Goal: Task Accomplishment & Management: Complete application form

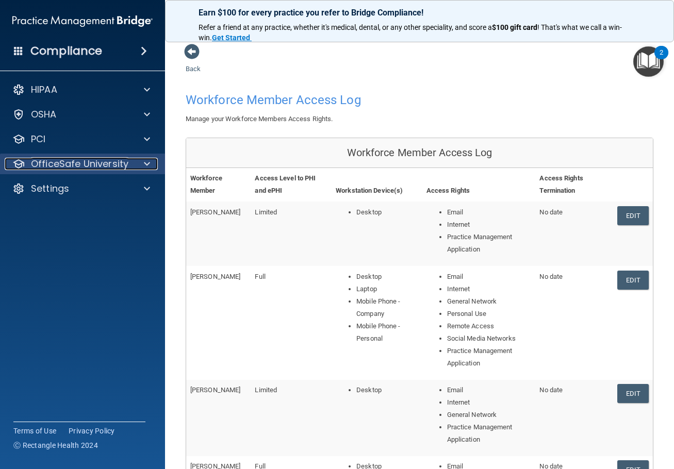
click at [92, 159] on p "OfficeSafe University" at bounding box center [79, 164] width 97 height 12
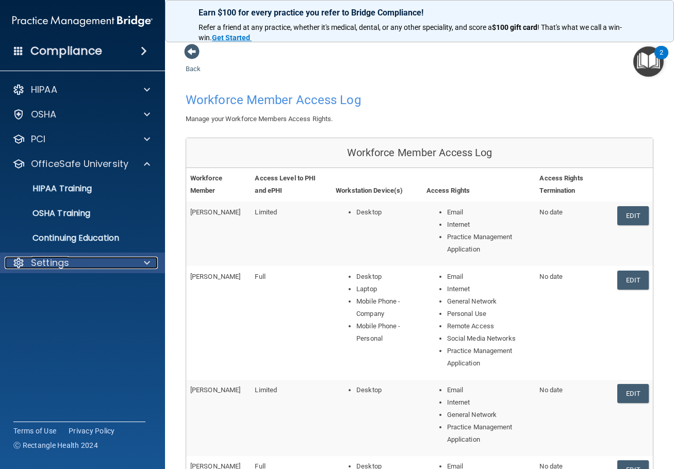
click at [72, 265] on div "Settings" at bounding box center [69, 263] width 128 height 12
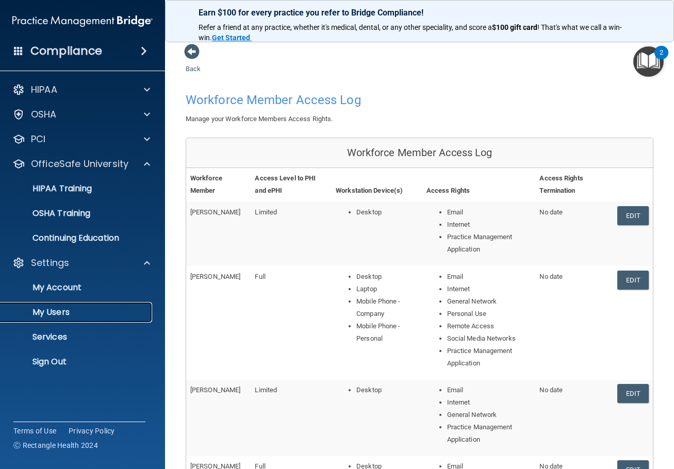
click at [73, 317] on link "My Users" at bounding box center [71, 312] width 162 height 21
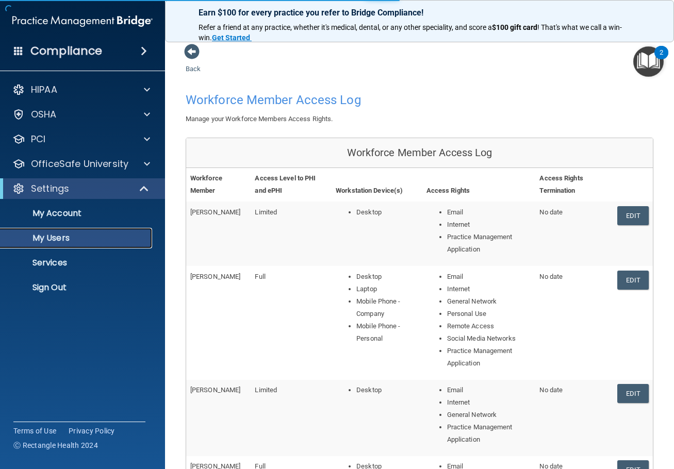
select select "20"
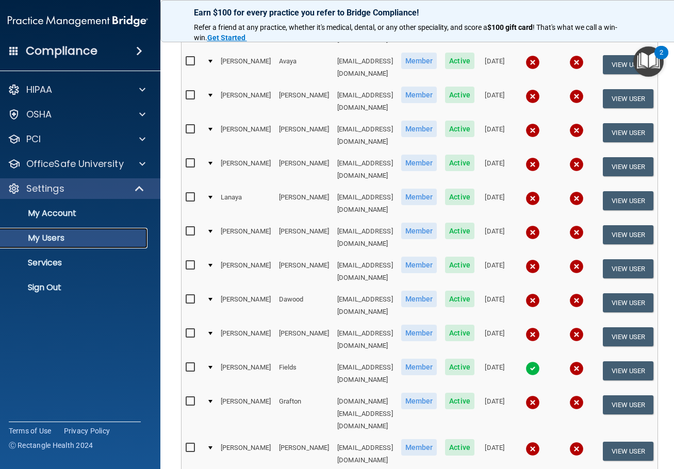
scroll to position [206, 0]
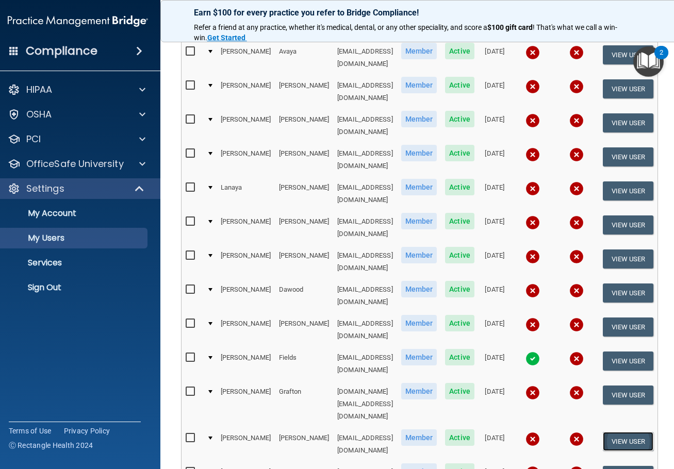
click at [628, 432] on button "View User" at bounding box center [627, 441] width 51 height 19
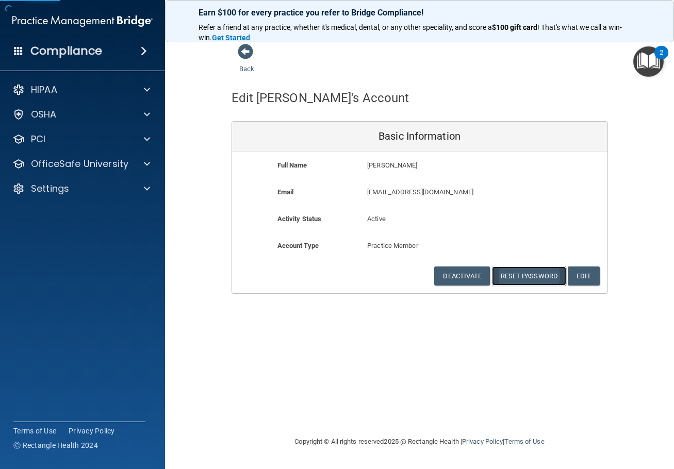
click at [518, 275] on button "Reset Password" at bounding box center [529, 275] width 74 height 19
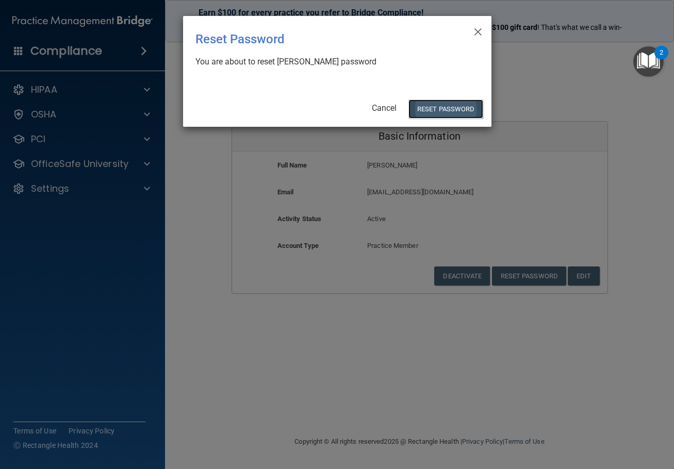
click at [447, 114] on button "Reset Password" at bounding box center [445, 108] width 74 height 19
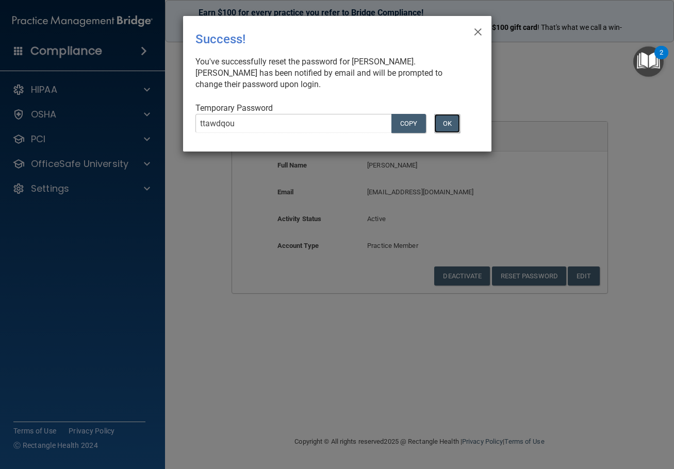
click at [454, 124] on button "OK" at bounding box center [447, 123] width 26 height 19
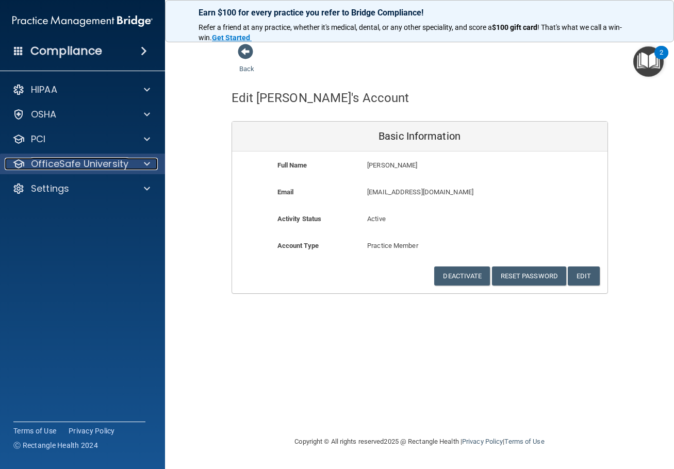
click at [100, 162] on p "OfficeSafe University" at bounding box center [79, 164] width 97 height 12
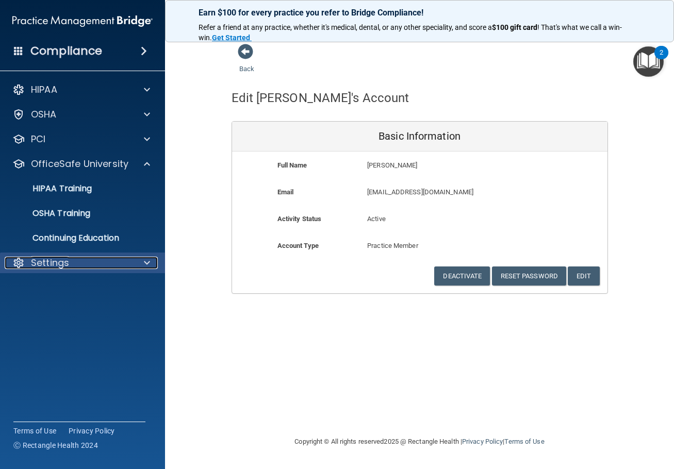
click at [91, 259] on div "Settings" at bounding box center [69, 263] width 128 height 12
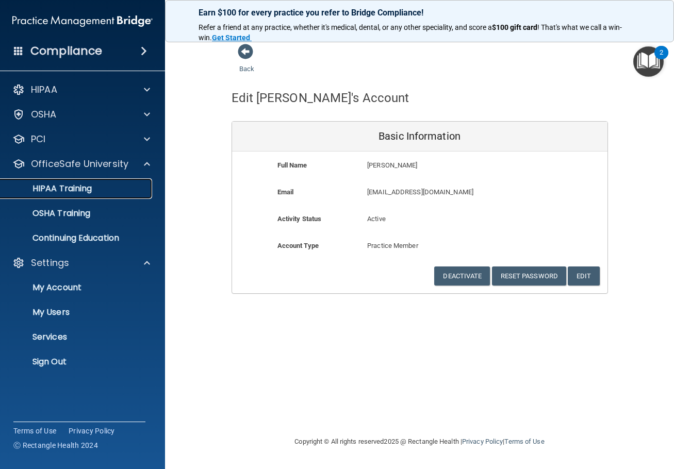
click at [79, 189] on p "HIPAA Training" at bounding box center [49, 188] width 85 height 10
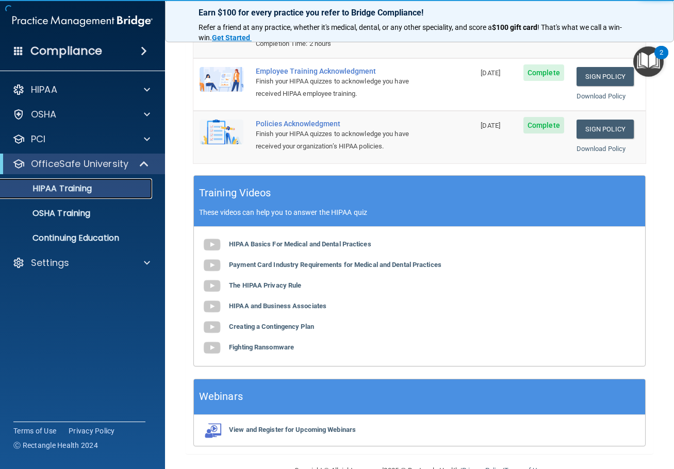
scroll to position [249, 0]
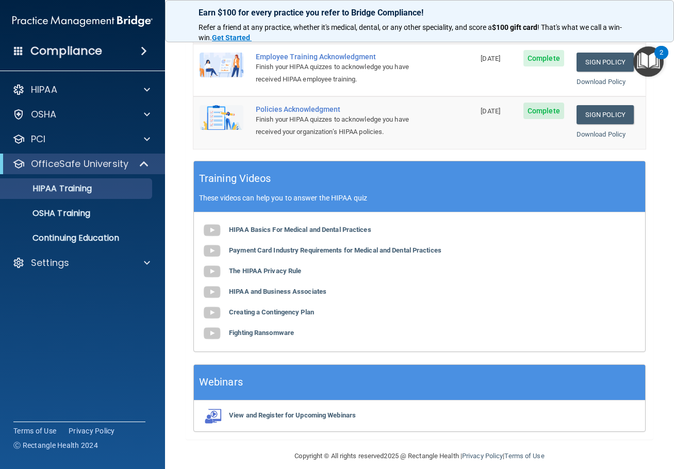
click at [32, 278] on div "HIPAA Documents and Policies Report an Incident Business Associates Emergency P…" at bounding box center [82, 178] width 165 height 206
click at [39, 270] on div "Settings" at bounding box center [82, 263] width 165 height 21
click at [69, 267] on p "Settings" at bounding box center [50, 263] width 38 height 12
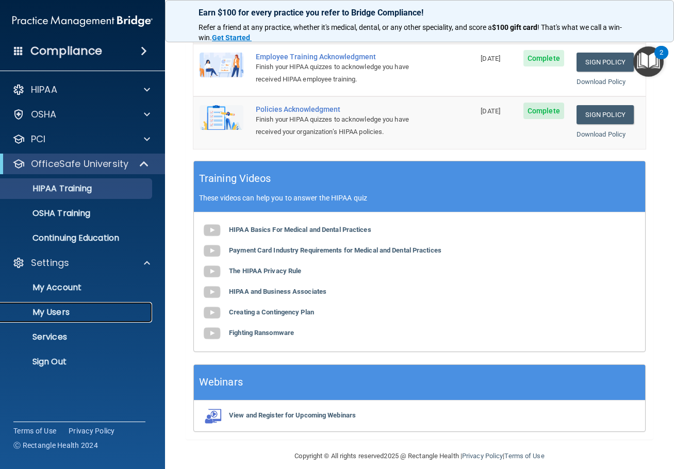
click at [64, 309] on p "My Users" at bounding box center [77, 312] width 141 height 10
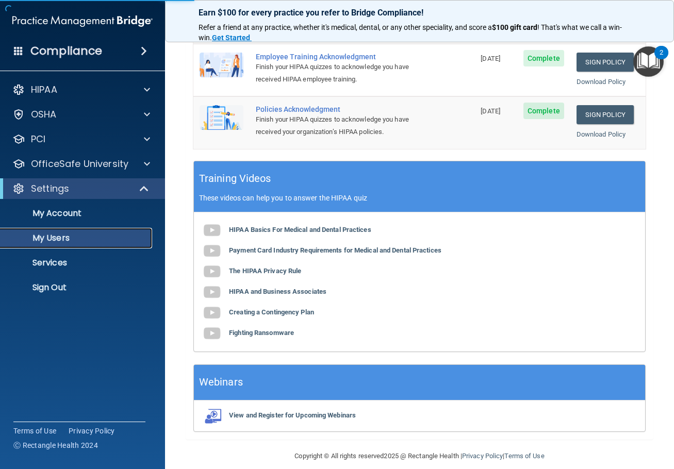
select select "20"
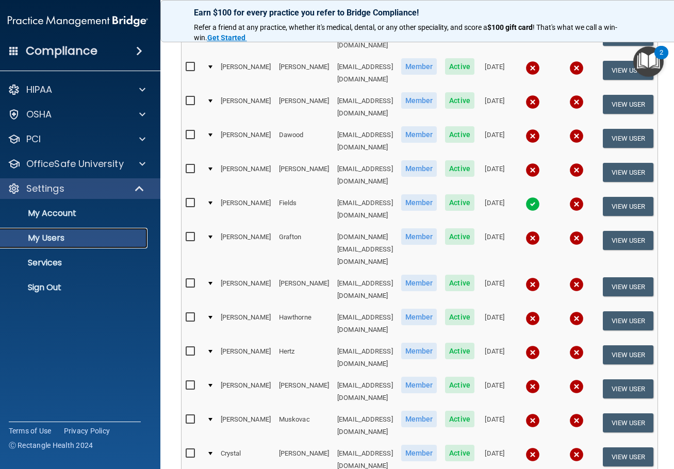
scroll to position [411, 0]
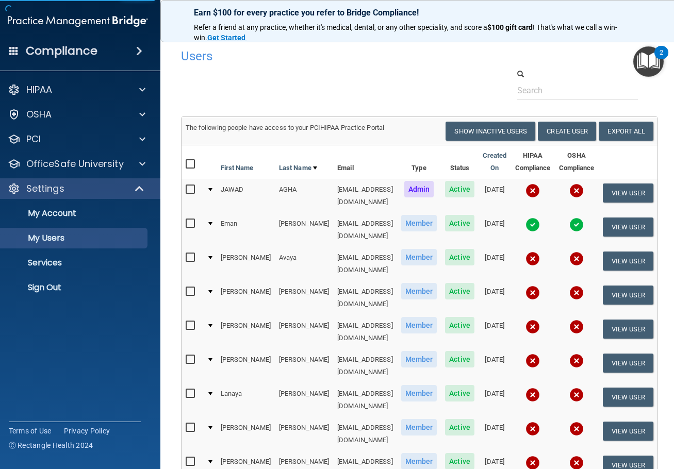
select select "20"
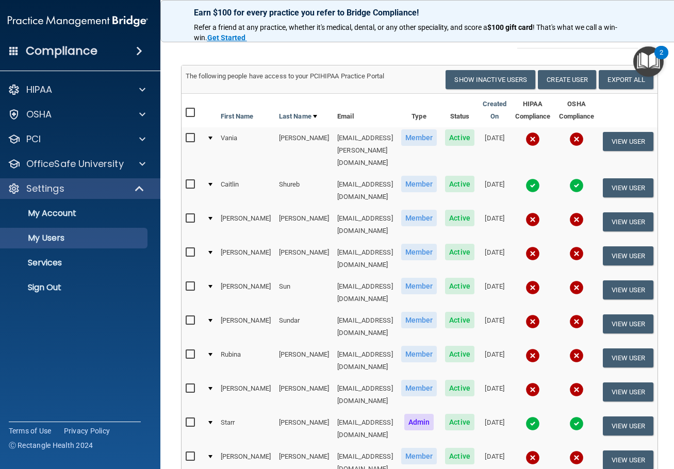
scroll to position [103, 0]
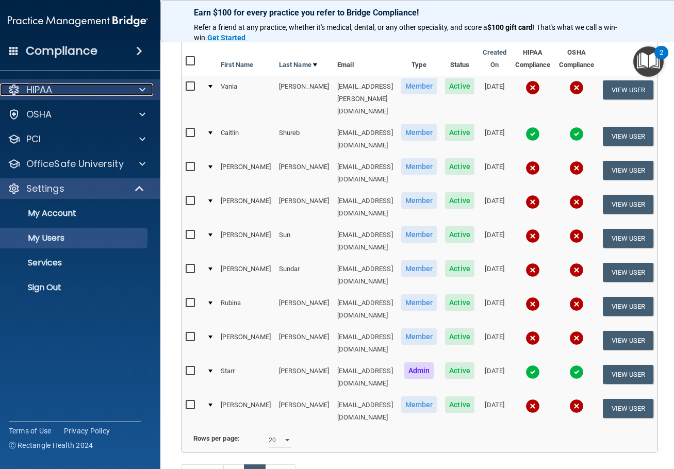
click at [61, 95] on div "HIPAA" at bounding box center [64, 89] width 128 height 12
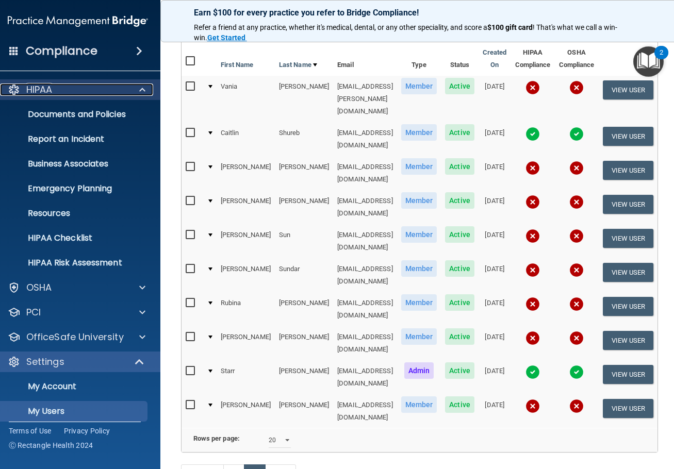
click at [50, 91] on div "HIPAA" at bounding box center [64, 89] width 128 height 12
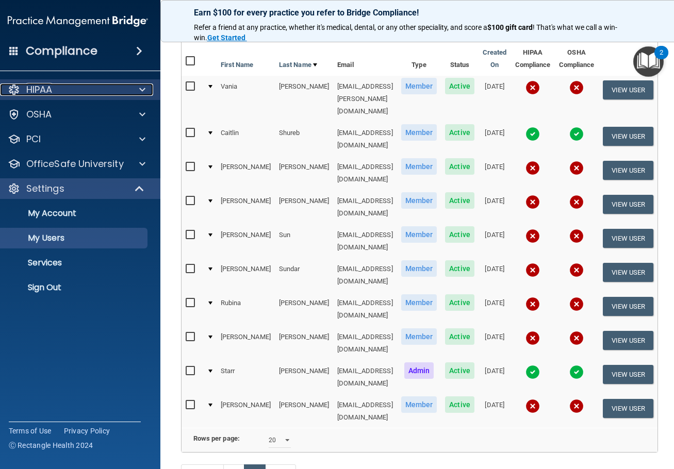
click at [39, 91] on div "HIPAA" at bounding box center [64, 89] width 128 height 12
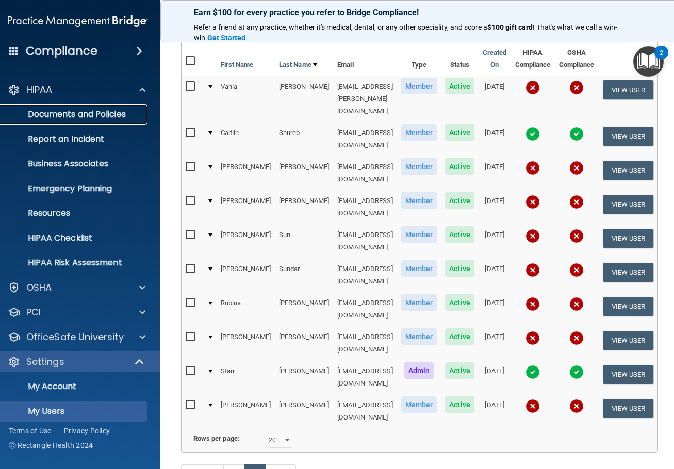
click at [40, 111] on p "Documents and Policies" at bounding box center [72, 114] width 141 height 10
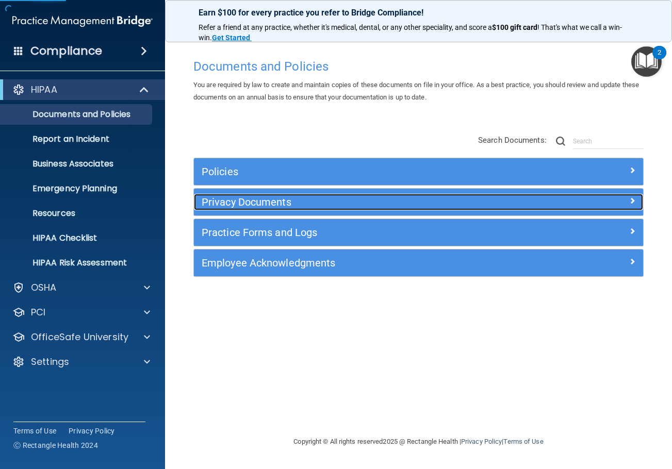
click at [264, 203] on h5 "Privacy Documents" at bounding box center [362, 201] width 321 height 11
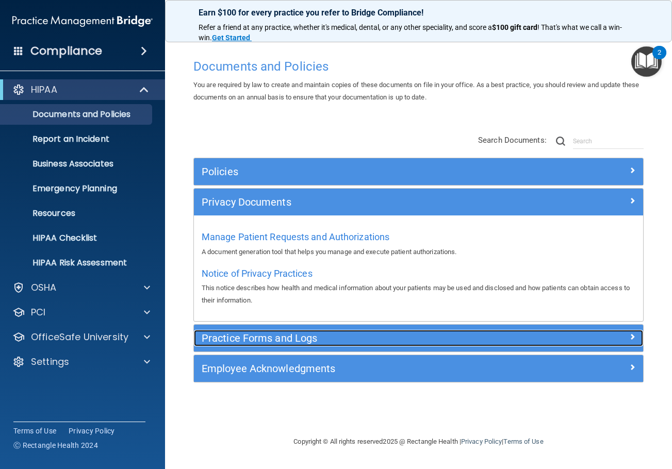
click at [278, 331] on div "Practice Forms and Logs" at bounding box center [362, 338] width 337 height 16
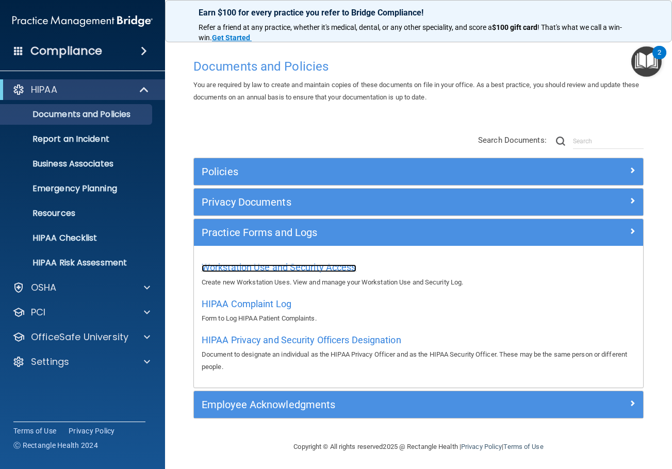
click at [276, 265] on span "Workstation Use and Security Access" at bounding box center [279, 267] width 155 height 11
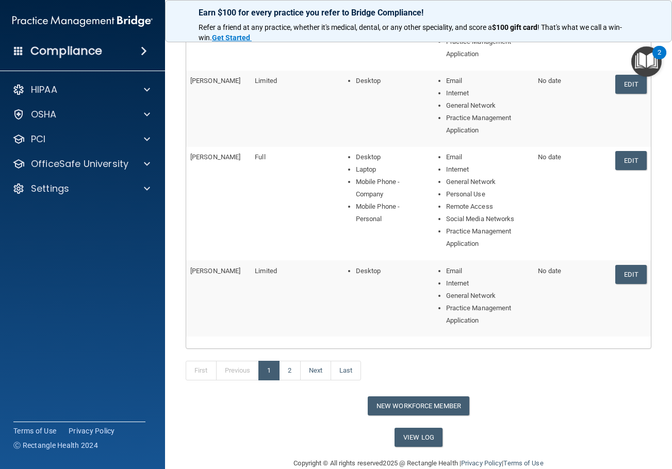
scroll to position [328, 0]
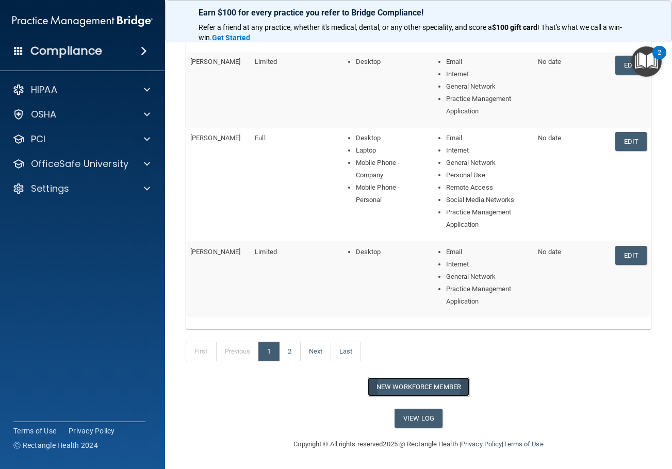
click at [416, 391] on button "New Workforce Member" at bounding box center [418, 386] width 102 height 19
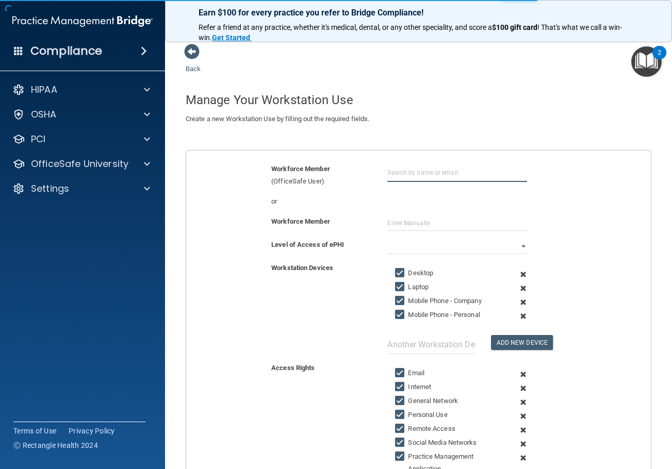
click at [410, 179] on input "text" at bounding box center [456, 172] width 139 height 19
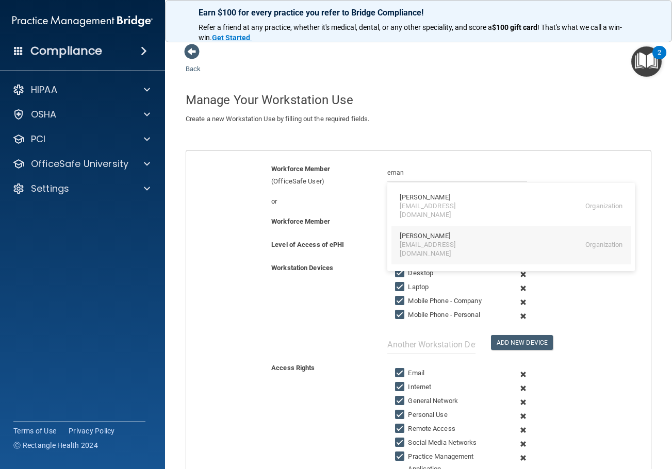
click at [433, 232] on div "Eman Altaee" at bounding box center [424, 236] width 50 height 9
type input "Eman Altaee"
click at [419, 251] on select "Full Limited None" at bounding box center [456, 246] width 139 height 15
click at [387, 239] on select "Full Limited None" at bounding box center [456, 246] width 139 height 15
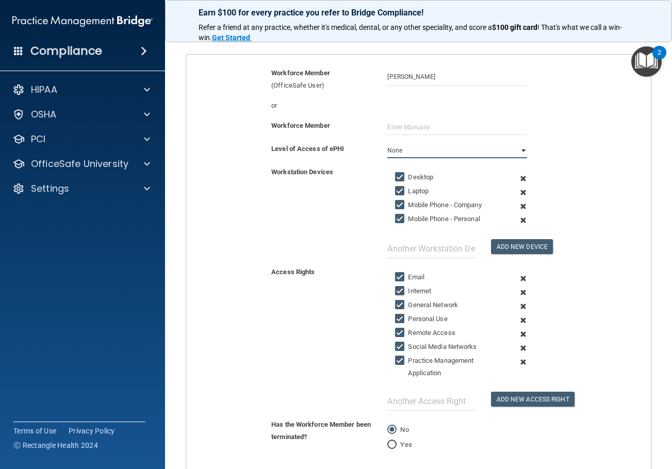
scroll to position [103, 0]
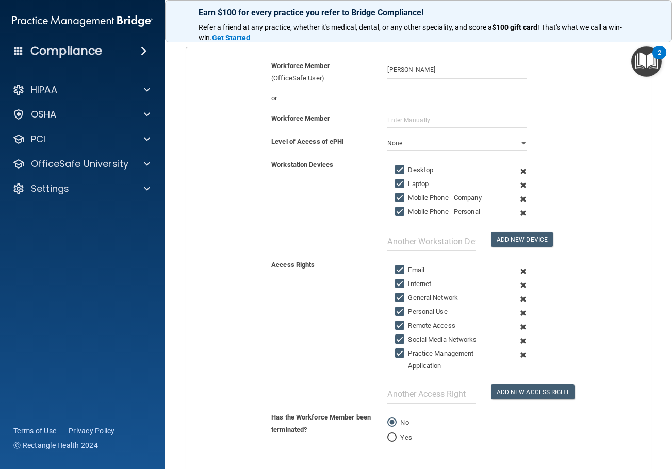
click at [519, 184] on span at bounding box center [522, 185] width 23 height 14
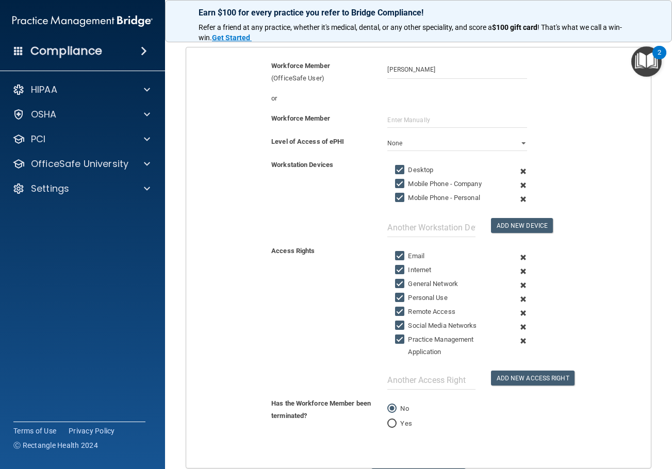
click at [519, 184] on span at bounding box center [522, 185] width 23 height 14
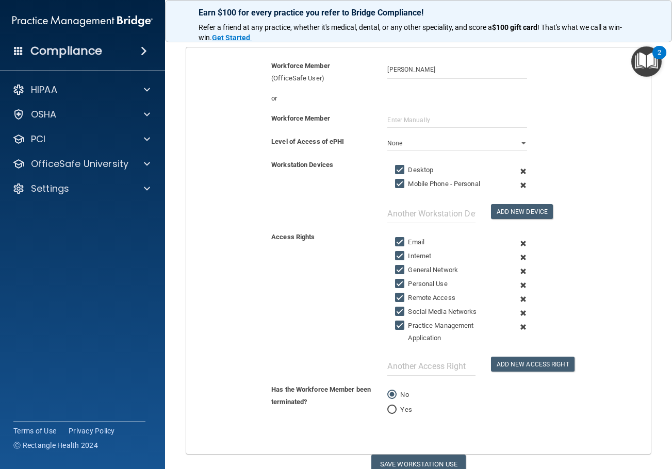
click at [519, 184] on span at bounding box center [522, 185] width 23 height 14
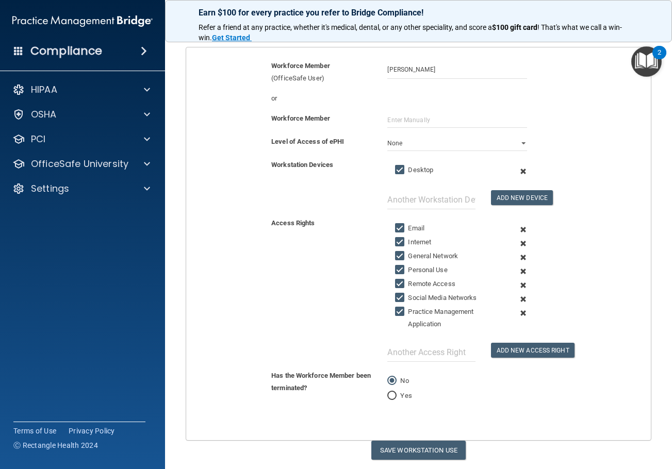
click at [518, 257] on span at bounding box center [522, 257] width 23 height 14
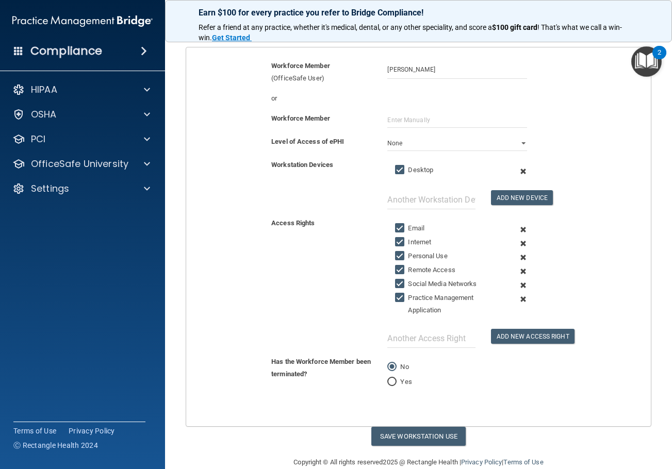
click at [518, 257] on span at bounding box center [522, 257] width 23 height 14
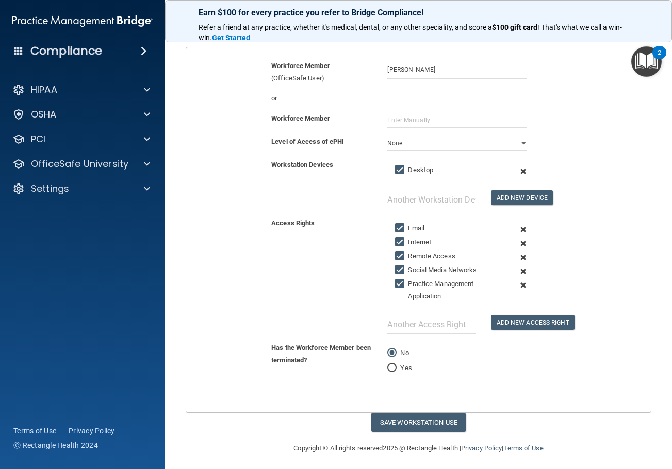
click at [518, 257] on span at bounding box center [522, 257] width 23 height 14
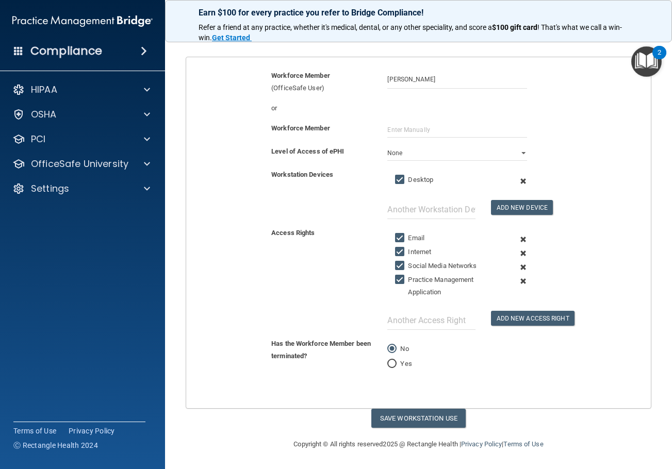
click at [516, 268] on span at bounding box center [522, 267] width 23 height 14
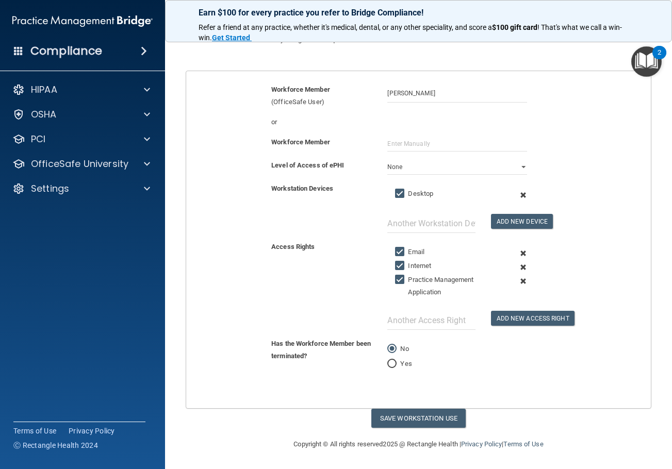
scroll to position [79, 0]
click at [420, 423] on button "Save Workstation Use" at bounding box center [418, 418] width 94 height 19
select select "? string:Limited ?"
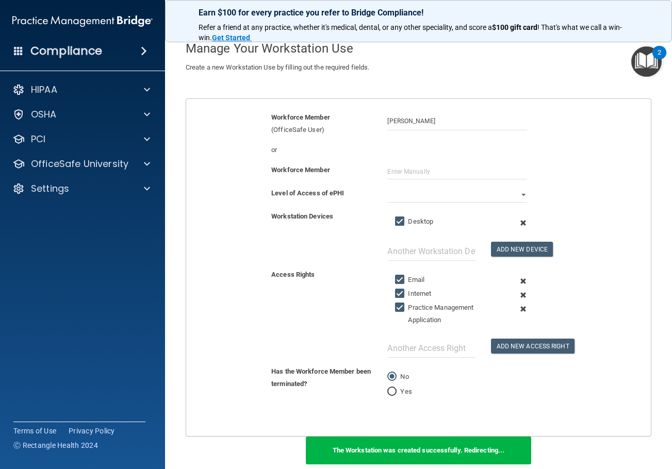
scroll to position [0, 0]
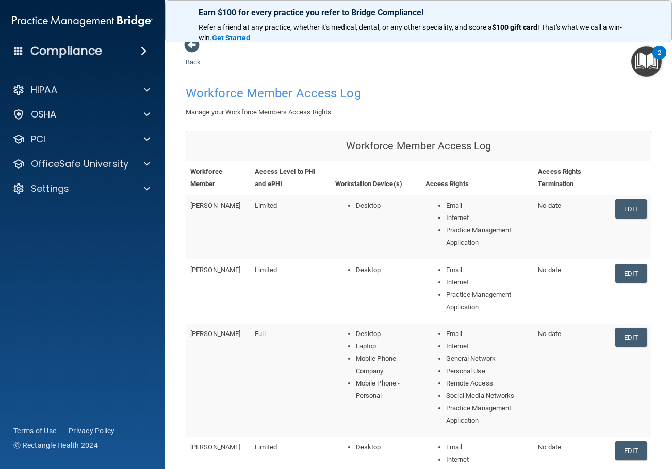
scroll to position [316, 0]
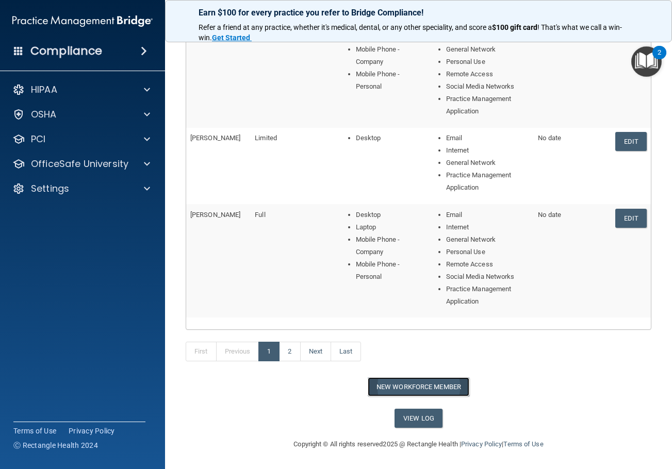
click at [391, 389] on button "New Workforce Member" at bounding box center [418, 386] width 102 height 19
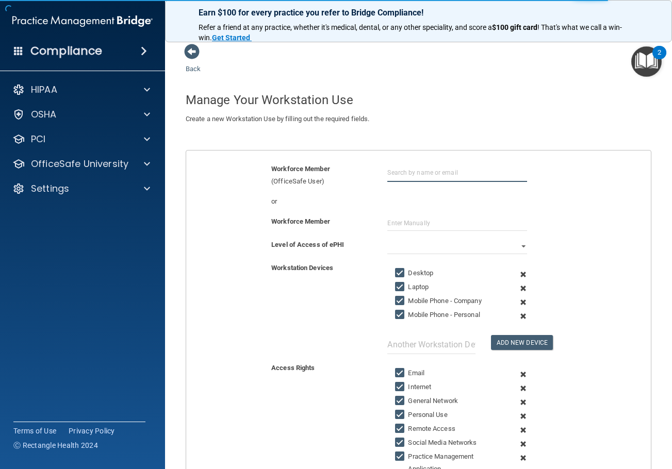
click at [389, 175] on input "text" at bounding box center [456, 172] width 139 height 19
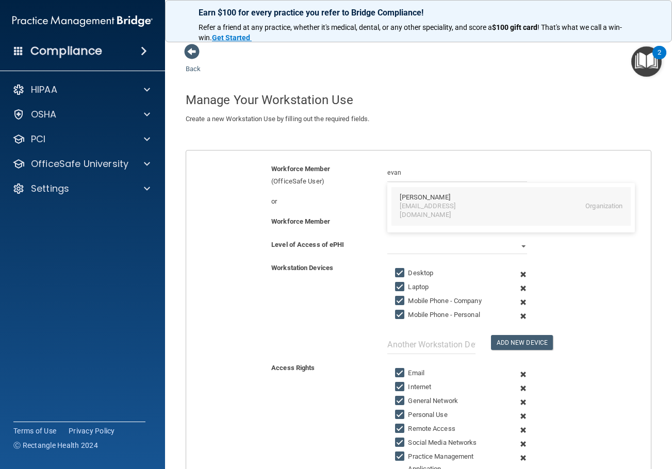
click at [427, 197] on div "Evan Sun" at bounding box center [510, 197] width 223 height 9
type input "Evan Sun"
click at [415, 250] on select "Full Limited None" at bounding box center [456, 246] width 139 height 15
click at [387, 239] on select "Full Limited None" at bounding box center [456, 246] width 139 height 15
click at [519, 289] on span at bounding box center [522, 288] width 23 height 14
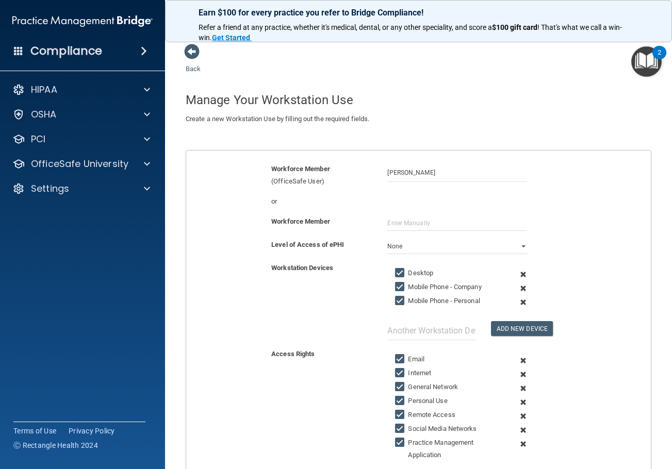
click at [519, 289] on span at bounding box center [522, 288] width 23 height 14
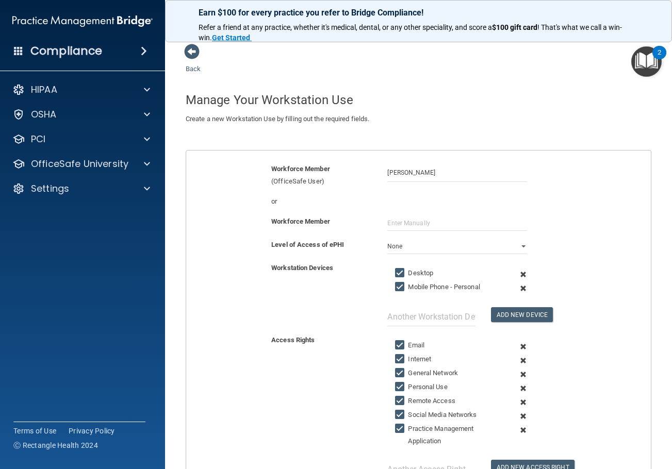
click at [519, 289] on span at bounding box center [522, 288] width 23 height 14
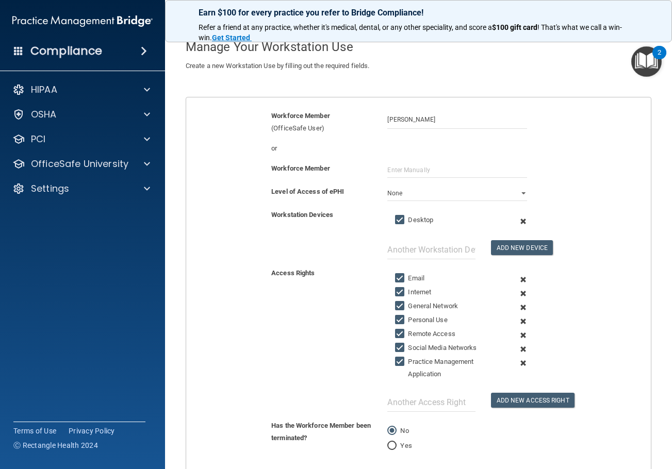
scroll to position [103, 0]
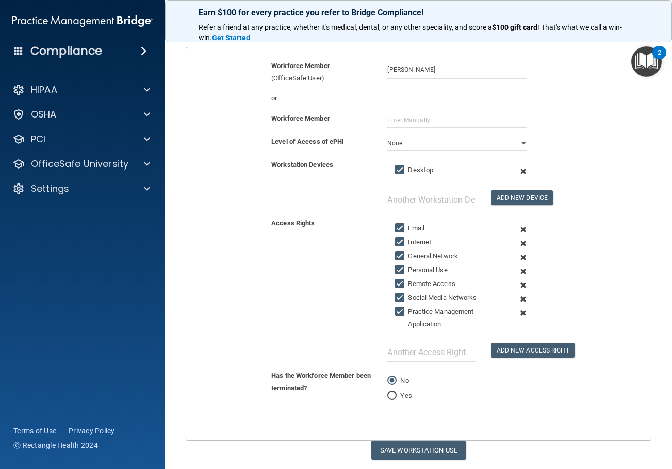
click at [517, 257] on span at bounding box center [522, 257] width 23 height 14
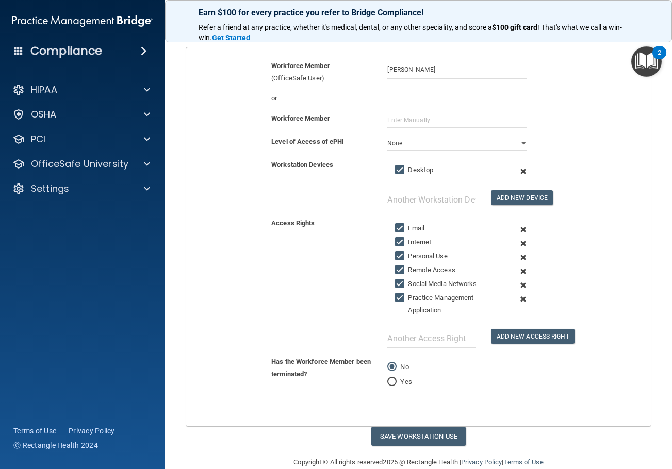
click at [517, 257] on span at bounding box center [522, 257] width 23 height 14
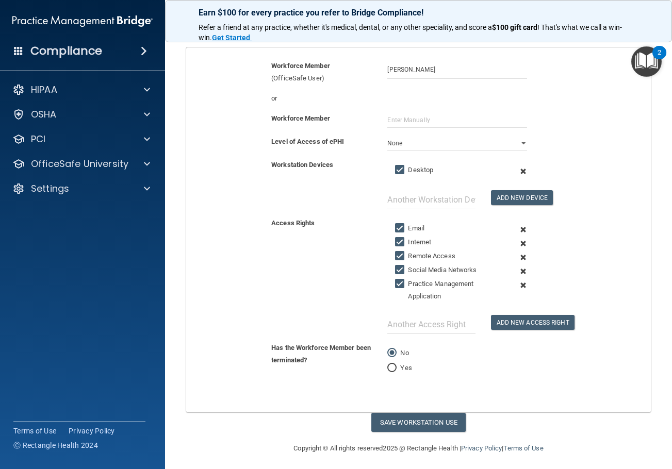
click at [517, 257] on span at bounding box center [522, 257] width 23 height 14
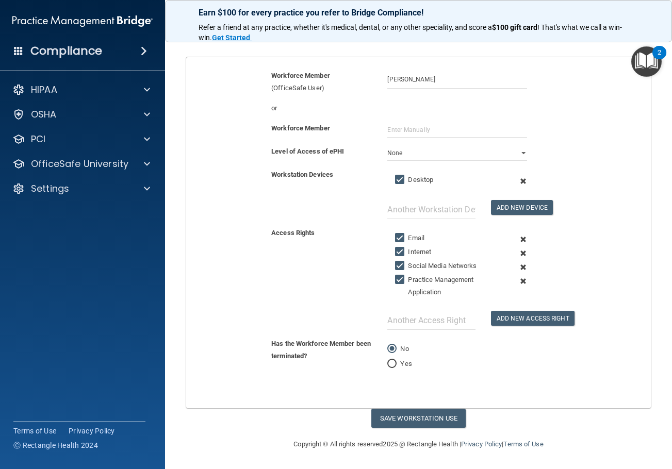
click at [517, 267] on span at bounding box center [522, 267] width 23 height 14
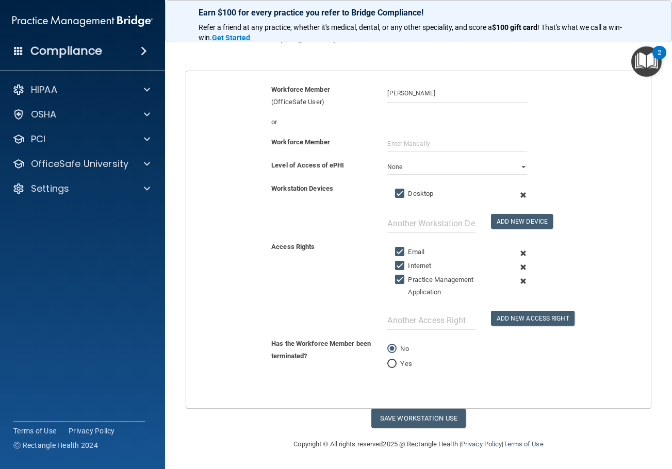
scroll to position [79, 0]
click at [414, 419] on button "Save Workstation Use" at bounding box center [418, 418] width 94 height 19
select select "? string:Limited ?"
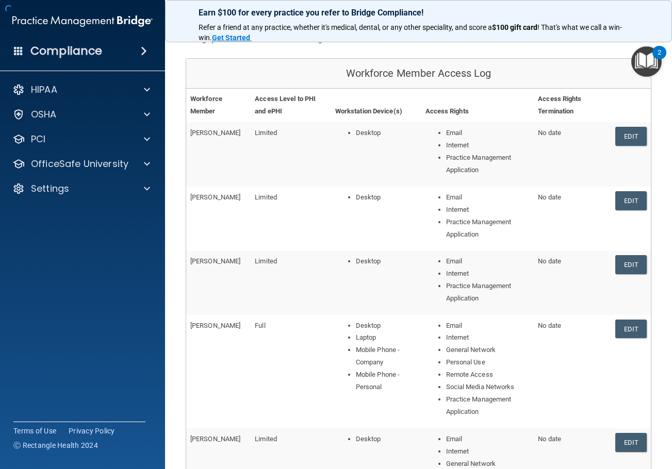
scroll to position [246, 0]
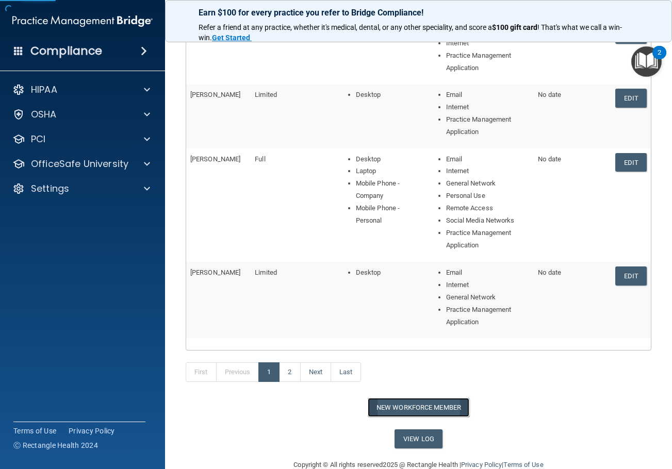
click at [428, 408] on button "New Workforce Member" at bounding box center [418, 407] width 102 height 19
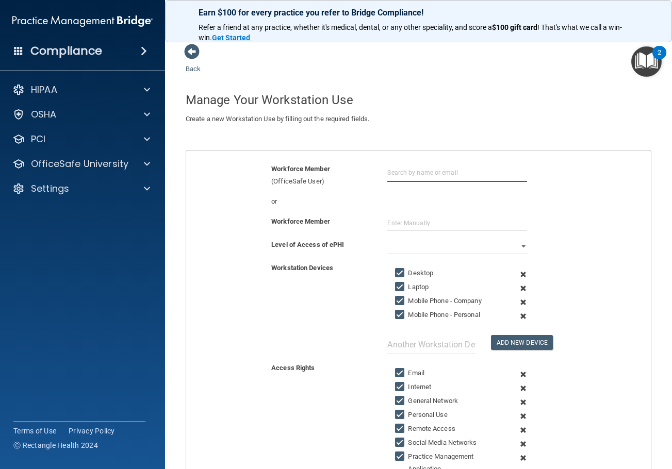
click at [406, 174] on input "text" at bounding box center [456, 172] width 139 height 19
click at [429, 206] on div "hilendawood17@gmail.com" at bounding box center [443, 211] width 89 height 18
type input "Hilen Dawood"
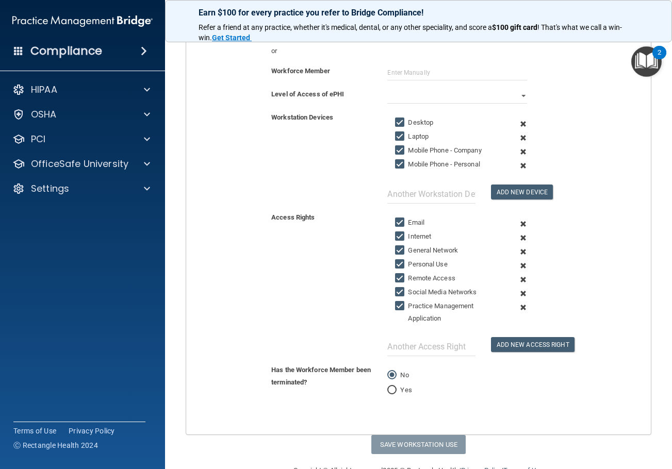
scroll to position [155, 0]
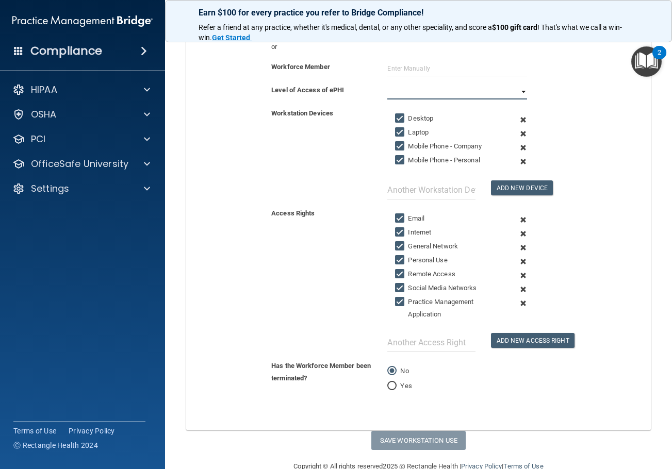
click at [407, 95] on select "Full Limited None" at bounding box center [456, 91] width 139 height 15
click at [387, 84] on select "Full Limited None" at bounding box center [456, 91] width 139 height 15
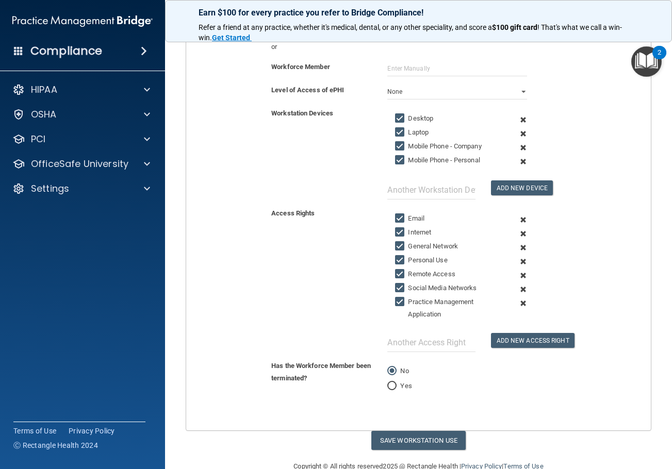
click at [519, 134] on span at bounding box center [522, 134] width 23 height 14
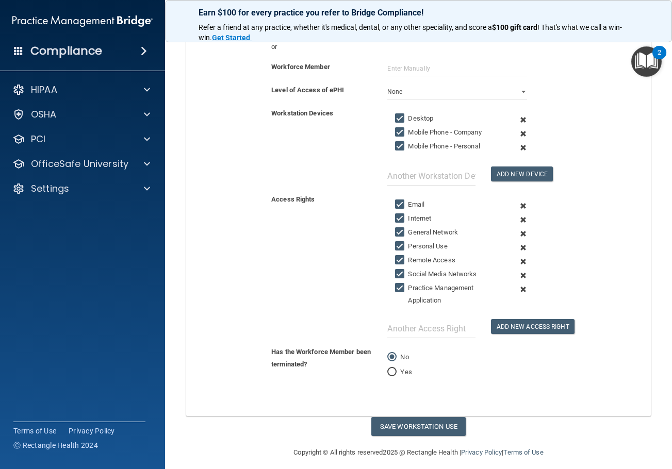
click at [519, 134] on span at bounding box center [522, 134] width 23 height 14
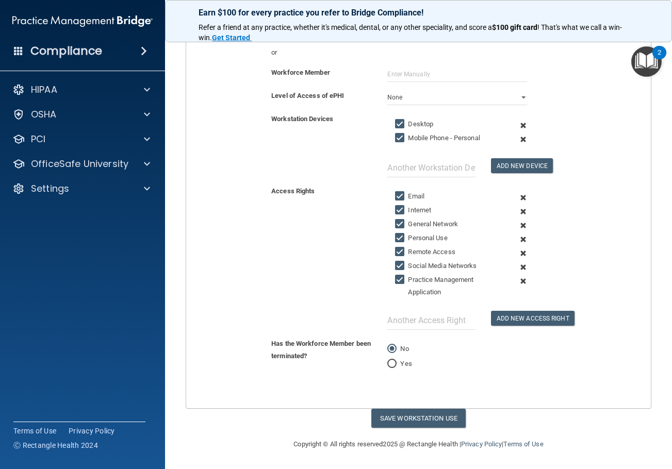
click at [516, 139] on span at bounding box center [522, 139] width 23 height 14
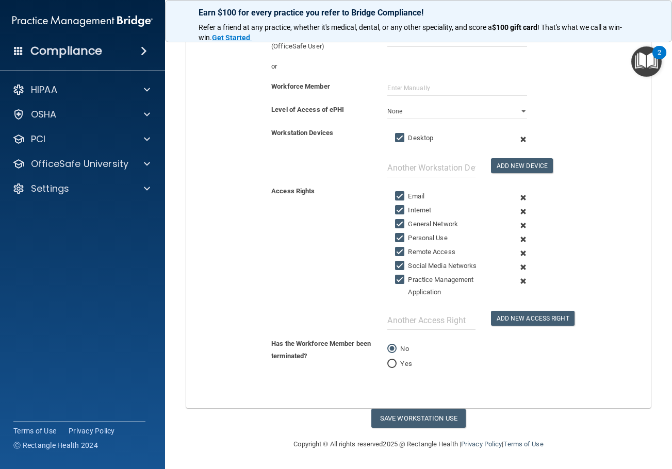
click at [515, 226] on span at bounding box center [522, 226] width 23 height 14
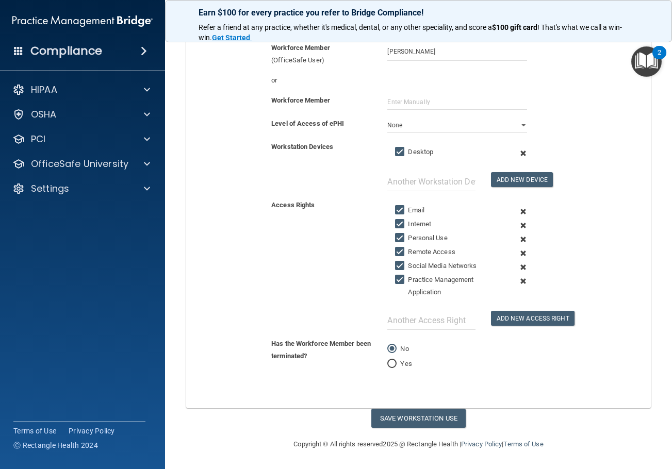
click at [516, 239] on span at bounding box center [522, 239] width 23 height 14
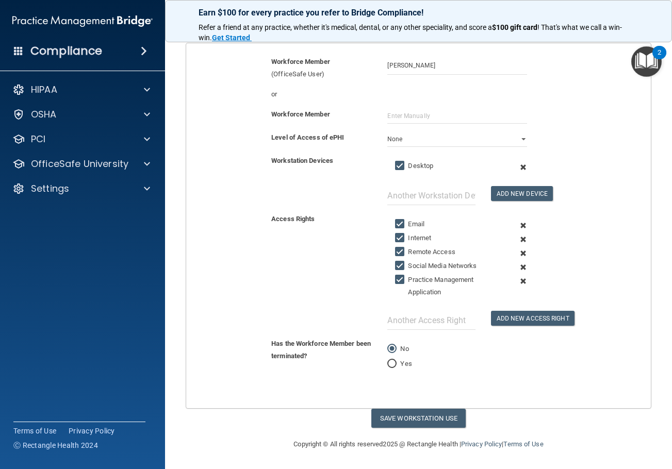
click at [518, 251] on span at bounding box center [522, 253] width 23 height 14
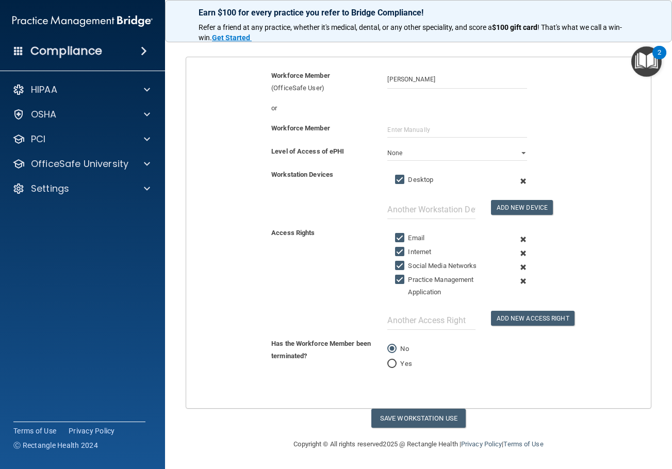
click at [515, 266] on span at bounding box center [522, 267] width 23 height 14
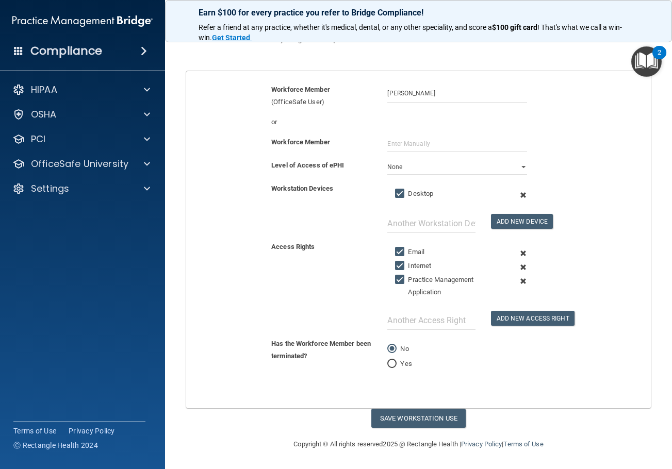
scroll to position [79, 0]
click at [426, 411] on button "Save Workstation Use" at bounding box center [418, 418] width 94 height 19
select select "? string:Limited ?"
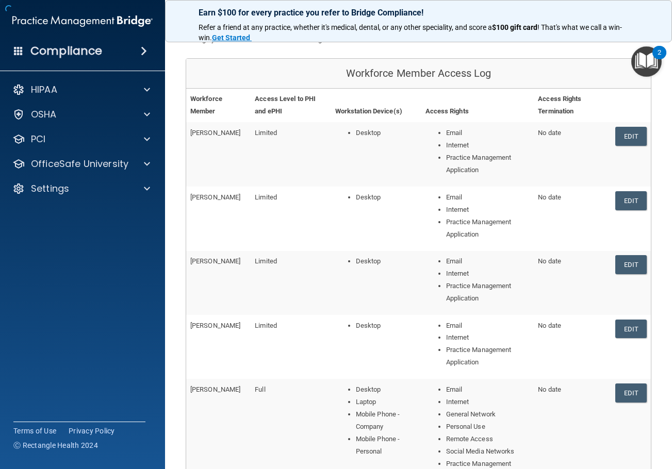
scroll to position [233, 0]
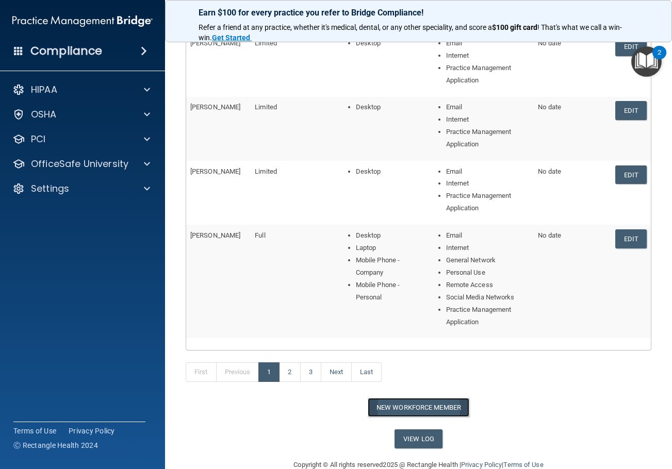
click at [399, 407] on button "New Workforce Member" at bounding box center [418, 407] width 102 height 19
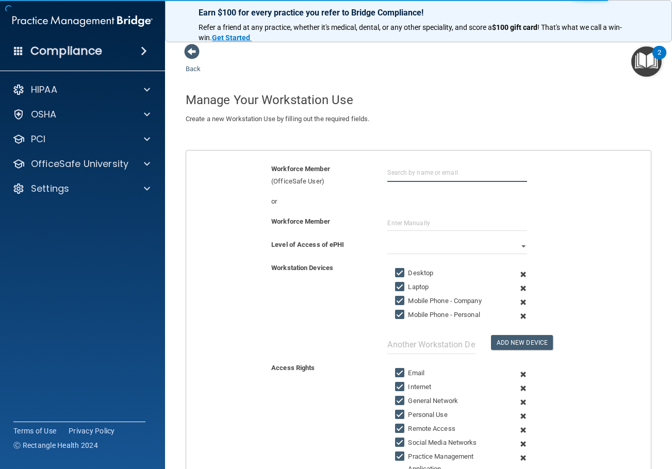
click at [455, 169] on input "text" at bounding box center [456, 172] width 139 height 19
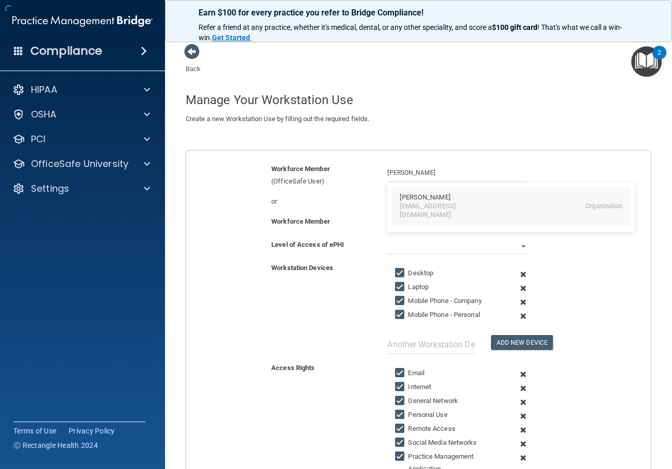
click at [446, 193] on div "Janelle Butler jairene714@hotmail.com Organization" at bounding box center [510, 206] width 239 height 39
type input "Janelle Butler"
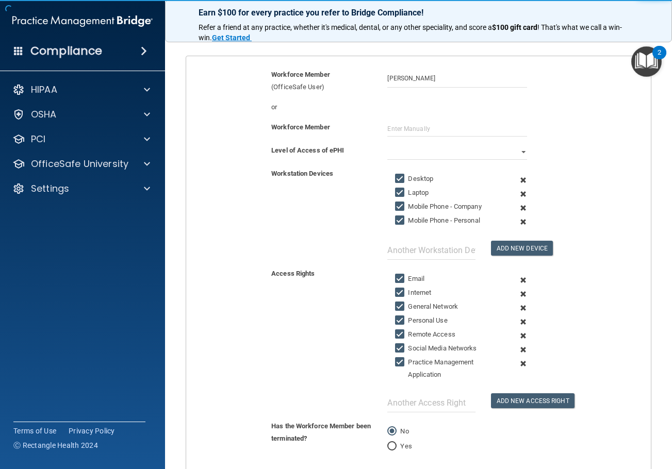
scroll to position [103, 0]
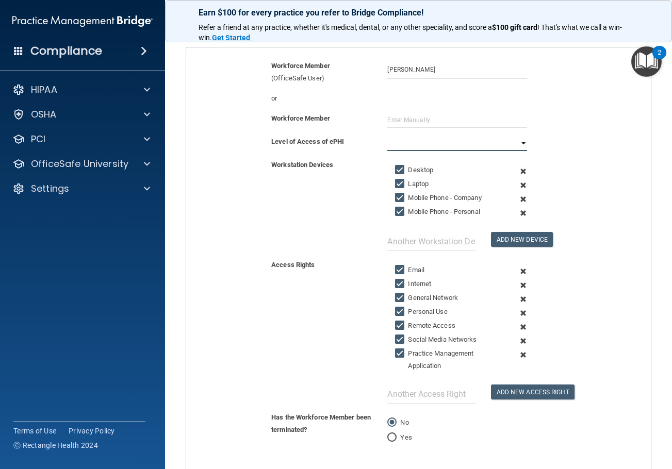
click at [399, 137] on select "Full Limited None" at bounding box center [456, 143] width 139 height 15
click at [387, 136] on select "Full Limited None" at bounding box center [456, 143] width 139 height 15
click at [517, 187] on span at bounding box center [522, 185] width 23 height 14
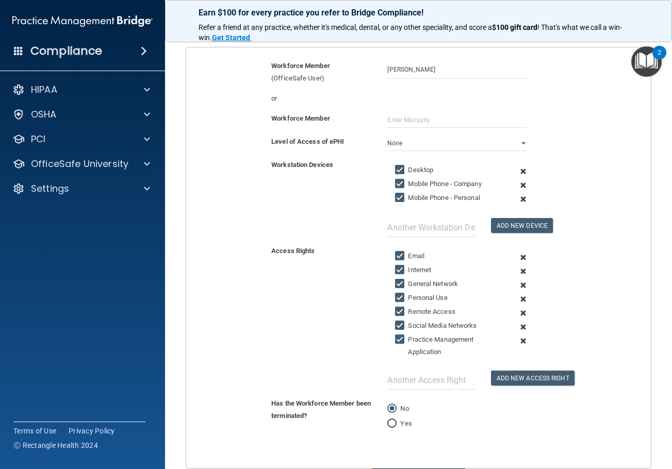
click at [517, 188] on span at bounding box center [522, 185] width 23 height 14
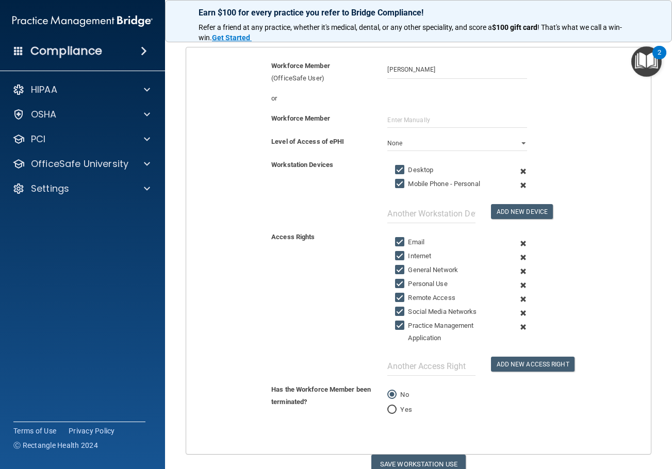
click at [517, 188] on span at bounding box center [522, 185] width 23 height 14
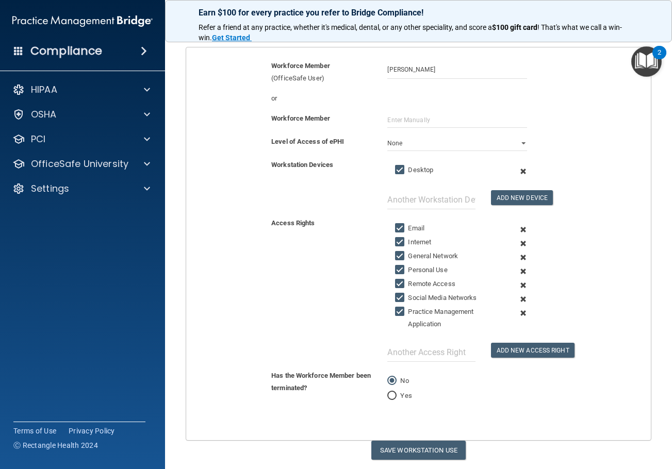
click at [519, 260] on span at bounding box center [522, 257] width 23 height 14
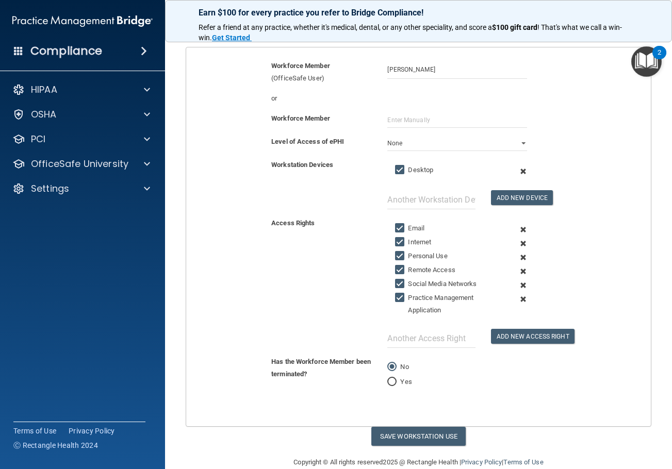
click at [517, 257] on span at bounding box center [522, 257] width 23 height 14
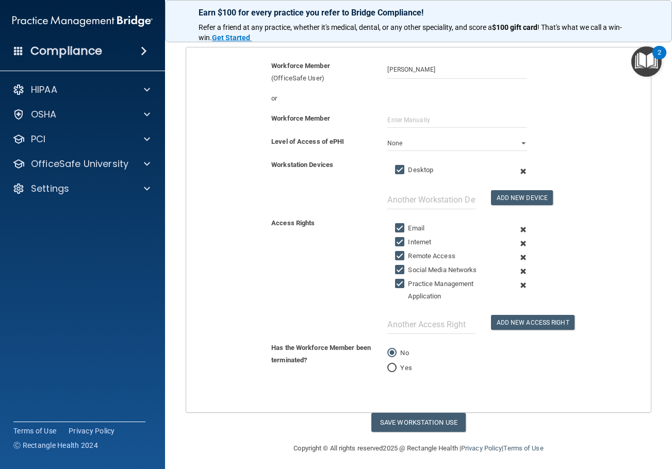
click at [517, 257] on span at bounding box center [522, 257] width 23 height 14
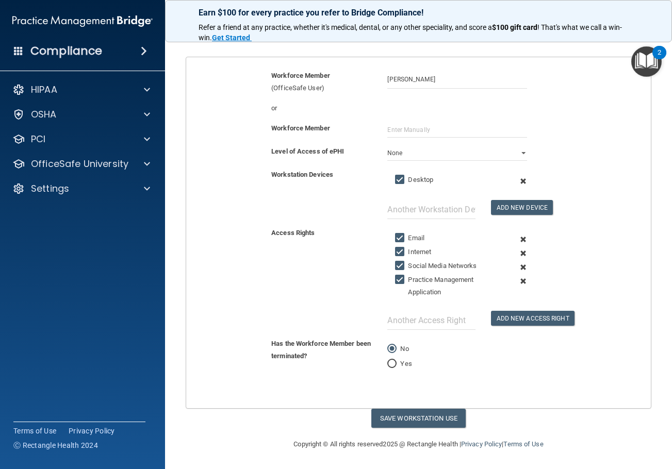
click at [518, 266] on span at bounding box center [522, 267] width 23 height 14
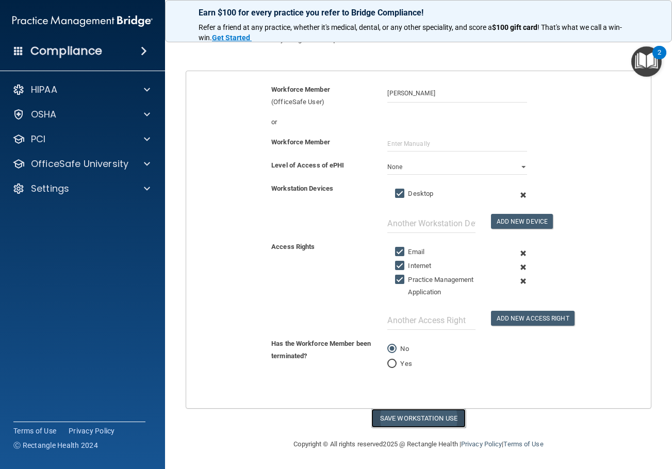
click at [436, 424] on button "Save Workstation Use" at bounding box center [418, 418] width 94 height 19
select select "? string:Limited ?"
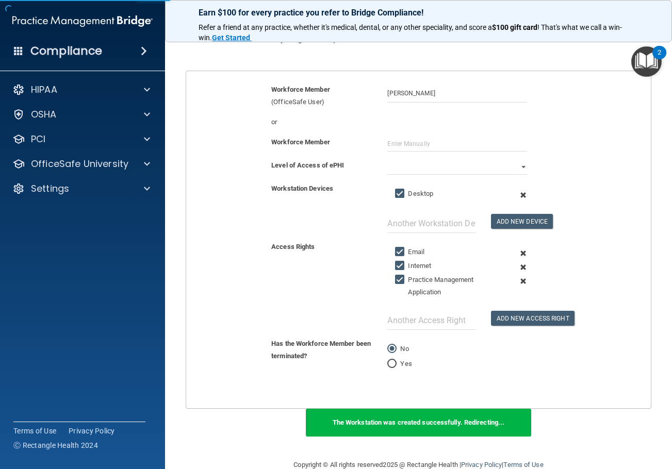
scroll to position [184, 0]
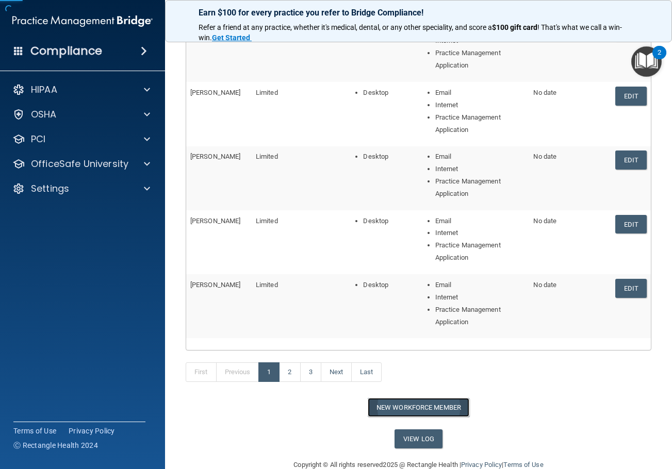
click at [417, 406] on button "New Workforce Member" at bounding box center [418, 407] width 102 height 19
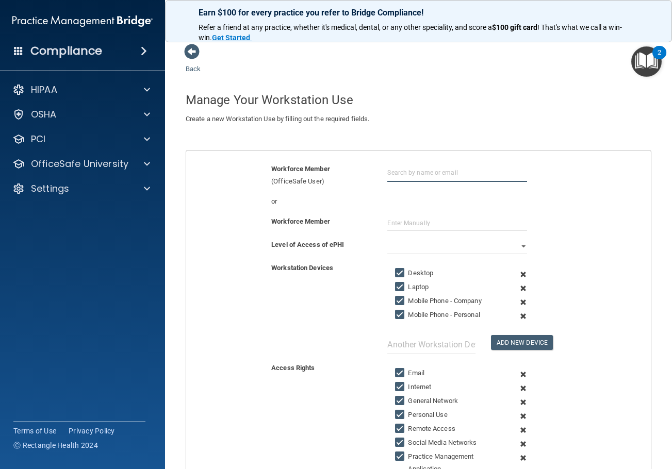
click at [408, 170] on input "text" at bounding box center [456, 172] width 139 height 19
click at [414, 198] on div "Jessica Rodkey" at bounding box center [424, 197] width 50 height 9
type input "Jessica Rodkey"
click at [412, 242] on select "Full Limited None" at bounding box center [456, 246] width 139 height 15
click at [387, 239] on select "Full Limited None" at bounding box center [456, 246] width 139 height 15
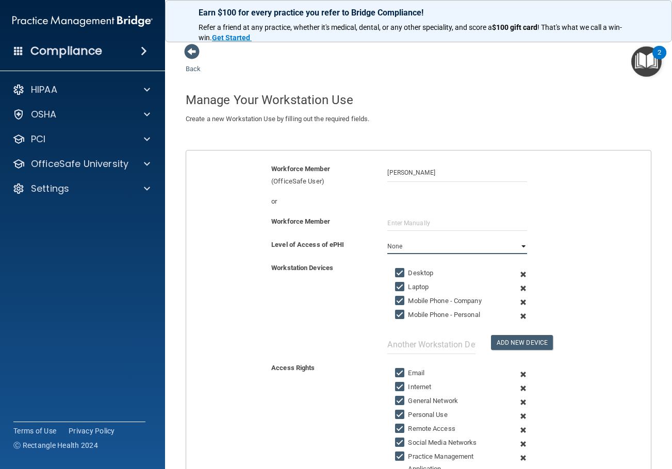
scroll to position [103, 0]
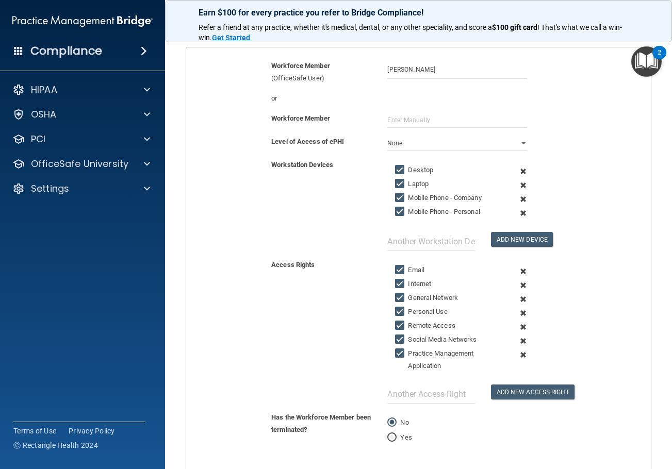
click at [516, 186] on span at bounding box center [522, 185] width 23 height 14
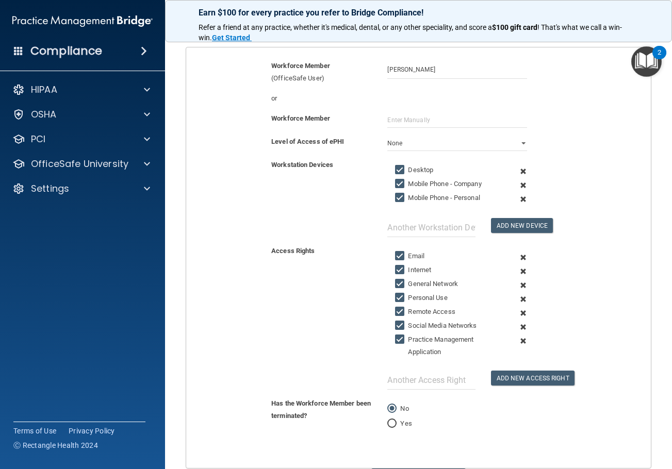
click at [516, 186] on span at bounding box center [522, 185] width 23 height 14
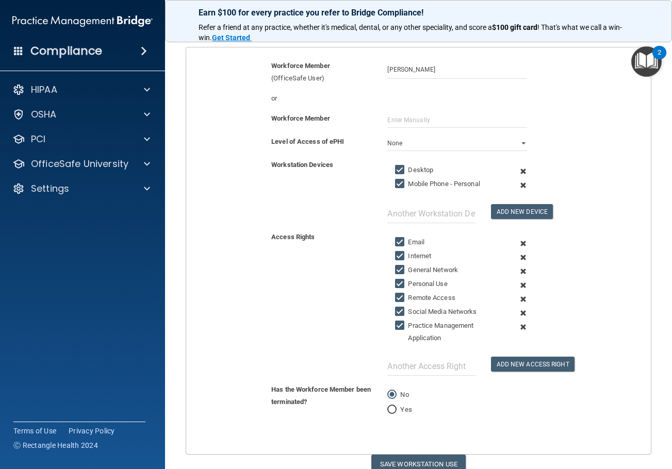
click at [516, 186] on span at bounding box center [522, 185] width 23 height 14
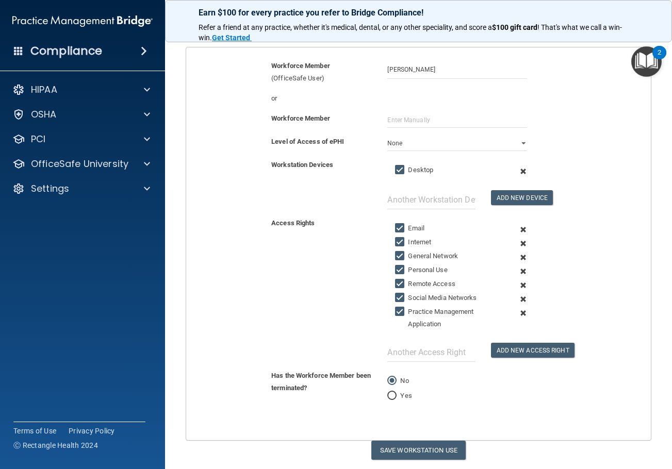
click at [519, 257] on span at bounding box center [522, 257] width 23 height 14
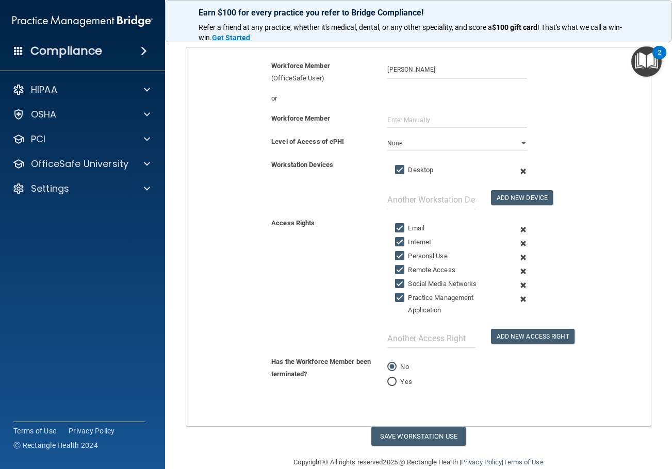
click at [519, 257] on span at bounding box center [522, 257] width 23 height 14
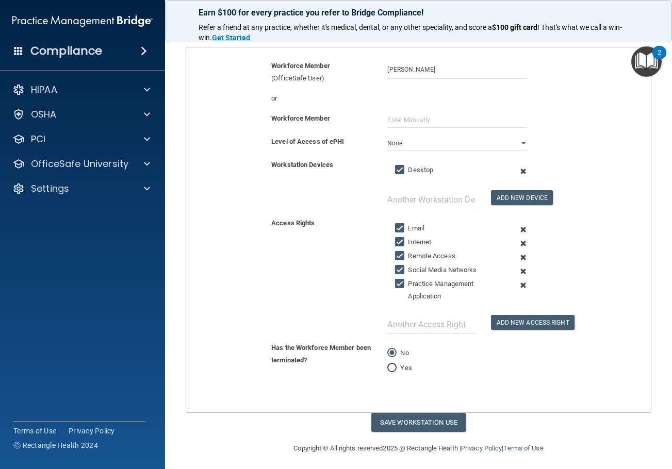
click at [519, 257] on span at bounding box center [522, 257] width 23 height 14
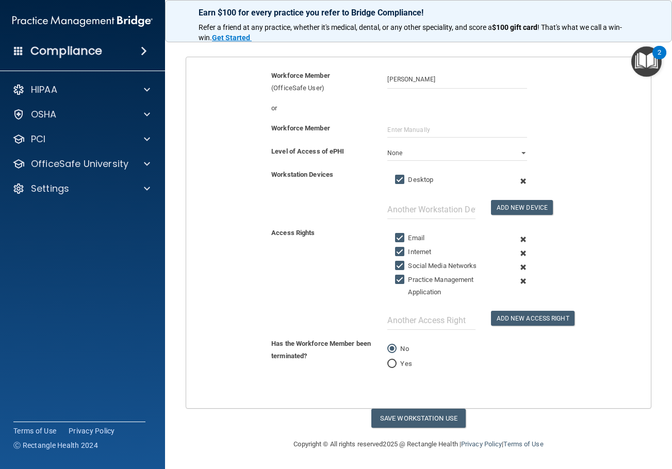
click at [517, 269] on span at bounding box center [522, 267] width 23 height 14
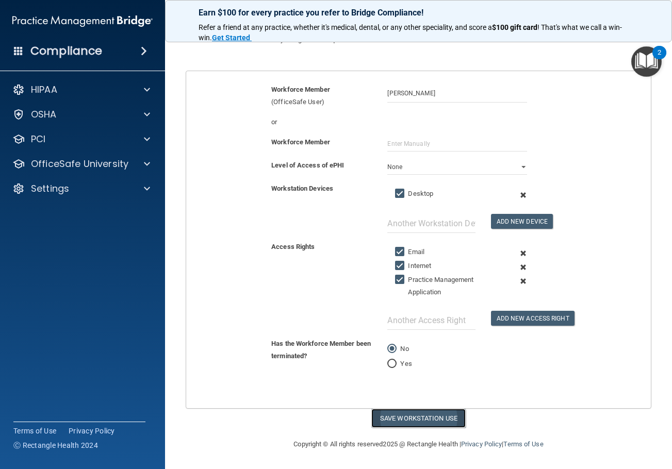
click at [432, 420] on button "Save Workstation Use" at bounding box center [418, 418] width 94 height 19
select select "? string:Limited ?"
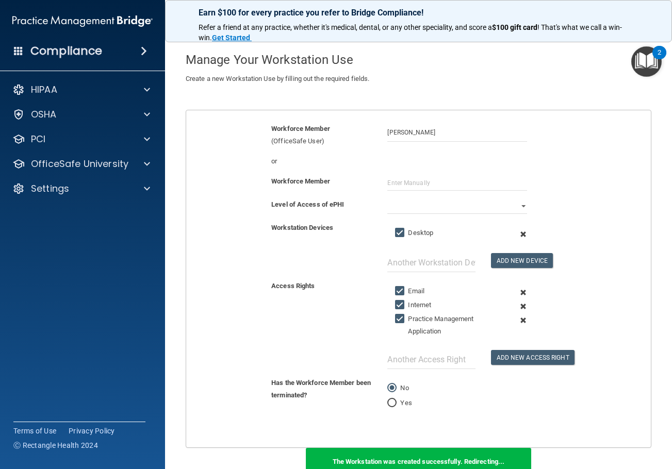
scroll to position [0, 0]
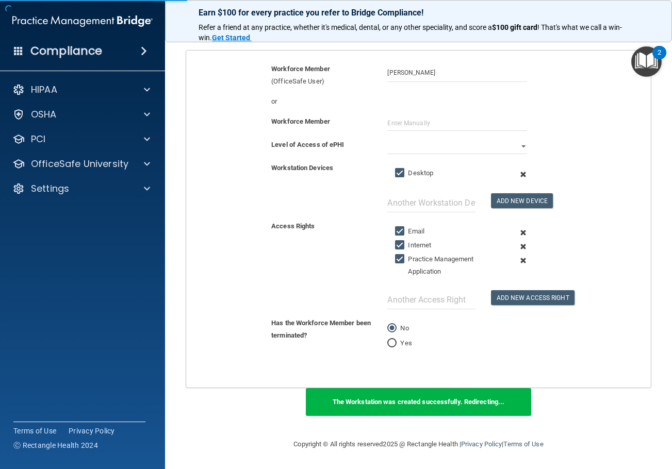
scroll to position [205, 0]
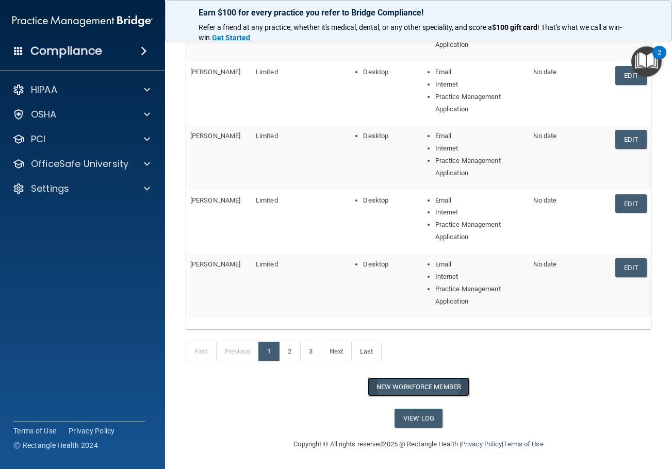
click at [439, 388] on button "New Workforce Member" at bounding box center [418, 386] width 102 height 19
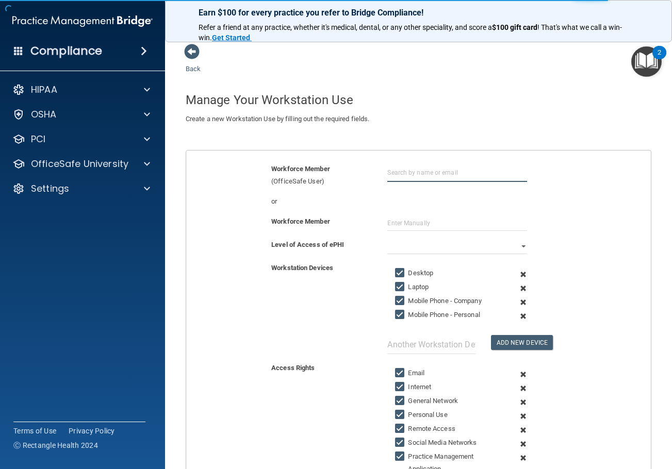
click at [444, 173] on input "text" at bounding box center [456, 172] width 139 height 19
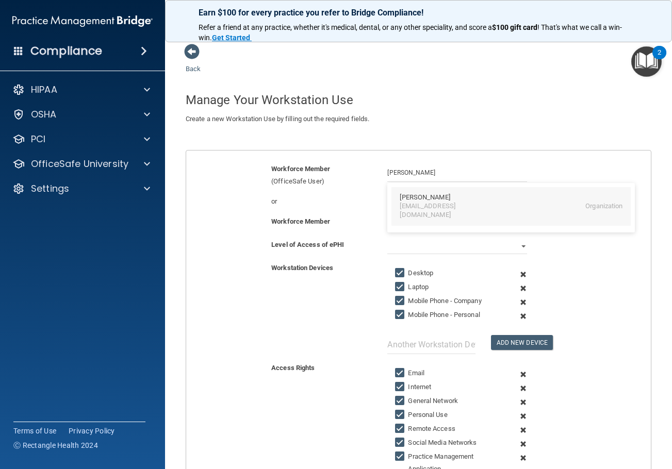
click at [432, 208] on div "[EMAIL_ADDRESS][DOMAIN_NAME]" at bounding box center [443, 211] width 89 height 18
type input "Joel Snover"
click at [414, 239] on select "Full Limited None" at bounding box center [456, 246] width 139 height 15
select select "1"
click at [387, 239] on select "Full Limited None" at bounding box center [456, 246] width 139 height 15
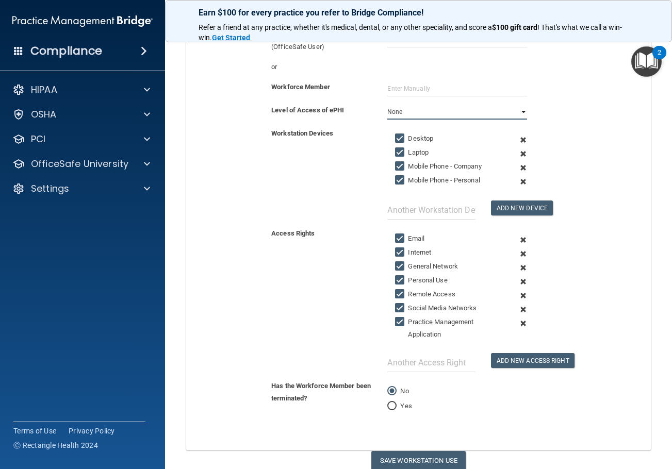
scroll to position [177, 0]
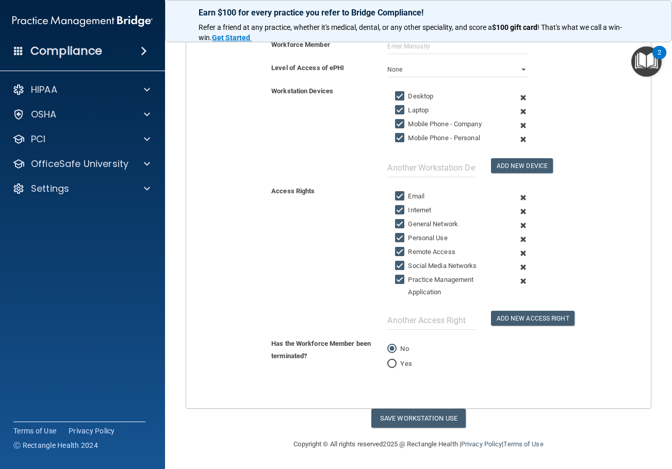
click at [516, 112] on span at bounding box center [522, 112] width 23 height 14
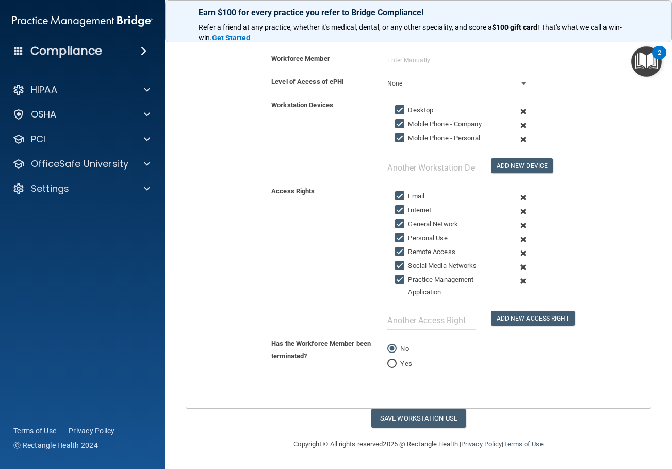
click at [517, 124] on span at bounding box center [522, 126] width 23 height 14
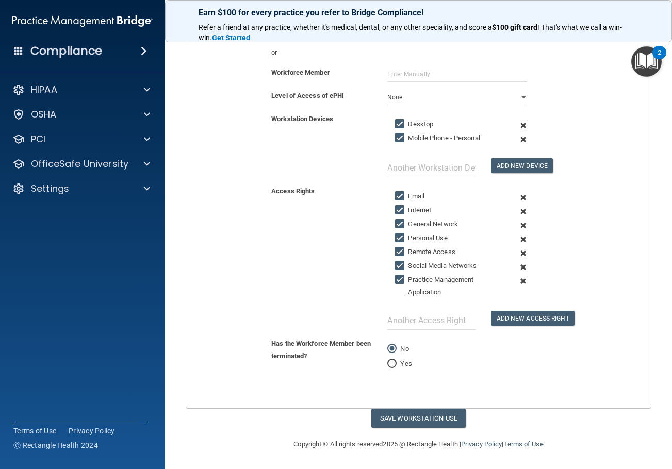
click at [516, 141] on span at bounding box center [522, 139] width 23 height 14
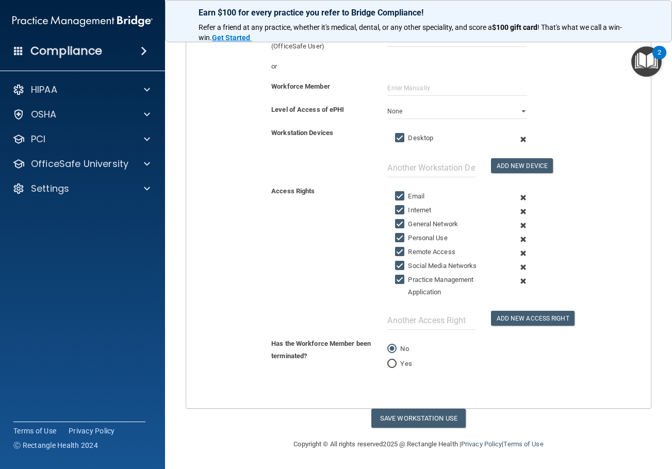
scroll to position [0, 0]
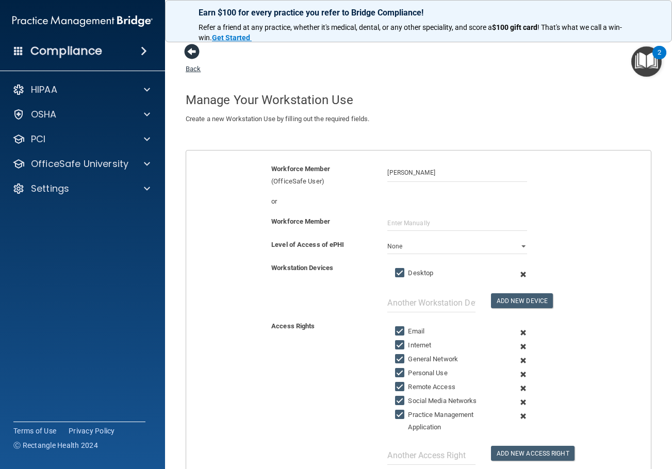
click at [197, 49] on span at bounding box center [191, 51] width 15 height 15
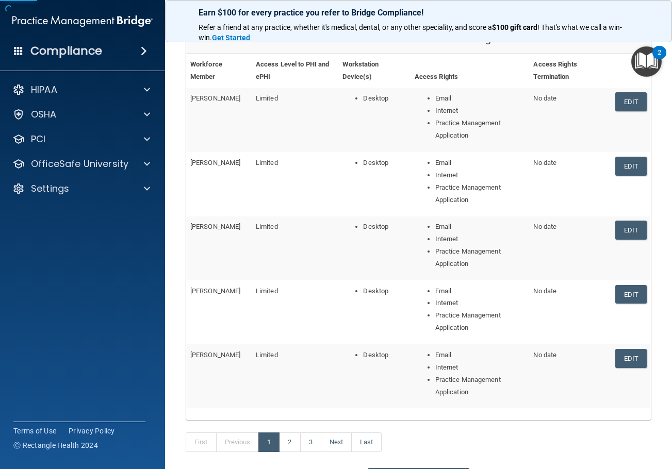
scroll to position [205, 0]
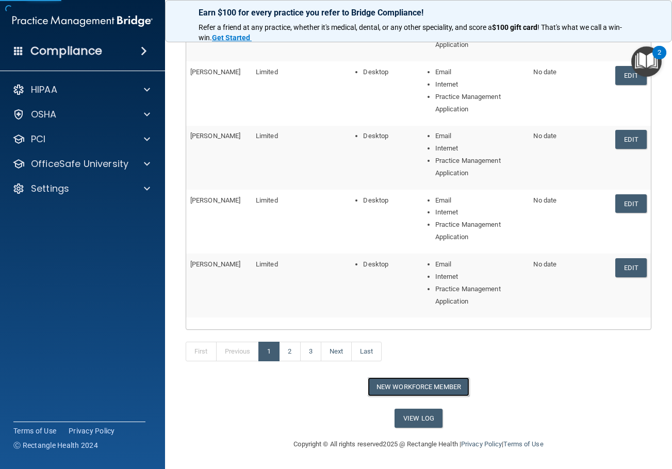
click at [445, 384] on button "New Workforce Member" at bounding box center [418, 386] width 102 height 19
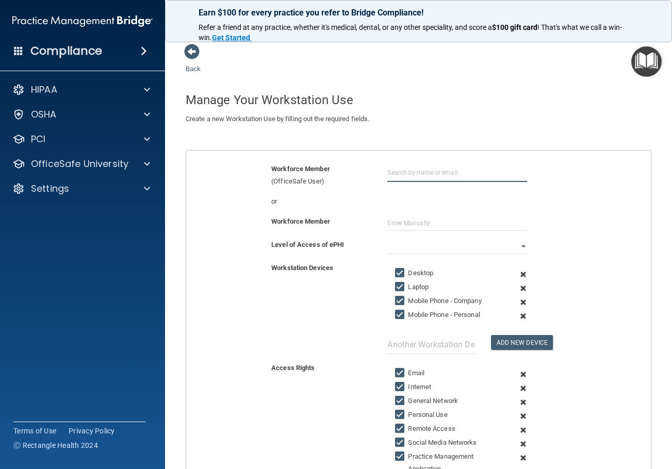
click at [414, 178] on input "text" at bounding box center [456, 172] width 139 height 19
type input "joel"
click at [194, 56] on span at bounding box center [191, 51] width 15 height 15
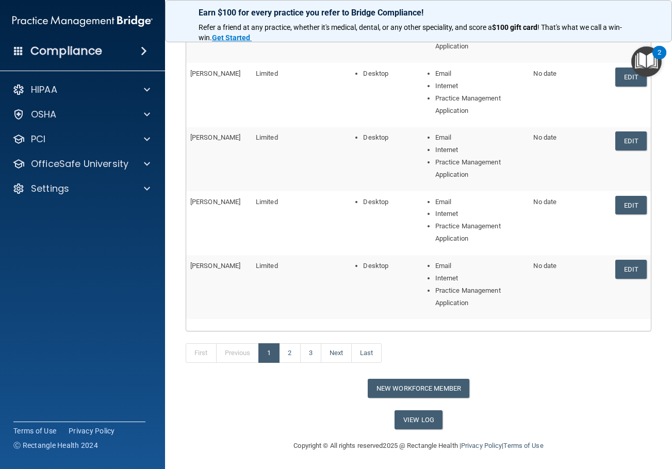
scroll to position [205, 0]
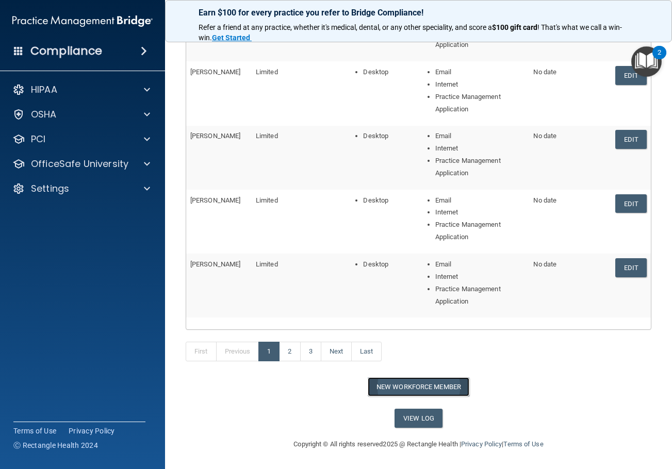
click at [418, 390] on button "New Workforce Member" at bounding box center [418, 386] width 102 height 19
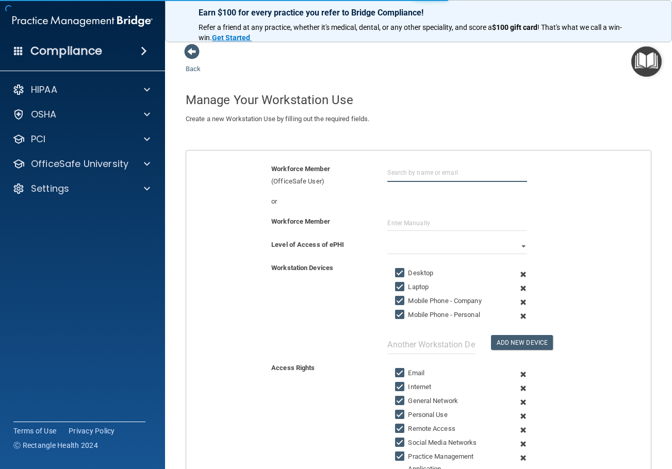
click at [420, 172] on input "text" at bounding box center [456, 172] width 139 height 19
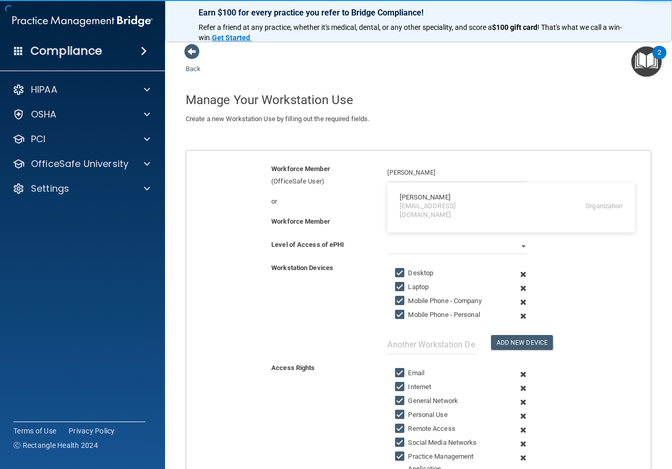
click at [419, 202] on div "[EMAIL_ADDRESS][DOMAIN_NAME]" at bounding box center [443, 211] width 89 height 18
type input "Kavya Sundar"
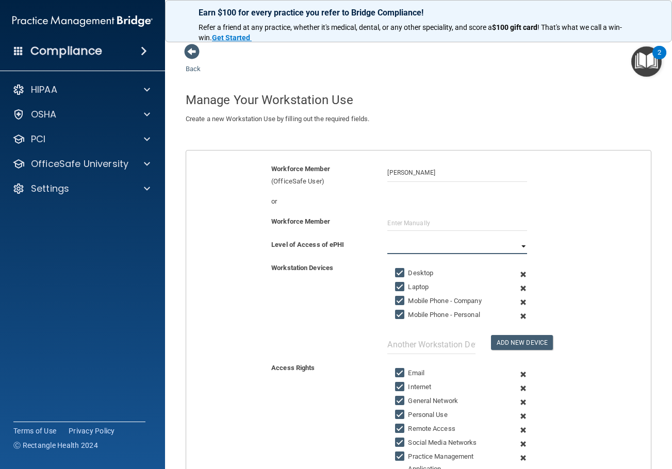
click at [401, 245] on select "Full Limited None" at bounding box center [456, 246] width 139 height 15
click at [387, 239] on select "Full Limited None" at bounding box center [456, 246] width 139 height 15
click at [518, 291] on span at bounding box center [522, 288] width 23 height 14
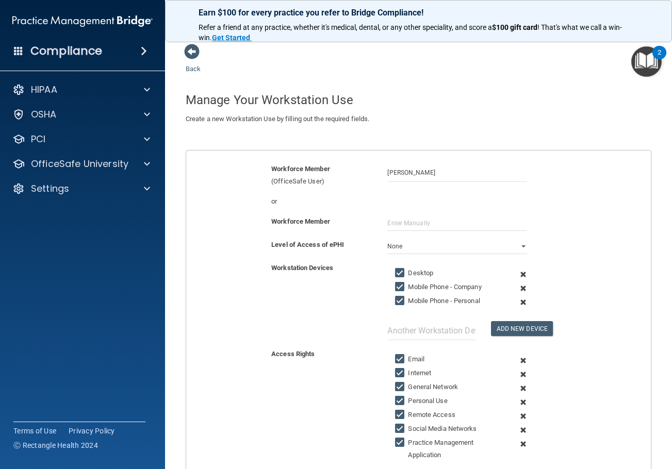
click at [518, 291] on span at bounding box center [522, 288] width 23 height 14
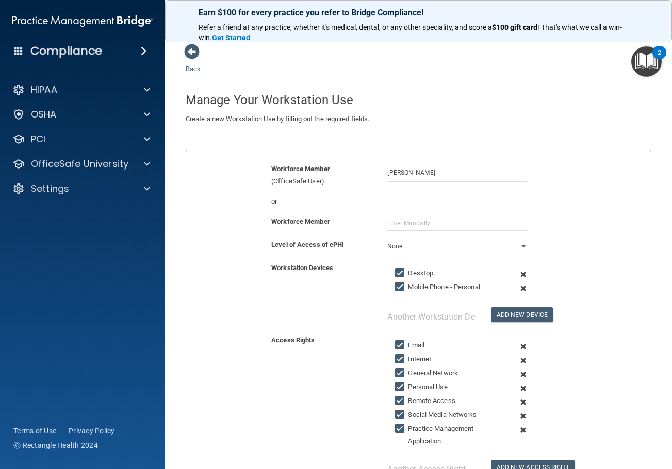
click at [518, 291] on span at bounding box center [522, 288] width 23 height 14
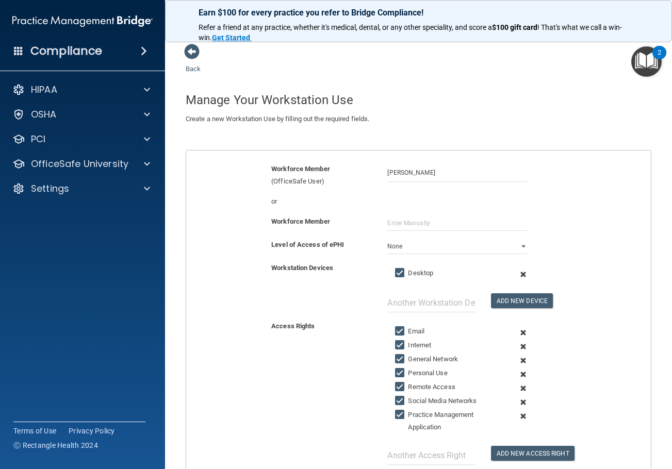
click at [518, 361] on span at bounding box center [522, 361] width 23 height 14
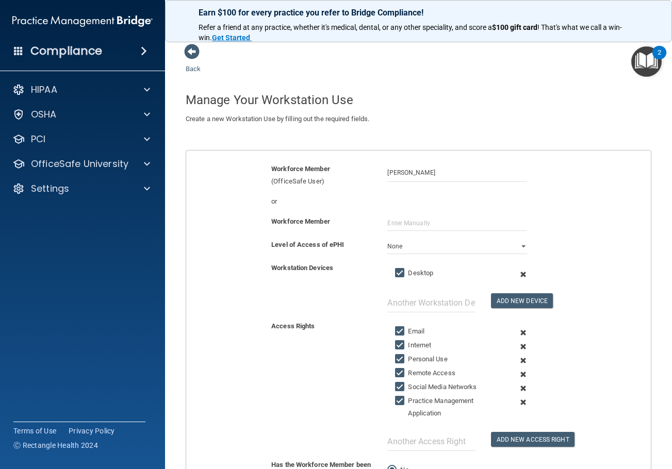
click at [518, 361] on span at bounding box center [522, 361] width 23 height 14
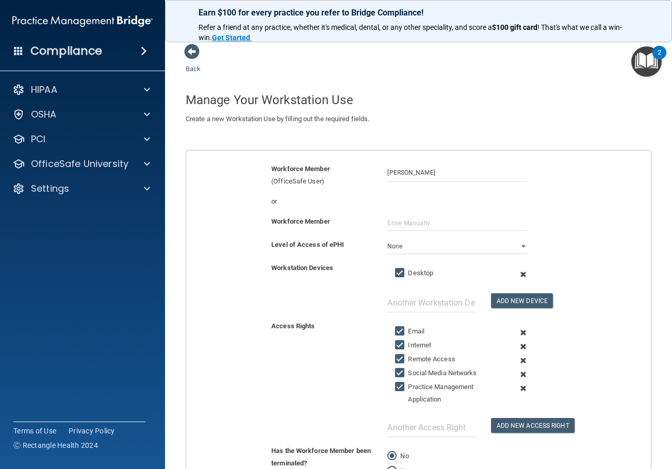
click at [518, 361] on span at bounding box center [522, 361] width 23 height 14
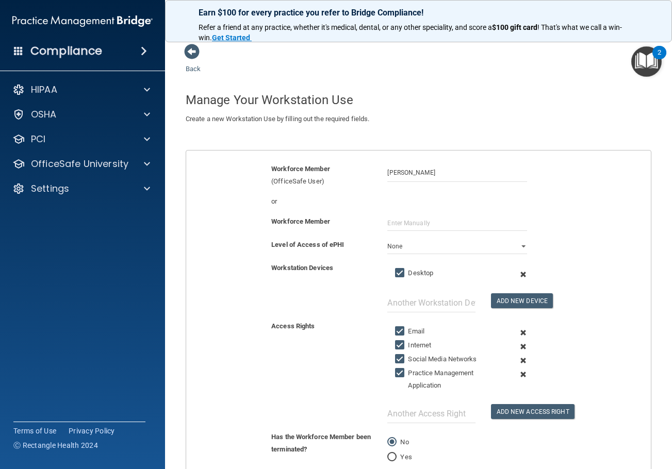
click at [518, 361] on span at bounding box center [522, 361] width 23 height 14
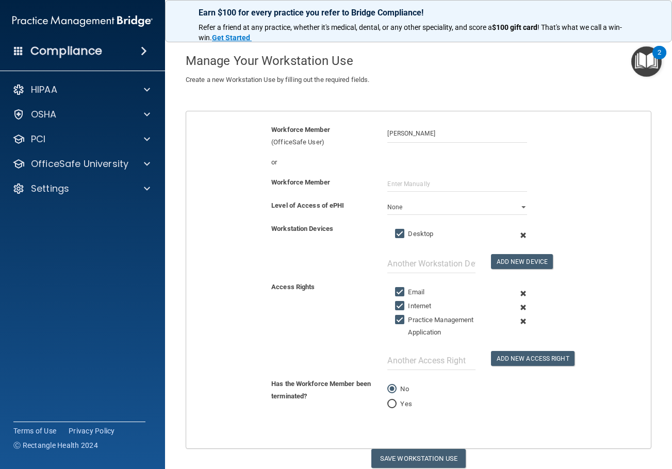
scroll to position [79, 0]
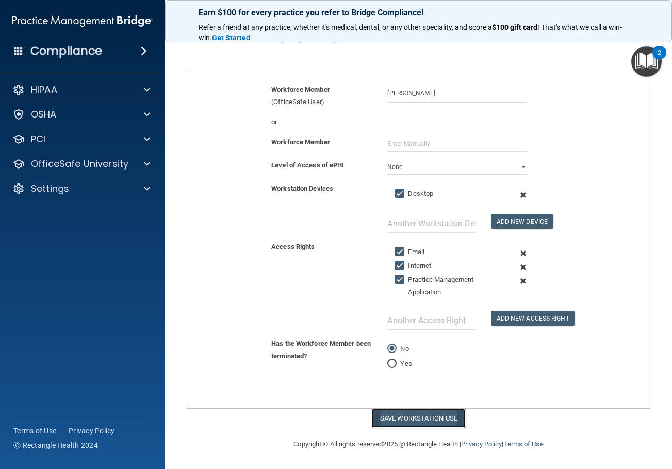
click at [433, 418] on button "Save Workstation Use" at bounding box center [418, 418] width 94 height 19
select select "? string:Limited ?"
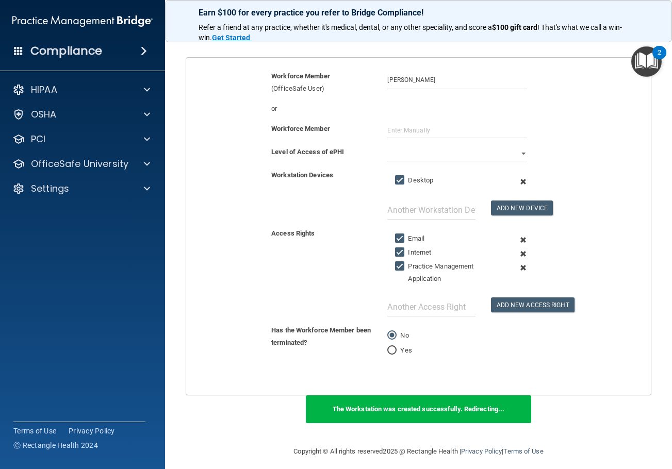
scroll to position [100, 0]
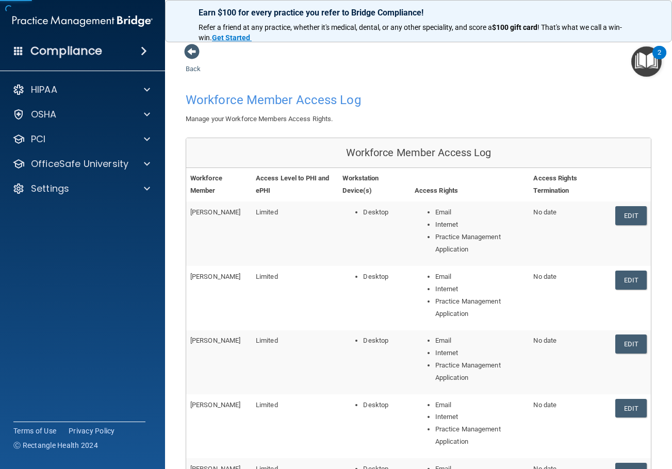
scroll to position [205, 0]
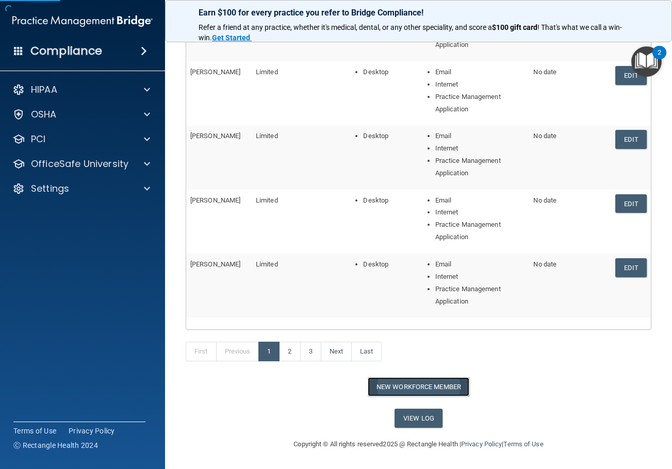
click at [437, 380] on button "New Workforce Member" at bounding box center [418, 386] width 102 height 19
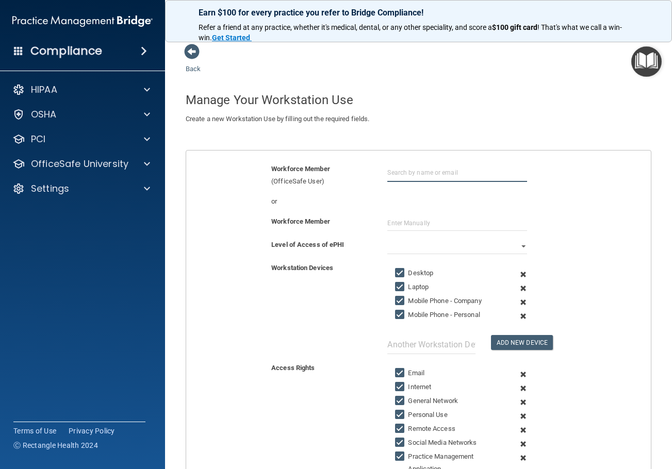
click at [405, 172] on input "text" at bounding box center [456, 172] width 139 height 19
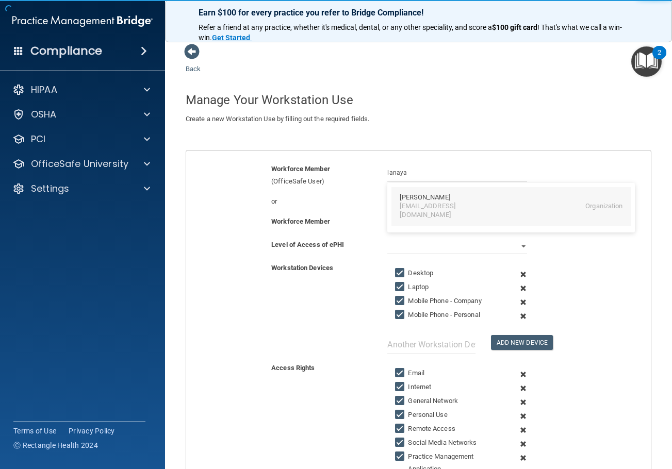
click at [418, 198] on div "Lanaya Buyck" at bounding box center [424, 197] width 50 height 9
type input "Lanaya Buyck"
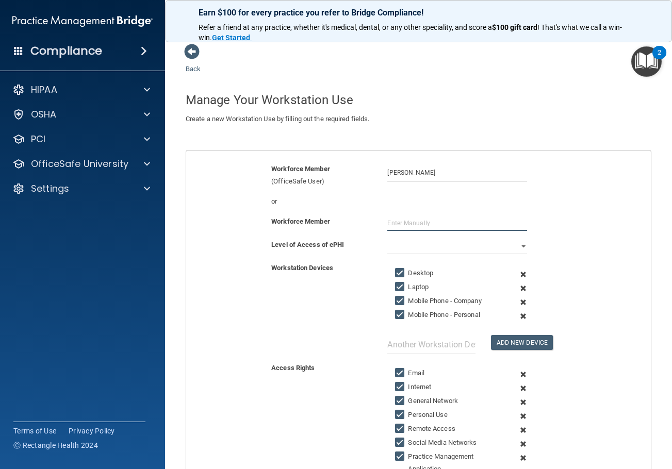
click at [418, 226] on input "text" at bounding box center [456, 222] width 139 height 15
click at [411, 248] on select "Full Limited None" at bounding box center [456, 246] width 139 height 15
click at [387, 239] on select "Full Limited None" at bounding box center [456, 246] width 139 height 15
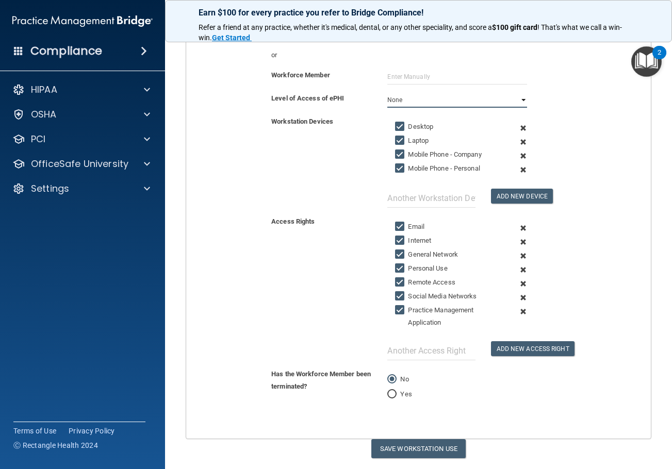
scroll to position [177, 0]
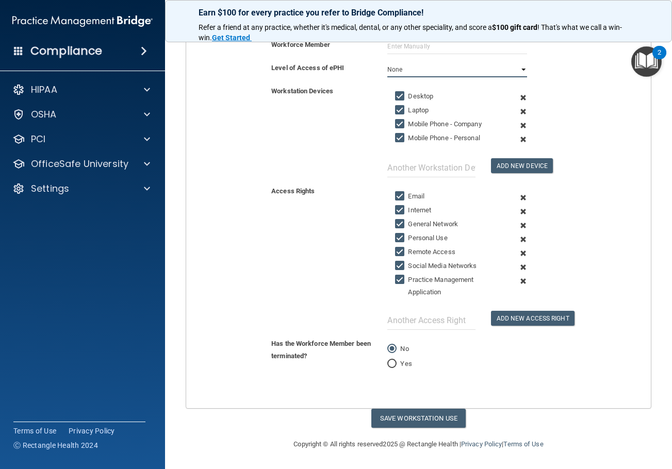
click at [433, 65] on select "Full Limited None" at bounding box center [456, 69] width 139 height 15
click at [387, 62] on select "Full Limited None" at bounding box center [456, 69] width 139 height 15
click at [516, 110] on span at bounding box center [522, 112] width 23 height 14
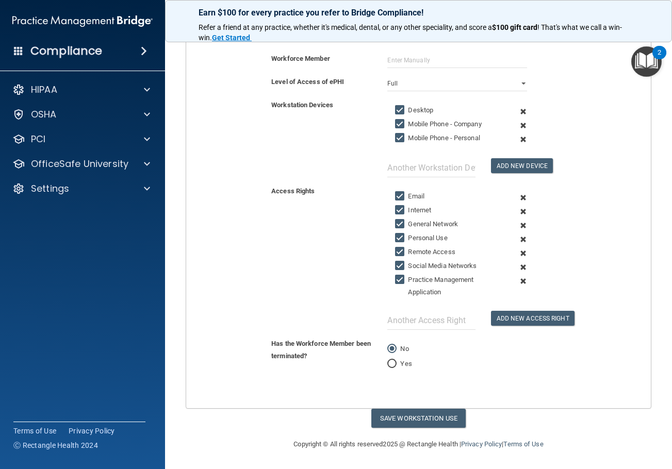
scroll to position [163, 0]
click at [517, 124] on span at bounding box center [522, 126] width 23 height 14
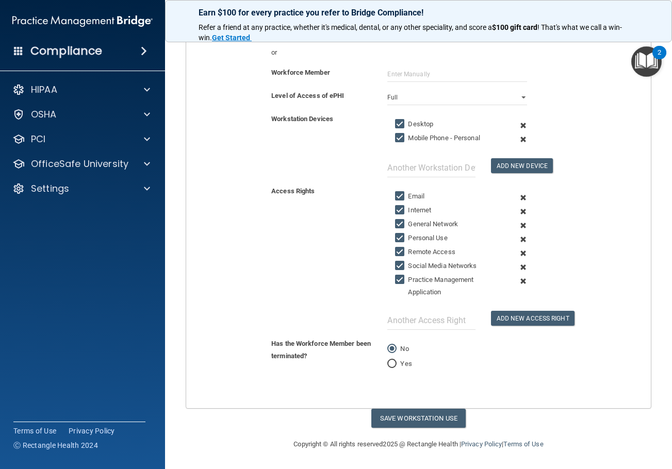
scroll to position [149, 0]
click at [517, 226] on span at bounding box center [522, 226] width 23 height 14
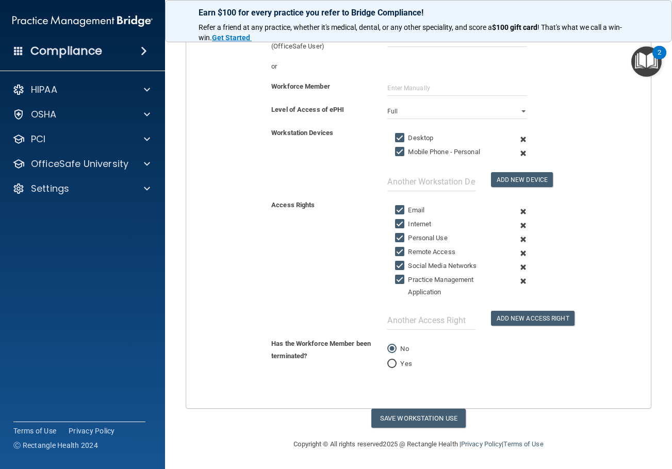
click at [519, 240] on span at bounding box center [522, 239] width 23 height 14
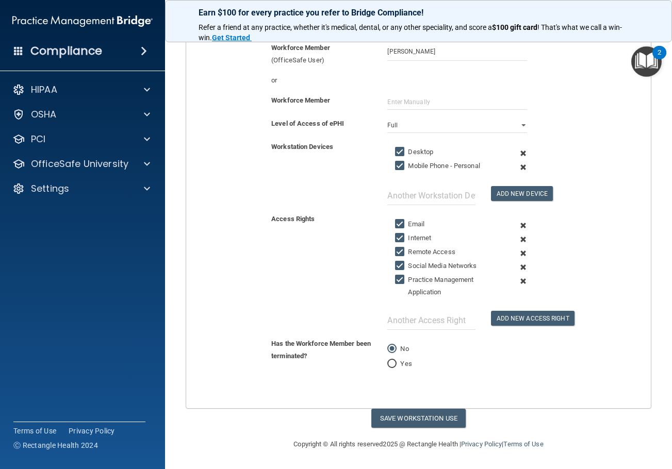
click at [516, 267] on span at bounding box center [522, 267] width 23 height 14
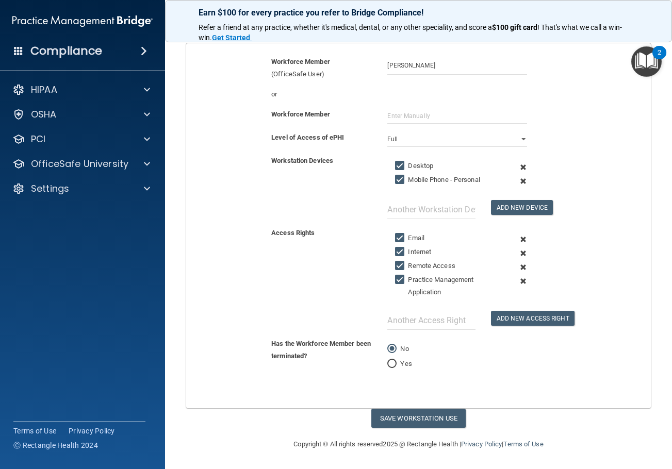
scroll to position [107, 0]
click at [417, 425] on button "Save Workstation Use" at bounding box center [418, 418] width 94 height 19
select select "? string:Full ?"
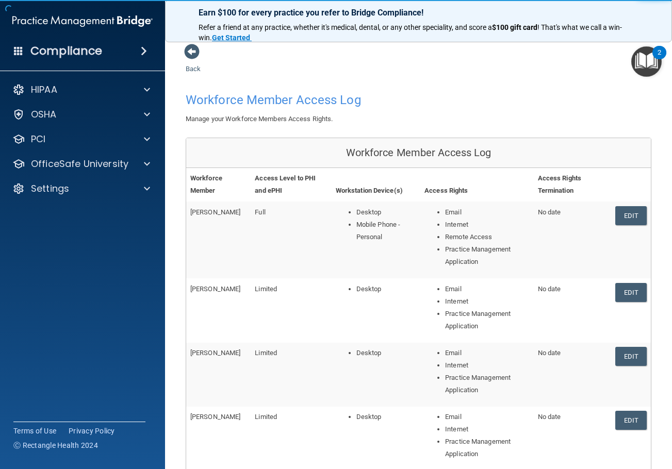
scroll to position [217, 0]
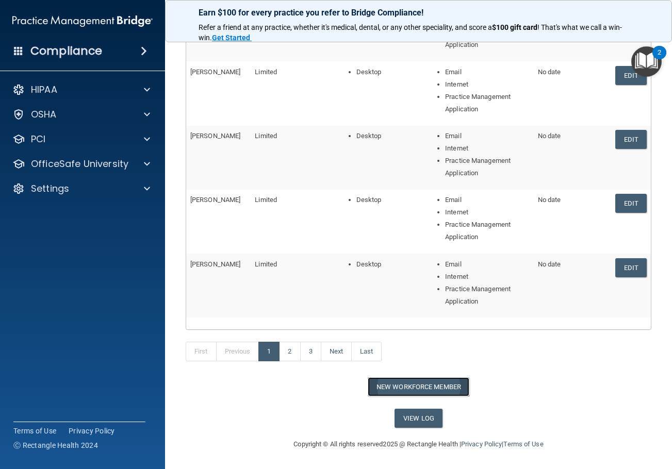
click at [421, 382] on button "New Workforce Member" at bounding box center [418, 386] width 102 height 19
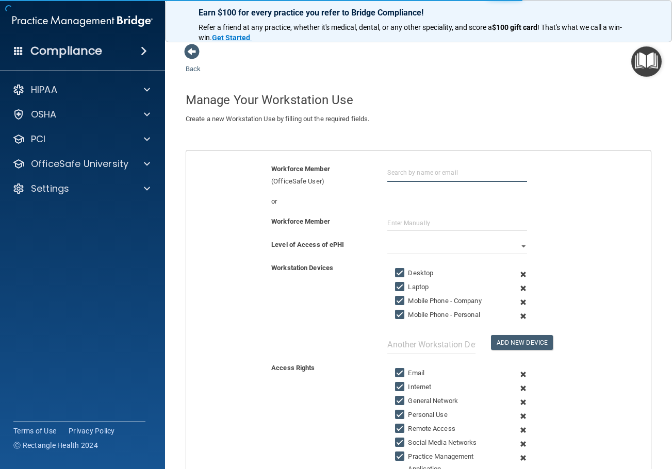
click at [433, 172] on input "text" at bounding box center [456, 172] width 139 height 19
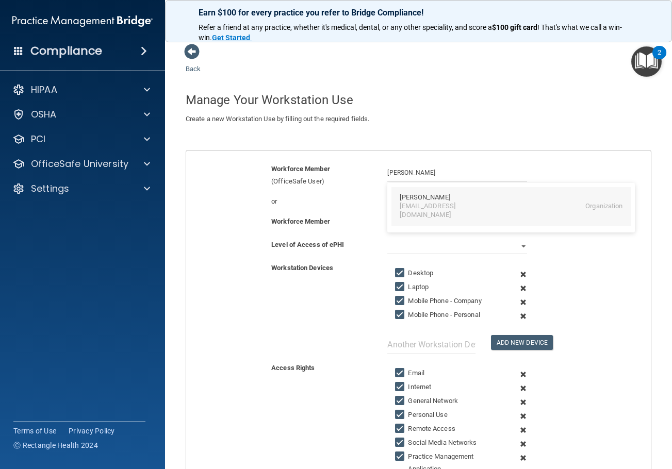
click at [430, 198] on div "Leona Lewis" at bounding box center [424, 197] width 50 height 9
type input "Leona Lewis"
click at [415, 246] on select "Full Limited None" at bounding box center [456, 246] width 139 height 15
click at [387, 239] on select "Full Limited None" at bounding box center [456, 246] width 139 height 15
click at [519, 288] on span at bounding box center [522, 288] width 23 height 14
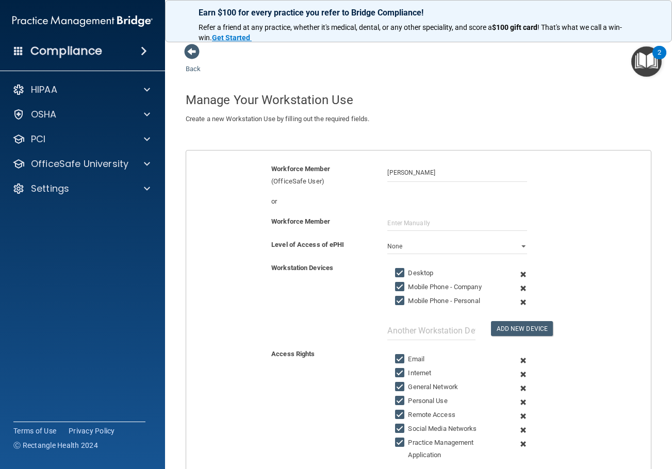
click at [519, 289] on span at bounding box center [522, 288] width 23 height 14
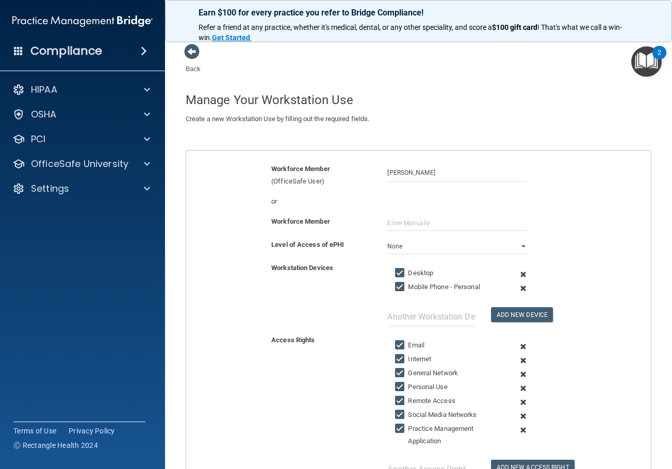
click at [519, 289] on span at bounding box center [522, 288] width 23 height 14
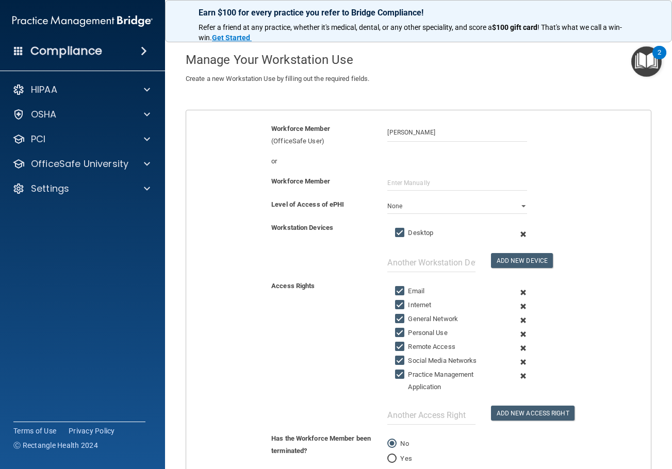
scroll to position [135, 0]
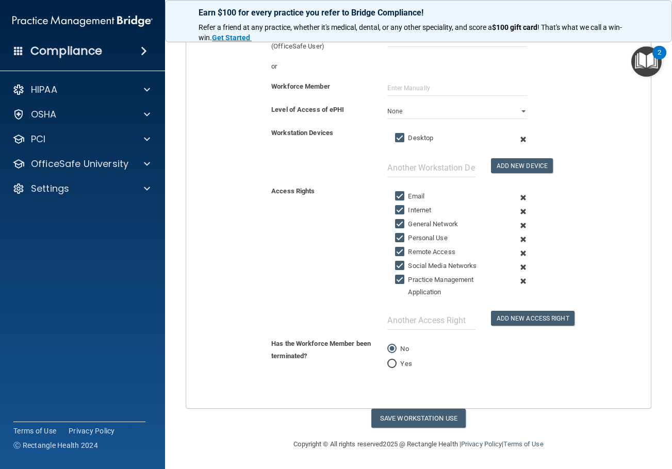
click at [517, 226] on span at bounding box center [522, 226] width 23 height 14
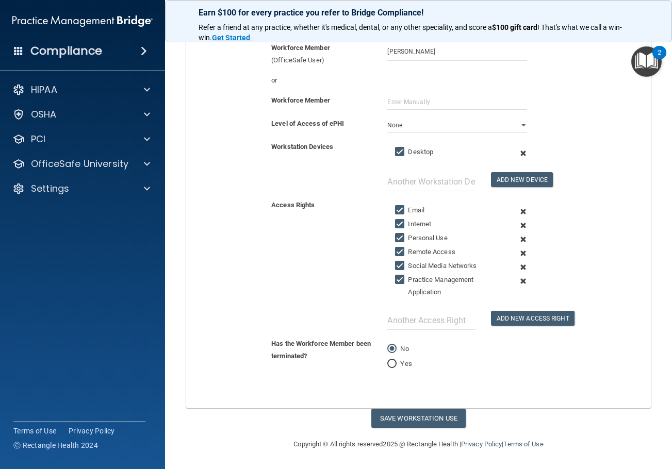
click at [517, 241] on span at bounding box center [522, 239] width 23 height 14
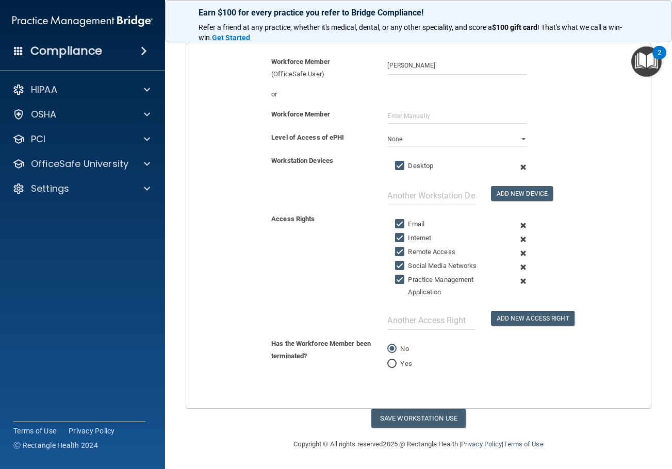
click at [515, 253] on span at bounding box center [522, 253] width 23 height 14
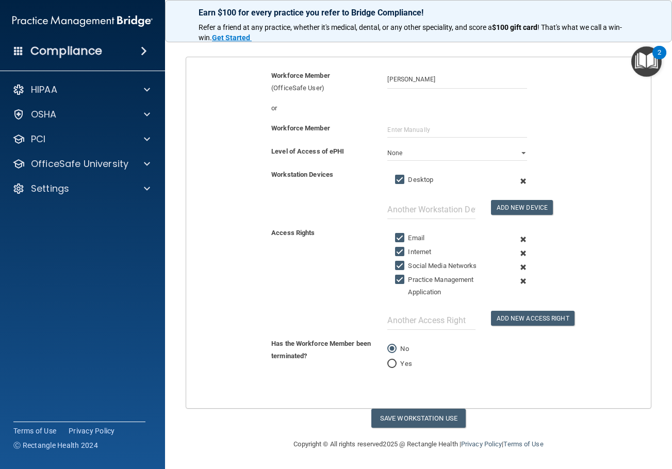
click at [517, 266] on span at bounding box center [522, 267] width 23 height 14
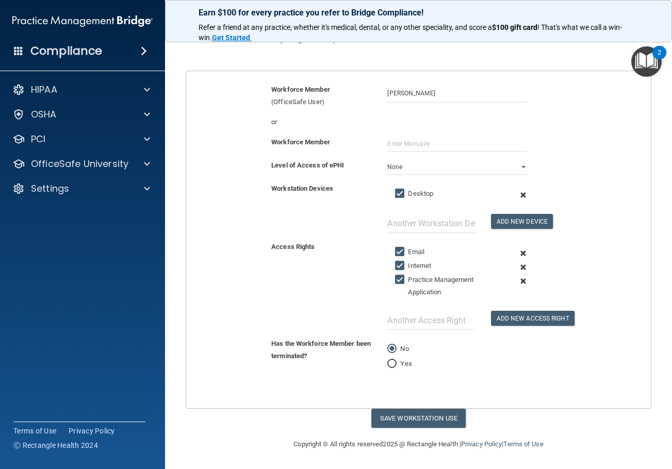
scroll to position [79, 0]
click at [444, 420] on button "Save Workstation Use" at bounding box center [418, 418] width 94 height 19
select select "? string:Limited ?"
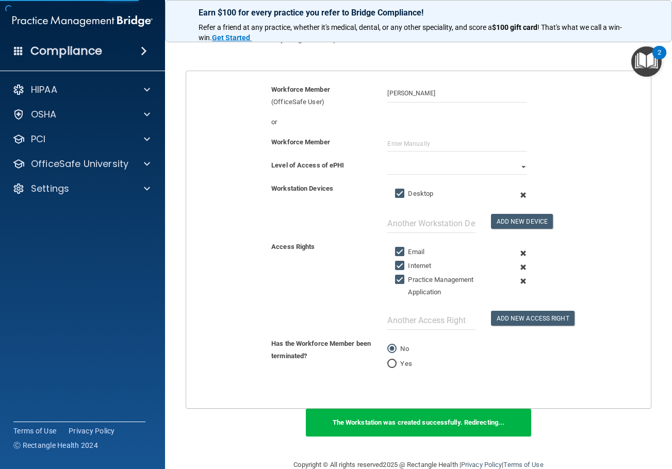
scroll to position [196, 0]
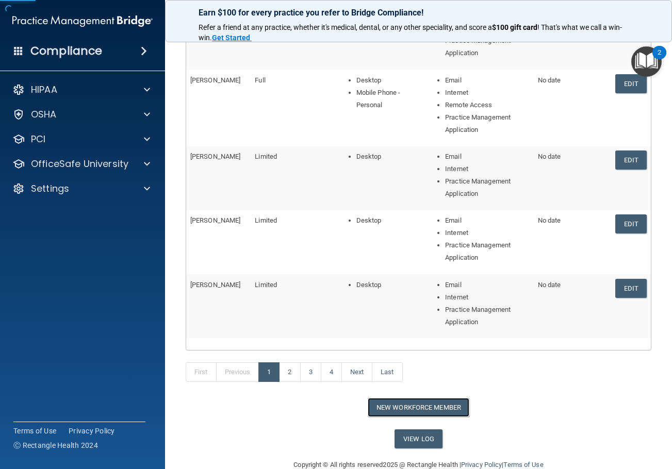
click at [426, 407] on button "New Workforce Member" at bounding box center [418, 407] width 102 height 19
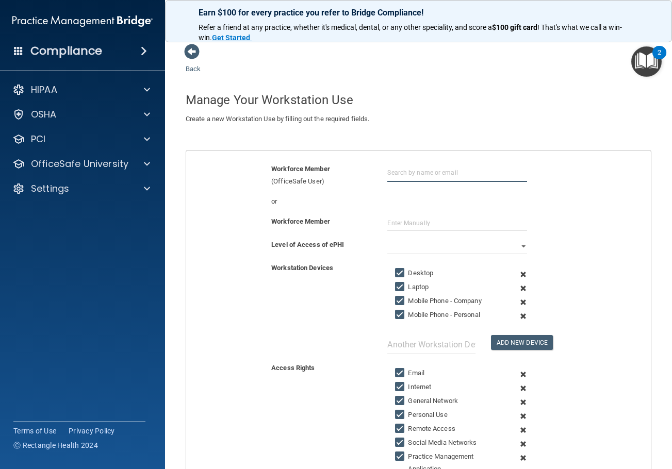
click at [414, 178] on input "text" at bounding box center [456, 172] width 139 height 19
click at [412, 203] on div "[EMAIL_ADDRESS][DOMAIN_NAME]" at bounding box center [443, 211] width 89 height 18
type input "Mariana Muskovac"
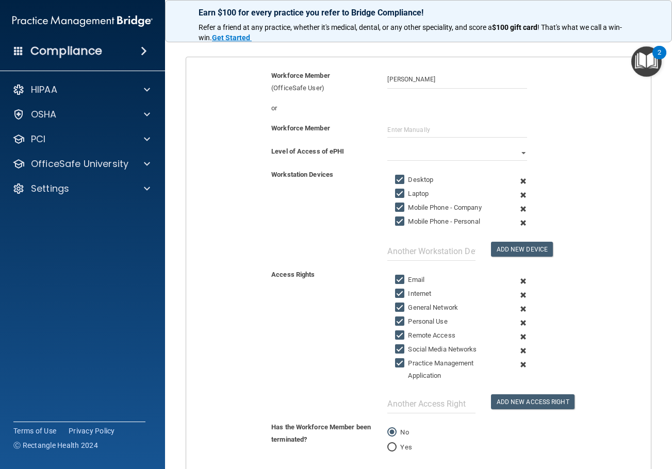
scroll to position [103, 0]
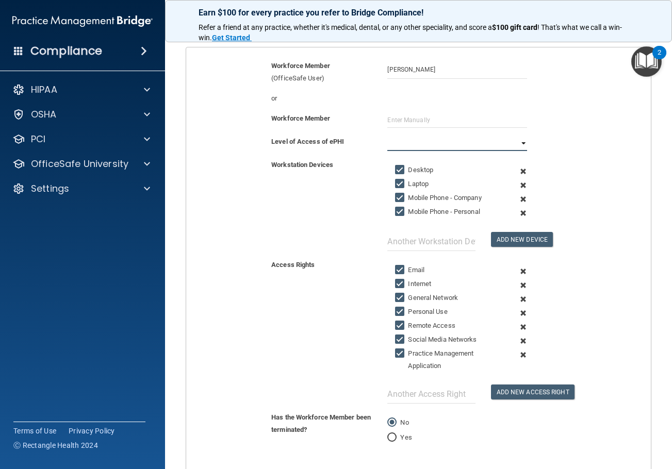
click at [408, 151] on select "Full Limited None" at bounding box center [456, 143] width 139 height 15
click at [387, 136] on select "Full Limited None" at bounding box center [456, 143] width 139 height 15
click at [514, 186] on span at bounding box center [522, 185] width 23 height 14
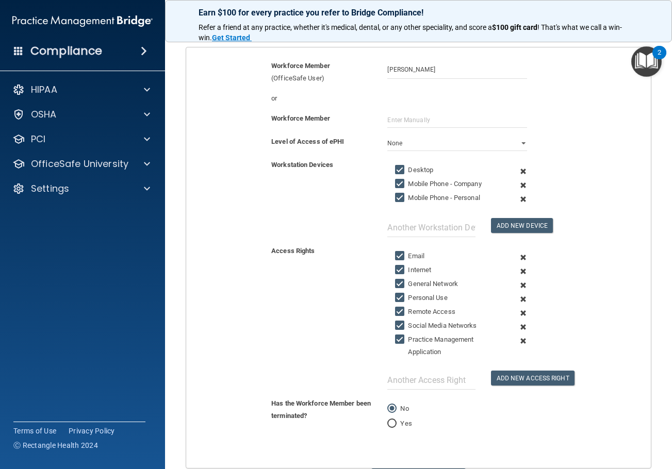
click at [515, 187] on span at bounding box center [522, 185] width 23 height 14
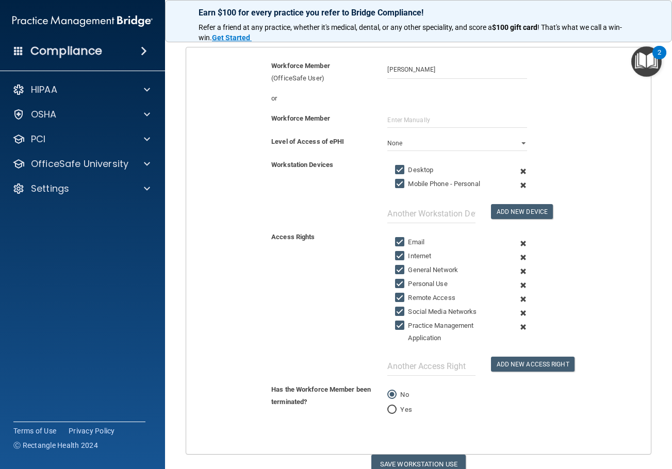
click at [515, 187] on span at bounding box center [522, 185] width 23 height 14
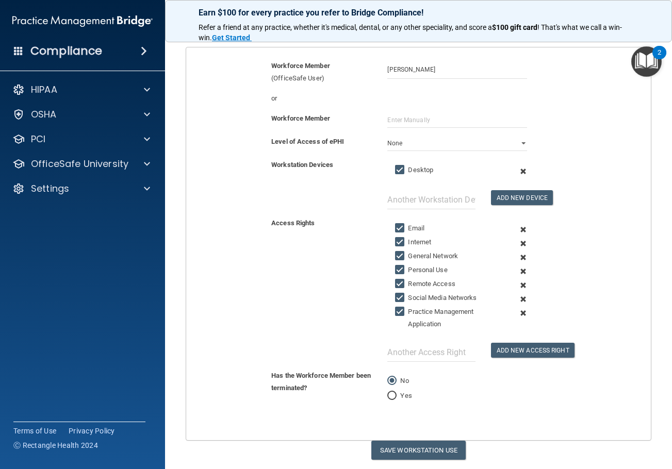
click at [518, 256] on span at bounding box center [522, 257] width 23 height 14
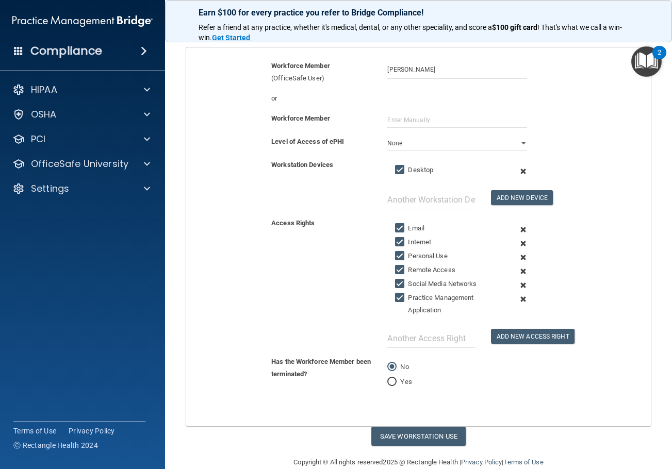
click at [518, 256] on span at bounding box center [522, 257] width 23 height 14
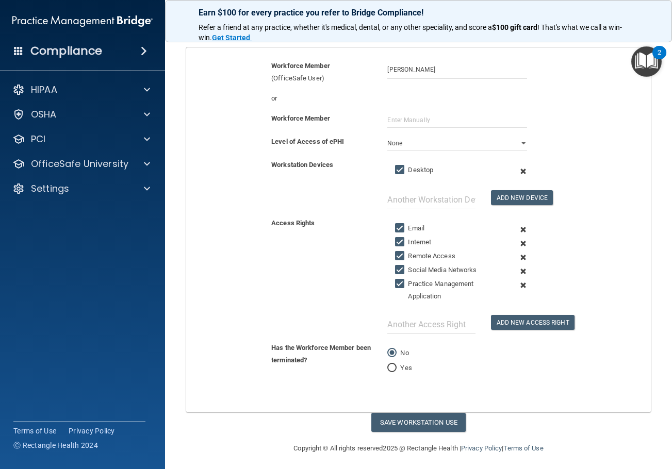
click at [518, 256] on span at bounding box center [522, 257] width 23 height 14
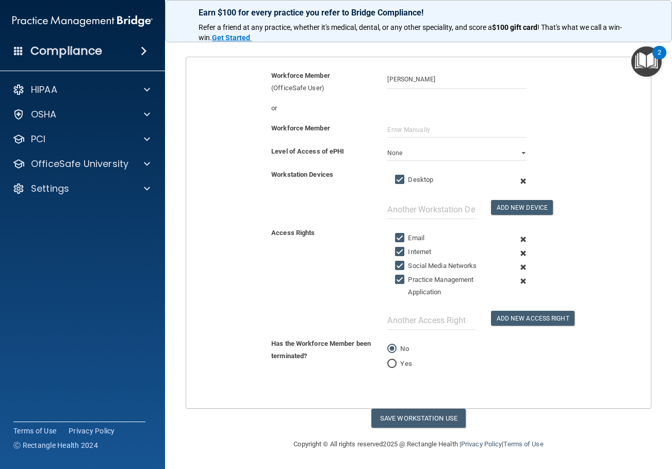
click at [519, 270] on span at bounding box center [522, 267] width 23 height 14
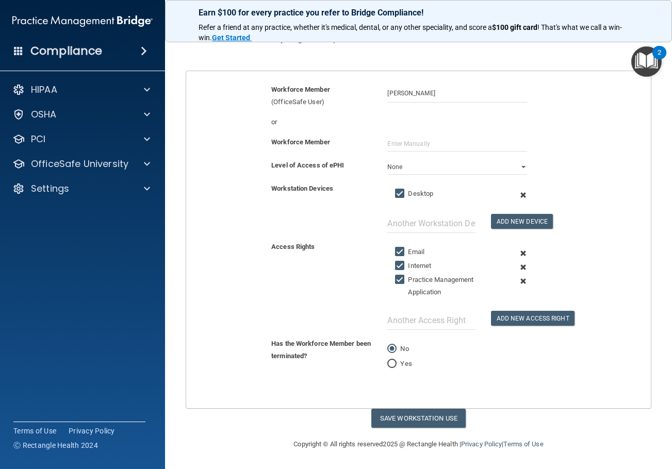
scroll to position [79, 0]
click at [439, 412] on button "Save Workstation Use" at bounding box center [418, 418] width 94 height 19
select select "? string:Limited ?"
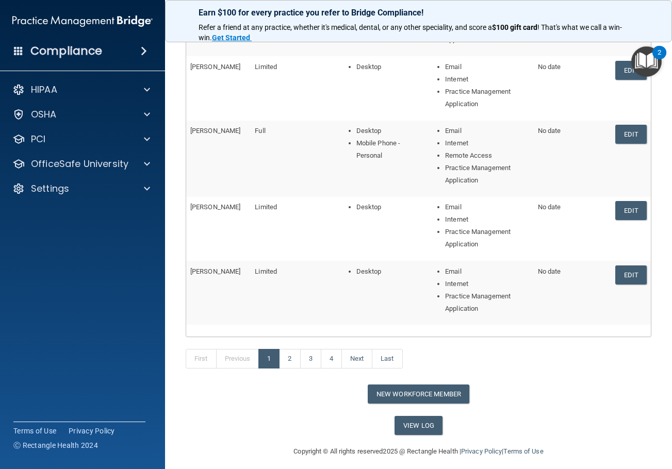
scroll to position [217, 0]
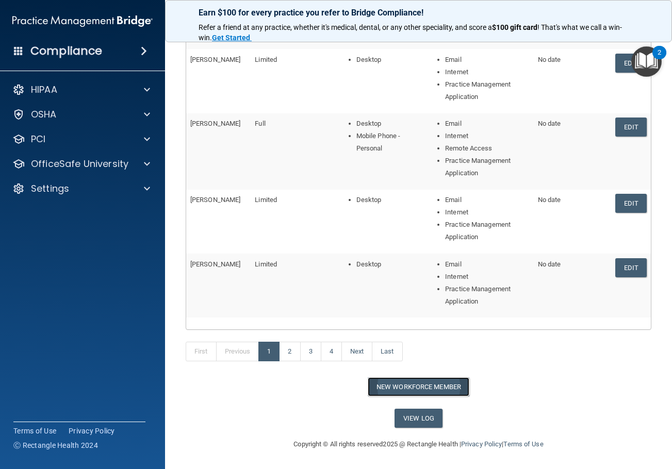
click at [446, 394] on button "New Workforce Member" at bounding box center [418, 386] width 102 height 19
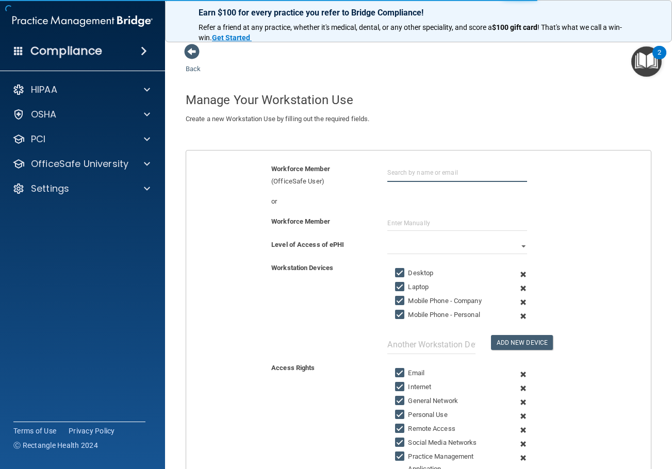
click at [452, 175] on input "text" at bounding box center [456, 172] width 139 height 19
click at [448, 176] on input "nash" at bounding box center [456, 172] width 139 height 19
click at [445, 173] on input "nash" at bounding box center [456, 172] width 139 height 19
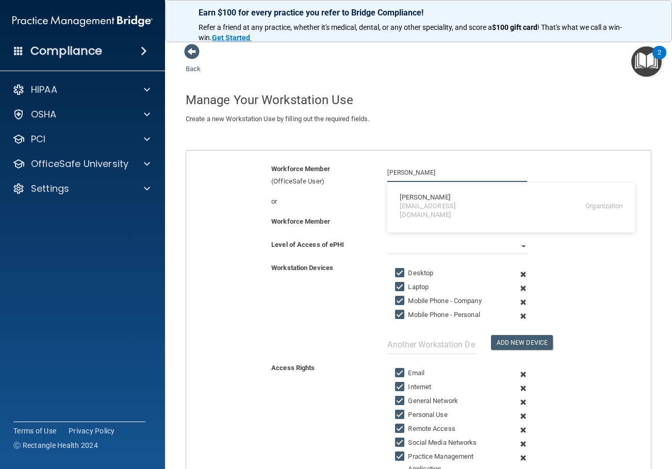
click at [445, 173] on input "nash" at bounding box center [456, 172] width 139 height 19
click at [442, 206] on div "[EMAIL_ADDRESS][DOMAIN_NAME]" at bounding box center [443, 211] width 89 height 18
type input "Nashwan Yafai"
drag, startPoint x: 434, startPoint y: 244, endPoint x: 434, endPoint y: 249, distance: 5.7
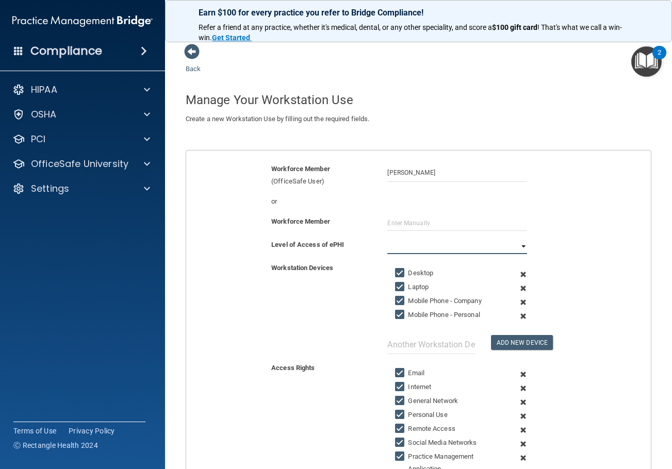
click at [434, 244] on select "Full Limited None" at bounding box center [456, 246] width 139 height 15
click at [387, 239] on select "Full Limited None" at bounding box center [456, 246] width 139 height 15
click at [517, 289] on span at bounding box center [522, 288] width 23 height 14
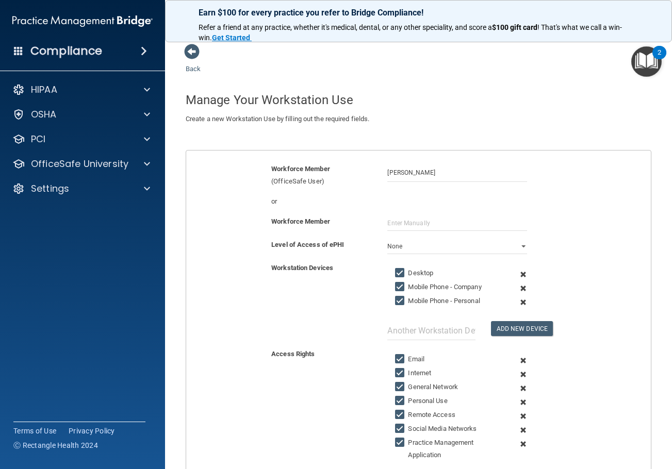
click at [517, 289] on span at bounding box center [522, 288] width 23 height 14
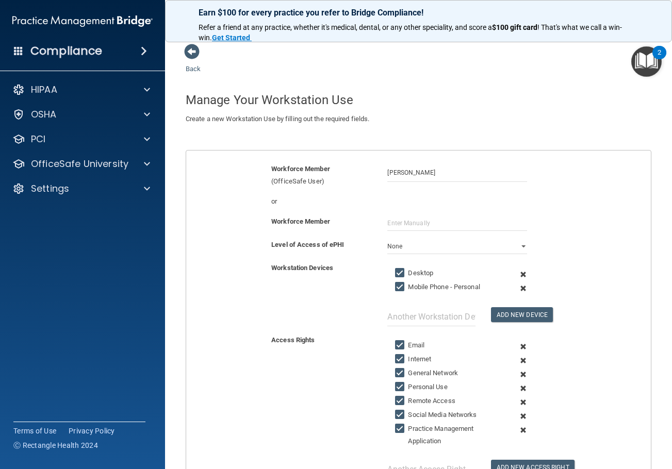
click at [517, 289] on span at bounding box center [522, 288] width 23 height 14
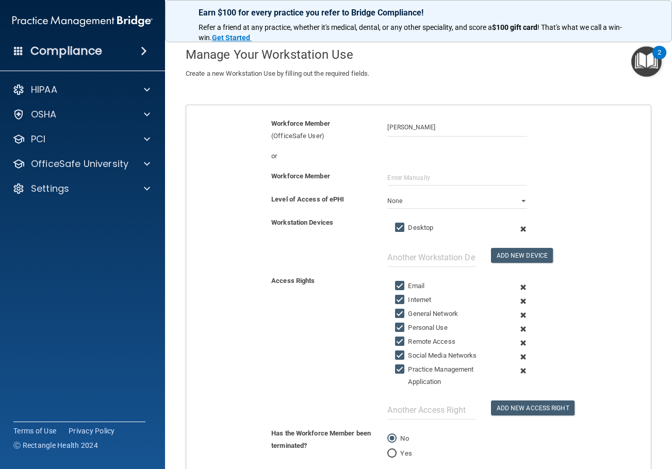
scroll to position [103, 0]
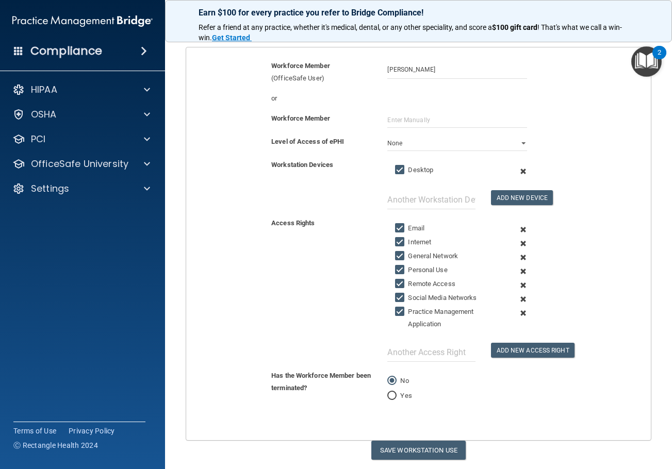
click at [518, 257] on span at bounding box center [522, 257] width 23 height 14
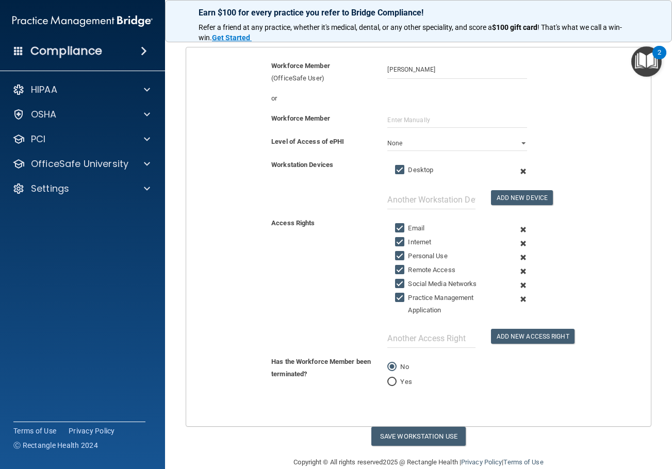
click at [518, 257] on span at bounding box center [522, 257] width 23 height 14
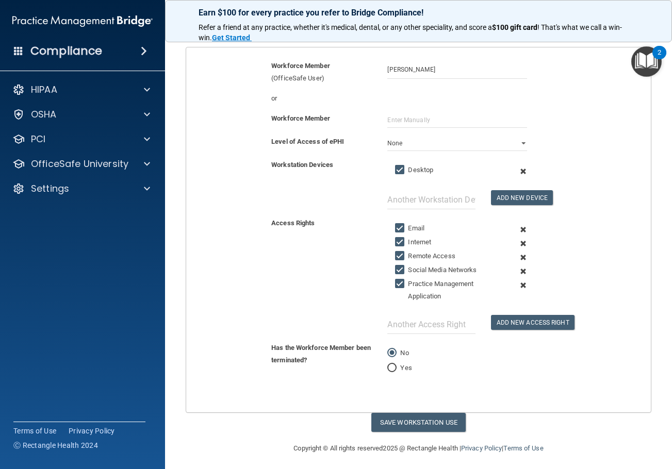
click at [518, 257] on span at bounding box center [522, 257] width 23 height 14
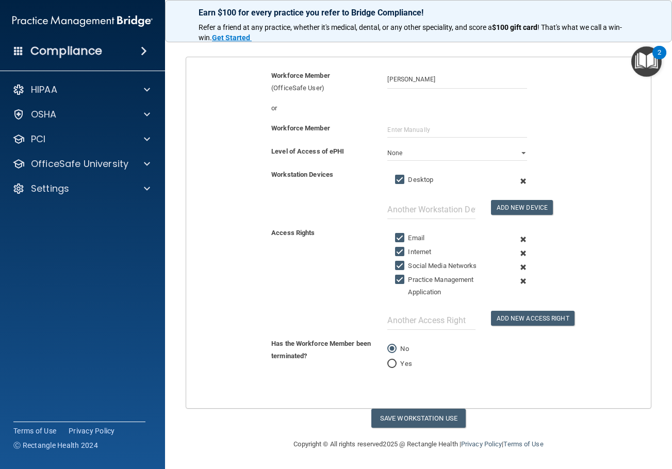
click at [516, 269] on span at bounding box center [522, 267] width 23 height 14
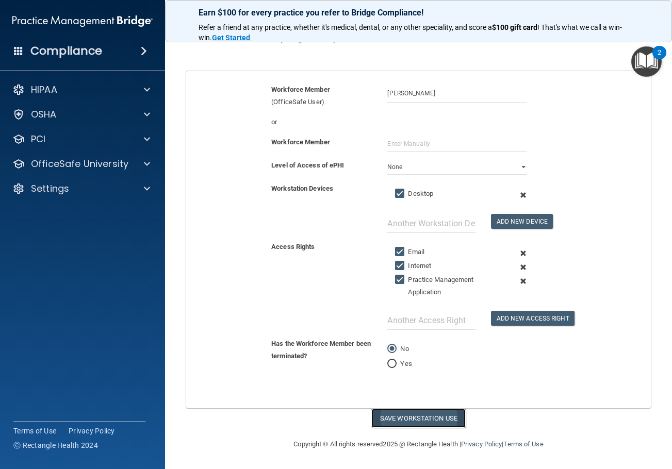
click at [433, 420] on button "Save Workstation Use" at bounding box center [418, 418] width 94 height 19
select select "? string:Limited ?"
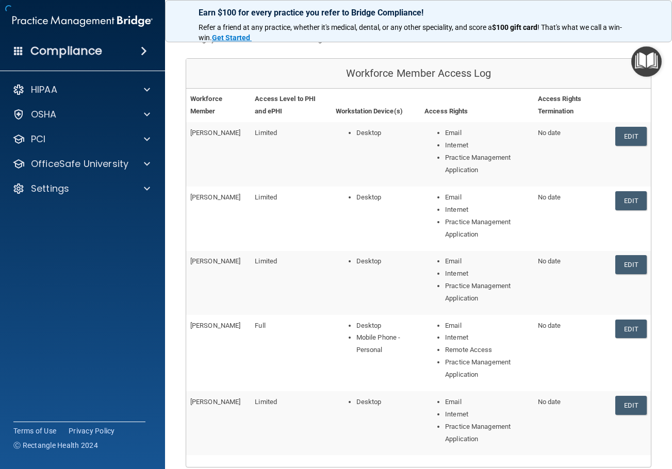
scroll to position [196, 0]
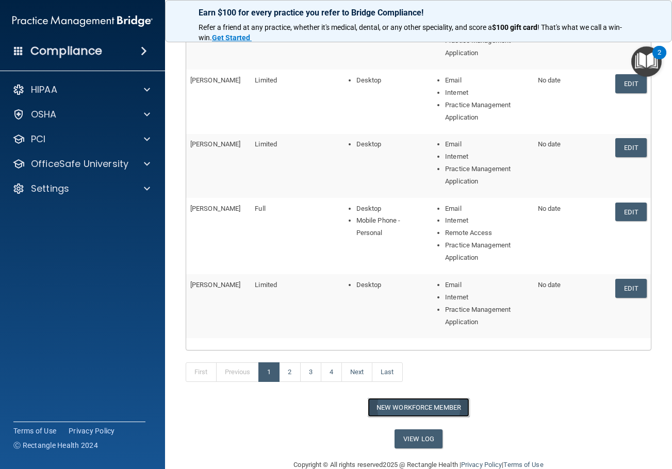
click at [429, 401] on button "New Workforce Member" at bounding box center [418, 407] width 102 height 19
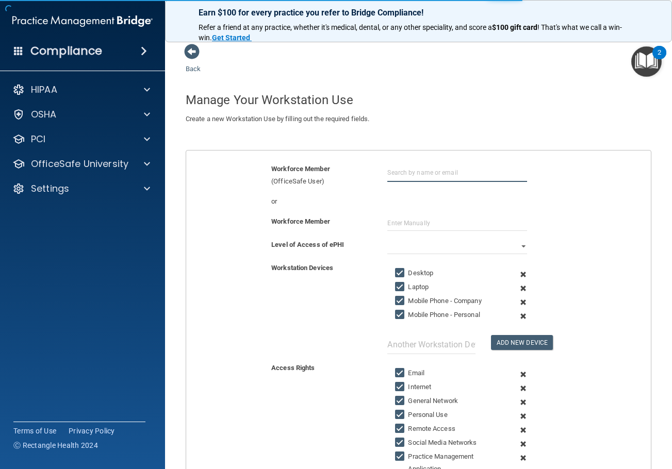
click at [420, 181] on input "text" at bounding box center [456, 172] width 139 height 19
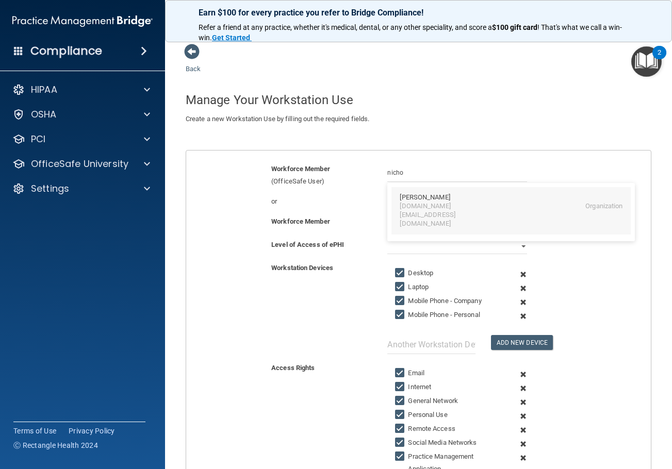
click at [416, 197] on div "Nichol Grafton" at bounding box center [424, 197] width 50 height 9
type input "Nichol Grafton"
click at [401, 248] on select "Full Limited None" at bounding box center [456, 246] width 139 height 15
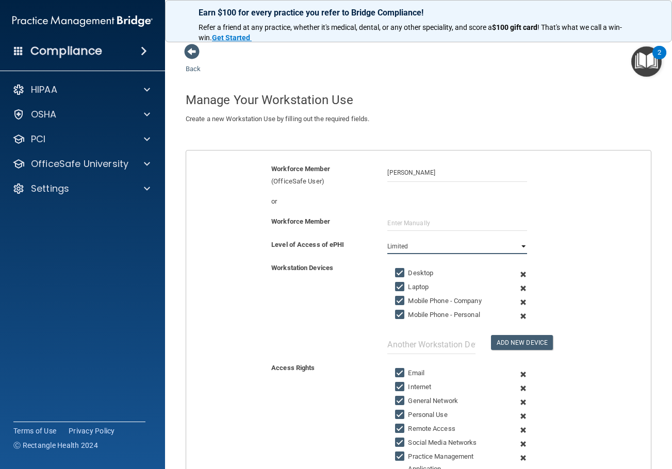
click at [387, 239] on select "Full Limited None" at bounding box center [456, 246] width 139 height 15
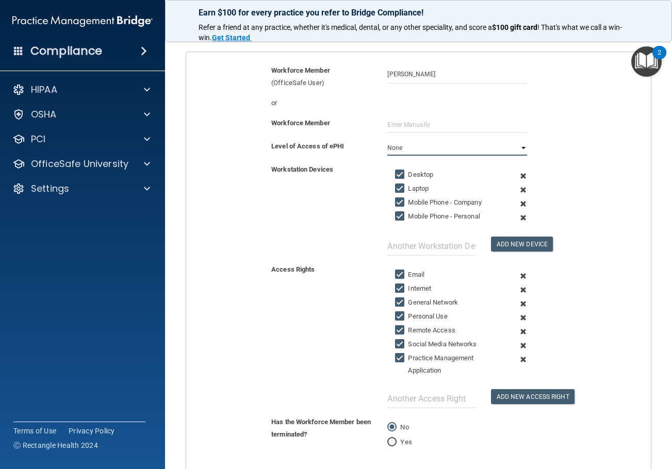
scroll to position [103, 0]
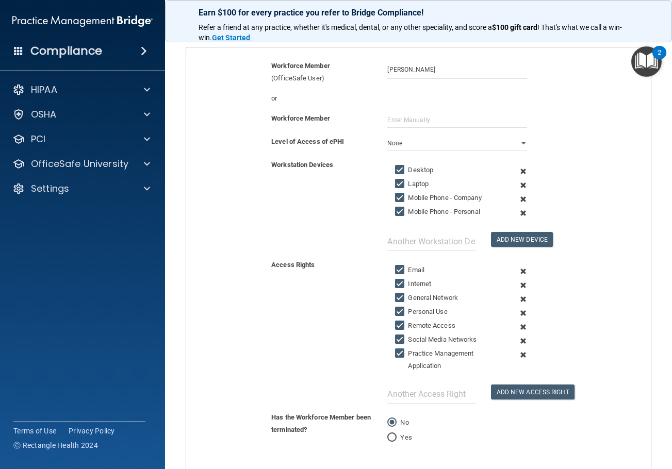
click at [517, 187] on span at bounding box center [522, 185] width 23 height 14
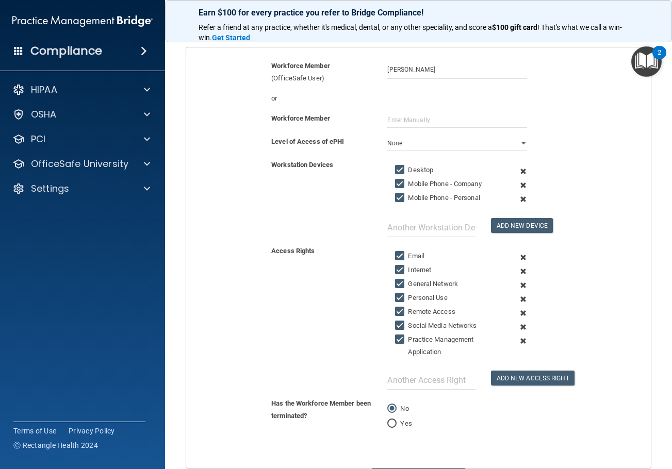
click at [517, 187] on span at bounding box center [522, 185] width 23 height 14
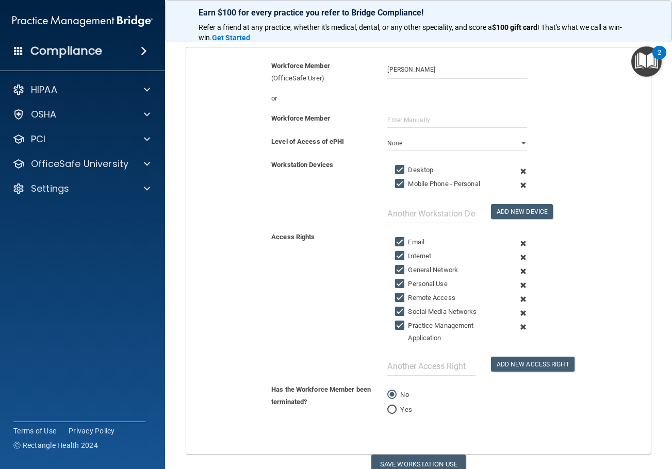
click at [517, 187] on span at bounding box center [522, 185] width 23 height 14
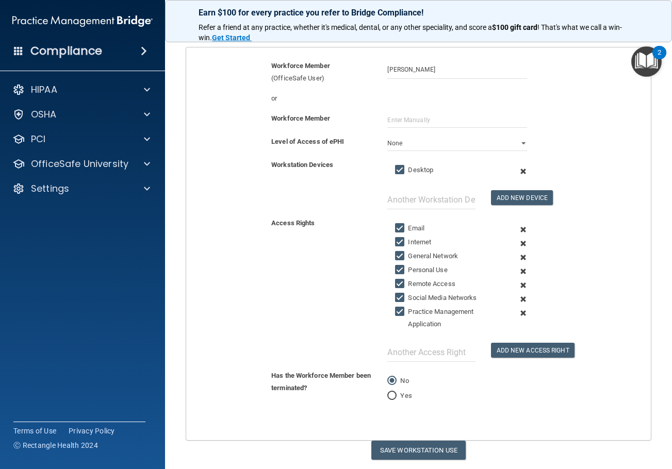
click at [516, 257] on span at bounding box center [522, 257] width 23 height 14
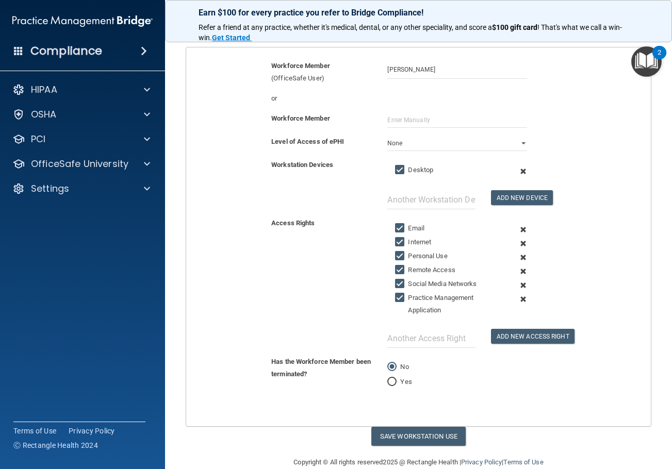
click at [516, 257] on span at bounding box center [522, 257] width 23 height 14
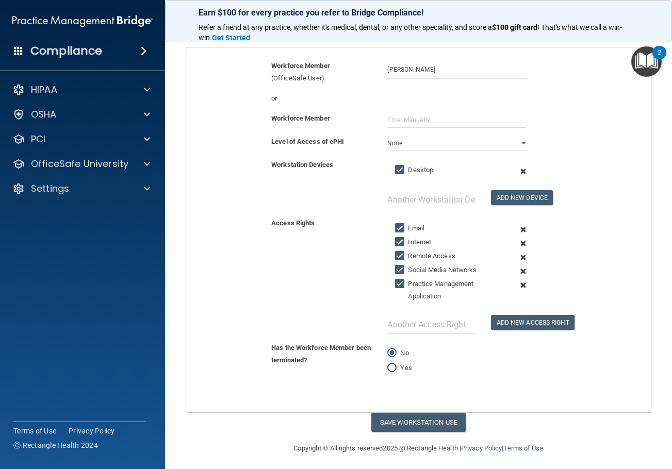
click at [516, 257] on span at bounding box center [522, 257] width 23 height 14
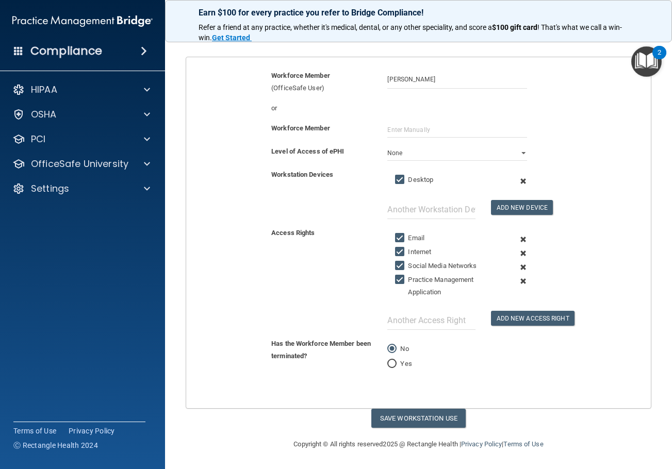
click at [519, 265] on span at bounding box center [522, 267] width 23 height 14
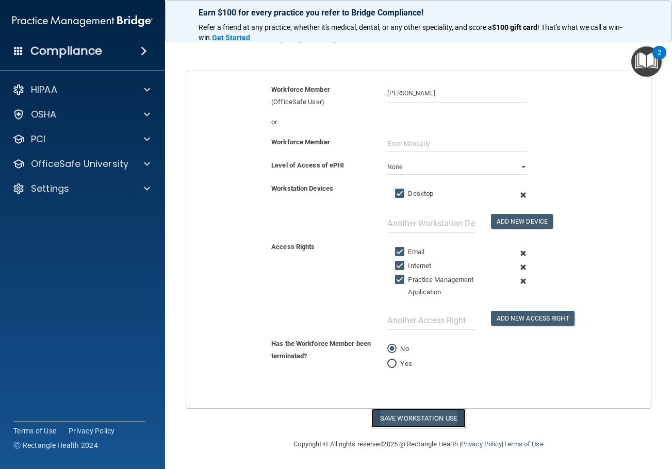
click at [423, 412] on button "Save Workstation Use" at bounding box center [418, 418] width 94 height 19
select select "? string:Limited ?"
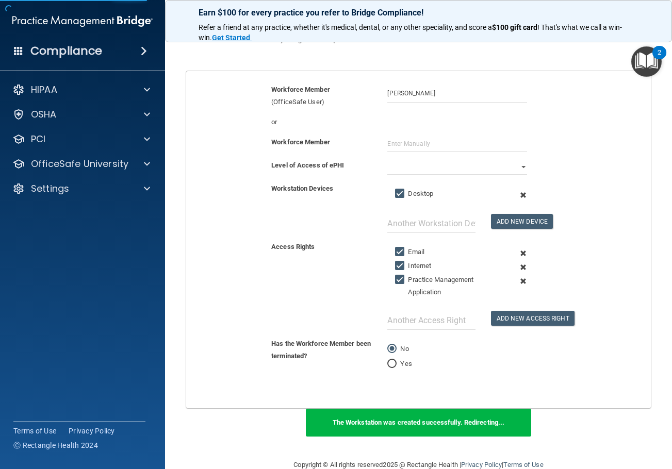
scroll to position [196, 0]
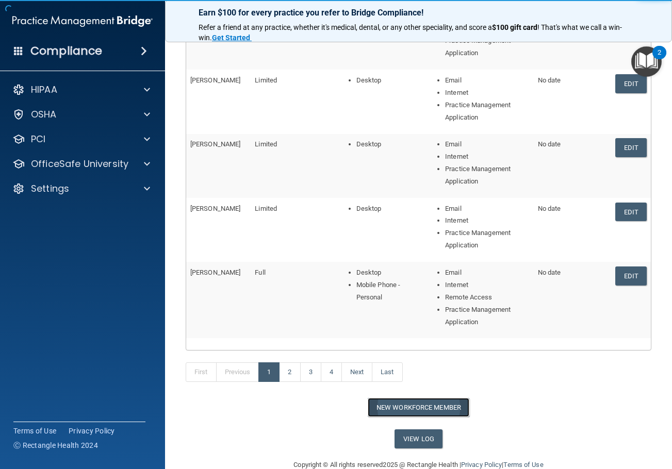
click at [451, 402] on button "New Workforce Member" at bounding box center [418, 407] width 102 height 19
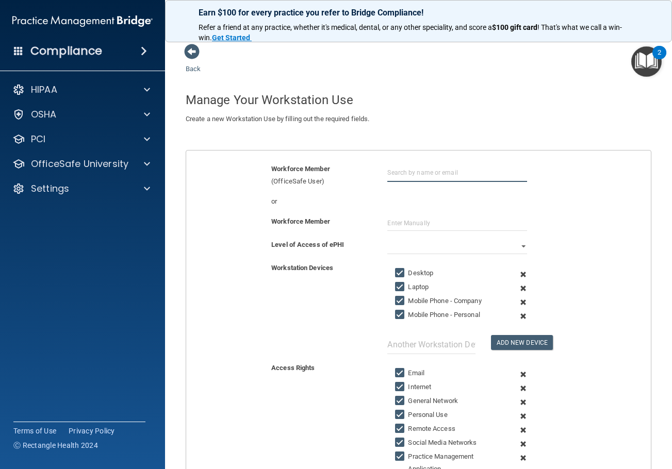
click at [403, 172] on input "text" at bounding box center [456, 172] width 139 height 19
click at [424, 208] on div "[EMAIL_ADDRESS][DOMAIN_NAME]" at bounding box center [443, 211] width 89 height 18
type input "Nicole Fields"
click at [426, 220] on input "text" at bounding box center [456, 222] width 139 height 15
click at [418, 246] on select "Full Limited None" at bounding box center [456, 246] width 139 height 15
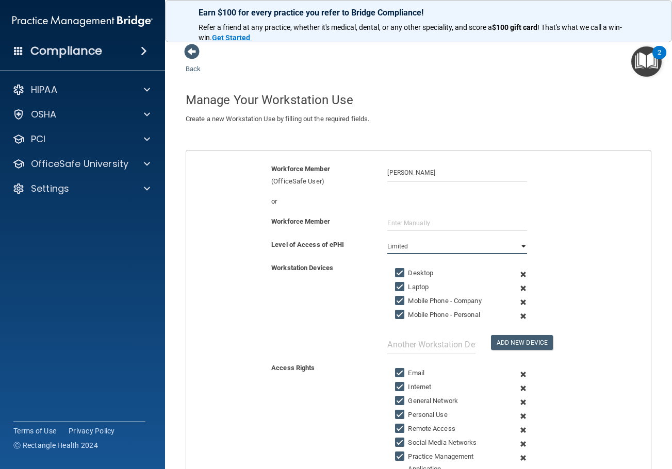
click at [387, 239] on select "Full Limited None" at bounding box center [456, 246] width 139 height 15
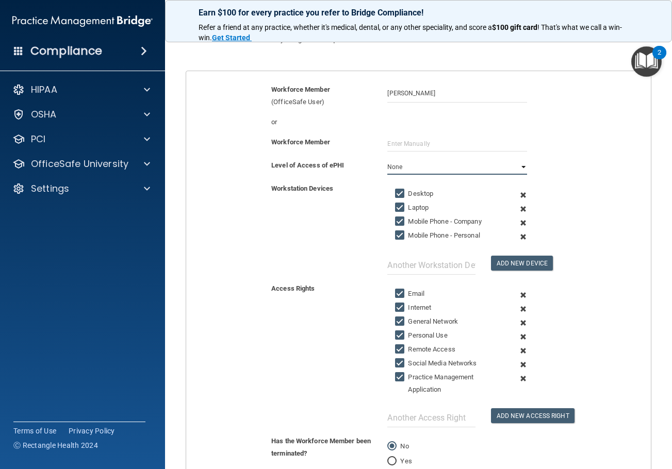
scroll to position [155, 0]
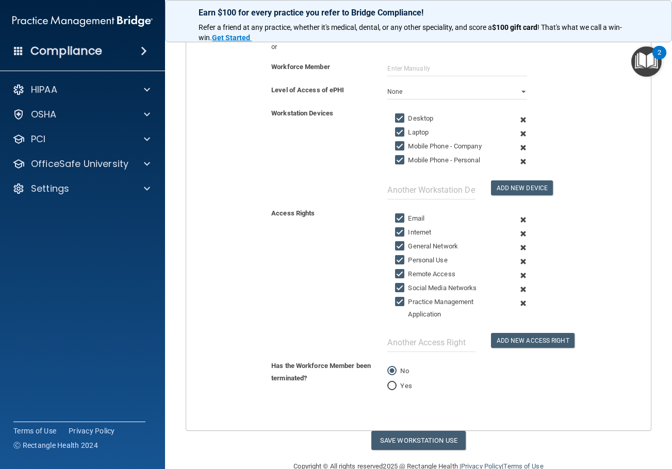
click at [518, 133] on span at bounding box center [522, 134] width 23 height 14
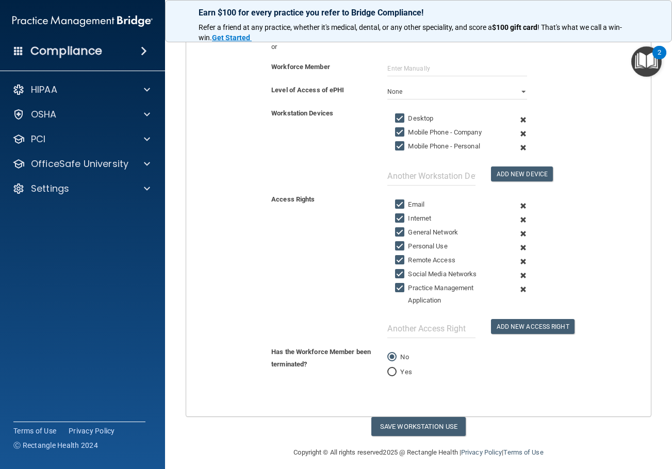
click at [518, 133] on span at bounding box center [522, 134] width 23 height 14
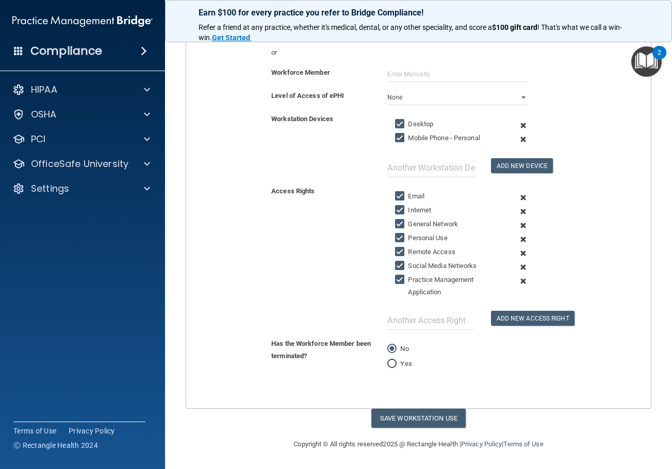
click at [517, 137] on span at bounding box center [522, 139] width 23 height 14
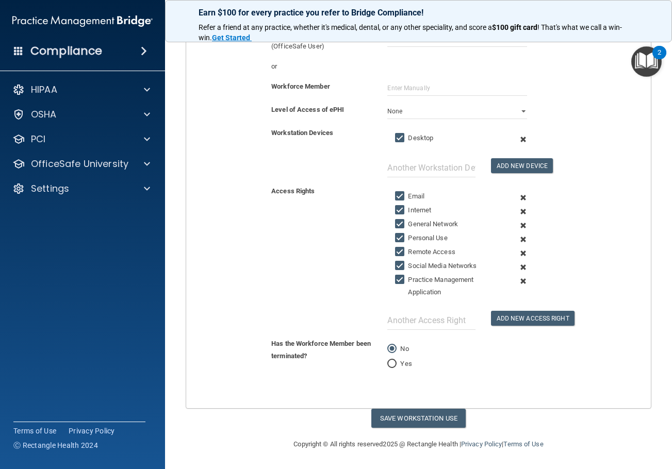
click at [516, 227] on span at bounding box center [522, 226] width 23 height 14
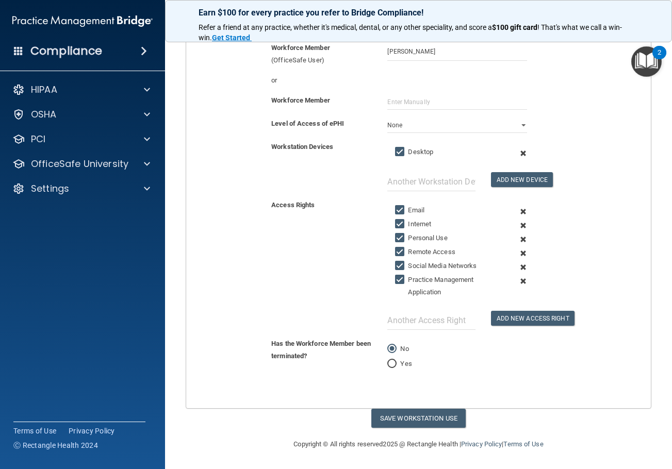
click at [516, 239] on span at bounding box center [522, 239] width 23 height 14
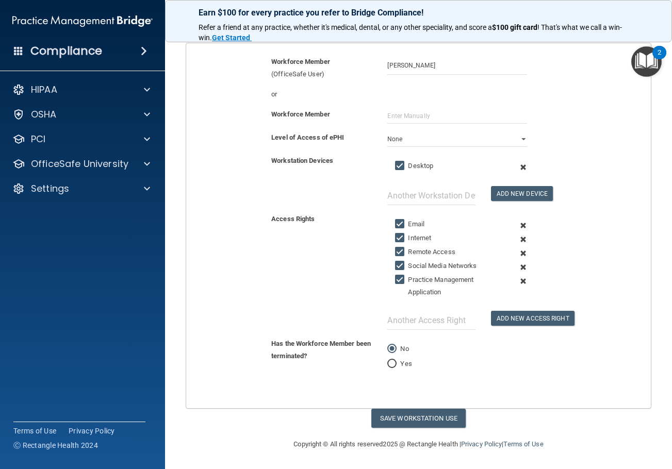
click at [514, 255] on span at bounding box center [522, 253] width 23 height 14
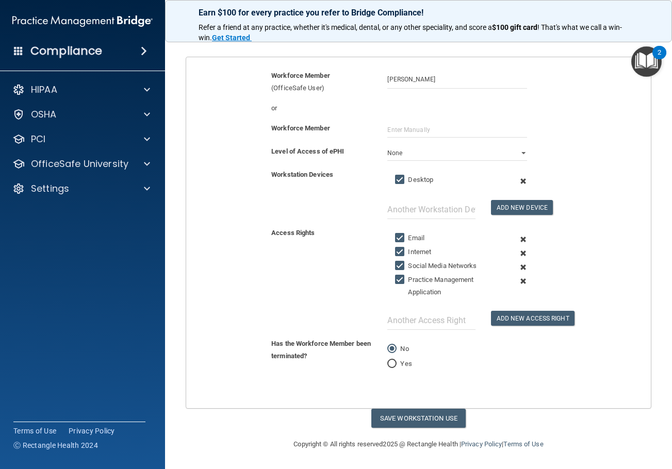
click at [517, 265] on span at bounding box center [522, 267] width 23 height 14
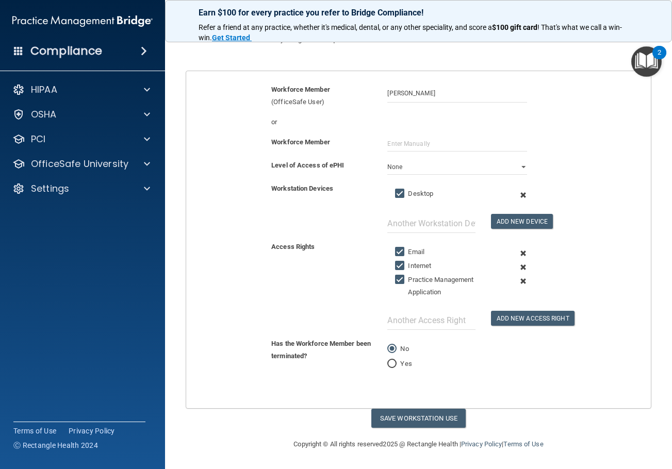
scroll to position [79, 0]
click at [447, 413] on button "Save Workstation Use" at bounding box center [418, 418] width 94 height 19
select select "? string:Limited ?"
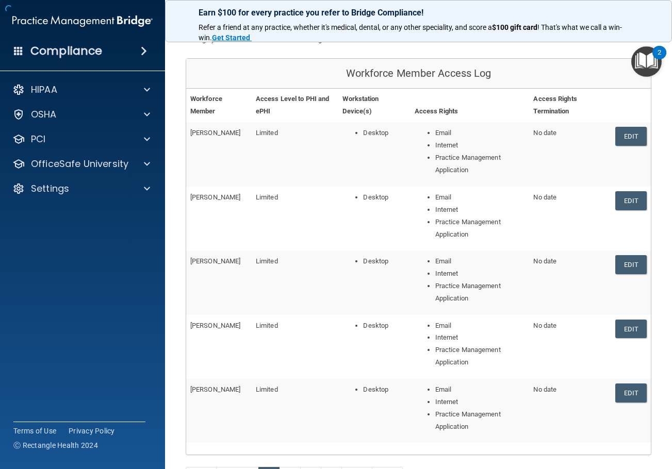
scroll to position [184, 0]
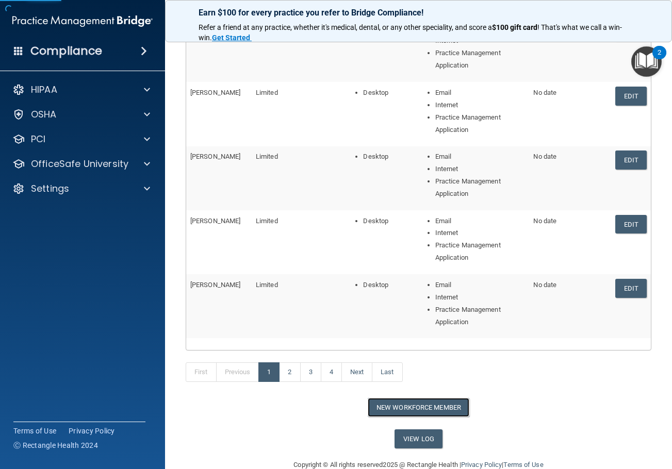
click at [405, 404] on button "New Workforce Member" at bounding box center [418, 407] width 102 height 19
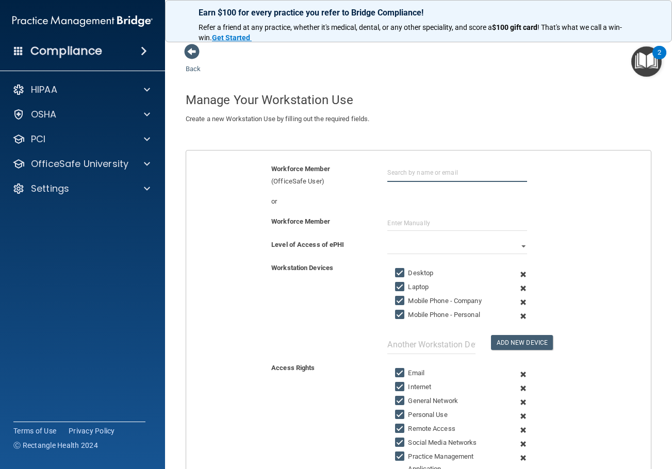
click at [397, 170] on input "text" at bounding box center [456, 172] width 139 height 19
click at [424, 203] on div "[EMAIL_ADDRESS][DOMAIN_NAME]" at bounding box center [443, 211] width 89 height 18
type input "Nidhi Gupta"
click at [424, 241] on select "Full Limited None" at bounding box center [456, 246] width 139 height 15
click at [387, 239] on select "Full Limited None" at bounding box center [456, 246] width 139 height 15
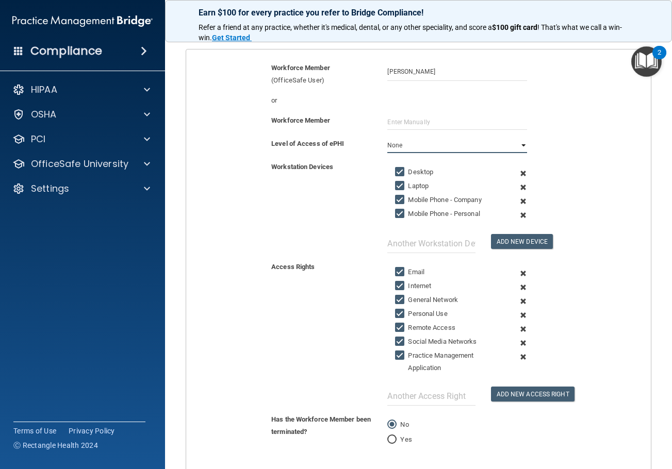
scroll to position [103, 0]
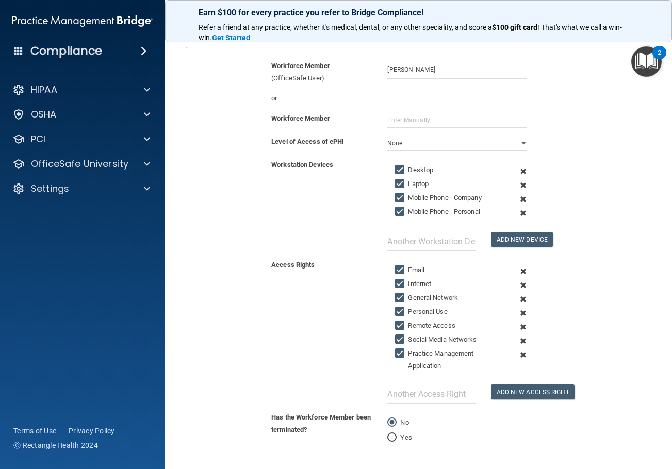
click at [519, 186] on span at bounding box center [522, 185] width 23 height 14
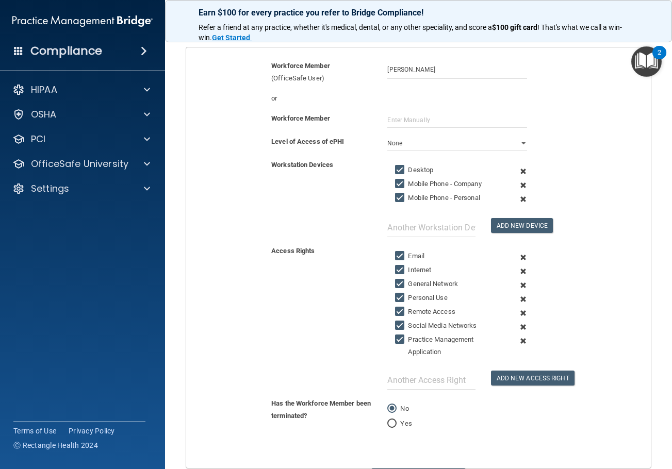
click at [519, 186] on span at bounding box center [522, 185] width 23 height 14
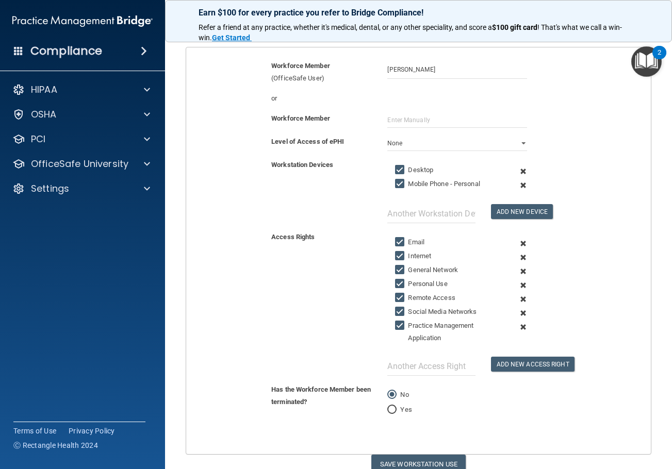
click at [519, 186] on span at bounding box center [522, 185] width 23 height 14
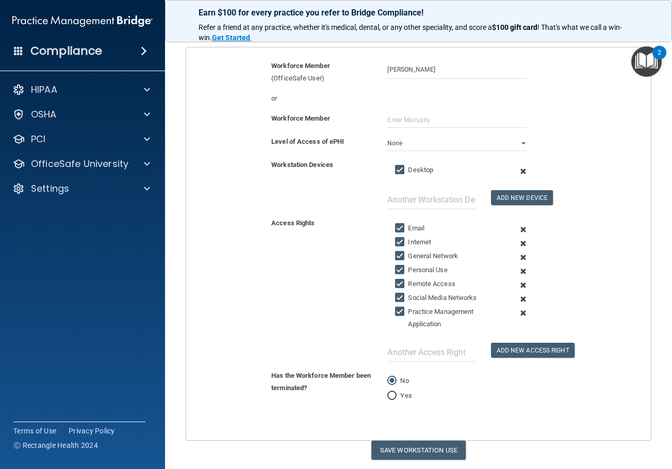
click at [518, 257] on span at bounding box center [522, 257] width 23 height 14
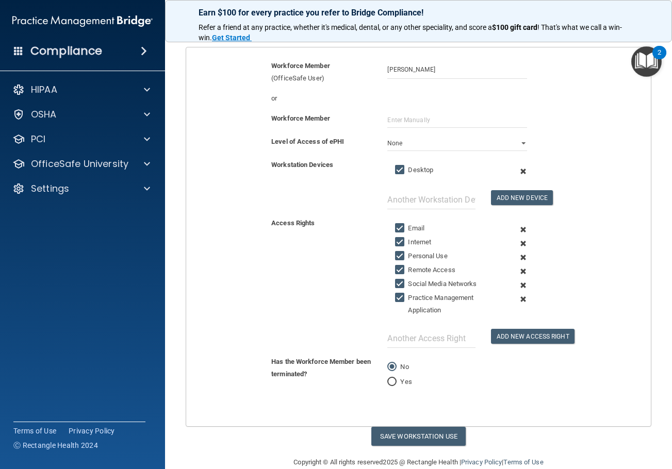
click at [518, 258] on span at bounding box center [522, 257] width 23 height 14
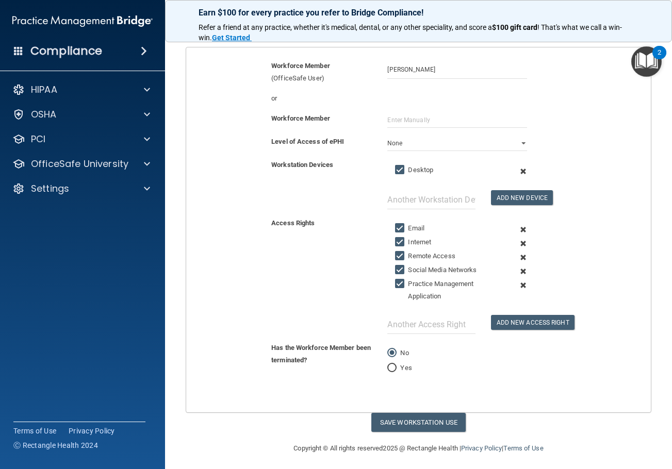
click at [518, 258] on span at bounding box center [522, 257] width 23 height 14
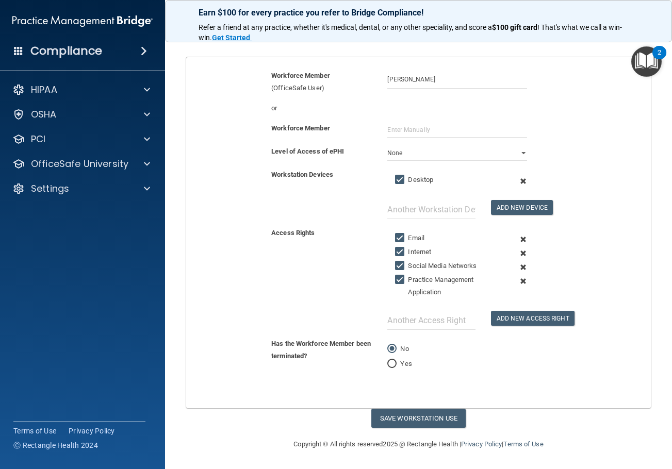
click at [517, 267] on span at bounding box center [522, 267] width 23 height 14
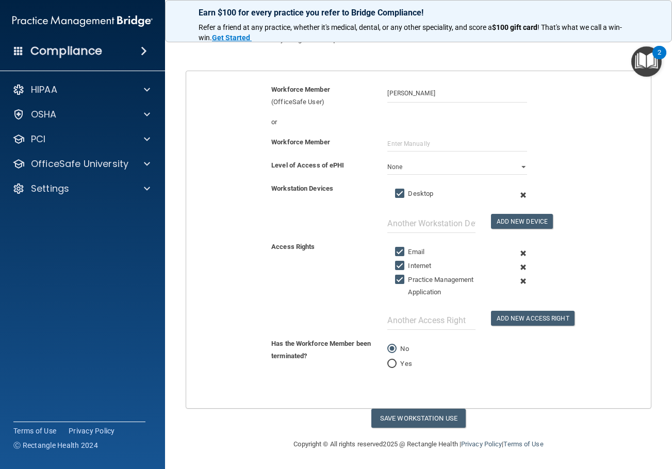
scroll to position [79, 0]
click at [427, 419] on button "Save Workstation Use" at bounding box center [418, 418] width 94 height 19
select select "? string:Limited ?"
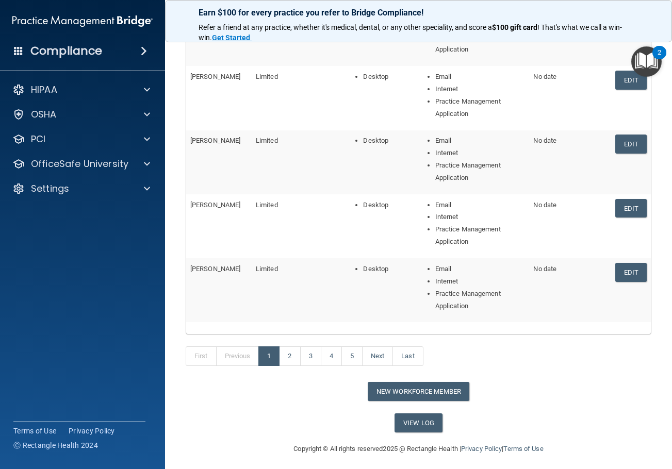
scroll to position [205, 0]
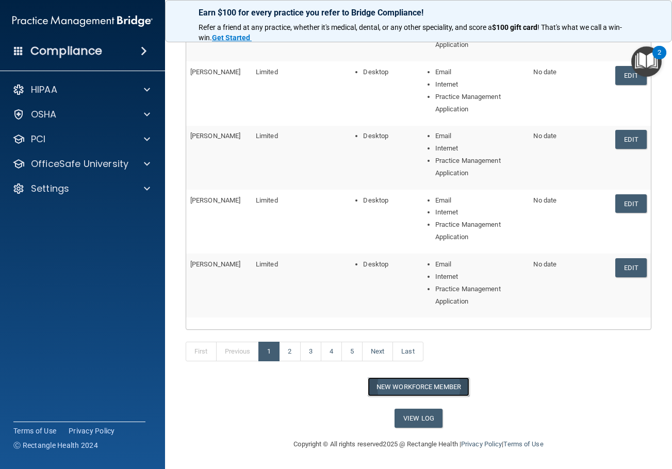
click at [434, 392] on button "New Workforce Member" at bounding box center [418, 386] width 102 height 19
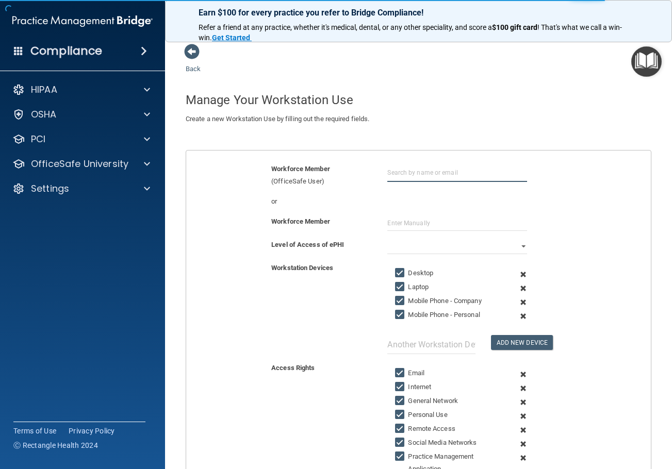
click at [427, 168] on input "text" at bounding box center [456, 172] width 139 height 19
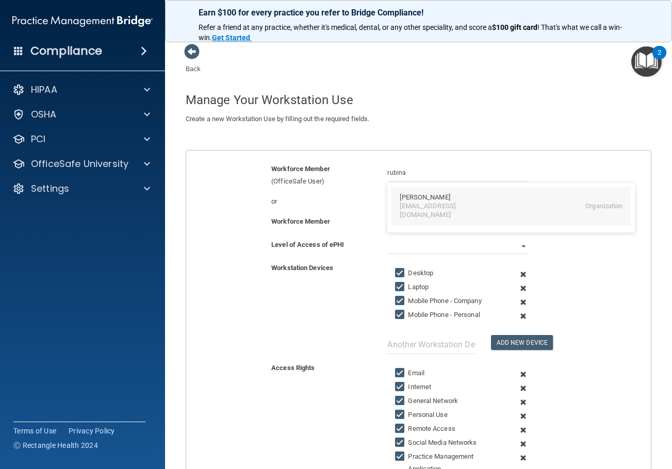
click at [424, 212] on div "Rubina Syed biasyed01@gmail.com Organization" at bounding box center [510, 206] width 239 height 39
type input "Rubina Syed"
click at [422, 245] on select "Full Limited None" at bounding box center [456, 246] width 139 height 15
click at [387, 239] on select "Full Limited None" at bounding box center [456, 246] width 139 height 15
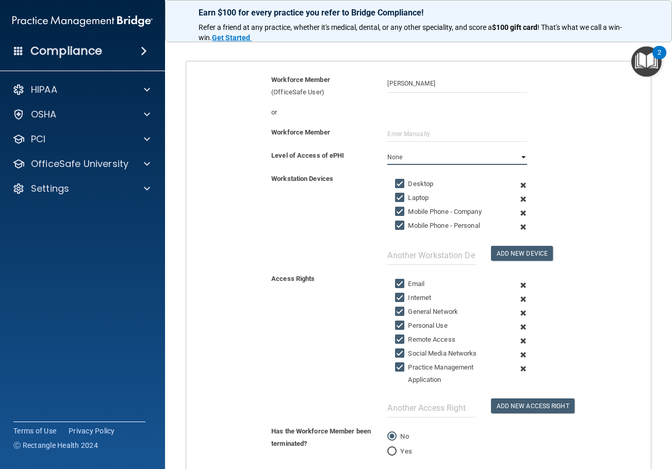
scroll to position [155, 0]
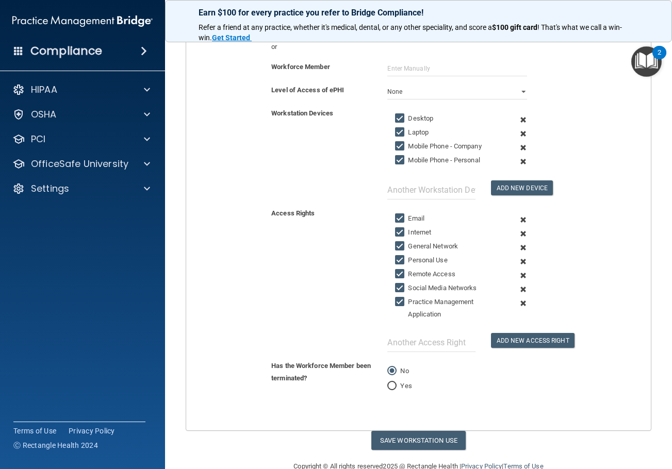
click at [515, 132] on span at bounding box center [522, 134] width 23 height 14
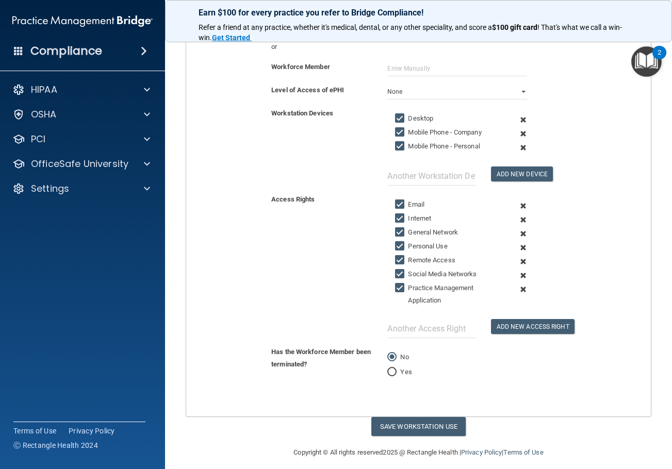
click at [515, 132] on span at bounding box center [522, 134] width 23 height 14
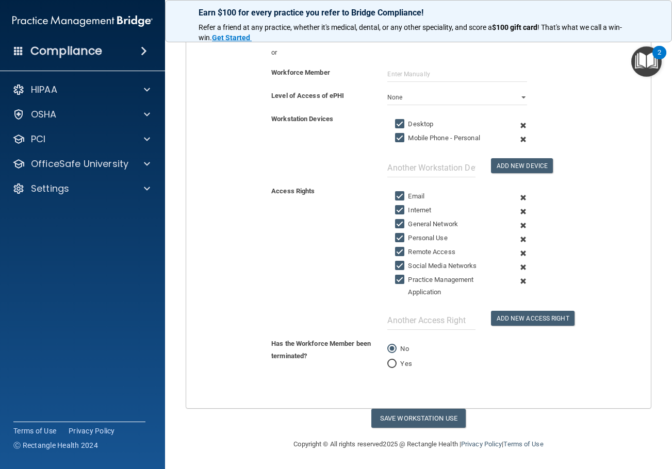
click at [515, 137] on span at bounding box center [522, 139] width 23 height 14
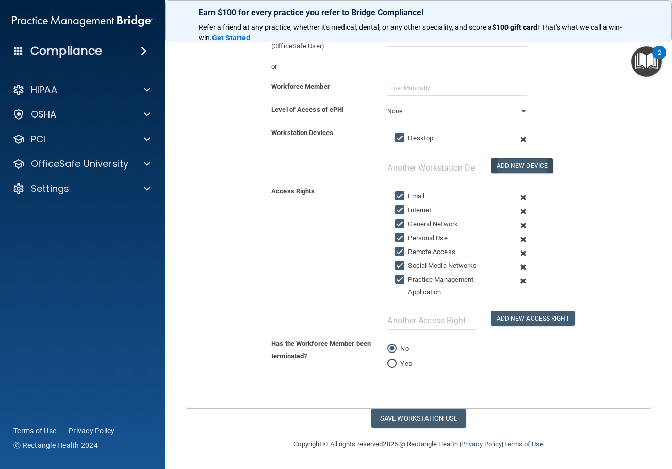
scroll to position [135, 0]
click at [520, 227] on span at bounding box center [522, 226] width 23 height 14
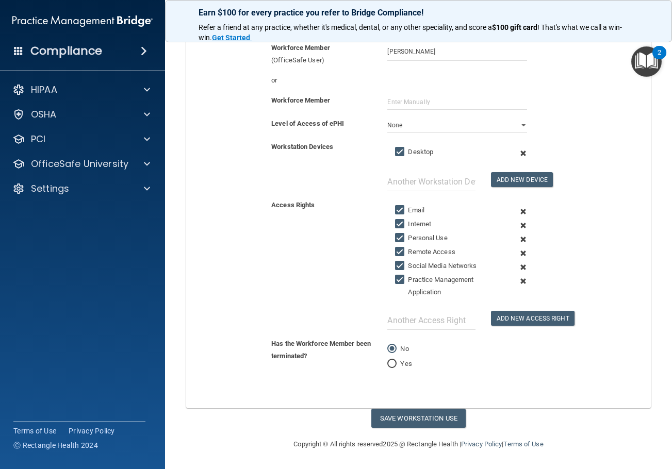
click at [519, 236] on span at bounding box center [522, 239] width 23 height 14
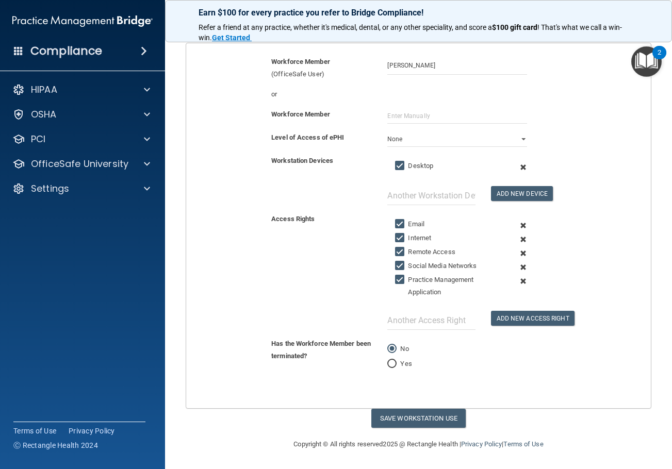
click at [518, 251] on span at bounding box center [522, 253] width 23 height 14
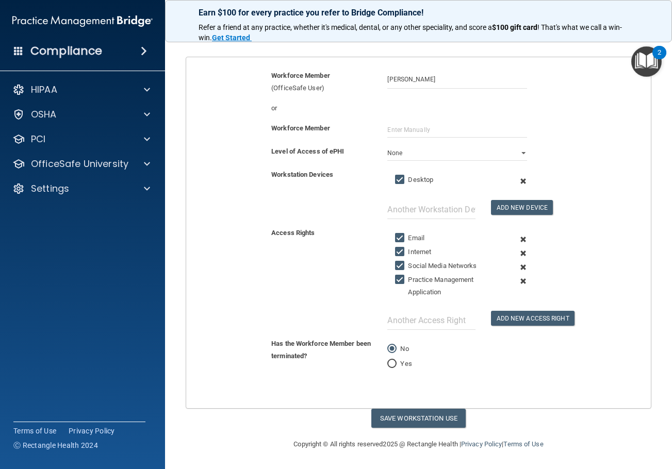
click at [517, 267] on span at bounding box center [522, 267] width 23 height 14
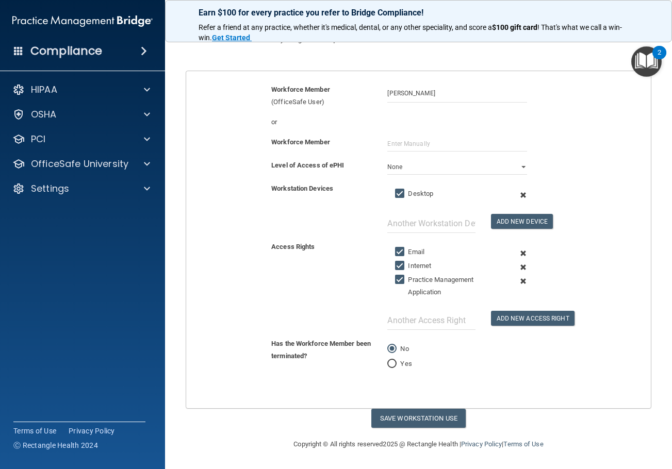
scroll to position [79, 0]
click at [426, 415] on button "Save Workstation Use" at bounding box center [418, 418] width 94 height 19
select select "? string:Limited ?"
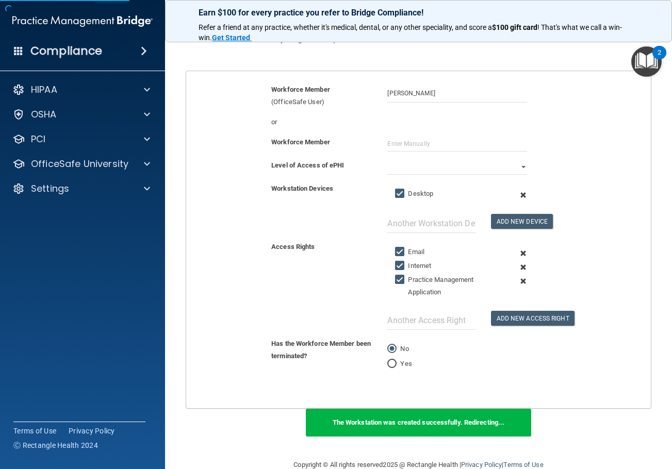
scroll to position [184, 0]
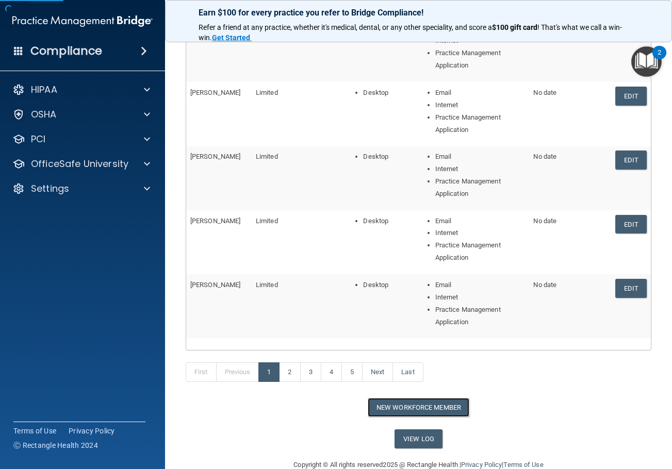
click at [446, 401] on button "New Workforce Member" at bounding box center [418, 407] width 102 height 19
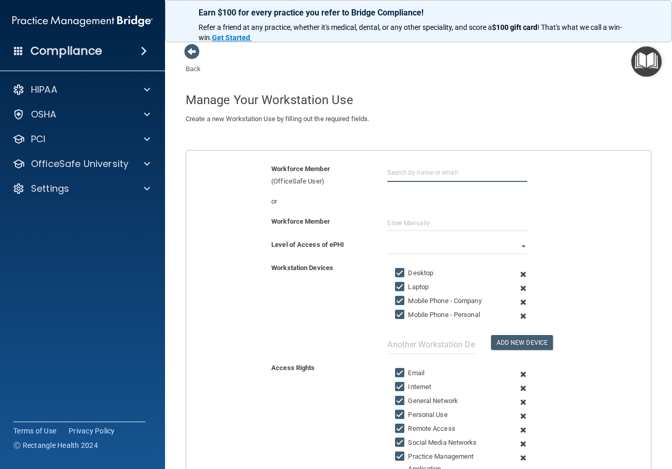
click at [432, 180] on input "text" at bounding box center [456, 172] width 139 height 19
click at [431, 202] on div "[EMAIL_ADDRESS][DOMAIN_NAME]" at bounding box center [443, 211] width 89 height 18
type input "Sajid Uddin"
click at [416, 238] on div "Workforce Member" at bounding box center [418, 226] width 480 height 23
click at [414, 242] on select "Full Limited None" at bounding box center [456, 246] width 139 height 15
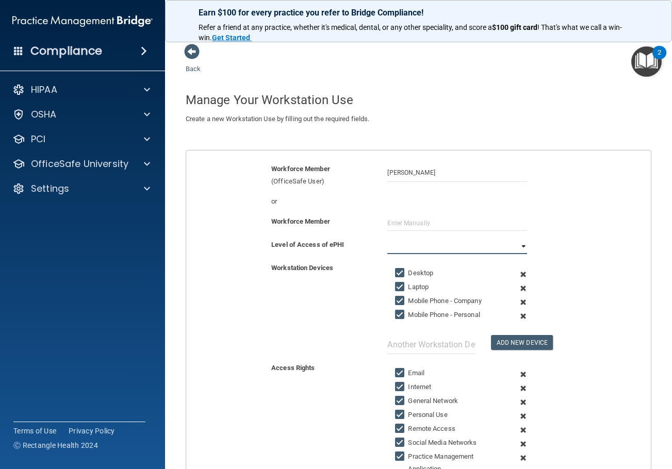
select select "1"
click at [387, 239] on select "Full Limited None" at bounding box center [456, 246] width 139 height 15
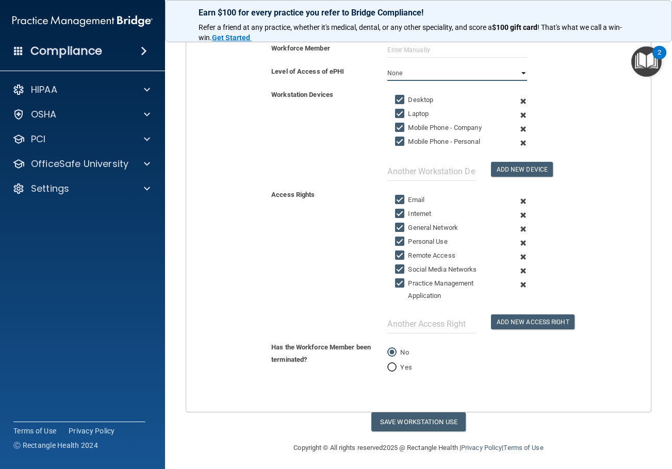
scroll to position [177, 0]
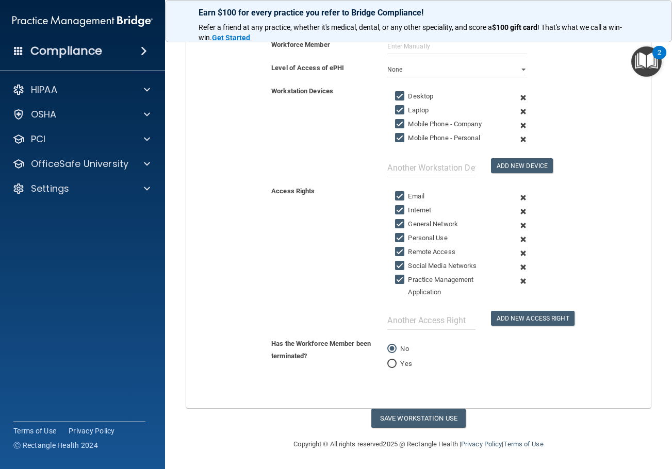
click at [518, 112] on span at bounding box center [522, 112] width 23 height 14
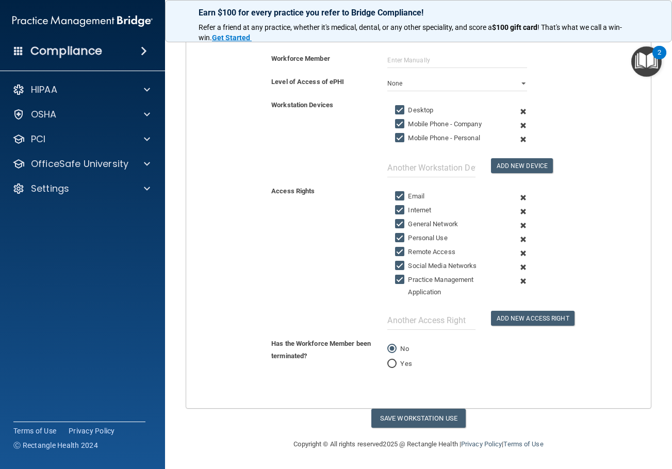
click at [518, 112] on span at bounding box center [522, 112] width 23 height 14
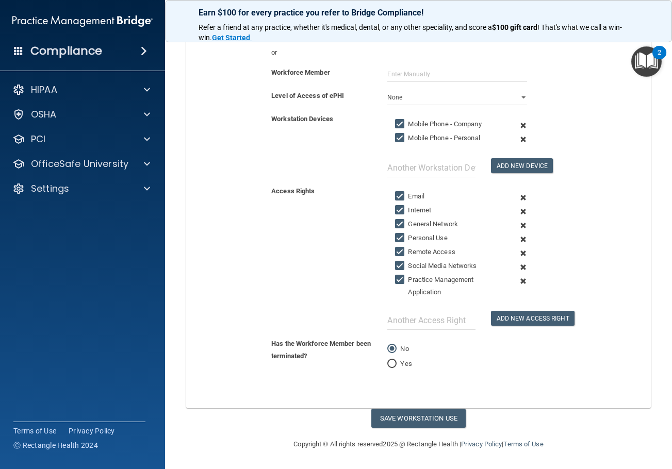
scroll to position [149, 0]
click at [518, 123] on span at bounding box center [522, 126] width 23 height 14
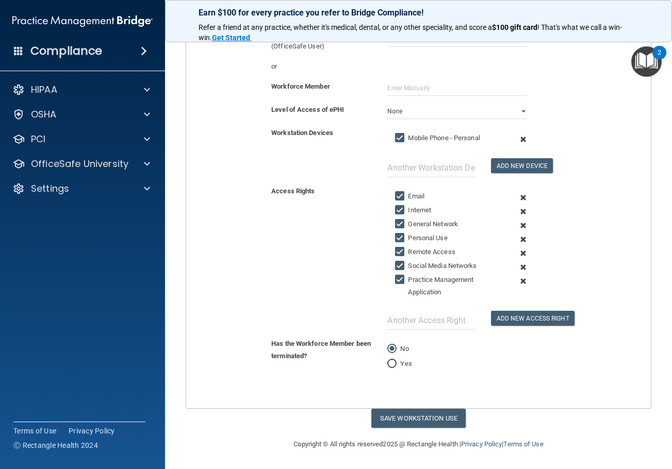
click at [517, 137] on span at bounding box center [522, 139] width 23 height 14
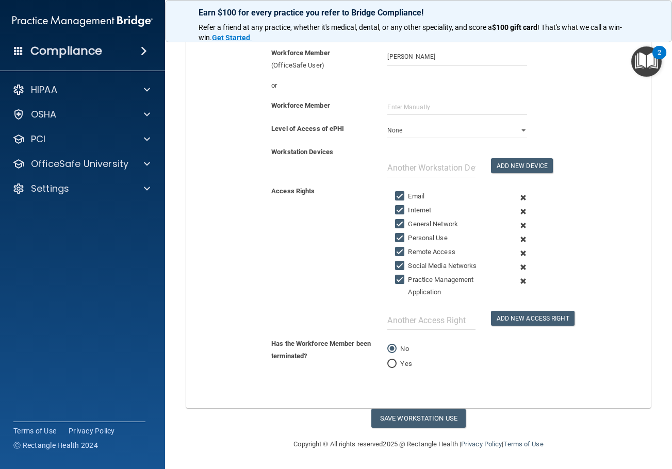
scroll to position [116, 0]
click at [450, 170] on input "text" at bounding box center [431, 167] width 88 height 19
type input "Desktop"
click at [514, 163] on button "Add New Device" at bounding box center [522, 165] width 62 height 15
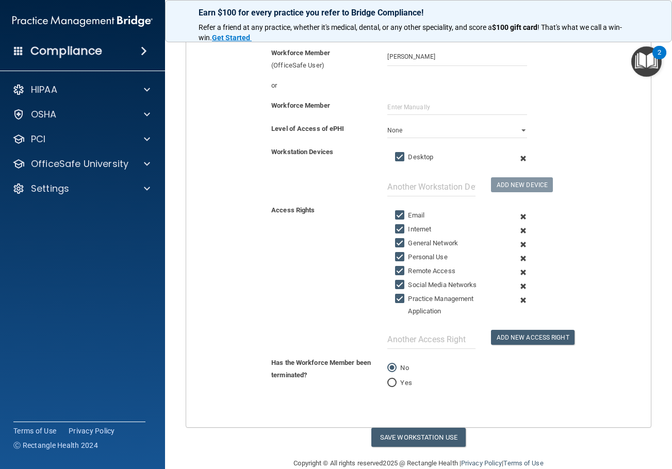
click at [517, 246] on span at bounding box center [522, 245] width 23 height 14
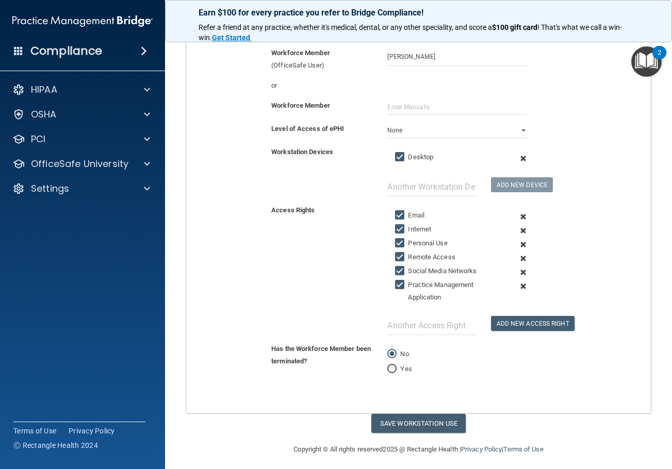
click at [517, 247] on span at bounding box center [522, 245] width 23 height 14
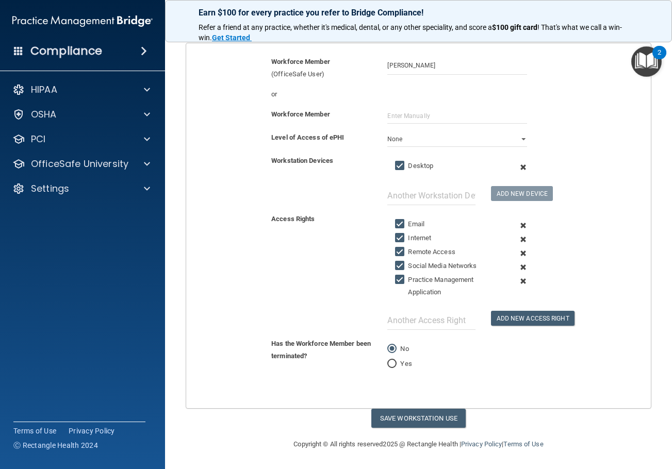
click at [517, 254] on span at bounding box center [522, 253] width 23 height 14
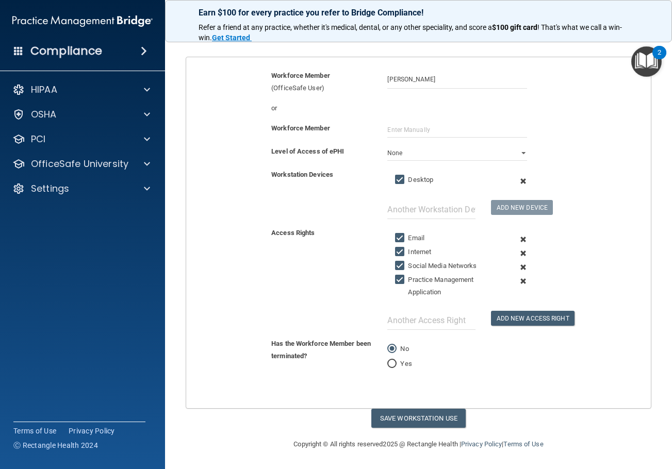
click at [515, 267] on span at bounding box center [522, 267] width 23 height 14
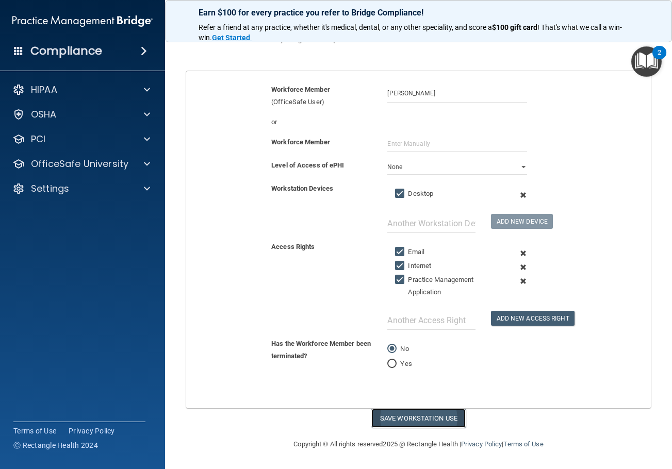
click at [441, 415] on button "Save Workstation Use" at bounding box center [418, 418] width 94 height 19
select select "? string:Limited ?"
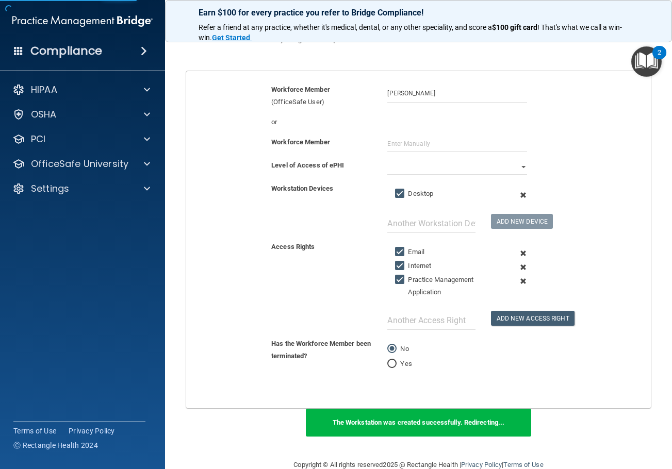
scroll to position [184, 0]
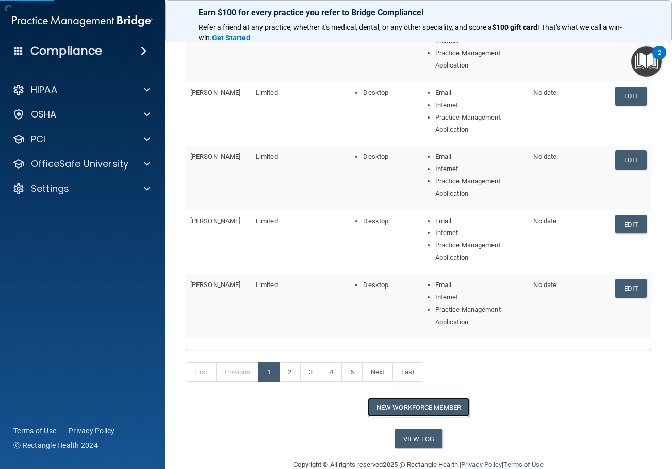
click at [436, 404] on button "New Workforce Member" at bounding box center [418, 407] width 102 height 19
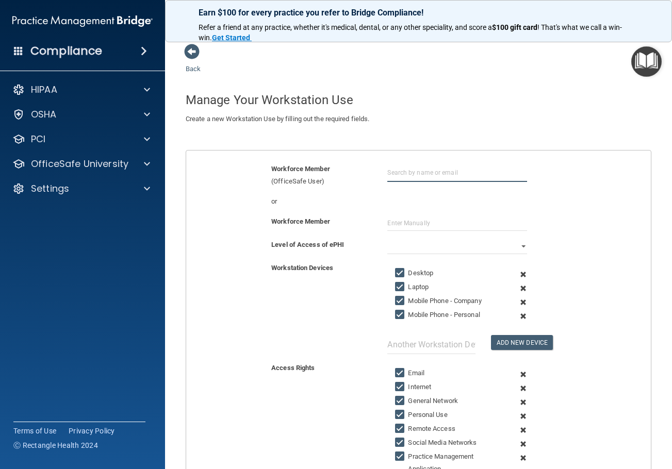
click at [411, 173] on input "text" at bounding box center [456, 172] width 139 height 19
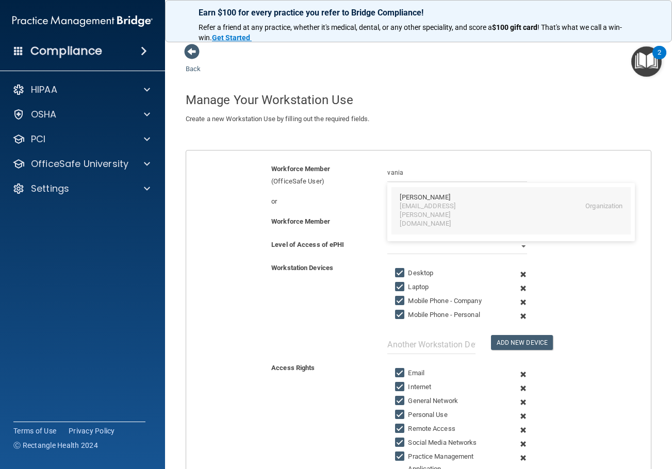
click at [423, 204] on div "[EMAIL_ADDRESS][PERSON_NAME][DOMAIN_NAME]" at bounding box center [443, 215] width 89 height 26
type input "Vania Shammami"
click at [423, 242] on select "Full Limited None" at bounding box center [456, 246] width 139 height 15
select select "1"
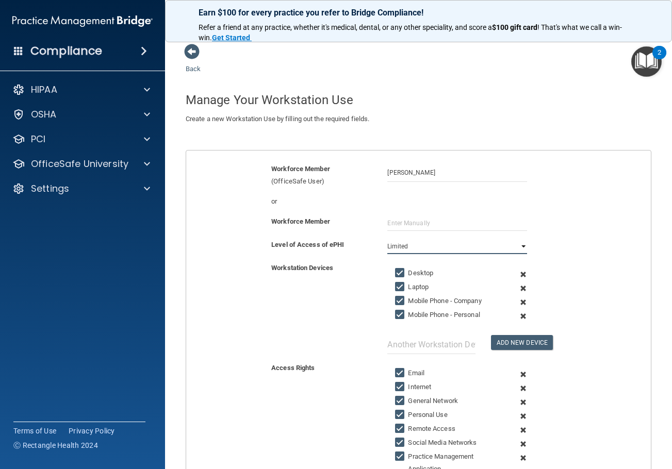
click at [387, 239] on select "Full Limited None" at bounding box center [456, 246] width 139 height 15
click at [519, 288] on span at bounding box center [522, 288] width 23 height 14
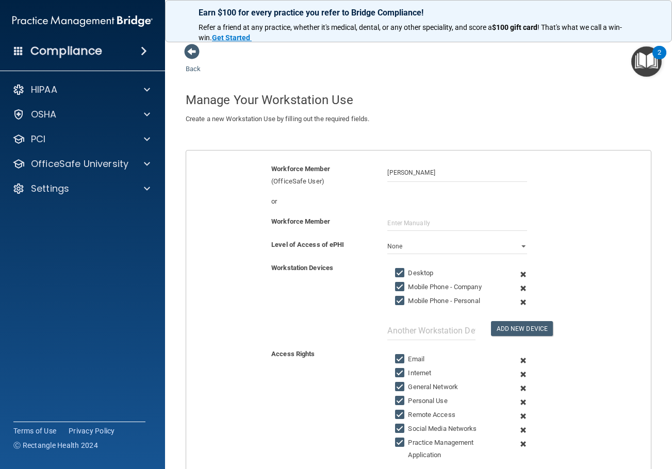
click at [518, 291] on span at bounding box center [522, 288] width 23 height 14
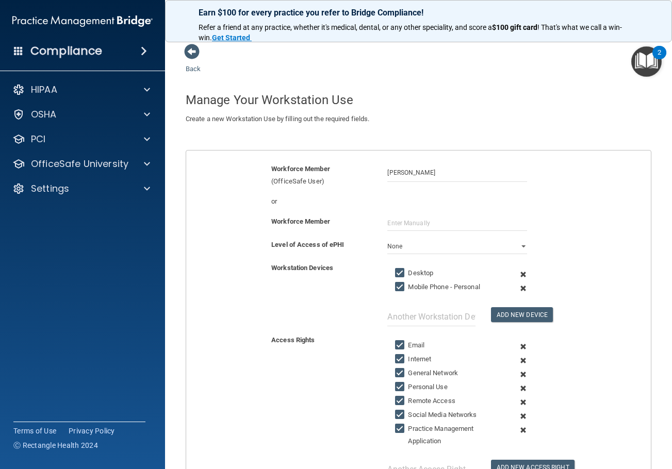
click at [518, 292] on span at bounding box center [522, 288] width 23 height 14
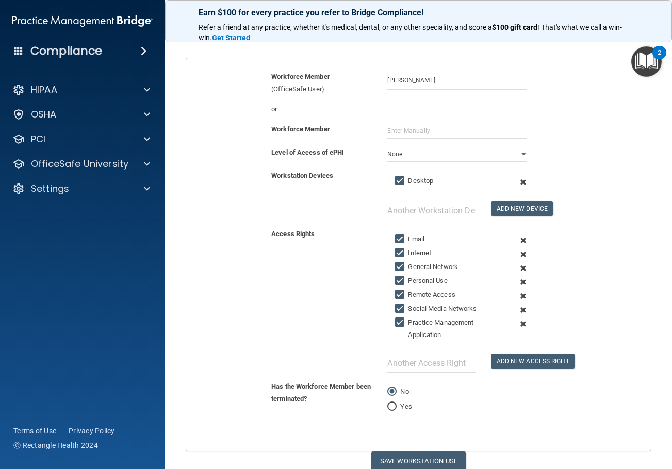
scroll to position [103, 0]
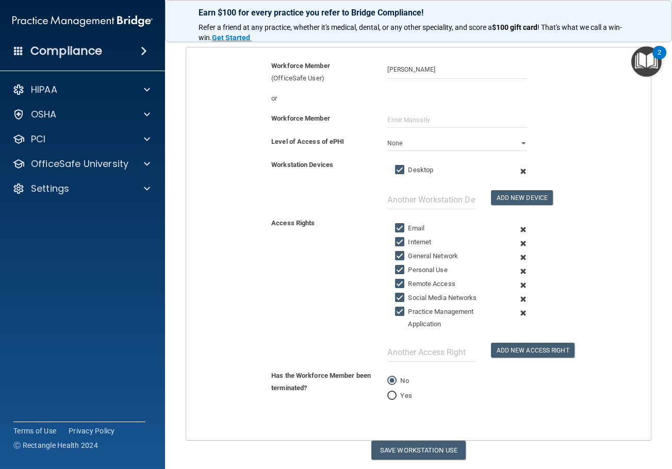
click at [518, 245] on span at bounding box center [522, 244] width 23 height 14
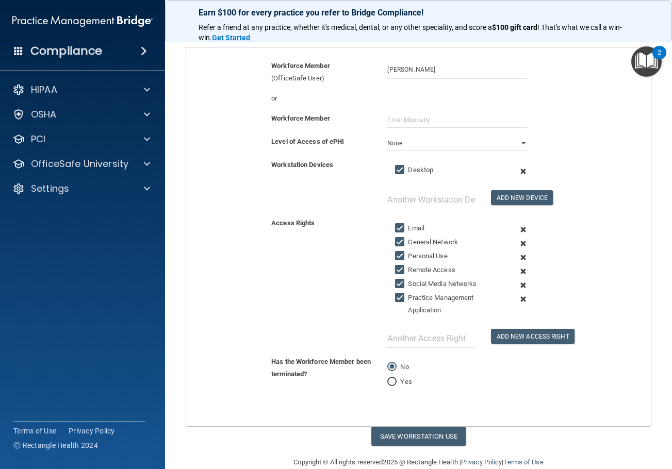
click at [518, 245] on span at bounding box center [522, 244] width 23 height 14
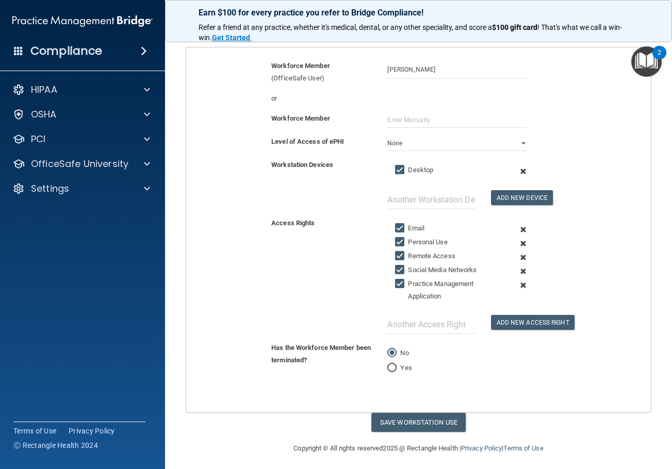
click at [518, 245] on span at bounding box center [522, 244] width 23 height 14
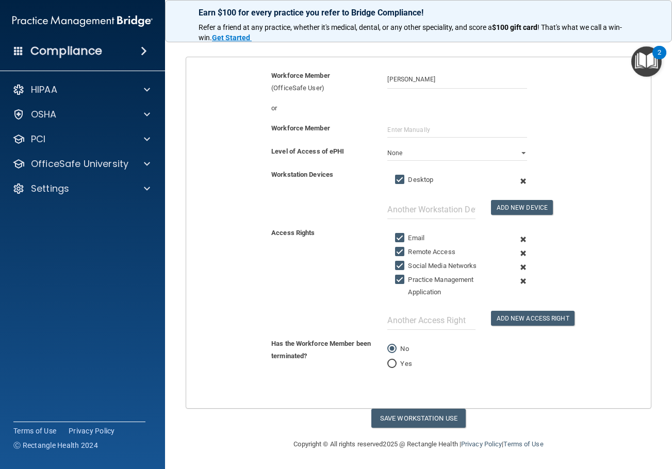
click at [514, 256] on span at bounding box center [522, 253] width 23 height 14
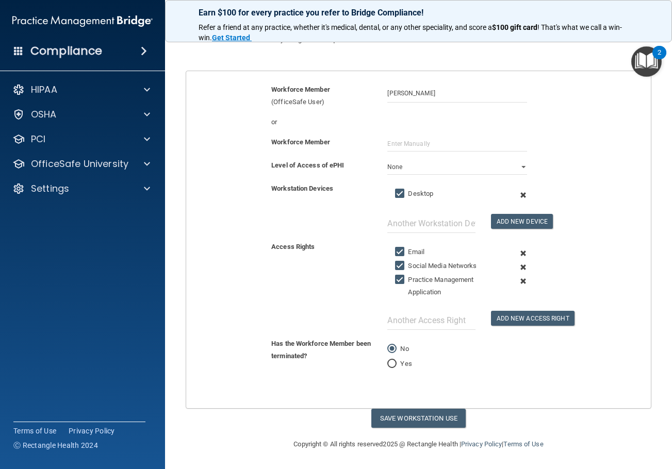
click at [516, 262] on span at bounding box center [522, 267] width 23 height 14
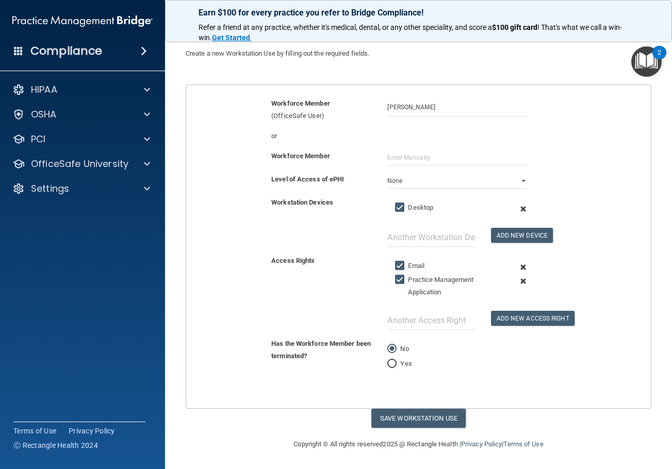
scroll to position [65, 0]
click at [439, 329] on input "text" at bounding box center [431, 320] width 88 height 19
type input "Internet"
click at [512, 326] on button "Add New Access Right" at bounding box center [532, 318] width 83 height 15
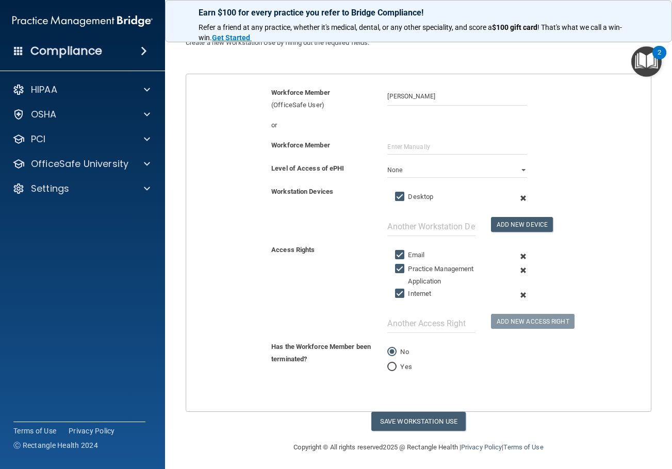
scroll to position [79, 0]
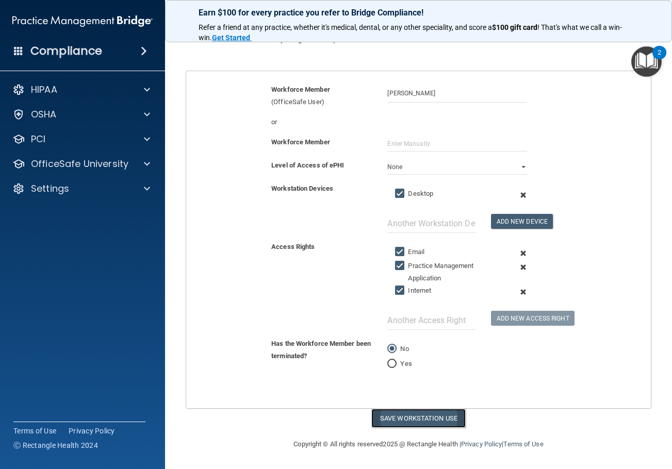
click at [410, 421] on button "Save Workstation Use" at bounding box center [418, 418] width 94 height 19
select select "? string:Limited ?"
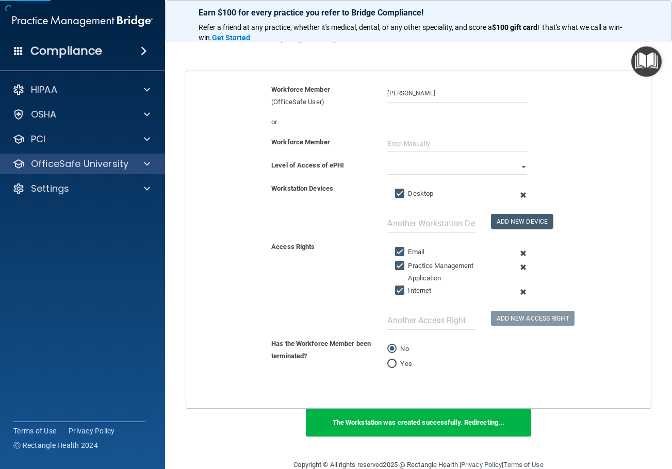
click at [93, 171] on div "OfficeSafe University" at bounding box center [82, 164] width 165 height 21
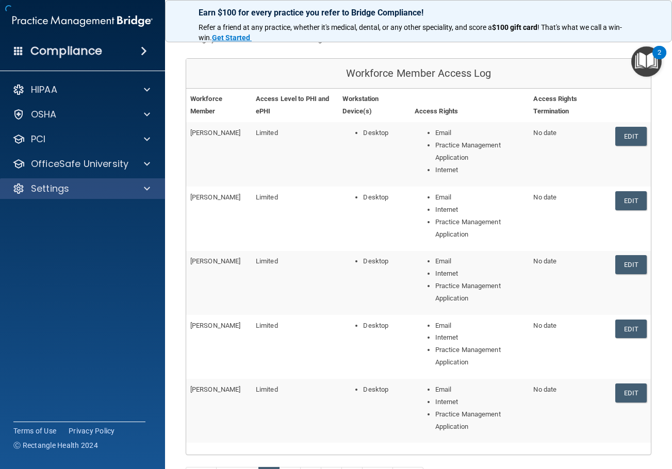
scroll to position [184, 0]
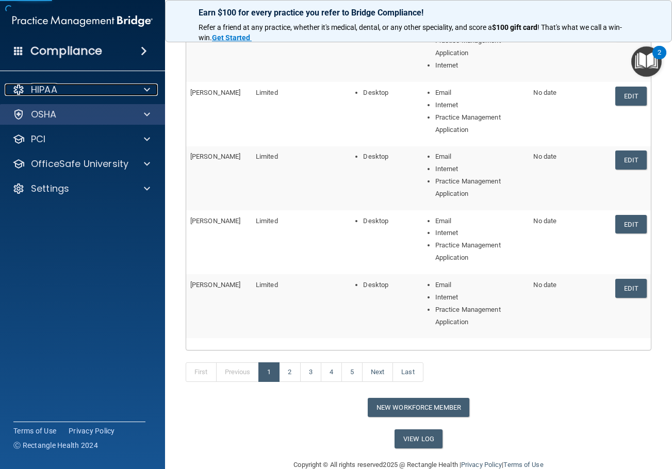
click at [70, 88] on div "HIPAA" at bounding box center [69, 89] width 128 height 12
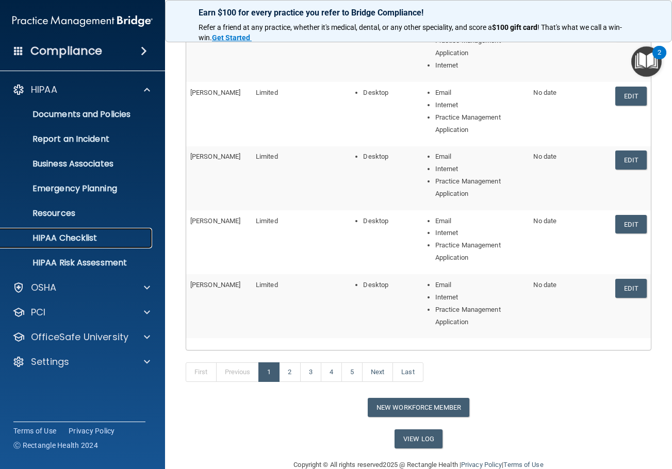
click at [87, 240] on p "HIPAA Checklist" at bounding box center [77, 238] width 141 height 10
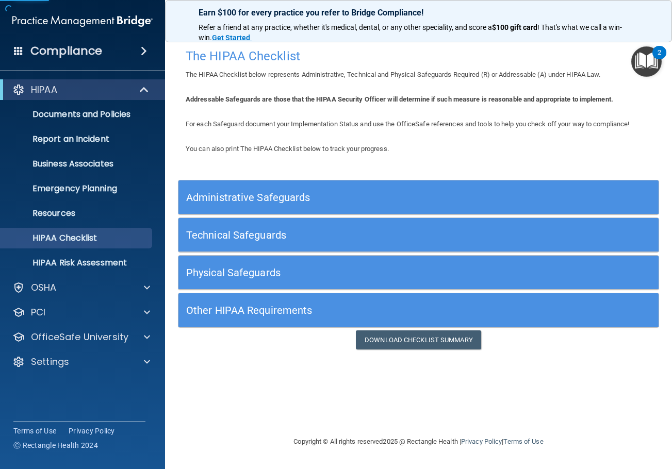
click at [261, 199] on h5 "Administrative Safeguards" at bounding box center [358, 197] width 344 height 11
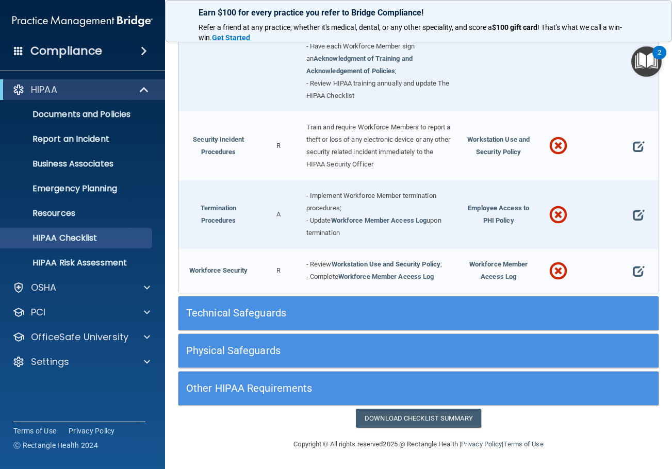
scroll to position [928, 0]
click at [305, 315] on h5 "Technical Safeguards" at bounding box center [358, 312] width 344 height 11
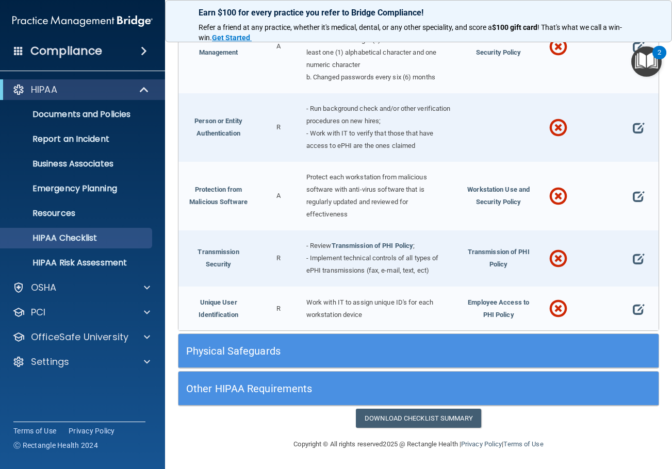
click at [304, 338] on div "Physical Safeguards" at bounding box center [418, 351] width 480 height 34
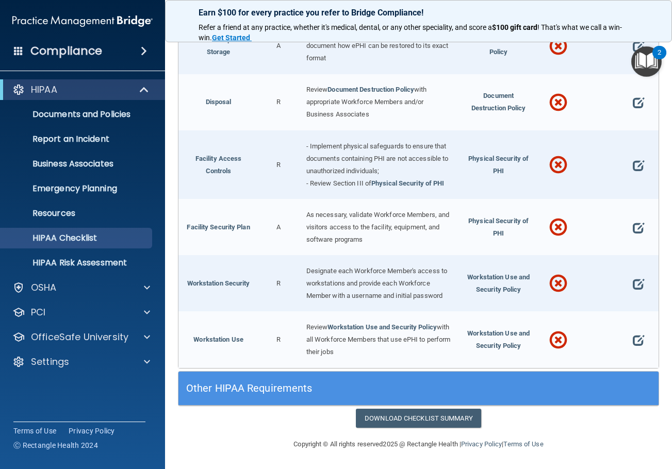
click at [289, 389] on h5 "Other HIPAA Requirements" at bounding box center [358, 387] width 344 height 11
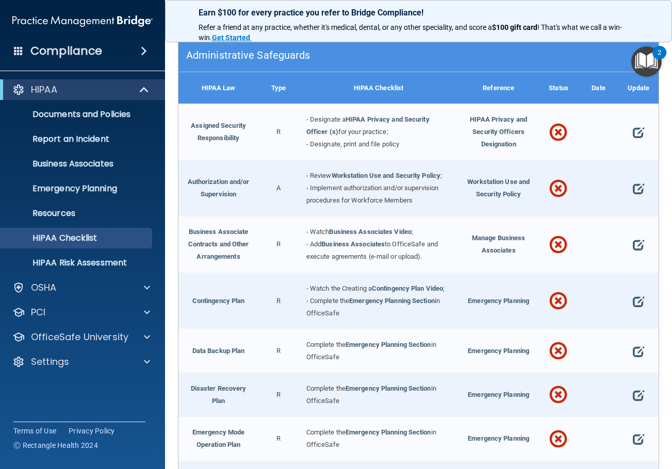
scroll to position [0, 0]
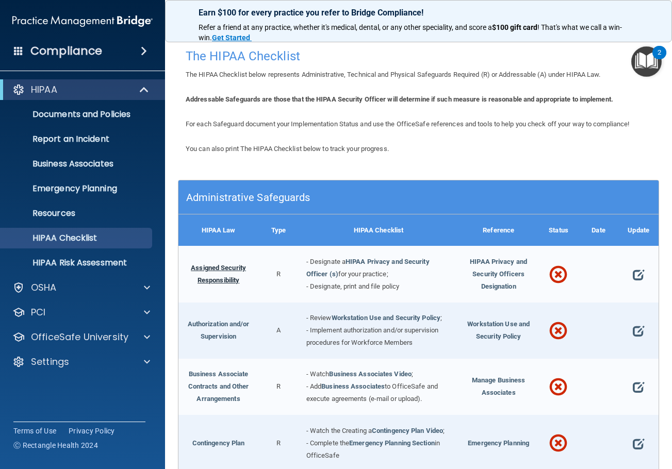
click at [226, 266] on link "Assigned Security Responsibility" at bounding box center [218, 274] width 55 height 20
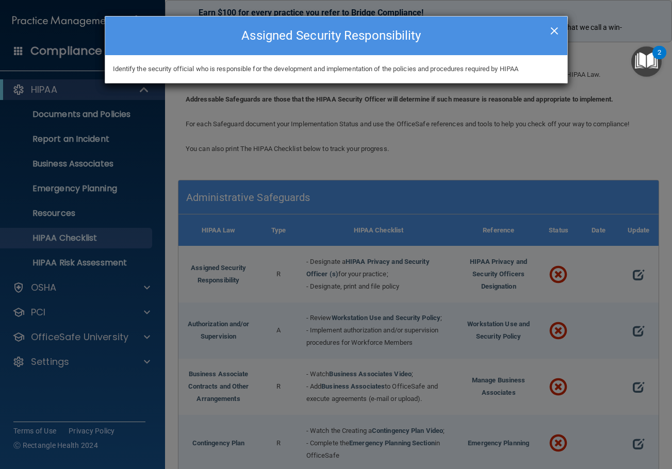
click at [558, 29] on span "×" at bounding box center [553, 29] width 9 height 21
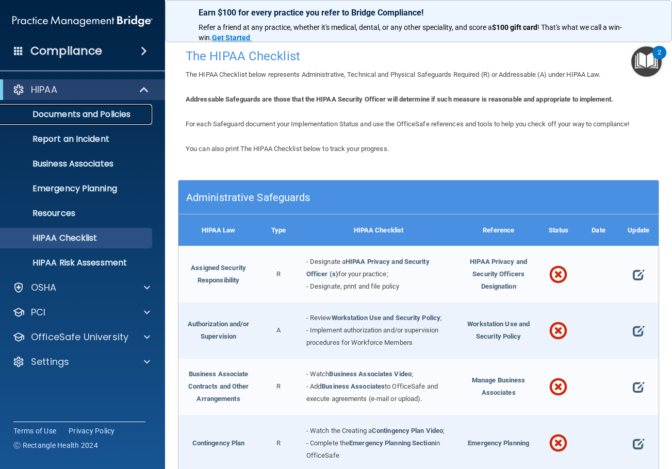
click at [90, 118] on p "Documents and Policies" at bounding box center [77, 114] width 141 height 10
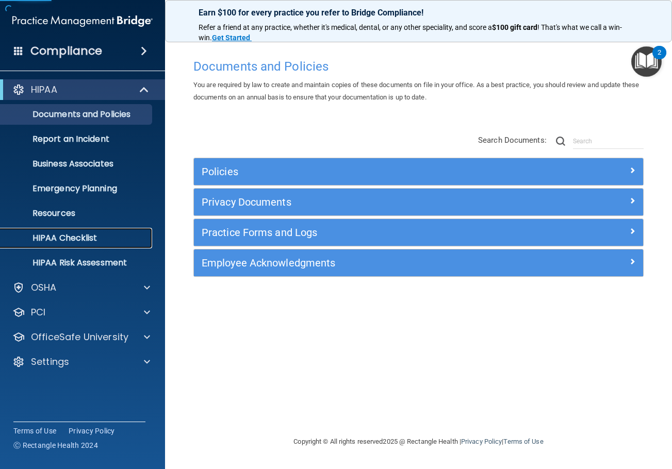
click at [63, 245] on link "HIPAA Checklist" at bounding box center [71, 238] width 162 height 21
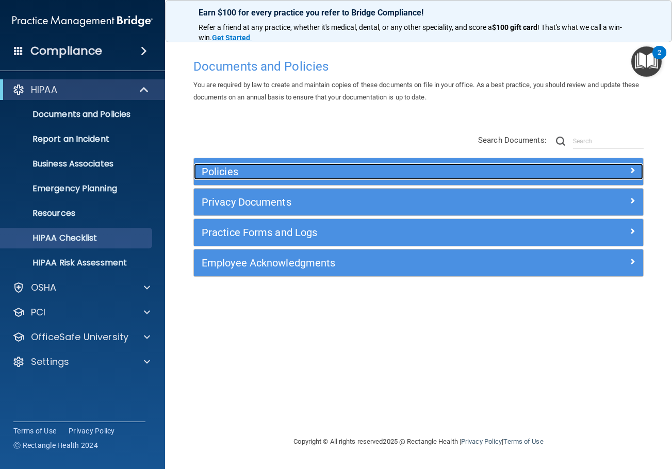
click at [232, 177] on h5 "Policies" at bounding box center [362, 171] width 321 height 11
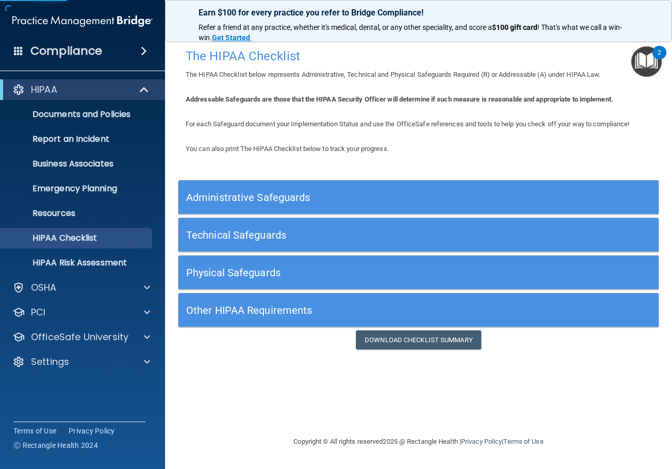
click at [269, 194] on h5 "Administrative Safeguards" at bounding box center [358, 197] width 344 height 11
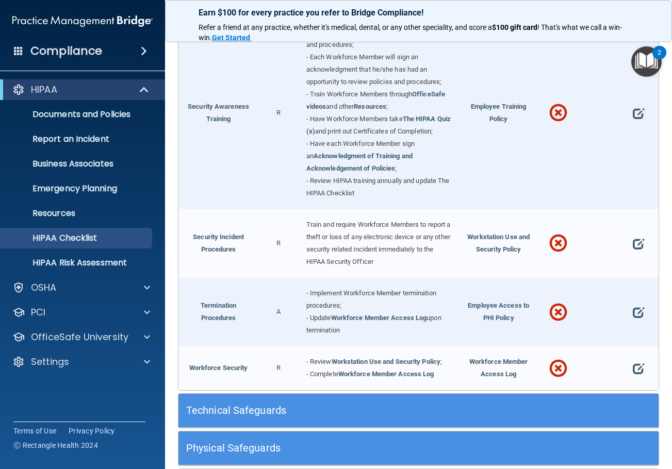
scroll to position [928, 0]
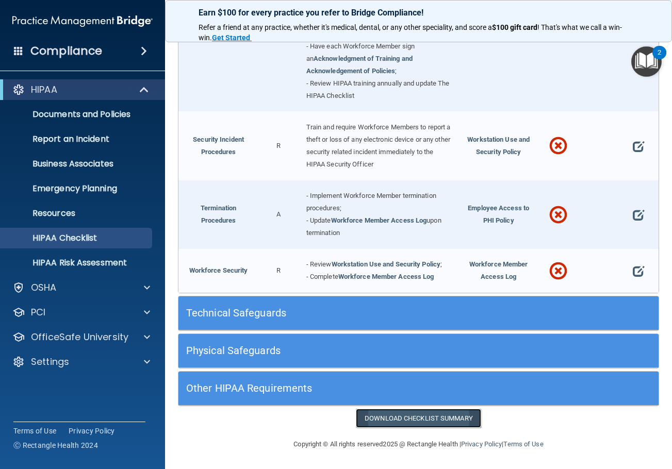
click at [396, 415] on link "Download Checklist Summary" at bounding box center [418, 418] width 125 height 19
click at [95, 109] on p "Documents and Policies" at bounding box center [77, 114] width 141 height 10
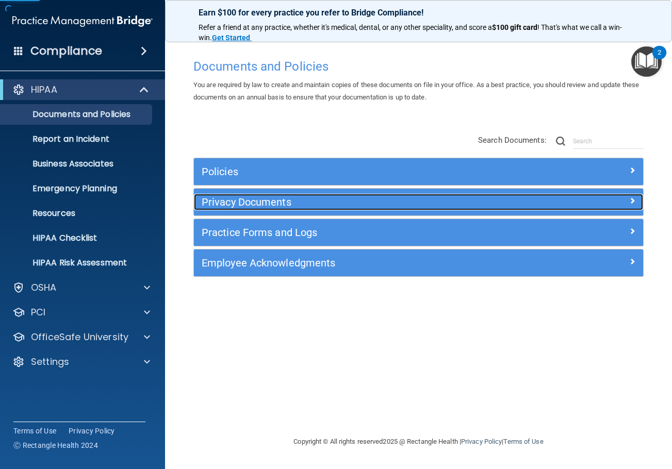
click at [263, 203] on h5 "Privacy Documents" at bounding box center [362, 201] width 321 height 11
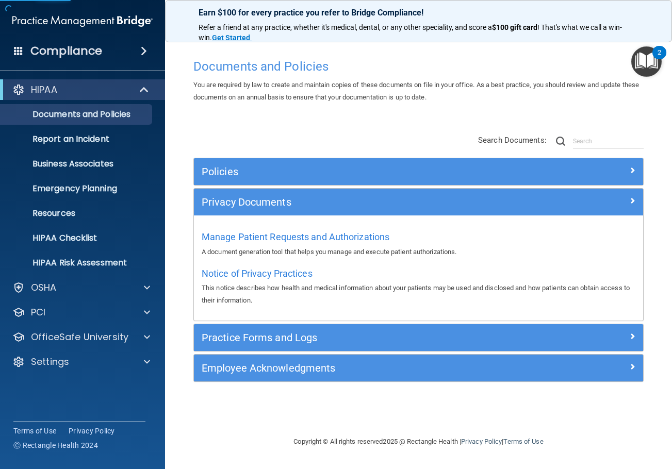
click at [263, 327] on div "Practice Forms and Logs" at bounding box center [418, 337] width 449 height 27
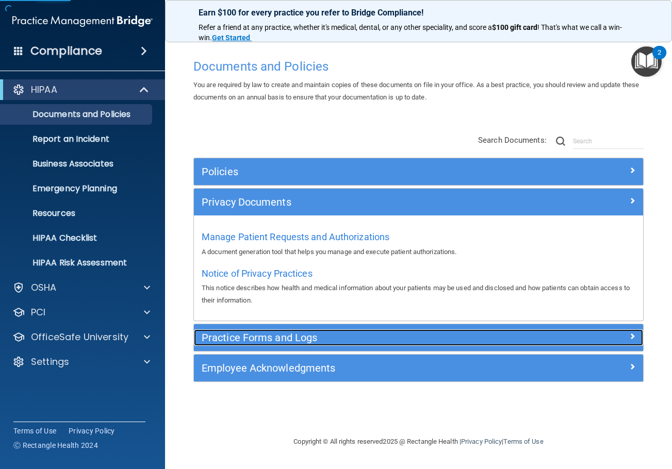
click at [271, 332] on h5 "Practice Forms and Logs" at bounding box center [362, 337] width 321 height 11
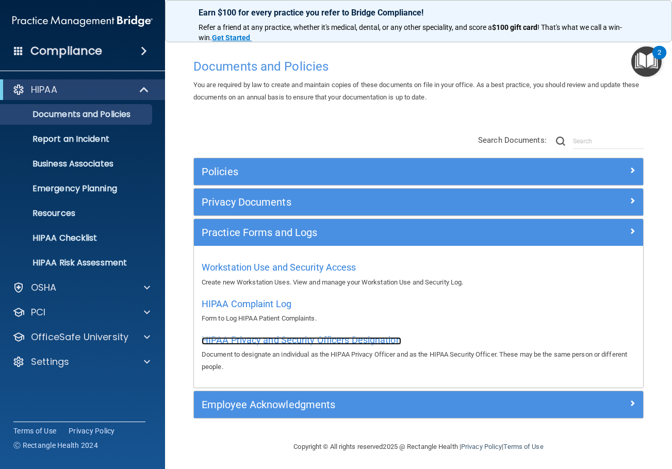
click at [288, 339] on span "HIPAA Privacy and Security Officers Designation" at bounding box center [301, 339] width 199 height 11
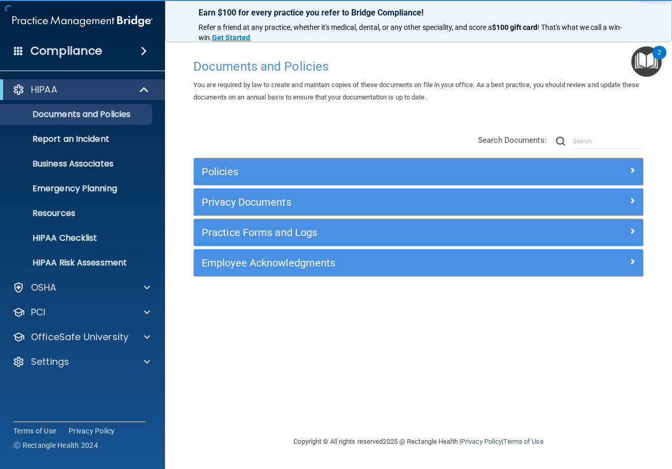
click at [240, 221] on div "Practice Forms and Logs" at bounding box center [418, 232] width 449 height 27
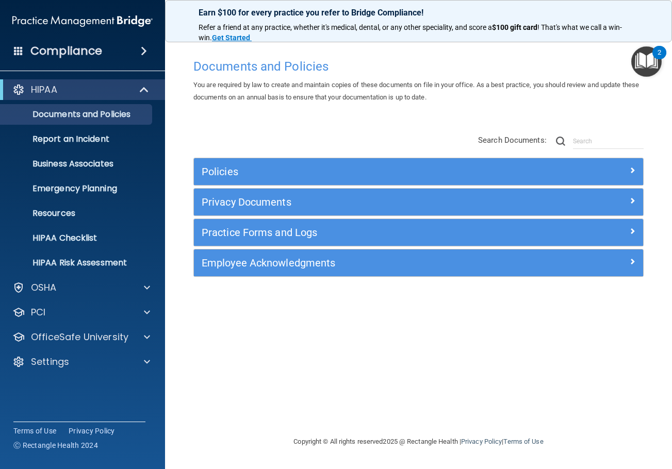
click at [248, 223] on div "Practice Forms and Logs" at bounding box center [418, 232] width 449 height 27
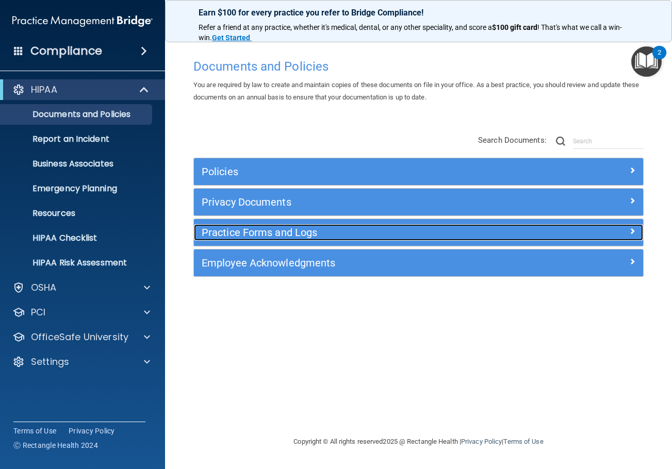
click at [249, 227] on h5 "Practice Forms and Logs" at bounding box center [362, 232] width 321 height 11
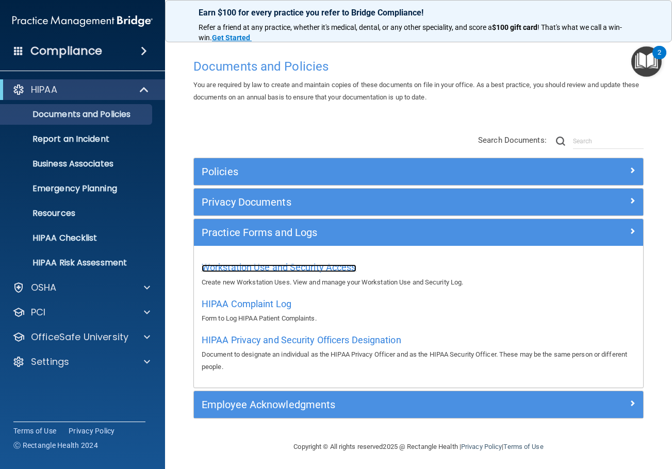
click at [242, 265] on span "Workstation Use and Security Access" at bounding box center [279, 267] width 155 height 11
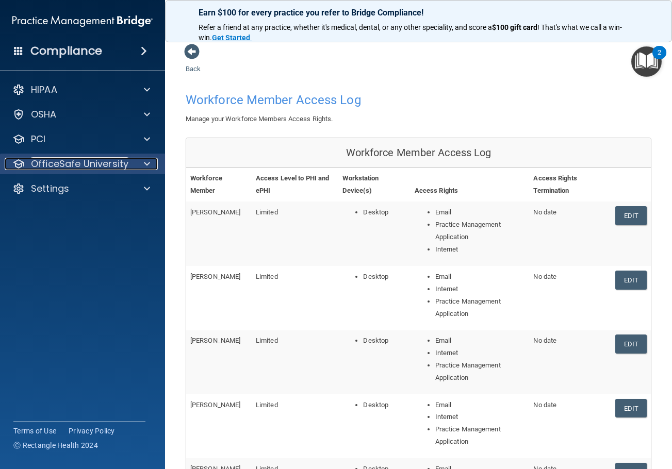
click at [81, 163] on p "OfficeSafe University" at bounding box center [79, 164] width 97 height 12
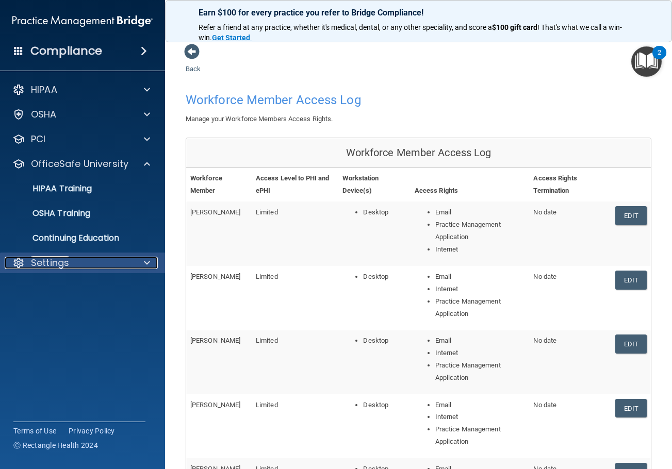
click at [72, 269] on div "Settings" at bounding box center [69, 263] width 128 height 12
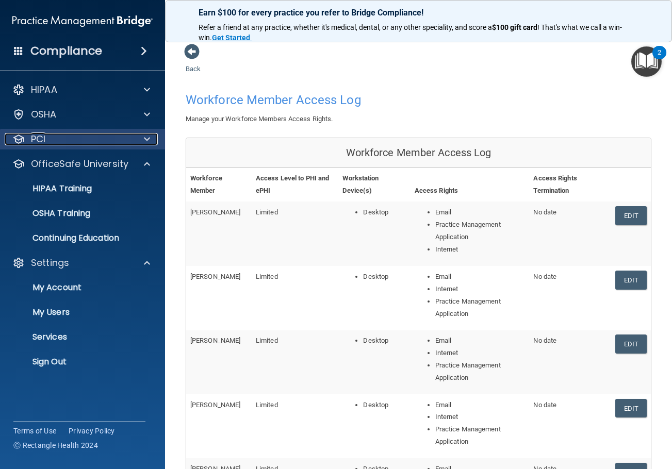
click at [60, 134] on div "PCI" at bounding box center [69, 139] width 128 height 12
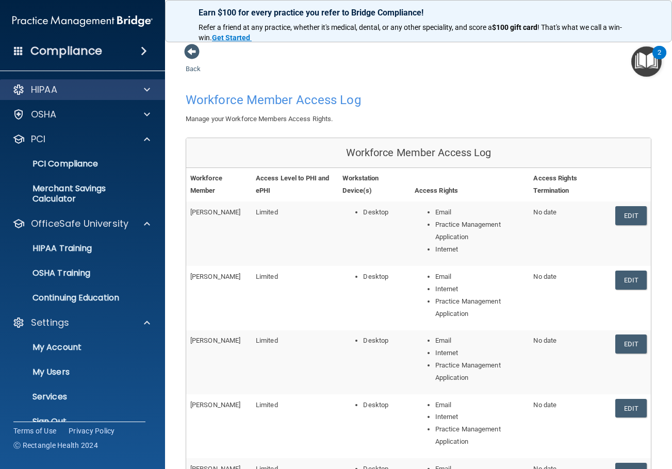
click at [66, 81] on div "HIPAA" at bounding box center [82, 89] width 165 height 21
click at [145, 45] on div "Compliance" at bounding box center [82, 51] width 165 height 23
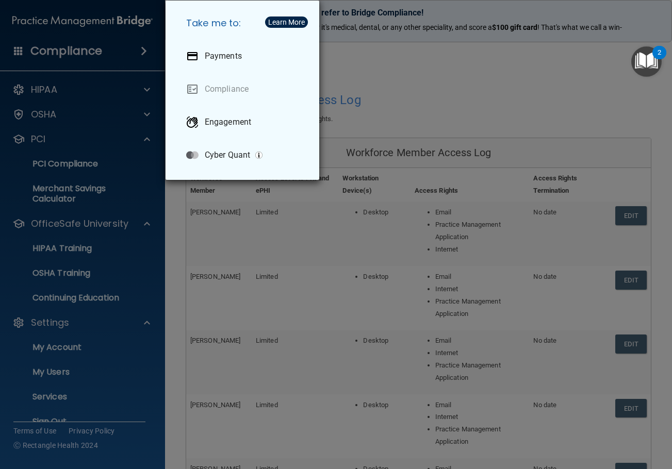
click at [381, 84] on div "Take me to: Payments Compliance Engagement Cyber Quant" at bounding box center [336, 234] width 672 height 469
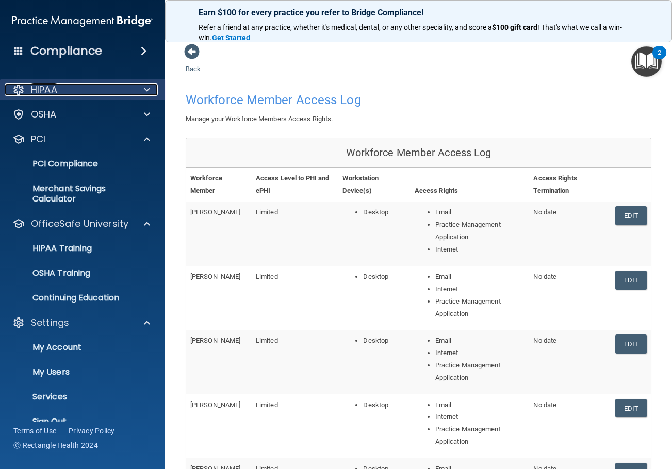
click at [64, 92] on div "HIPAA" at bounding box center [69, 89] width 128 height 12
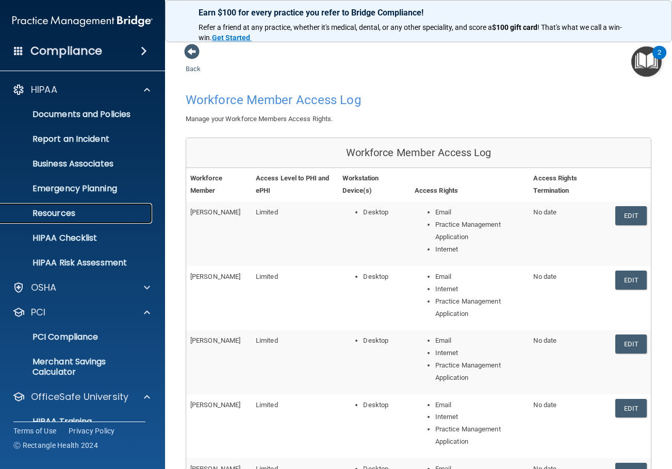
click at [78, 216] on p "Resources" at bounding box center [77, 213] width 141 height 10
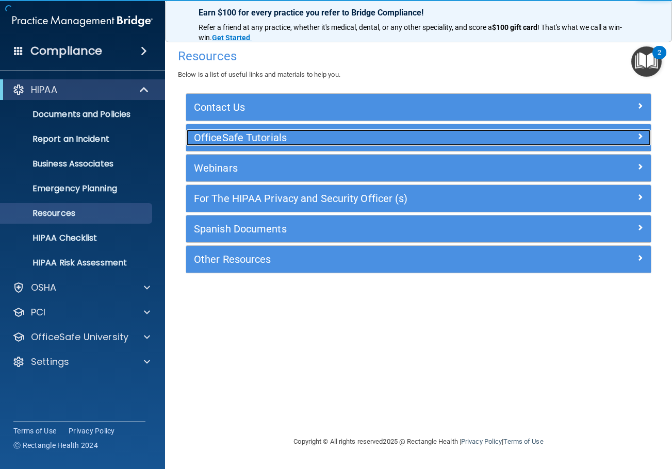
click at [243, 143] on h5 "OfficeSafe Tutorials" at bounding box center [360, 137] width 333 height 11
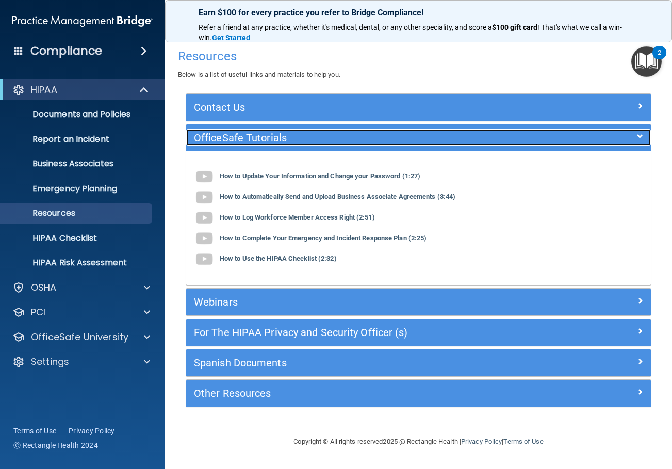
click at [247, 138] on h5 "OfficeSafe Tutorials" at bounding box center [360, 137] width 333 height 11
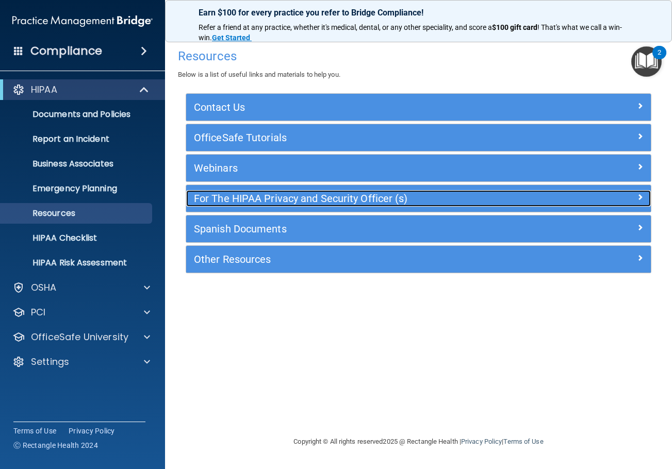
click at [248, 199] on h5 "For The HIPAA Privacy and Security Officer (s)" at bounding box center [360, 198] width 333 height 11
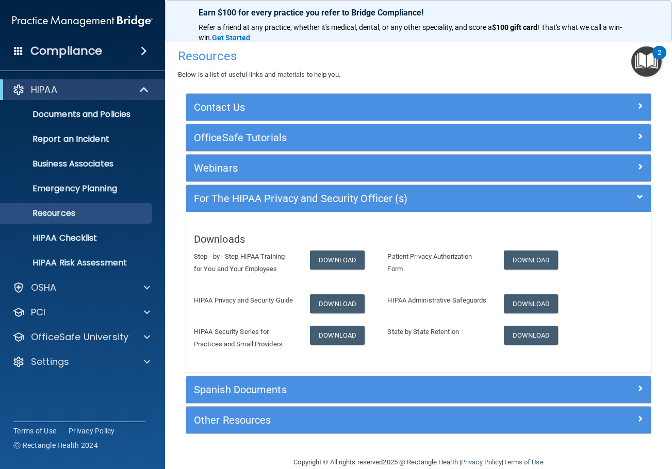
click at [251, 159] on div "Webinars" at bounding box center [418, 168] width 464 height 27
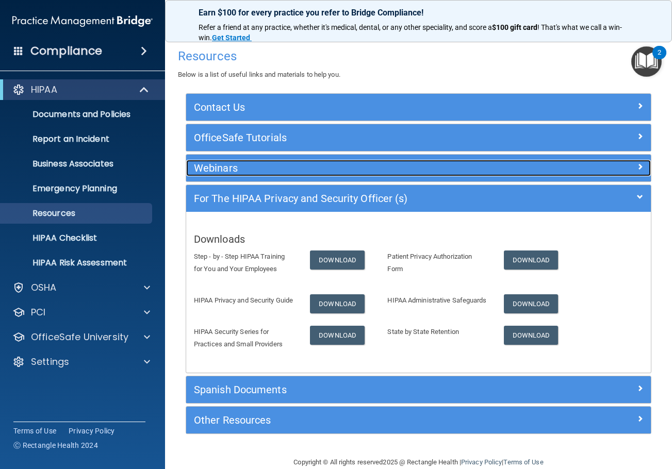
click at [245, 171] on h5 "Webinars" at bounding box center [360, 167] width 333 height 11
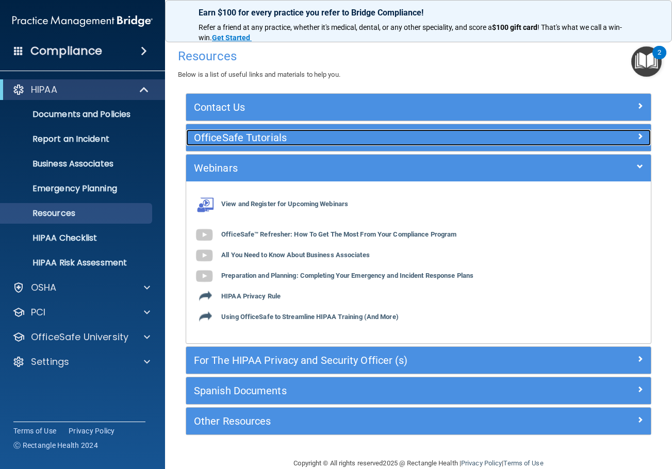
click at [260, 145] on div "OfficeSafe Tutorials" at bounding box center [360, 137] width 348 height 16
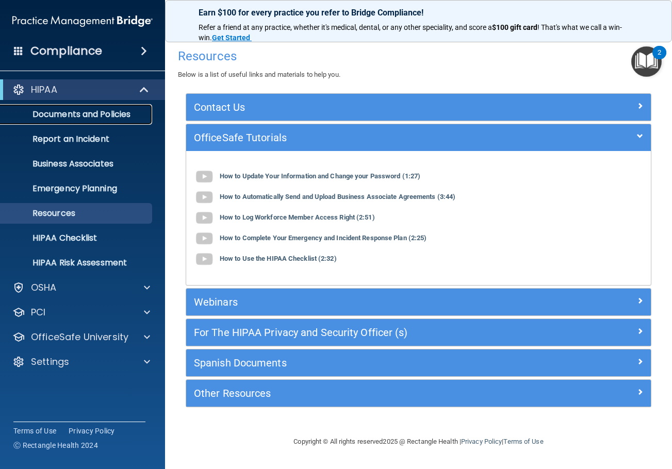
click at [88, 111] on p "Documents and Policies" at bounding box center [77, 114] width 141 height 10
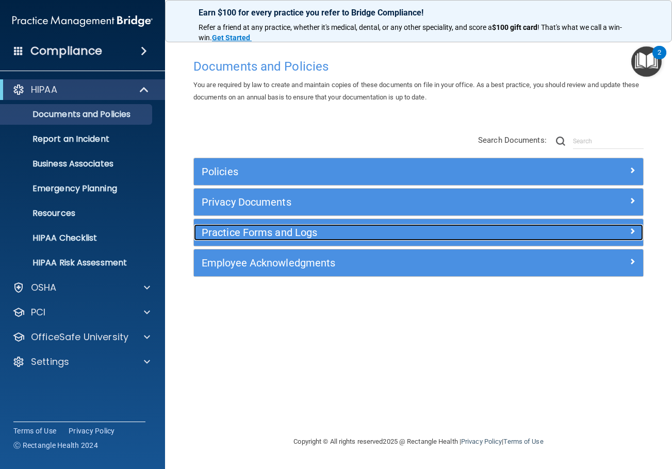
click at [266, 228] on h5 "Practice Forms and Logs" at bounding box center [362, 232] width 321 height 11
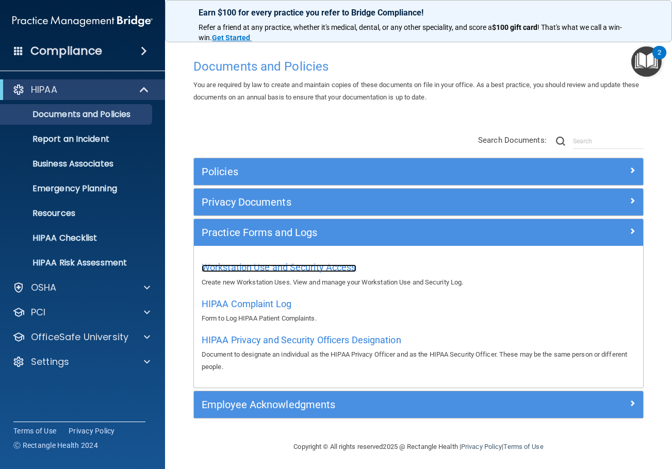
click at [273, 264] on span "Workstation Use and Security Access" at bounding box center [279, 267] width 155 height 11
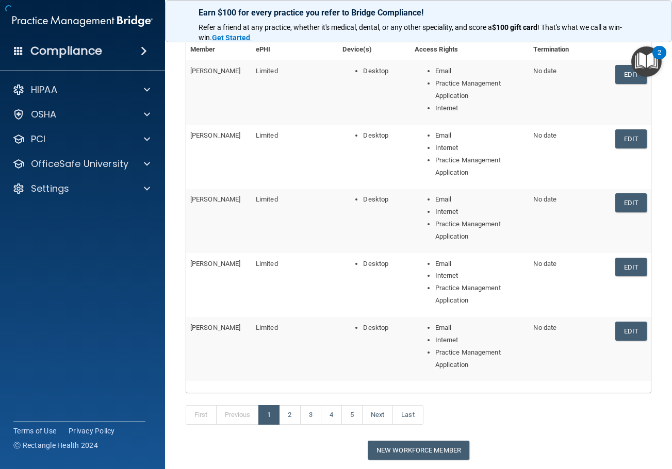
scroll to position [205, 0]
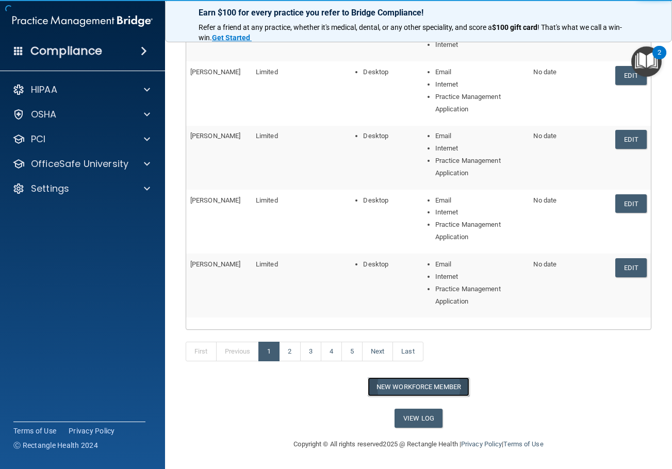
click at [445, 384] on button "New Workforce Member" at bounding box center [418, 386] width 102 height 19
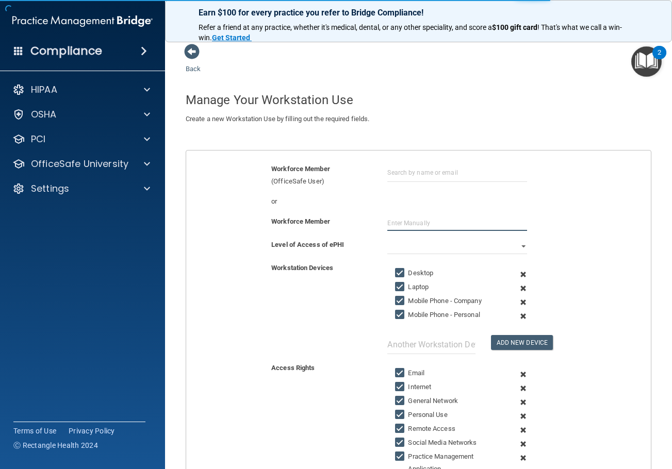
click at [409, 226] on input "text" at bounding box center [456, 222] width 139 height 15
type input "Letty Flores"
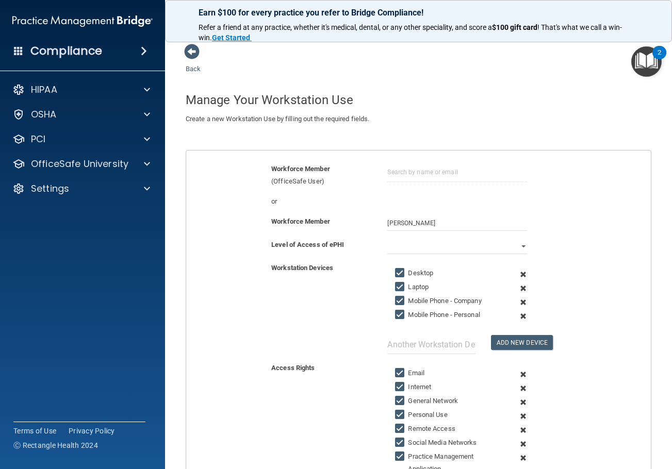
click at [424, 255] on div "Level of Access of ePHI Full Limited None" at bounding box center [418, 250] width 480 height 23
click at [423, 249] on select "Full Limited None" at bounding box center [456, 246] width 139 height 15
click at [387, 239] on select "Full Limited None" at bounding box center [456, 246] width 139 height 15
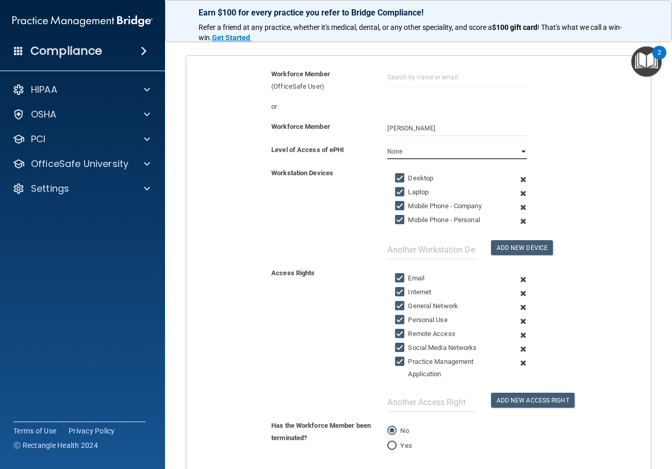
scroll to position [103, 0]
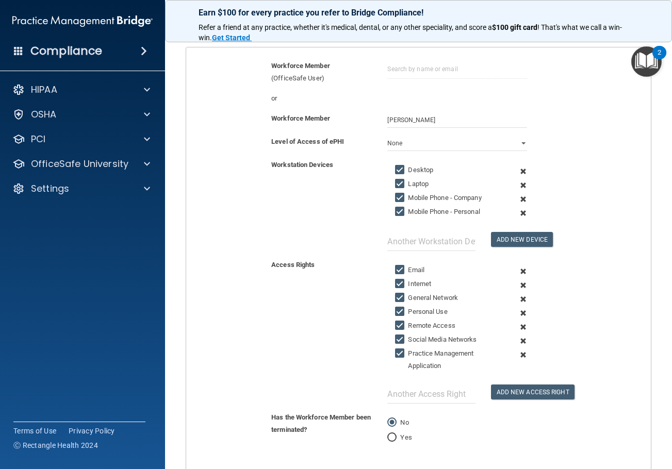
click at [518, 171] on span at bounding box center [522, 171] width 23 height 14
click at [518, 178] on span at bounding box center [522, 185] width 23 height 14
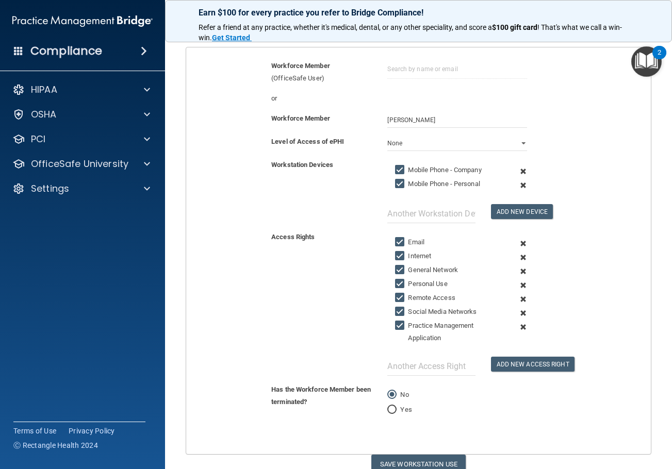
click at [518, 171] on span at bounding box center [522, 171] width 23 height 14
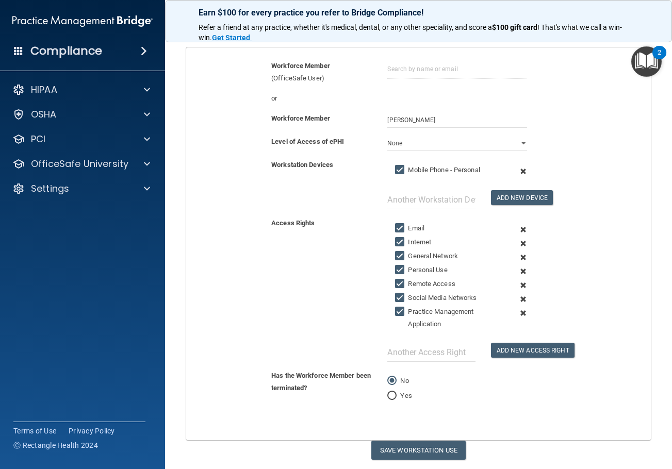
click at [518, 171] on span at bounding box center [522, 171] width 23 height 14
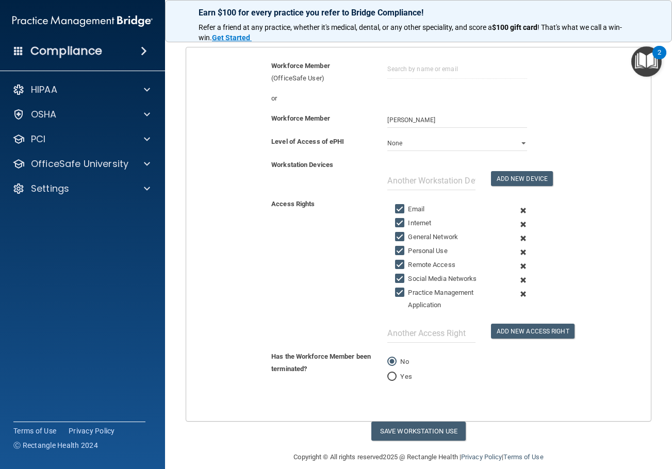
click at [517, 211] on span at bounding box center [522, 211] width 23 height 14
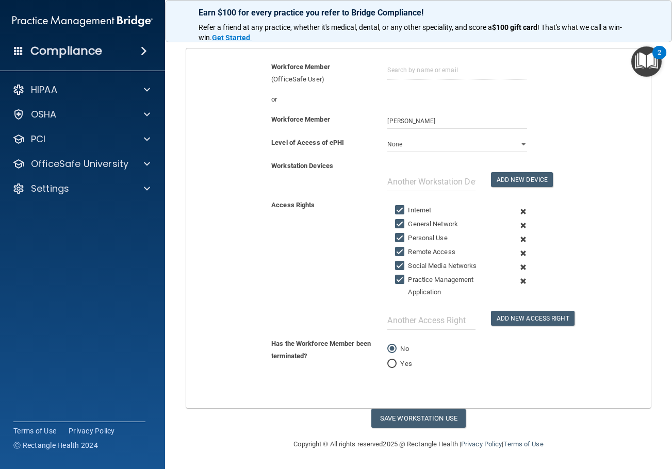
click at [517, 211] on span at bounding box center [522, 212] width 23 height 14
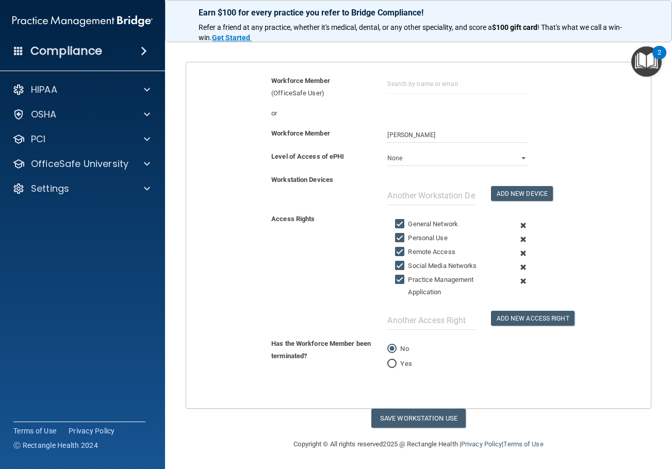
click at [517, 224] on span at bounding box center [522, 226] width 23 height 14
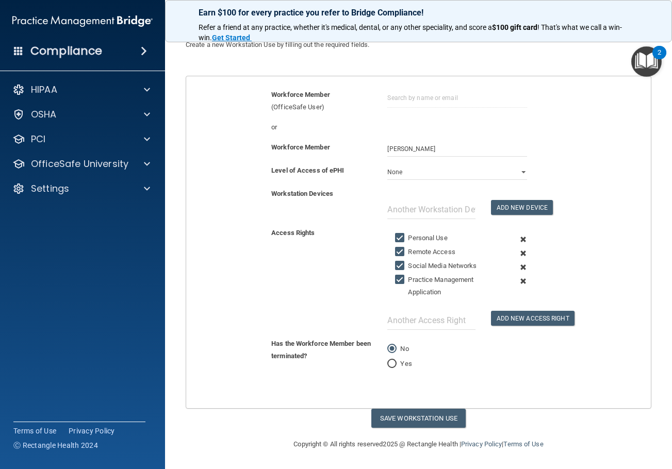
click at [518, 237] on span at bounding box center [522, 239] width 23 height 14
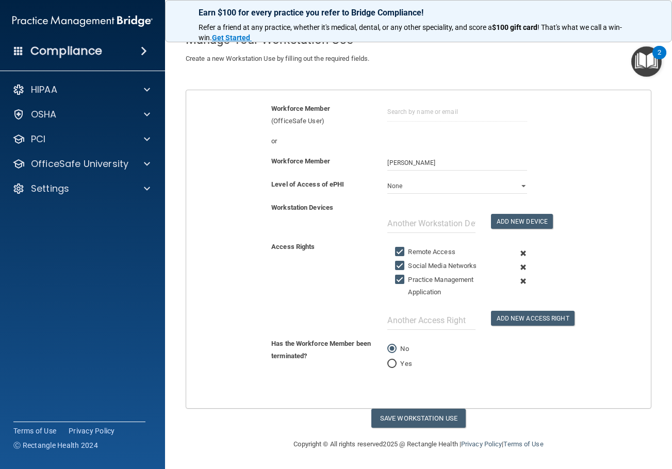
click at [517, 254] on span at bounding box center [522, 253] width 23 height 14
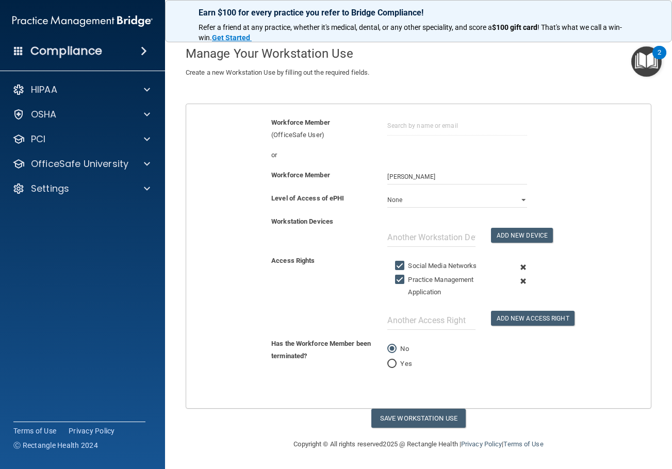
click at [518, 265] on span at bounding box center [522, 267] width 23 height 14
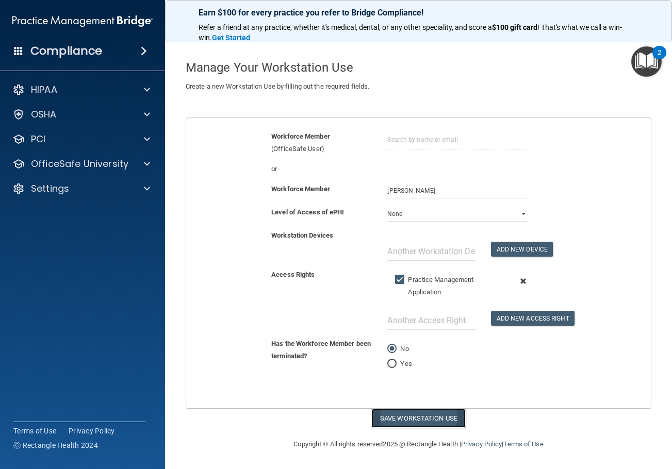
click at [422, 417] on button "Save Workstation Use" at bounding box center [418, 418] width 94 height 19
select select "? string:Limited ?"
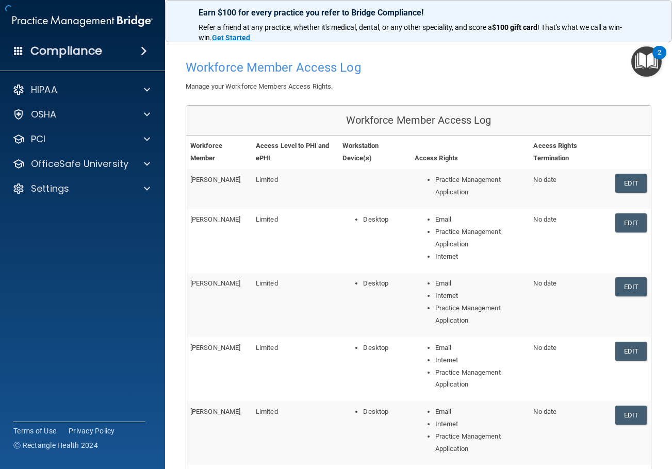
scroll to position [159, 0]
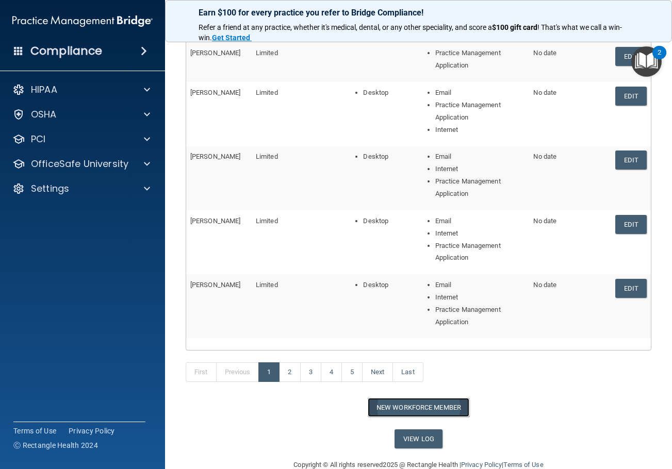
click at [412, 409] on button "New Workforce Member" at bounding box center [418, 407] width 102 height 19
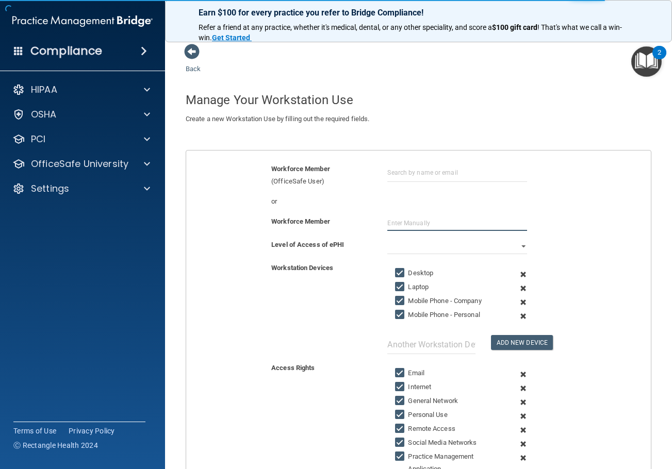
click at [394, 226] on input "text" at bounding box center [456, 222] width 139 height 15
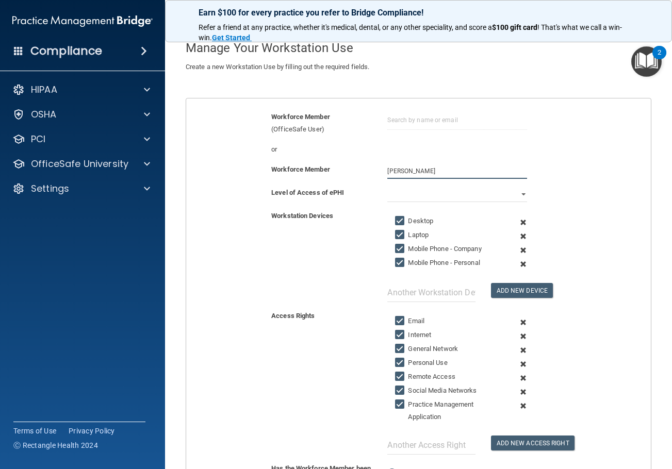
scroll to position [103, 0]
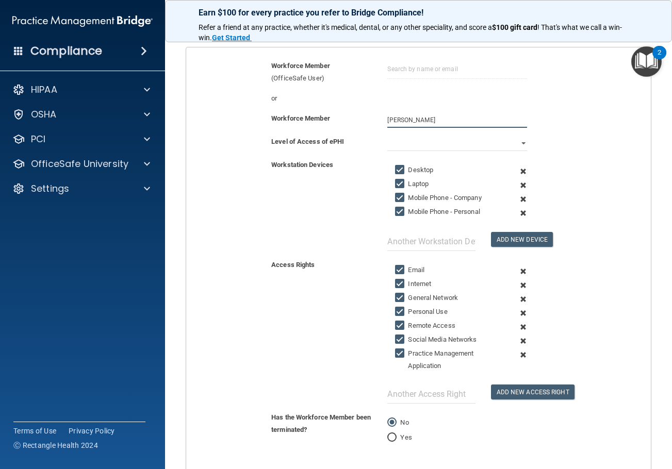
type input "Rebecca Whitfield"
click at [433, 146] on select "Full Limited None" at bounding box center [456, 143] width 139 height 15
click at [387, 136] on select "Full Limited None" at bounding box center [456, 143] width 139 height 15
click at [515, 172] on span at bounding box center [522, 171] width 23 height 14
click at [515, 178] on span at bounding box center [522, 185] width 23 height 14
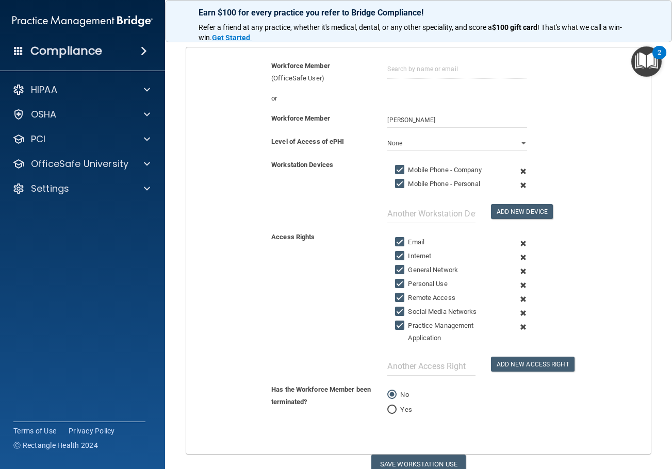
click at [515, 172] on span at bounding box center [522, 171] width 23 height 14
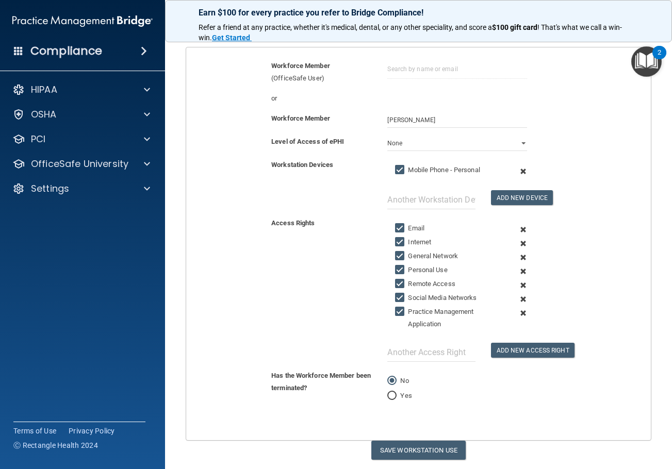
click at [515, 172] on span at bounding box center [522, 171] width 23 height 14
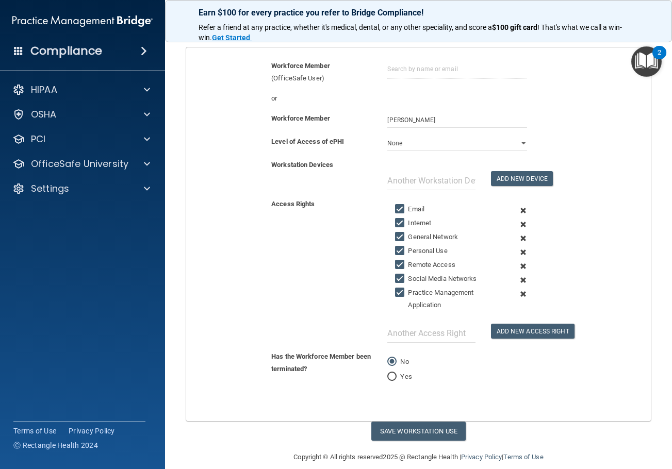
click at [518, 211] on span at bounding box center [522, 211] width 23 height 14
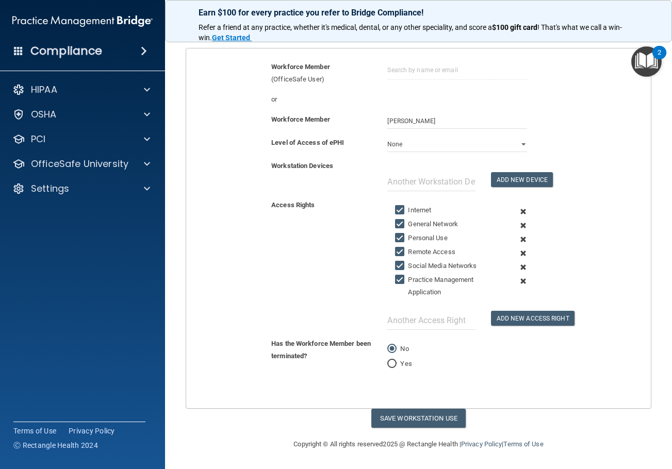
click at [518, 211] on span at bounding box center [522, 212] width 23 height 14
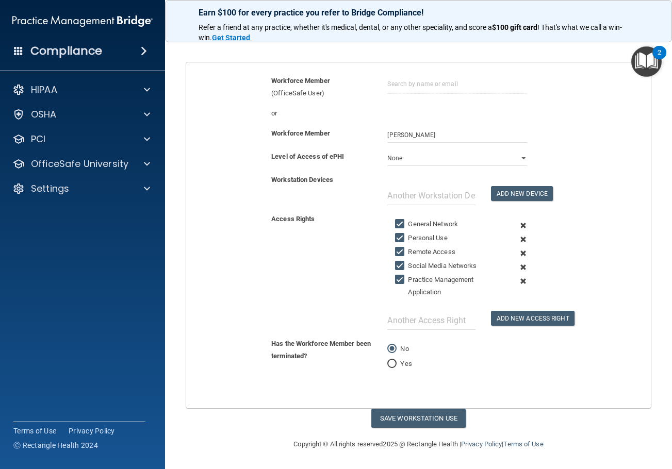
click at [518, 223] on span at bounding box center [522, 226] width 23 height 14
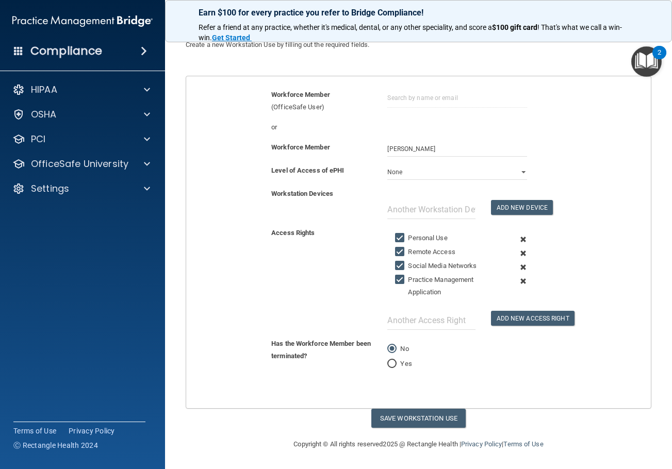
click at [518, 238] on span at bounding box center [522, 239] width 23 height 14
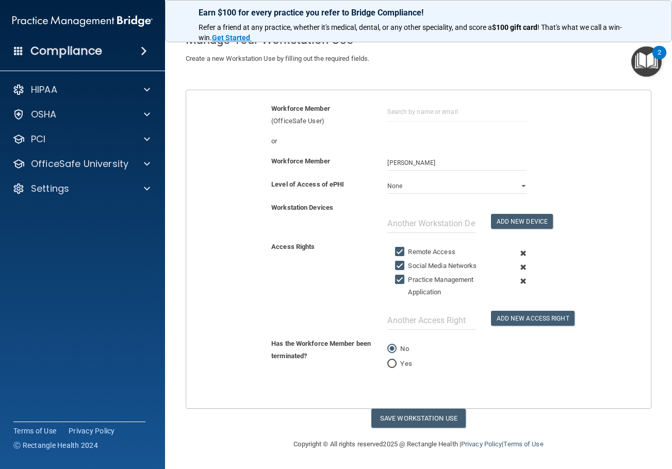
click at [516, 249] on span at bounding box center [522, 253] width 23 height 14
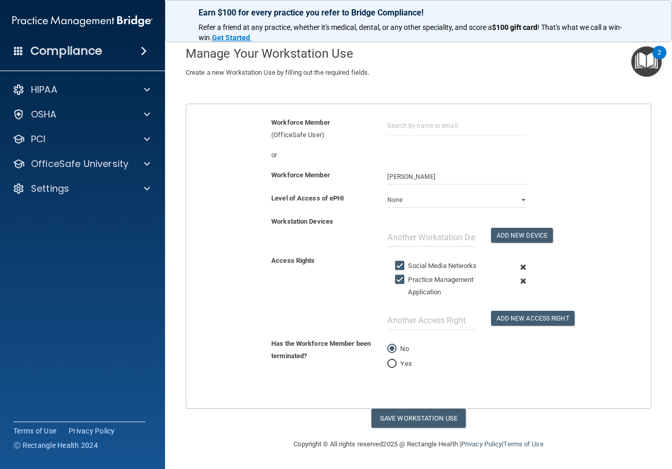
click at [516, 264] on span at bounding box center [522, 267] width 23 height 14
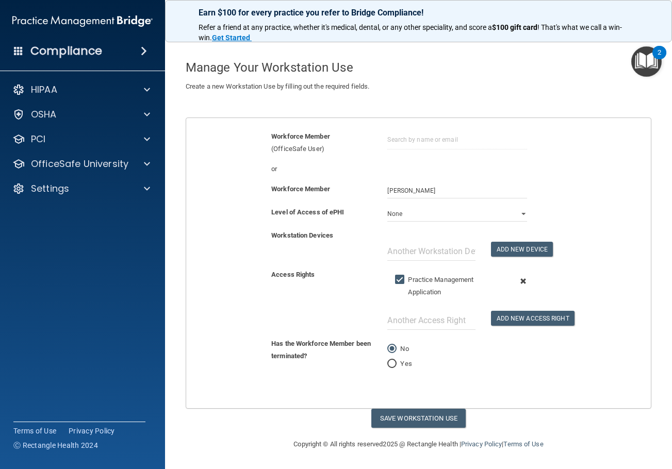
scroll to position [32, 0]
click at [424, 418] on button "Save Workstation Use" at bounding box center [418, 418] width 94 height 19
select select "? string:Limited ?"
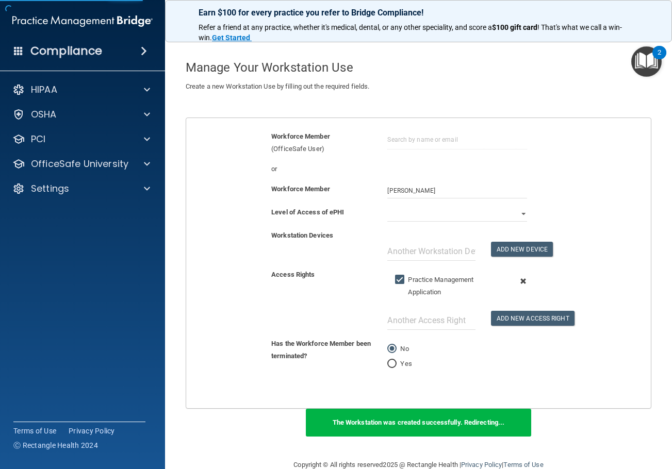
scroll to position [135, 0]
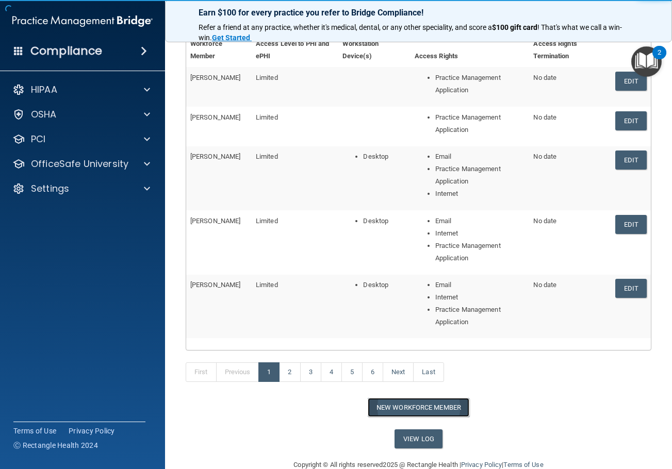
click at [418, 407] on button "New Workforce Member" at bounding box center [418, 407] width 102 height 19
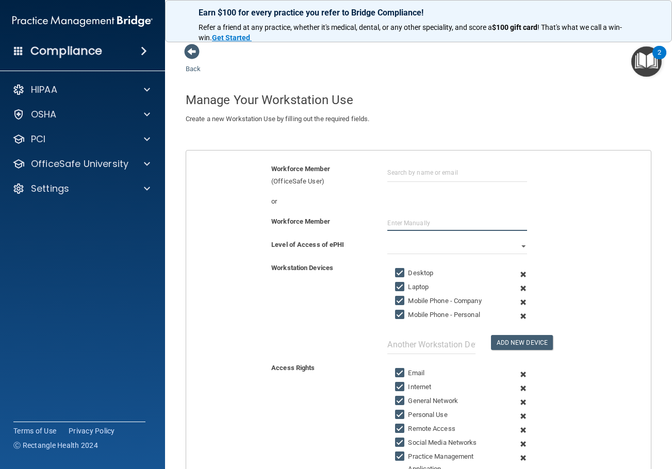
click at [406, 223] on input "text" at bounding box center [456, 222] width 139 height 15
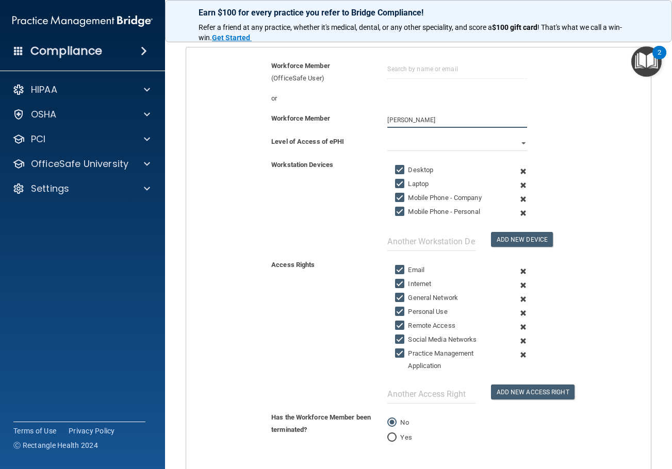
type input "Ifeoma Odocha"
click at [431, 140] on select "Full Limited None" at bounding box center [456, 143] width 139 height 15
click at [387, 136] on select "Full Limited None" at bounding box center [456, 143] width 139 height 15
click at [518, 170] on span at bounding box center [522, 171] width 23 height 14
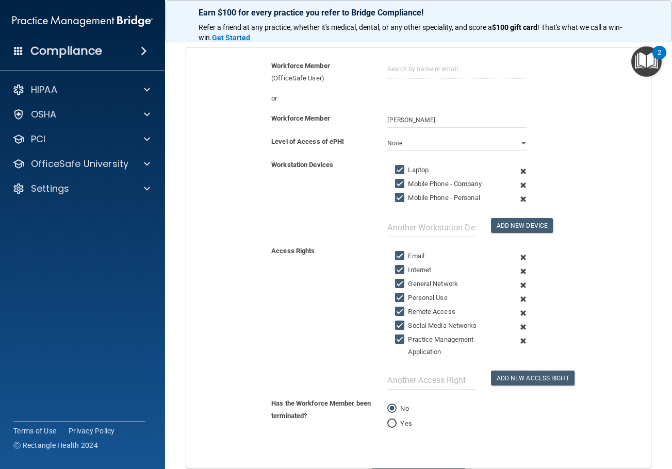
click at [518, 170] on span at bounding box center [522, 171] width 23 height 14
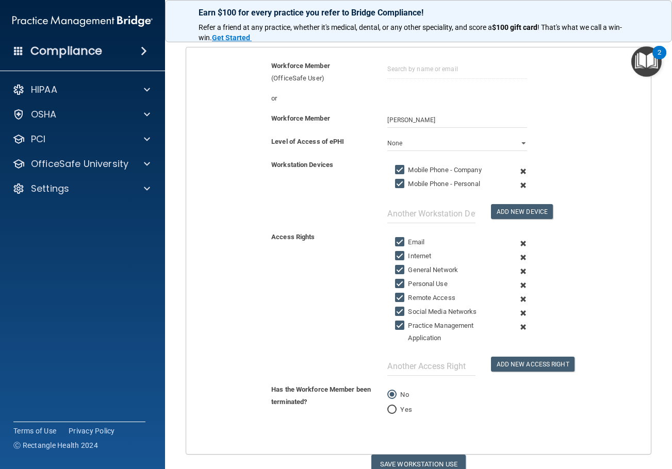
click at [518, 170] on span at bounding box center [522, 171] width 23 height 14
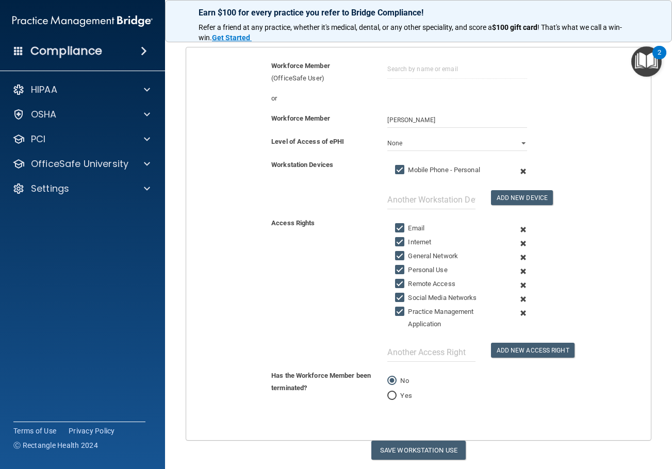
click at [518, 170] on span at bounding box center [522, 171] width 23 height 14
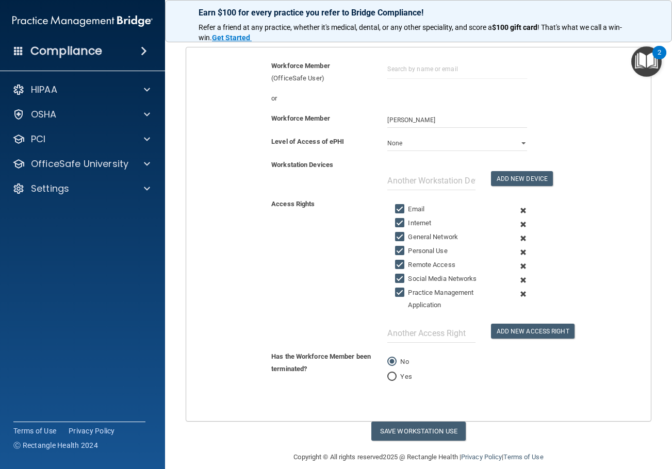
click at [518, 207] on span at bounding box center [522, 211] width 23 height 14
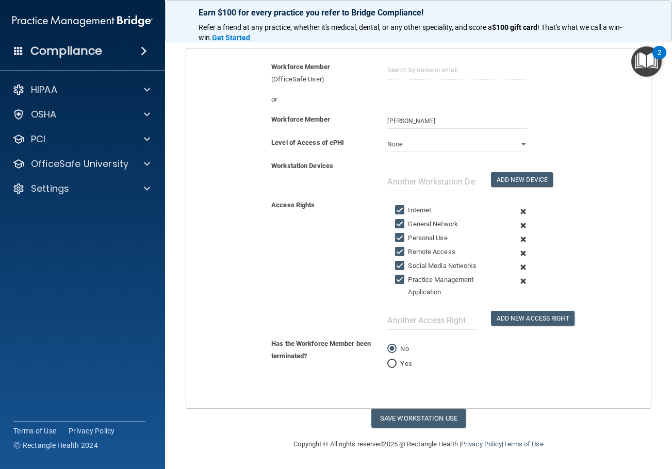
click at [517, 212] on span at bounding box center [522, 212] width 23 height 14
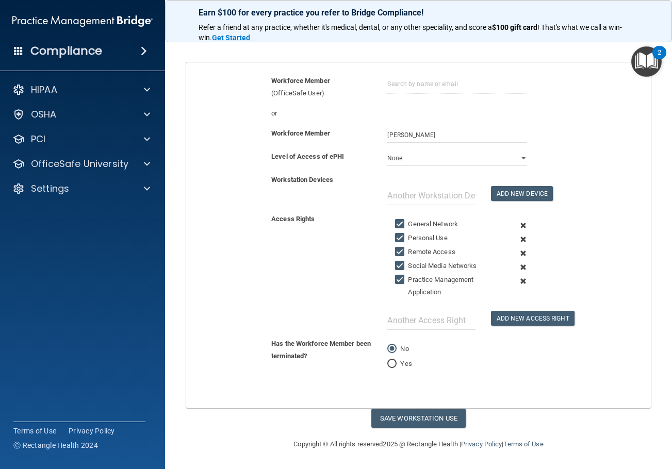
click at [517, 222] on span at bounding box center [522, 226] width 23 height 14
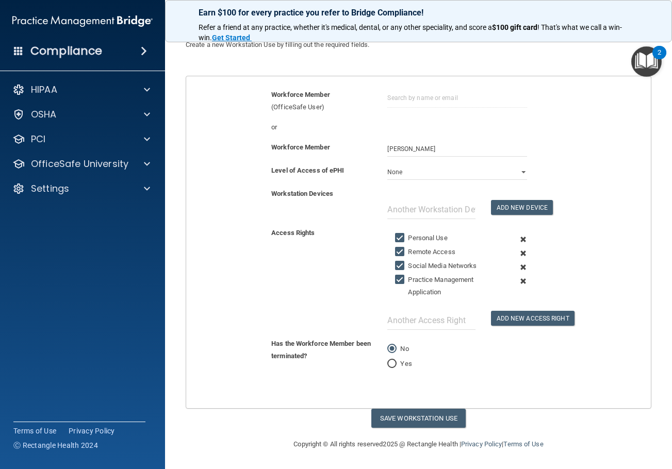
click at [516, 241] on span at bounding box center [522, 239] width 23 height 14
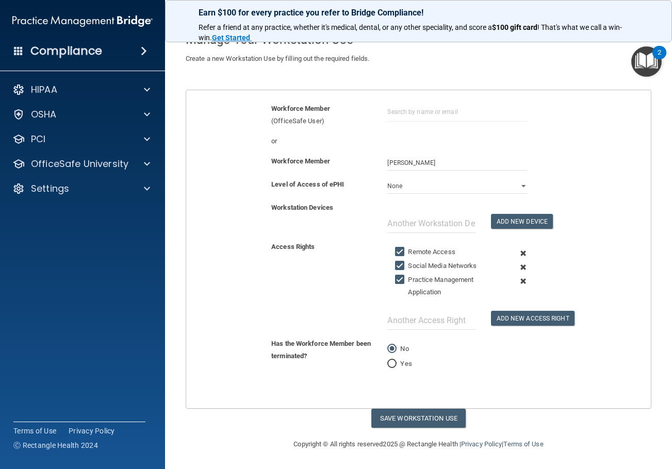
click at [516, 250] on span at bounding box center [522, 253] width 23 height 14
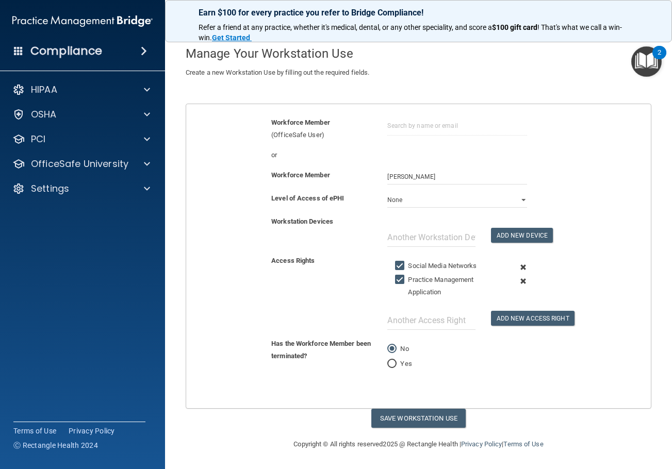
click at [515, 263] on span at bounding box center [522, 267] width 23 height 14
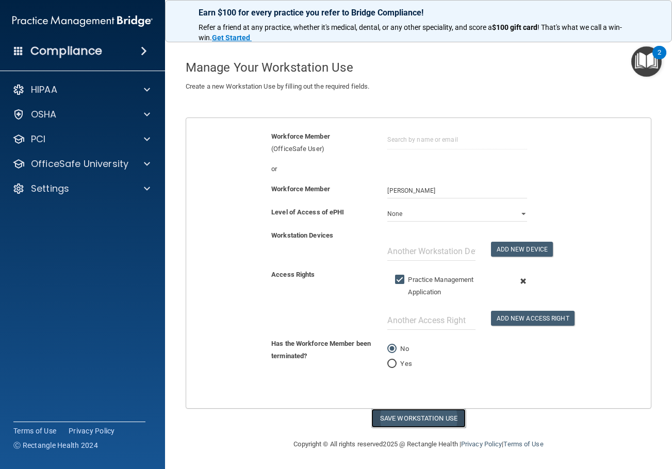
click at [424, 415] on button "Save Workstation Use" at bounding box center [418, 418] width 94 height 19
select select "? string:Limited ?"
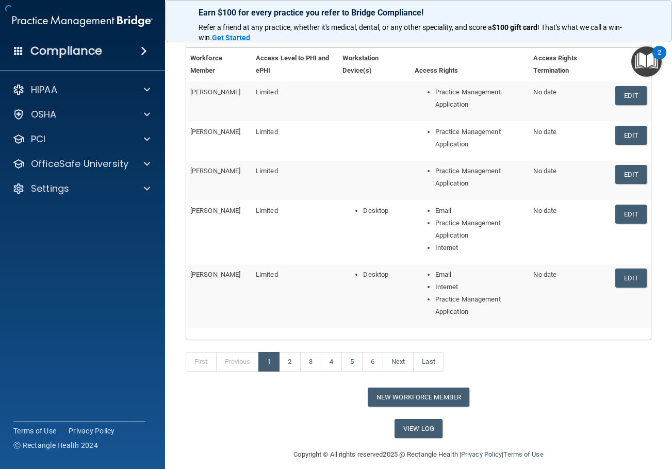
scroll to position [130, 0]
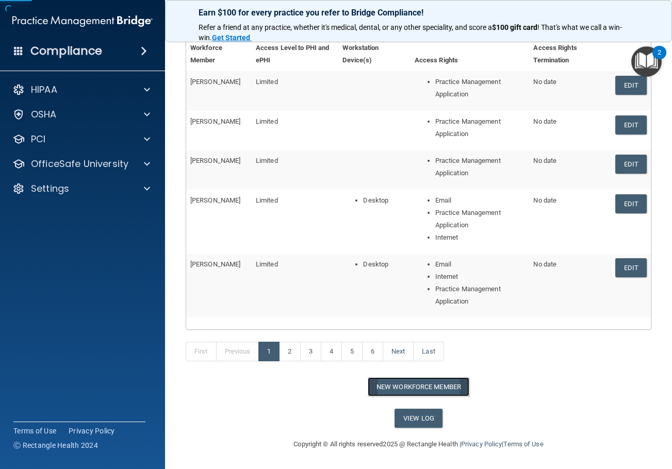
click at [434, 386] on button "New Workforce Member" at bounding box center [418, 386] width 102 height 19
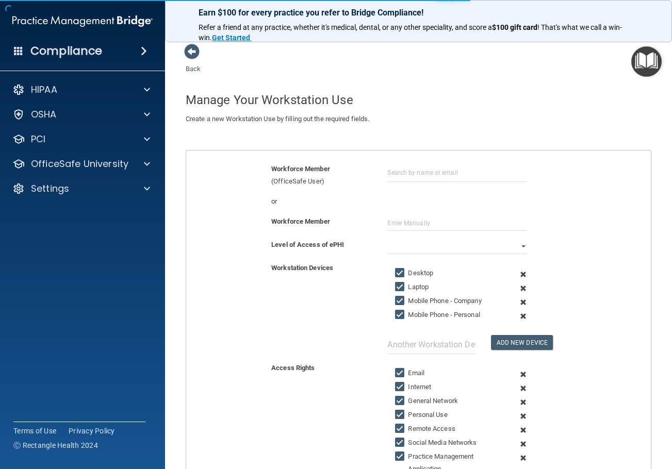
click at [408, 183] on div "Workforce Member (OfficeSafe User)" at bounding box center [418, 175] width 480 height 25
click at [407, 215] on input "text" at bounding box center [456, 222] width 139 height 15
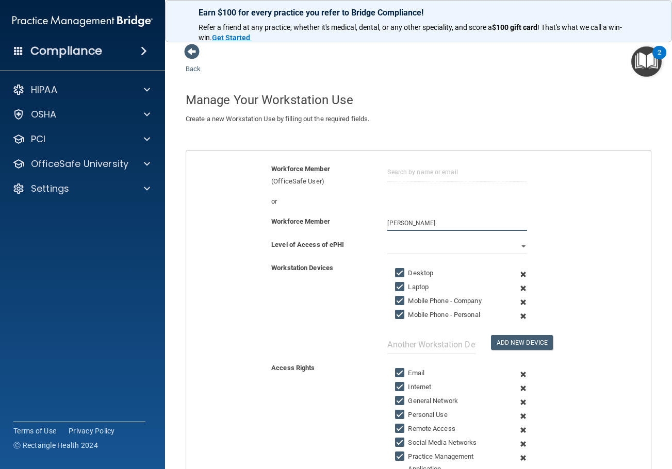
type input "Renee Ince"
click at [407, 241] on select "Full Limited None" at bounding box center [456, 246] width 139 height 15
click at [387, 239] on select "Full Limited None" at bounding box center [456, 246] width 139 height 15
click at [520, 272] on span at bounding box center [522, 274] width 23 height 14
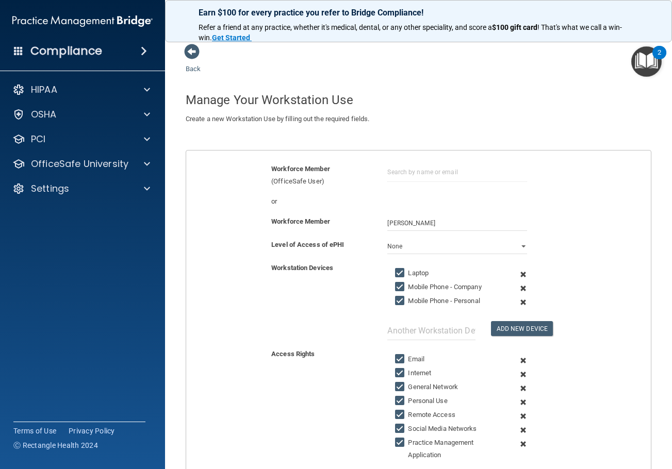
click at [520, 272] on span at bounding box center [522, 274] width 23 height 14
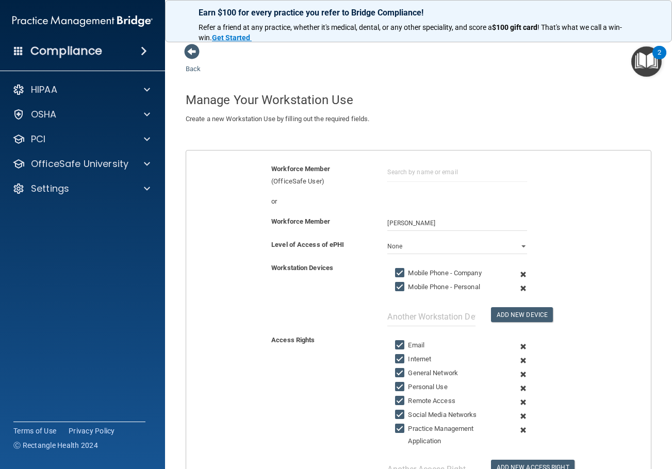
click at [520, 272] on span at bounding box center [522, 274] width 23 height 14
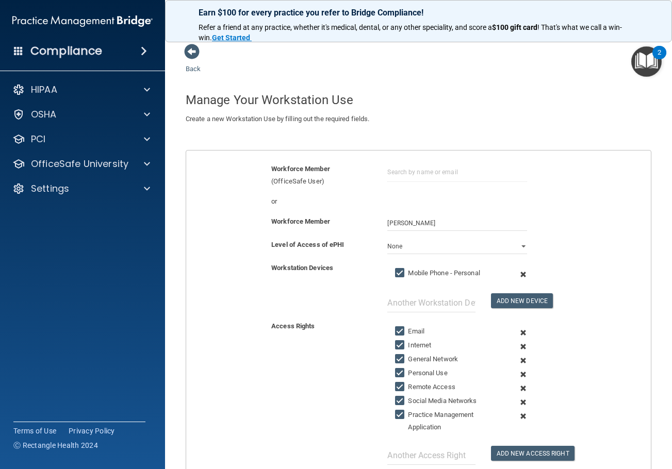
click at [520, 272] on span at bounding box center [522, 274] width 23 height 14
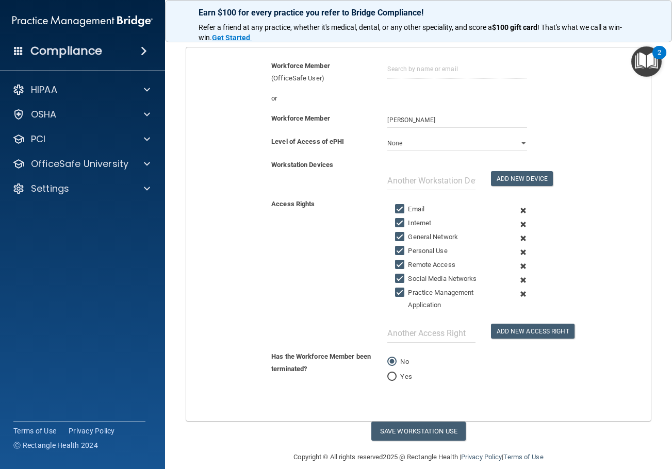
click at [519, 210] on span at bounding box center [522, 211] width 23 height 14
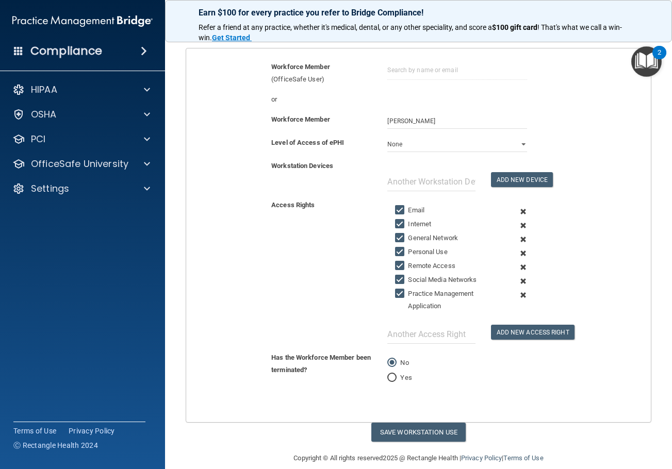
click at [519, 219] on span at bounding box center [522, 226] width 23 height 14
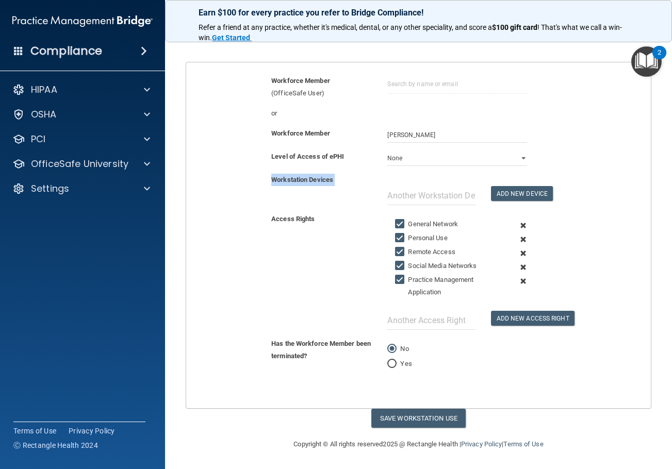
click at [519, 210] on div "Workstation Devices Add New Device" at bounding box center [418, 193] width 480 height 39
click at [519, 225] on span at bounding box center [522, 226] width 23 height 14
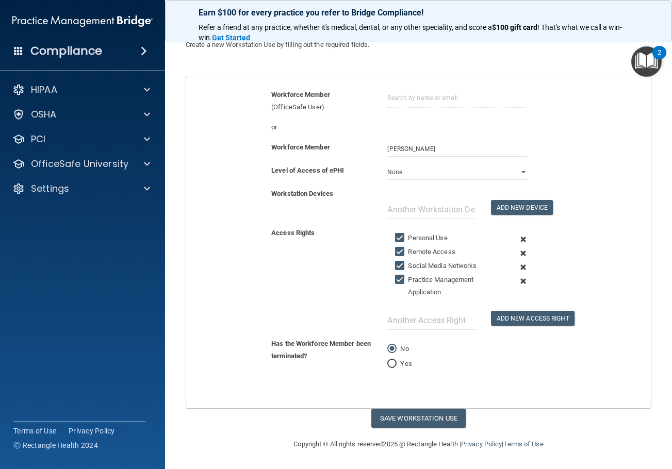
click at [519, 240] on span at bounding box center [522, 239] width 23 height 14
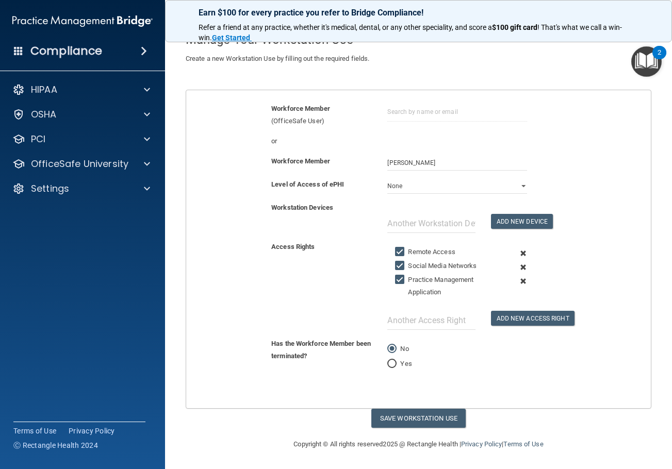
click at [520, 255] on span at bounding box center [522, 253] width 23 height 14
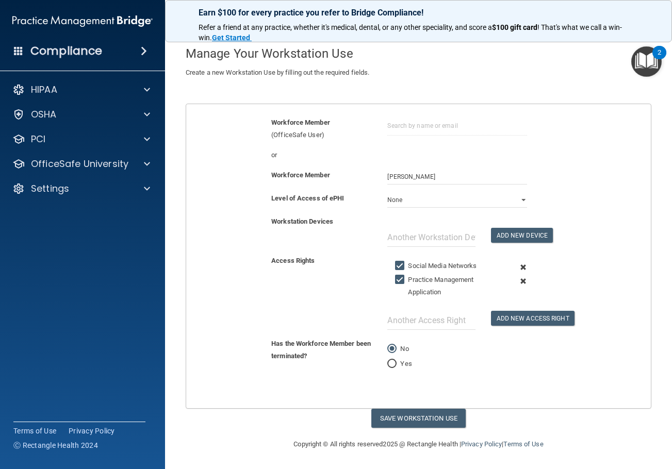
click at [517, 267] on span at bounding box center [522, 267] width 23 height 14
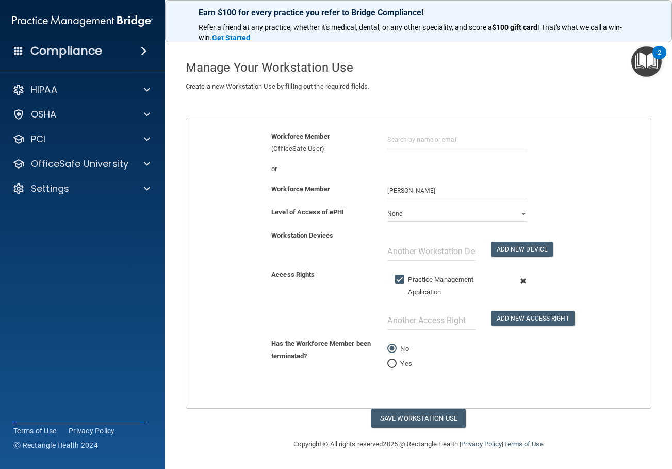
scroll to position [32, 0]
click at [432, 426] on button "Save Workstation Use" at bounding box center [418, 418] width 94 height 19
select select "? string:Limited ?"
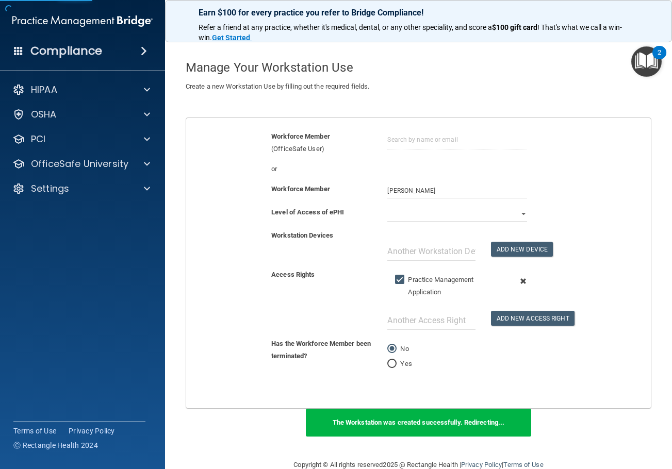
scroll to position [85, 0]
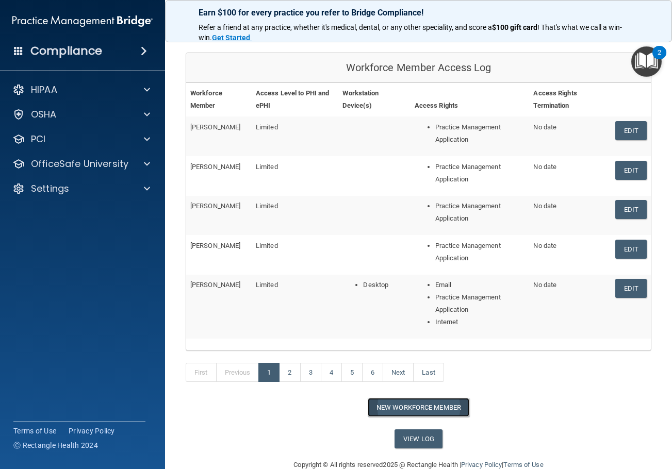
click at [446, 411] on button "New Workforce Member" at bounding box center [418, 407] width 102 height 19
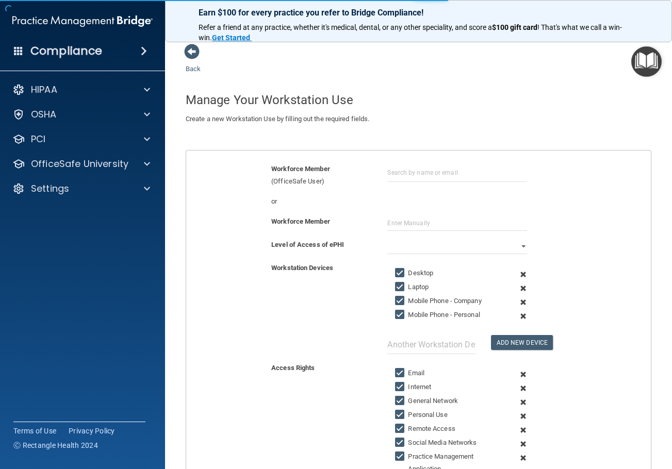
click at [415, 187] on div "Workforce Member (OfficeSafe User)" at bounding box center [418, 175] width 480 height 25
click at [415, 177] on input "text" at bounding box center [456, 172] width 139 height 19
click at [415, 224] on input "text" at bounding box center [456, 222] width 139 height 15
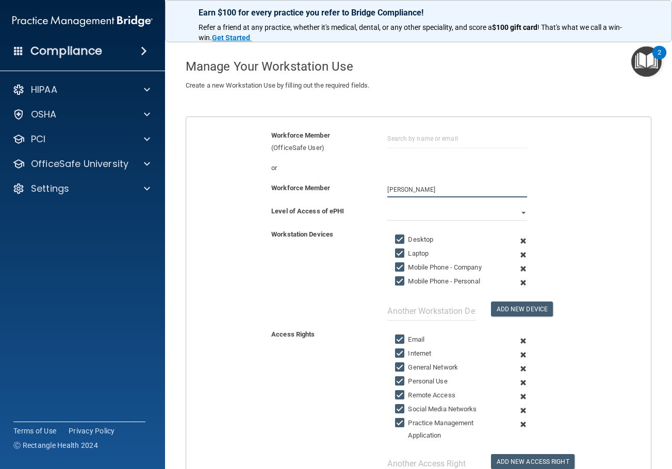
scroll to position [52, 0]
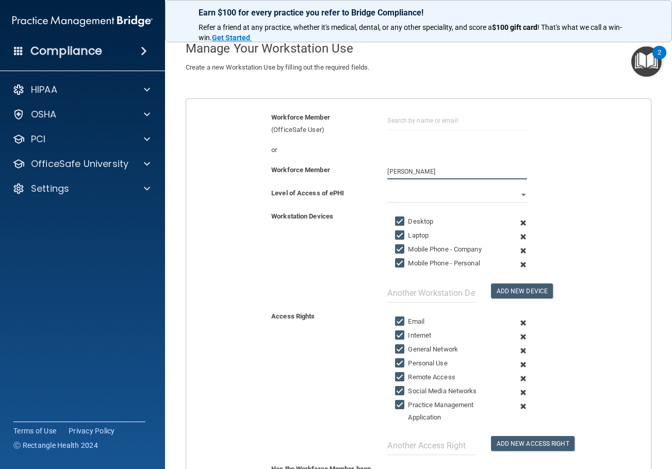
type input "Lynie Prawon"
click at [404, 189] on select "Full Limited None" at bounding box center [456, 194] width 139 height 15
click at [387, 187] on select "Full Limited None" at bounding box center [456, 194] width 139 height 15
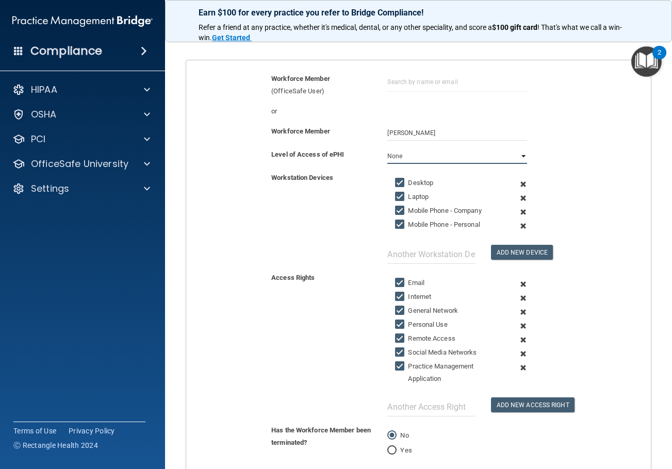
scroll to position [155, 0]
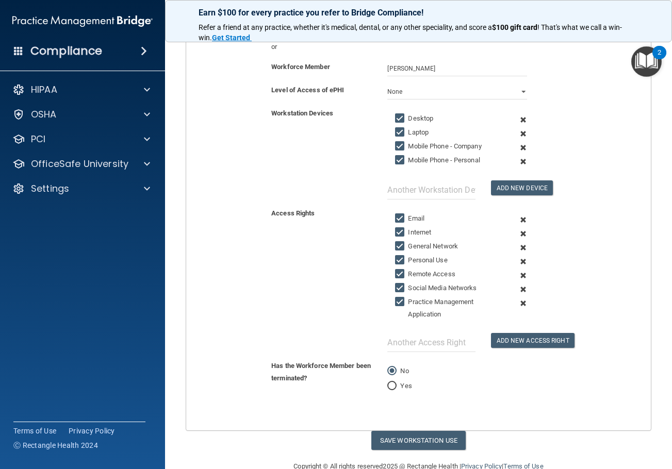
click at [518, 120] on span at bounding box center [522, 120] width 23 height 14
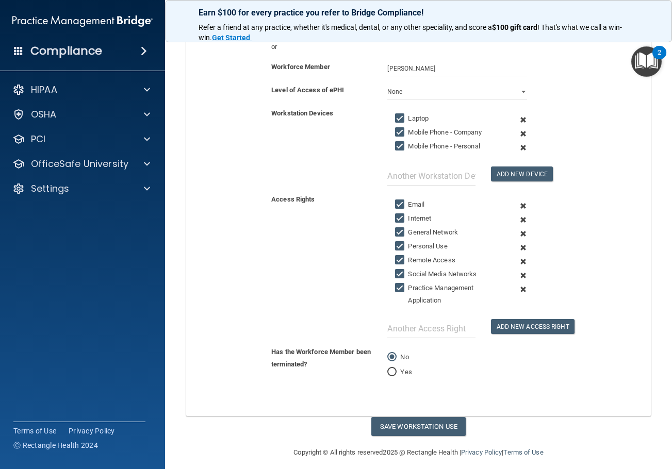
click at [518, 120] on span at bounding box center [522, 120] width 23 height 14
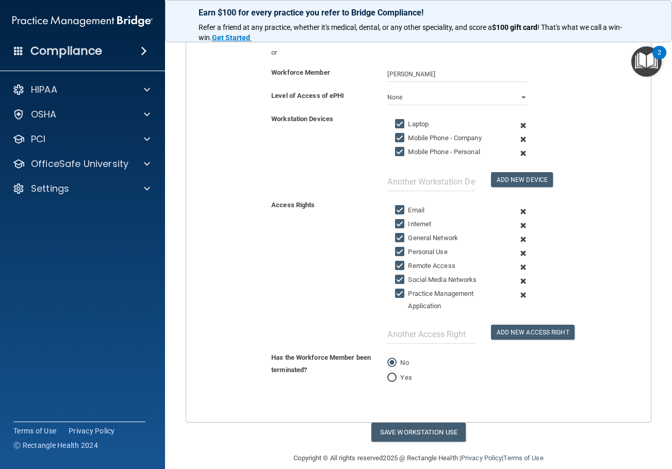
click at [518, 132] on span at bounding box center [522, 139] width 23 height 14
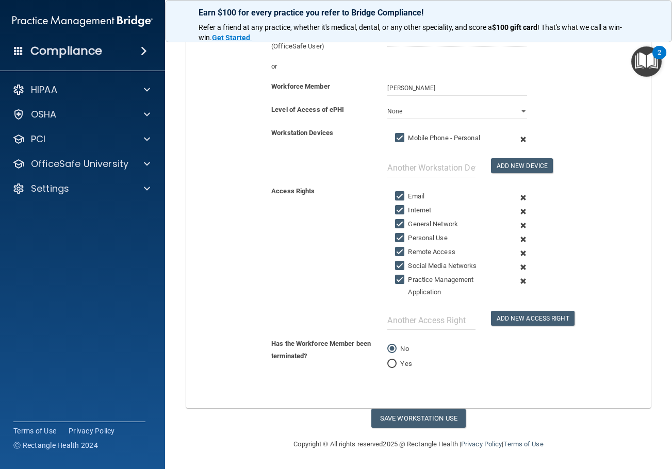
click at [518, 136] on span at bounding box center [522, 139] width 23 height 14
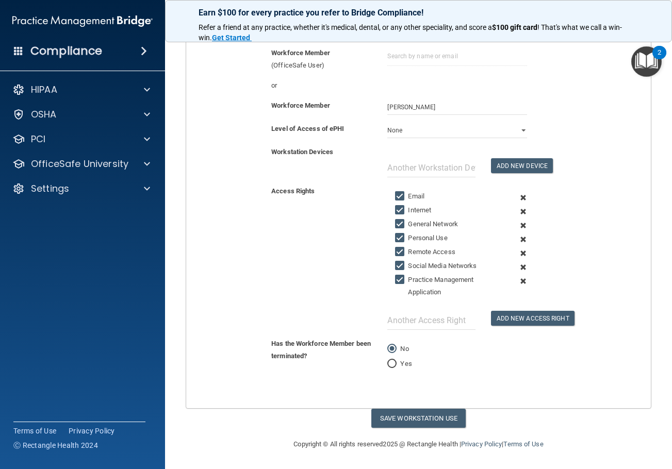
click at [518, 199] on span at bounding box center [522, 198] width 23 height 14
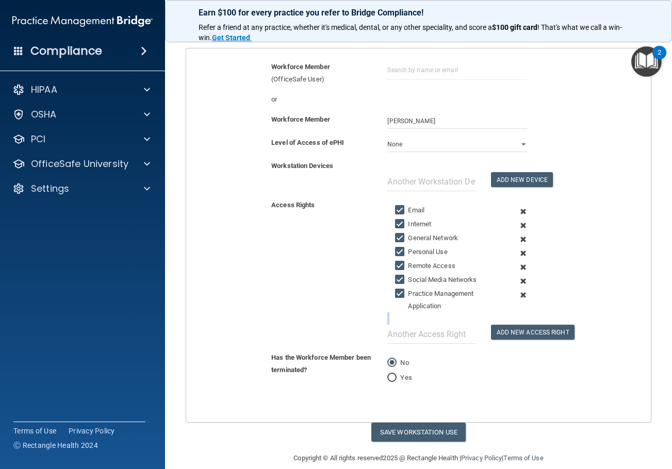
click at [518, 199] on div "Email Internet General Network Personal Use Remote Access Social Media Networks…" at bounding box center [456, 271] width 155 height 145
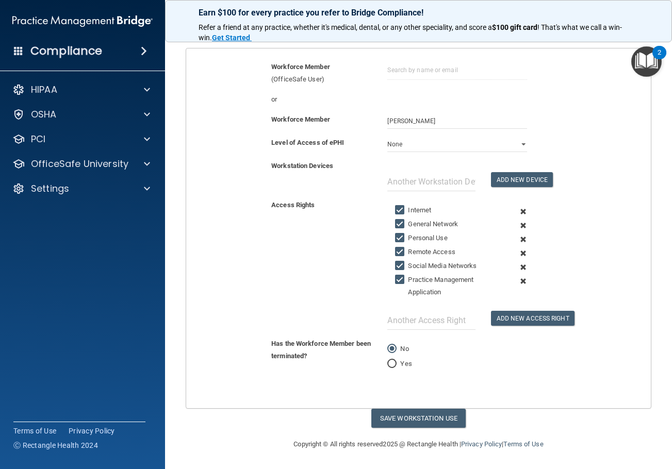
click at [518, 209] on span at bounding box center [522, 212] width 23 height 14
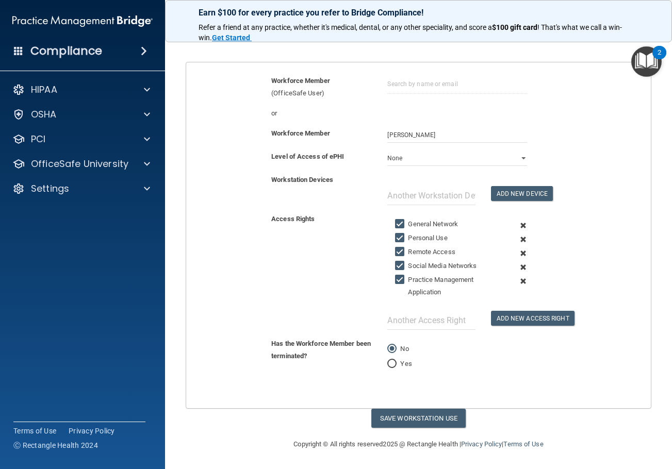
click at [517, 223] on span at bounding box center [522, 226] width 23 height 14
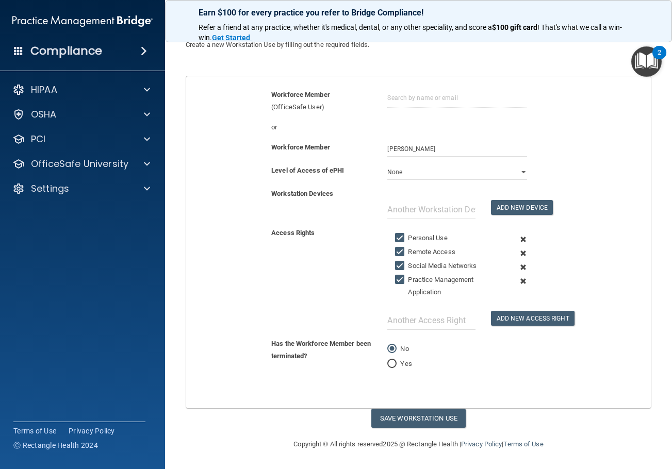
click at [519, 237] on span at bounding box center [522, 239] width 23 height 14
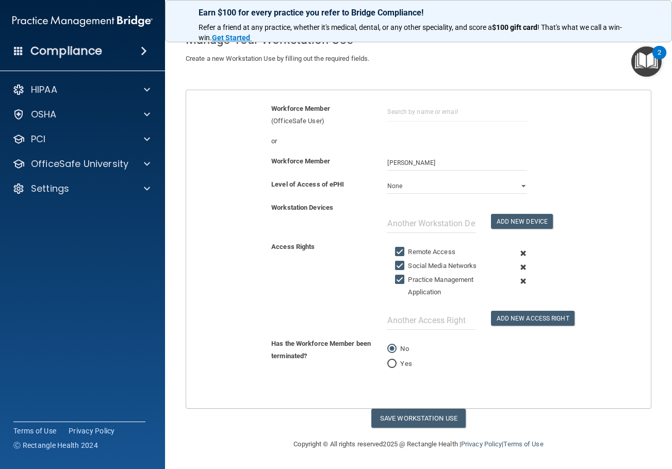
click at [518, 251] on span at bounding box center [522, 253] width 23 height 14
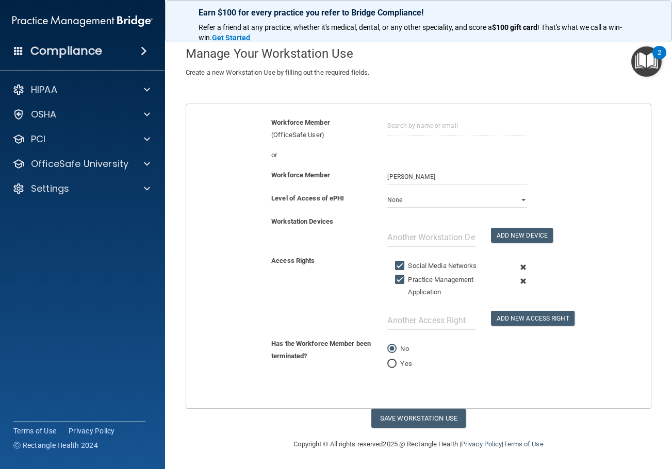
click at [516, 266] on span at bounding box center [522, 267] width 23 height 14
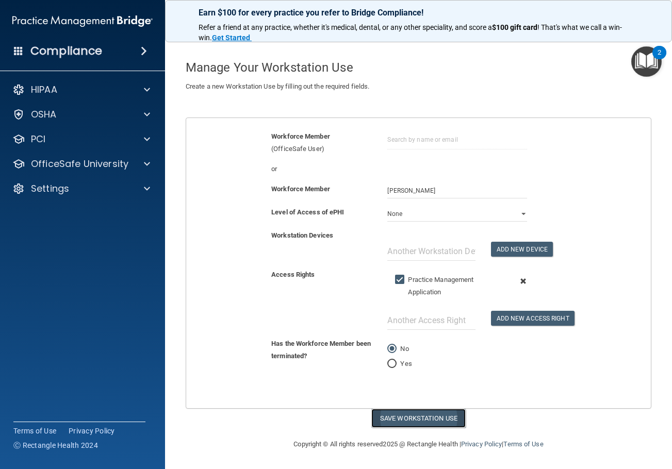
click at [426, 417] on button "Save Workstation Use" at bounding box center [418, 418] width 94 height 19
select select "? string:Limited ?"
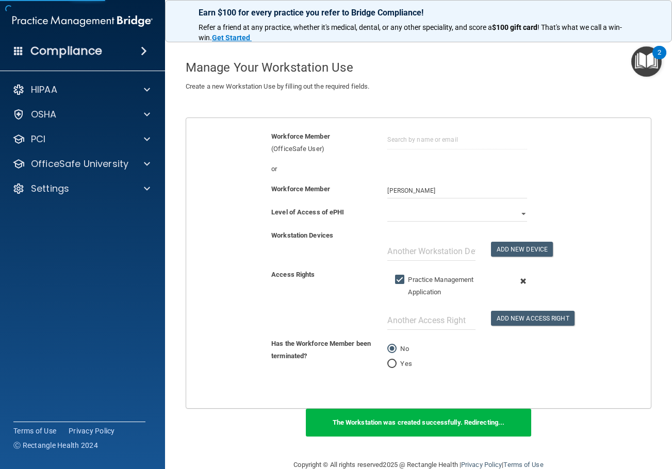
scroll to position [60, 0]
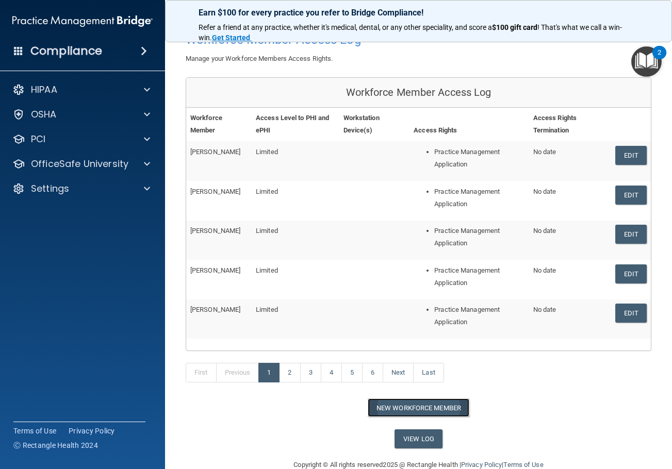
click at [415, 410] on button "New Workforce Member" at bounding box center [418, 407] width 102 height 19
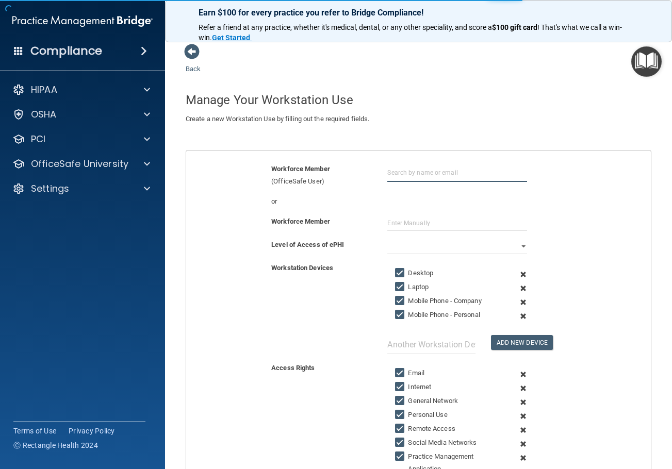
click at [410, 174] on input "text" at bounding box center [456, 172] width 139 height 19
type input "Jamie Conklin"
click at [410, 174] on input "Jamie Conklin" at bounding box center [456, 172] width 139 height 19
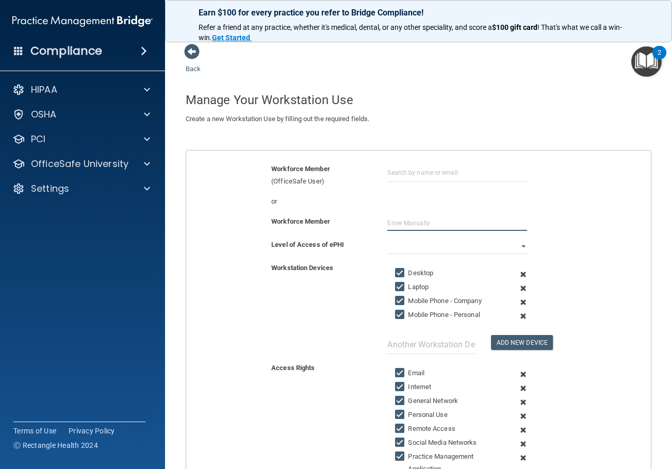
click at [453, 220] on input "text" at bounding box center [456, 222] width 139 height 15
type input "Jamie Conklin"
click at [430, 248] on select "Full Limited None" at bounding box center [456, 246] width 139 height 15
click at [387, 239] on select "Full Limited None" at bounding box center [456, 246] width 139 height 15
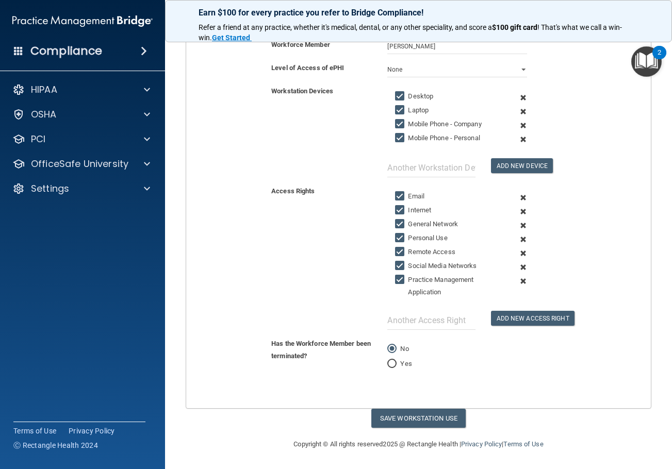
click at [515, 96] on span at bounding box center [522, 98] width 23 height 14
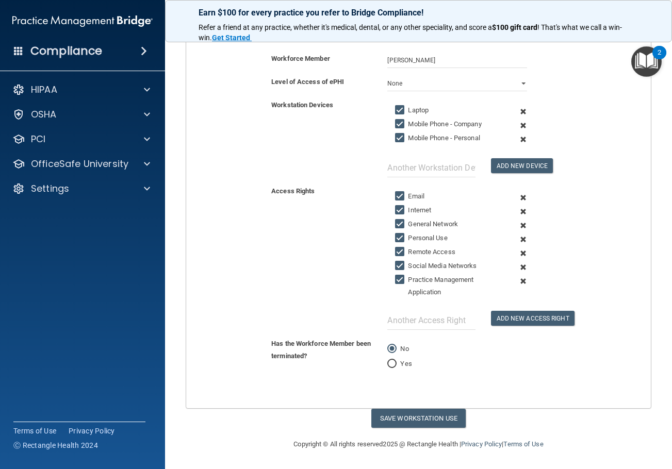
click at [517, 112] on span at bounding box center [522, 112] width 23 height 14
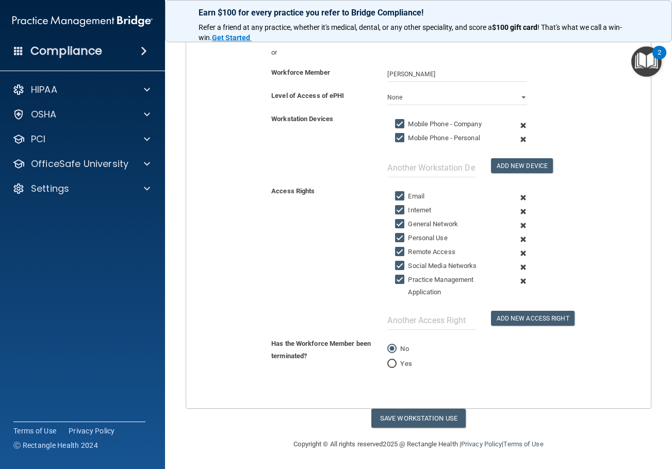
click at [517, 125] on span at bounding box center [522, 126] width 23 height 14
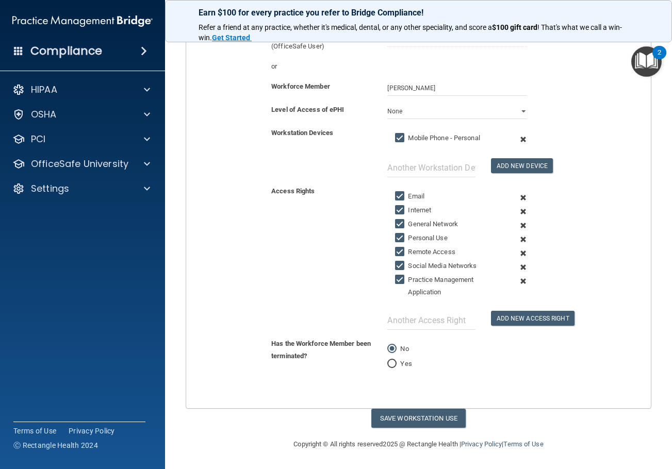
click at [515, 141] on span at bounding box center [522, 139] width 23 height 14
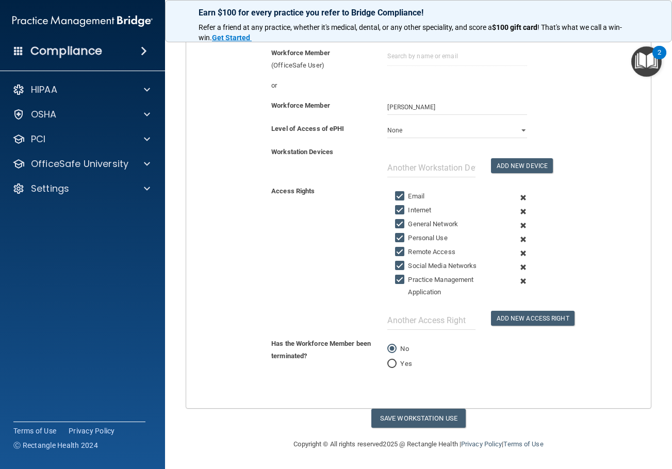
scroll to position [116, 0]
click at [519, 199] on span at bounding box center [522, 198] width 23 height 14
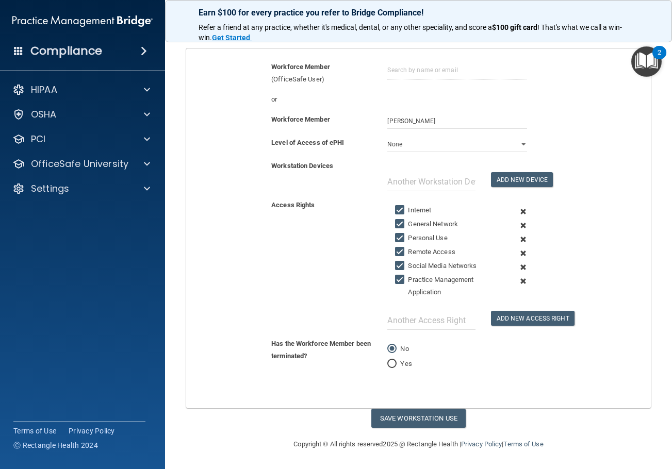
click at [517, 212] on span at bounding box center [522, 212] width 23 height 14
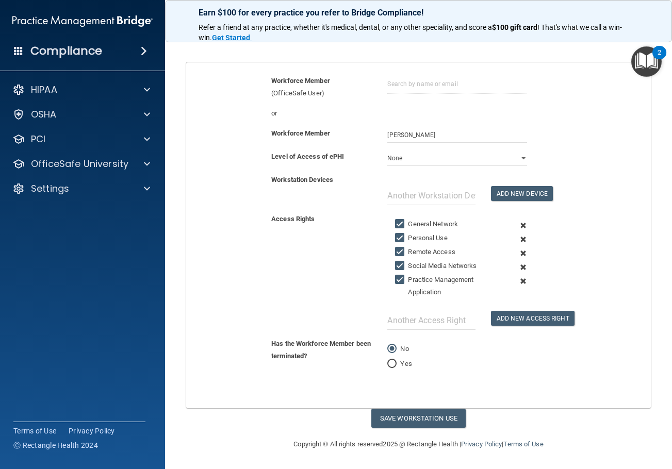
click at [514, 225] on span at bounding box center [522, 226] width 23 height 14
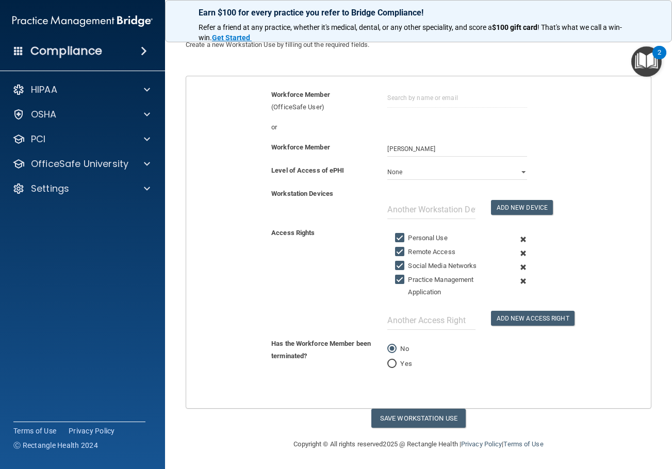
click at [516, 241] on span at bounding box center [522, 239] width 23 height 14
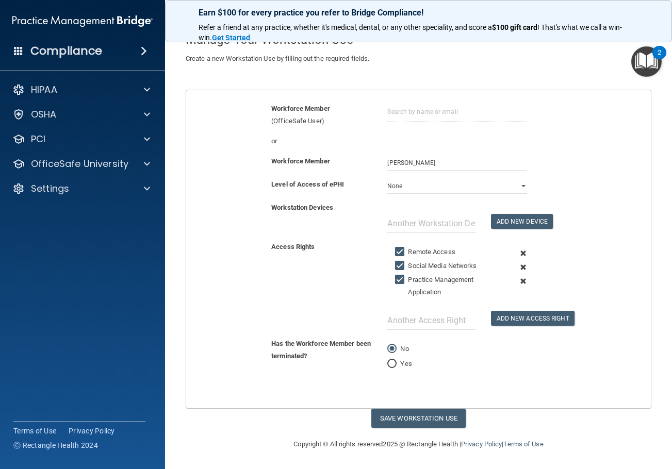
click at [518, 253] on span at bounding box center [522, 253] width 23 height 14
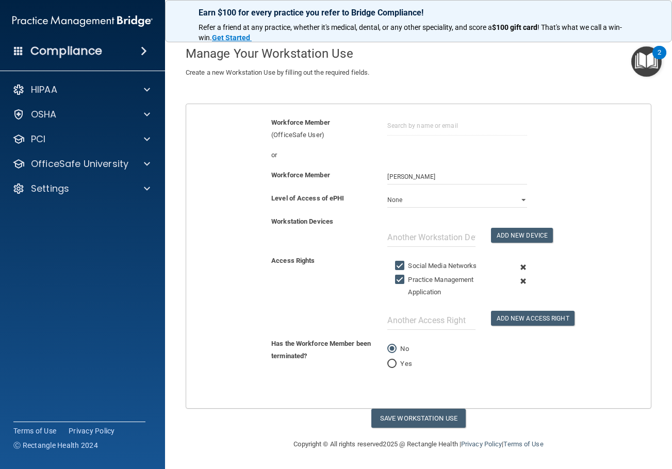
click at [518, 266] on span at bounding box center [522, 267] width 23 height 14
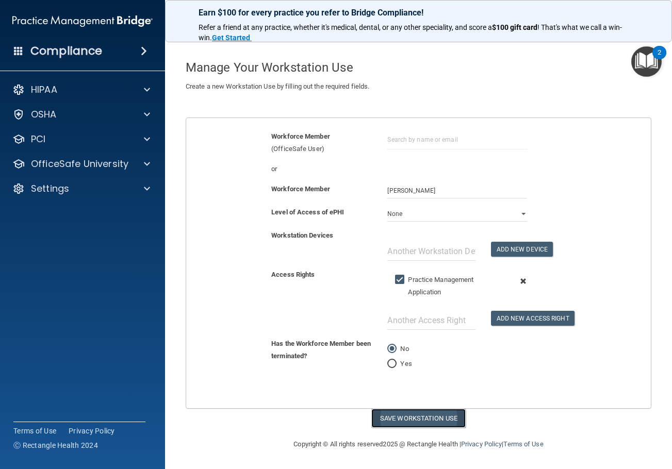
click at [425, 421] on button "Save Workstation Use" at bounding box center [418, 418] width 94 height 19
select select "? string:Limited ?"
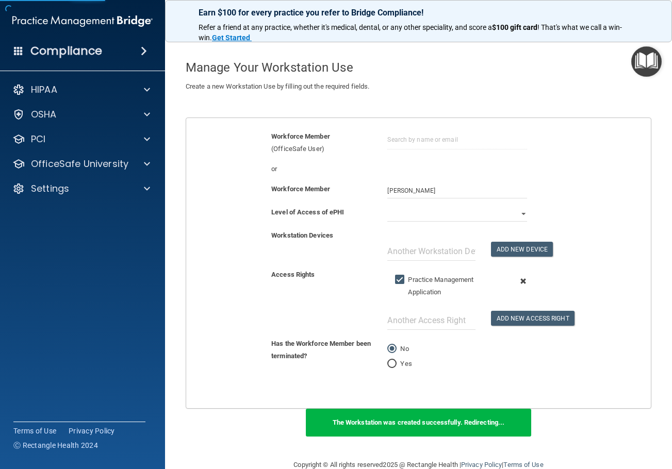
scroll to position [60, 0]
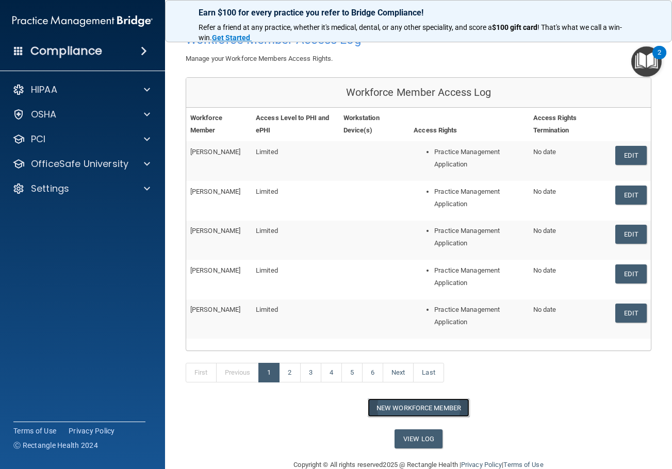
click at [424, 412] on button "New Workforce Member" at bounding box center [418, 407] width 102 height 19
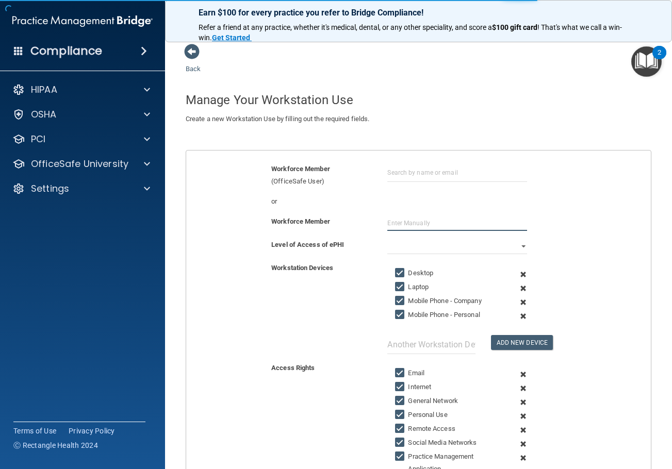
click at [421, 217] on input "text" at bounding box center [456, 222] width 139 height 15
type input "Randee Sallee"
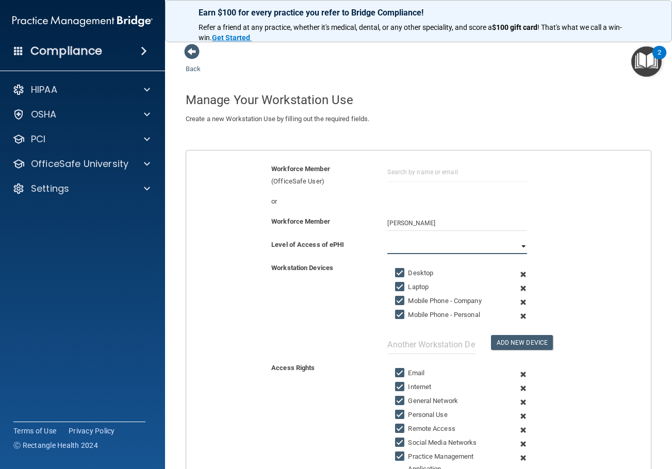
click at [405, 247] on select "Full Limited None" at bounding box center [456, 246] width 139 height 15
click at [387, 239] on select "Full Limited None" at bounding box center [456, 246] width 139 height 15
click at [515, 275] on span at bounding box center [522, 274] width 23 height 14
click at [515, 281] on span at bounding box center [522, 288] width 23 height 14
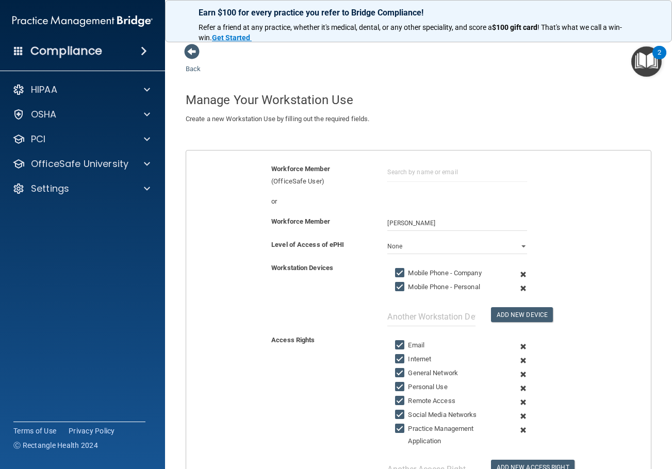
click at [515, 275] on span at bounding box center [522, 274] width 23 height 14
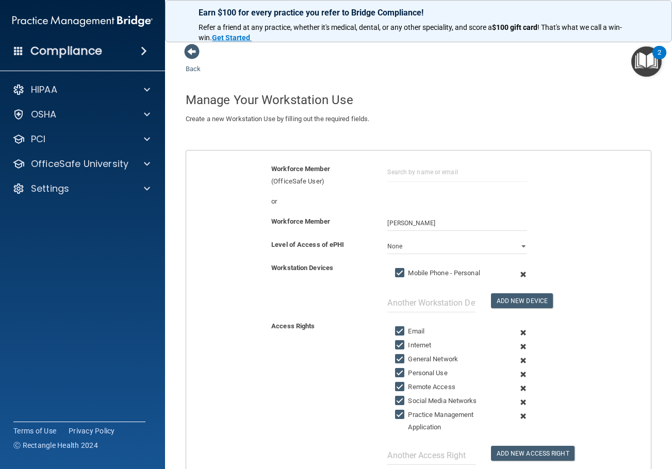
click at [515, 275] on span at bounding box center [522, 274] width 23 height 14
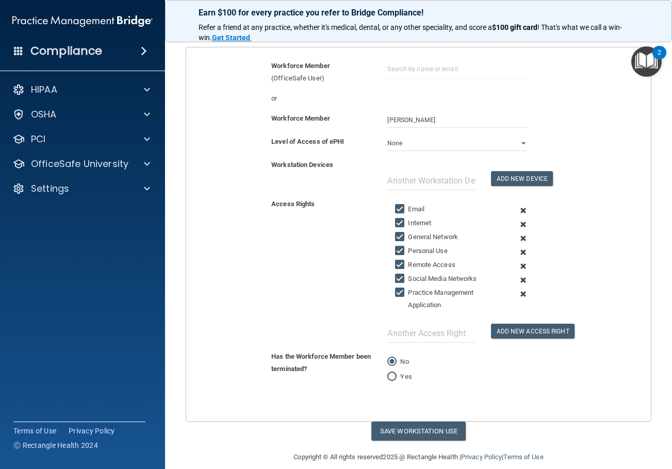
click at [519, 211] on span at bounding box center [522, 211] width 23 height 14
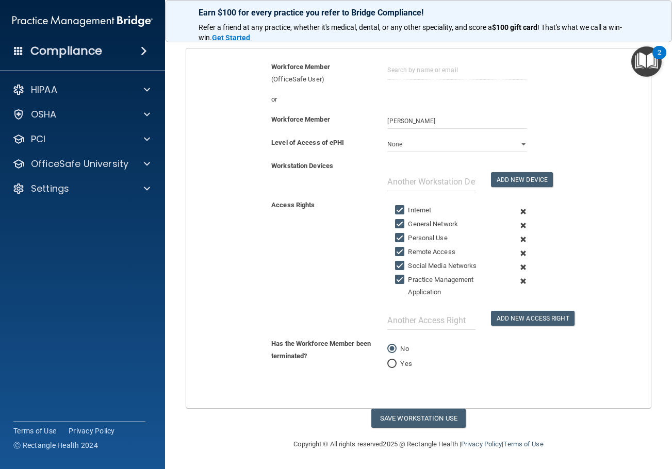
click at [519, 211] on span at bounding box center [522, 212] width 23 height 14
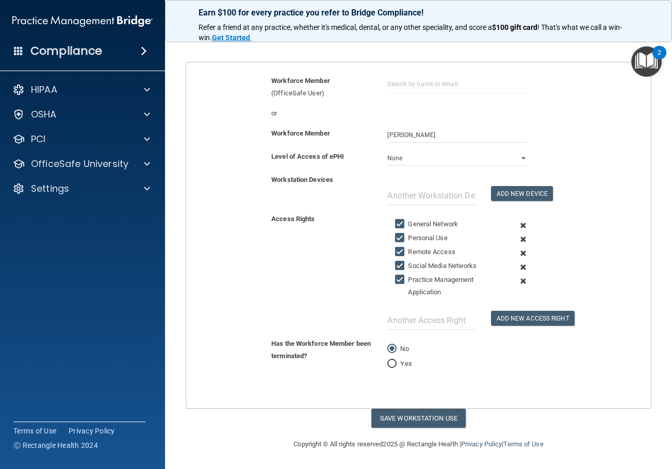
click at [519, 211] on div "Workstation Devices Add New Device" at bounding box center [418, 193] width 480 height 39
click at [517, 226] on span at bounding box center [522, 226] width 23 height 14
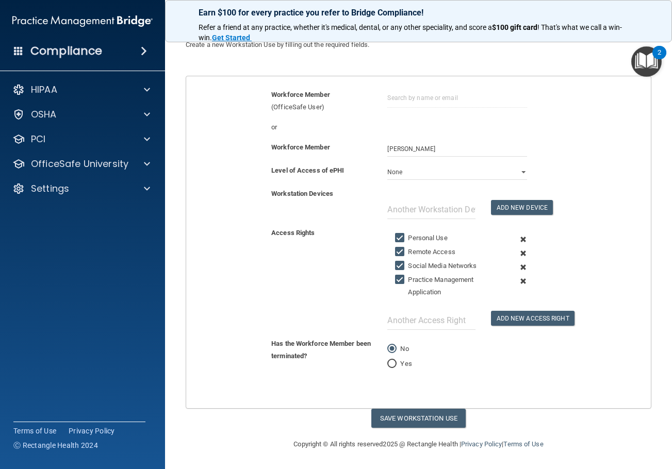
click at [518, 237] on span at bounding box center [522, 239] width 23 height 14
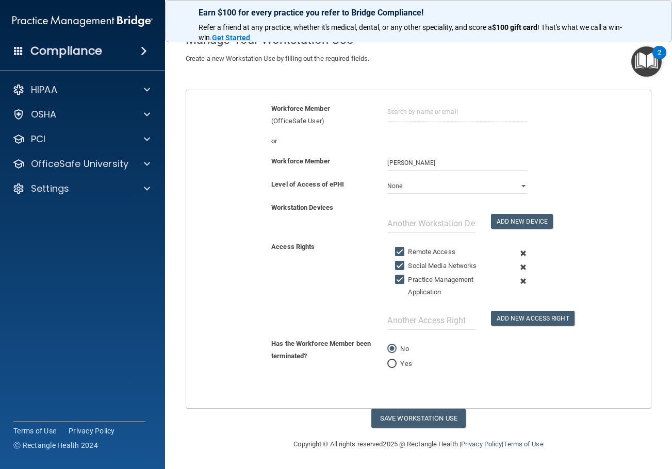
click at [517, 253] on span at bounding box center [522, 253] width 23 height 14
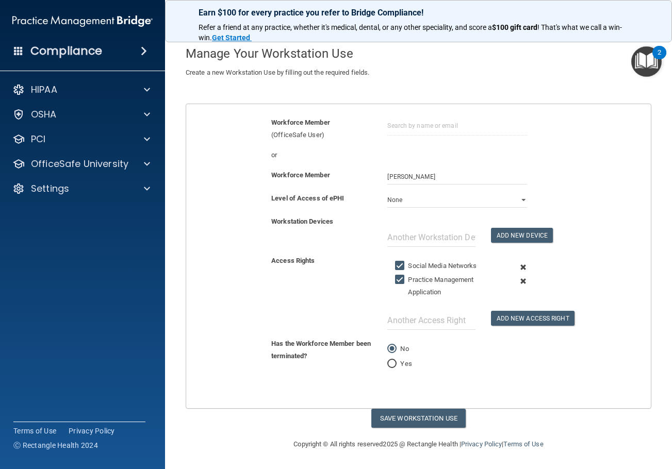
click at [516, 266] on span at bounding box center [522, 267] width 23 height 14
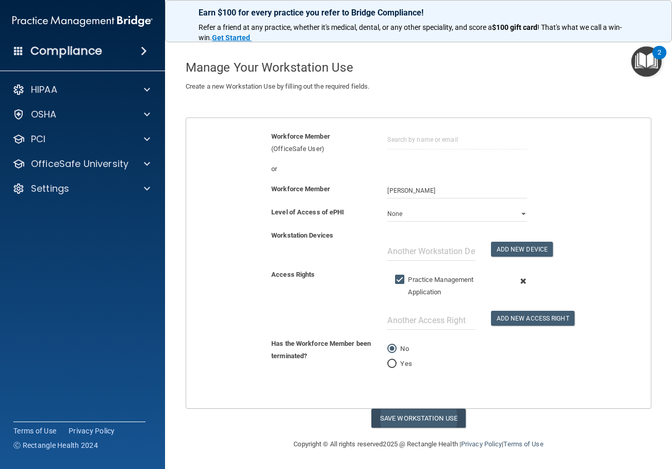
scroll to position [32, 0]
click at [423, 420] on button "Save Workstation Use" at bounding box center [418, 418] width 94 height 19
select select "? string:Limited ?"
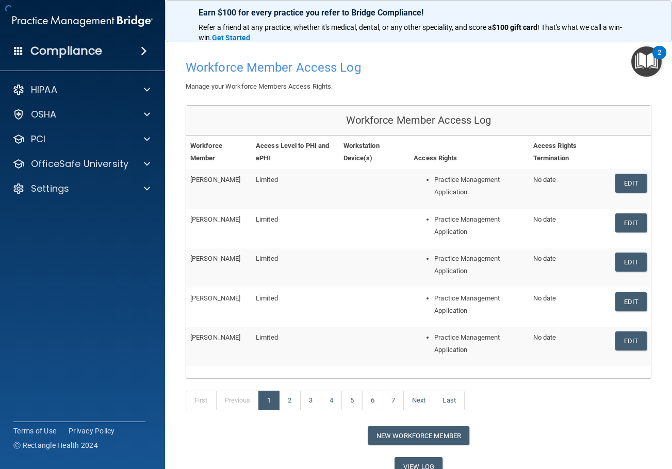
scroll to position [60, 0]
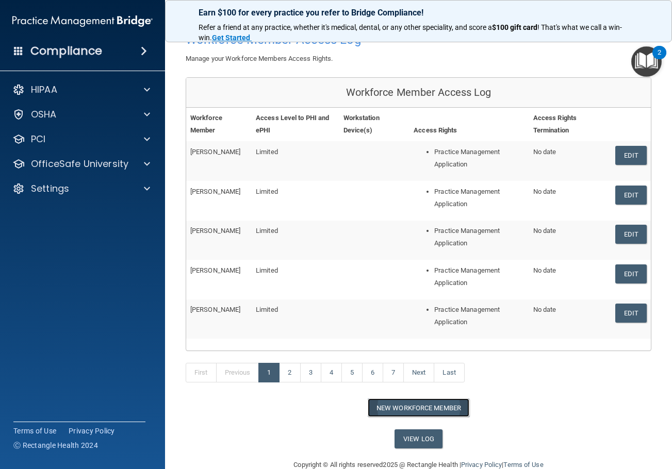
click at [461, 403] on button "New Workforce Member" at bounding box center [418, 407] width 102 height 19
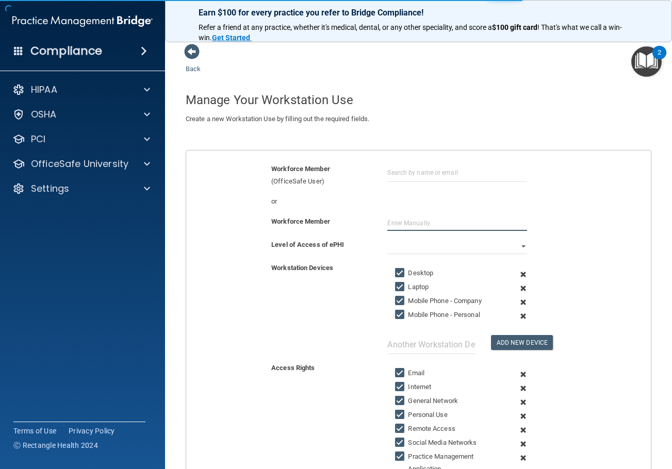
click at [446, 222] on input "text" at bounding box center [456, 222] width 139 height 15
type input "Jerica Jones"
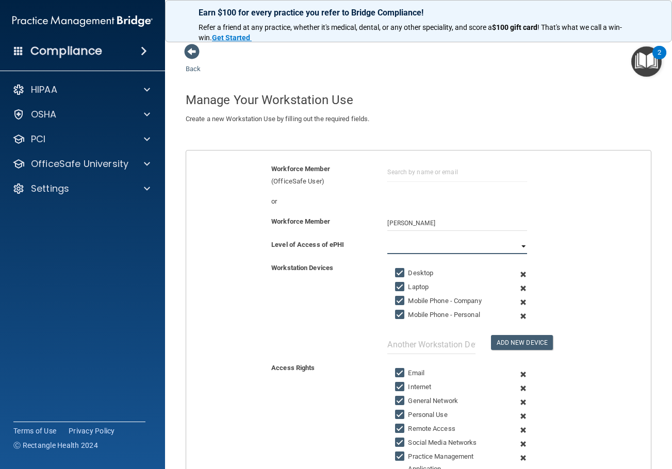
click at [426, 246] on select "Full Limited None" at bounding box center [456, 246] width 139 height 15
click at [387, 239] on select "Full Limited None" at bounding box center [456, 246] width 139 height 15
click at [519, 276] on span at bounding box center [522, 274] width 23 height 14
click at [519, 281] on span at bounding box center [522, 288] width 23 height 14
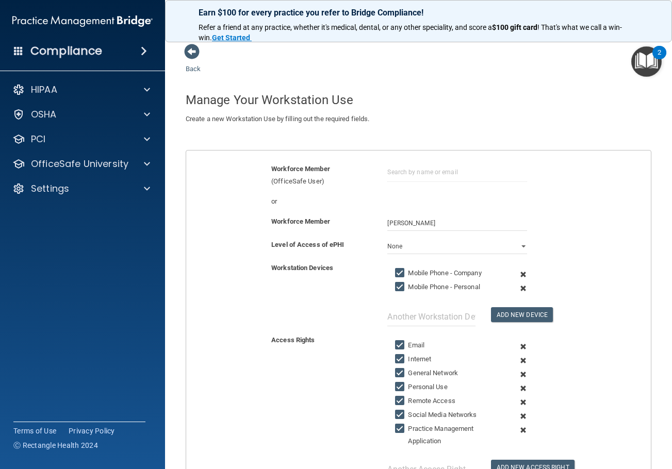
click at [519, 276] on span at bounding box center [522, 274] width 23 height 14
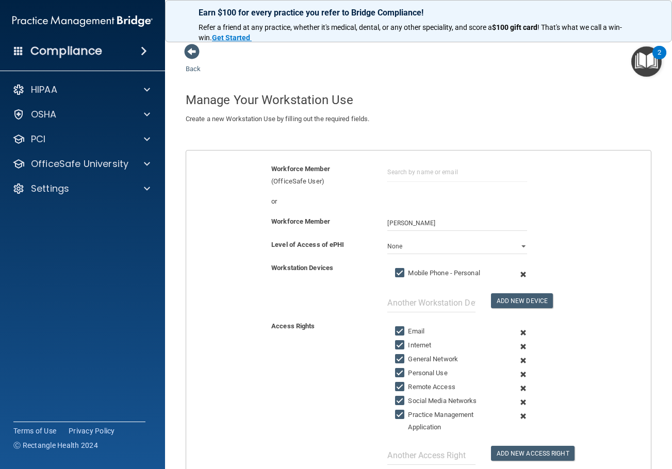
click at [519, 276] on span at bounding box center [522, 274] width 23 height 14
click at [519, 293] on button "Add New Device" at bounding box center [522, 300] width 62 height 15
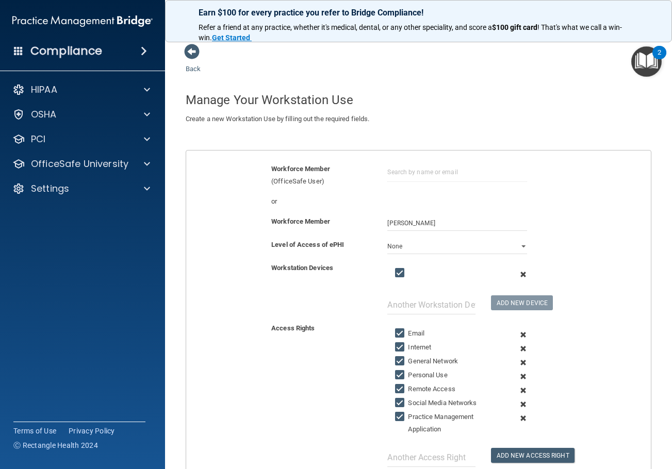
click at [518, 276] on span at bounding box center [522, 274] width 23 height 14
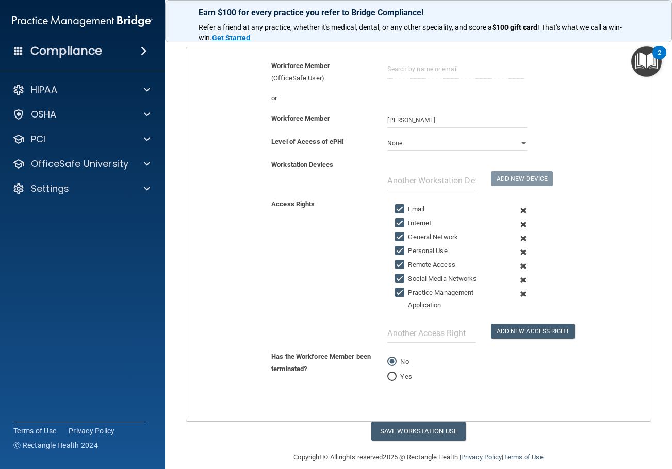
click at [520, 213] on span at bounding box center [522, 211] width 23 height 14
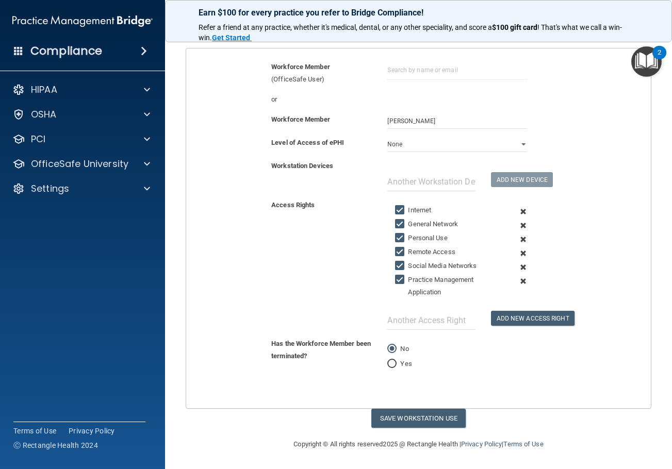
click at [520, 213] on span at bounding box center [522, 212] width 23 height 14
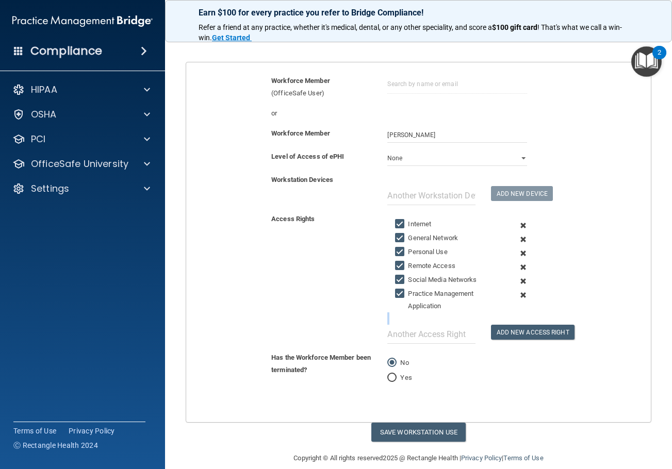
click at [520, 213] on div "Internet General Network Personal Use Remote Access Social Media Networks Pract…" at bounding box center [456, 278] width 155 height 131
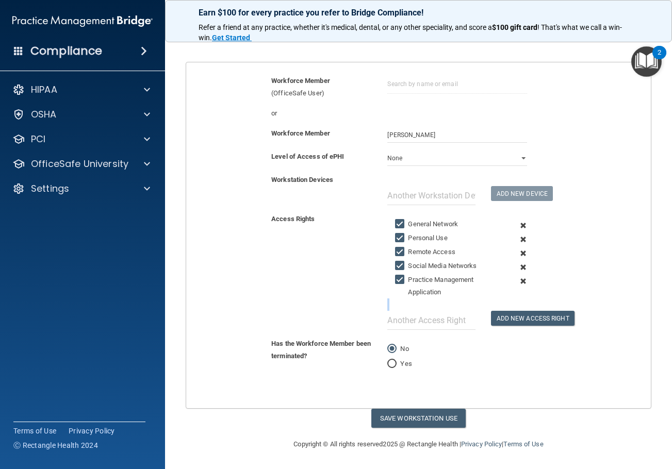
click at [520, 213] on div "General Network Personal Use Remote Access Social Media Networks Practice Manag…" at bounding box center [456, 271] width 155 height 117
click at [518, 227] on span at bounding box center [522, 226] width 23 height 14
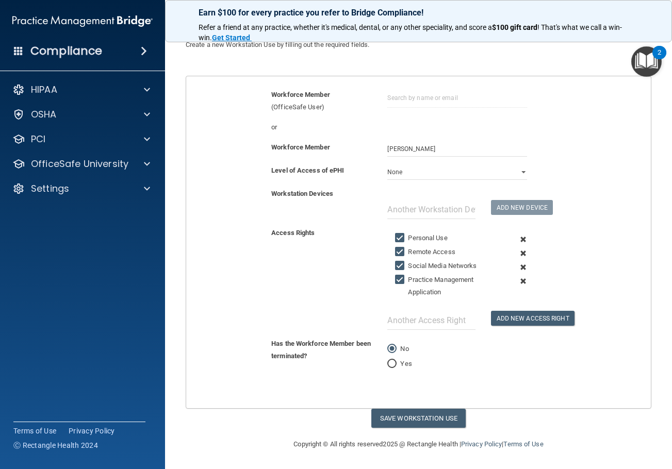
click at [518, 237] on span at bounding box center [522, 239] width 23 height 14
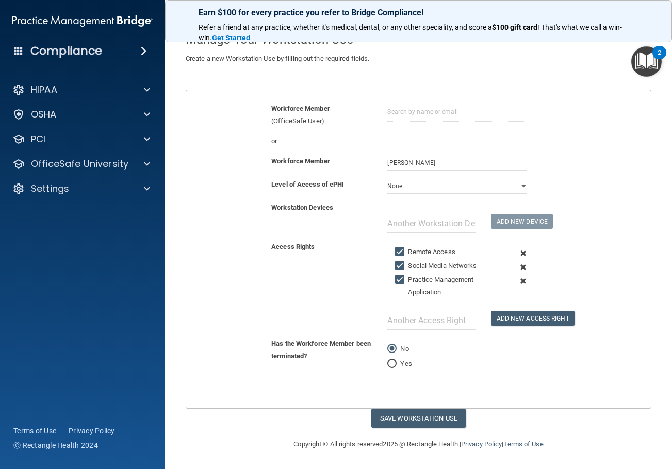
click at [518, 252] on span at bounding box center [522, 253] width 23 height 14
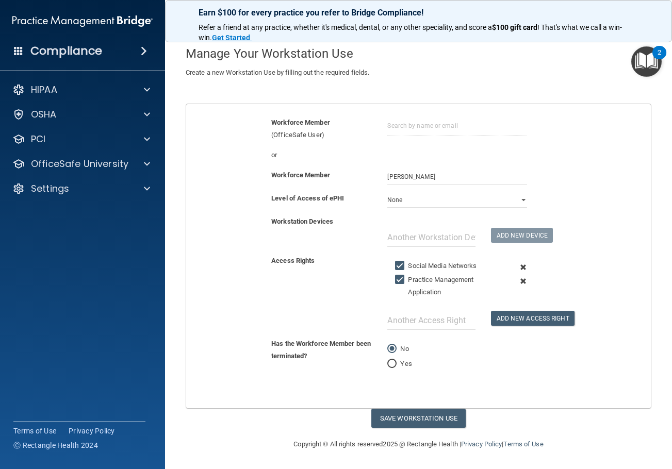
click at [518, 266] on span at bounding box center [522, 267] width 23 height 14
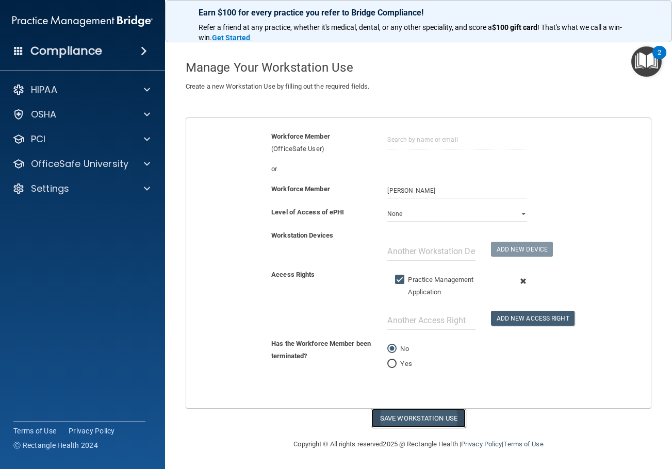
click at [423, 409] on button "Save Workstation Use" at bounding box center [418, 418] width 94 height 19
select select "? string:Limited ?"
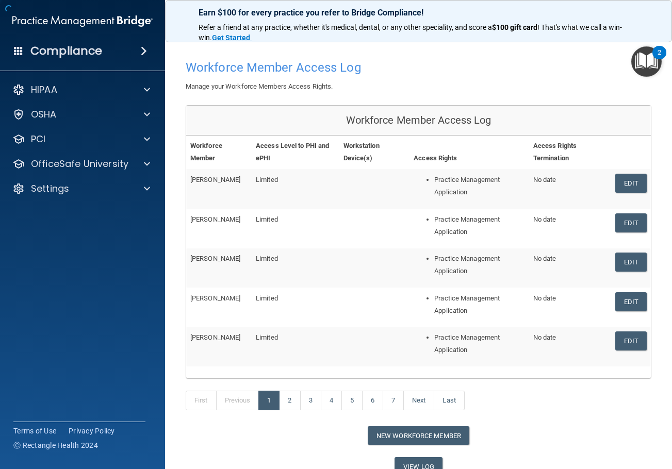
scroll to position [60, 0]
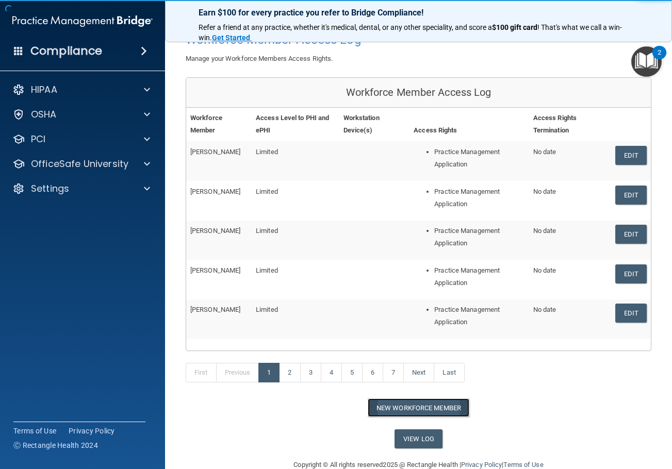
click at [429, 415] on button "New Workforce Member" at bounding box center [418, 407] width 102 height 19
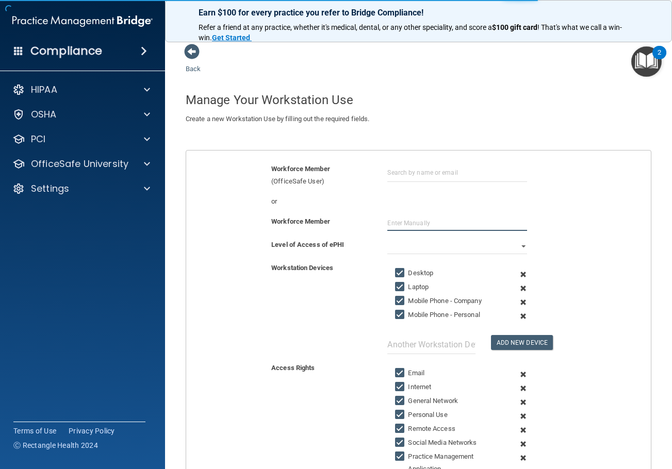
click at [399, 225] on input "text" at bounding box center [456, 222] width 139 height 15
type input "Sara Moredock"
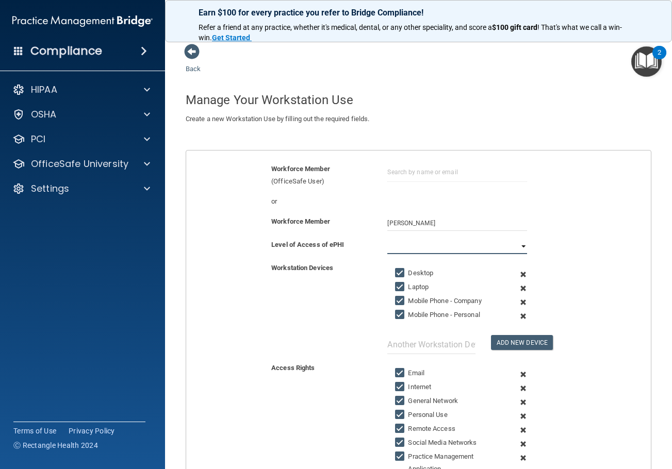
click at [405, 241] on select "Full Limited None" at bounding box center [456, 246] width 139 height 15
click at [387, 239] on select "Full Limited None" at bounding box center [456, 246] width 139 height 15
click at [522, 275] on span at bounding box center [522, 274] width 23 height 14
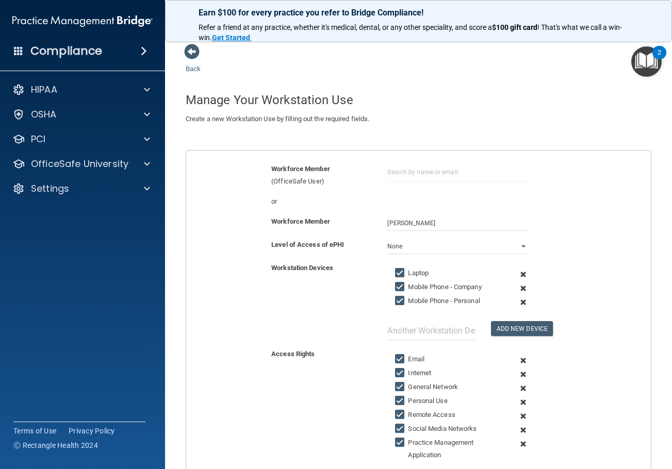
click at [519, 274] on span at bounding box center [522, 274] width 23 height 14
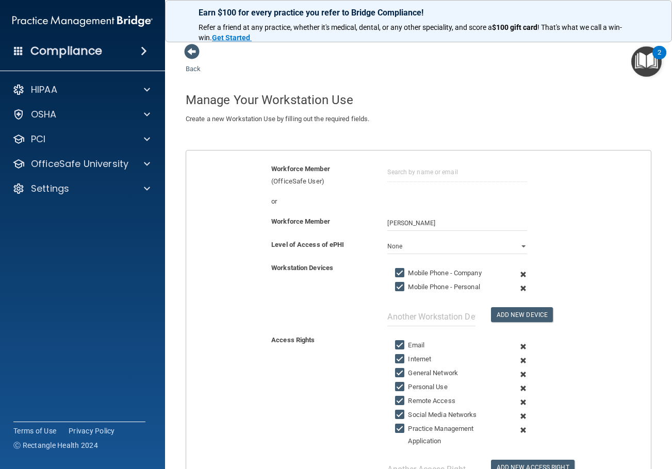
click at [519, 274] on span at bounding box center [522, 274] width 23 height 14
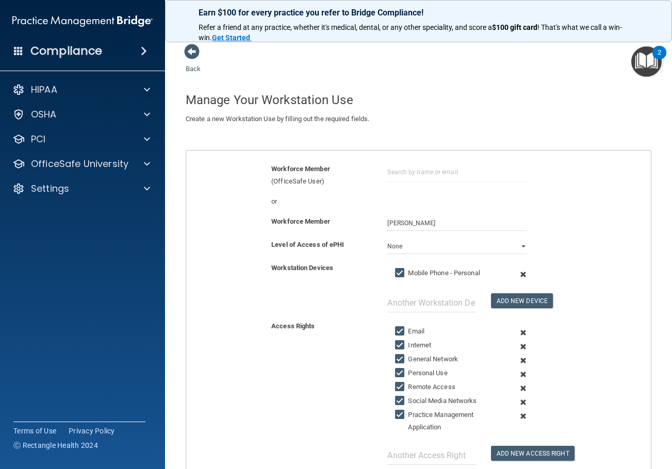
click at [519, 274] on span at bounding box center [522, 274] width 23 height 14
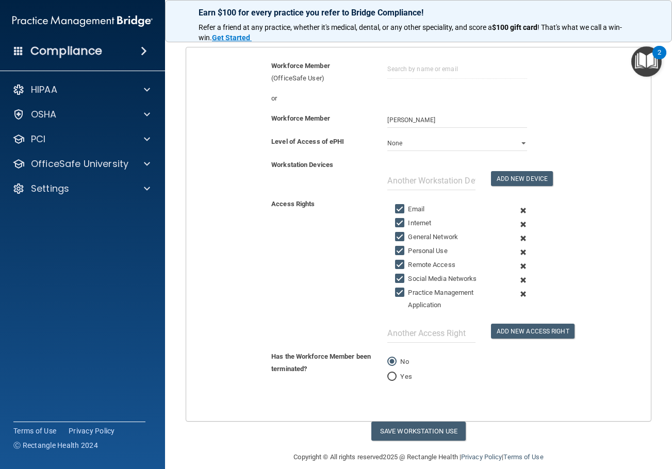
click at [518, 209] on span at bounding box center [522, 211] width 23 height 14
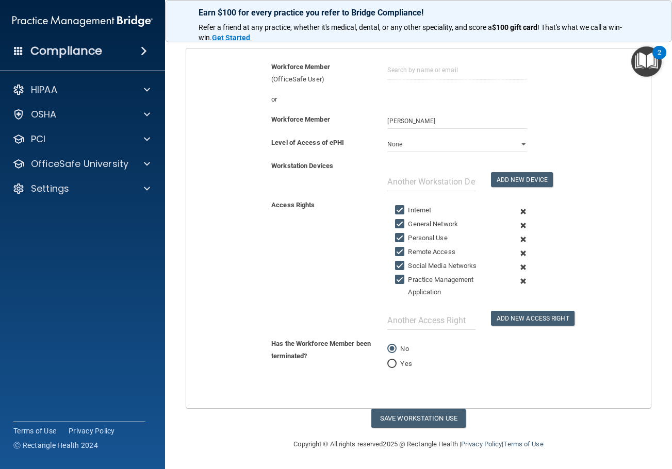
click at [518, 209] on span at bounding box center [522, 212] width 23 height 14
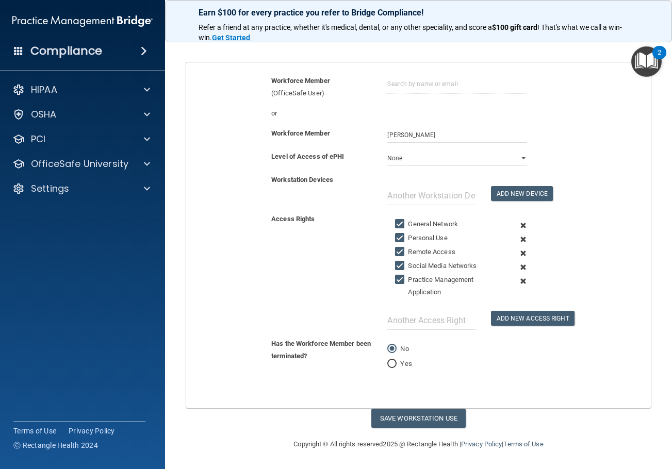
click at [518, 225] on span at bounding box center [522, 226] width 23 height 14
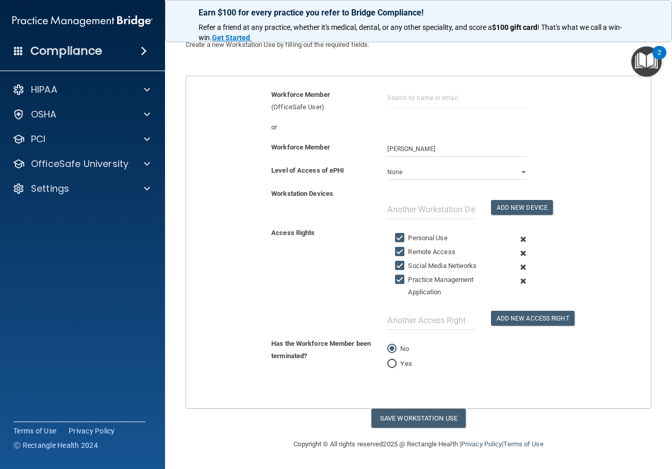
click at [518, 241] on span at bounding box center [522, 239] width 23 height 14
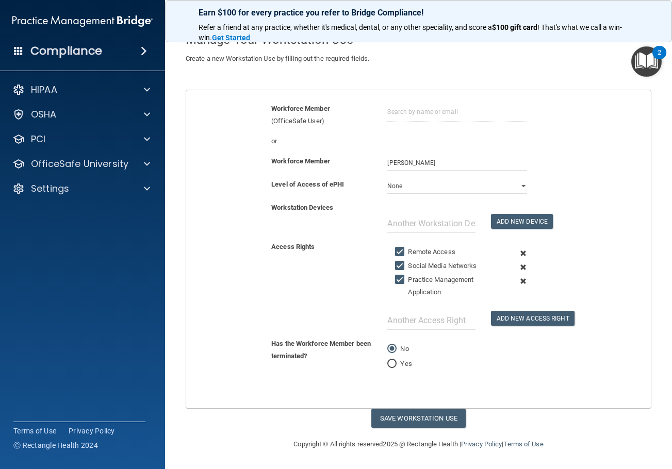
click at [517, 254] on span at bounding box center [522, 253] width 23 height 14
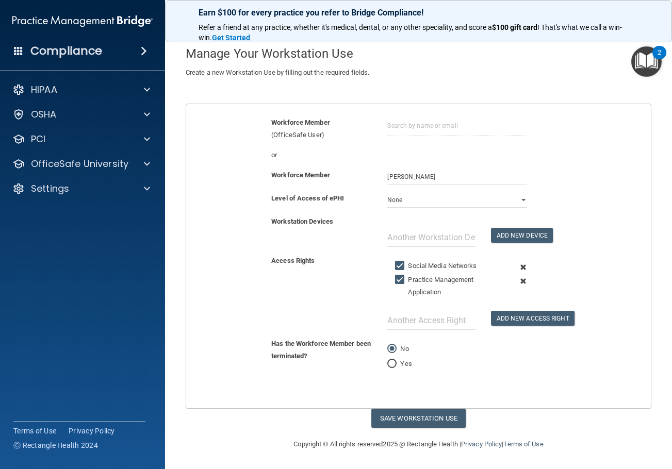
click at [517, 266] on span at bounding box center [522, 267] width 23 height 14
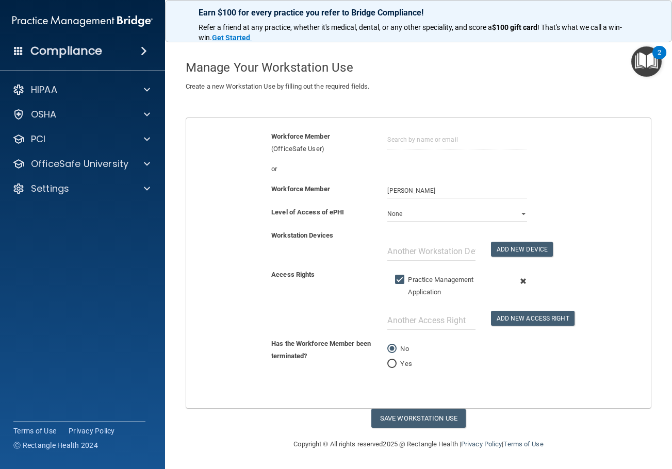
scroll to position [32, 0]
click at [421, 419] on button "Save Workstation Use" at bounding box center [418, 418] width 94 height 19
select select "? string:Limited ?"
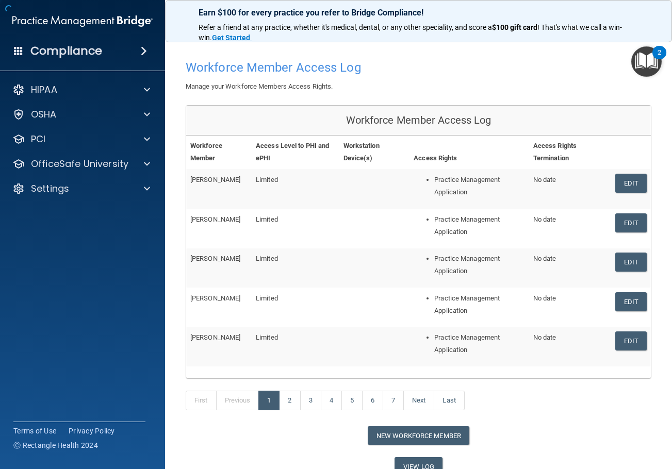
scroll to position [60, 0]
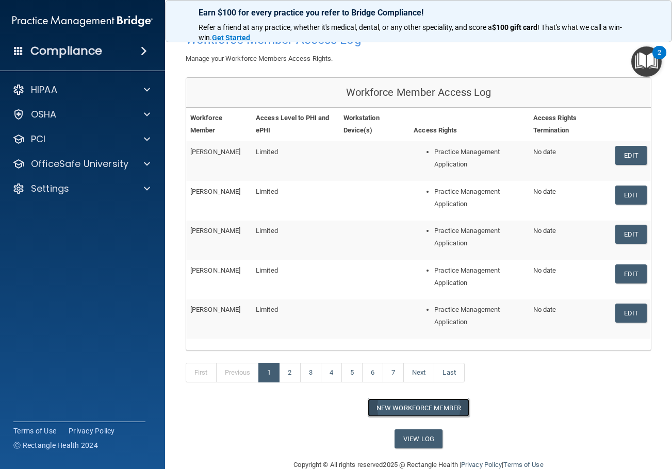
click at [435, 413] on button "New Workforce Member" at bounding box center [418, 407] width 102 height 19
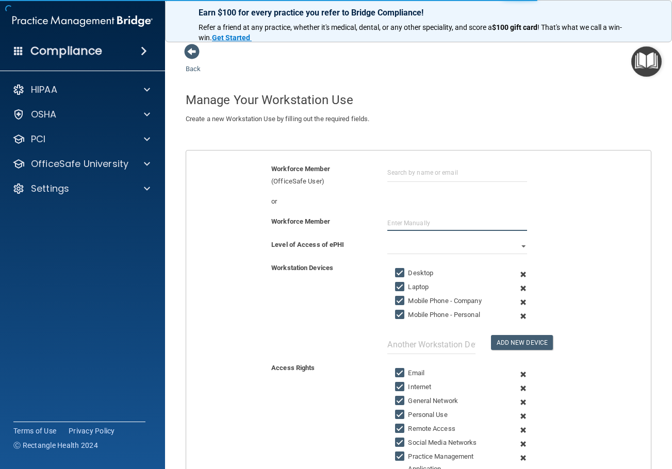
click at [398, 220] on input "text" at bounding box center [456, 222] width 139 height 15
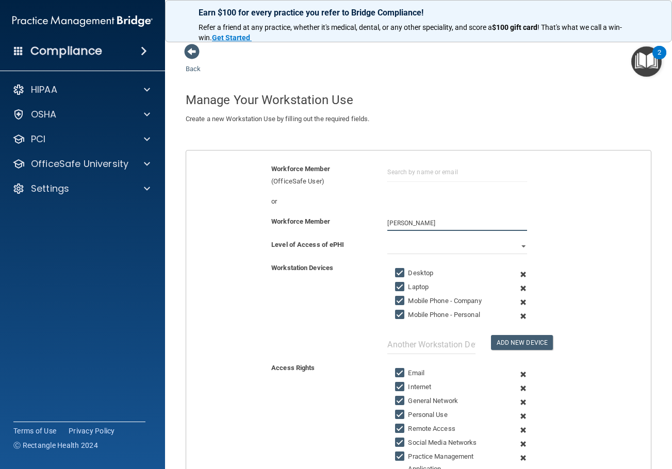
type input "Alex Ramos"
click at [400, 246] on select "Full Limited None" at bounding box center [456, 246] width 139 height 15
click at [387, 239] on select "Full Limited None" at bounding box center [456, 246] width 139 height 15
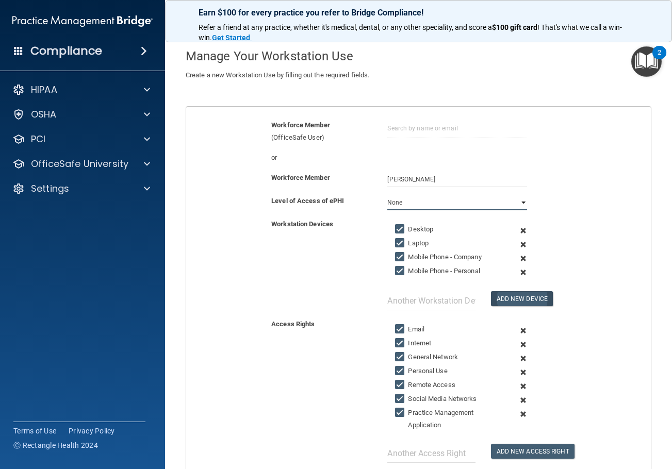
scroll to position [103, 0]
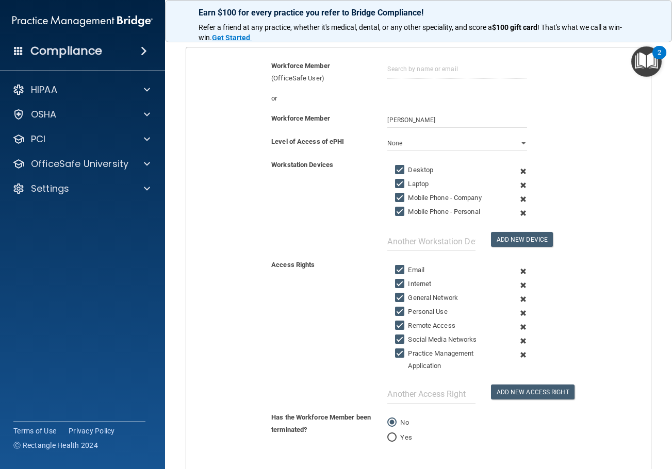
click at [519, 172] on span at bounding box center [522, 171] width 23 height 14
click at [519, 178] on span at bounding box center [522, 185] width 23 height 14
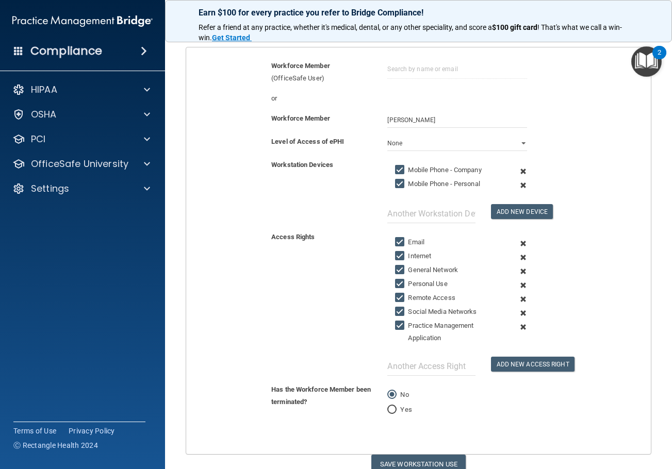
click at [519, 172] on span at bounding box center [522, 171] width 23 height 14
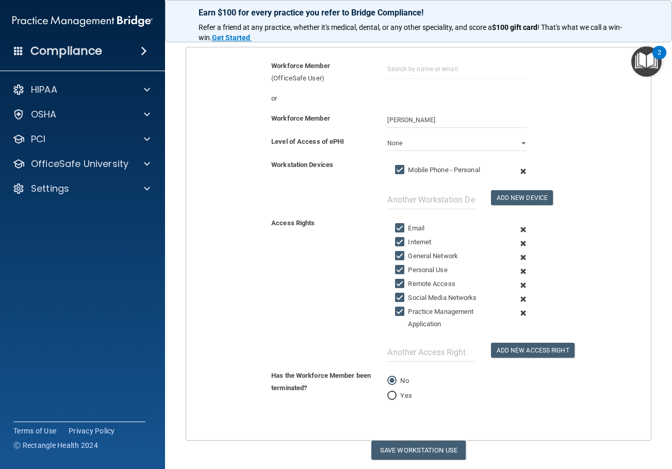
click at [519, 172] on span at bounding box center [522, 171] width 23 height 14
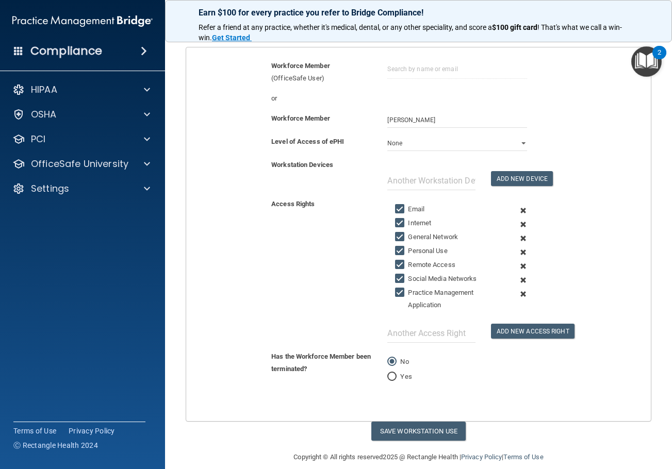
click at [519, 212] on span at bounding box center [522, 211] width 23 height 14
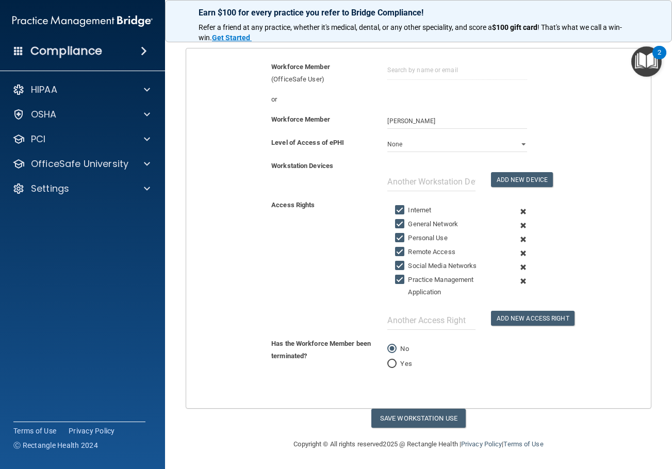
click at [519, 212] on span at bounding box center [522, 212] width 23 height 14
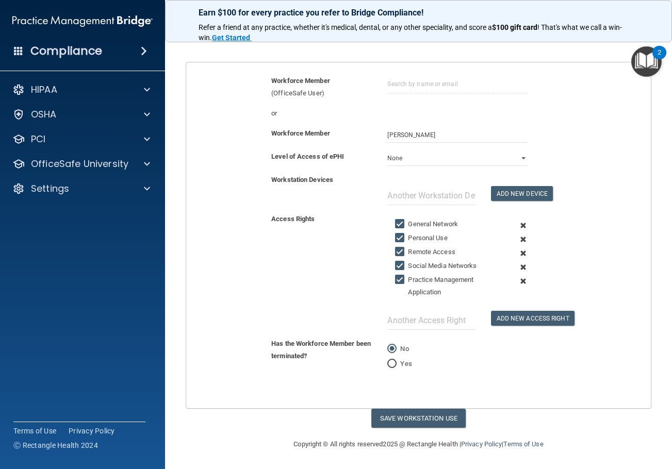
click at [517, 223] on span at bounding box center [522, 226] width 23 height 14
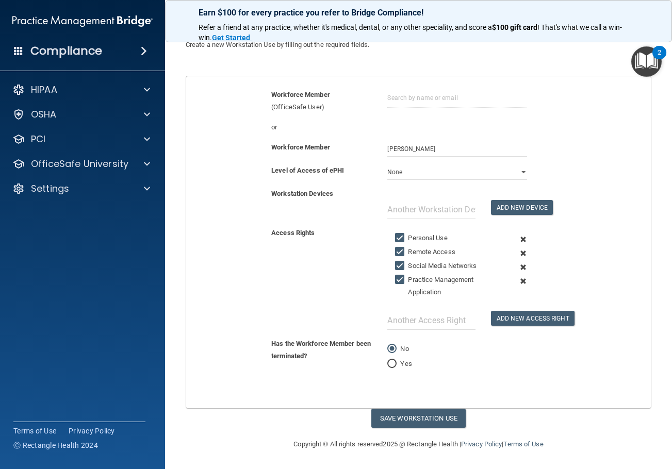
click at [517, 237] on span at bounding box center [522, 239] width 23 height 14
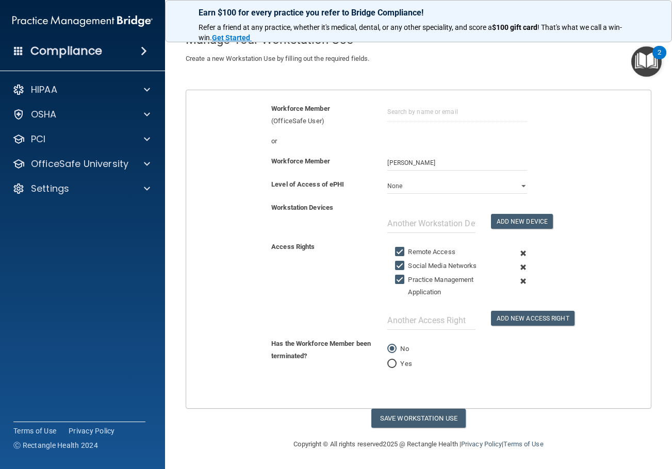
click at [518, 253] on span at bounding box center [522, 253] width 23 height 14
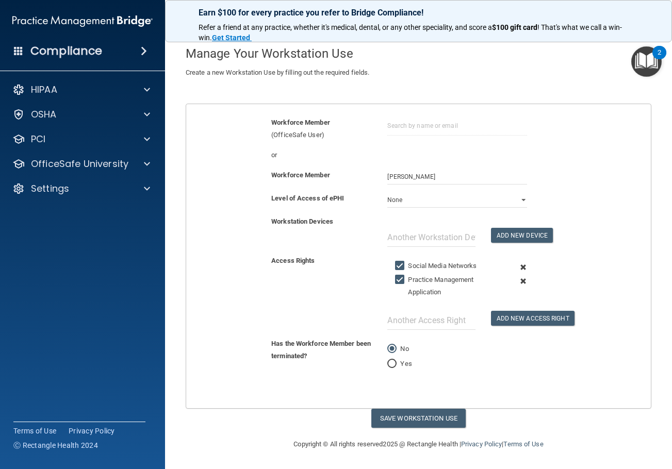
click at [518, 263] on span at bounding box center [522, 267] width 23 height 14
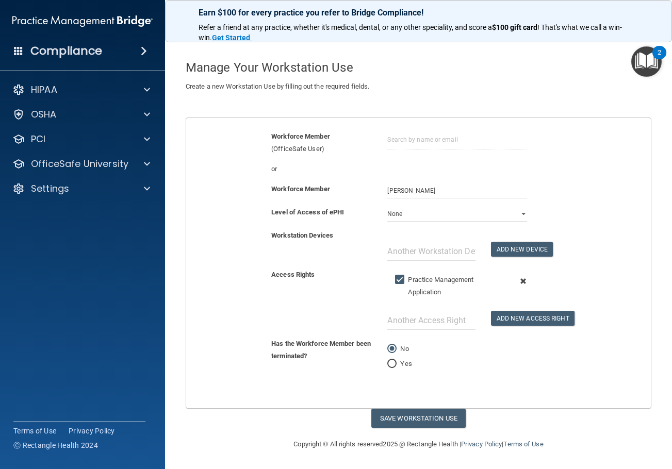
scroll to position [32, 0]
click at [433, 410] on button "Save Workstation Use" at bounding box center [418, 418] width 94 height 19
select select "? string:Limited ?"
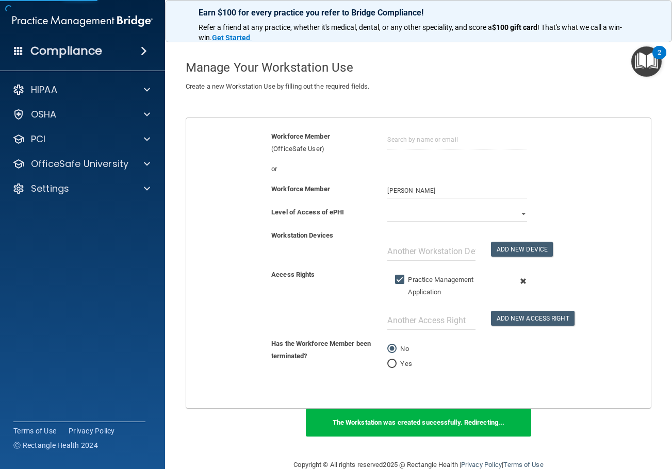
scroll to position [60, 0]
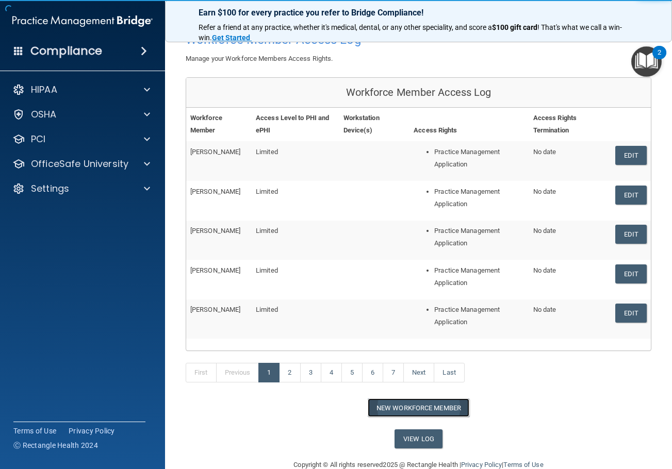
click at [439, 409] on button "New Workforce Member" at bounding box center [418, 407] width 102 height 19
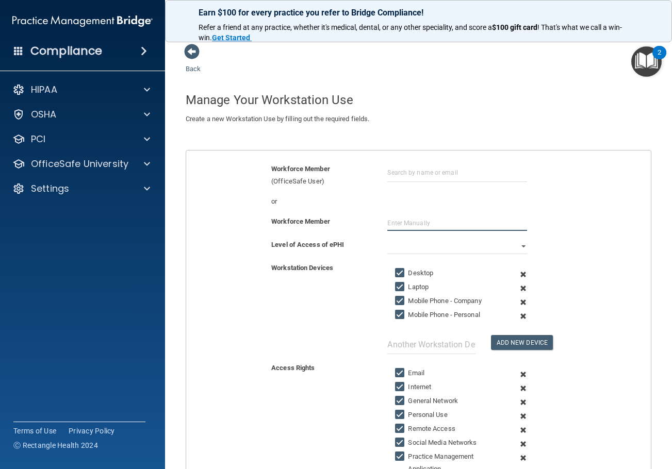
click at [400, 224] on input "text" at bounding box center [456, 222] width 139 height 15
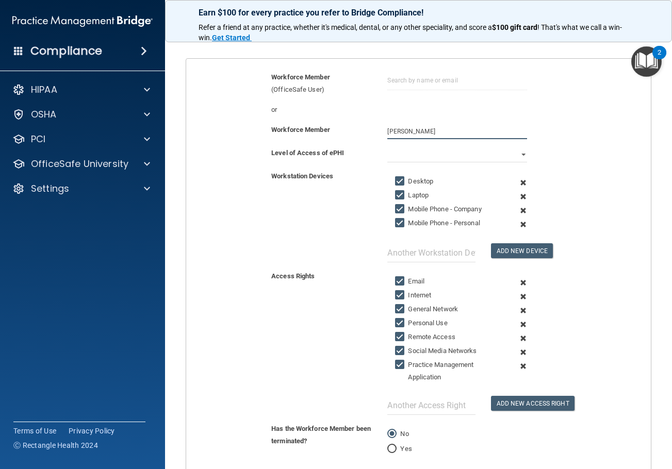
scroll to position [103, 0]
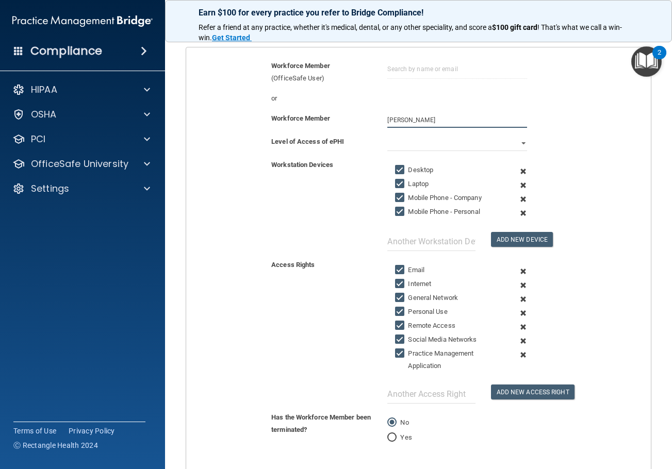
type input "Alena Ayar"
click at [429, 146] on select "Full Limited None" at bounding box center [456, 143] width 139 height 15
click at [387, 136] on select "Full Limited None" at bounding box center [456, 143] width 139 height 15
click at [524, 173] on span at bounding box center [522, 171] width 23 height 14
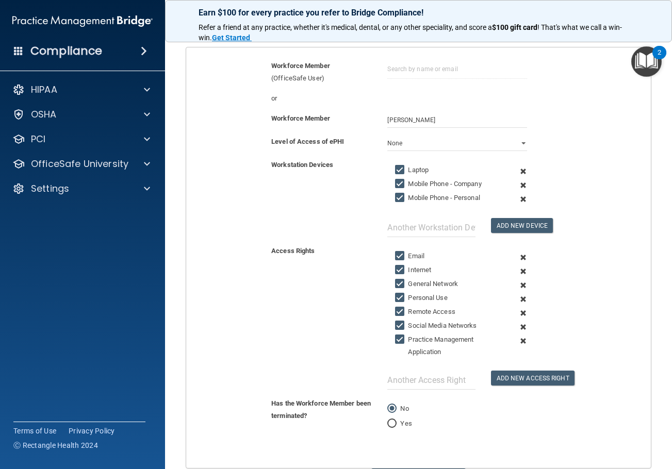
click at [521, 173] on span at bounding box center [522, 171] width 23 height 14
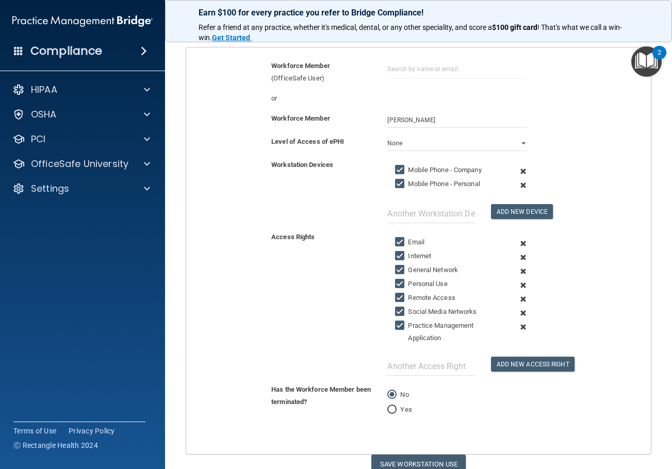
click at [521, 173] on span at bounding box center [522, 171] width 23 height 14
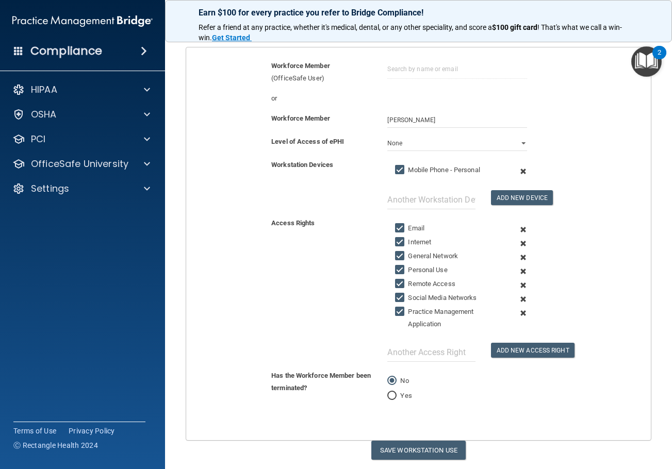
click at [521, 173] on span at bounding box center [522, 171] width 23 height 14
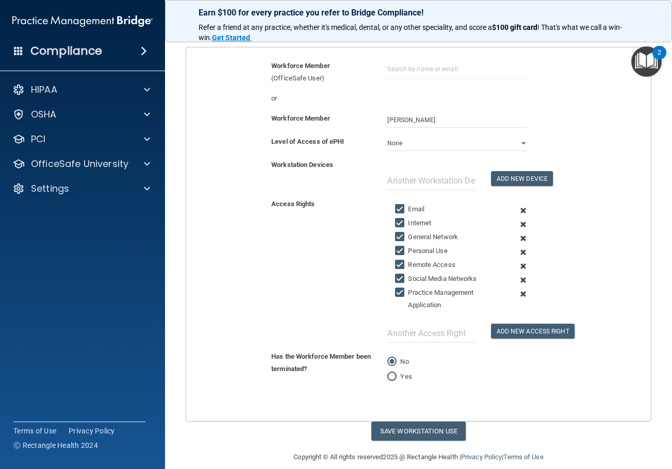
click at [520, 214] on span at bounding box center [522, 211] width 23 height 14
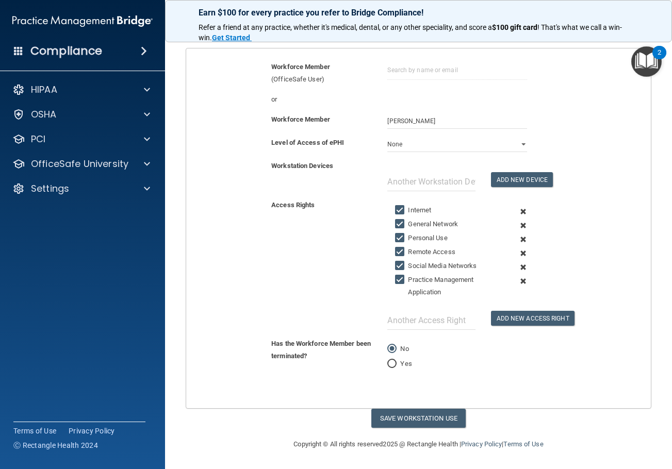
click at [520, 214] on span at bounding box center [522, 212] width 23 height 14
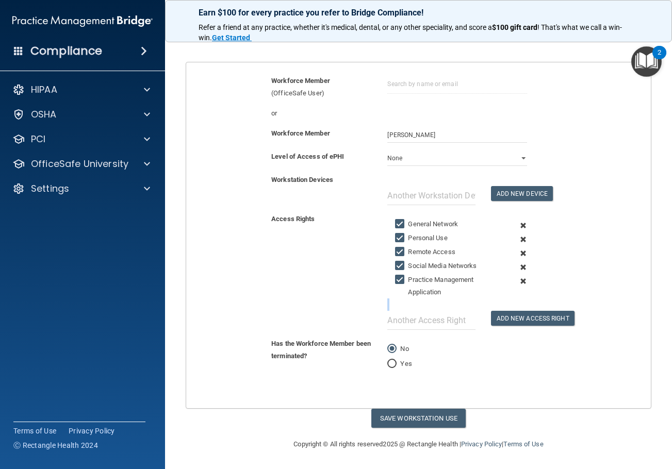
click at [520, 214] on div "General Network Personal Use Remote Access Social Media Networks Practice Manag…" at bounding box center [456, 271] width 155 height 117
click at [519, 230] on span at bounding box center [522, 226] width 23 height 14
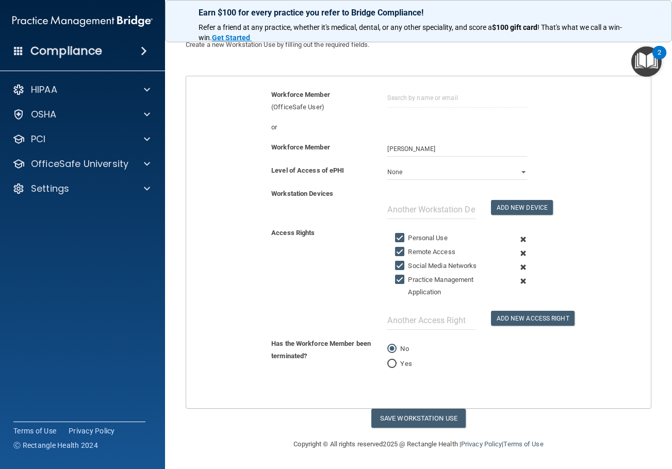
click at [519, 236] on span at bounding box center [522, 239] width 23 height 14
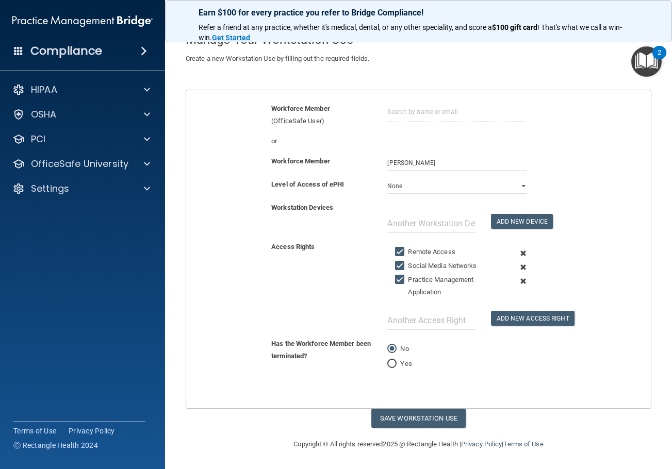
click at [517, 259] on span at bounding box center [522, 253] width 23 height 14
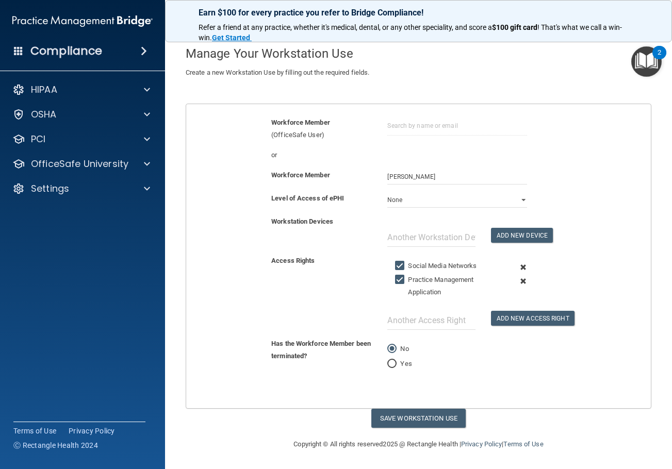
click at [516, 266] on span at bounding box center [522, 267] width 23 height 14
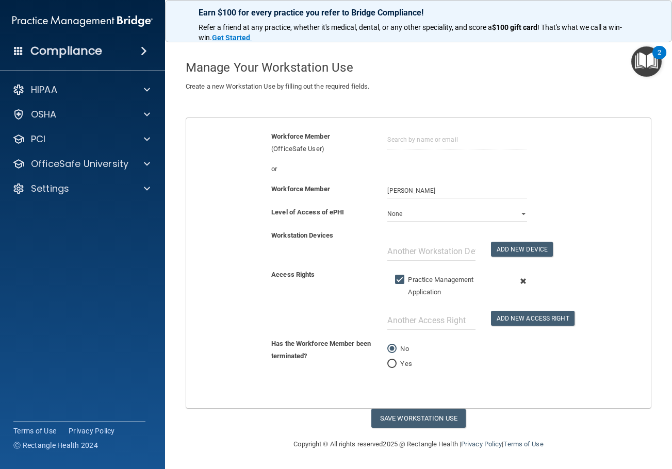
scroll to position [32, 0]
click at [412, 411] on button "Save Workstation Use" at bounding box center [418, 418] width 94 height 19
select select "? string:Limited ?"
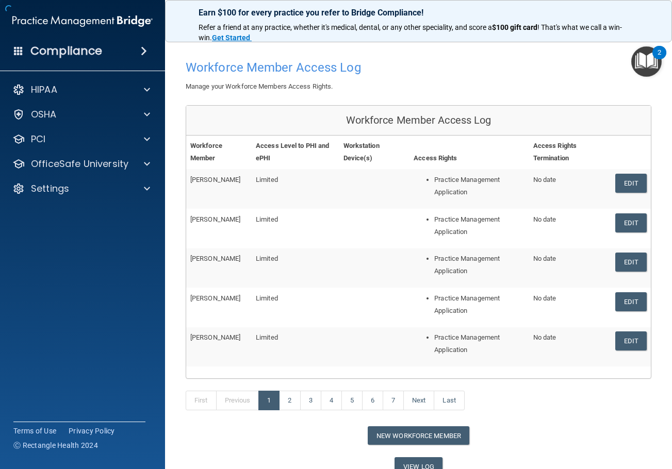
scroll to position [60, 0]
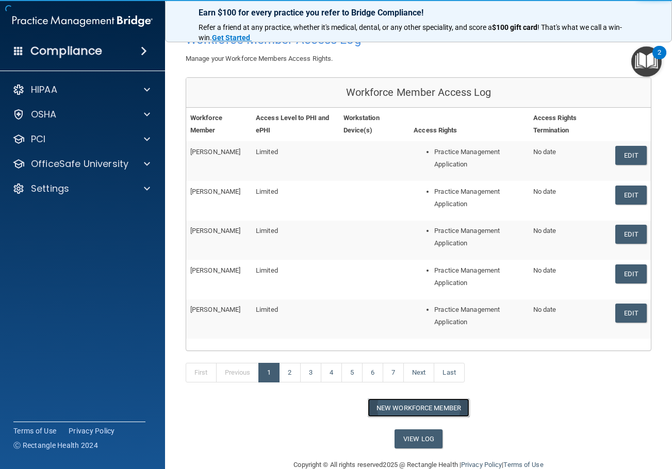
click at [439, 411] on button "New Workforce Member" at bounding box center [418, 407] width 102 height 19
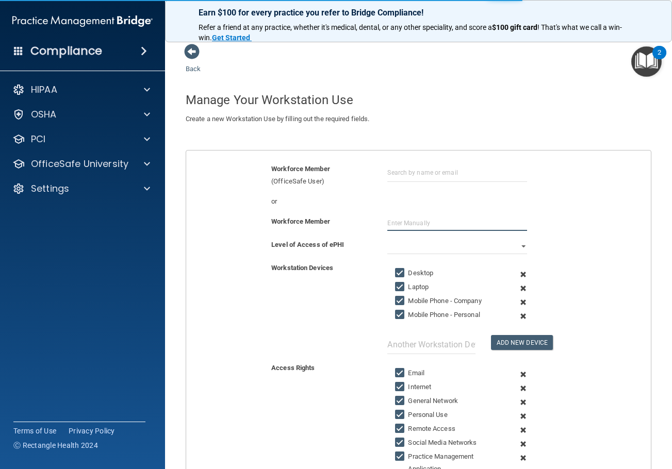
click at [401, 225] on input "text" at bounding box center [456, 222] width 139 height 15
type input "Jenna Paytas"
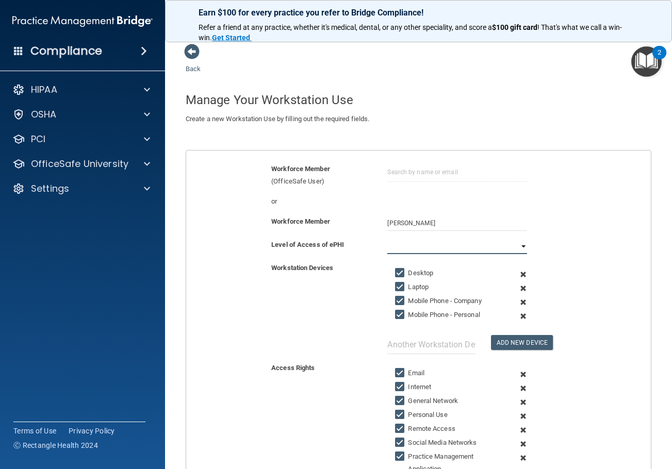
click at [411, 250] on select "Full Limited None" at bounding box center [456, 246] width 139 height 15
click at [387, 239] on select "Full Limited None" at bounding box center [456, 246] width 139 height 15
click at [519, 272] on span at bounding box center [522, 274] width 23 height 14
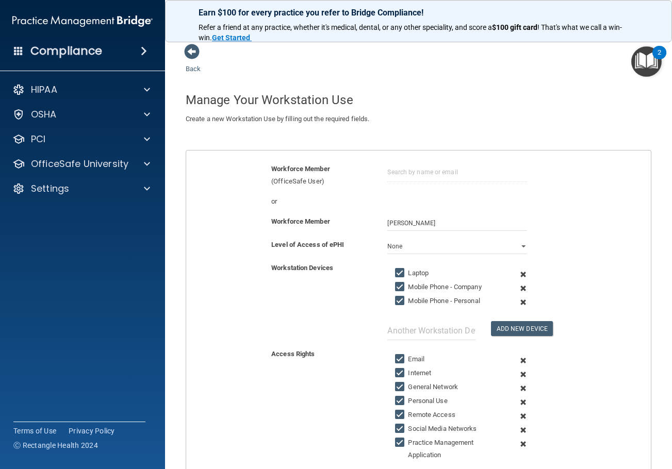
click at [519, 272] on span at bounding box center [522, 274] width 23 height 14
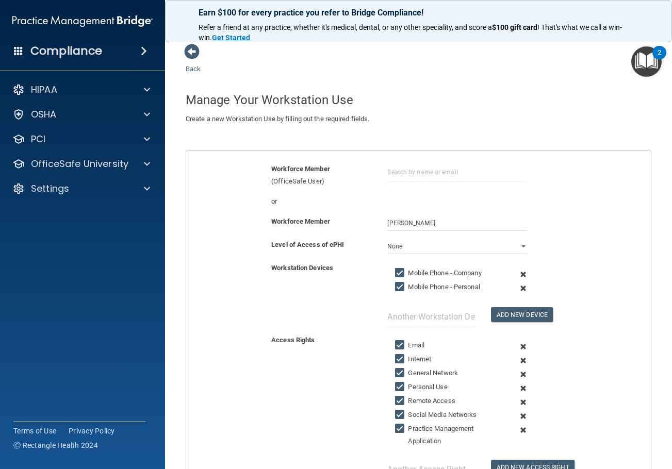
click at [519, 272] on span at bounding box center [522, 274] width 23 height 14
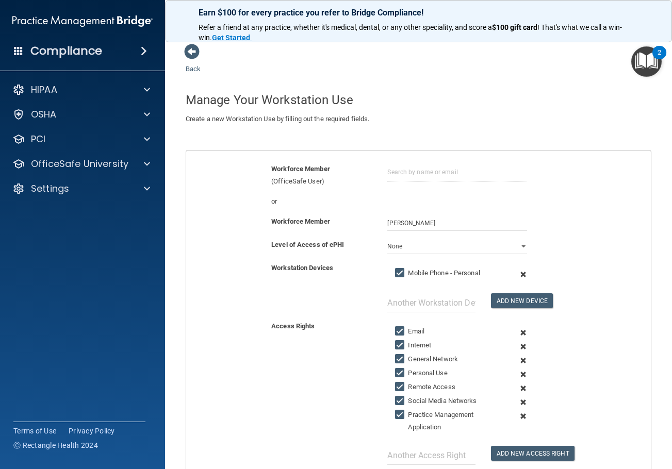
click at [519, 272] on span at bounding box center [522, 274] width 23 height 14
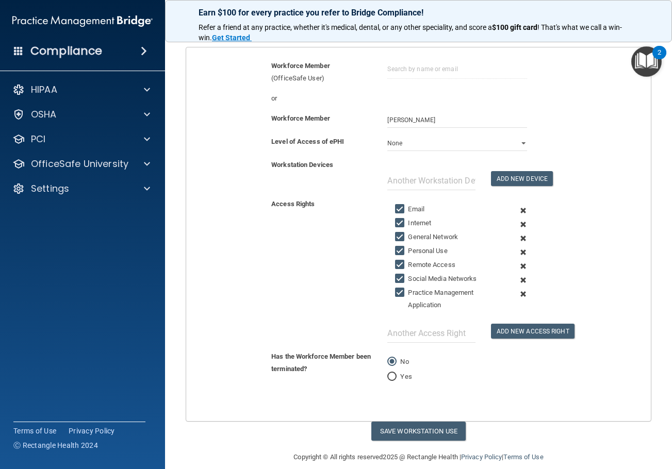
click at [517, 212] on span at bounding box center [522, 211] width 23 height 14
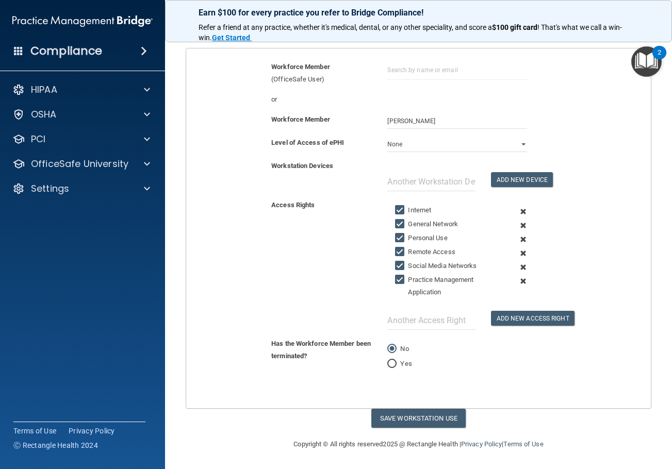
click at [517, 212] on span at bounding box center [522, 212] width 23 height 14
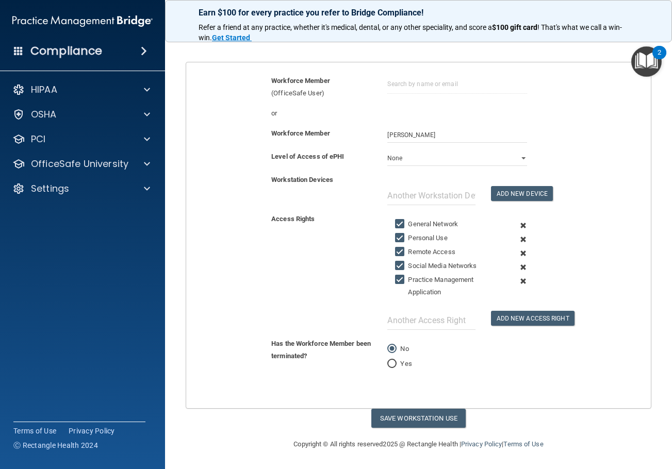
click at [517, 224] on span at bounding box center [522, 226] width 23 height 14
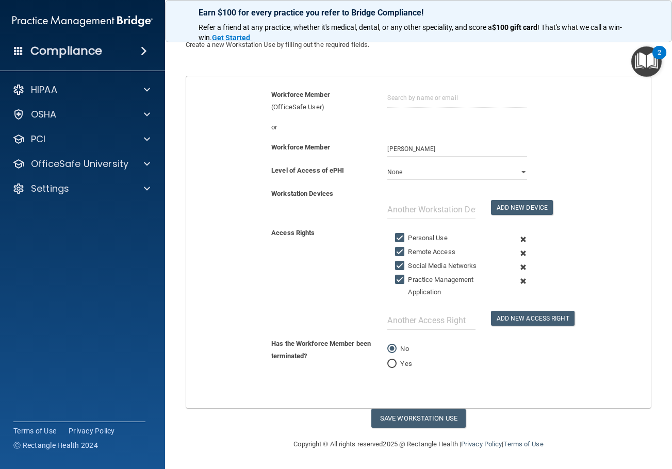
click at [517, 237] on span at bounding box center [522, 239] width 23 height 14
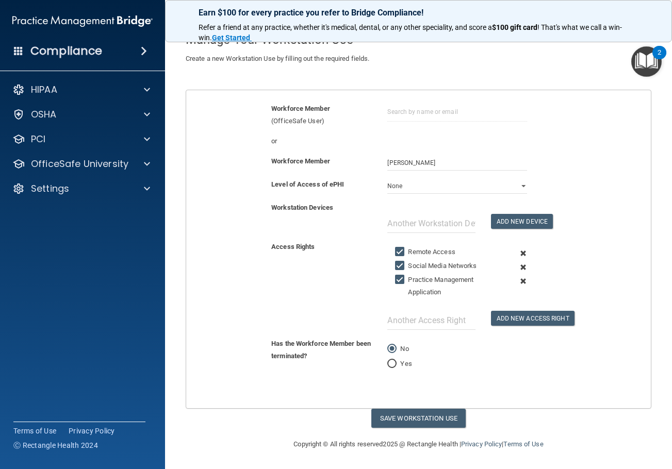
click at [518, 251] on span at bounding box center [522, 253] width 23 height 14
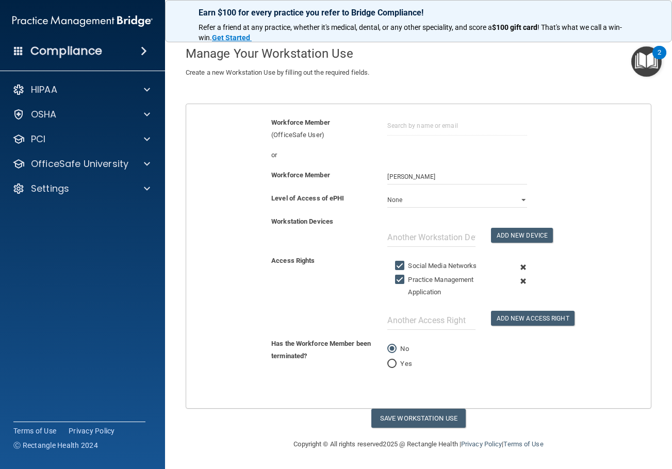
click at [517, 265] on span at bounding box center [522, 267] width 23 height 14
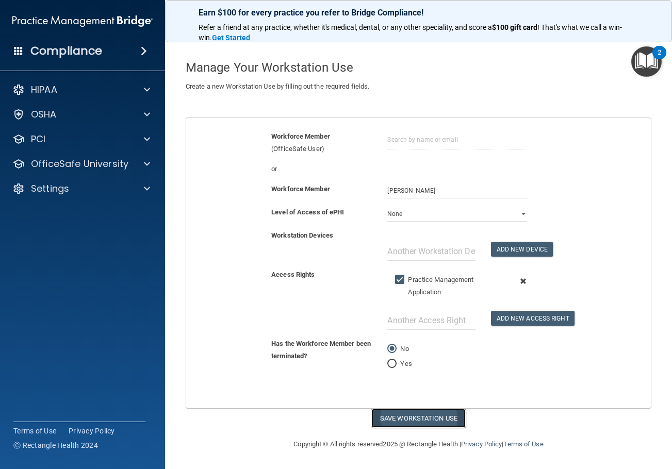
click at [437, 411] on button "Save Workstation Use" at bounding box center [418, 418] width 94 height 19
select select "? string:Limited ?"
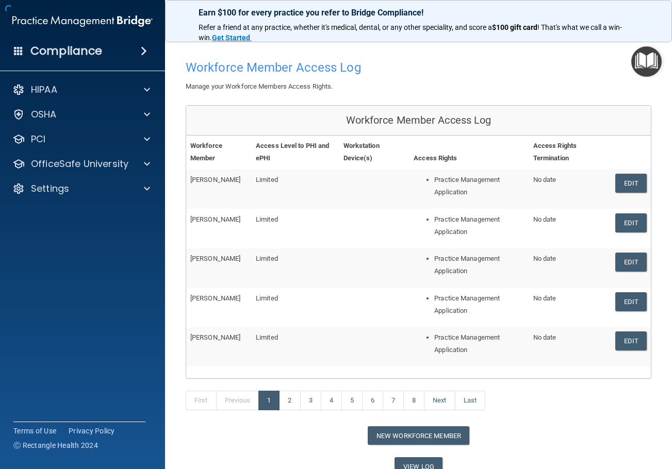
scroll to position [60, 0]
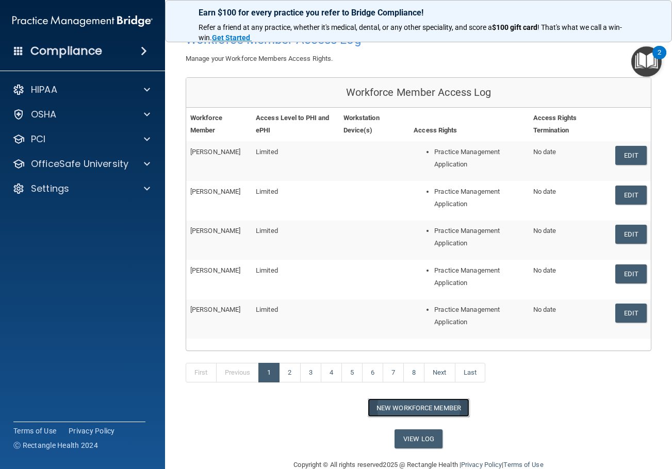
click at [430, 410] on button "New Workforce Member" at bounding box center [418, 407] width 102 height 19
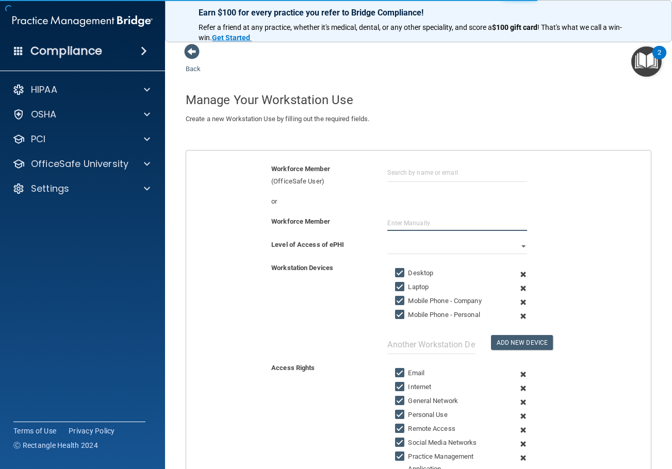
click at [439, 217] on input "text" at bounding box center [456, 222] width 139 height 15
type input "April Mandigma"
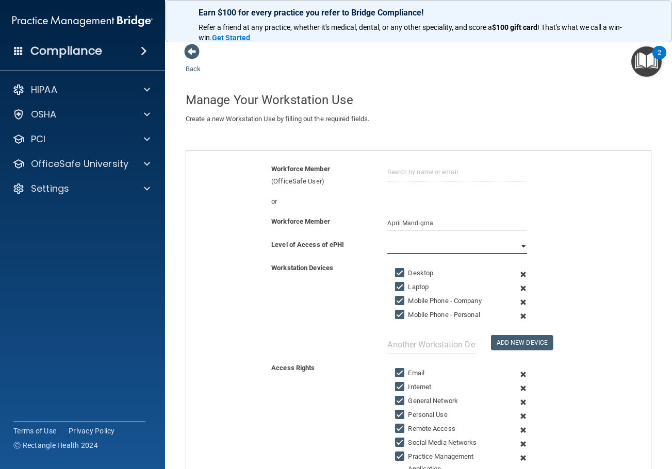
click at [424, 239] on select "Full Limited None" at bounding box center [456, 246] width 139 height 15
click at [387, 239] on select "Full Limited None" at bounding box center [456, 246] width 139 height 15
click at [519, 275] on span at bounding box center [522, 274] width 23 height 14
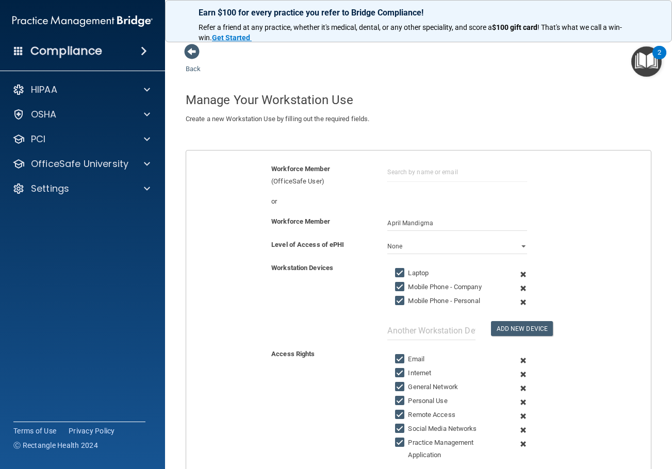
click at [519, 275] on span at bounding box center [522, 274] width 23 height 14
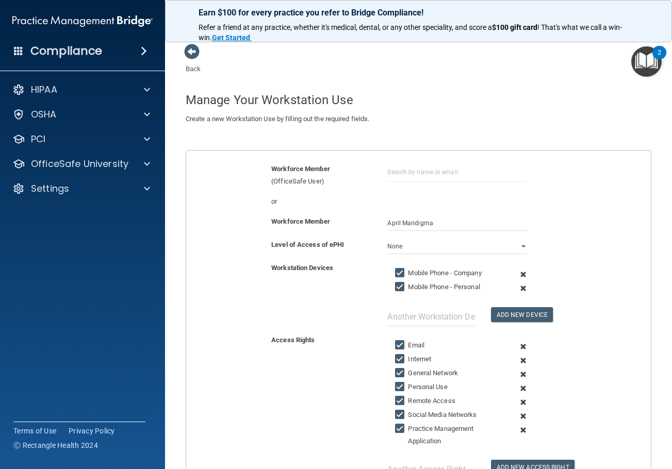
click at [519, 275] on span at bounding box center [522, 274] width 23 height 14
click at [519, 281] on span at bounding box center [522, 288] width 23 height 14
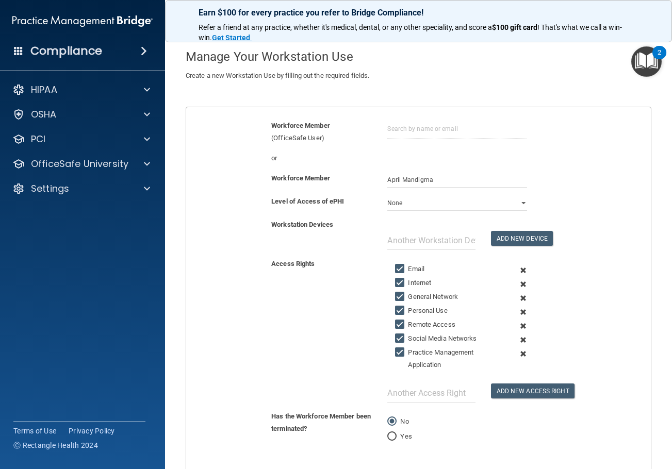
scroll to position [103, 0]
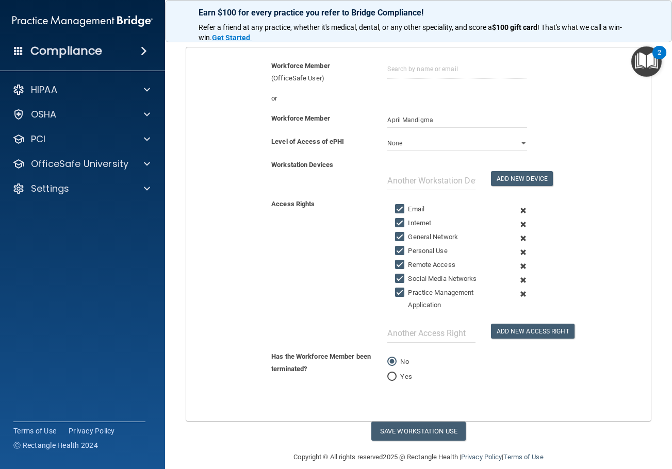
click at [518, 267] on span at bounding box center [522, 266] width 23 height 14
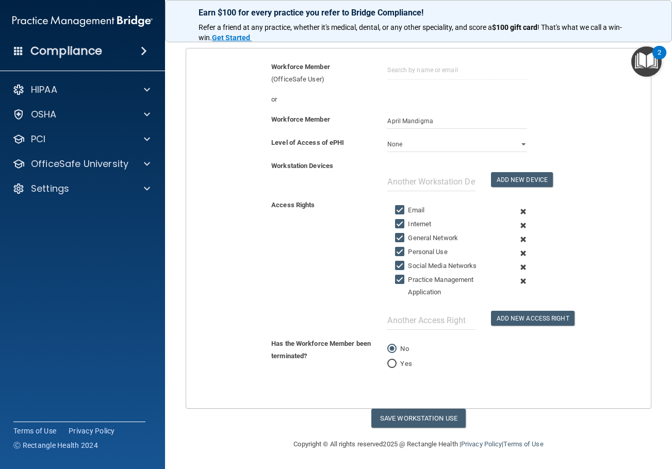
click at [517, 253] on span at bounding box center [522, 253] width 23 height 14
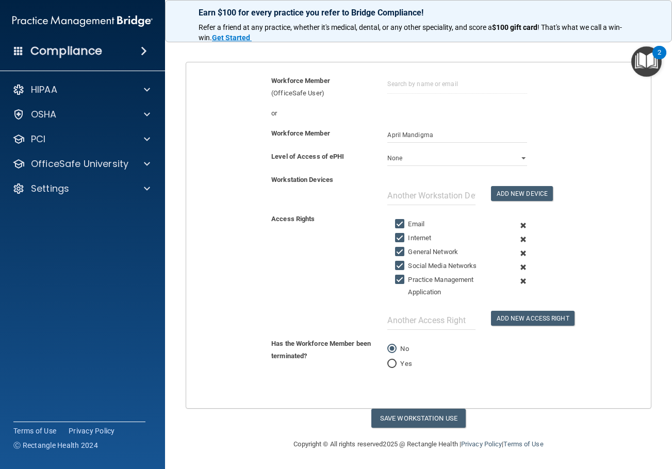
click at [517, 240] on span at bounding box center [522, 239] width 23 height 14
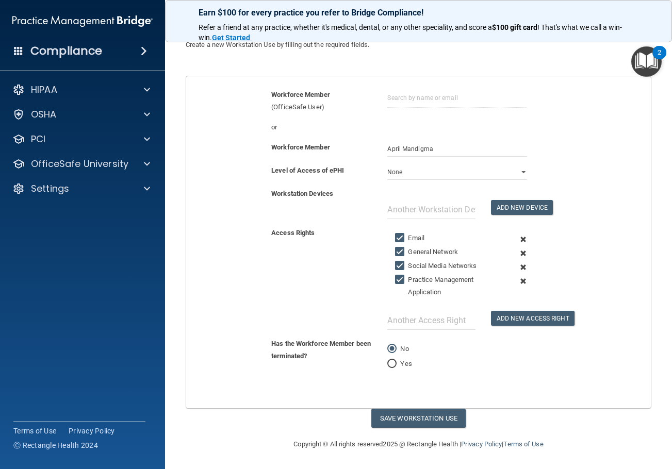
click at [517, 240] on span at bounding box center [522, 239] width 23 height 14
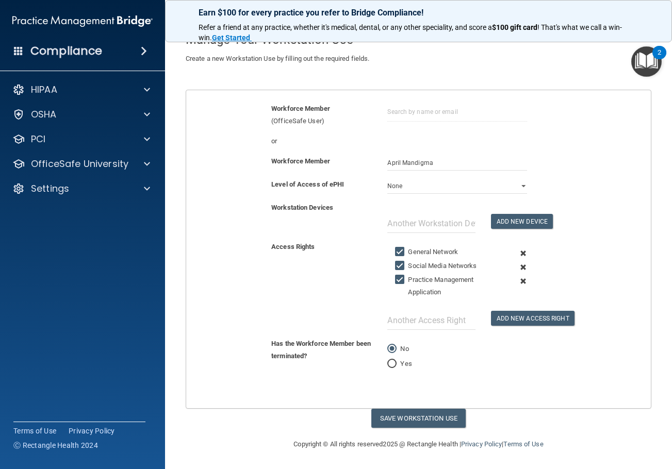
click at [517, 253] on span at bounding box center [522, 253] width 23 height 14
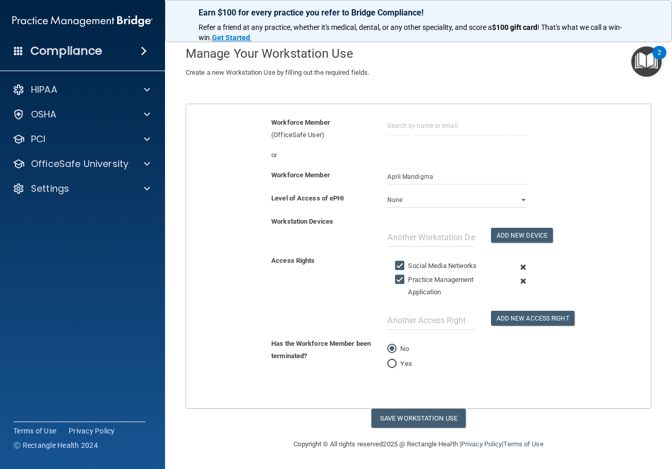
click at [517, 264] on span at bounding box center [522, 267] width 23 height 14
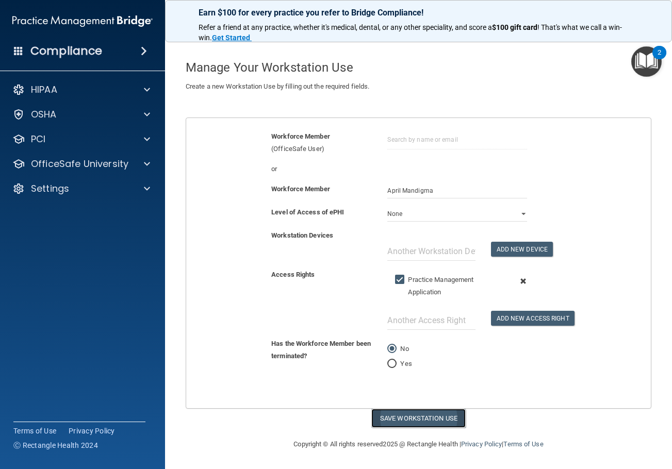
click at [441, 418] on button "Save Workstation Use" at bounding box center [418, 418] width 94 height 19
select select "? string:Limited ?"
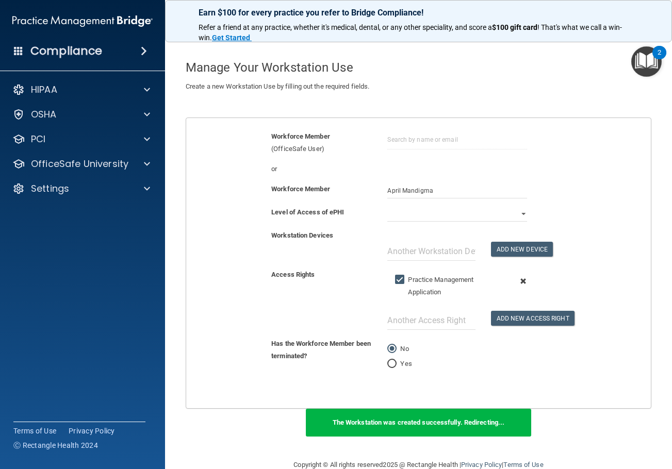
scroll to position [53, 0]
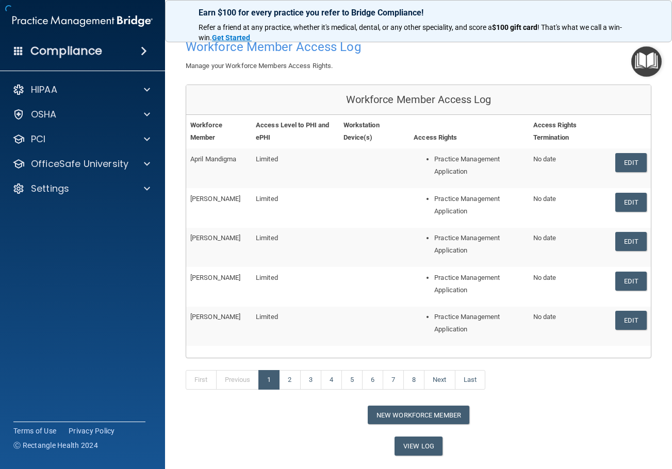
scroll to position [81, 0]
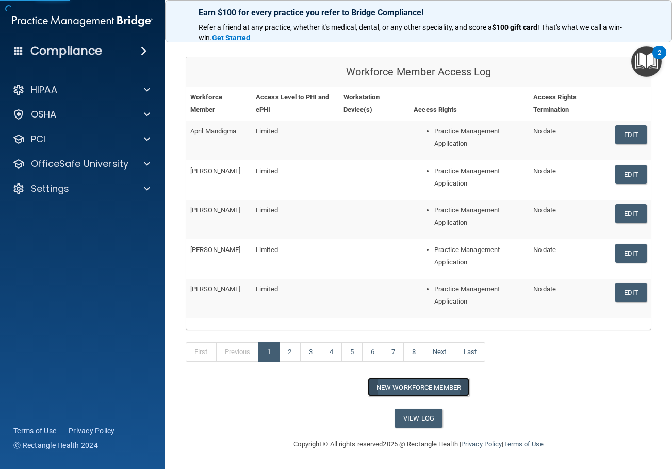
drag, startPoint x: 408, startPoint y: 382, endPoint x: 411, endPoint y: 375, distance: 7.4
click at [408, 382] on button "New Workforce Member" at bounding box center [418, 387] width 102 height 19
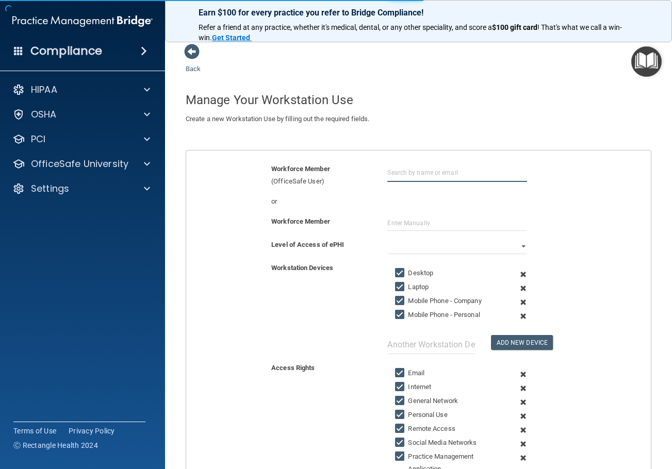
click at [424, 176] on input "text" at bounding box center [456, 172] width 139 height 19
click at [414, 231] on div "Workforce Member" at bounding box center [418, 226] width 480 height 23
click at [413, 221] on input "text" at bounding box center [456, 222] width 139 height 15
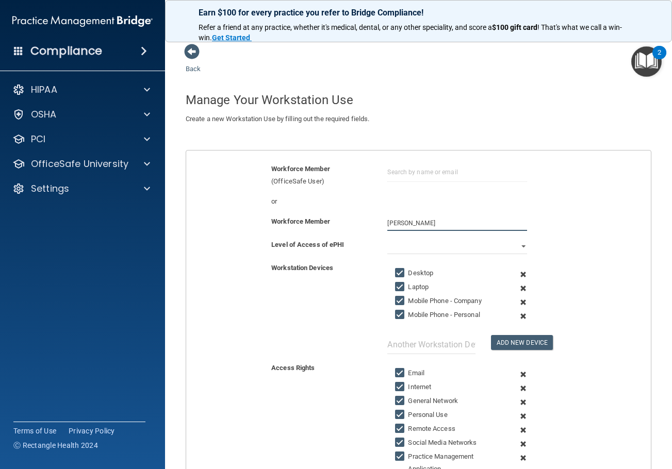
type input "Mohan Raj"
click at [426, 244] on select "Full Limited None" at bounding box center [456, 246] width 139 height 15
click at [387, 239] on select "Full Limited None" at bounding box center [456, 246] width 139 height 15
click at [519, 273] on span at bounding box center [522, 274] width 23 height 14
click at [519, 281] on span at bounding box center [522, 288] width 23 height 14
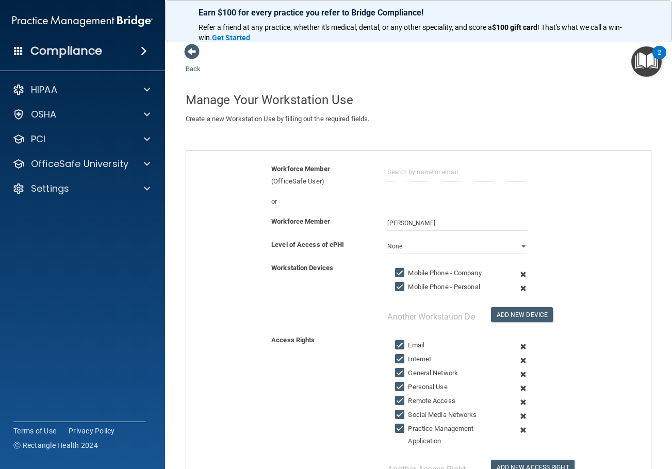
click at [519, 273] on span at bounding box center [522, 274] width 23 height 14
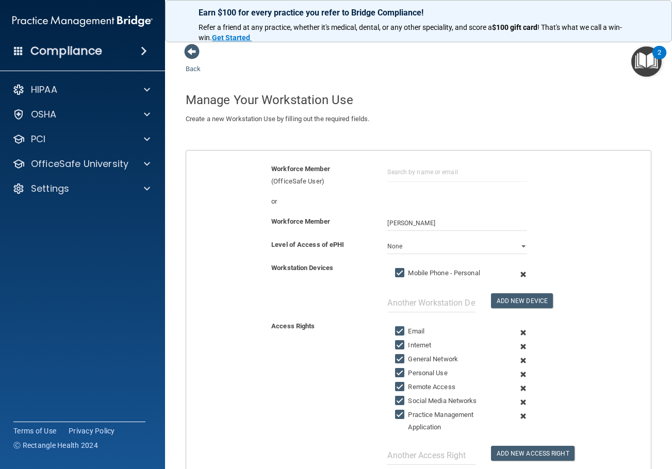
click at [519, 273] on span at bounding box center [522, 274] width 23 height 14
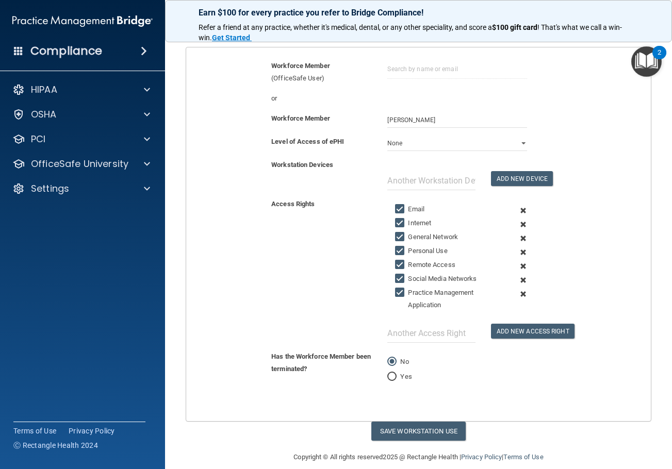
click at [517, 224] on span at bounding box center [522, 224] width 23 height 14
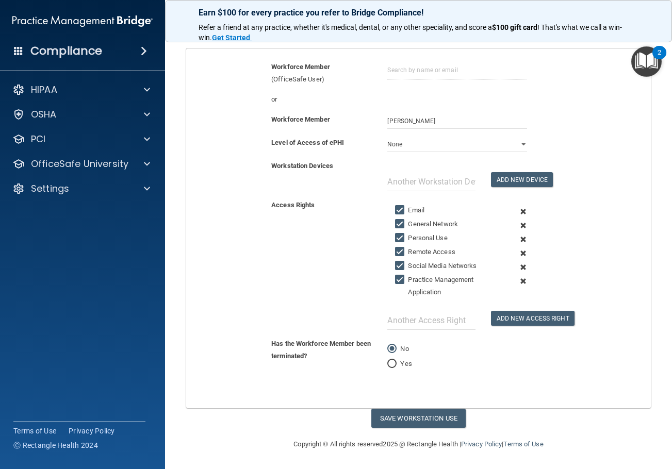
click at [517, 224] on span at bounding box center [522, 226] width 23 height 14
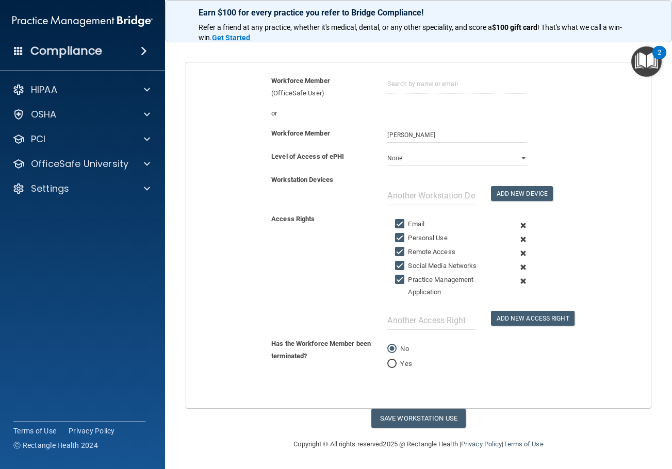
click at [517, 224] on span at bounding box center [522, 226] width 23 height 14
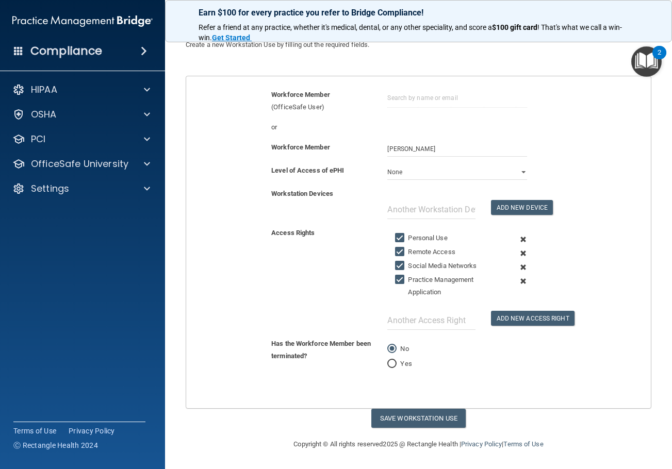
click at [519, 241] on span at bounding box center [522, 239] width 23 height 14
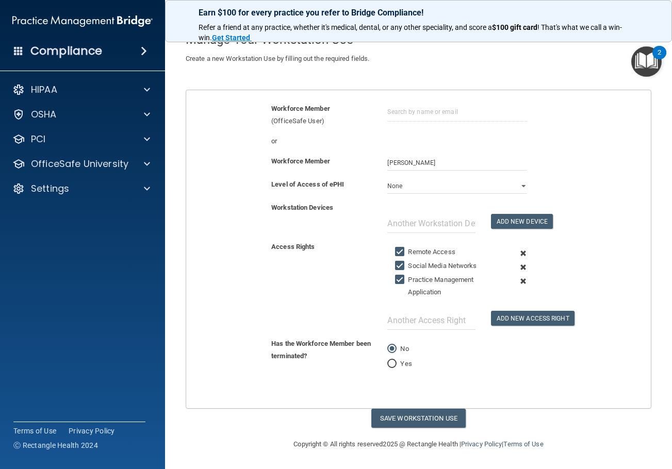
click at [516, 253] on span at bounding box center [522, 253] width 23 height 14
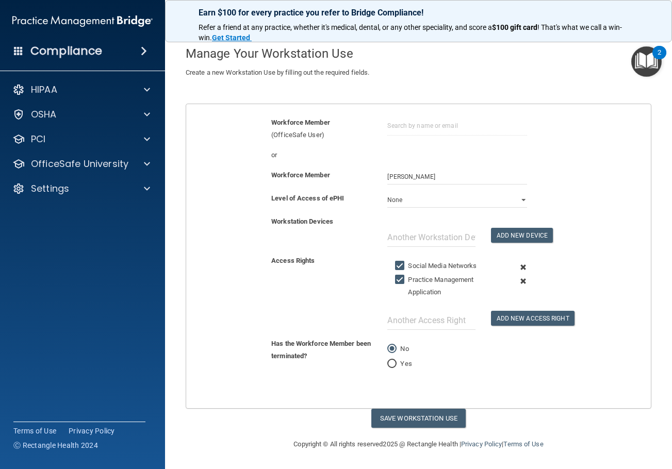
click at [517, 266] on span at bounding box center [522, 267] width 23 height 14
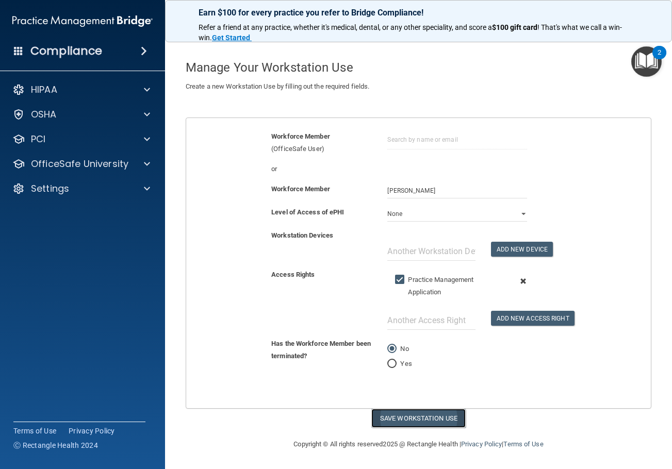
click at [443, 416] on button "Save Workstation Use" at bounding box center [418, 418] width 94 height 19
select select "? string:Limited ?"
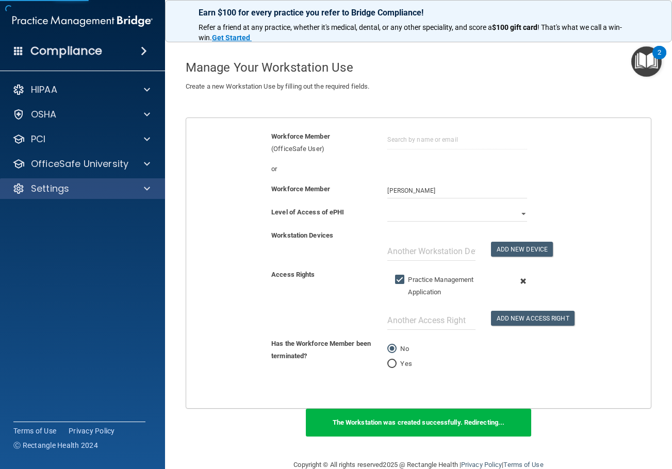
scroll to position [60, 0]
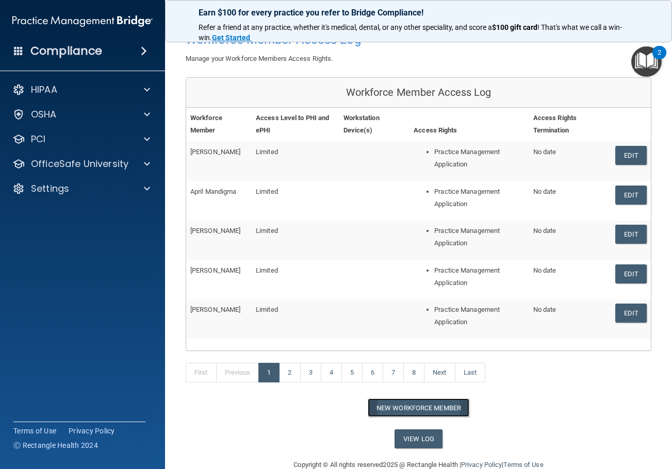
click at [433, 406] on button "New Workforce Member" at bounding box center [418, 407] width 102 height 19
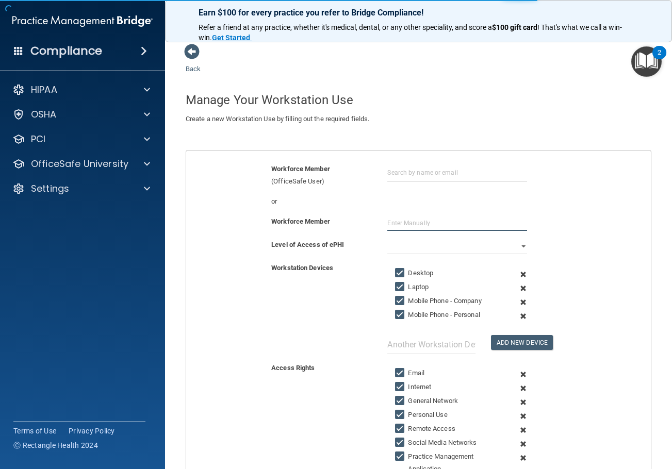
click at [450, 223] on input "text" at bounding box center [456, 222] width 139 height 15
type input "Mariah Rubio"
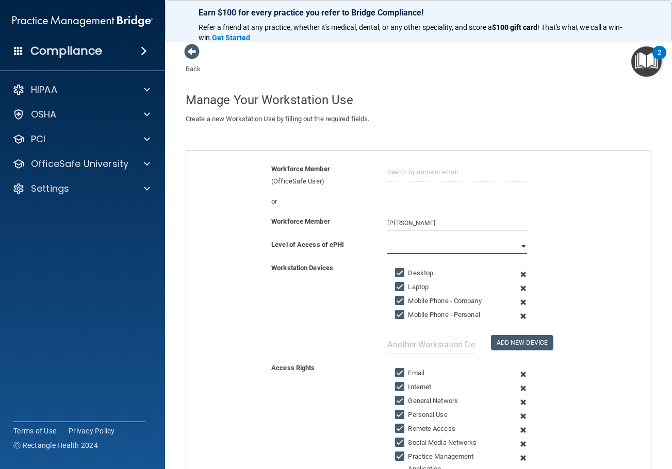
click at [446, 244] on select "Full Limited None" at bounding box center [456, 246] width 139 height 15
click at [387, 239] on select "Full Limited None" at bounding box center [456, 246] width 139 height 15
click at [521, 273] on span at bounding box center [522, 274] width 23 height 14
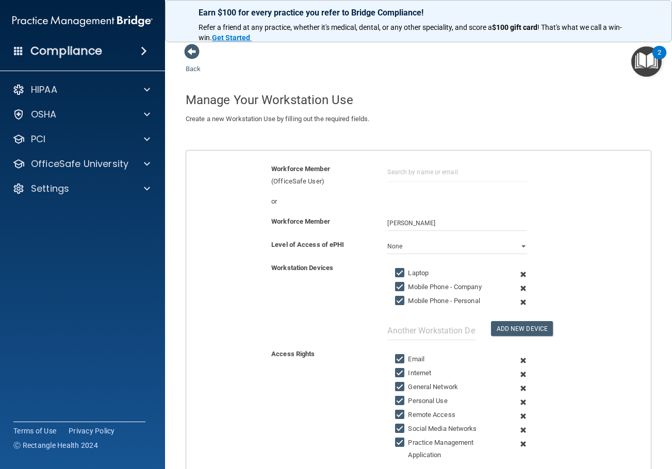
click at [521, 273] on span at bounding box center [522, 274] width 23 height 14
click at [521, 281] on span at bounding box center [522, 288] width 23 height 14
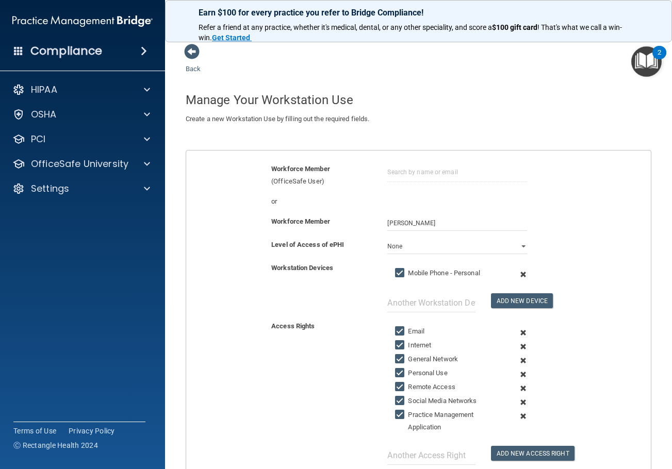
click at [521, 273] on span at bounding box center [522, 274] width 23 height 14
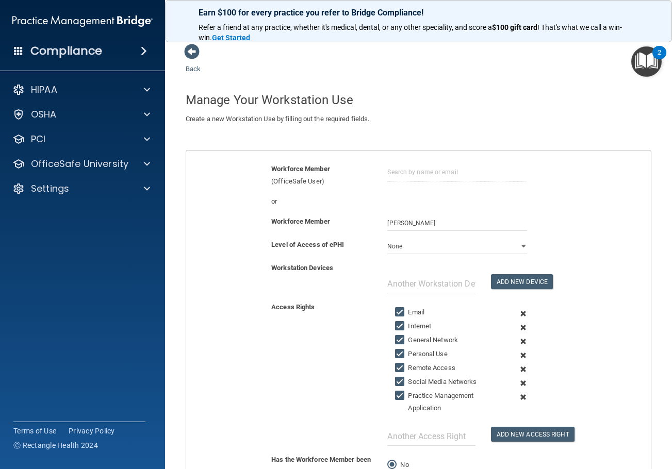
click at [516, 310] on span at bounding box center [522, 314] width 23 height 14
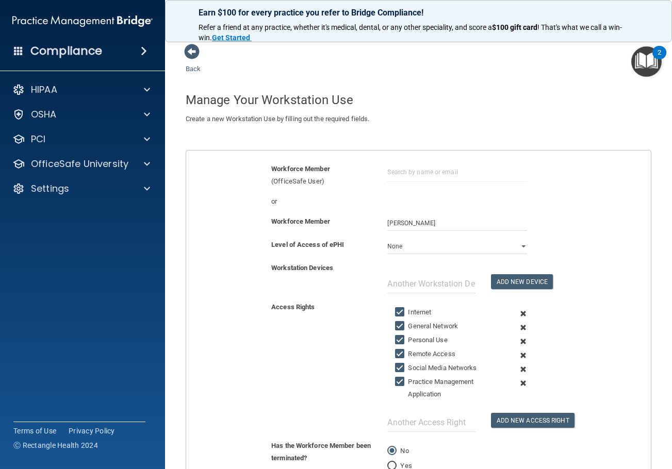
click at [518, 324] on span at bounding box center [522, 328] width 23 height 14
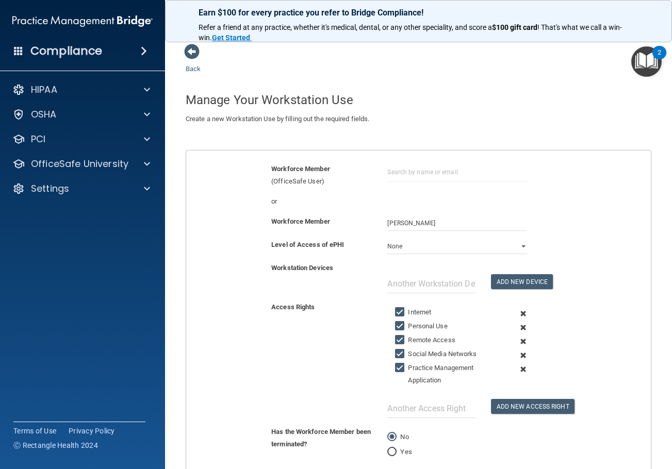
click at [518, 328] on span at bounding box center [522, 328] width 23 height 14
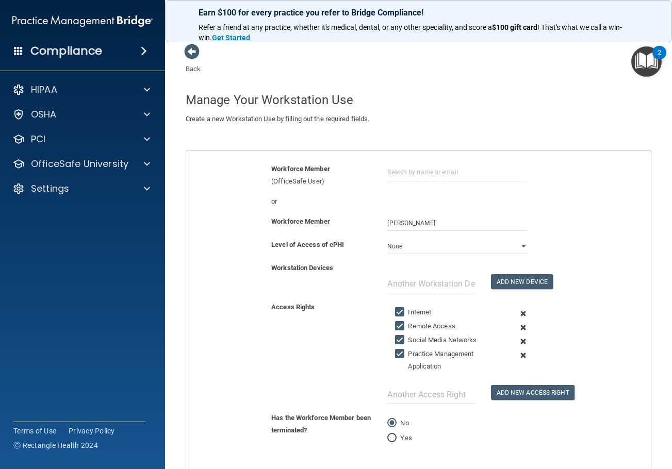
click at [518, 328] on span at bounding box center [522, 328] width 23 height 14
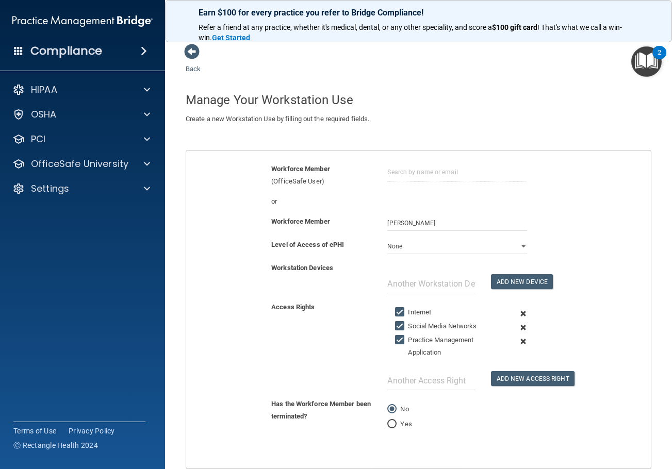
click at [518, 328] on span at bounding box center [522, 328] width 23 height 14
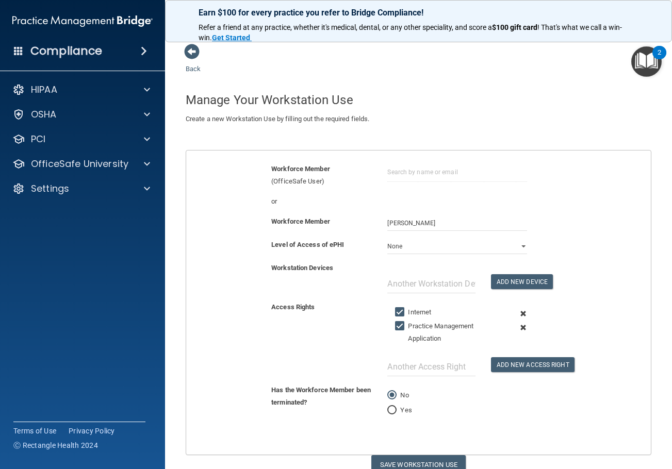
click at [513, 311] on span at bounding box center [522, 314] width 23 height 14
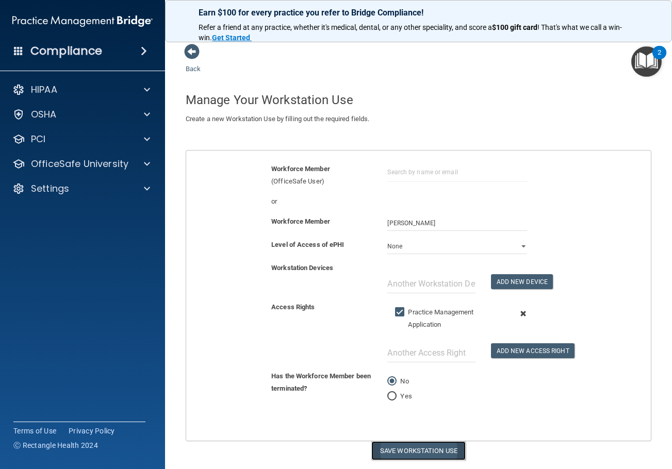
click at [433, 445] on button "Save Workstation Use" at bounding box center [418, 450] width 94 height 19
select select "? string:Limited ?"
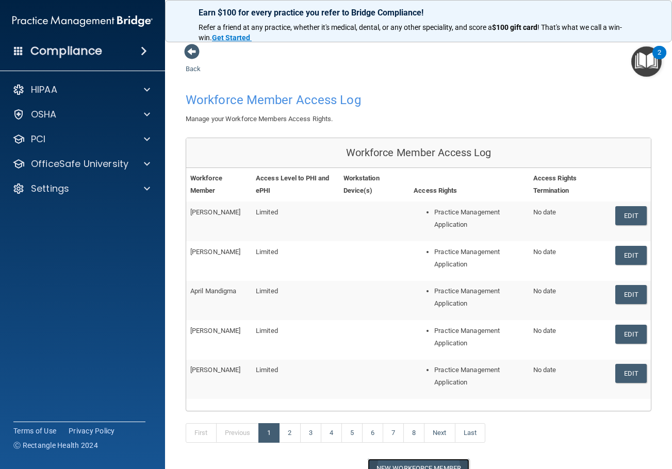
click at [439, 463] on button "New Workforce Member" at bounding box center [418, 468] width 102 height 19
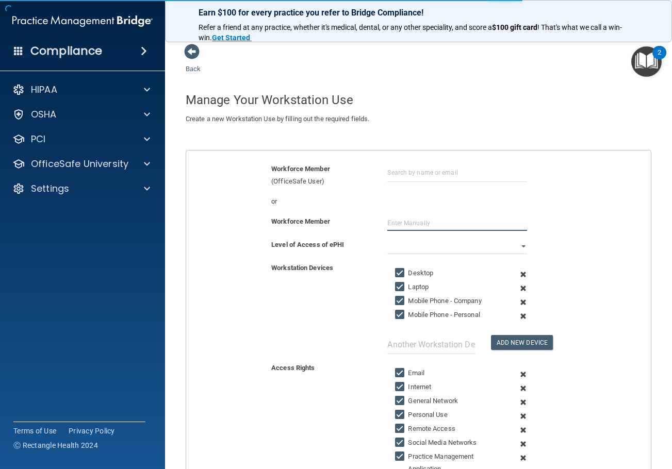
click at [406, 223] on input "text" at bounding box center [456, 222] width 139 height 15
type input "Regan Kowalski"
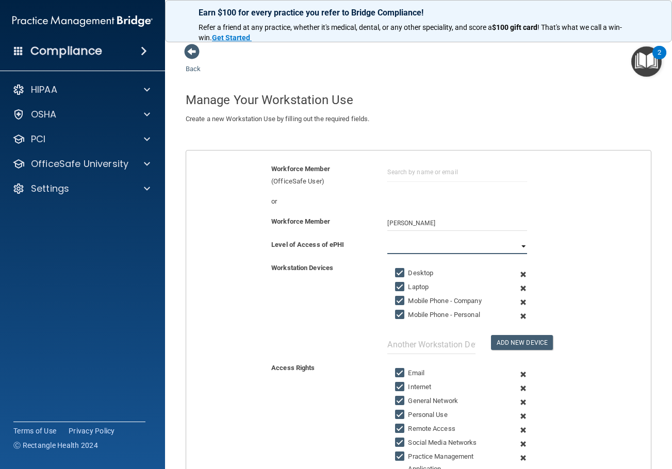
click at [423, 246] on select "Full Limited None" at bounding box center [456, 246] width 139 height 15
click at [387, 239] on select "Full Limited None" at bounding box center [456, 246] width 139 height 15
click at [517, 272] on span at bounding box center [522, 274] width 23 height 14
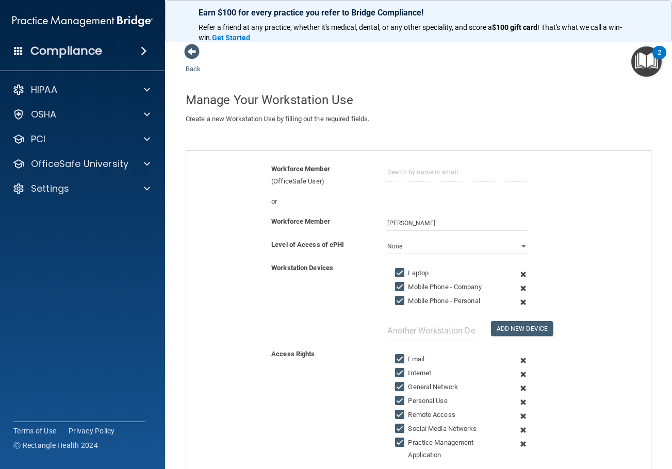
click at [517, 272] on span at bounding box center [522, 274] width 23 height 14
click at [517, 281] on span at bounding box center [522, 288] width 23 height 14
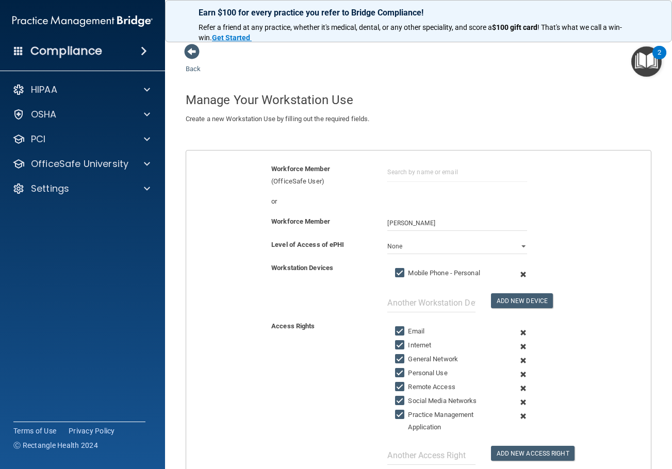
click at [517, 272] on span at bounding box center [522, 274] width 23 height 14
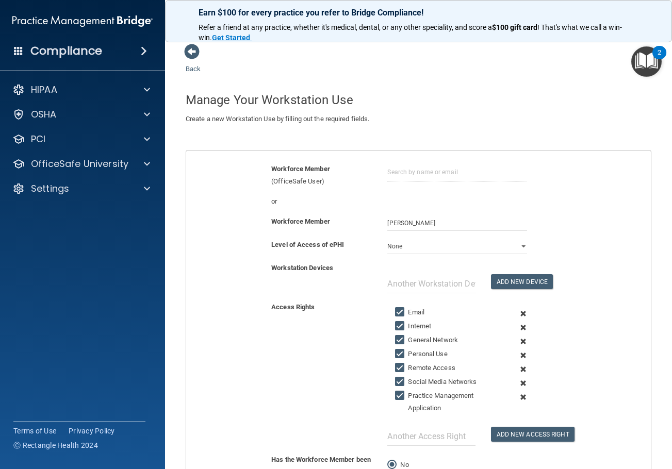
click at [519, 313] on span at bounding box center [522, 314] width 23 height 14
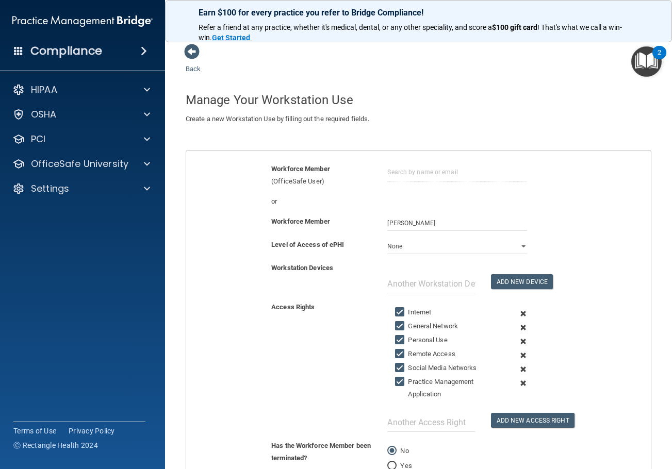
click at [519, 314] on span at bounding box center [522, 314] width 23 height 14
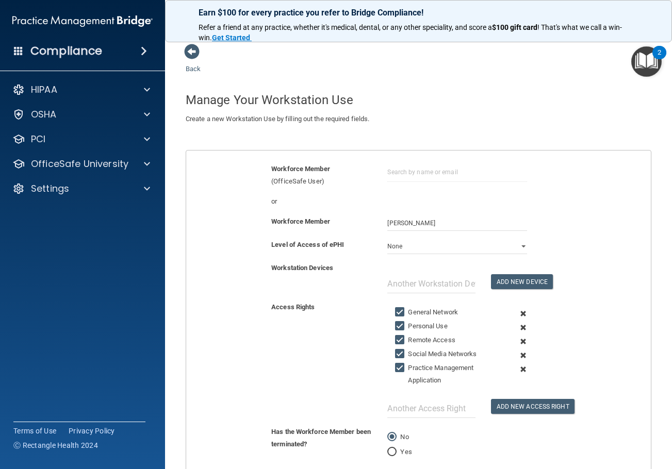
click at [519, 314] on span at bounding box center [522, 314] width 23 height 14
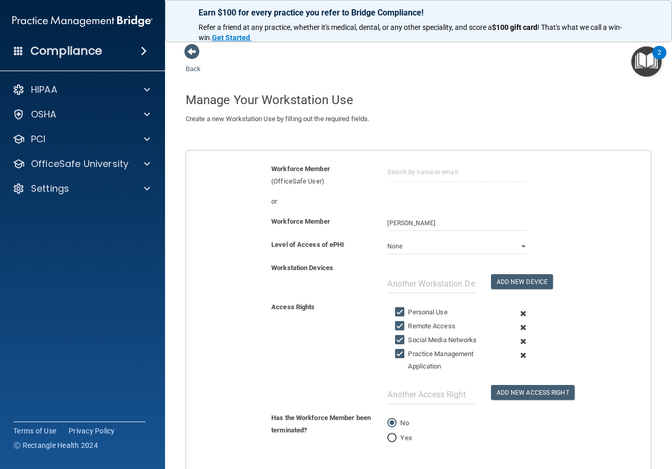
click at [519, 314] on span at bounding box center [522, 314] width 23 height 14
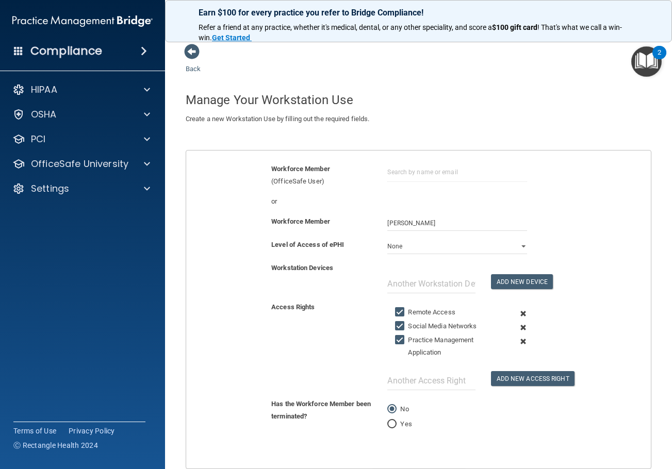
click at [519, 314] on span at bounding box center [522, 314] width 23 height 14
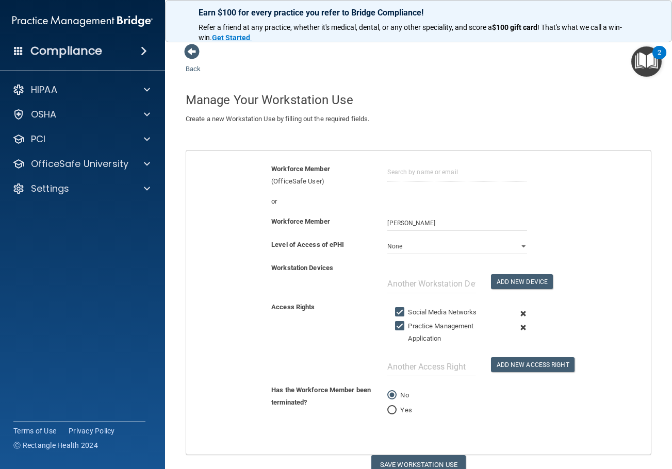
click at [519, 314] on span at bounding box center [522, 314] width 23 height 14
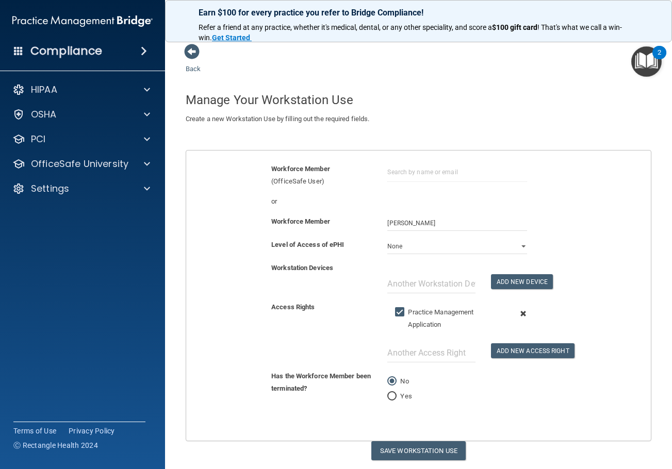
click at [438, 462] on div "Copyright © All rights reserved 2025 @ Rectangle Health | Privacy Policy | Term…" at bounding box center [418, 476] width 376 height 33
click at [439, 457] on button "Save Workstation Use" at bounding box center [418, 450] width 94 height 19
select select "? string:Limited ?"
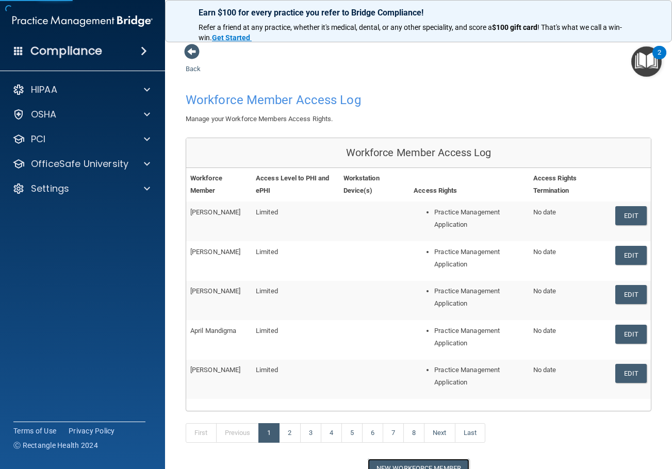
click at [429, 462] on button "New Workforce Member" at bounding box center [418, 468] width 102 height 19
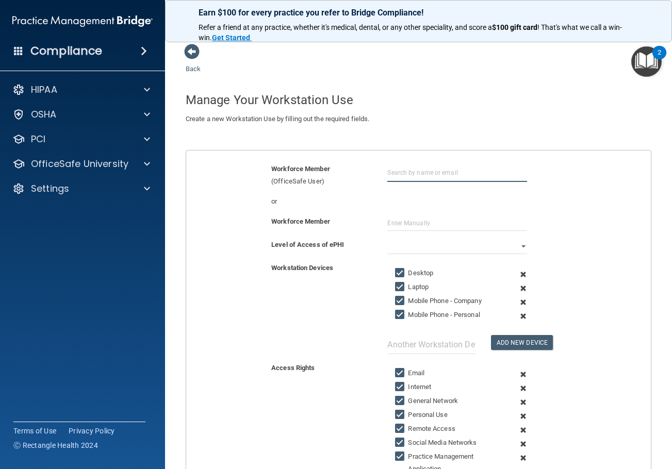
click at [415, 179] on input "text" at bounding box center [456, 172] width 139 height 19
click at [441, 224] on input "text" at bounding box center [456, 222] width 139 height 15
type input "Karen Davis"
click at [434, 248] on select "Full Limited None" at bounding box center [456, 246] width 139 height 15
click at [387, 239] on select "Full Limited None" at bounding box center [456, 246] width 139 height 15
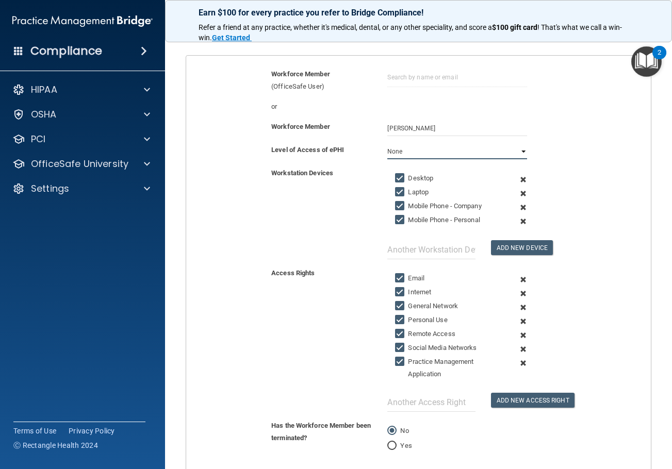
scroll to position [103, 0]
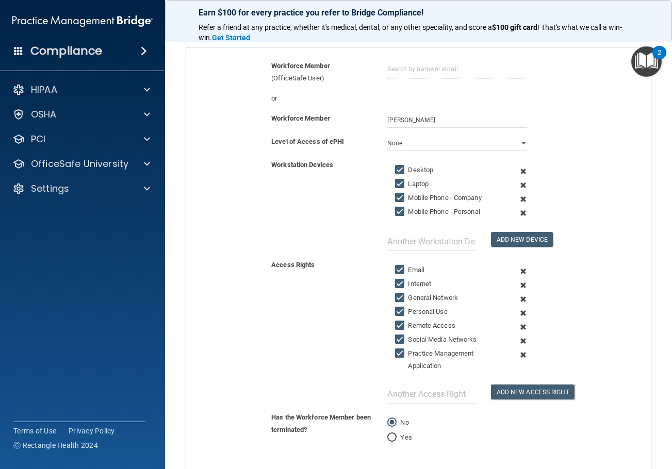
click at [517, 184] on span at bounding box center [522, 185] width 23 height 14
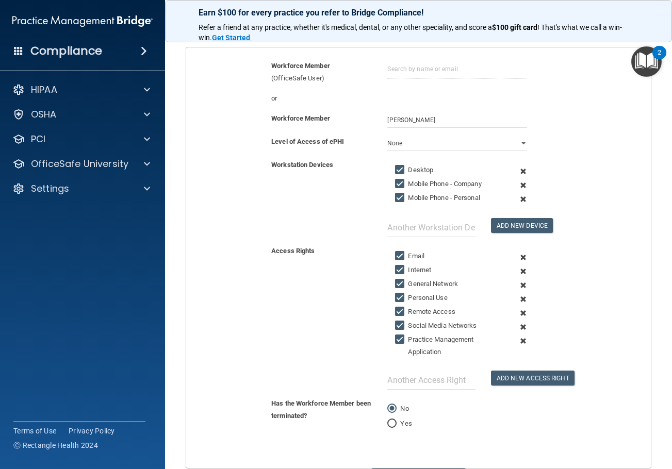
click at [517, 184] on span at bounding box center [522, 185] width 23 height 14
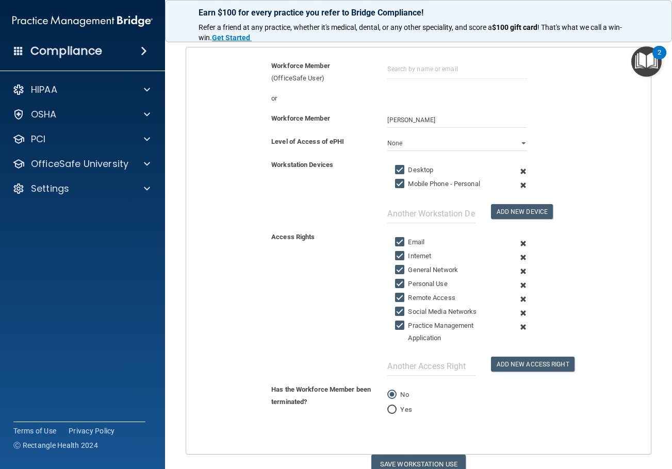
click at [517, 184] on span at bounding box center [522, 185] width 23 height 14
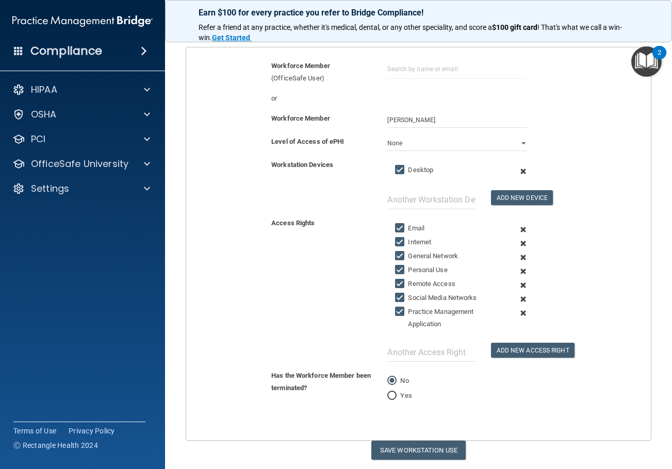
click at [519, 231] on span at bounding box center [522, 230] width 23 height 14
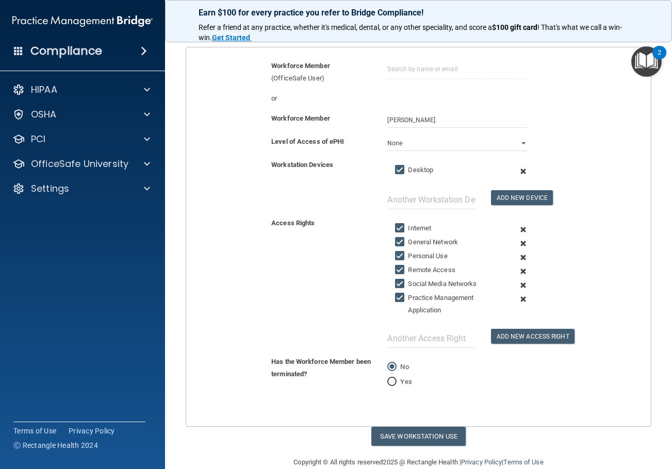
click at [520, 258] on span at bounding box center [522, 257] width 23 height 14
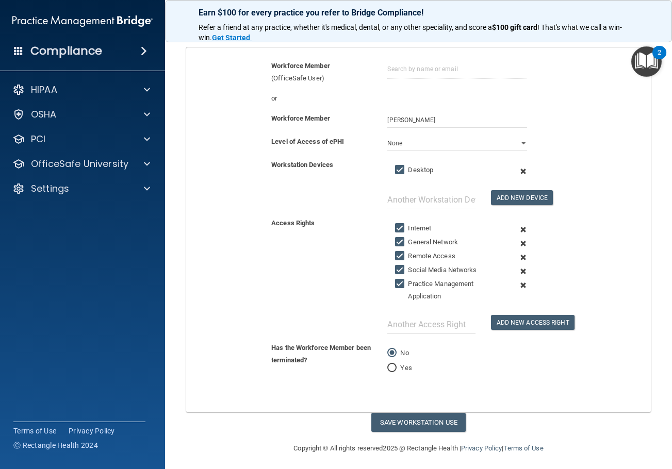
click at [520, 258] on span at bounding box center [522, 257] width 23 height 14
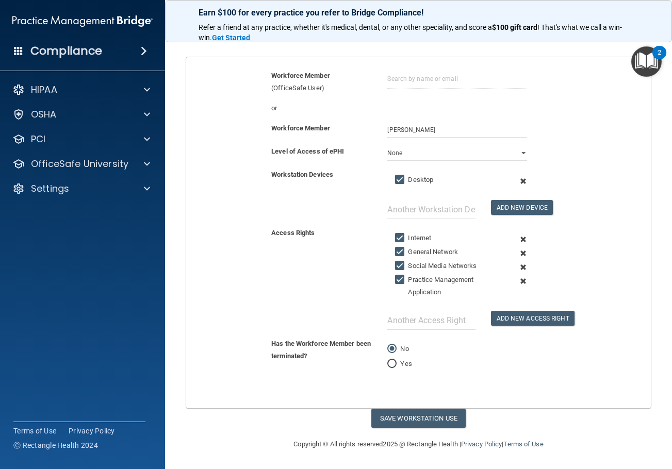
click at [517, 268] on span at bounding box center [522, 267] width 23 height 14
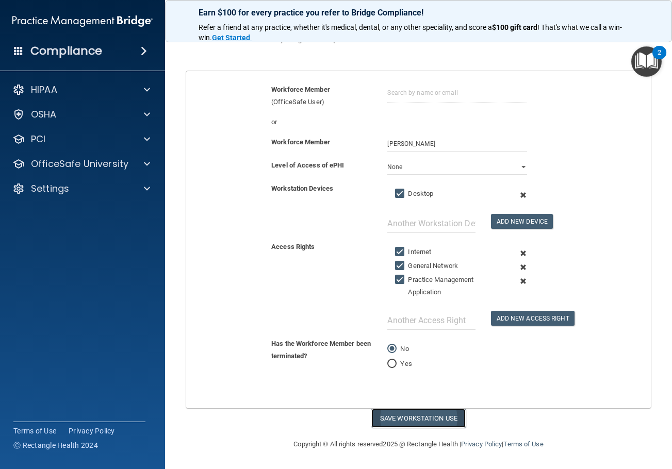
click at [445, 415] on button "Save Workstation Use" at bounding box center [418, 418] width 94 height 19
select select "? string:Limited ?"
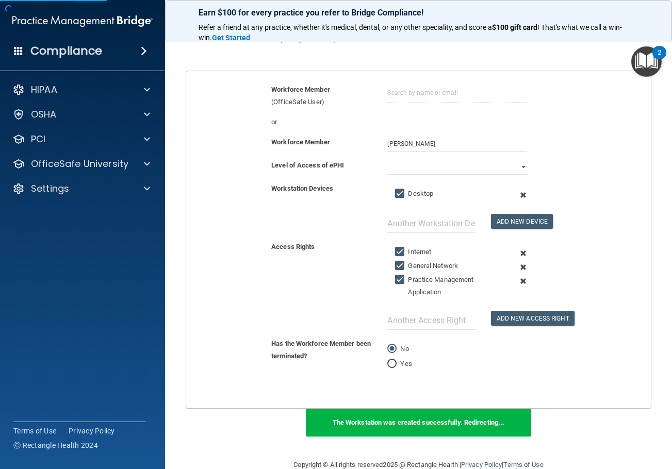
scroll to position [85, 0]
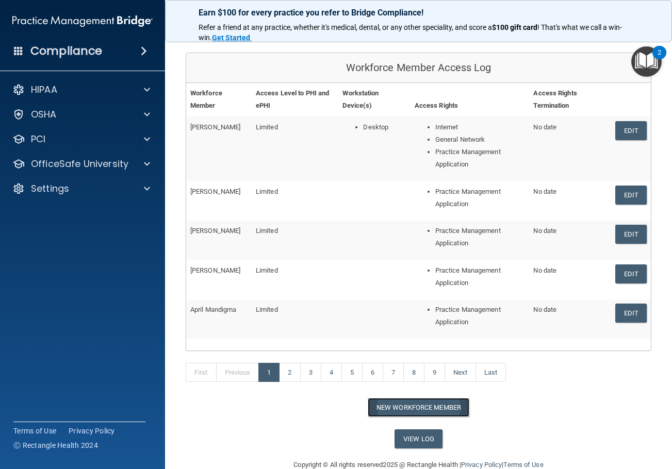
click at [445, 409] on button "New Workforce Member" at bounding box center [418, 407] width 102 height 19
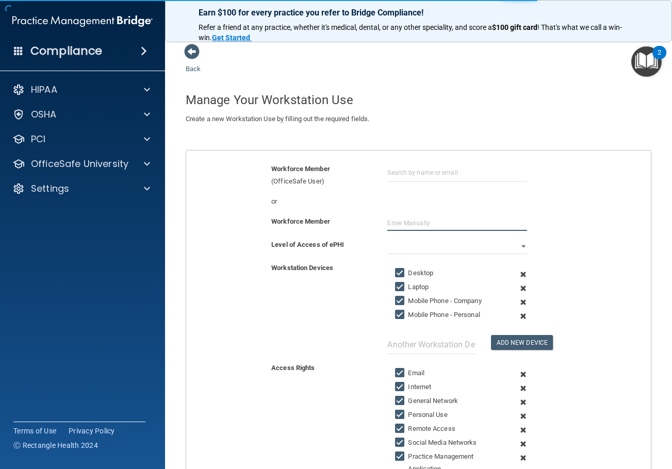
click at [400, 225] on input "text" at bounding box center [456, 222] width 139 height 15
type input "Nudar Shabil"
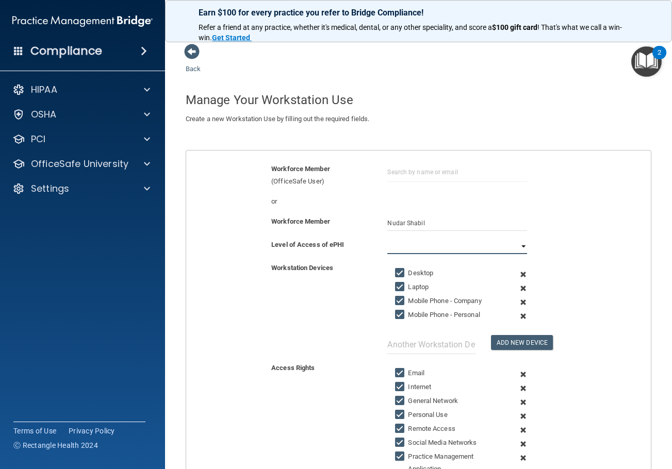
click at [405, 252] on select "Full Limited None" at bounding box center [456, 246] width 139 height 15
click at [387, 239] on select "Full Limited None" at bounding box center [456, 246] width 139 height 15
click at [519, 275] on span at bounding box center [522, 274] width 23 height 14
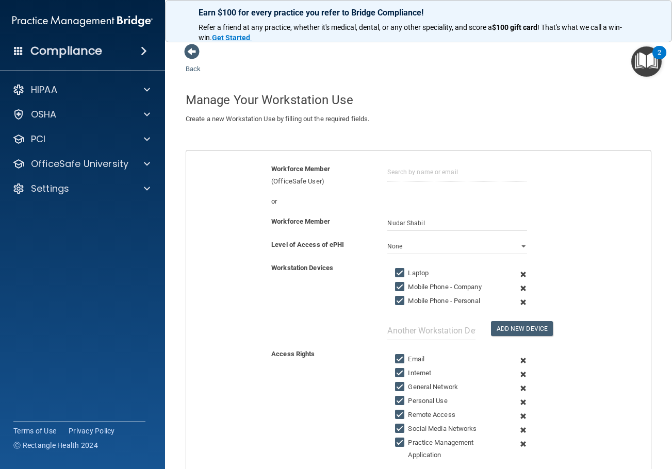
click at [519, 275] on span at bounding box center [522, 274] width 23 height 14
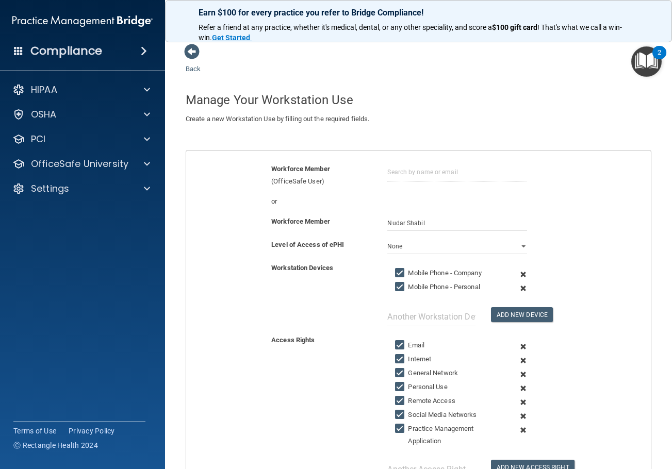
click at [519, 275] on span at bounding box center [522, 274] width 23 height 14
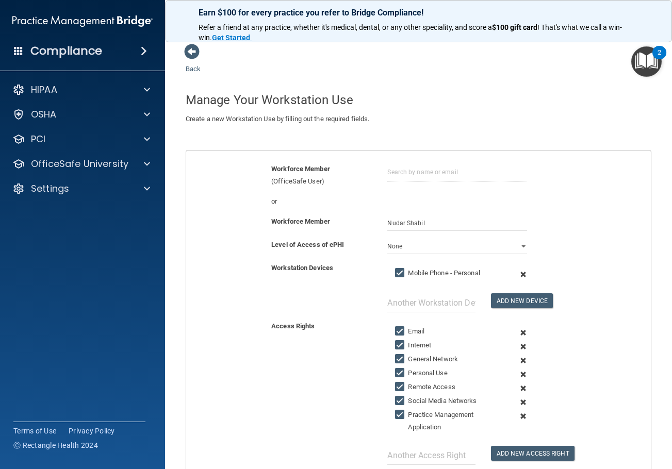
click at [519, 275] on span at bounding box center [522, 274] width 23 height 14
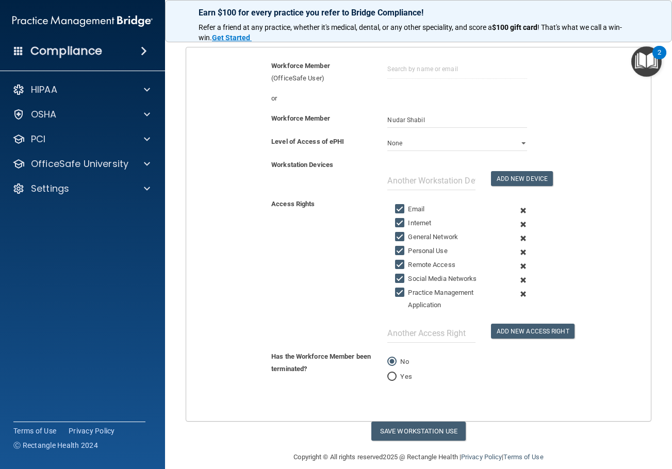
click at [515, 212] on span at bounding box center [522, 211] width 23 height 14
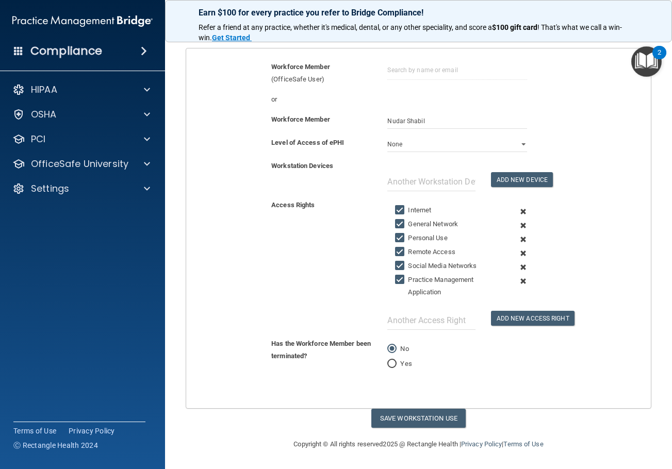
click at [515, 212] on span at bounding box center [522, 212] width 23 height 14
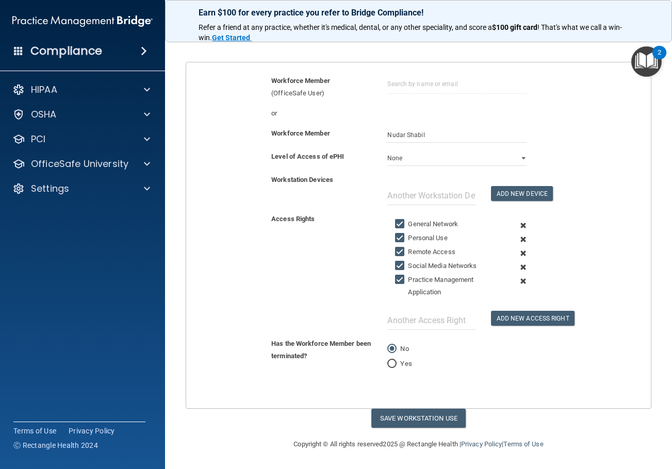
click at [518, 225] on span at bounding box center [522, 226] width 23 height 14
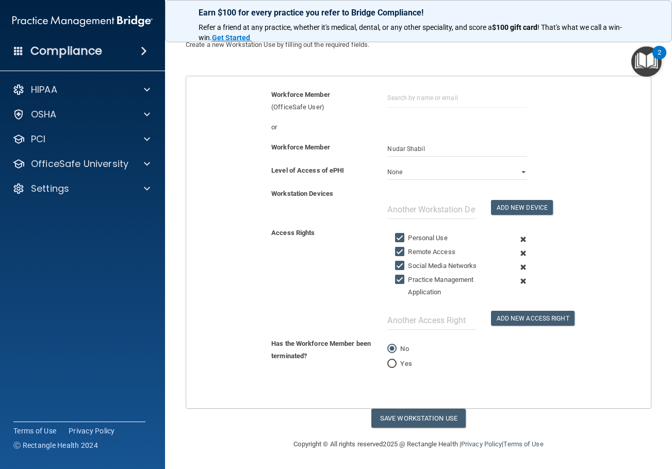
click at [518, 239] on span at bounding box center [522, 239] width 23 height 14
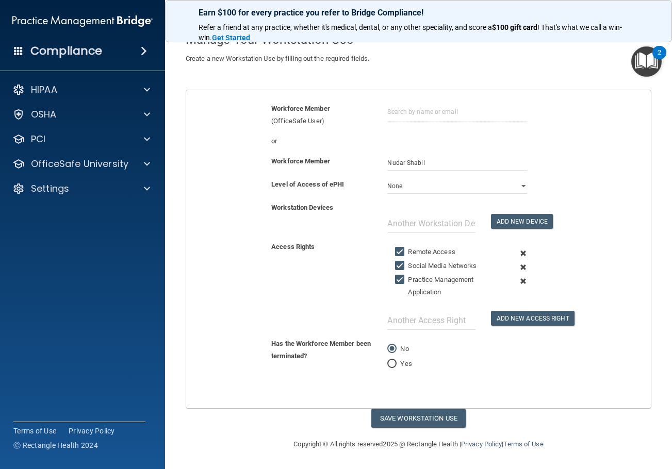
click at [517, 255] on span at bounding box center [522, 253] width 23 height 14
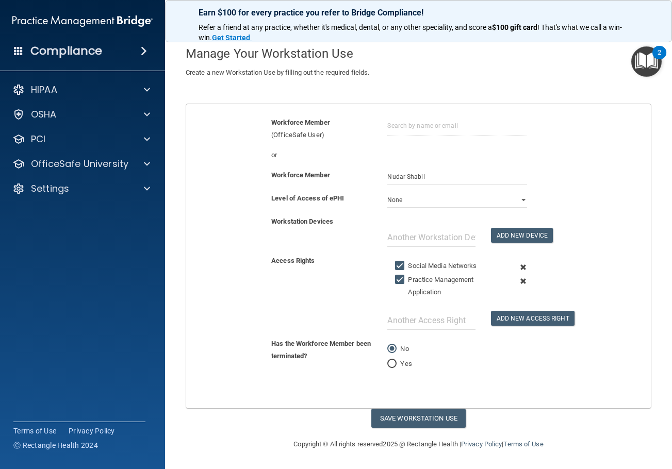
click at [517, 265] on span at bounding box center [522, 267] width 23 height 14
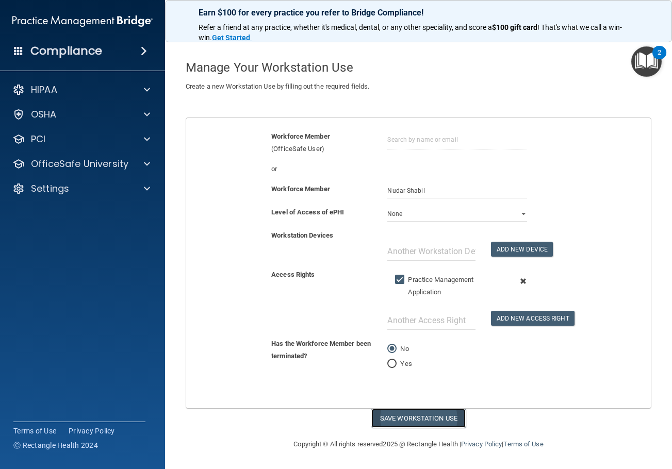
click at [437, 416] on button "Save Workstation Use" at bounding box center [418, 418] width 94 height 19
select select "? string:Limited ?"
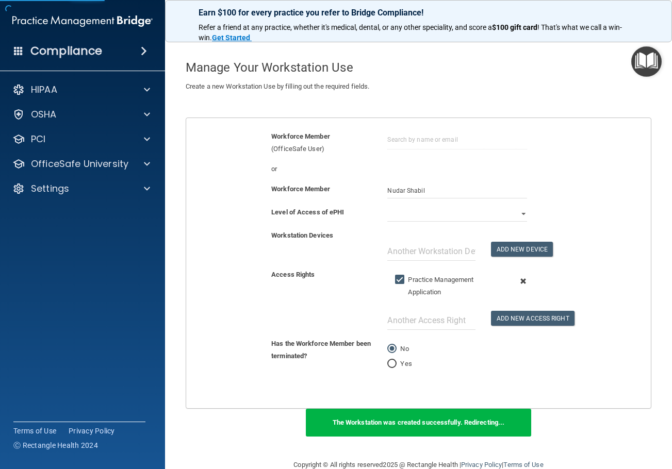
scroll to position [85, 0]
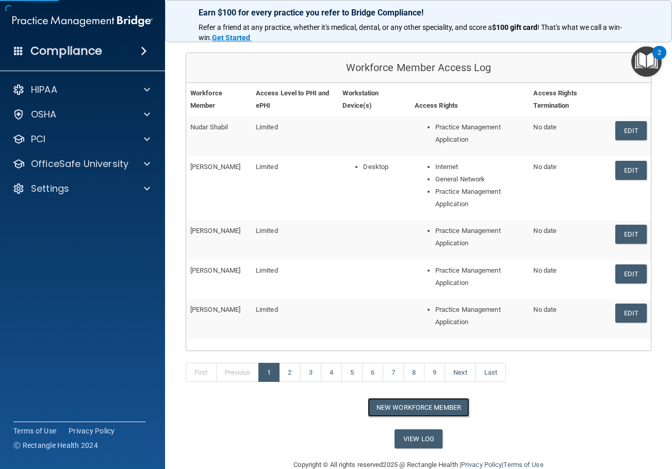
drag, startPoint x: 424, startPoint y: 412, endPoint x: 409, endPoint y: 225, distance: 187.6
click at [424, 412] on button "New Workforce Member" at bounding box center [418, 407] width 102 height 19
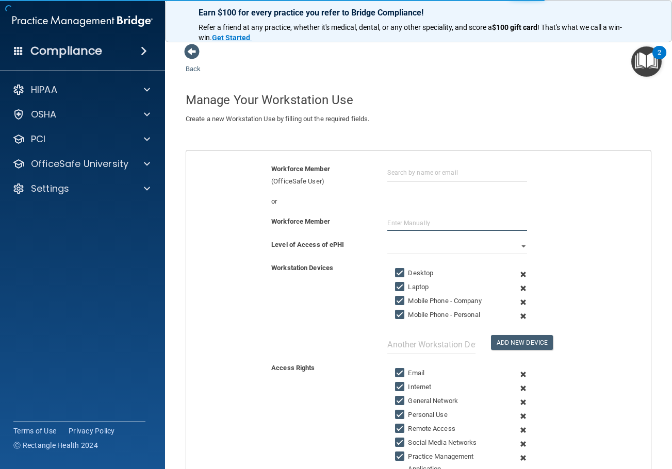
click at [410, 223] on input "text" at bounding box center [456, 222] width 139 height 15
type input "Isabella Rubio"
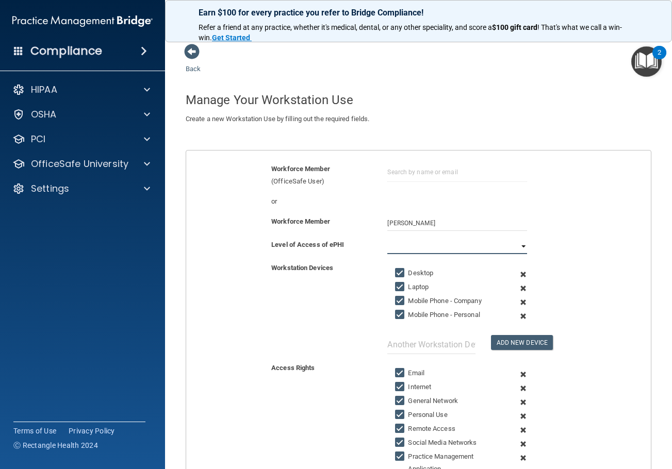
click at [412, 247] on select "Full Limited None" at bounding box center [456, 246] width 139 height 15
click at [387, 239] on select "Full Limited None" at bounding box center [456, 246] width 139 height 15
click at [517, 276] on span at bounding box center [522, 274] width 23 height 14
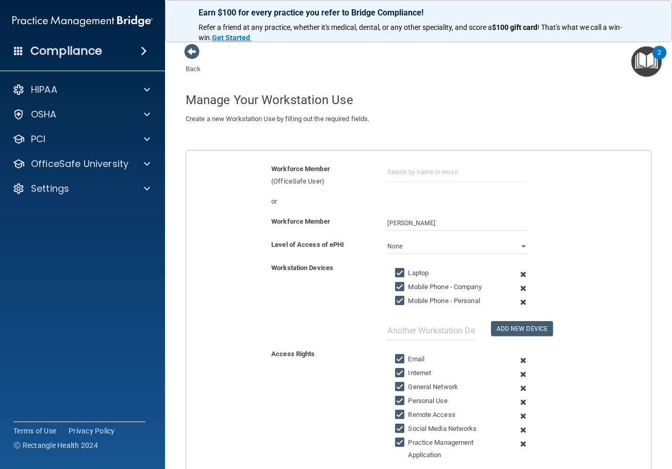
click at [517, 276] on span at bounding box center [522, 274] width 23 height 14
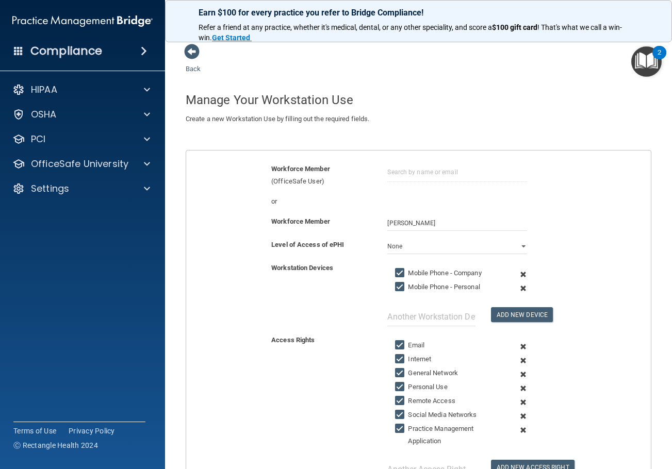
click at [517, 276] on span at bounding box center [522, 274] width 23 height 14
click at [517, 281] on span at bounding box center [522, 288] width 23 height 14
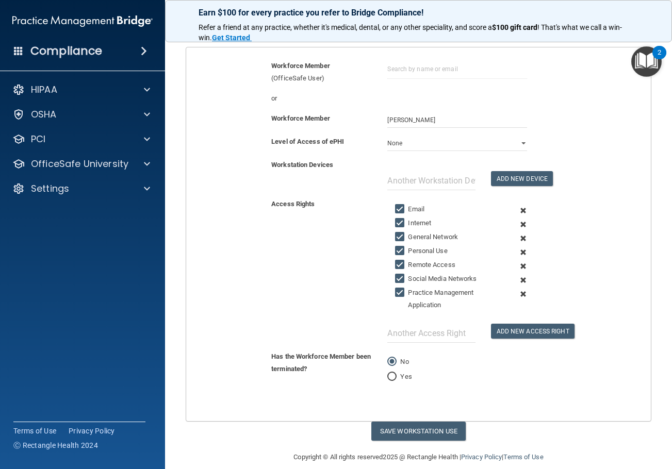
click at [518, 210] on span at bounding box center [522, 211] width 23 height 14
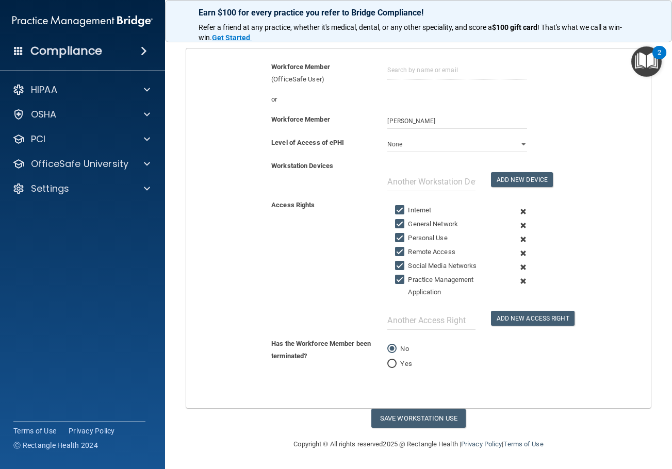
click at [518, 210] on span at bounding box center [522, 212] width 23 height 14
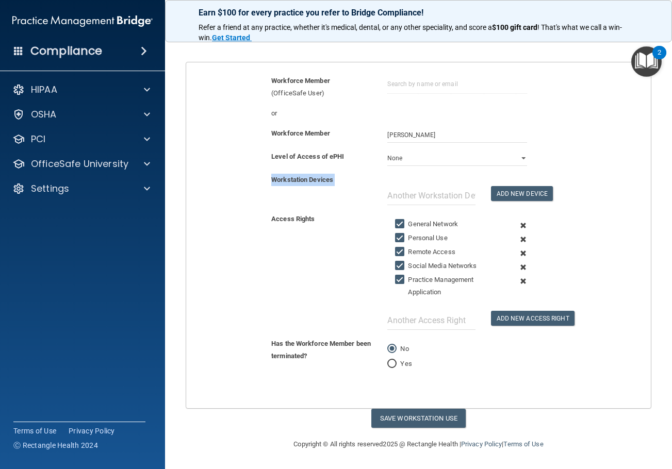
click at [518, 210] on div "Workstation Devices Add New Device" at bounding box center [418, 193] width 480 height 39
click at [517, 226] on span at bounding box center [522, 226] width 23 height 14
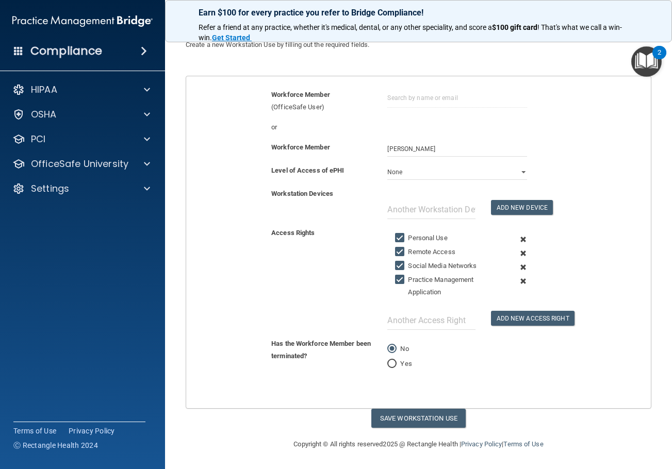
click at [518, 236] on span at bounding box center [522, 239] width 23 height 14
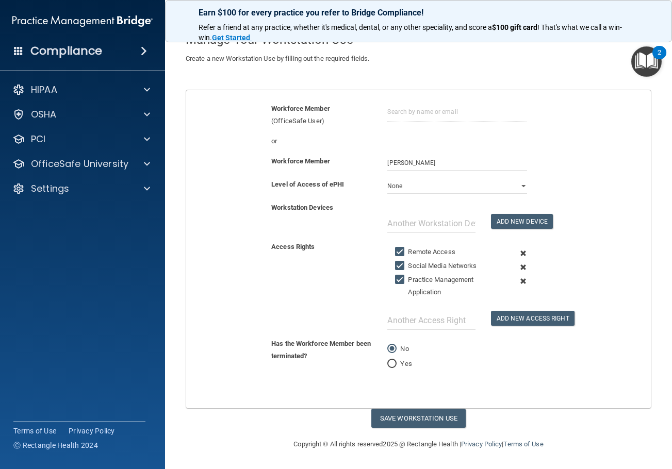
click at [518, 249] on span at bounding box center [522, 253] width 23 height 14
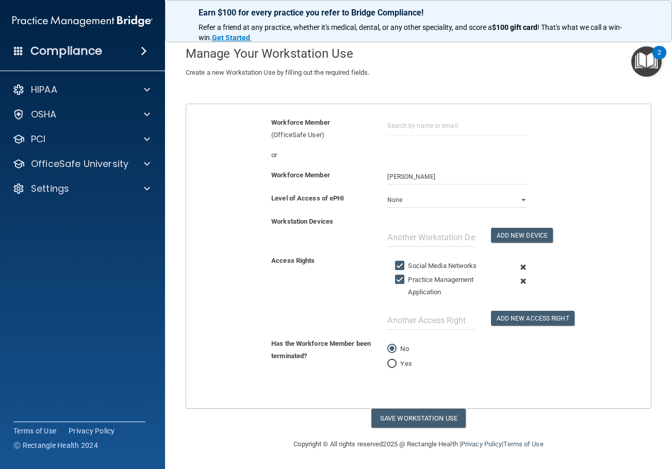
click at [515, 261] on span at bounding box center [522, 267] width 23 height 14
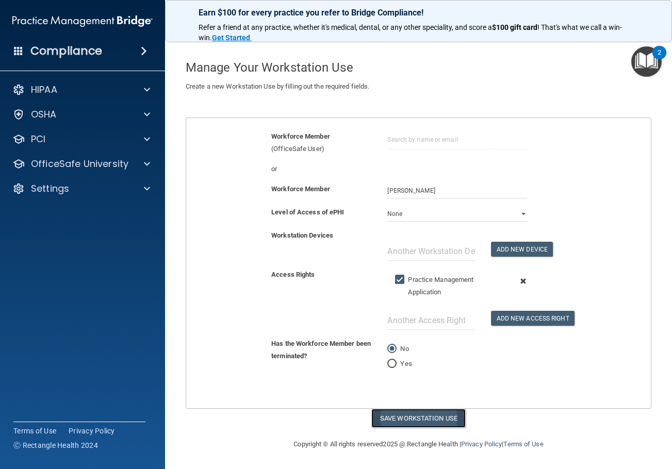
click at [429, 418] on button "Save Workstation Use" at bounding box center [418, 418] width 94 height 19
select select "? string:Limited ?"
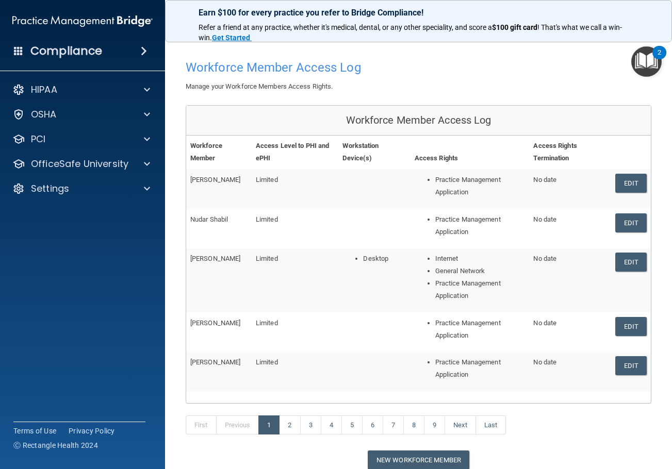
scroll to position [85, 0]
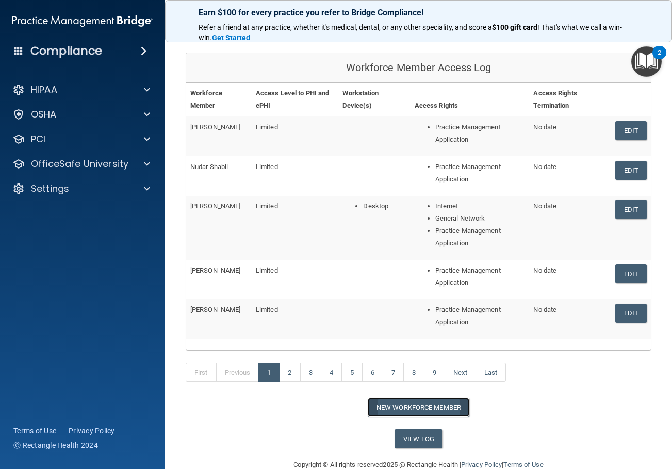
click at [429, 414] on button "New Workforce Member" at bounding box center [418, 407] width 102 height 19
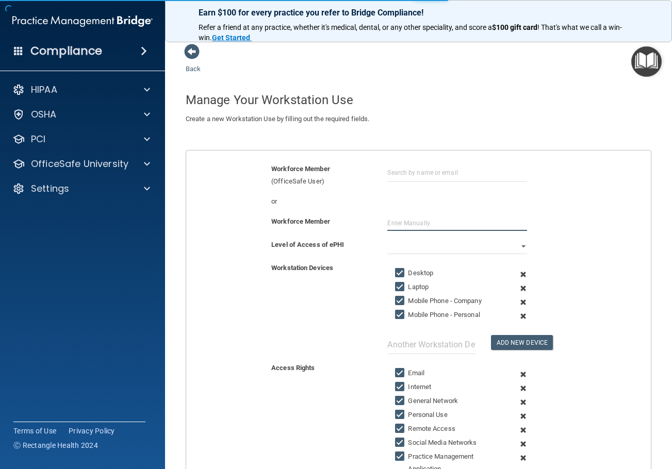
click at [409, 223] on input "text" at bounding box center [456, 222] width 139 height 15
type input "Rita Alankawy"
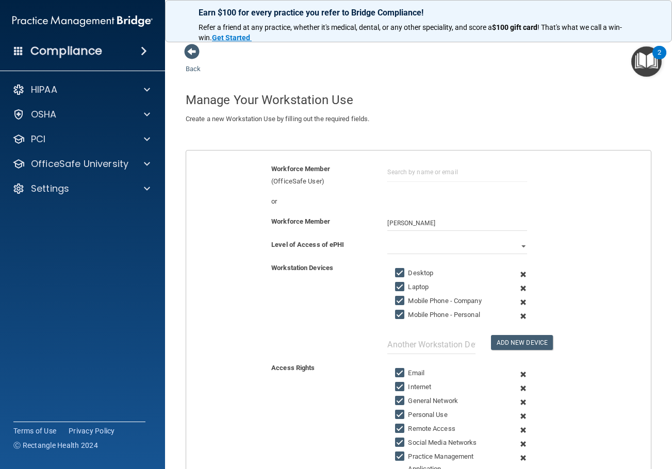
click at [426, 237] on div "Workforce Member Rita Alankawy" at bounding box center [418, 226] width 480 height 23
click at [426, 242] on select "Full Limited None" at bounding box center [456, 246] width 139 height 15
click at [387, 239] on select "Full Limited None" at bounding box center [456, 246] width 139 height 15
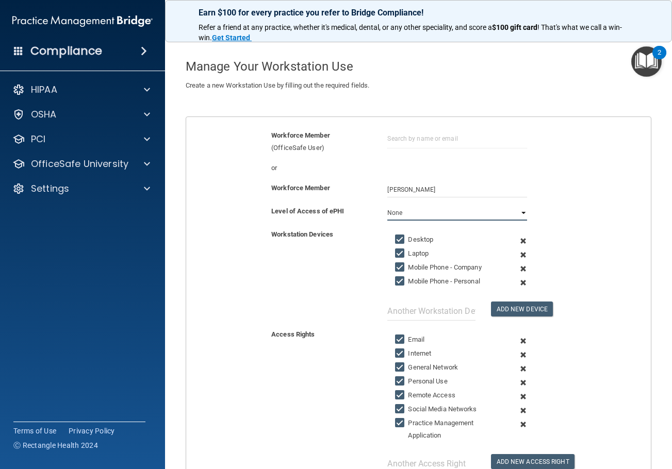
scroll to position [52, 0]
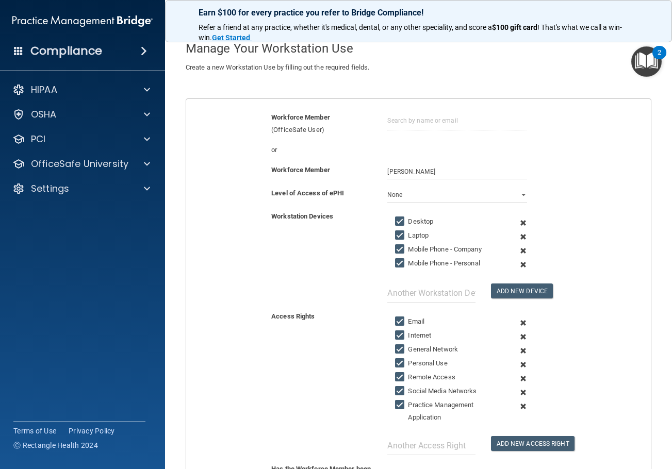
click at [518, 224] on span at bounding box center [522, 223] width 23 height 14
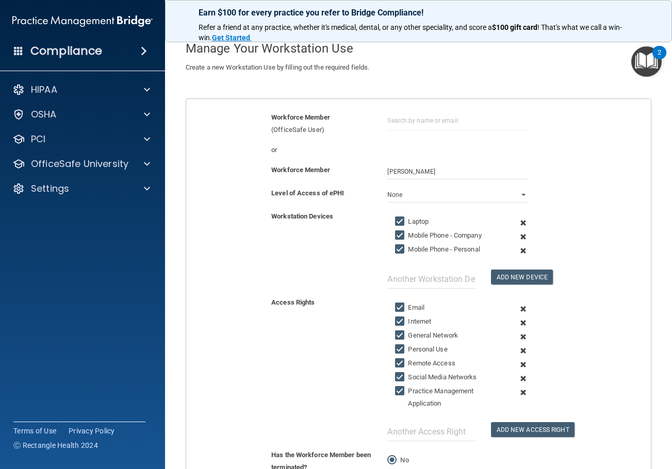
click at [518, 224] on span at bounding box center [522, 223] width 23 height 14
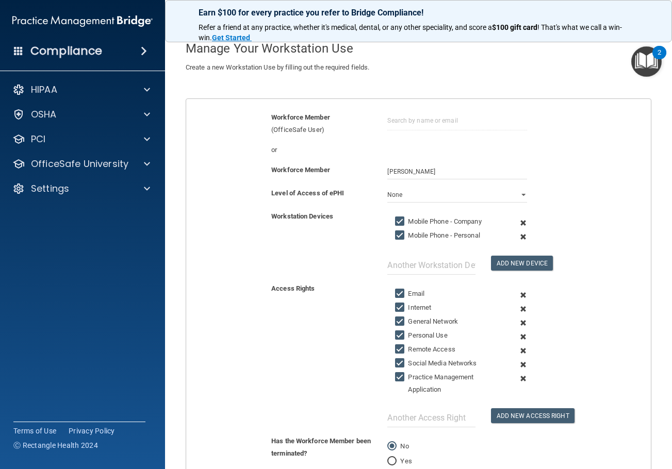
click at [518, 224] on span at bounding box center [522, 223] width 23 height 14
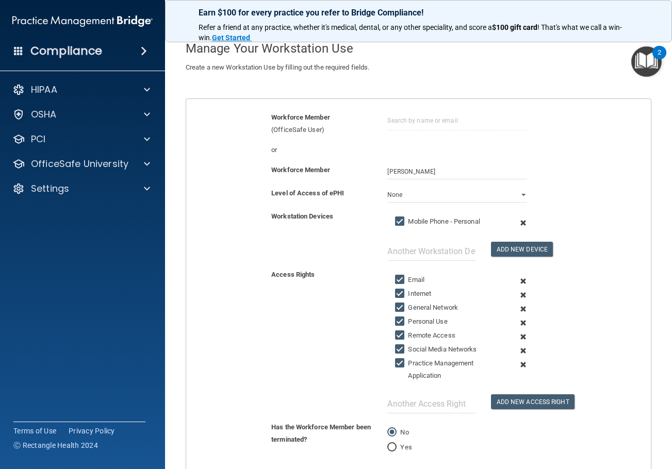
click at [518, 224] on span at bounding box center [522, 223] width 23 height 14
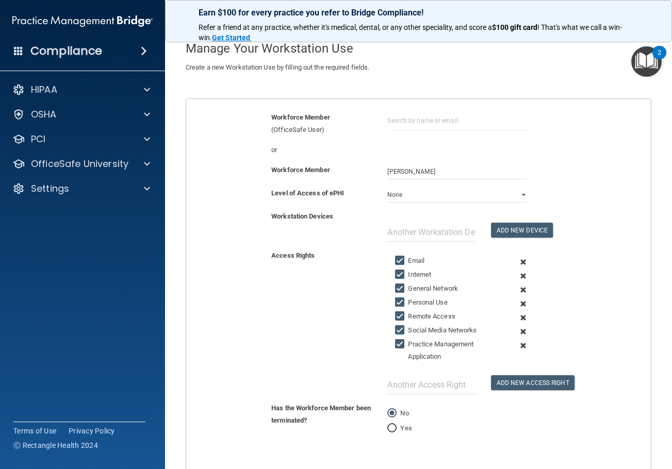
click at [517, 260] on span at bounding box center [522, 262] width 23 height 14
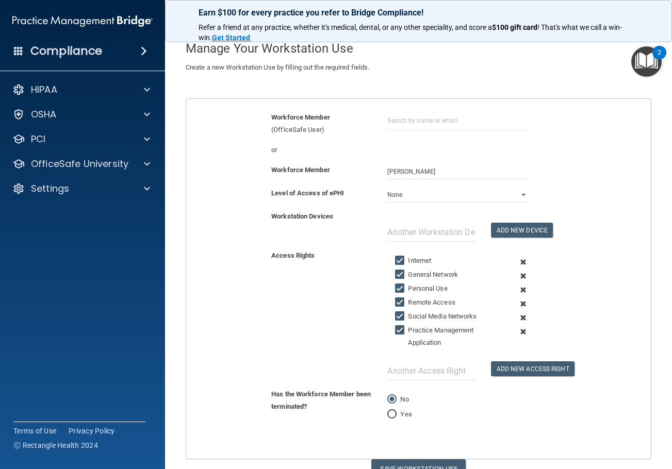
click at [517, 260] on span at bounding box center [522, 262] width 23 height 14
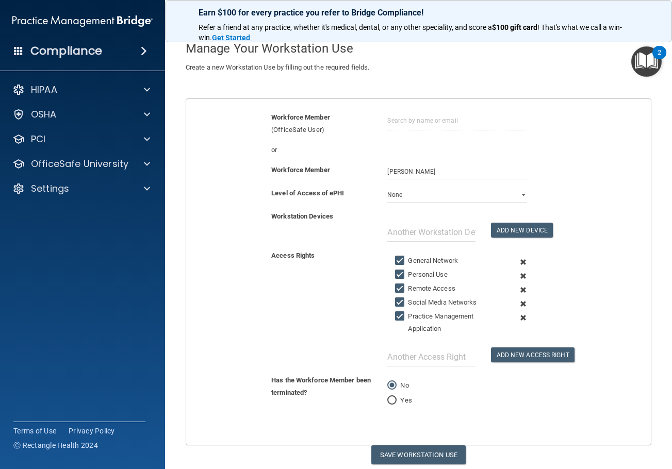
click at [517, 260] on span at bounding box center [522, 262] width 23 height 14
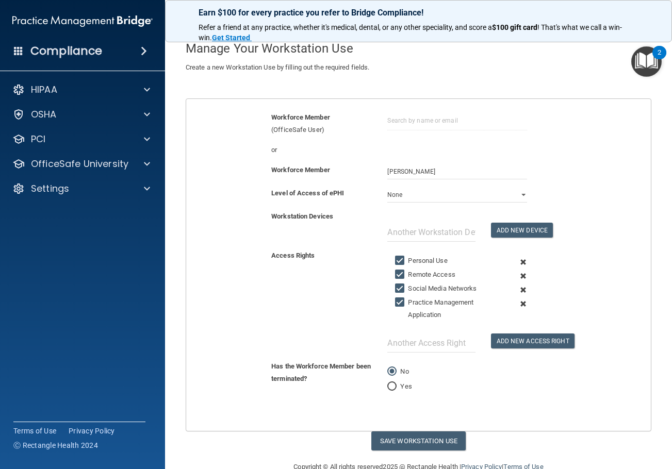
click at [517, 260] on span at bounding box center [522, 262] width 23 height 14
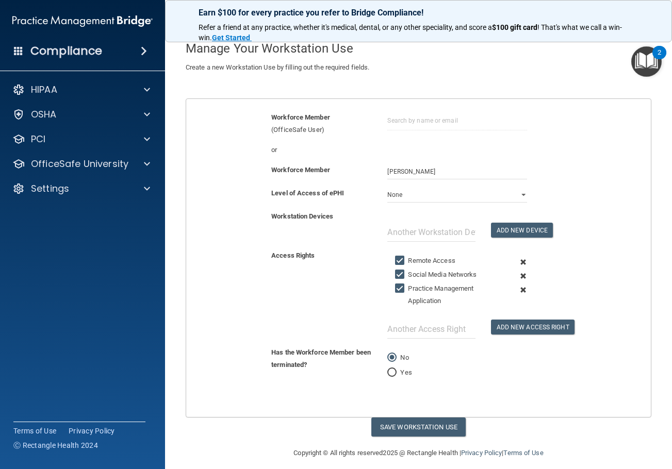
click at [517, 260] on span at bounding box center [522, 262] width 23 height 14
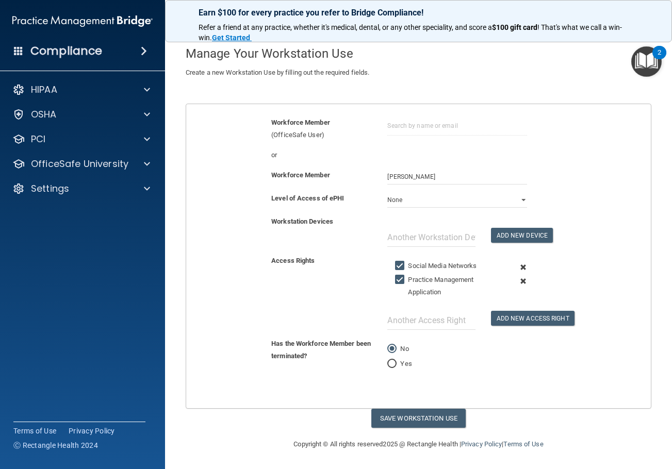
click at [517, 269] on span at bounding box center [522, 267] width 23 height 14
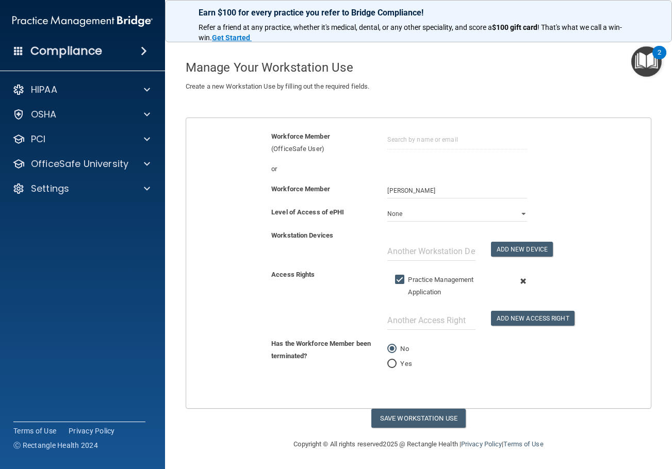
scroll to position [32, 0]
click at [440, 421] on button "Save Workstation Use" at bounding box center [418, 418] width 94 height 19
select select "? string:Limited ?"
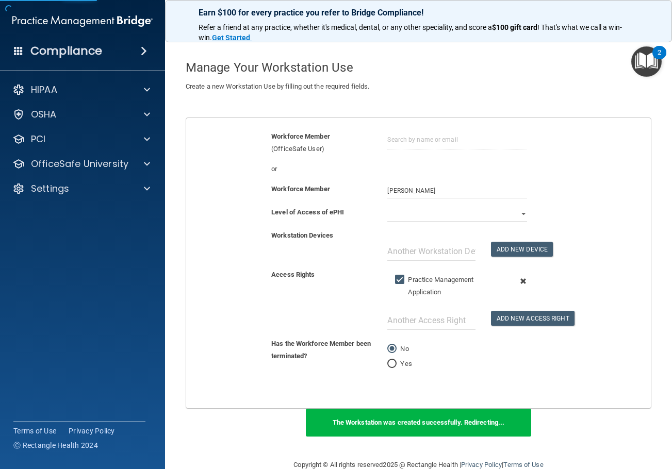
scroll to position [85, 0]
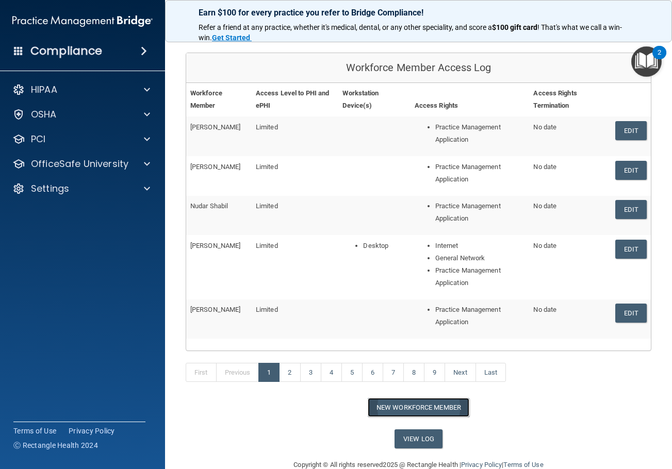
click at [455, 408] on button "New Workforce Member" at bounding box center [418, 407] width 102 height 19
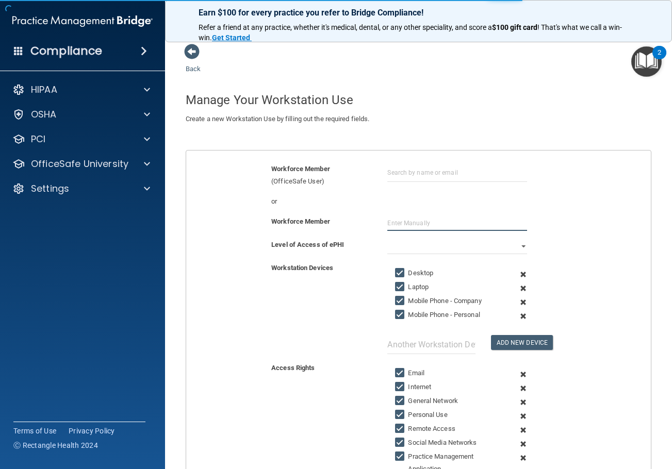
click at [417, 219] on input "text" at bounding box center [456, 222] width 139 height 15
type input "Jessica Madrigal"
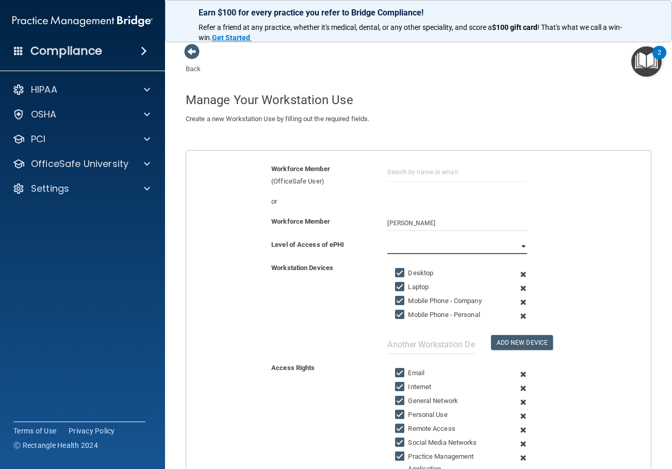
click at [425, 247] on select "Full Limited None" at bounding box center [456, 246] width 139 height 15
click at [387, 239] on select "Full Limited None" at bounding box center [456, 246] width 139 height 15
click at [519, 273] on span at bounding box center [522, 274] width 23 height 14
click at [519, 281] on span at bounding box center [522, 288] width 23 height 14
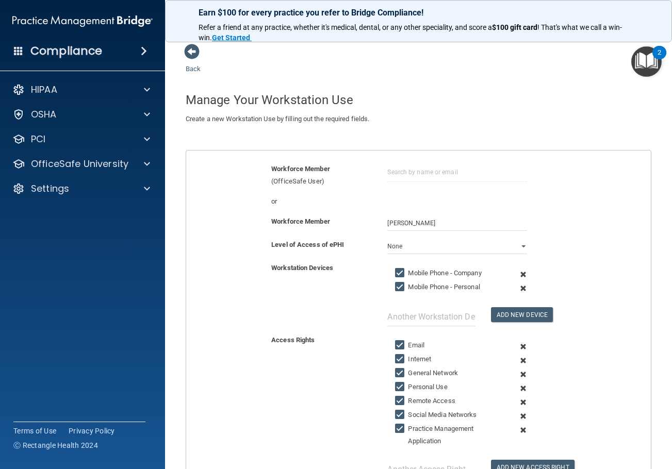
click at [519, 273] on span at bounding box center [522, 274] width 23 height 14
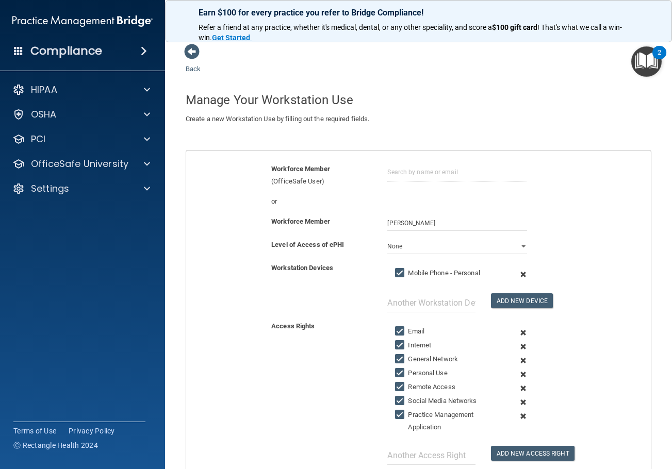
click at [519, 273] on span at bounding box center [522, 274] width 23 height 14
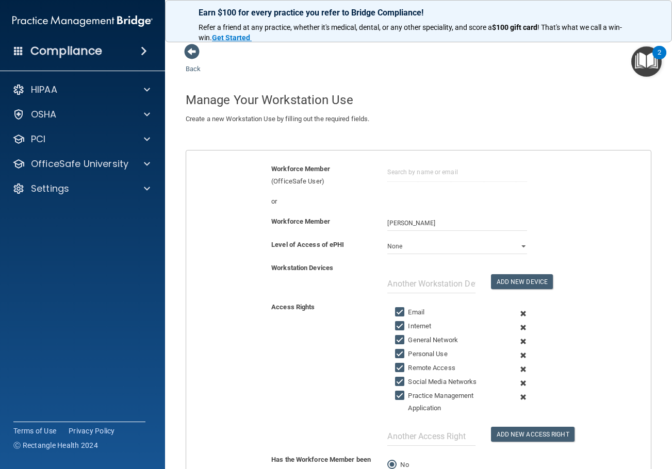
click at [515, 314] on span at bounding box center [522, 314] width 23 height 14
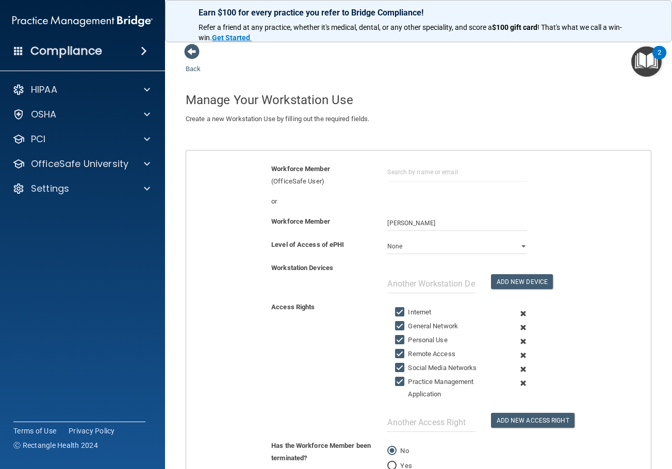
click at [515, 314] on span at bounding box center [522, 314] width 23 height 14
click at [515, 321] on span at bounding box center [522, 328] width 23 height 14
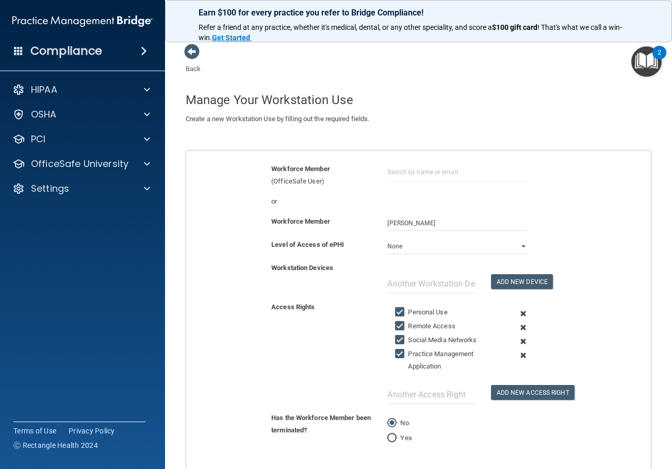
click at [515, 314] on span at bounding box center [522, 314] width 23 height 14
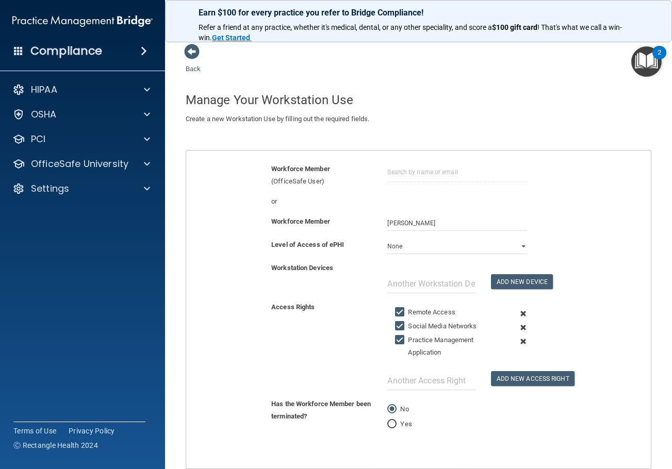
click at [515, 314] on span at bounding box center [522, 314] width 23 height 14
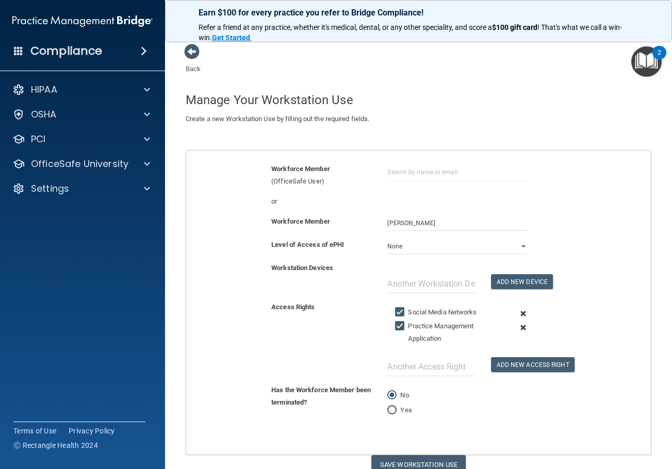
click at [515, 314] on span at bounding box center [522, 314] width 23 height 14
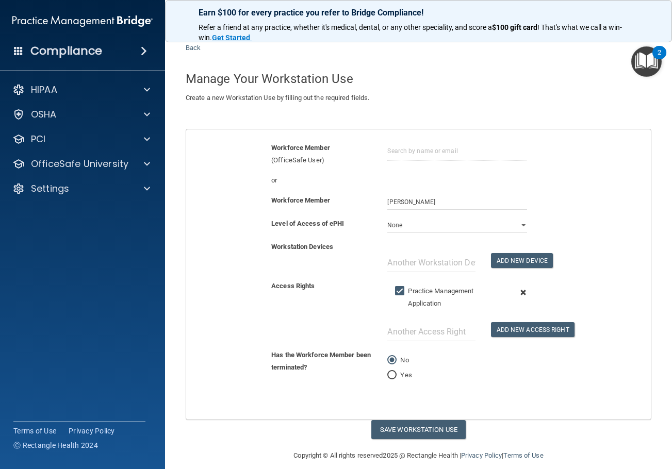
scroll to position [32, 0]
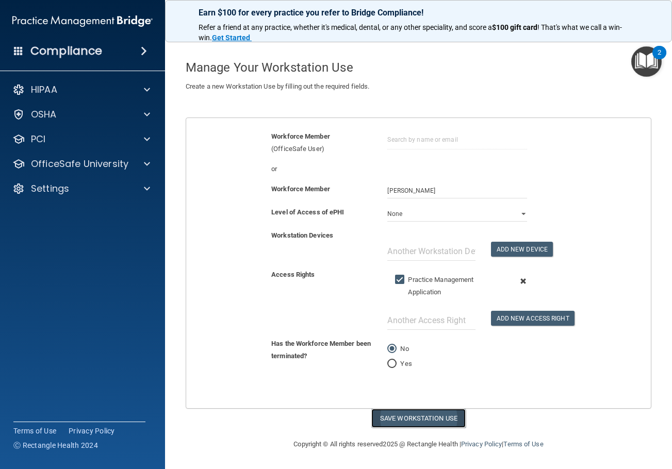
click at [442, 424] on button "Save Workstation Use" at bounding box center [418, 418] width 94 height 19
select select "? string:Limited ?"
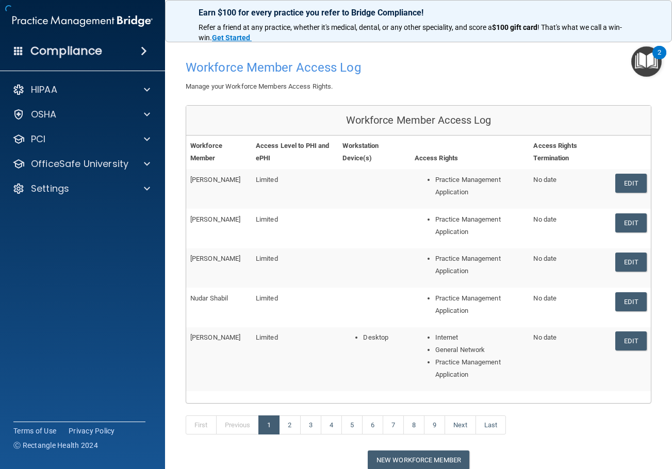
scroll to position [85, 0]
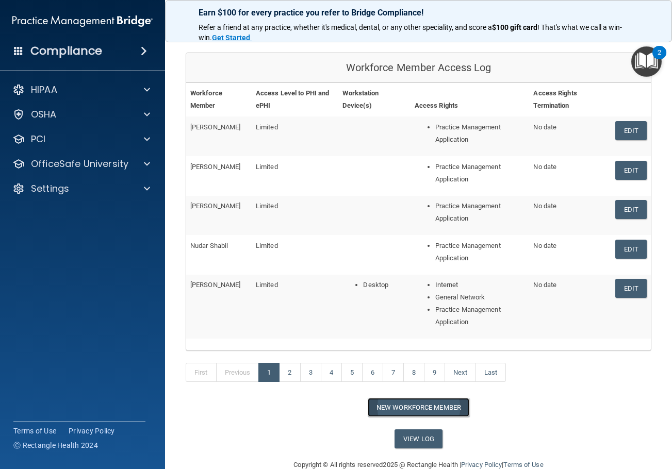
click at [425, 407] on button "New Workforce Member" at bounding box center [418, 407] width 102 height 19
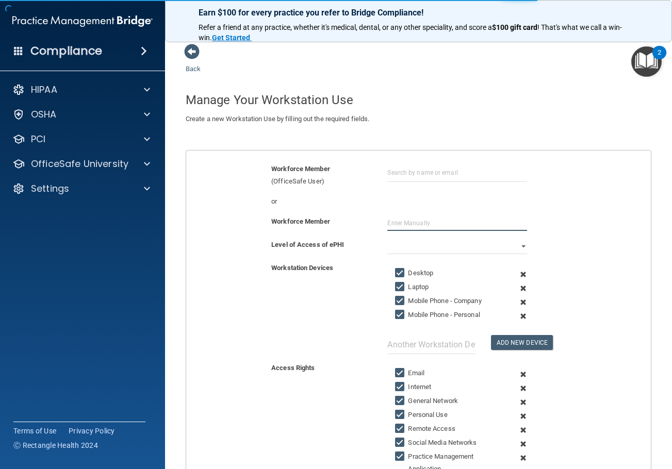
click at [408, 217] on input "text" at bounding box center [456, 222] width 139 height 15
type input "Revana Aboona"
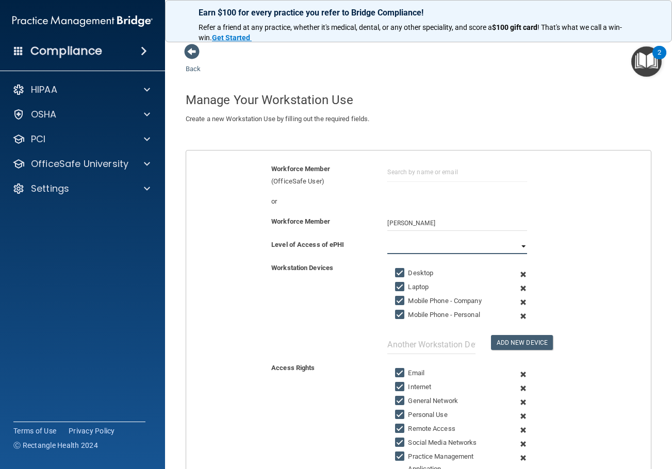
click at [406, 240] on select "Full Limited None" at bounding box center [456, 246] width 139 height 15
click at [387, 239] on select "Full Limited None" at bounding box center [456, 246] width 139 height 15
click at [518, 274] on span at bounding box center [522, 274] width 23 height 14
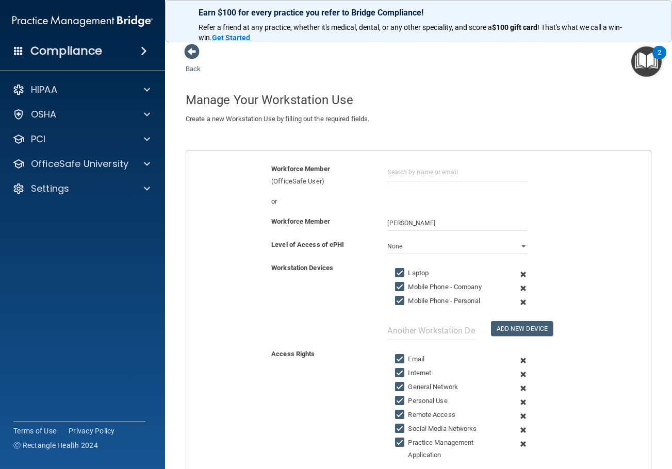
click at [518, 274] on span at bounding box center [522, 274] width 23 height 14
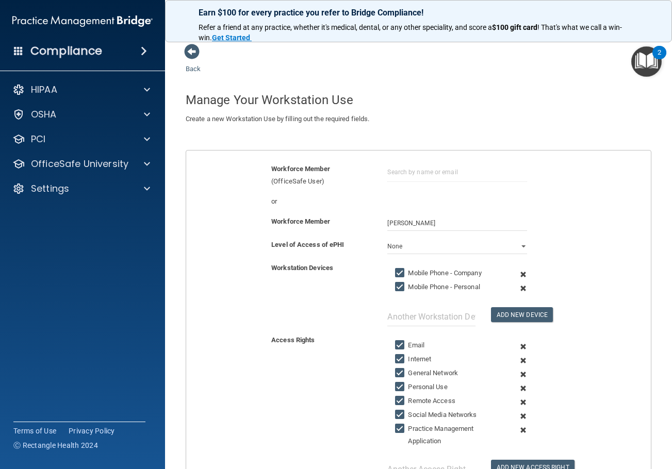
click at [518, 274] on span at bounding box center [522, 274] width 23 height 14
click at [518, 281] on span at bounding box center [522, 288] width 23 height 14
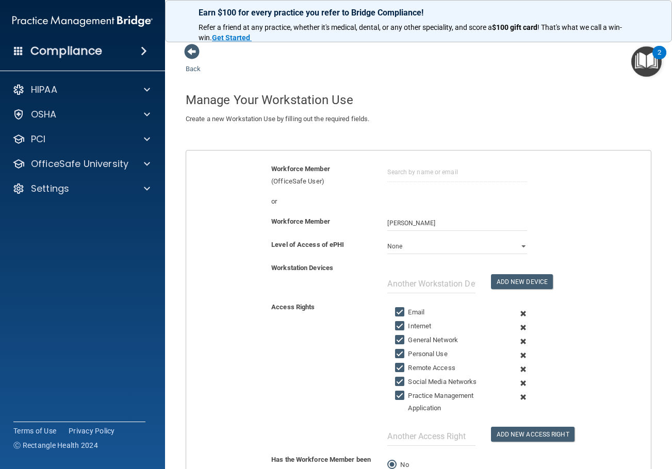
click at [514, 312] on span at bounding box center [522, 314] width 23 height 14
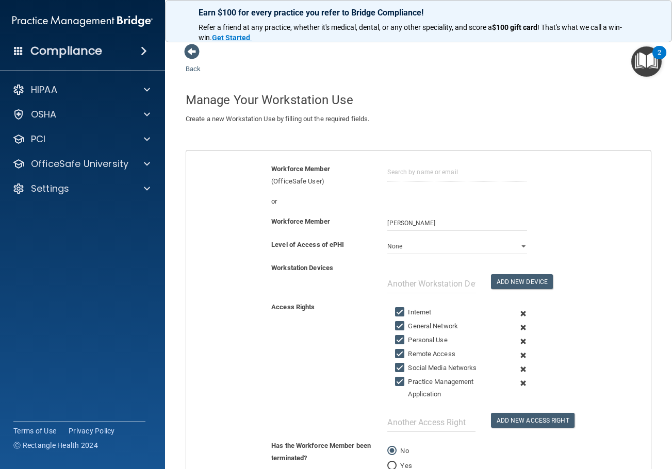
click at [514, 312] on span at bounding box center [522, 314] width 23 height 14
click at [514, 321] on span at bounding box center [522, 328] width 23 height 14
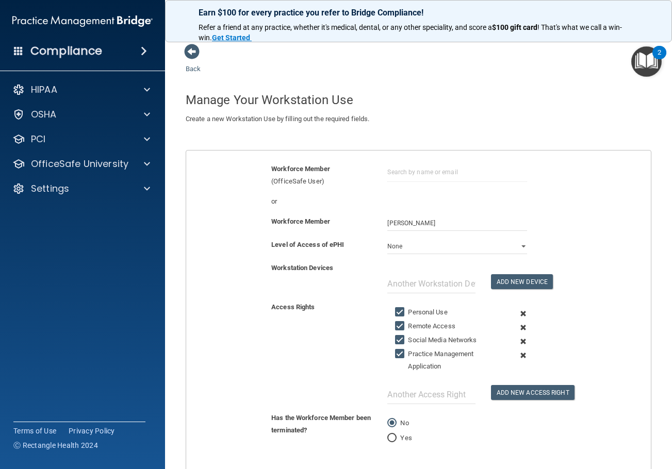
click at [514, 312] on span at bounding box center [522, 314] width 23 height 14
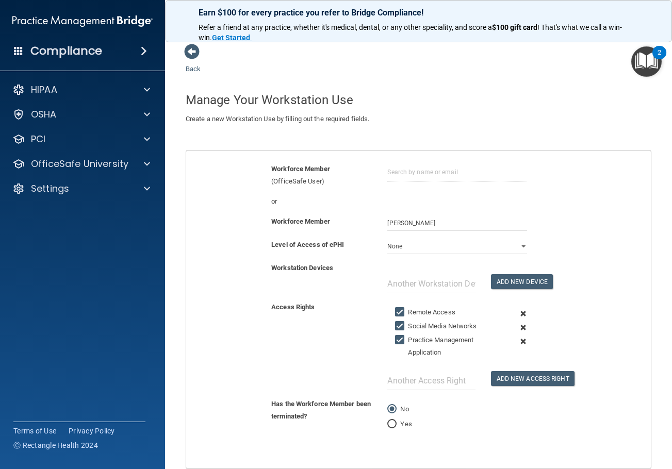
click at [514, 312] on span at bounding box center [522, 314] width 23 height 14
click at [514, 321] on span at bounding box center [522, 328] width 23 height 14
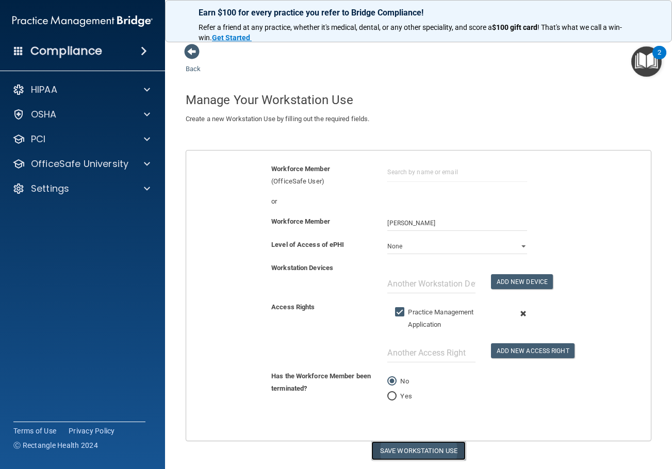
click at [426, 447] on button "Save Workstation Use" at bounding box center [418, 450] width 94 height 19
select select "? string:Limited ?"
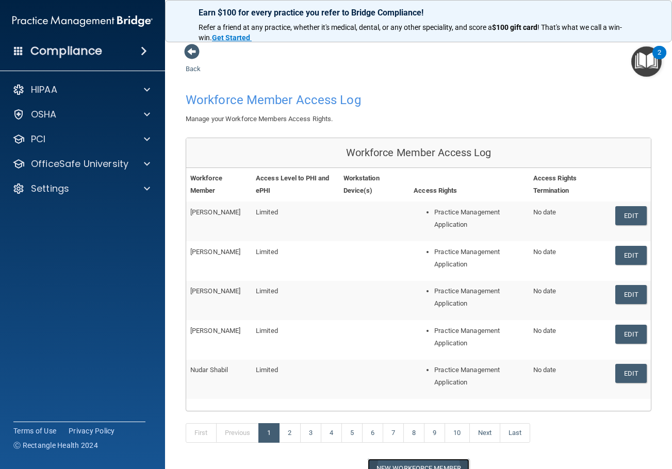
click at [440, 459] on button "New Workforce Member" at bounding box center [418, 468] width 102 height 19
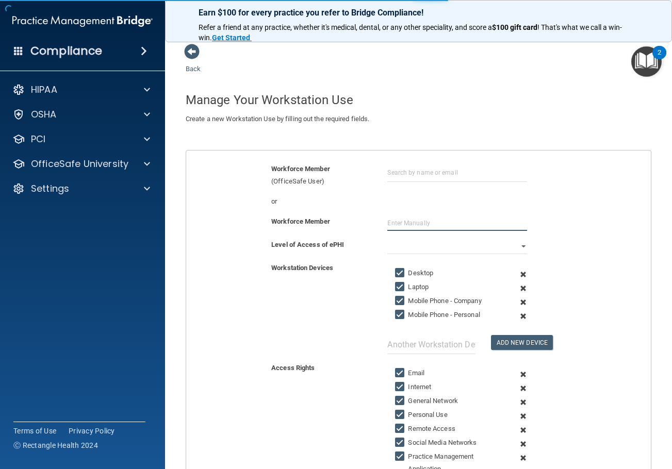
click at [411, 225] on input "text" at bounding box center [456, 222] width 139 height 15
type input "Jennifer Agrusa"
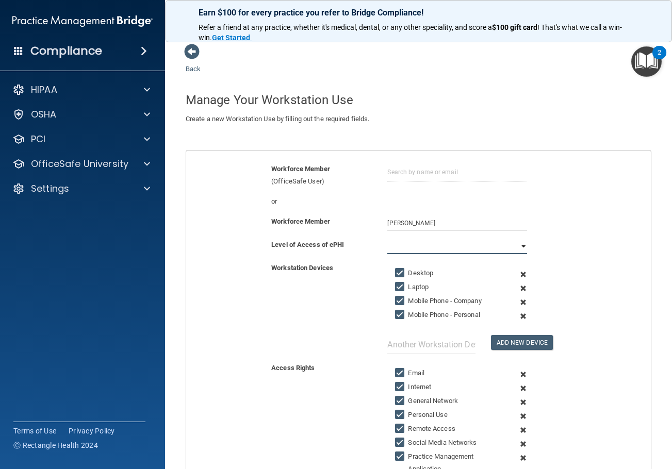
click at [425, 244] on select "Full Limited None" at bounding box center [456, 246] width 139 height 15
click at [387, 239] on select "Full Limited None" at bounding box center [456, 246] width 139 height 15
click at [519, 276] on span at bounding box center [522, 274] width 23 height 14
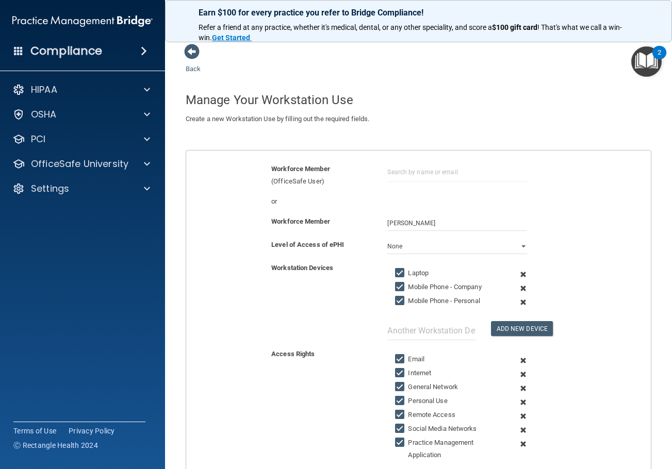
click at [519, 276] on span at bounding box center [522, 274] width 23 height 14
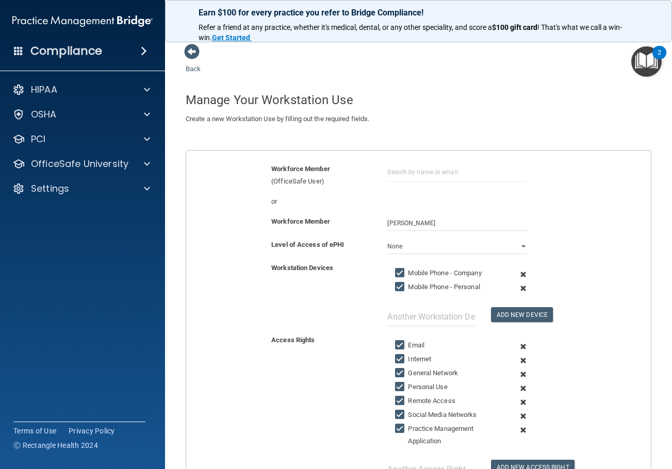
click at [519, 276] on span at bounding box center [522, 274] width 23 height 14
click at [519, 281] on span at bounding box center [522, 288] width 23 height 14
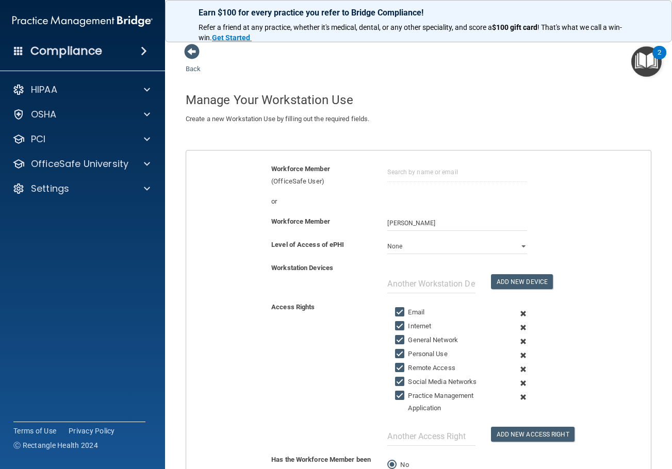
click at [520, 312] on span at bounding box center [522, 314] width 23 height 14
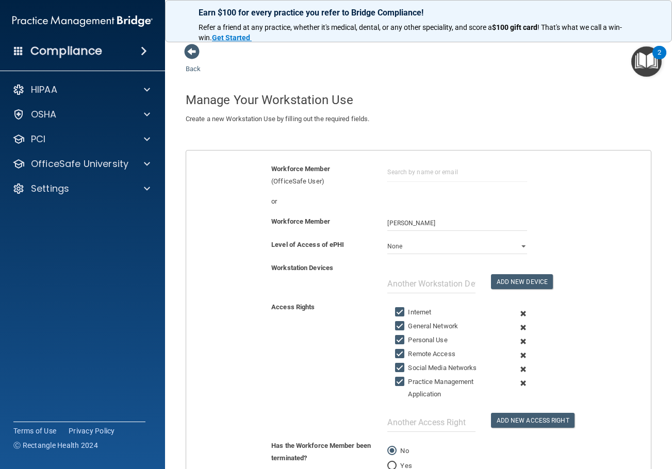
click at [520, 312] on span at bounding box center [522, 314] width 23 height 14
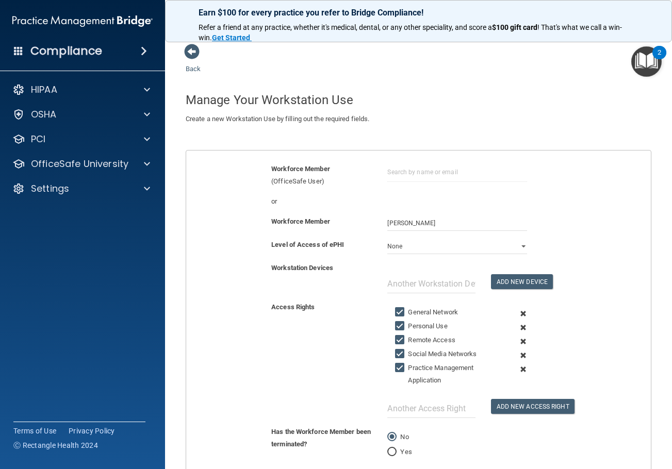
click at [520, 312] on span at bounding box center [522, 314] width 23 height 14
click at [520, 321] on span at bounding box center [522, 328] width 23 height 14
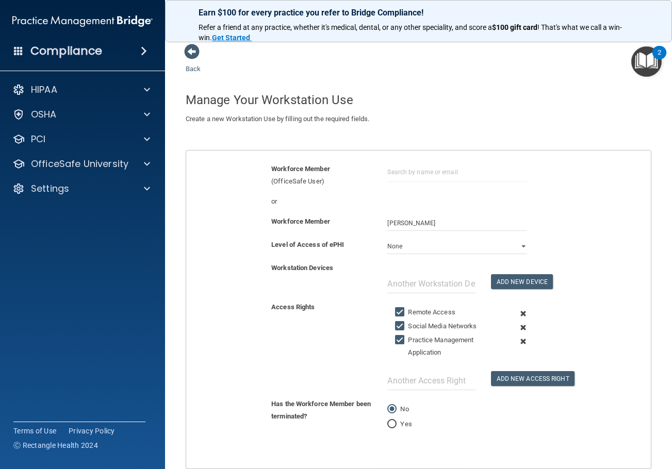
click at [520, 312] on span at bounding box center [522, 314] width 23 height 14
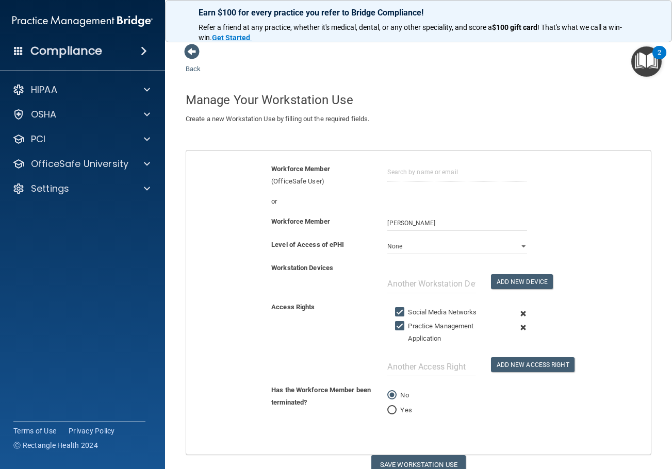
click at [520, 312] on span at bounding box center [522, 314] width 23 height 14
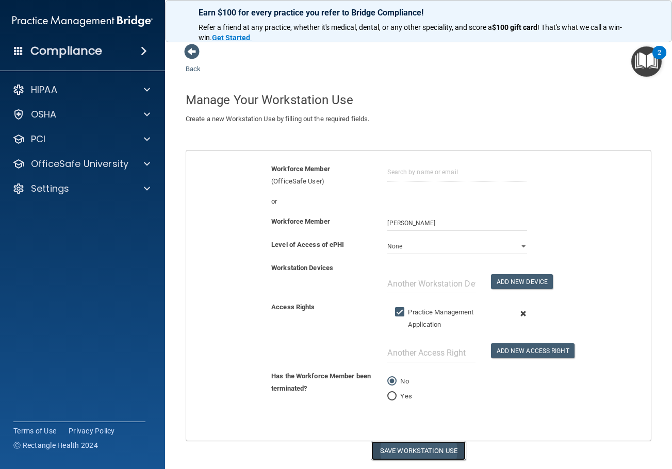
click at [419, 448] on button "Save Workstation Use" at bounding box center [418, 450] width 94 height 19
select select "? string:Limited ?"
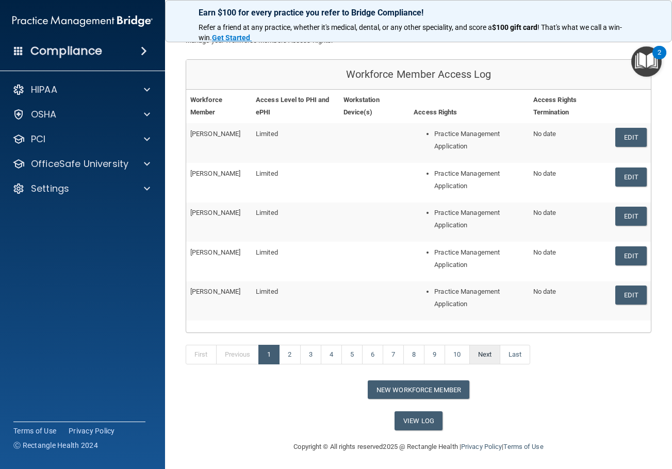
scroll to position [81, 0]
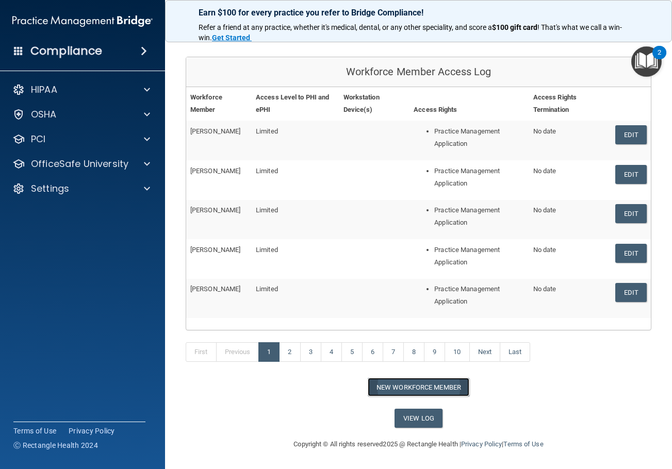
click at [437, 391] on button "New Workforce Member" at bounding box center [418, 387] width 102 height 19
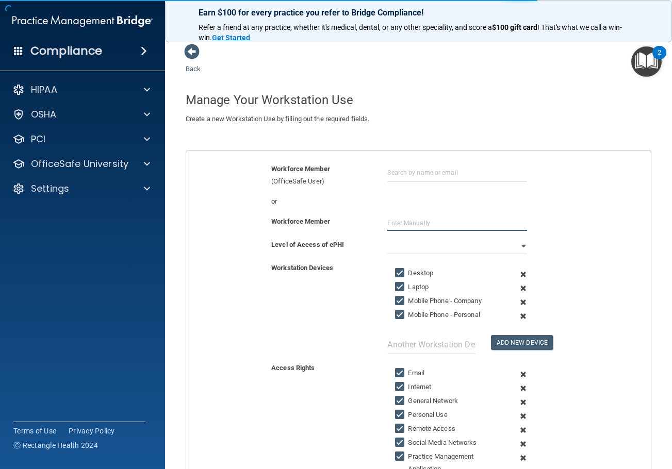
click at [407, 216] on input "text" at bounding box center [456, 222] width 139 height 15
type input "Debra Batavia"
click at [423, 250] on select "Full Limited None" at bounding box center [456, 246] width 139 height 15
click at [434, 247] on select "Full Limited None" at bounding box center [456, 246] width 139 height 15
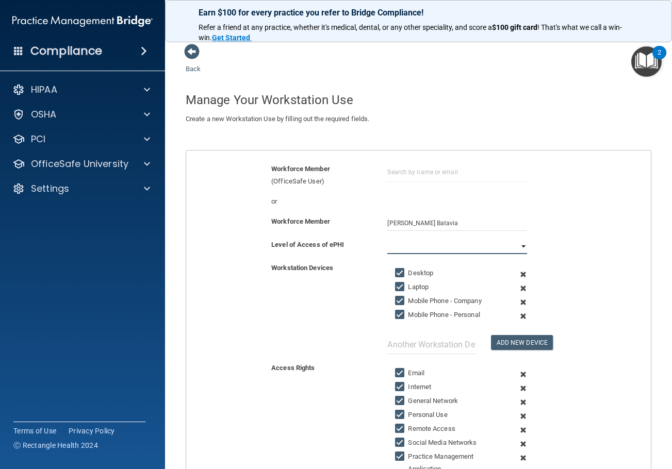
click at [514, 244] on select "Full Limited None" at bounding box center [456, 246] width 139 height 15
click at [387, 239] on select "Full Limited None" at bounding box center [456, 246] width 139 height 15
click at [519, 276] on span at bounding box center [522, 274] width 23 height 14
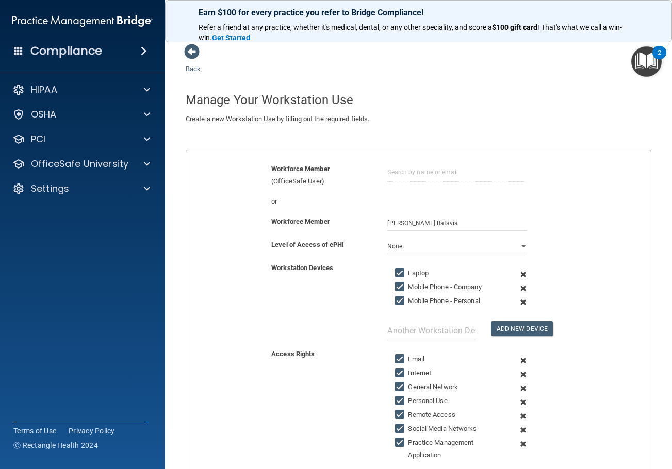
click at [519, 276] on span at bounding box center [522, 274] width 23 height 14
click at [519, 281] on span at bounding box center [522, 288] width 23 height 14
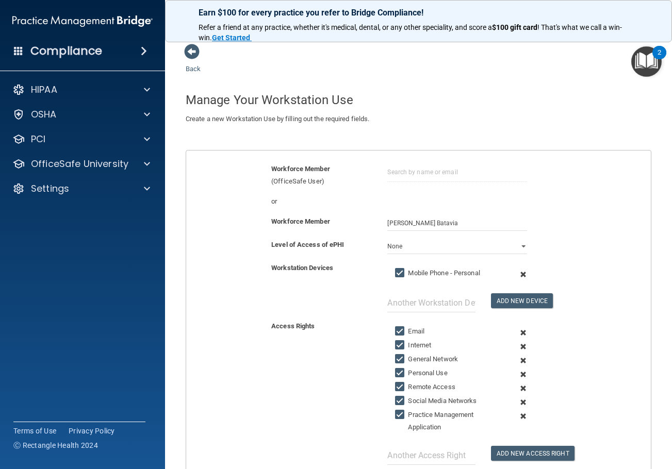
click at [519, 276] on span at bounding box center [522, 274] width 23 height 14
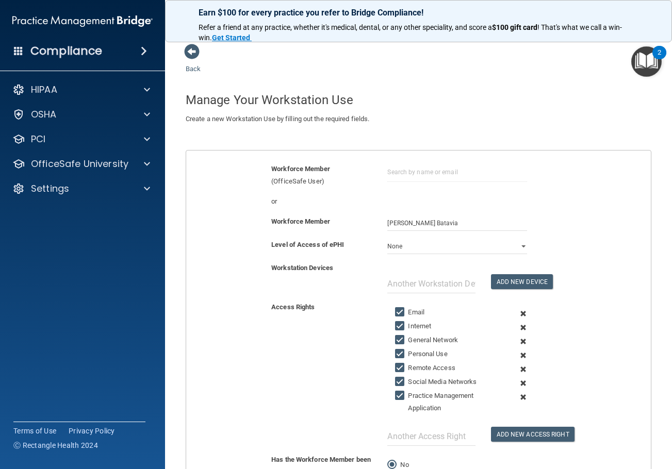
click at [519, 314] on span at bounding box center [522, 314] width 23 height 14
click at [519, 321] on span at bounding box center [522, 328] width 23 height 14
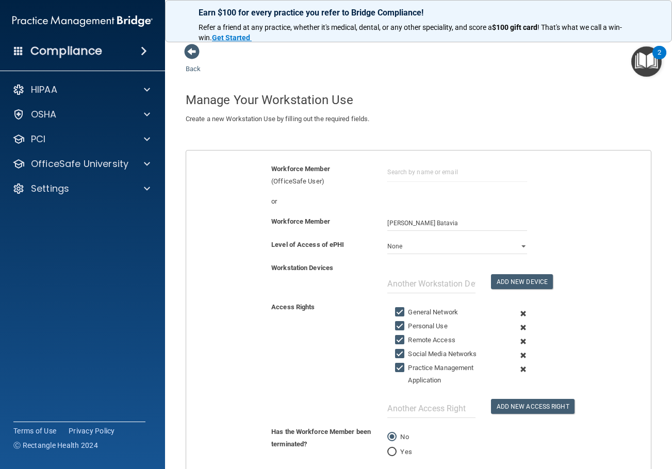
click at [519, 314] on span at bounding box center [522, 314] width 23 height 14
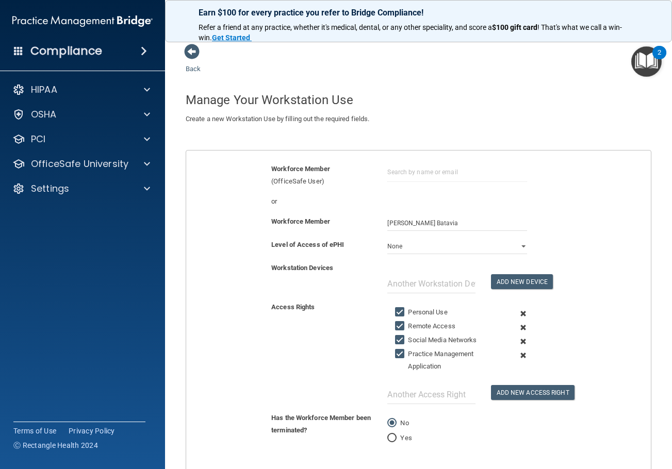
click at [519, 314] on span at bounding box center [522, 314] width 23 height 14
click at [519, 321] on span at bounding box center [522, 328] width 23 height 14
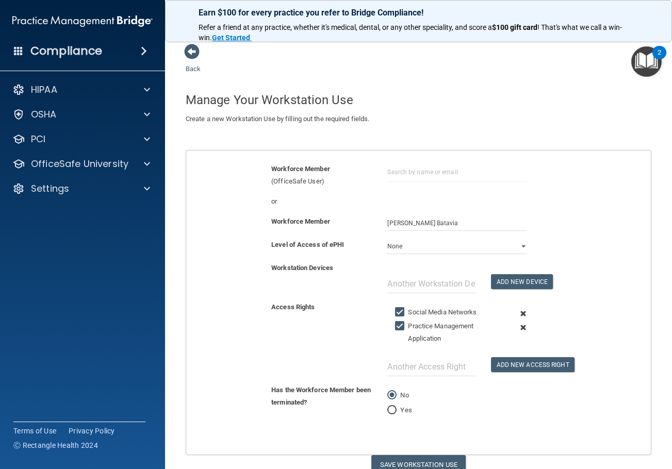
click at [519, 314] on span at bounding box center [522, 314] width 23 height 14
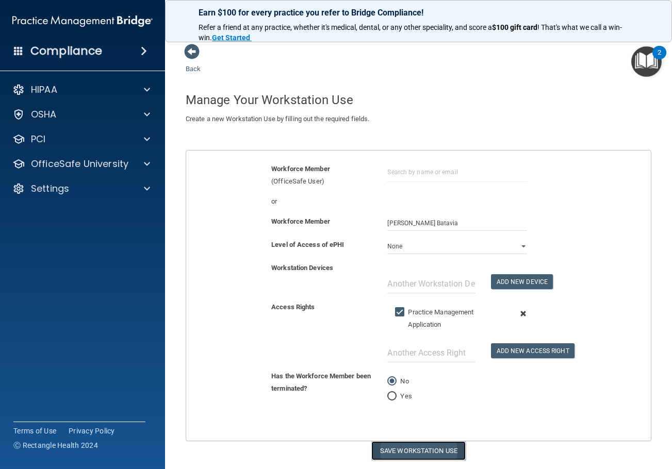
click at [414, 452] on button "Save Workstation Use" at bounding box center [418, 450] width 94 height 19
select select "? string:Limited ?"
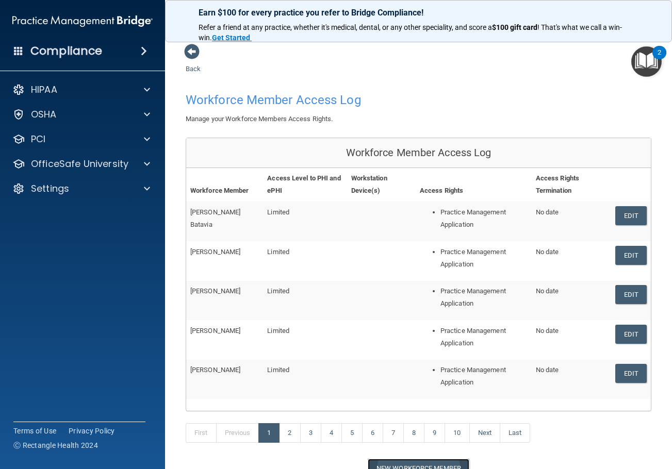
click at [425, 465] on button "New Workforce Member" at bounding box center [418, 468] width 102 height 19
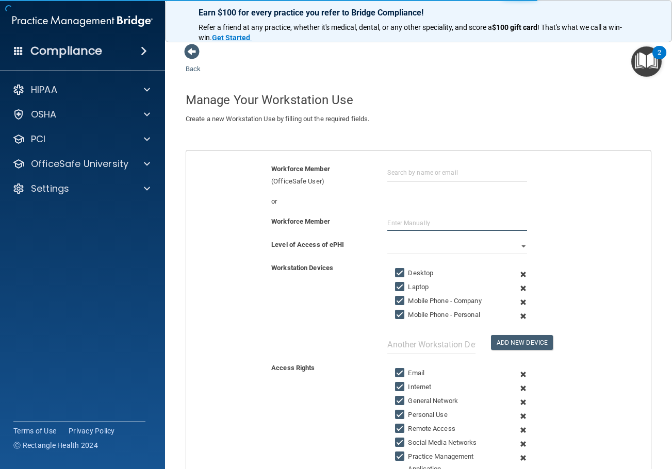
click at [392, 221] on input "text" at bounding box center [456, 222] width 139 height 15
type input "Krysta Huhn"
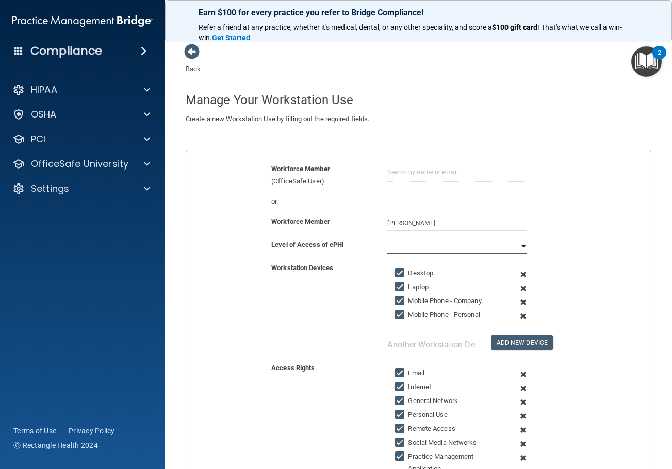
click at [434, 246] on select "Full Limited None" at bounding box center [456, 246] width 139 height 15
click at [387, 239] on select "Full Limited None" at bounding box center [456, 246] width 139 height 15
click at [517, 275] on span at bounding box center [522, 274] width 23 height 14
click at [517, 281] on span at bounding box center [522, 288] width 23 height 14
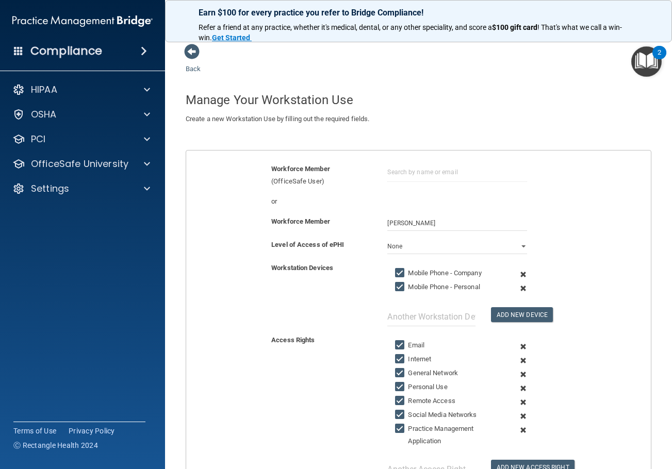
click at [517, 275] on span at bounding box center [522, 274] width 23 height 14
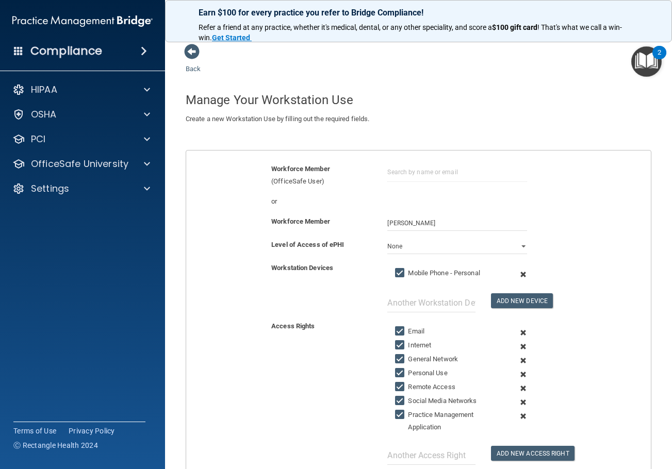
click at [517, 275] on span at bounding box center [522, 274] width 23 height 14
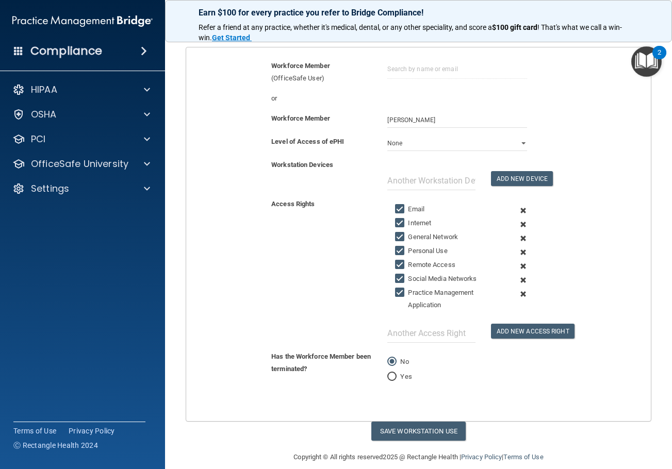
click at [519, 210] on span at bounding box center [522, 211] width 23 height 14
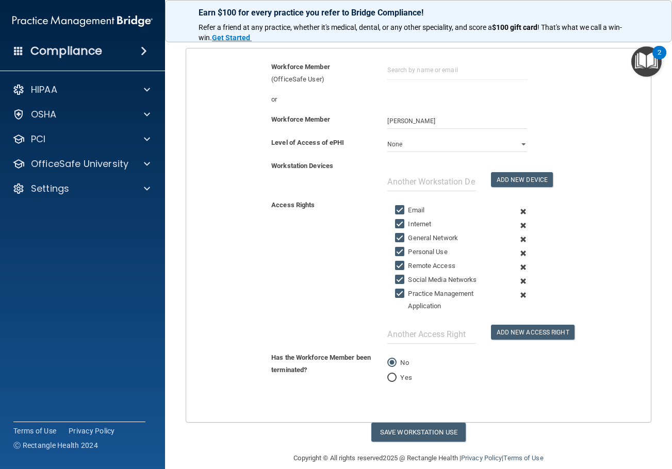
click at [519, 219] on span at bounding box center [522, 226] width 23 height 14
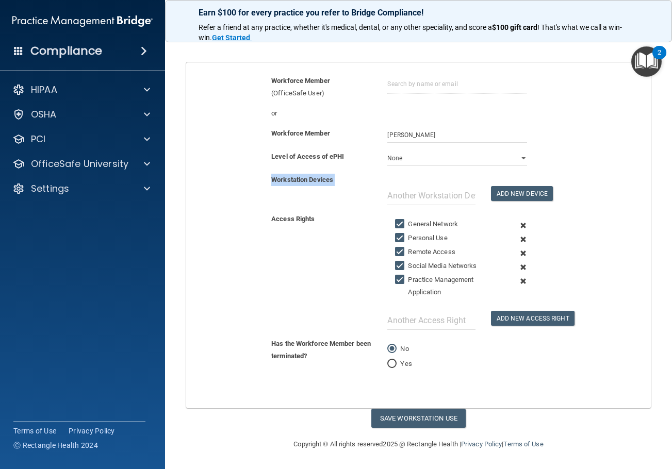
click at [519, 210] on div "Workstation Devices Add New Device" at bounding box center [418, 193] width 480 height 39
click at [516, 227] on span at bounding box center [522, 226] width 23 height 14
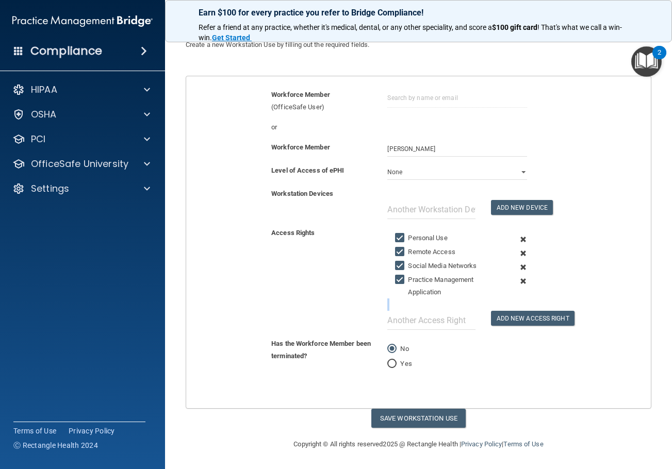
click at [516, 227] on div "Personal Use Remote Access Social Media Networks Practice Management Applicatio…" at bounding box center [456, 278] width 155 height 103
click at [516, 239] on span at bounding box center [522, 239] width 23 height 14
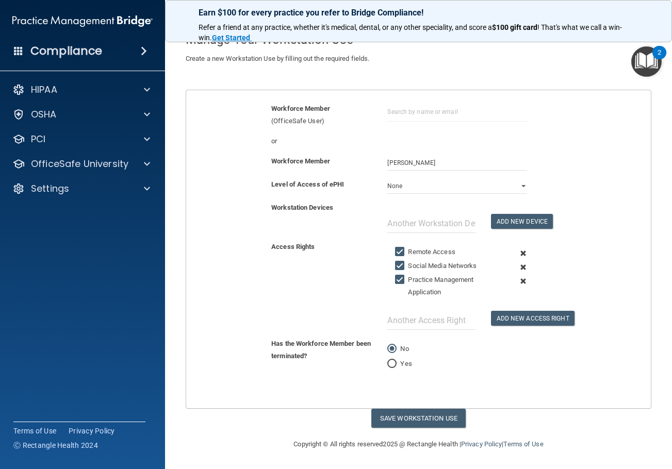
click at [515, 253] on span at bounding box center [522, 253] width 23 height 14
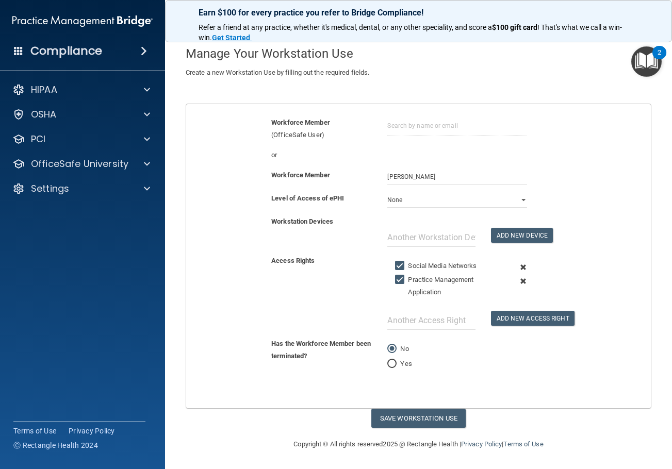
click at [516, 269] on span at bounding box center [522, 267] width 23 height 14
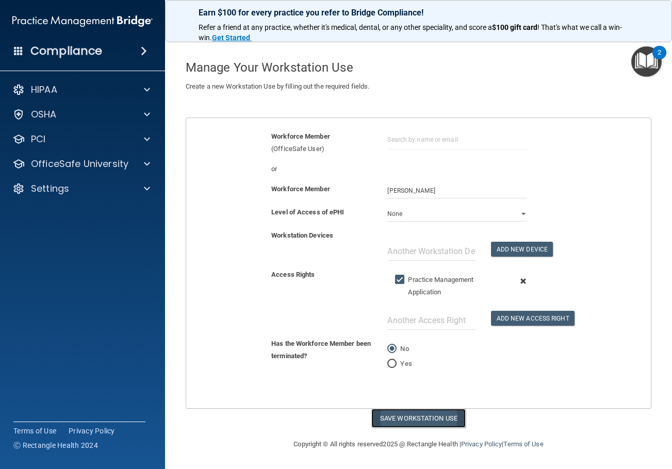
click at [428, 419] on button "Save Workstation Use" at bounding box center [418, 418] width 94 height 19
select select "? string:Limited ?"
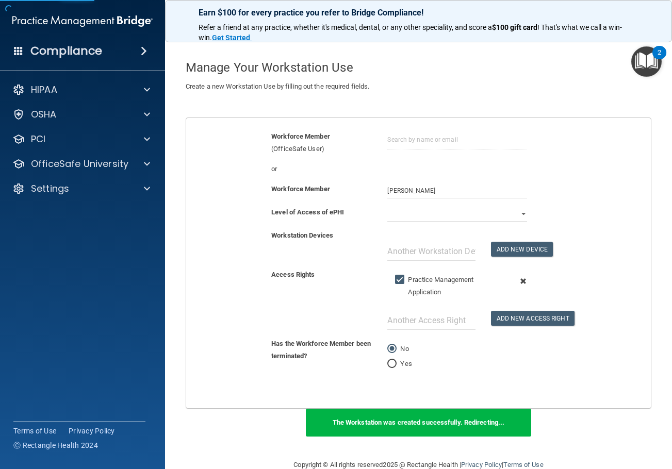
scroll to position [60, 0]
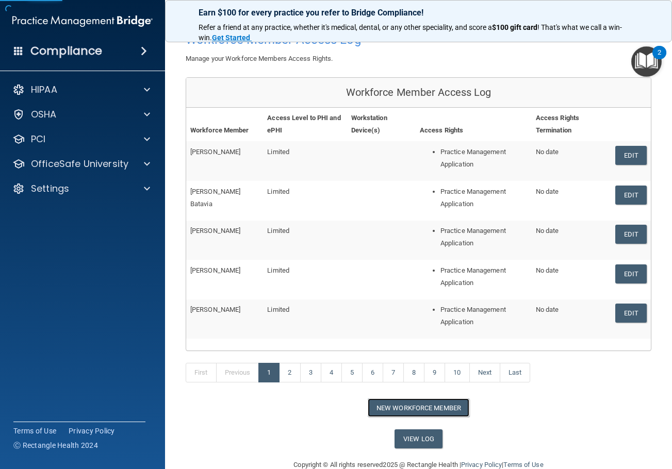
click at [432, 410] on button "New Workforce Member" at bounding box center [418, 407] width 102 height 19
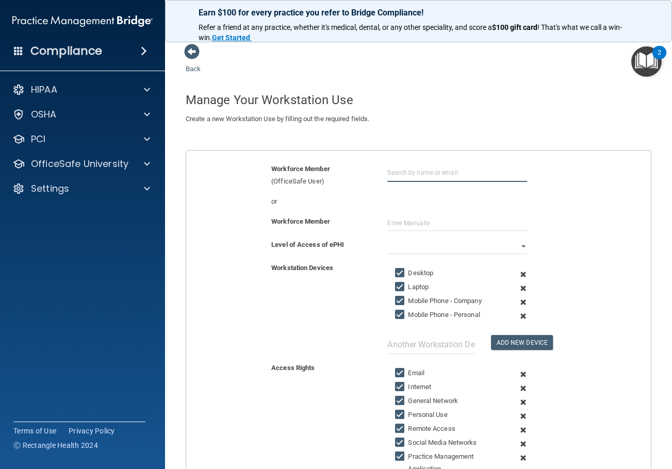
click at [415, 176] on input "text" at bounding box center [456, 172] width 139 height 19
type input "K"
click at [405, 230] on input "text" at bounding box center [456, 222] width 139 height 15
type input "Kolby Jenkins"
click at [405, 247] on select "Full Limited None" at bounding box center [456, 246] width 139 height 15
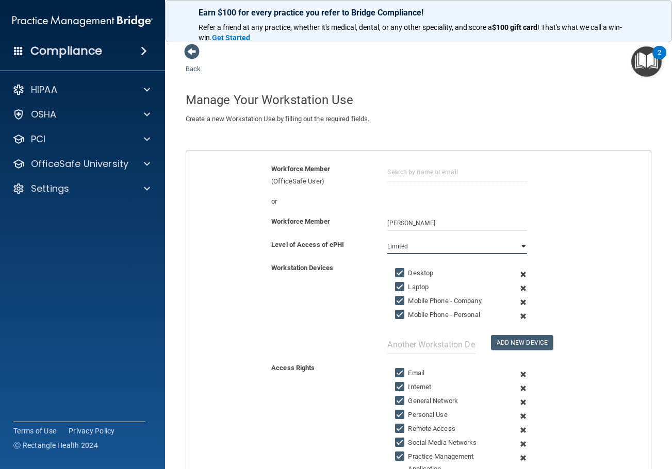
click at [387, 239] on select "Full Limited None" at bounding box center [456, 246] width 139 height 15
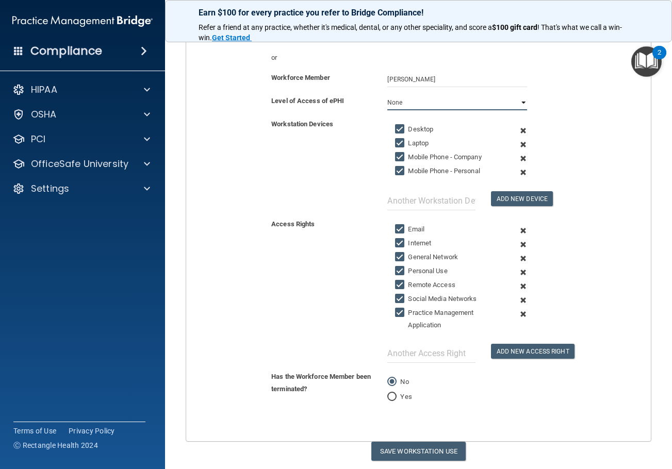
scroll to position [155, 0]
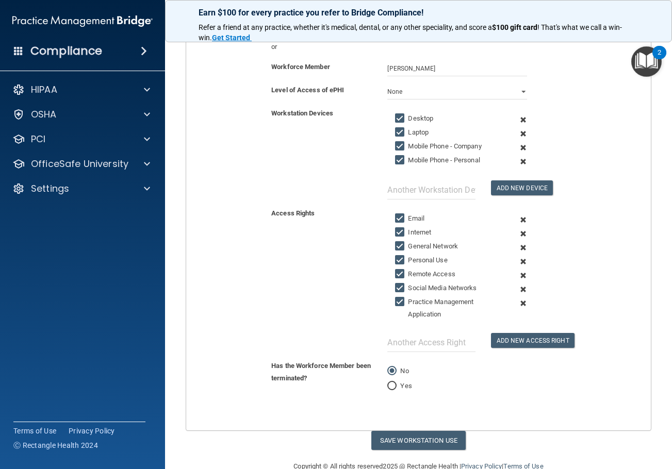
click at [519, 118] on span at bounding box center [522, 120] width 23 height 14
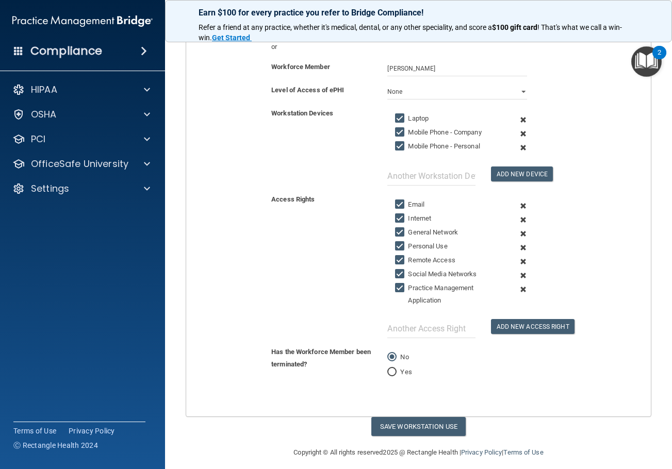
click at [519, 118] on span at bounding box center [522, 120] width 23 height 14
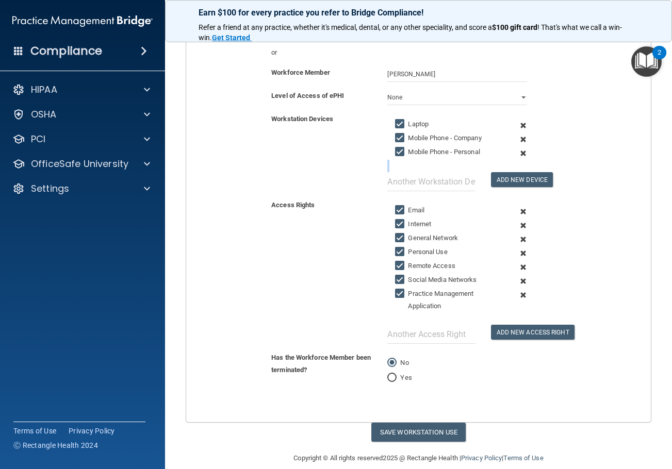
click at [519, 118] on div "Laptop Mobile Phone - Company Mobile Phone - Personal Add New Device" at bounding box center [456, 152] width 155 height 78
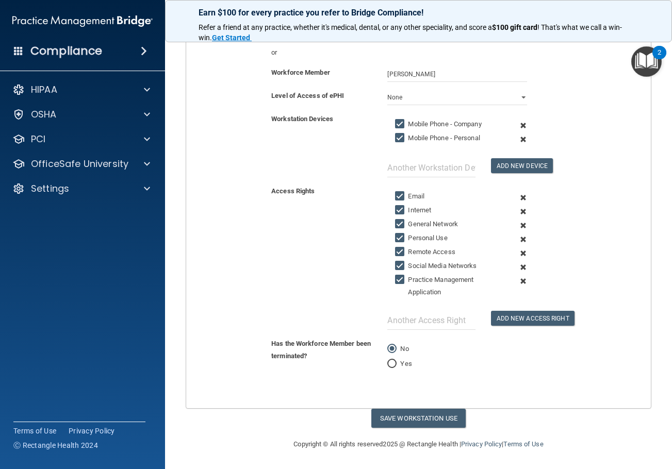
click at [518, 124] on span at bounding box center [522, 126] width 23 height 14
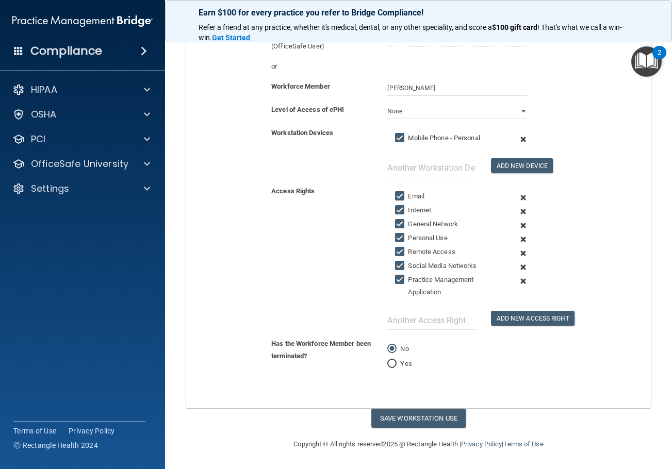
click at [516, 138] on span at bounding box center [522, 139] width 23 height 14
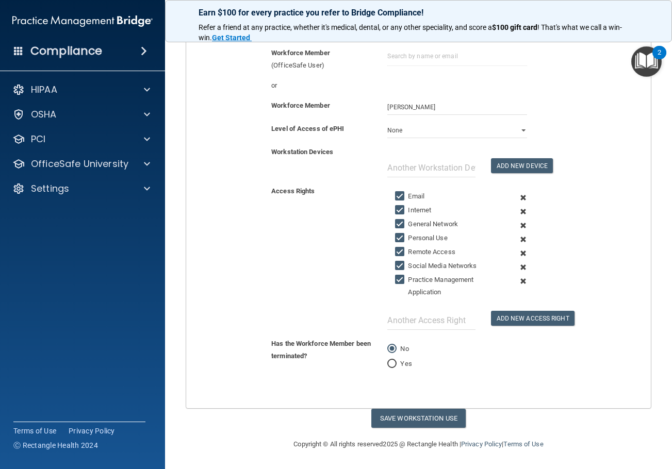
click at [517, 200] on span at bounding box center [522, 198] width 23 height 14
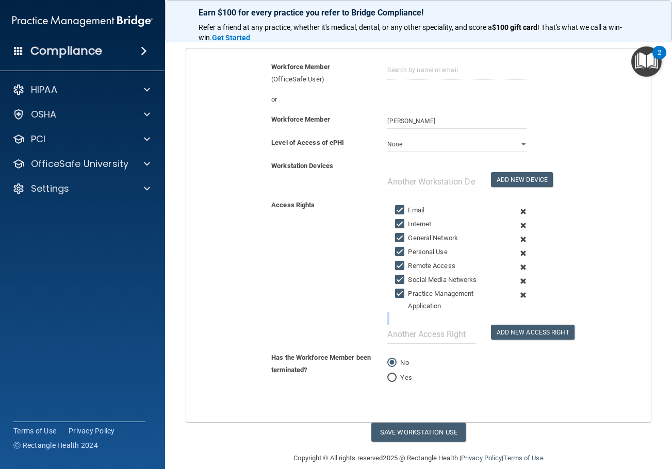
click at [517, 200] on div "Email Internet General Network Personal Use Remote Access Social Media Networks…" at bounding box center [456, 271] width 155 height 145
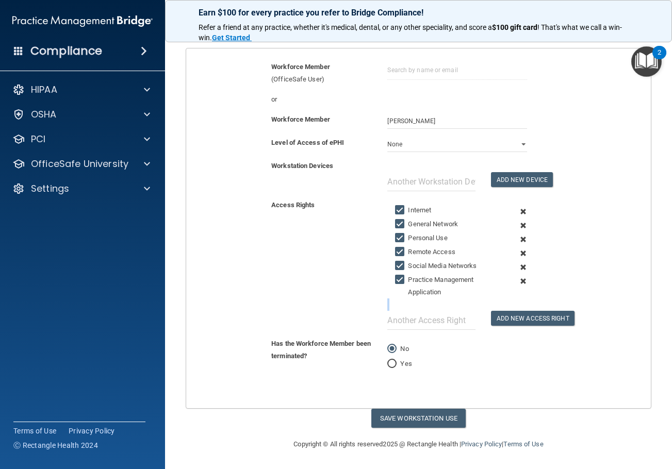
click at [517, 210] on span at bounding box center [522, 212] width 23 height 14
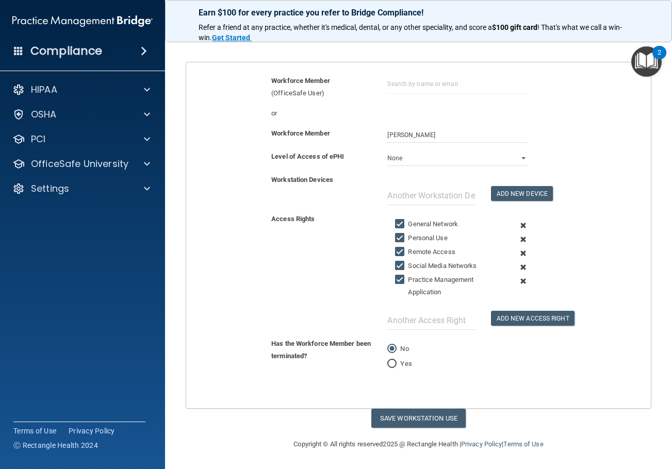
scroll to position [0, 0]
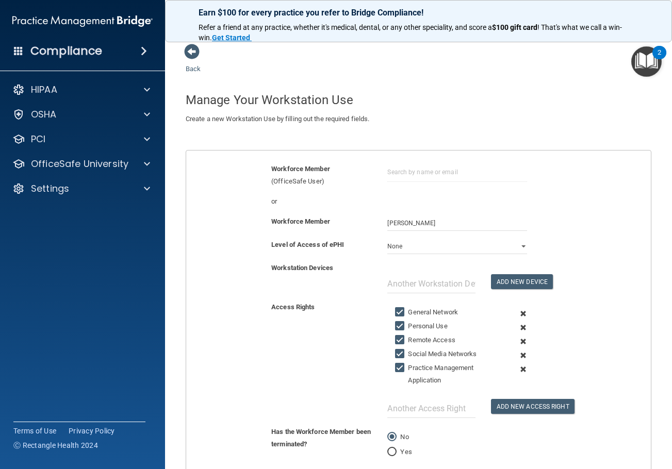
click at [517, 314] on span at bounding box center [522, 314] width 23 height 14
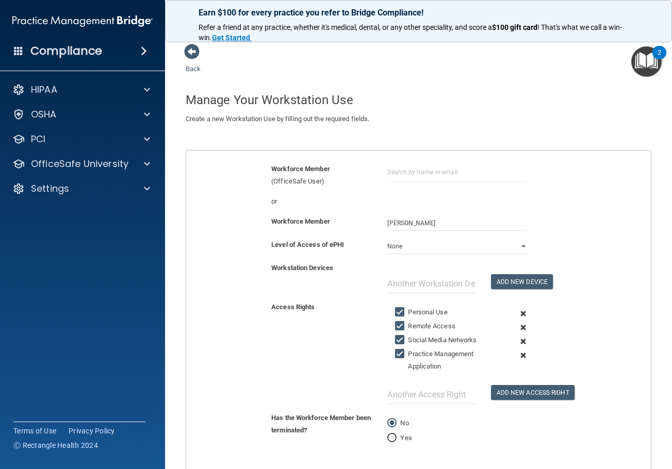
click at [517, 314] on span at bounding box center [522, 314] width 23 height 14
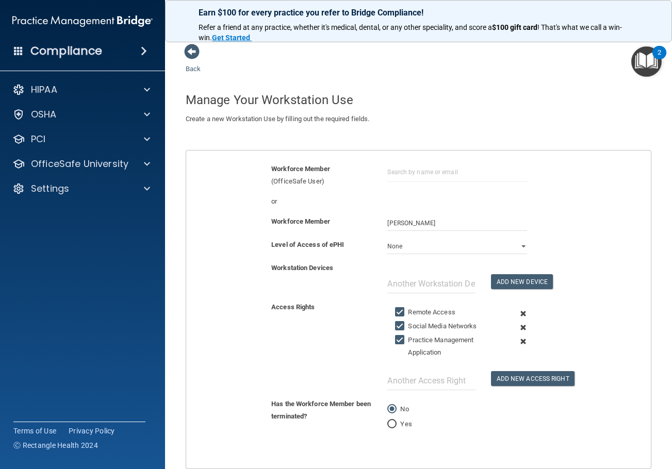
click at [517, 314] on span at bounding box center [522, 314] width 23 height 14
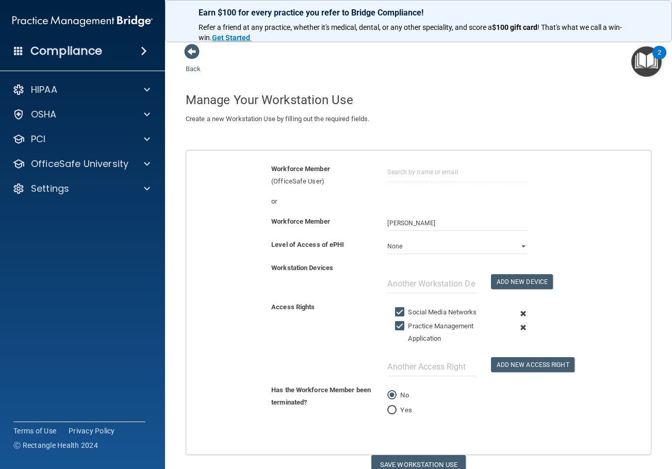
click at [517, 314] on span at bounding box center [522, 314] width 23 height 14
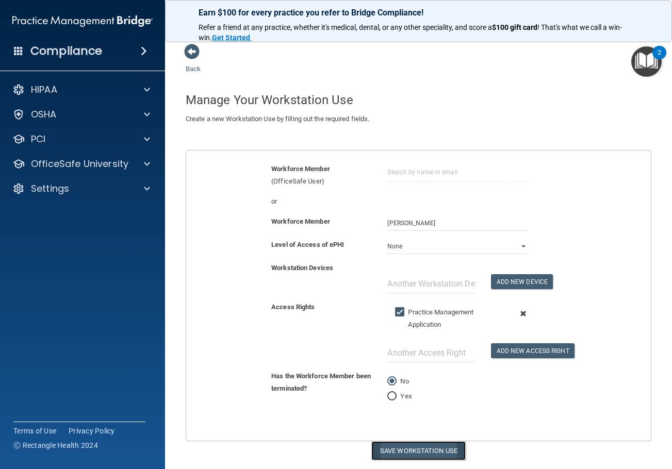
click at [430, 449] on button "Save Workstation Use" at bounding box center [418, 450] width 94 height 19
select select "? string:Limited ?"
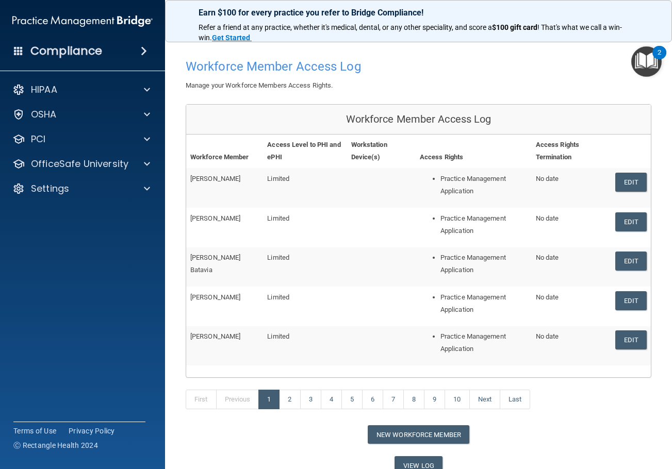
scroll to position [81, 0]
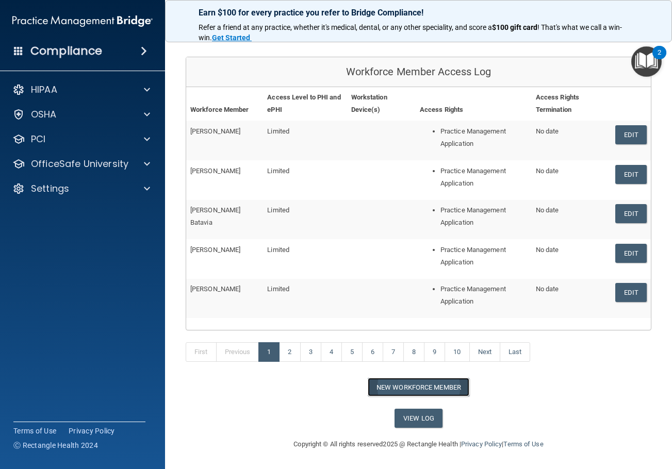
click at [409, 381] on button "New Workforce Member" at bounding box center [418, 387] width 102 height 19
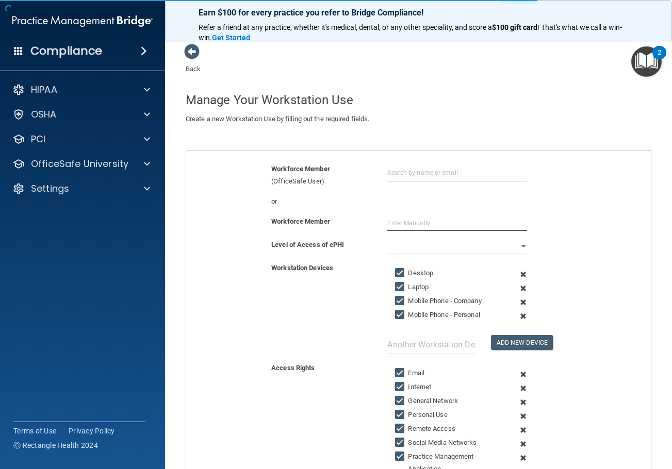
click at [422, 230] on input "text" at bounding box center [456, 222] width 139 height 15
click at [420, 223] on input "text" at bounding box center [456, 222] width 139 height 15
type input "Francesca Kassab"
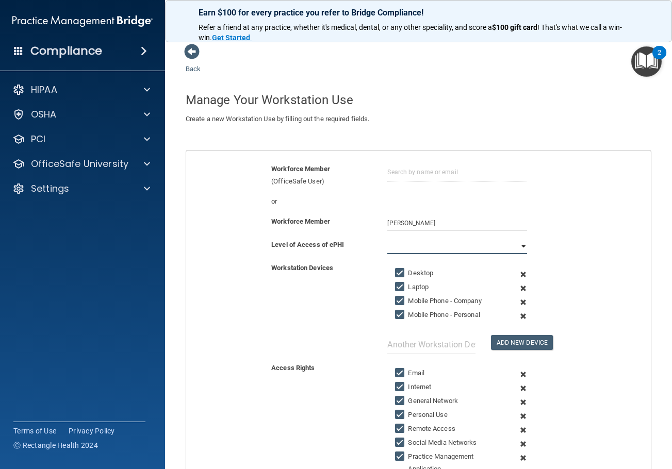
click at [411, 241] on select "Full Limited None" at bounding box center [456, 246] width 139 height 15
click at [387, 239] on select "Full Limited None" at bounding box center [456, 246] width 139 height 15
click at [516, 273] on span at bounding box center [522, 274] width 23 height 14
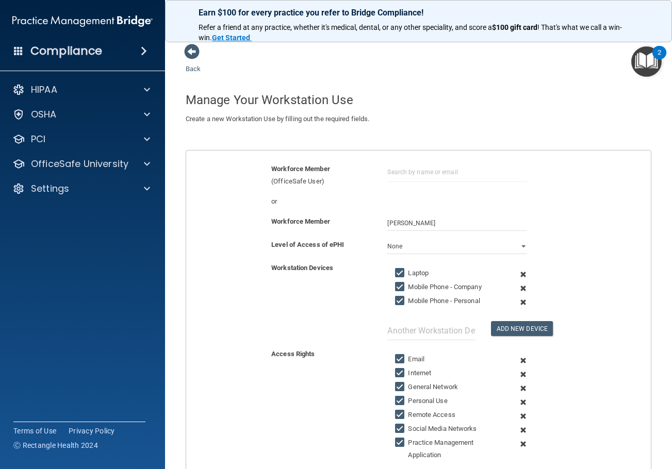
click at [516, 273] on span at bounding box center [522, 274] width 23 height 14
click at [516, 281] on span at bounding box center [522, 288] width 23 height 14
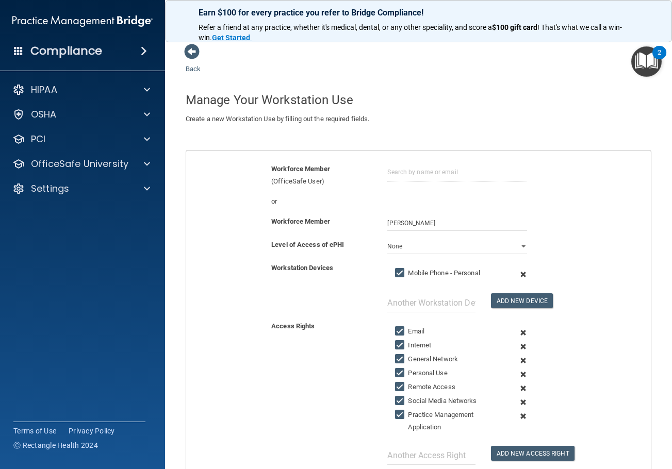
click at [516, 273] on span at bounding box center [522, 274] width 23 height 14
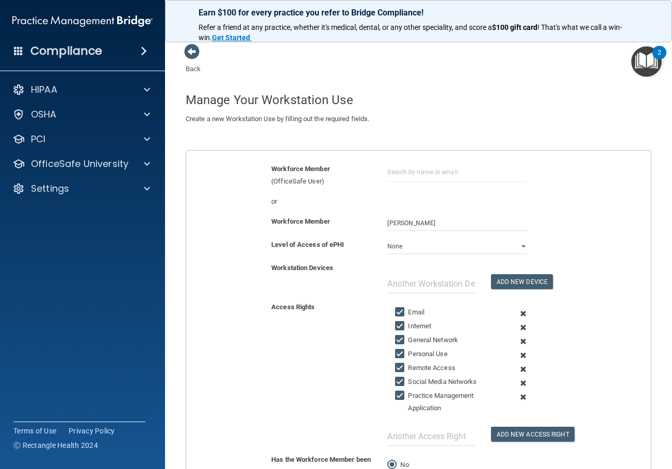
click at [515, 313] on span at bounding box center [522, 314] width 23 height 14
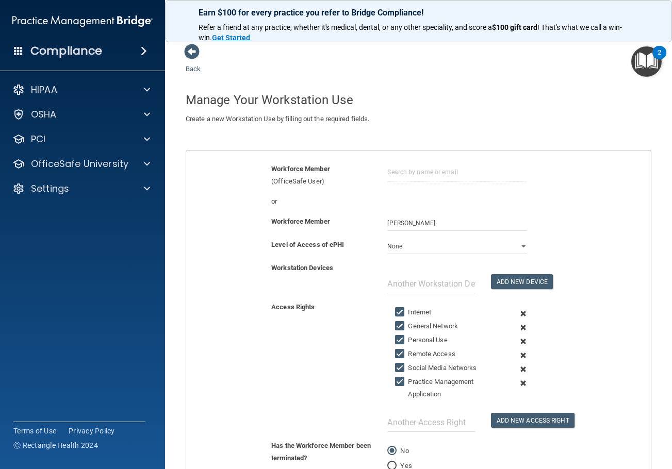
click at [515, 313] on span at bounding box center [522, 314] width 23 height 14
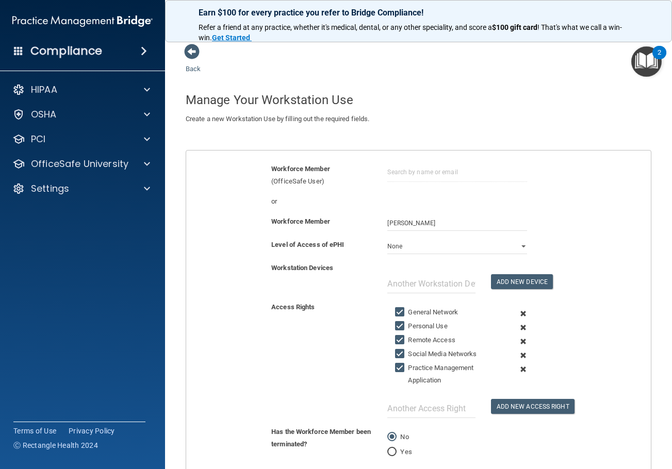
click at [515, 313] on span at bounding box center [522, 314] width 23 height 14
click at [515, 321] on span at bounding box center [522, 328] width 23 height 14
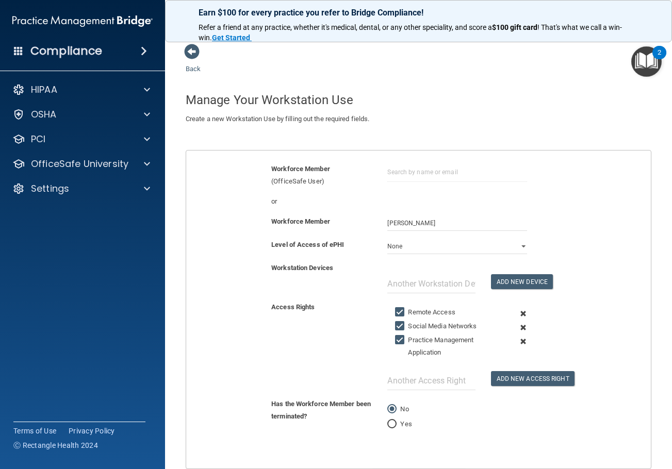
click at [515, 313] on span at bounding box center [522, 314] width 23 height 14
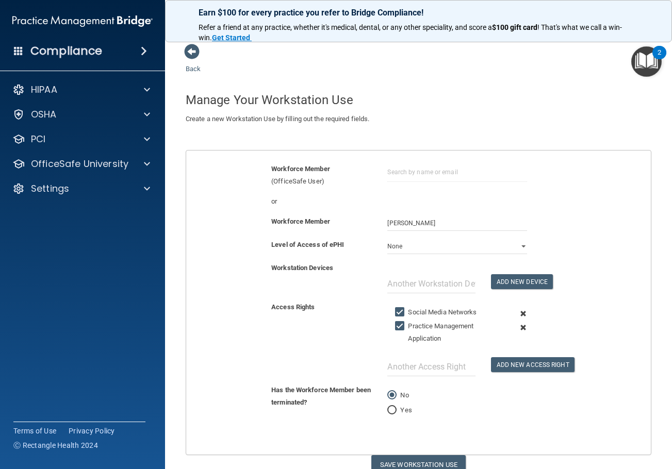
click at [515, 313] on span at bounding box center [522, 314] width 23 height 14
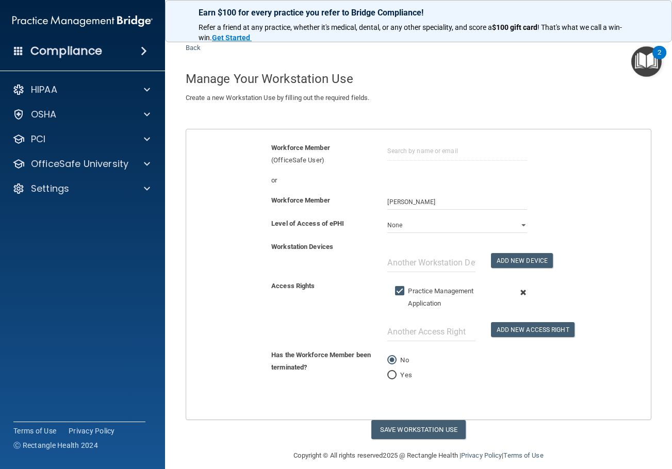
scroll to position [32, 0]
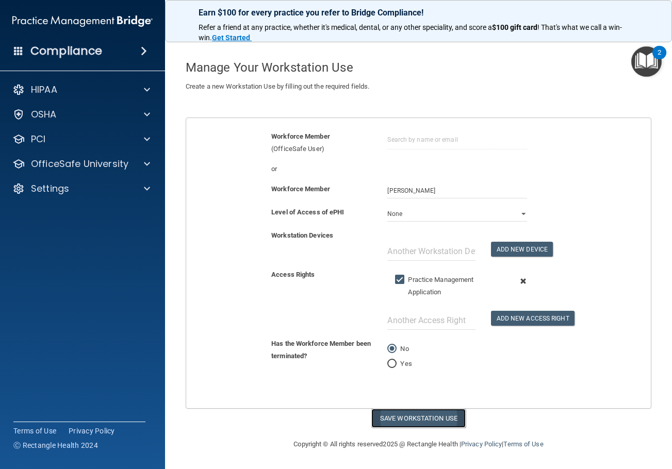
click at [425, 412] on button "Save Workstation Use" at bounding box center [418, 418] width 94 height 19
select select "? string:Limited ?"
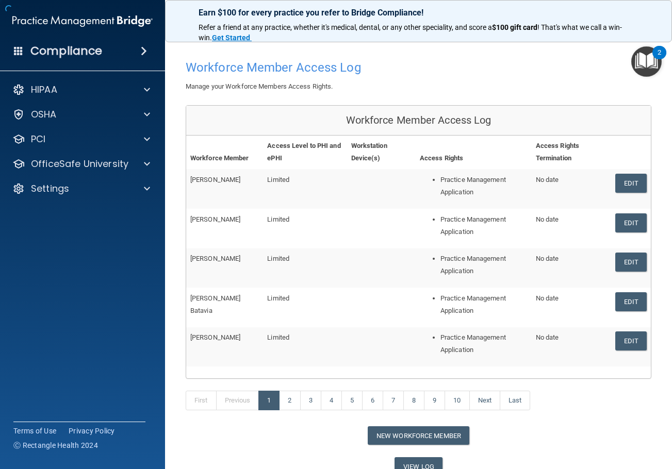
scroll to position [60, 0]
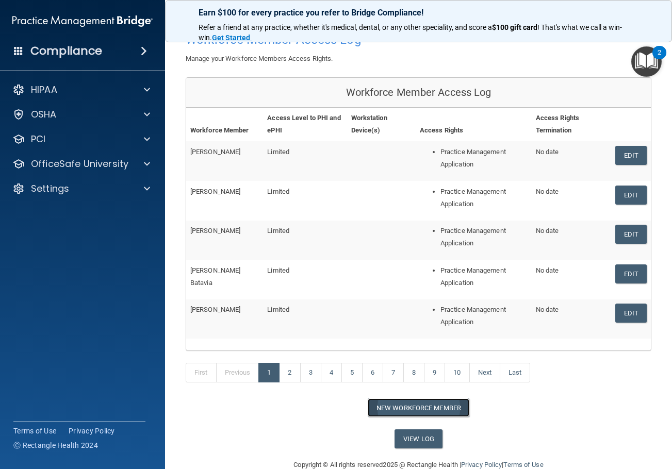
click at [424, 409] on button "New Workforce Member" at bounding box center [418, 407] width 102 height 19
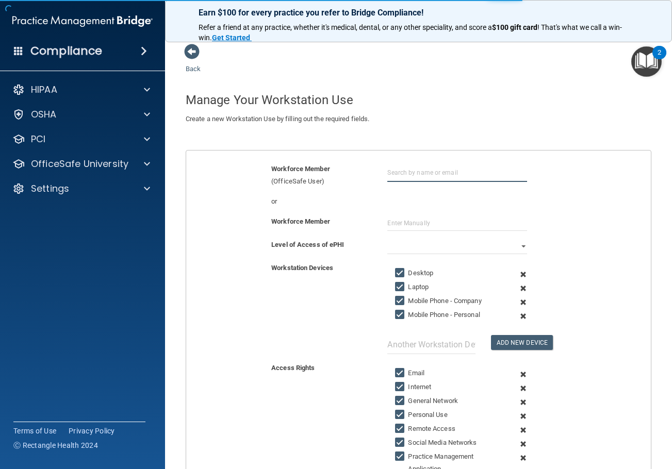
click at [411, 181] on input "text" at bounding box center [456, 172] width 139 height 19
click at [421, 223] on input "text" at bounding box center [456, 222] width 139 height 15
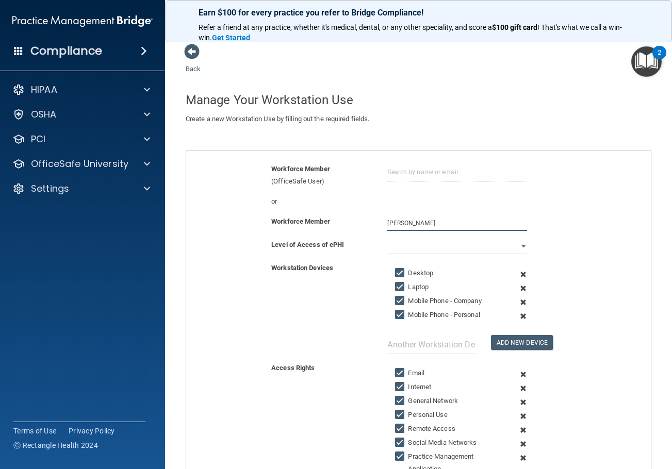
type input "Diana Hurmiz"
click at [416, 247] on select "Full Limited None" at bounding box center [456, 246] width 139 height 15
click at [387, 239] on select "Full Limited None" at bounding box center [456, 246] width 139 height 15
click at [518, 271] on span at bounding box center [522, 274] width 23 height 14
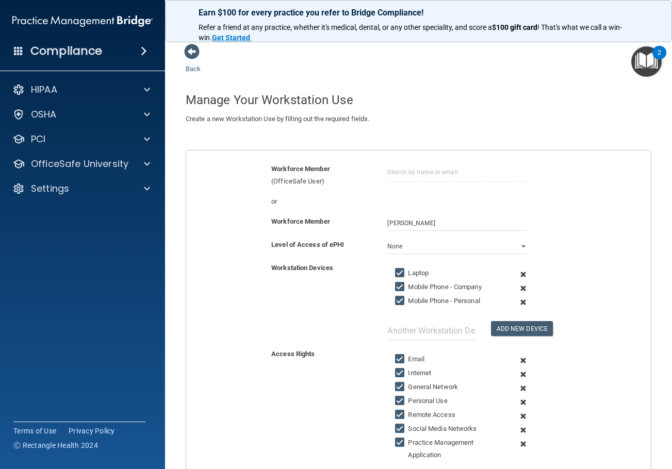
click at [518, 271] on span at bounding box center [522, 274] width 23 height 14
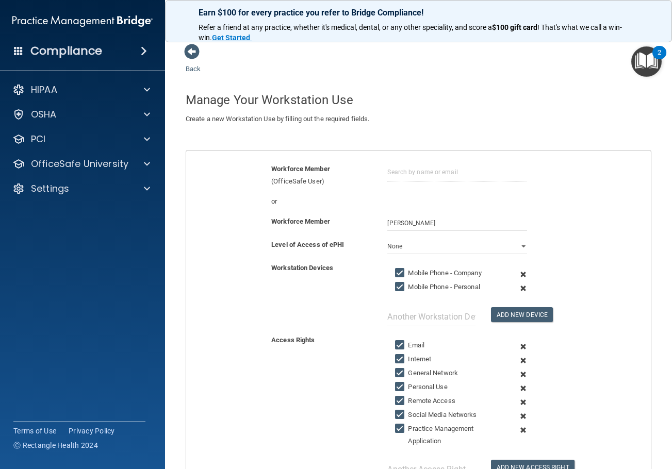
click at [518, 271] on span at bounding box center [522, 274] width 23 height 14
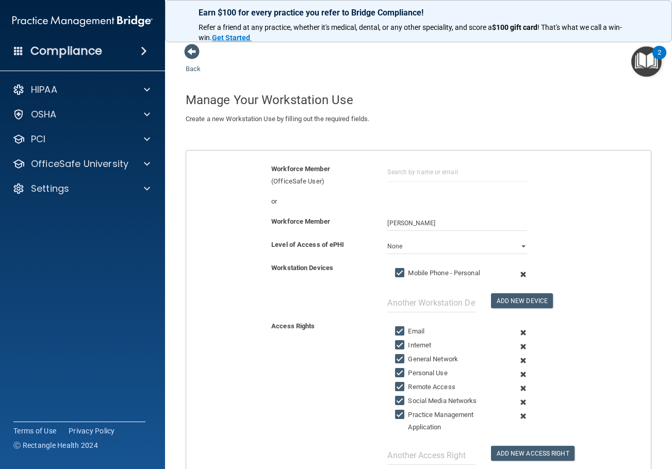
click at [518, 271] on span at bounding box center [522, 274] width 23 height 14
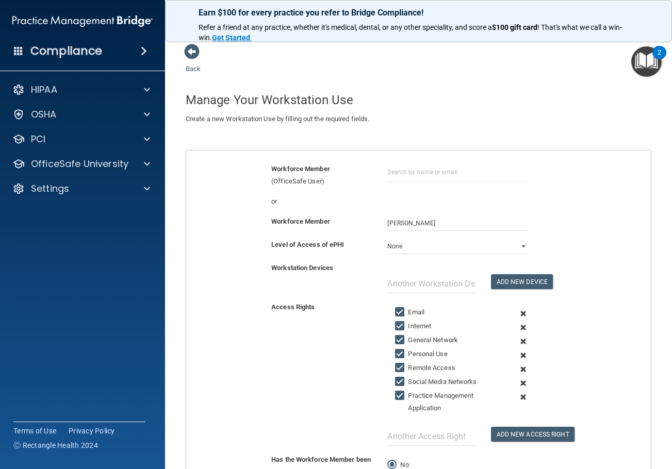
click at [517, 312] on span at bounding box center [522, 314] width 23 height 14
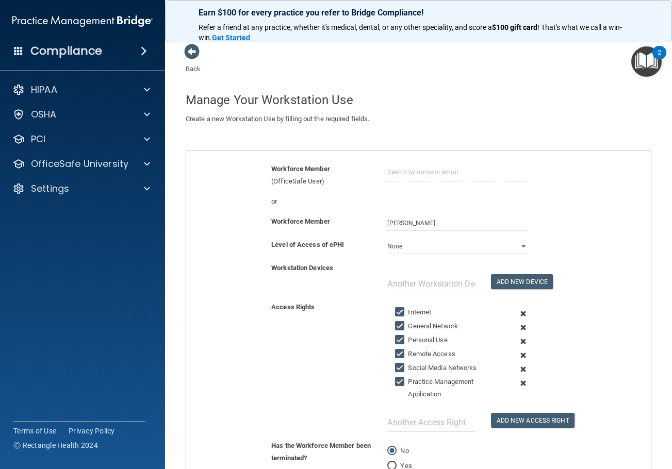
click at [517, 312] on span at bounding box center [522, 314] width 23 height 14
click at [517, 321] on span at bounding box center [522, 328] width 23 height 14
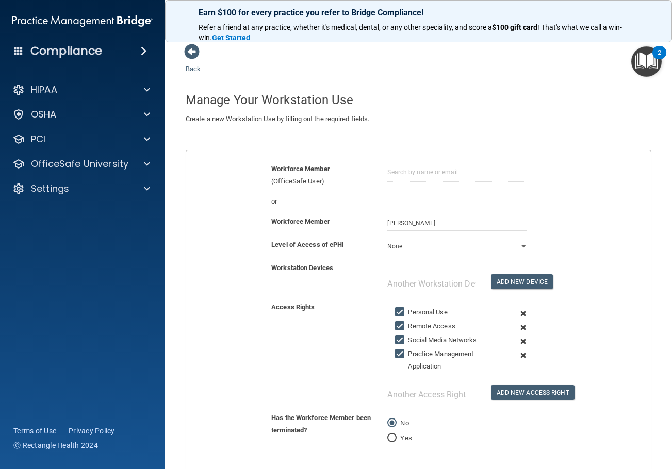
click at [517, 312] on span at bounding box center [522, 314] width 23 height 14
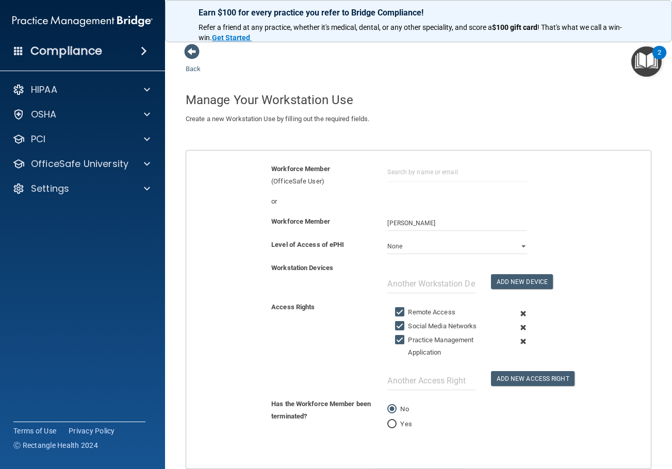
click at [517, 312] on span at bounding box center [522, 314] width 23 height 14
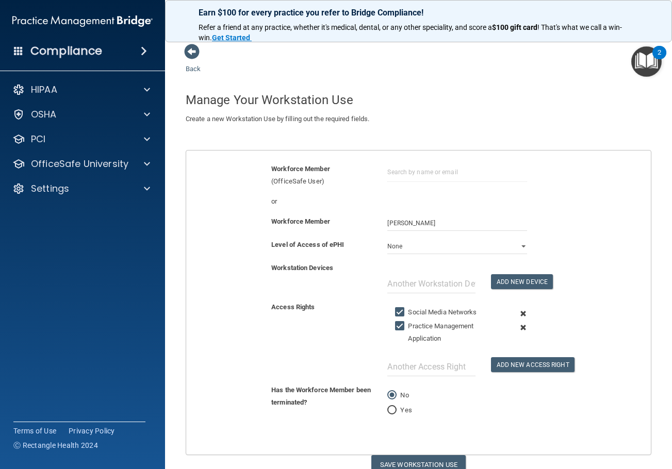
click at [517, 312] on span at bounding box center [522, 314] width 23 height 14
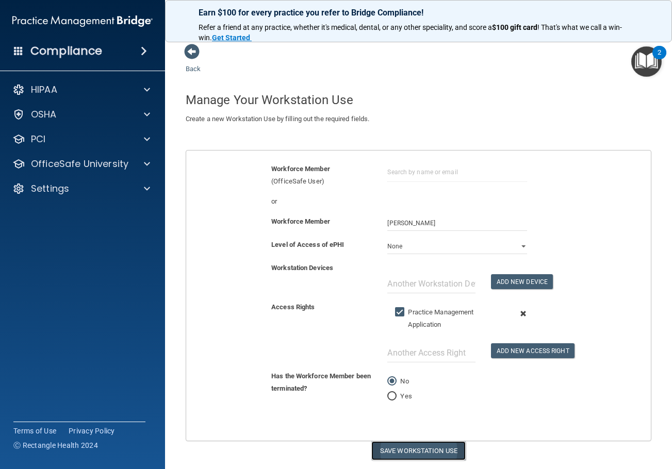
click at [423, 443] on button "Save Workstation Use" at bounding box center [418, 450] width 94 height 19
select select "? string:Limited ?"
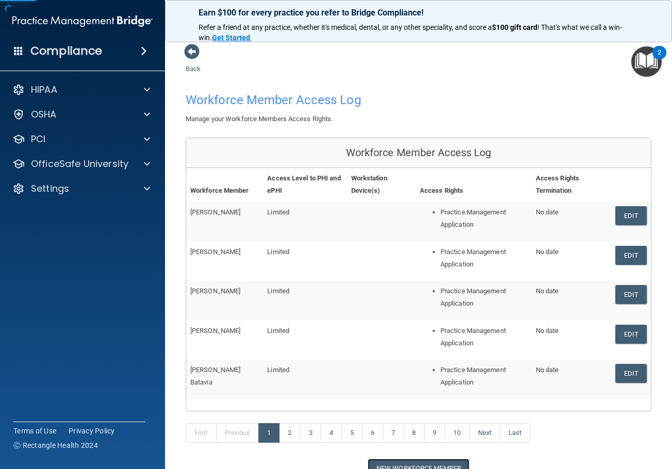
click at [422, 466] on button "New Workforce Member" at bounding box center [418, 468] width 102 height 19
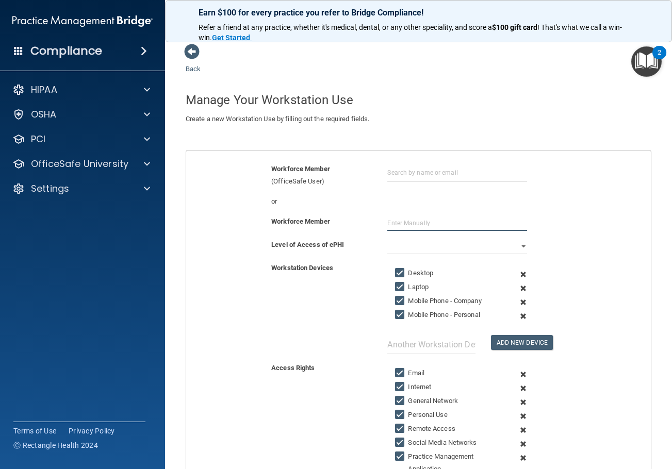
click at [405, 219] on input "text" at bounding box center [456, 222] width 139 height 15
type input "Caitlin Conner"
click at [411, 249] on select "Full Limited None" at bounding box center [456, 246] width 139 height 15
click at [387, 239] on select "Full Limited None" at bounding box center [456, 246] width 139 height 15
click at [514, 274] on span at bounding box center [522, 274] width 23 height 14
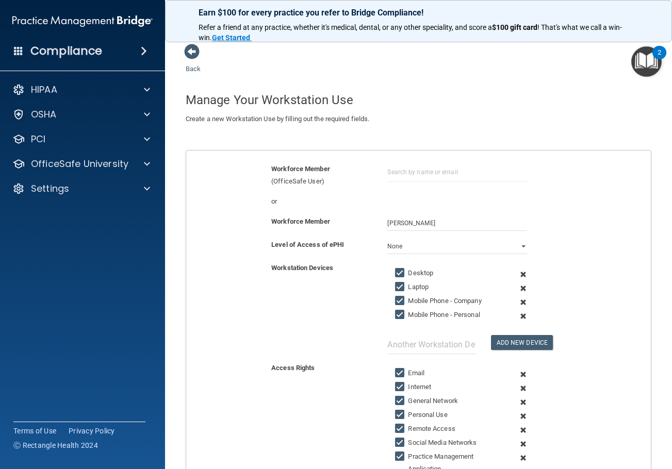
click at [514, 281] on span at bounding box center [522, 288] width 23 height 14
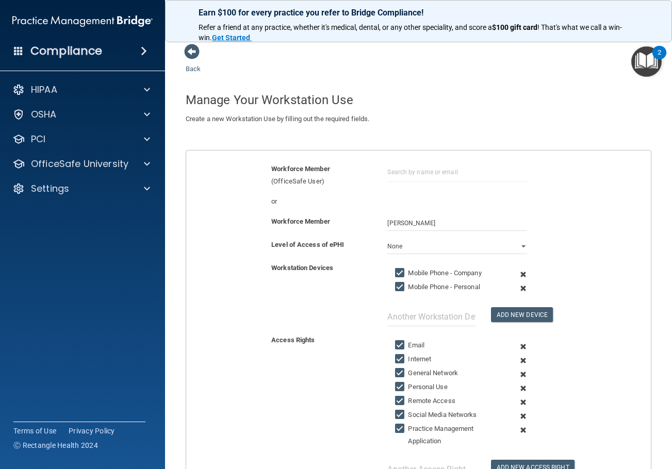
click at [514, 274] on span at bounding box center [522, 274] width 23 height 14
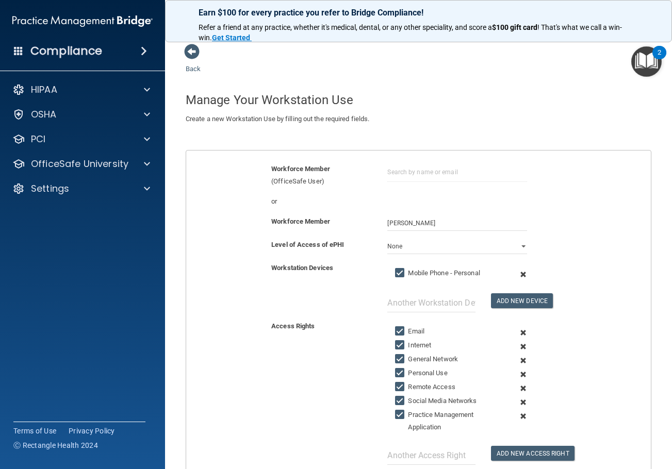
click at [514, 274] on span at bounding box center [522, 274] width 23 height 14
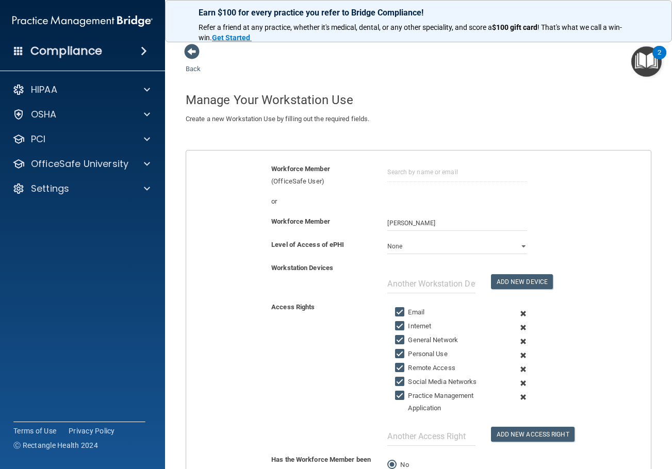
click at [519, 312] on span at bounding box center [522, 314] width 23 height 14
click at [519, 321] on span at bounding box center [522, 328] width 23 height 14
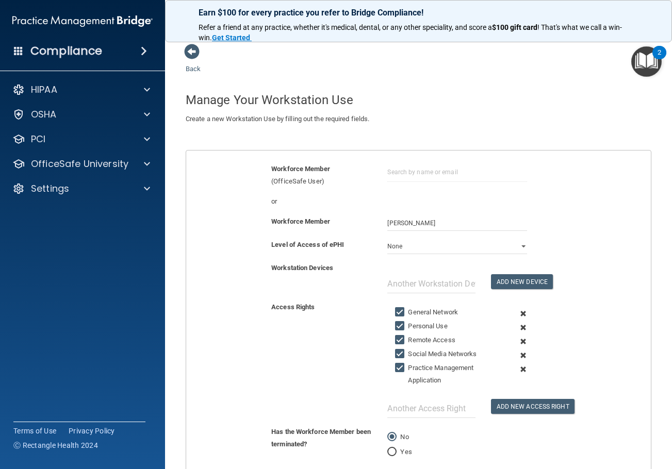
click at [519, 312] on span at bounding box center [522, 314] width 23 height 14
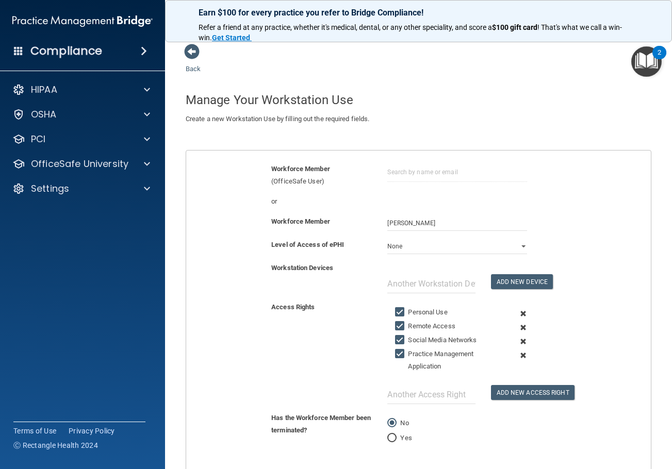
click at [519, 312] on span at bounding box center [522, 314] width 23 height 14
click at [519, 321] on span at bounding box center [522, 328] width 23 height 14
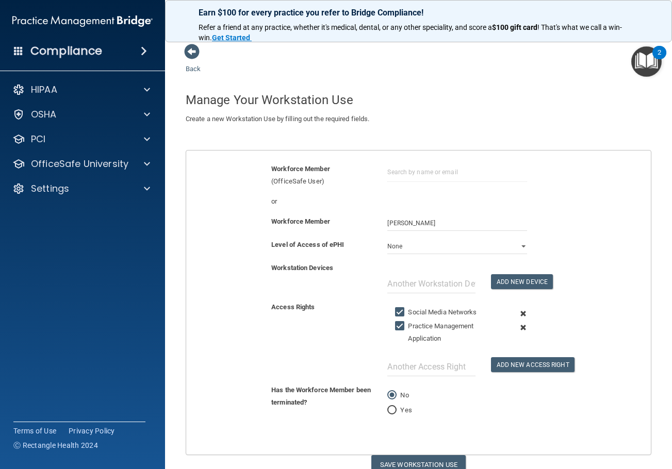
click at [519, 312] on span at bounding box center [522, 314] width 23 height 14
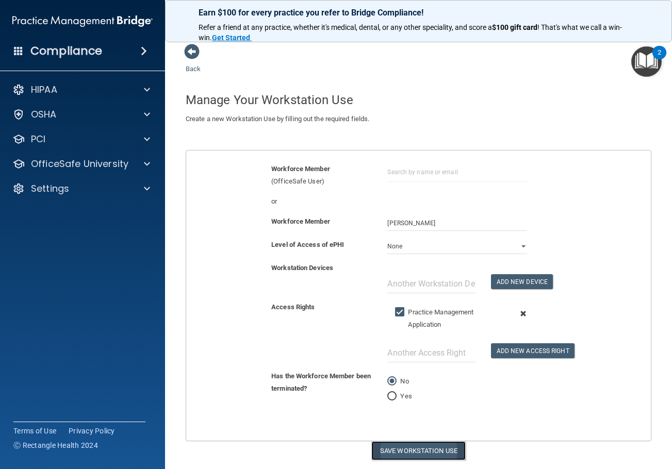
click at [425, 450] on button "Save Workstation Use" at bounding box center [418, 450] width 94 height 19
select select "? string:Limited ?"
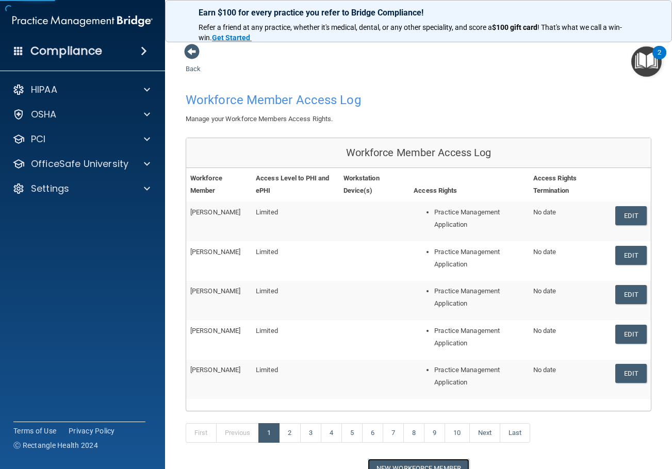
click at [442, 463] on button "New Workforce Member" at bounding box center [418, 468] width 102 height 19
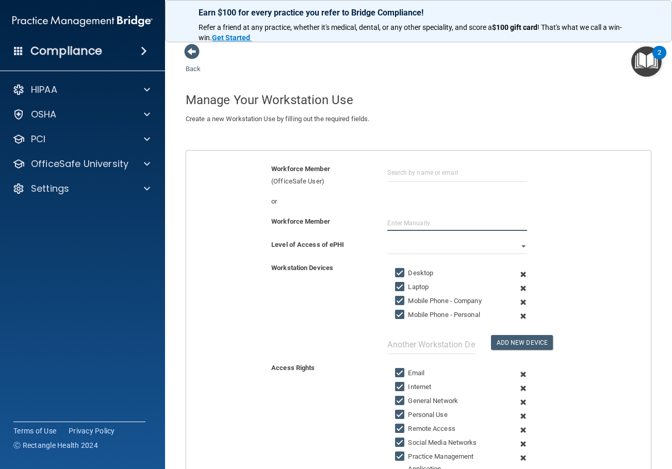
click at [435, 225] on input "text" at bounding box center [456, 222] width 139 height 15
type input "Esmeralda Flores"
click at [405, 244] on select "Full Limited None" at bounding box center [456, 246] width 139 height 15
click at [387, 239] on select "Full Limited None" at bounding box center [456, 246] width 139 height 15
click at [519, 273] on span at bounding box center [522, 274] width 23 height 14
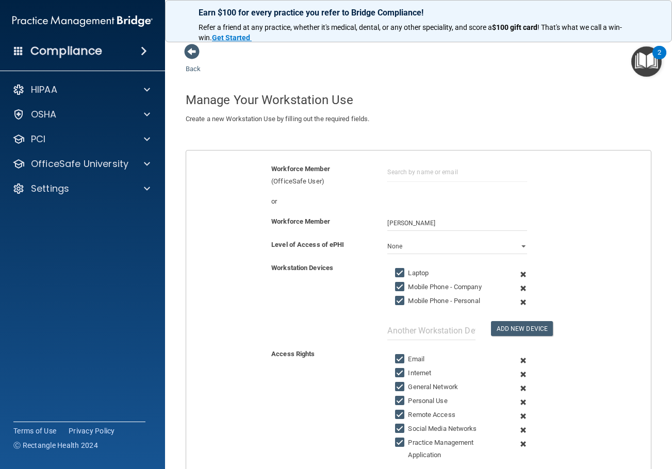
click at [519, 273] on span at bounding box center [522, 274] width 23 height 14
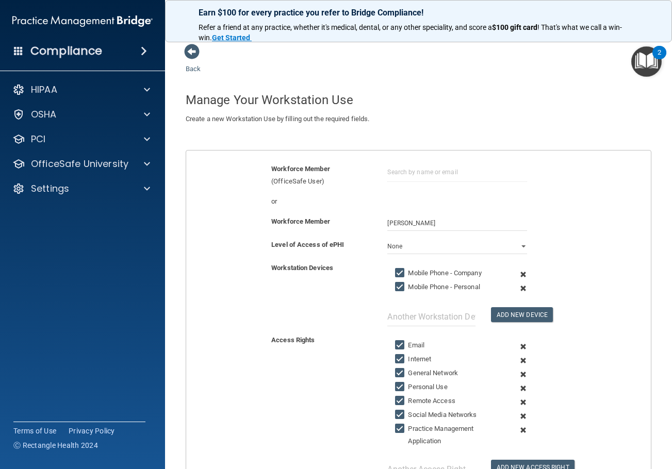
click at [519, 273] on span at bounding box center [522, 274] width 23 height 14
click at [519, 281] on span at bounding box center [522, 288] width 23 height 14
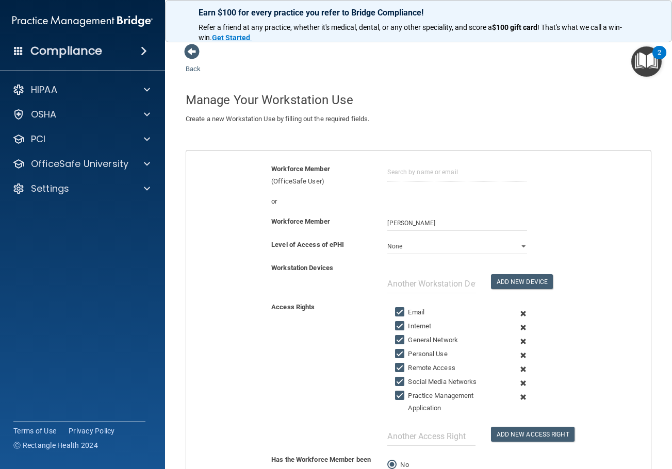
click at [514, 313] on span at bounding box center [522, 314] width 23 height 14
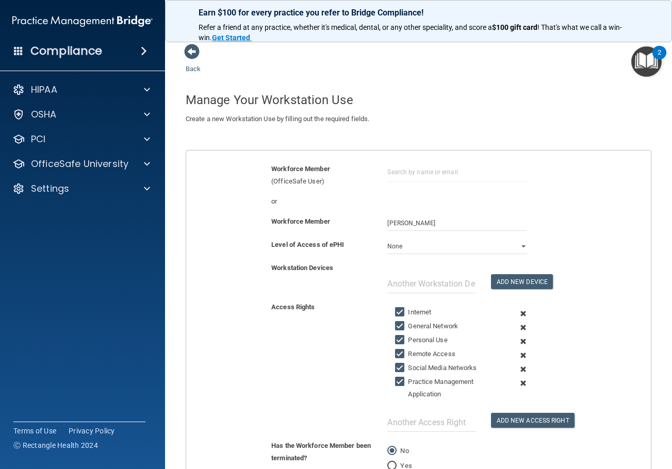
click at [514, 313] on span at bounding box center [522, 314] width 23 height 14
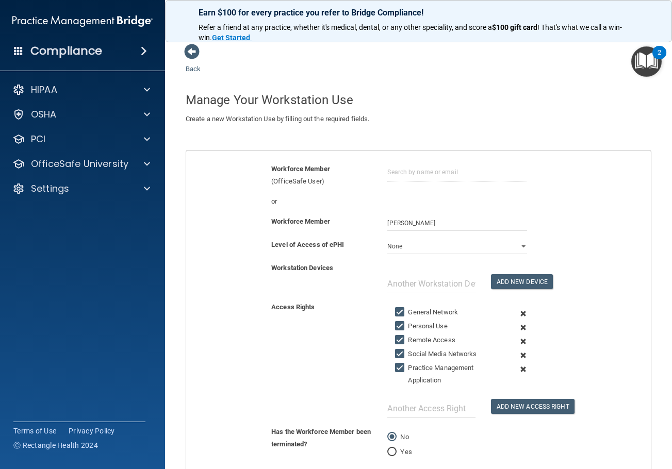
click at [514, 313] on span at bounding box center [522, 314] width 23 height 14
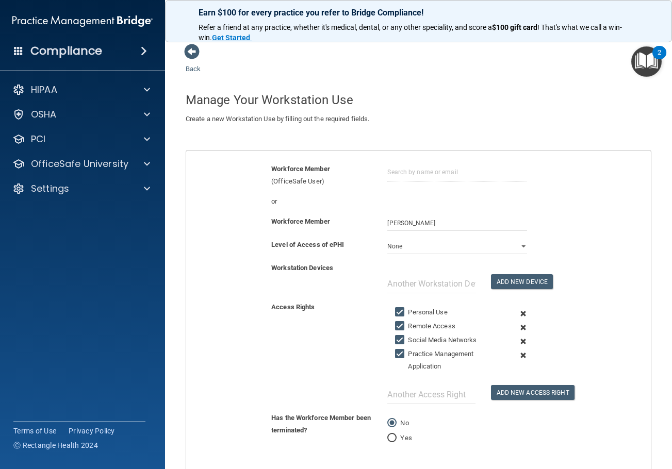
click at [514, 313] on span at bounding box center [522, 314] width 23 height 14
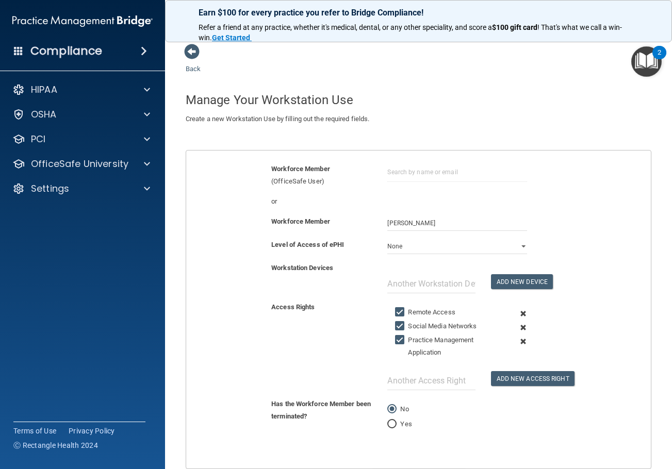
click at [514, 313] on span at bounding box center [522, 314] width 23 height 14
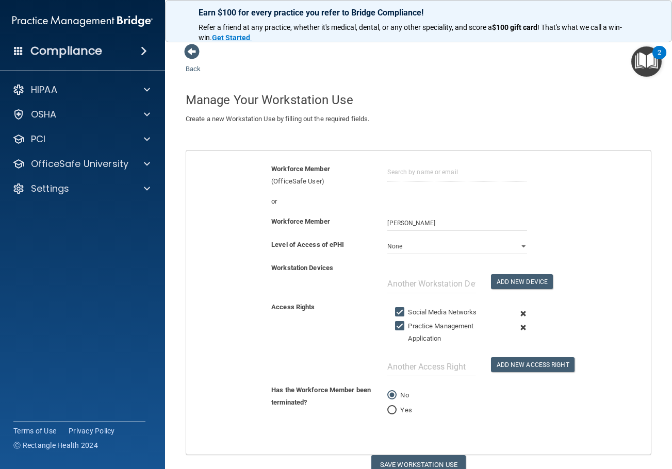
click at [514, 313] on span at bounding box center [522, 314] width 23 height 14
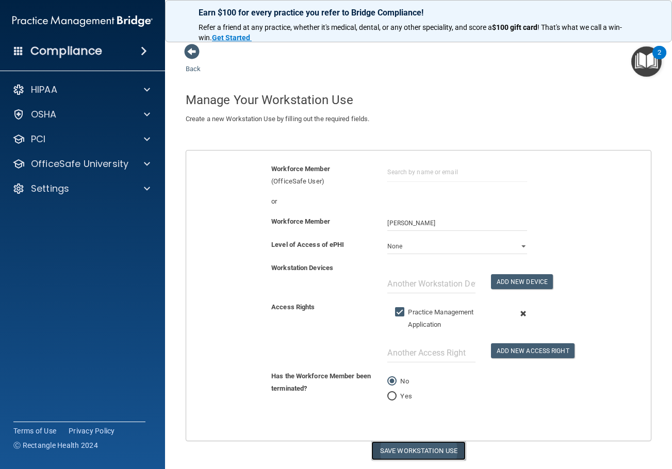
click at [421, 454] on button "Save Workstation Use" at bounding box center [418, 450] width 94 height 19
select select "? string:Limited ?"
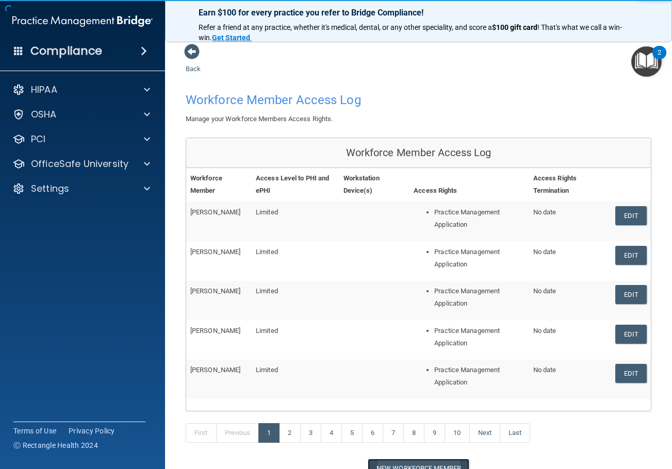
click at [447, 464] on button "New Workforce Member" at bounding box center [418, 468] width 102 height 19
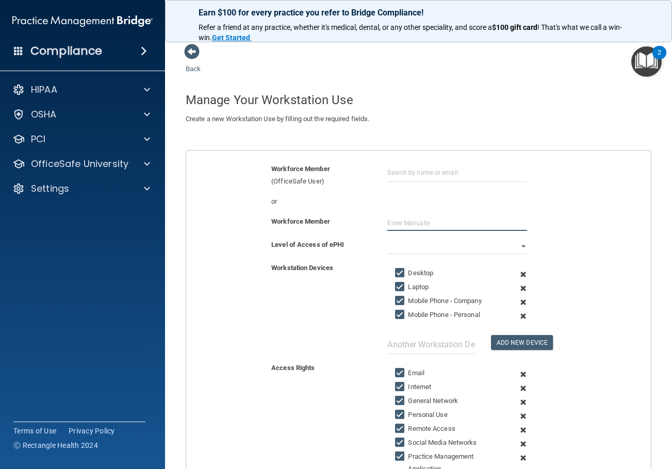
click at [402, 221] on input "text" at bounding box center [456, 222] width 139 height 15
type input "Angela Avaya"
click at [518, 274] on span at bounding box center [522, 274] width 23 height 14
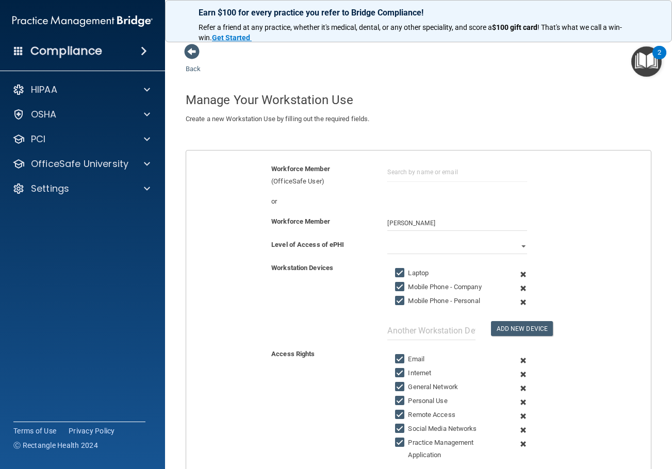
click at [518, 274] on span at bounding box center [522, 274] width 23 height 14
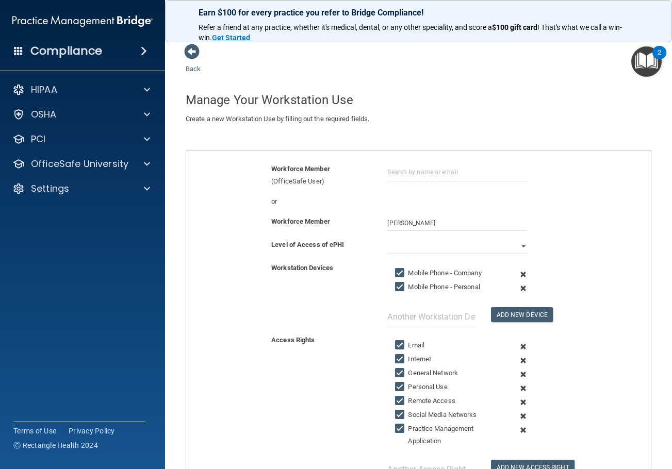
click at [518, 274] on span at bounding box center [522, 274] width 23 height 14
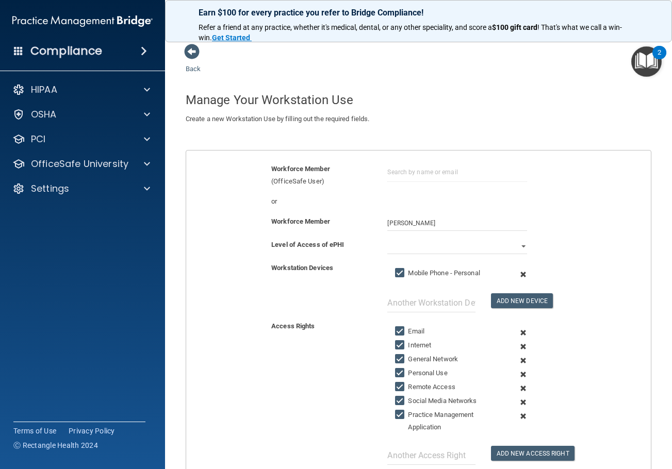
click at [518, 274] on span at bounding box center [522, 274] width 23 height 14
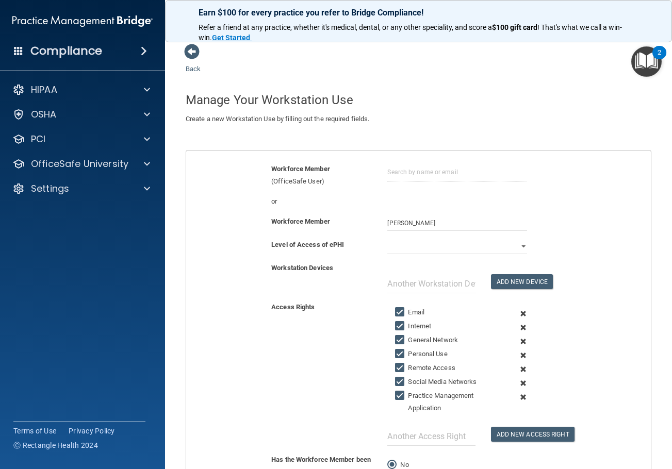
click at [518, 327] on span at bounding box center [522, 328] width 23 height 14
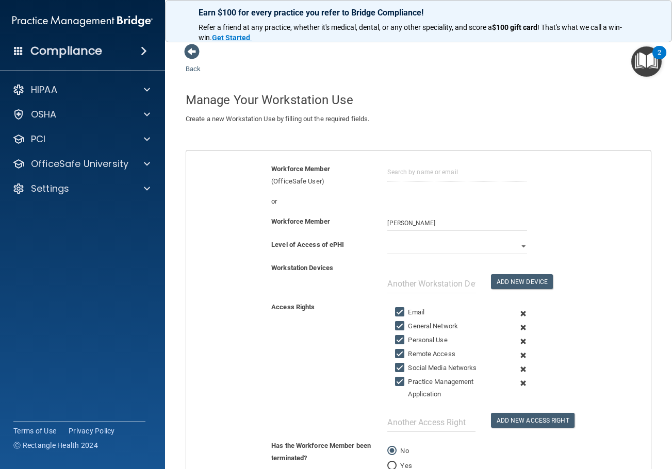
click at [518, 327] on span at bounding box center [522, 328] width 23 height 14
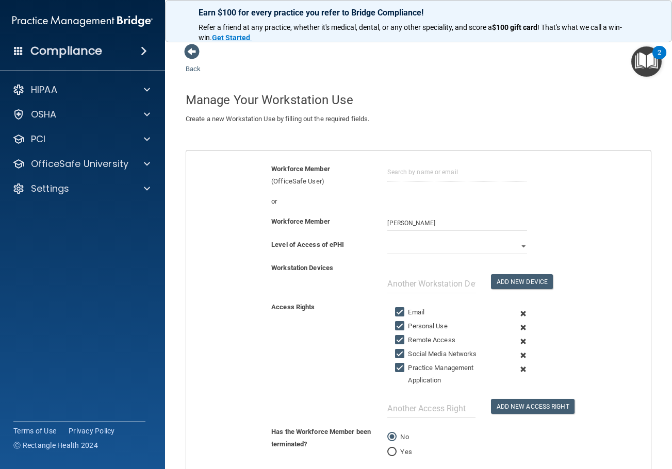
click at [518, 327] on span at bounding box center [522, 328] width 23 height 14
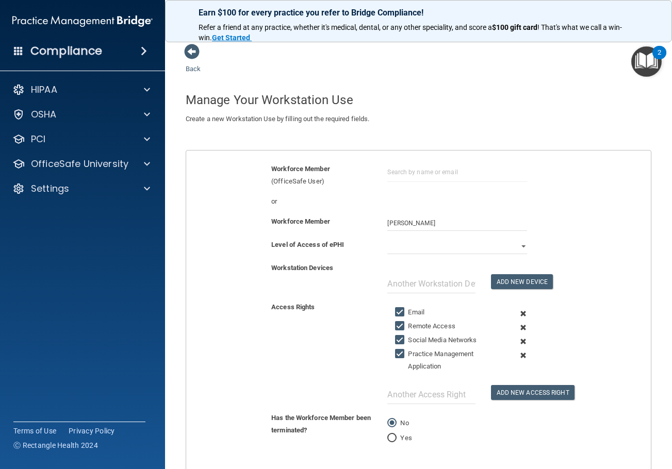
click at [518, 327] on span at bounding box center [522, 328] width 23 height 14
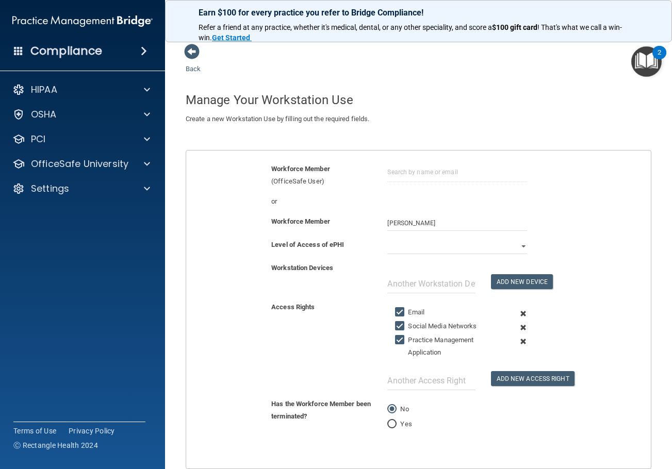
click at [518, 327] on span at bounding box center [522, 328] width 23 height 14
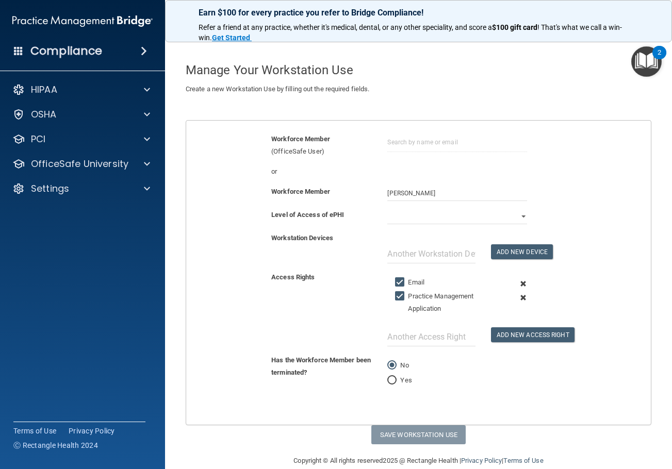
scroll to position [46, 0]
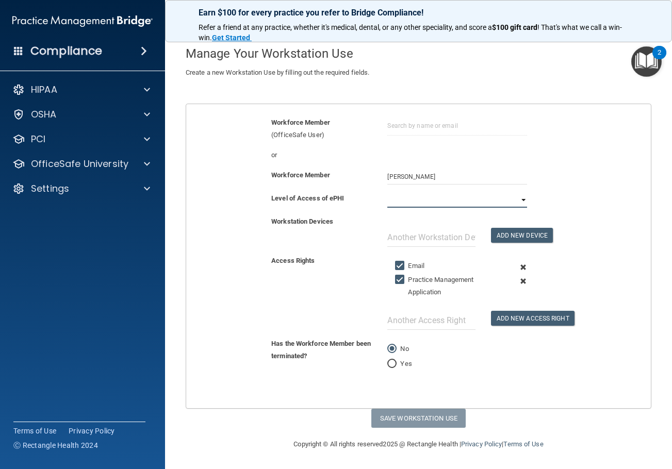
click at [430, 200] on select "Full Limited None" at bounding box center [456, 199] width 139 height 15
click at [387, 192] on select "Full Limited None" at bounding box center [456, 199] width 139 height 15
click at [431, 420] on button "Save Workstation Use" at bounding box center [418, 418] width 94 height 19
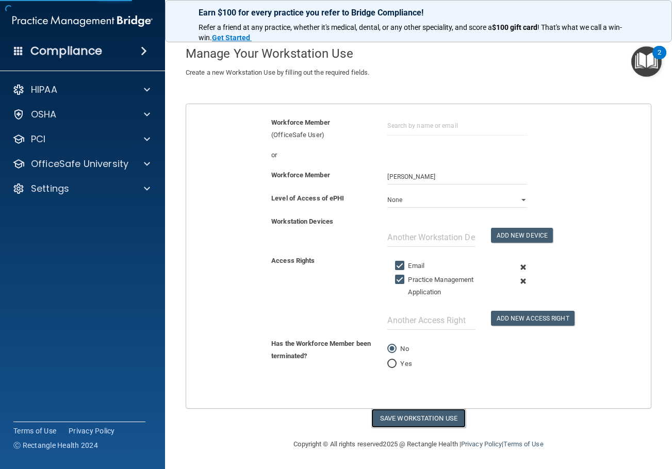
select select "? string:Limited ?"
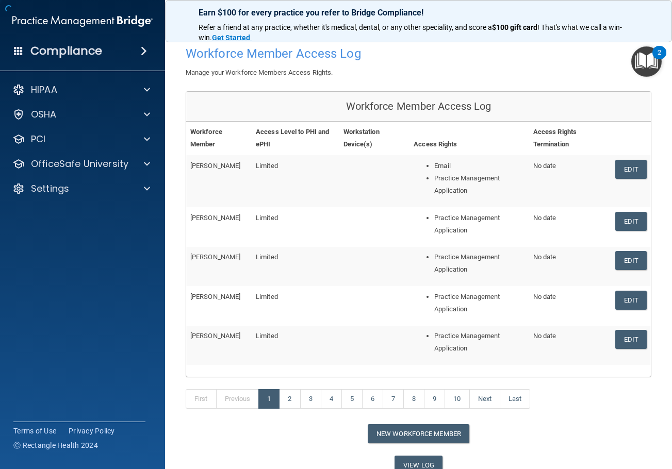
scroll to position [73, 0]
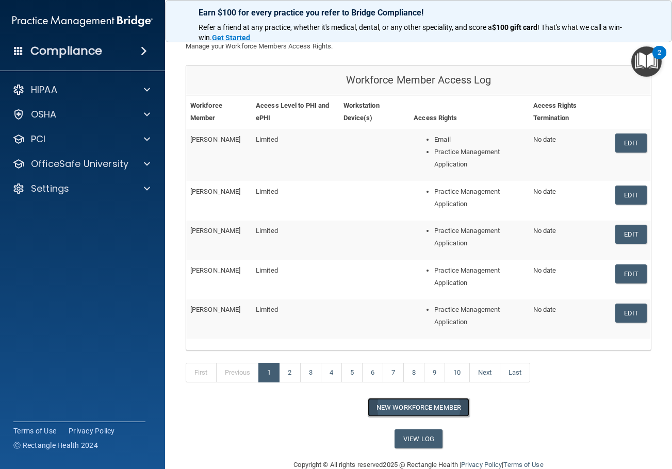
click at [425, 409] on button "New Workforce Member" at bounding box center [418, 407] width 102 height 19
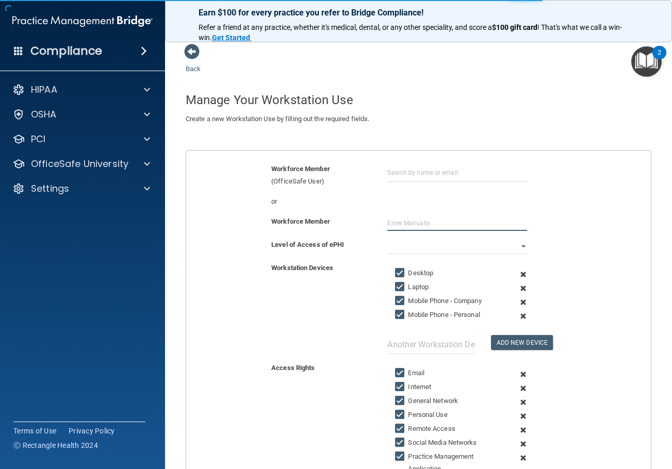
click at [403, 223] on input "text" at bounding box center [456, 222] width 139 height 15
type input "Mohammed Zaiduddin"
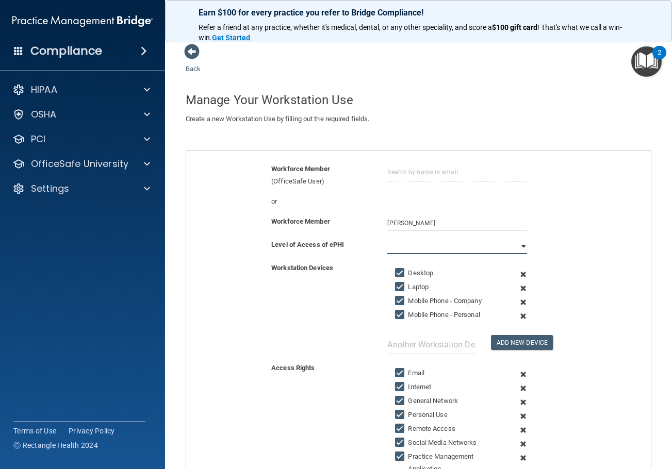
click at [404, 246] on select "Full Limited None" at bounding box center [456, 246] width 139 height 15
click at [387, 239] on select "Full Limited None" at bounding box center [456, 246] width 139 height 15
click at [518, 275] on span at bounding box center [522, 274] width 23 height 14
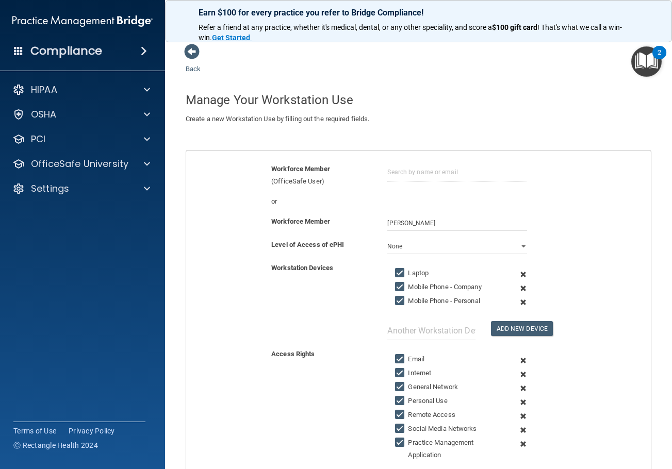
click at [518, 275] on span at bounding box center [522, 274] width 23 height 14
click at [518, 281] on span at bounding box center [522, 288] width 23 height 14
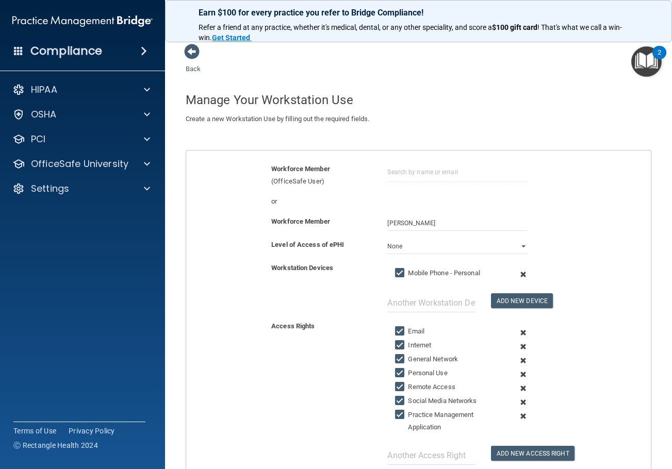
click at [518, 275] on span at bounding box center [522, 274] width 23 height 14
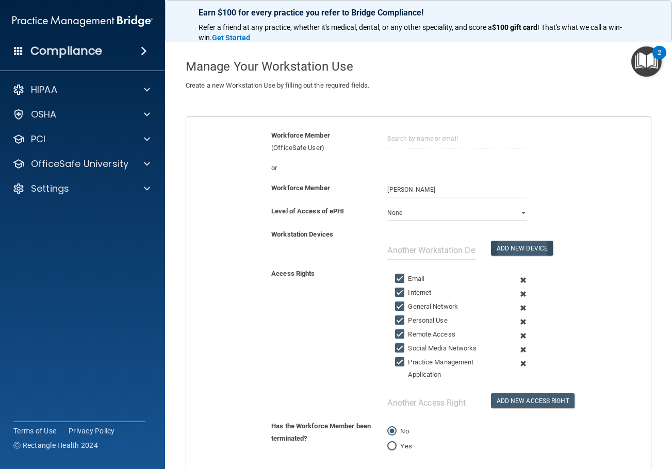
scroll to position [52, 0]
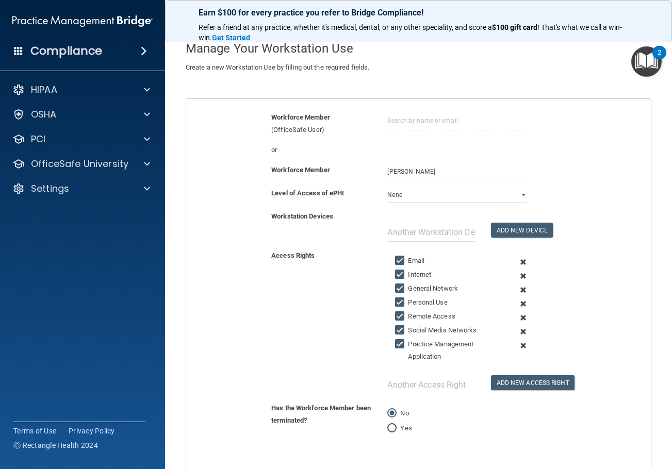
click at [517, 262] on span at bounding box center [522, 262] width 23 height 14
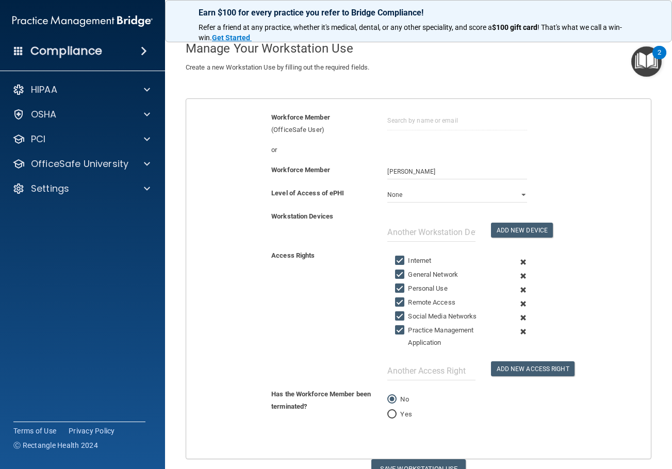
click at [517, 262] on span at bounding box center [522, 262] width 23 height 14
click at [517, 269] on span at bounding box center [522, 276] width 23 height 14
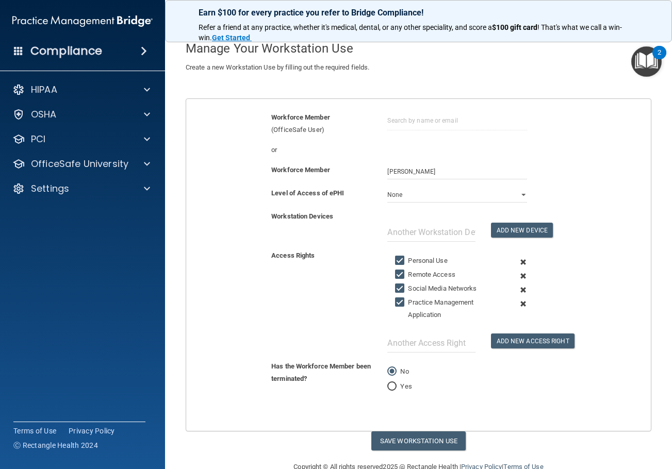
click at [517, 262] on span at bounding box center [522, 262] width 23 height 14
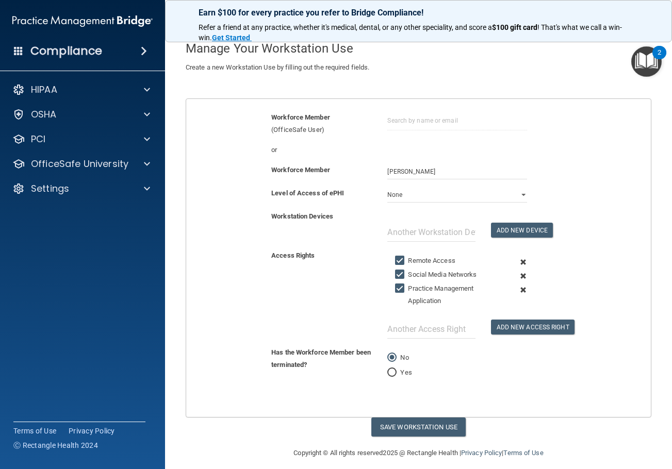
click at [517, 262] on span at bounding box center [522, 262] width 23 height 14
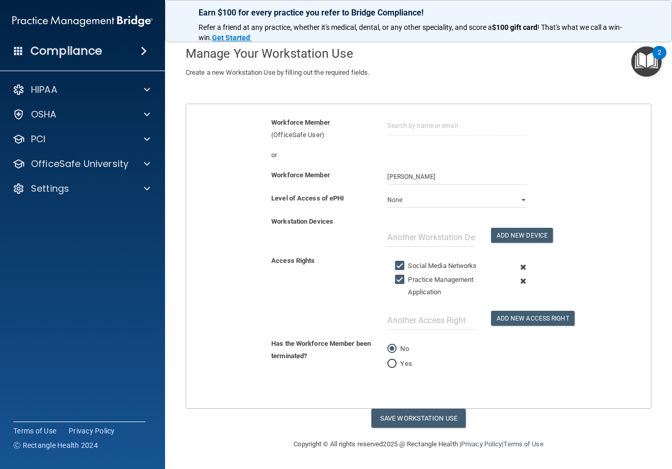
click at [517, 267] on span at bounding box center [522, 267] width 23 height 14
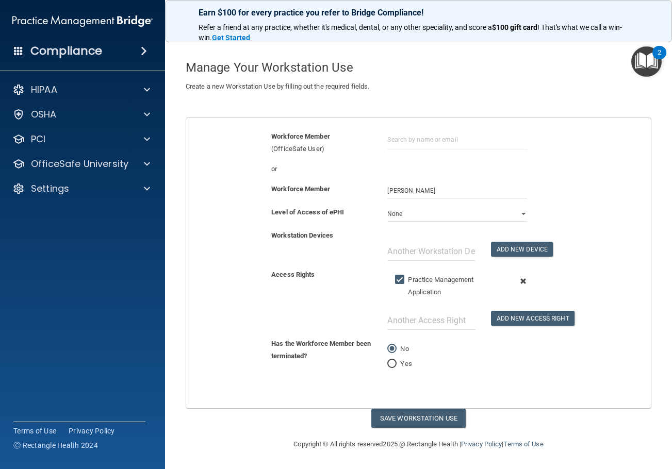
scroll to position [32, 0]
click at [435, 416] on button "Save Workstation Use" at bounding box center [418, 418] width 94 height 19
select select "? string:Limited ?"
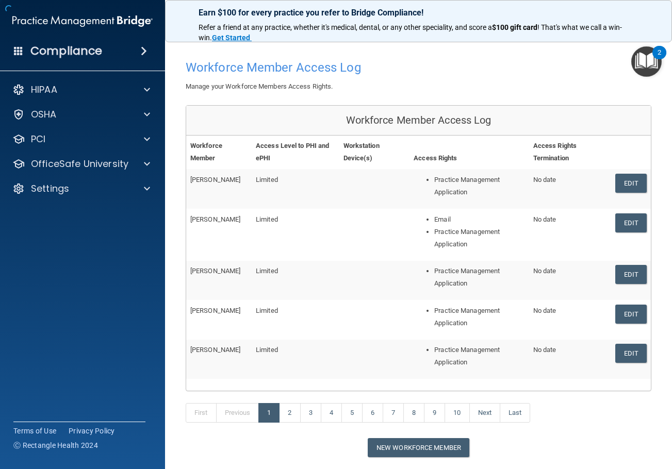
scroll to position [73, 0]
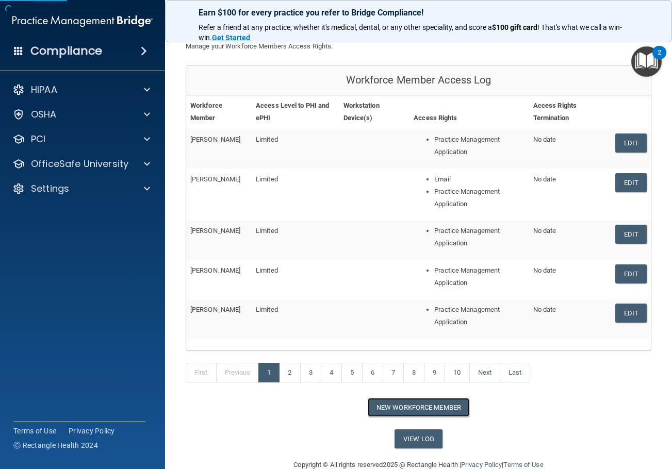
click at [439, 406] on button "New Workforce Member" at bounding box center [418, 407] width 102 height 19
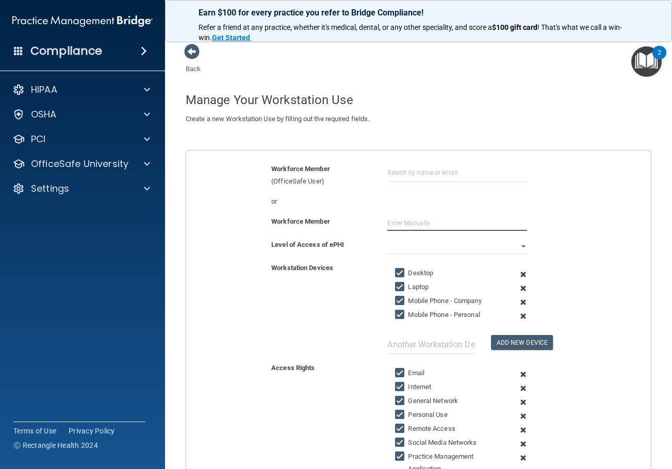
click at [413, 225] on input "text" at bounding box center [456, 222] width 139 height 15
type input "Alice Hawthorne"
click at [414, 242] on select "Full Limited None" at bounding box center [456, 246] width 139 height 15
click at [387, 239] on select "Full Limited None" at bounding box center [456, 246] width 139 height 15
click at [519, 275] on span at bounding box center [522, 274] width 23 height 14
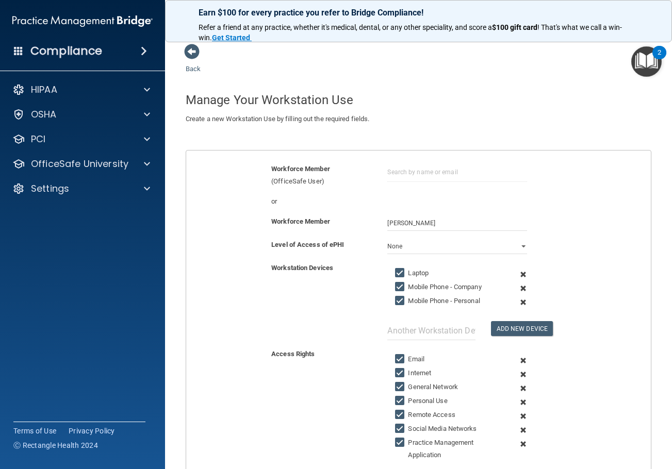
click at [519, 275] on span at bounding box center [522, 274] width 23 height 14
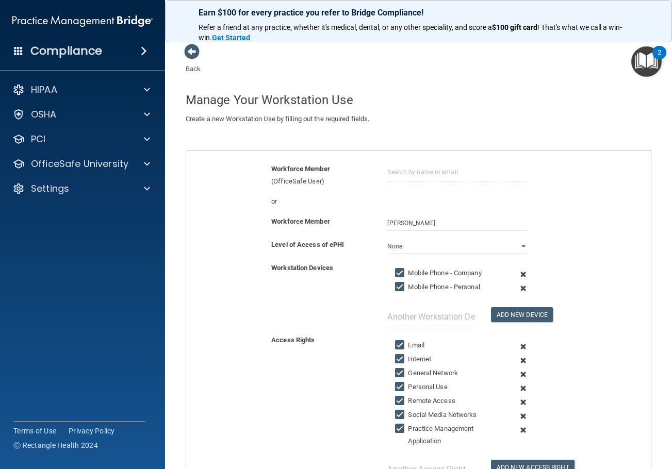
click at [519, 275] on span at bounding box center [522, 274] width 23 height 14
click at [519, 281] on span at bounding box center [522, 288] width 23 height 14
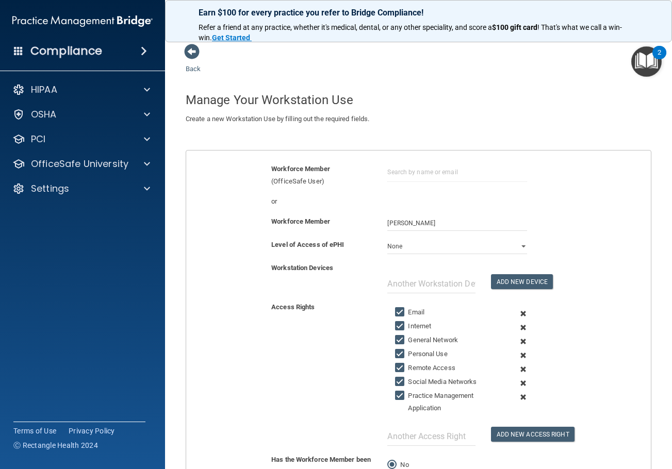
click at [517, 312] on span at bounding box center [522, 314] width 23 height 14
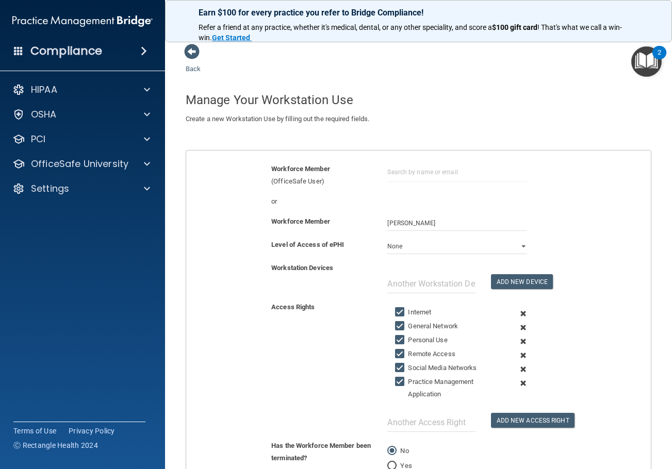
click at [517, 312] on span at bounding box center [522, 314] width 23 height 14
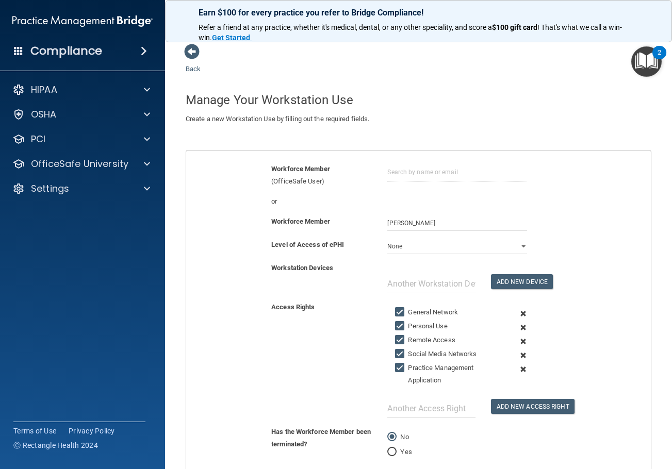
click at [517, 312] on span at bounding box center [522, 314] width 23 height 14
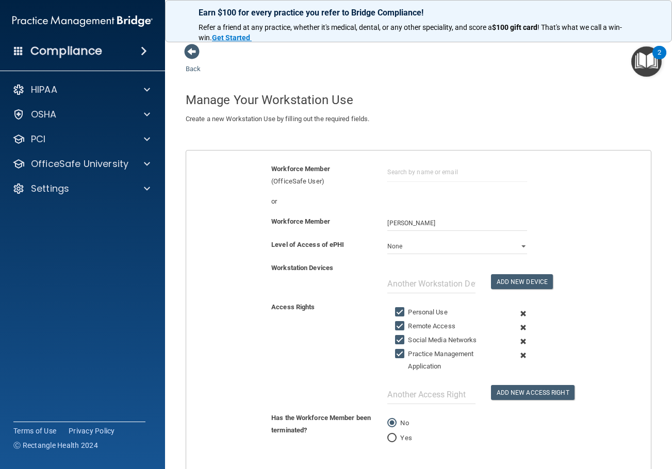
click at [517, 312] on span at bounding box center [522, 314] width 23 height 14
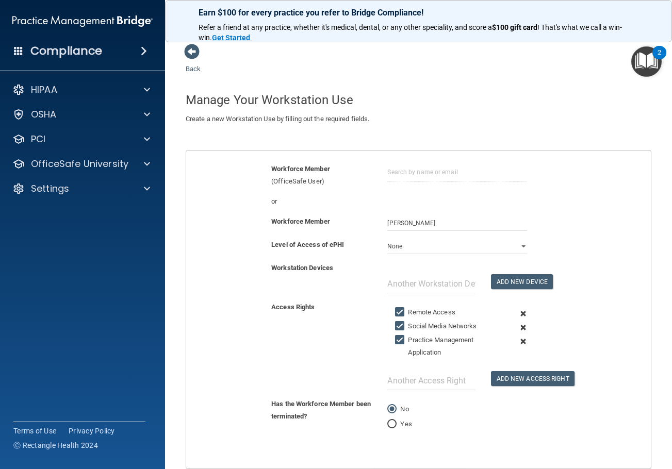
click at [517, 312] on span at bounding box center [522, 314] width 23 height 14
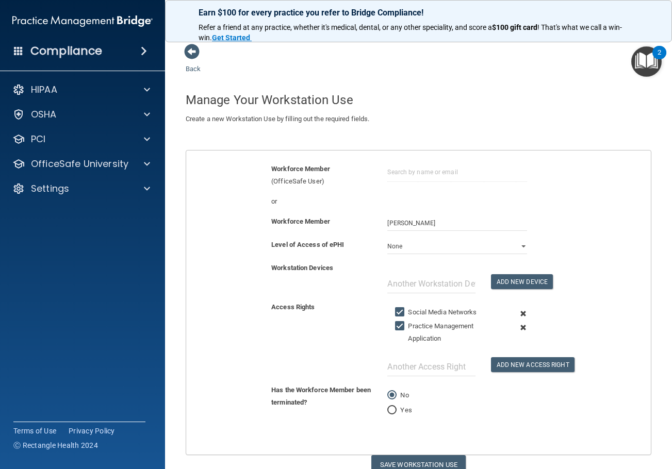
click at [517, 312] on span at bounding box center [522, 314] width 23 height 14
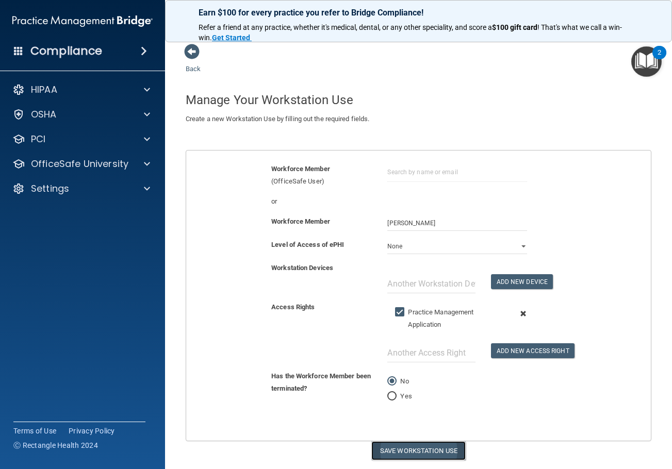
click at [424, 444] on button "Save Workstation Use" at bounding box center [418, 450] width 94 height 19
select select "? string:Limited ?"
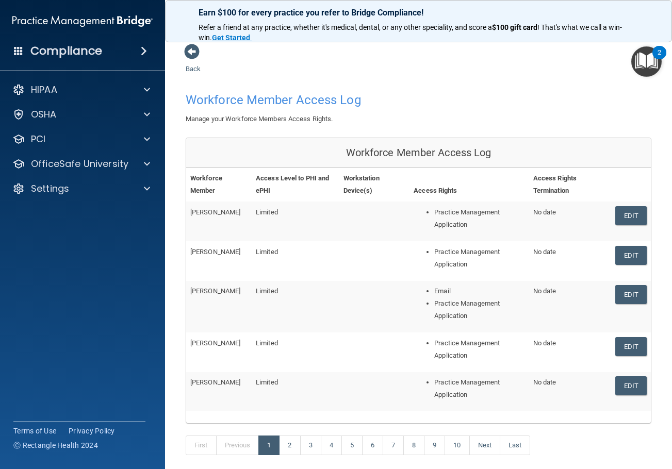
scroll to position [93, 0]
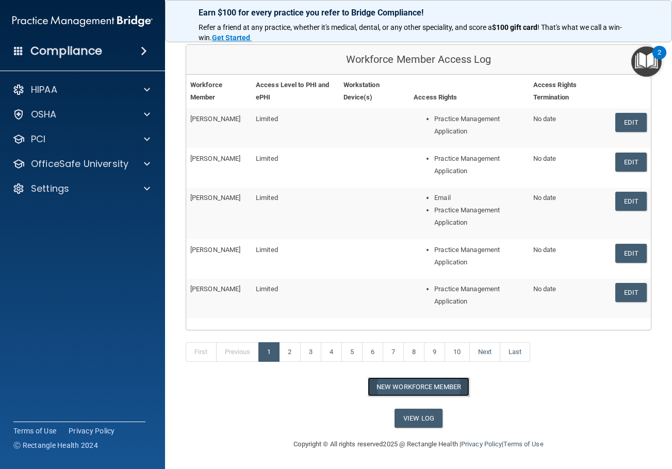
click at [429, 389] on button "New Workforce Member" at bounding box center [418, 386] width 102 height 19
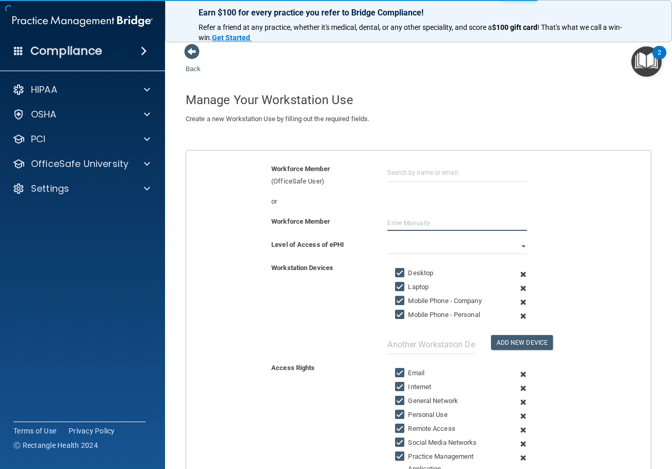
click at [399, 221] on input "text" at bounding box center [456, 222] width 139 height 15
type input "Rosalie Bennett"
click at [401, 245] on select "Full Limited None" at bounding box center [456, 246] width 139 height 15
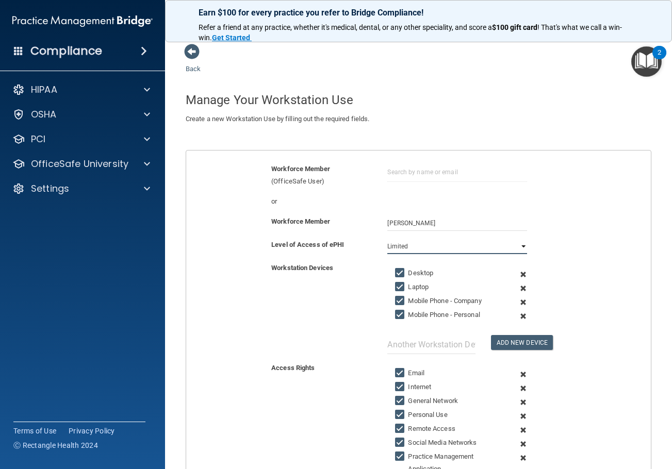
click at [387, 239] on select "Full Limited None" at bounding box center [456, 246] width 139 height 15
click at [516, 275] on span at bounding box center [522, 274] width 23 height 14
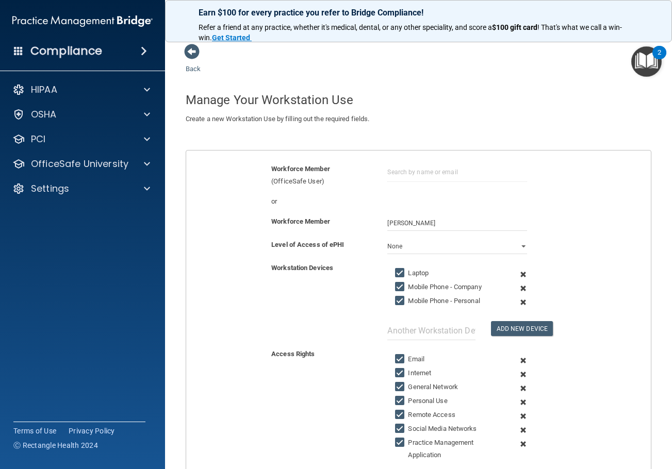
click at [516, 275] on span at bounding box center [522, 274] width 23 height 14
click at [516, 281] on span at bounding box center [522, 288] width 23 height 14
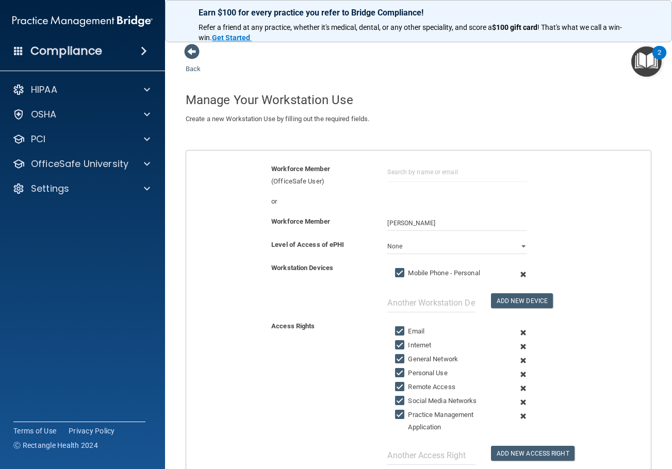
click at [516, 275] on span at bounding box center [522, 274] width 23 height 14
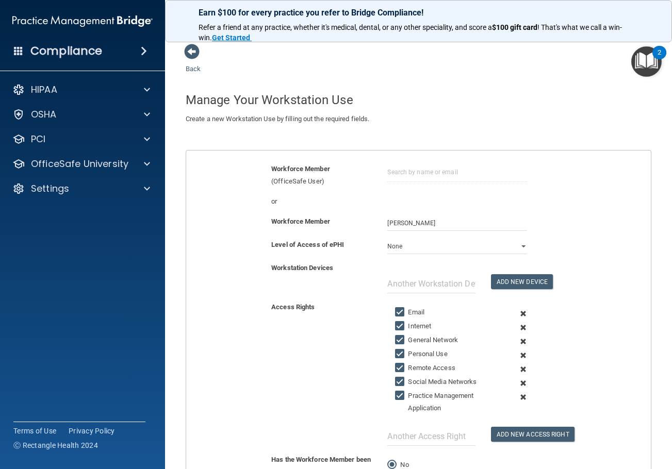
scroll to position [52, 0]
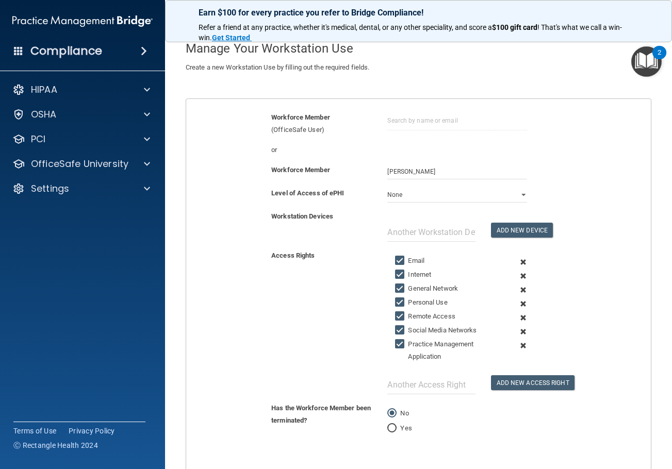
click at [518, 275] on span at bounding box center [522, 276] width 23 height 14
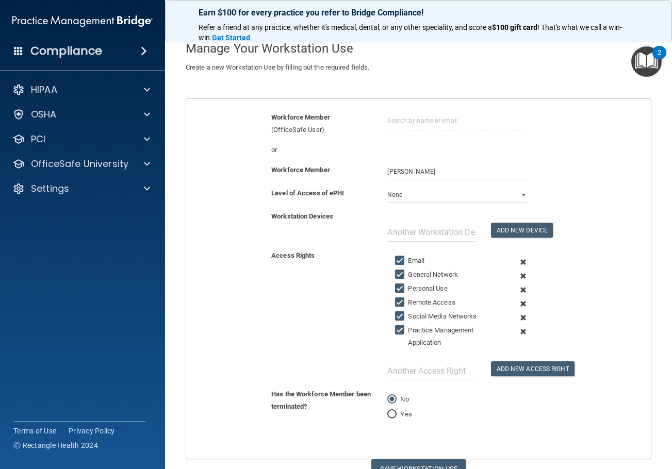
click at [518, 275] on span at bounding box center [522, 276] width 23 height 14
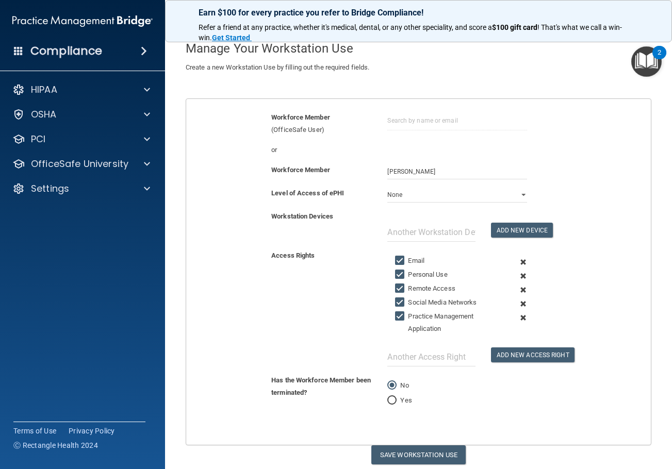
click at [518, 275] on span at bounding box center [522, 276] width 23 height 14
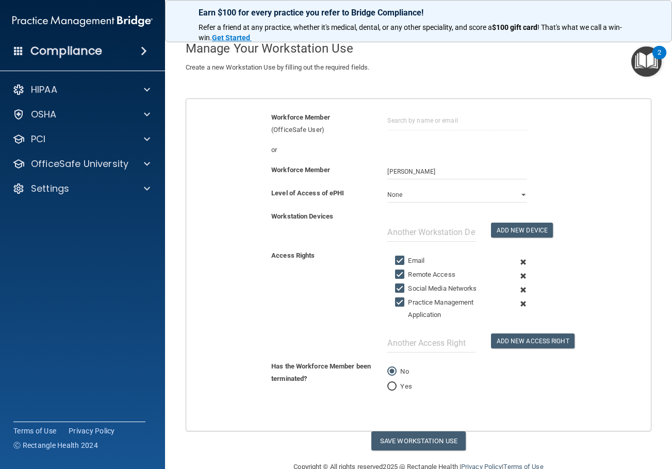
click at [518, 275] on span at bounding box center [522, 276] width 23 height 14
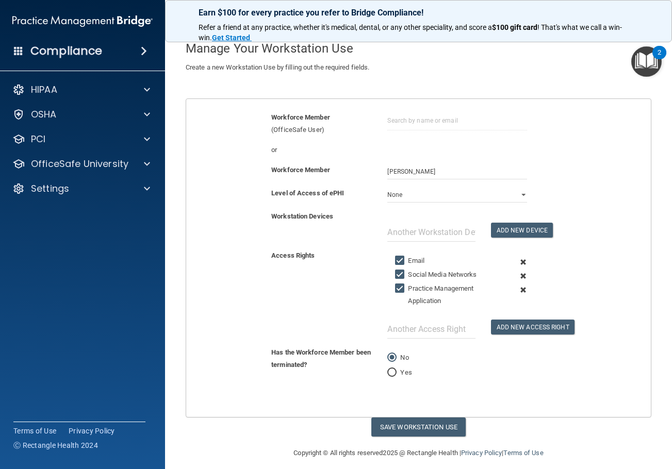
click at [518, 275] on span at bounding box center [522, 276] width 23 height 14
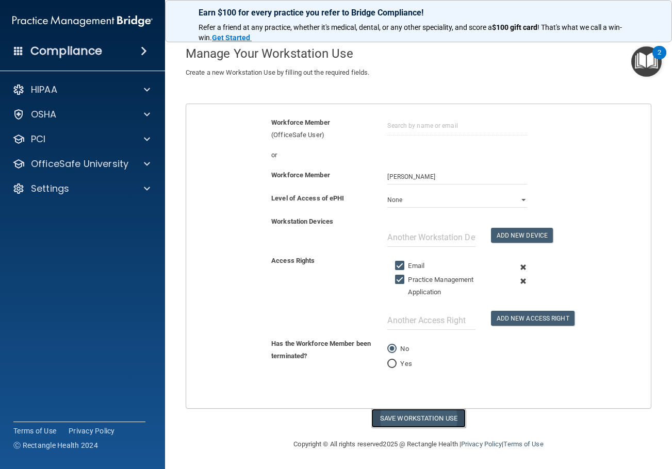
click at [432, 416] on button "Save Workstation Use" at bounding box center [418, 418] width 94 height 19
select select "? string:Limited ?"
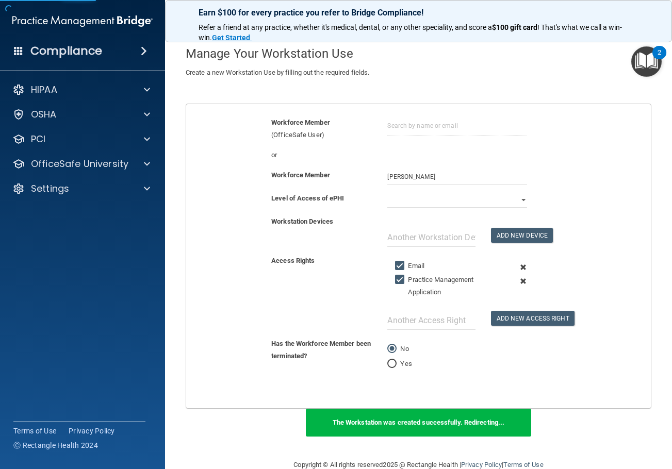
scroll to position [85, 0]
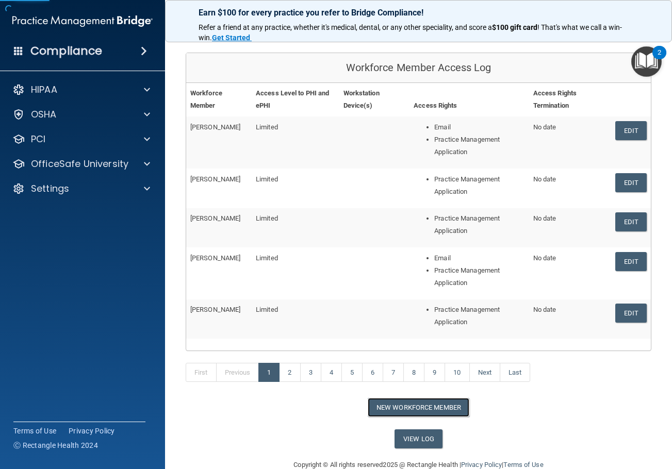
click at [449, 400] on button "New Workforce Member" at bounding box center [418, 407] width 102 height 19
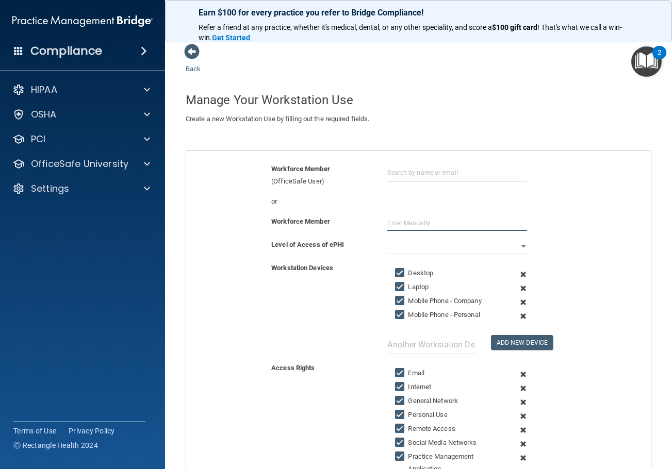
click at [401, 218] on input "text" at bounding box center [456, 222] width 139 height 15
type input "Renee Clarke"
click at [407, 248] on select "Full Limited None" at bounding box center [456, 246] width 139 height 15
select select "1"
click at [387, 239] on select "Full Limited None" at bounding box center [456, 246] width 139 height 15
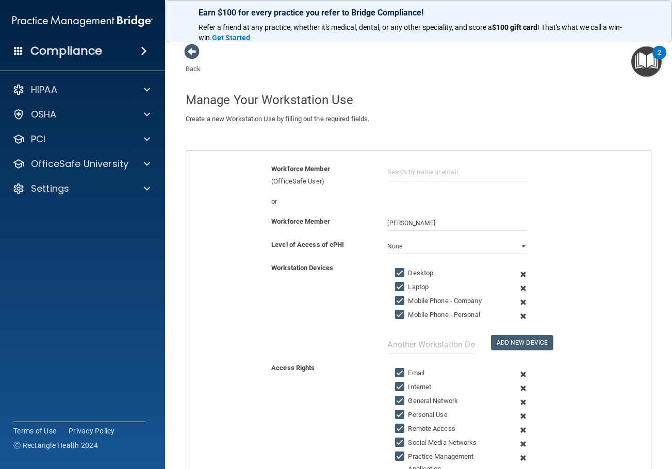
click at [515, 272] on span at bounding box center [522, 274] width 23 height 14
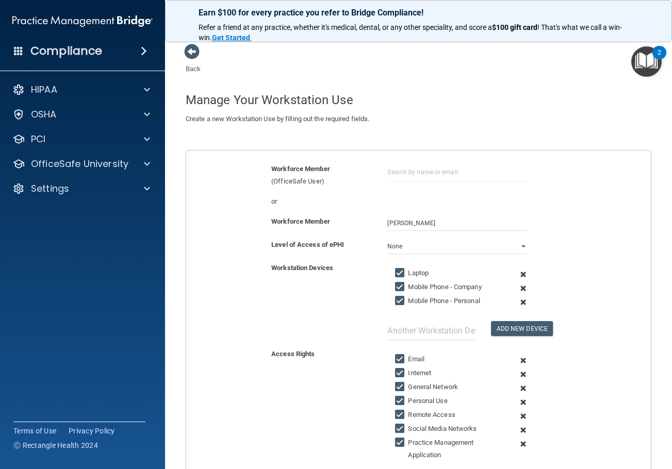
click at [515, 272] on span at bounding box center [522, 274] width 23 height 14
click at [515, 281] on span at bounding box center [522, 288] width 23 height 14
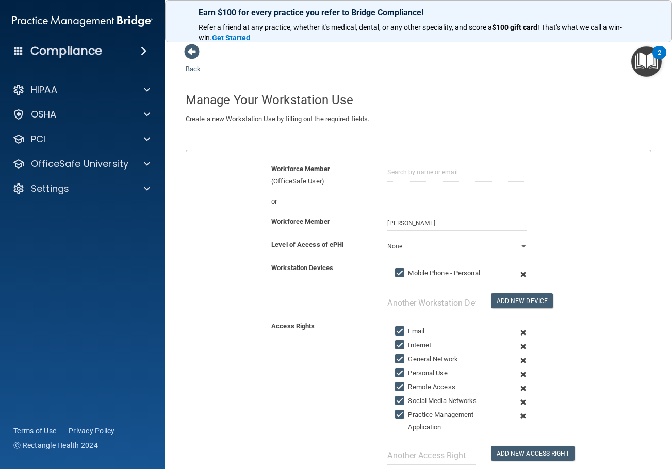
click at [515, 272] on span at bounding box center [522, 274] width 23 height 14
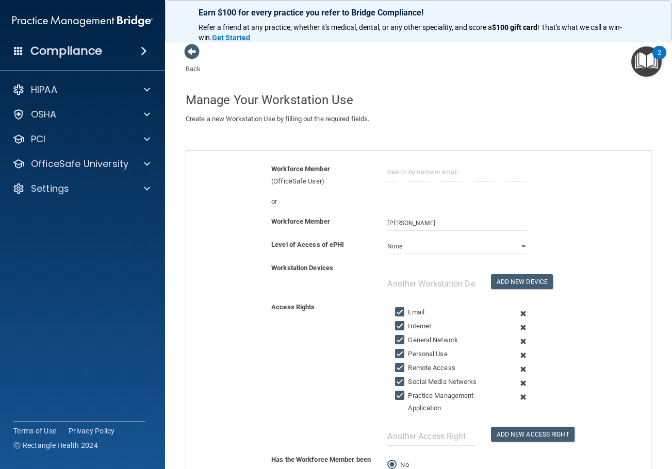
click at [517, 311] on span at bounding box center [522, 314] width 23 height 14
click at [517, 321] on span at bounding box center [522, 328] width 23 height 14
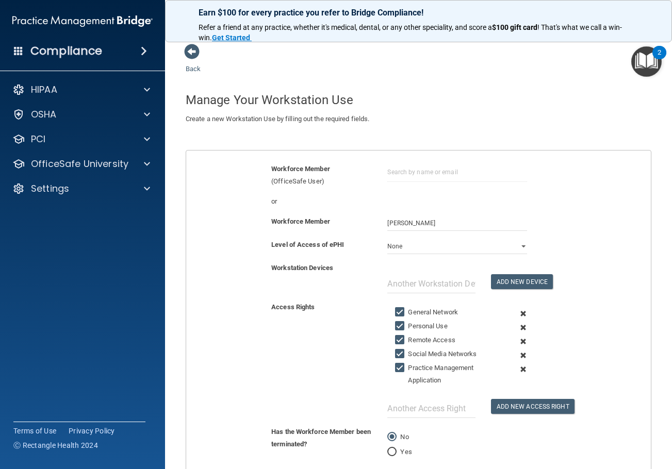
click at [517, 311] on span at bounding box center [522, 314] width 23 height 14
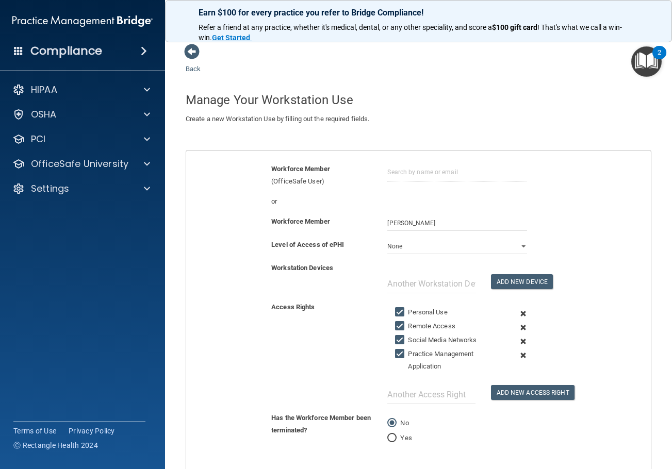
click at [517, 311] on span at bounding box center [522, 314] width 23 height 14
click at [517, 321] on span at bounding box center [522, 328] width 23 height 14
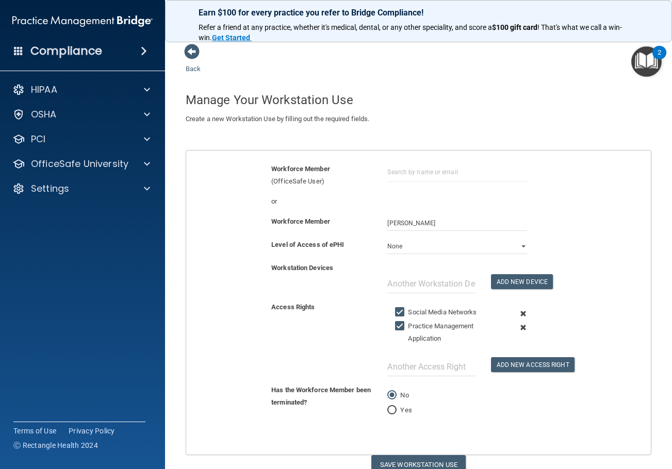
click at [517, 311] on span at bounding box center [522, 314] width 23 height 14
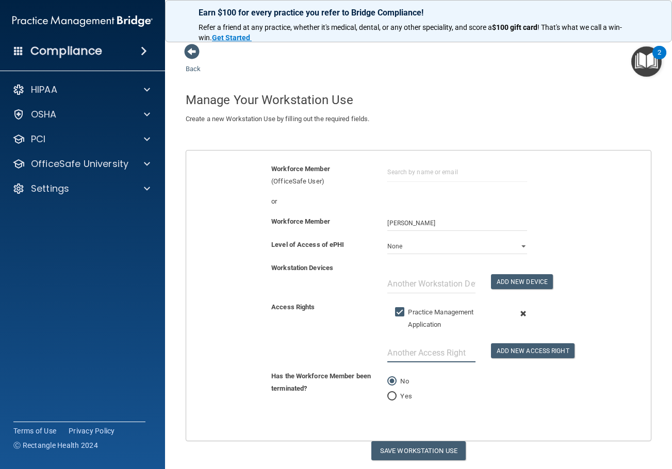
click at [420, 352] on input "text" at bounding box center [431, 352] width 88 height 19
type input "Email"
click at [491, 355] on button "Add New Access Right" at bounding box center [532, 350] width 83 height 15
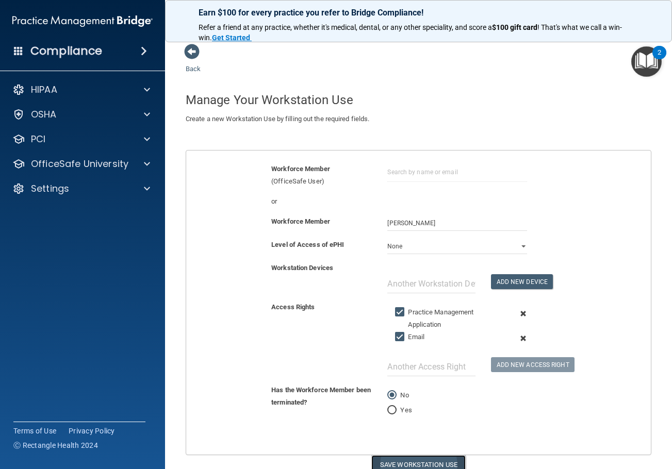
click at [421, 463] on button "Save Workstation Use" at bounding box center [418, 464] width 94 height 19
select select "? string:Limited ?"
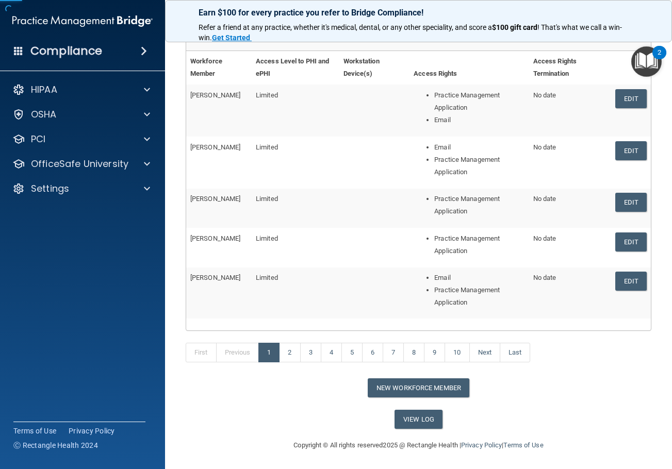
scroll to position [118, 0]
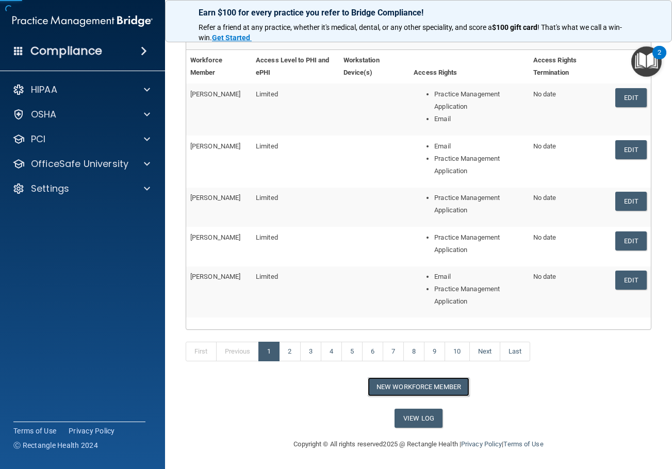
click at [421, 385] on button "New Workforce Member" at bounding box center [418, 386] width 102 height 19
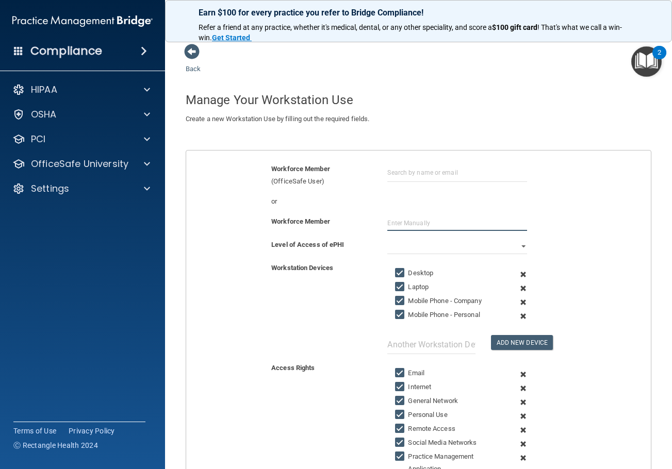
click at [396, 224] on input "text" at bounding box center [456, 222] width 139 height 15
click at [419, 217] on input "text" at bounding box center [456, 222] width 139 height 15
click at [404, 222] on input "text" at bounding box center [456, 222] width 139 height 15
type input "Daphne Sinclair"
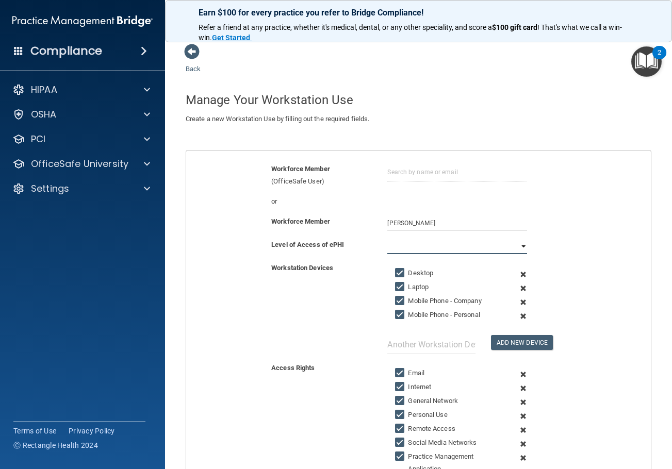
click at [410, 242] on select "Full Limited None" at bounding box center [456, 246] width 139 height 15
click at [387, 239] on select "Full Limited None" at bounding box center [456, 246] width 139 height 15
click at [518, 274] on span at bounding box center [522, 274] width 23 height 14
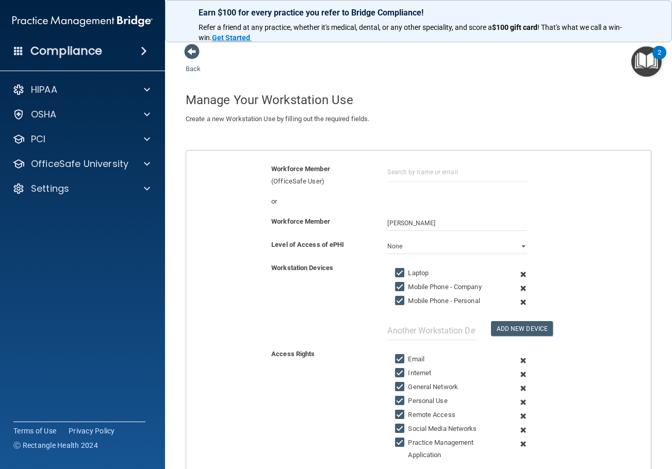
click at [518, 274] on span at bounding box center [522, 274] width 23 height 14
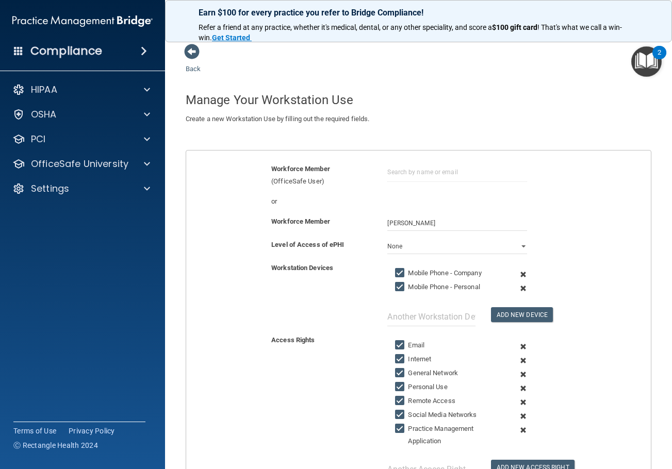
click at [518, 274] on span at bounding box center [522, 274] width 23 height 14
click at [518, 281] on span at bounding box center [522, 288] width 23 height 14
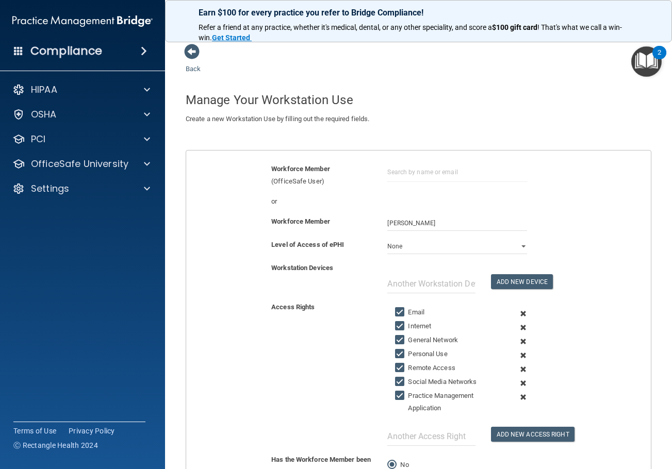
click at [518, 325] on span at bounding box center [522, 328] width 23 height 14
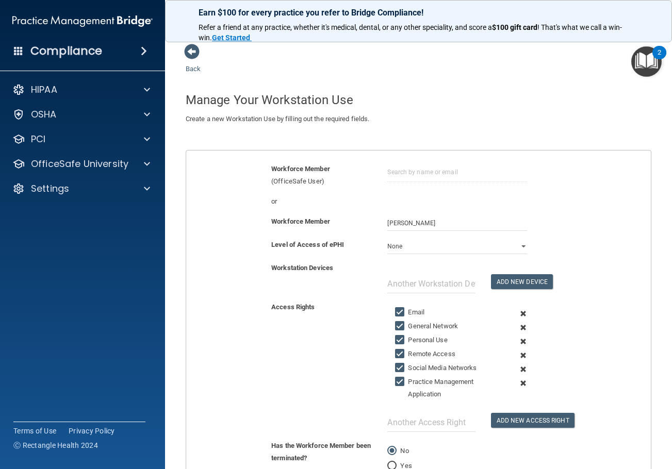
click at [518, 325] on span at bounding box center [522, 328] width 23 height 14
click at [518, 334] on span at bounding box center [522, 341] width 23 height 14
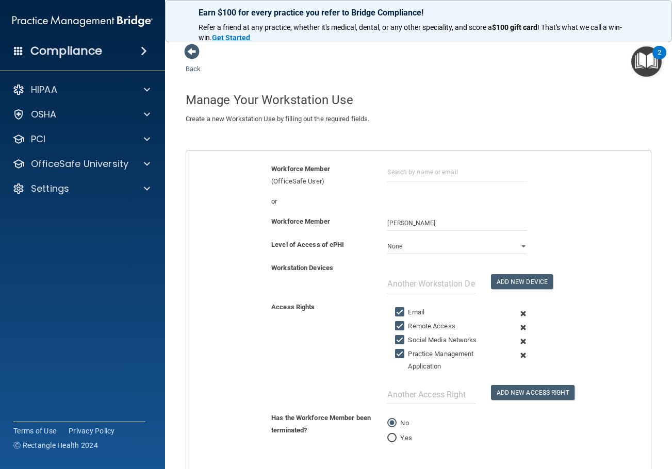
click at [518, 325] on span at bounding box center [522, 328] width 23 height 14
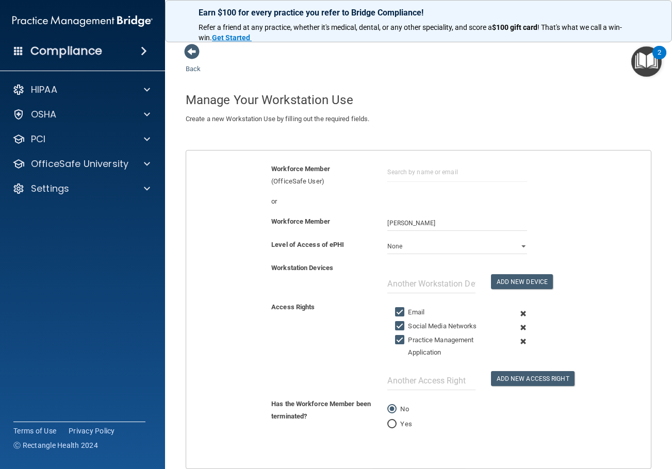
click at [518, 325] on span at bounding box center [522, 328] width 23 height 14
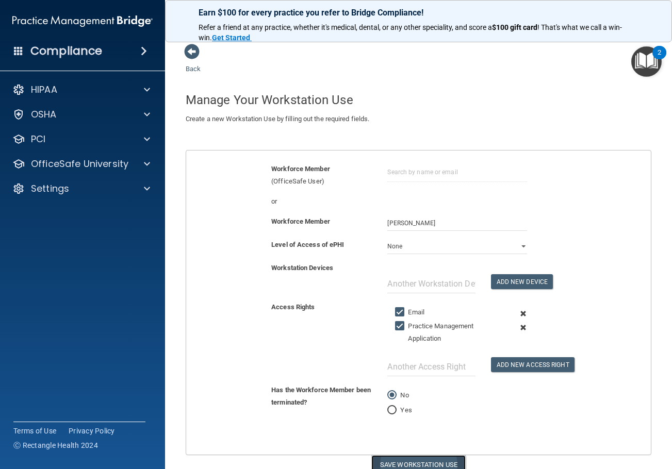
click at [438, 458] on button "Save Workstation Use" at bounding box center [418, 464] width 94 height 19
select select "? string:Limited ?"
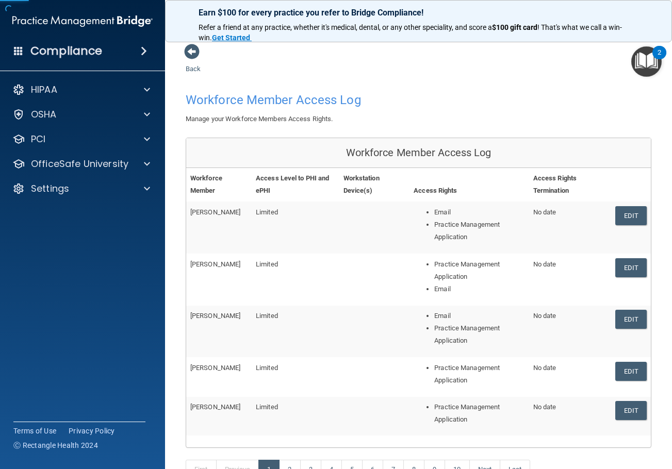
scroll to position [38, 0]
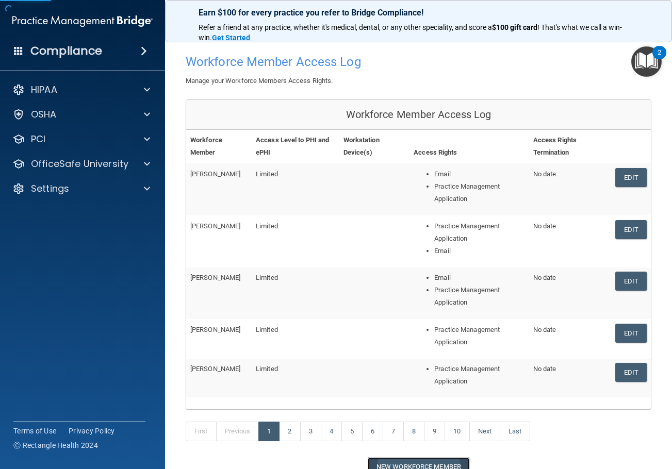
click at [424, 457] on button "New Workforce Member" at bounding box center [418, 466] width 102 height 19
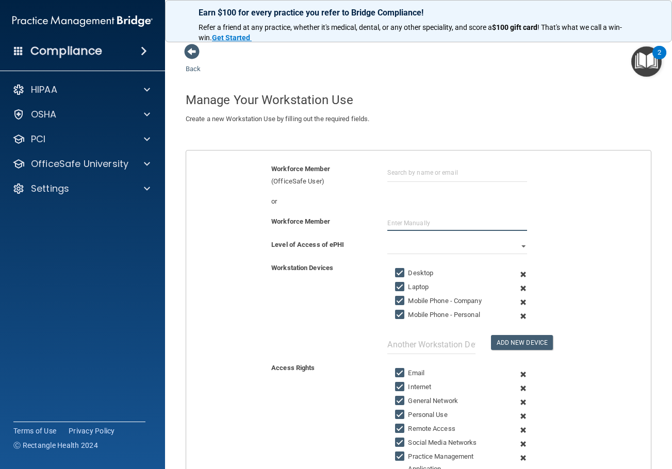
click at [408, 223] on input "text" at bounding box center [456, 222] width 139 height 15
type input "Aron Greyskal"
click at [414, 255] on div "Level of Access of ePHI Full Limited None" at bounding box center [418, 250] width 480 height 23
click at [414, 251] on select "Full Limited None" at bounding box center [456, 246] width 139 height 15
click at [387, 239] on select "Full Limited None" at bounding box center [456, 246] width 139 height 15
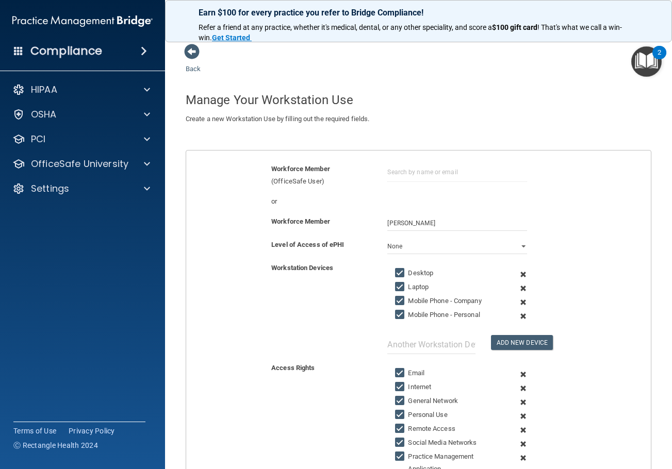
click at [520, 273] on span at bounding box center [522, 274] width 23 height 14
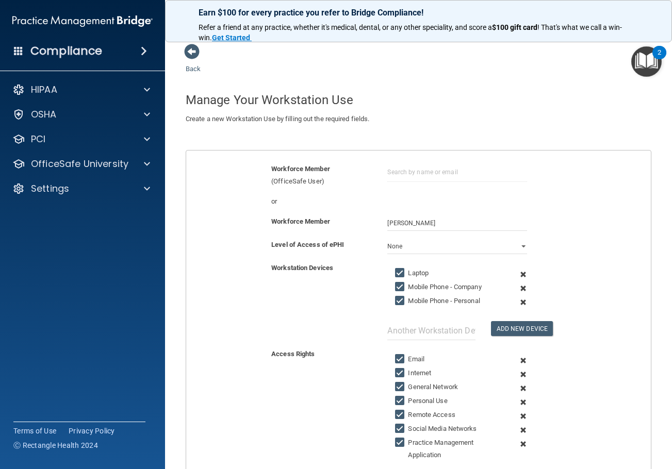
click at [520, 273] on span at bounding box center [522, 274] width 23 height 14
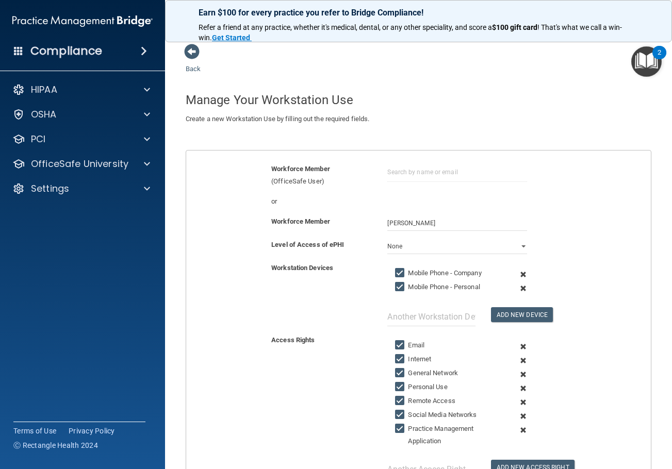
click at [520, 273] on span at bounding box center [522, 274] width 23 height 14
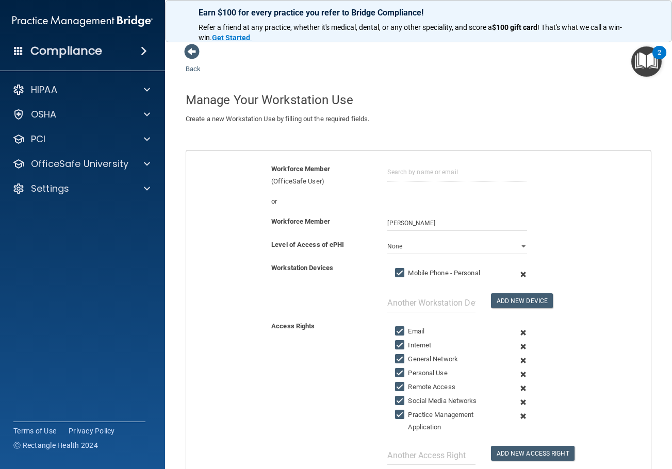
click at [520, 273] on span at bounding box center [522, 274] width 23 height 14
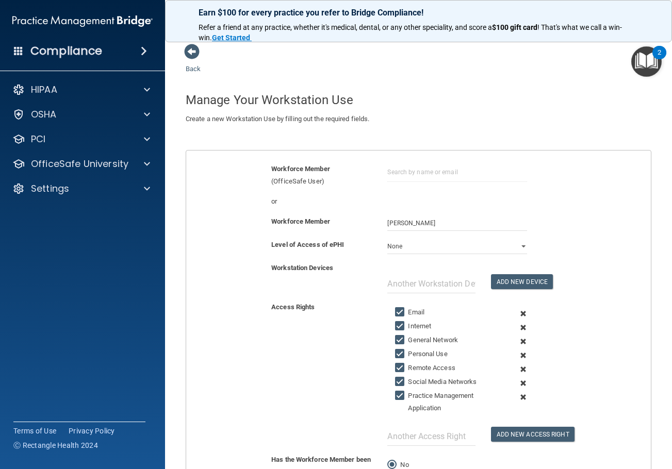
click at [516, 327] on span at bounding box center [522, 328] width 23 height 14
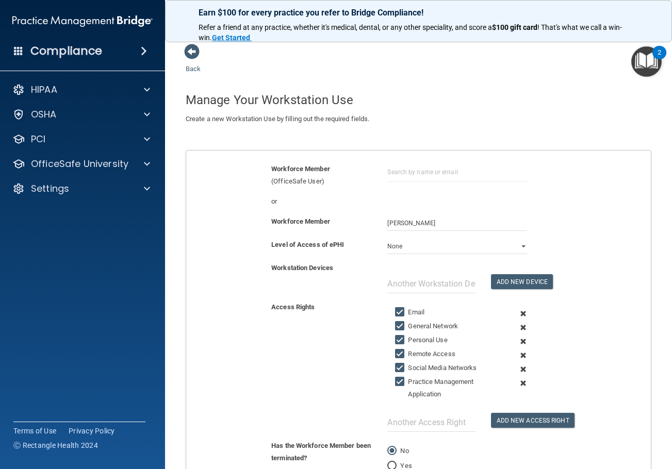
click at [516, 312] on span at bounding box center [522, 314] width 23 height 14
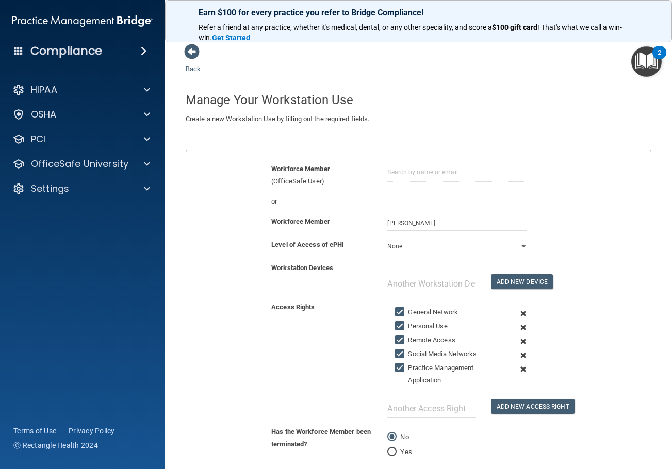
click at [518, 313] on span at bounding box center [522, 314] width 23 height 14
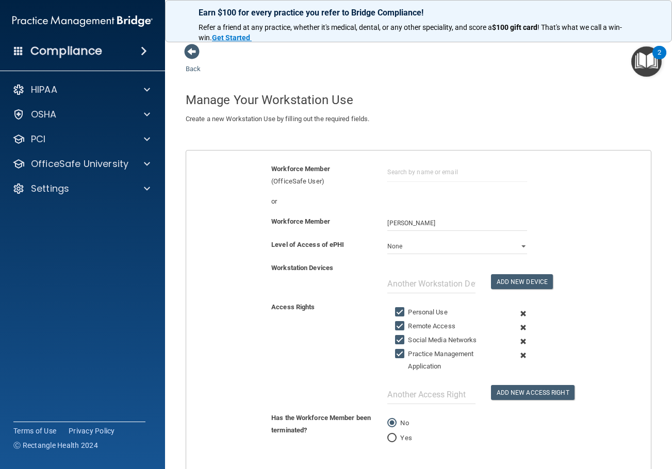
click at [518, 313] on span at bounding box center [522, 314] width 23 height 14
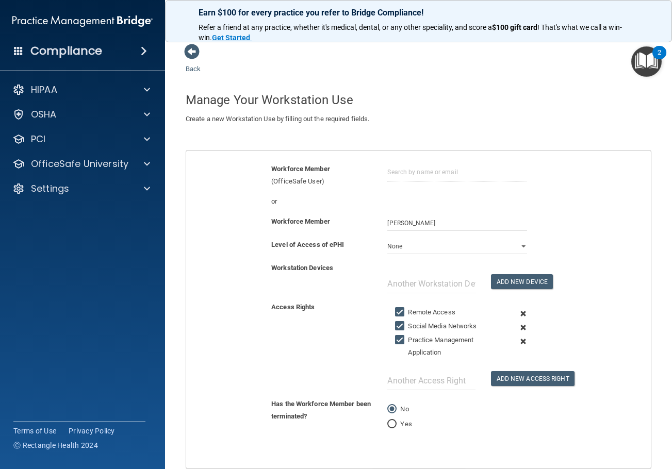
click at [518, 313] on span at bounding box center [522, 314] width 23 height 14
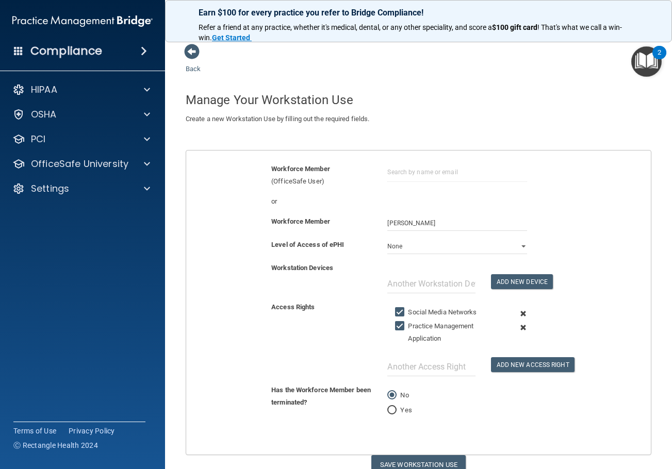
click at [518, 313] on span at bounding box center [522, 314] width 23 height 14
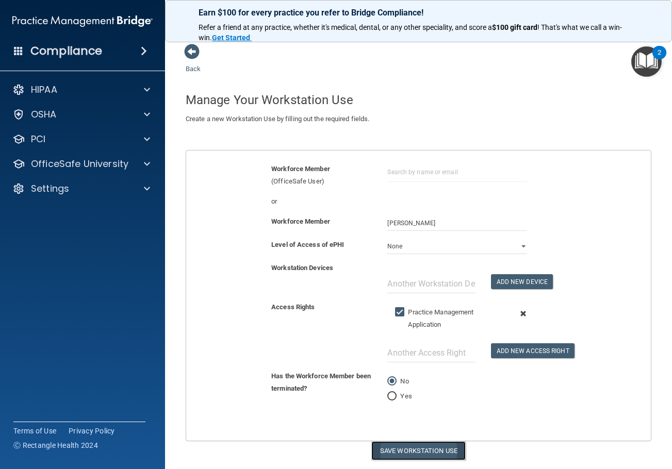
click at [440, 450] on button "Save Workstation Use" at bounding box center [418, 450] width 94 height 19
select select "? string:Limited ?"
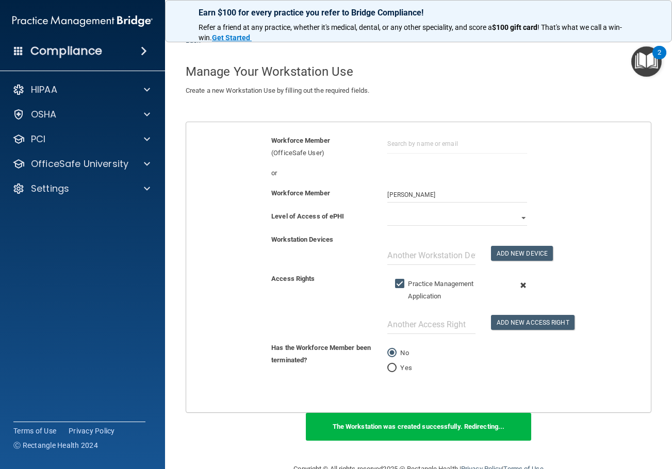
scroll to position [53, 0]
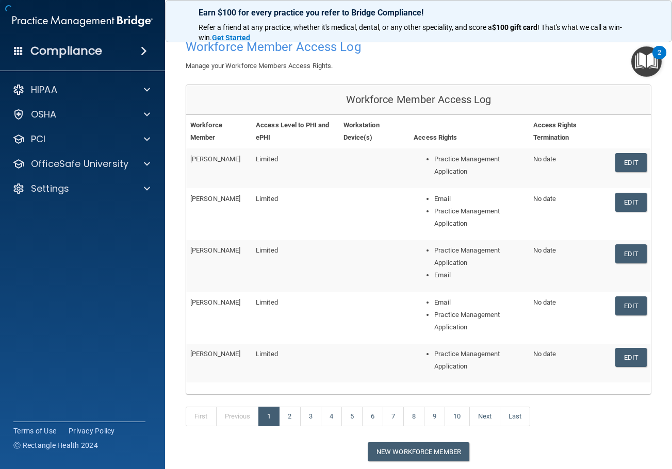
scroll to position [118, 0]
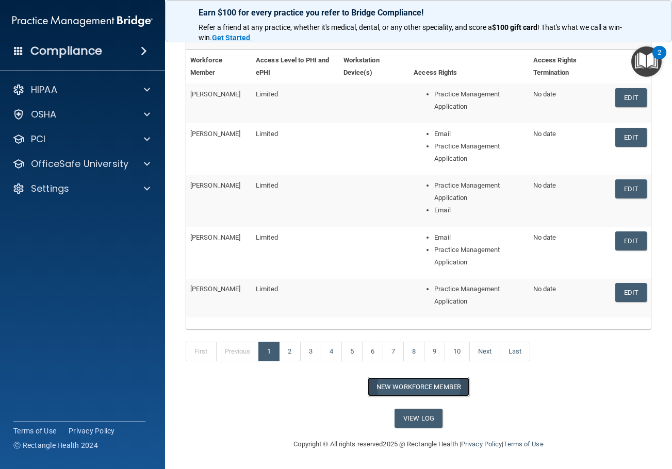
click at [413, 386] on button "New Workforce Member" at bounding box center [418, 386] width 102 height 19
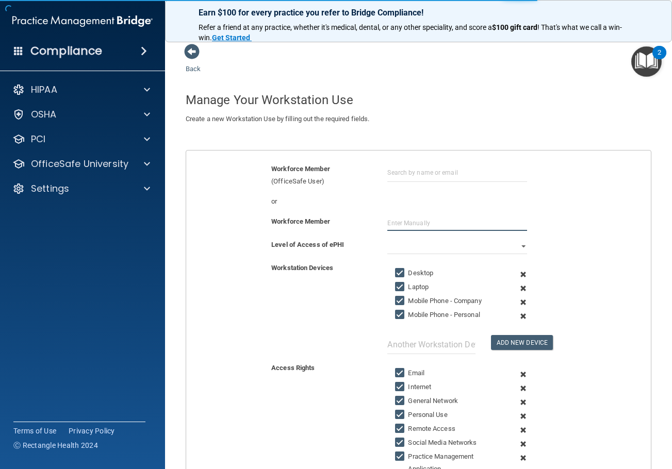
click at [405, 220] on input "text" at bounding box center [456, 222] width 139 height 15
type input "Jala Beavers"
click at [402, 250] on select "Full Limited None" at bounding box center [456, 246] width 139 height 15
click at [404, 245] on select "Full Limited None" at bounding box center [456, 246] width 139 height 15
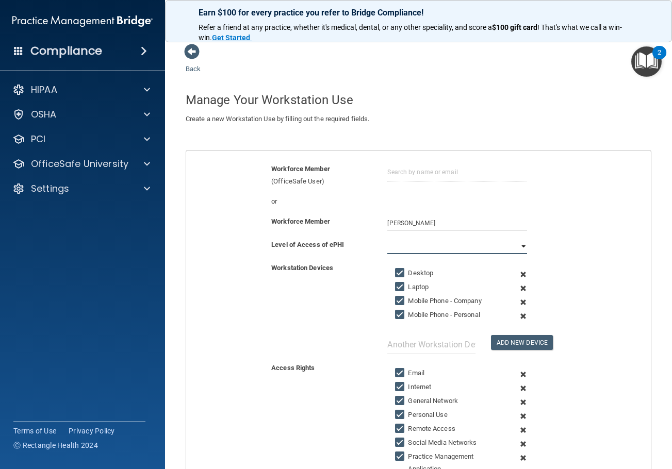
click at [402, 248] on select "Full Limited None" at bounding box center [456, 246] width 139 height 15
click at [387, 239] on select "Full Limited None" at bounding box center [456, 246] width 139 height 15
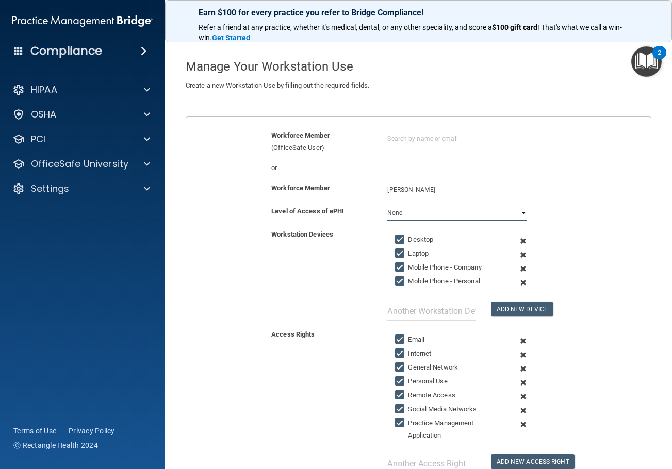
scroll to position [52, 0]
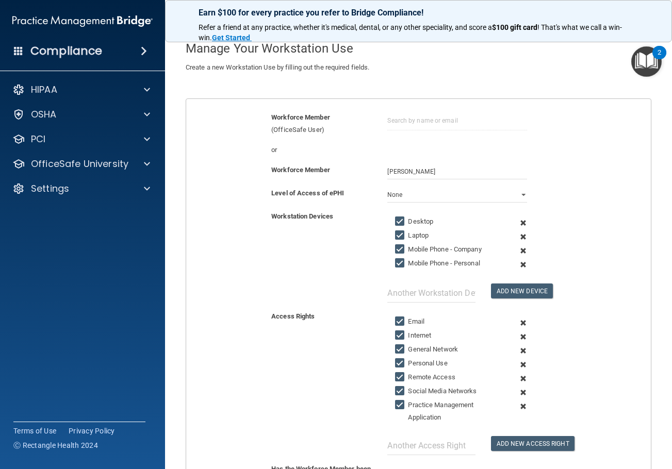
click at [518, 223] on span at bounding box center [522, 223] width 23 height 14
click at [518, 230] on span at bounding box center [522, 237] width 23 height 14
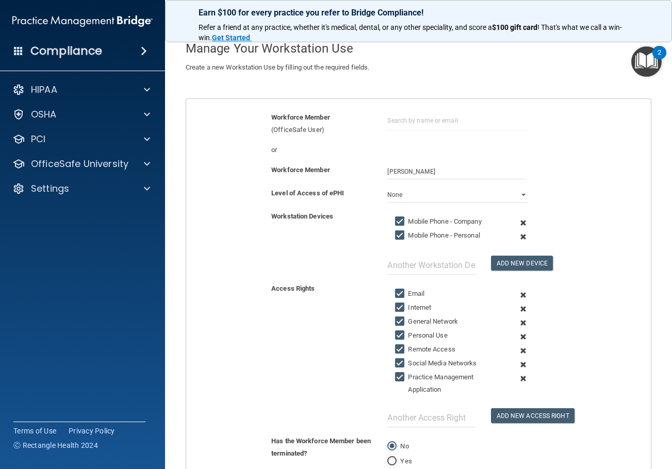
click at [518, 223] on span at bounding box center [522, 223] width 23 height 14
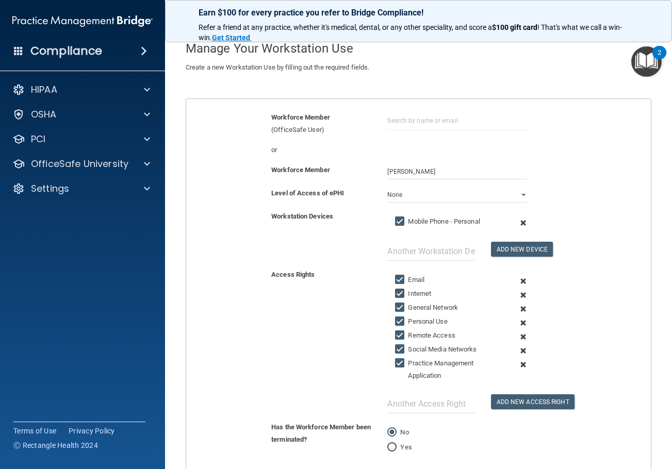
click at [518, 223] on span at bounding box center [522, 223] width 23 height 14
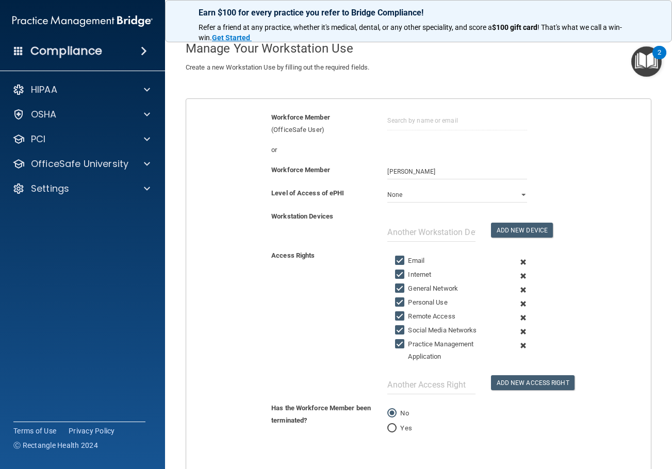
click at [518, 262] on span at bounding box center [522, 262] width 23 height 14
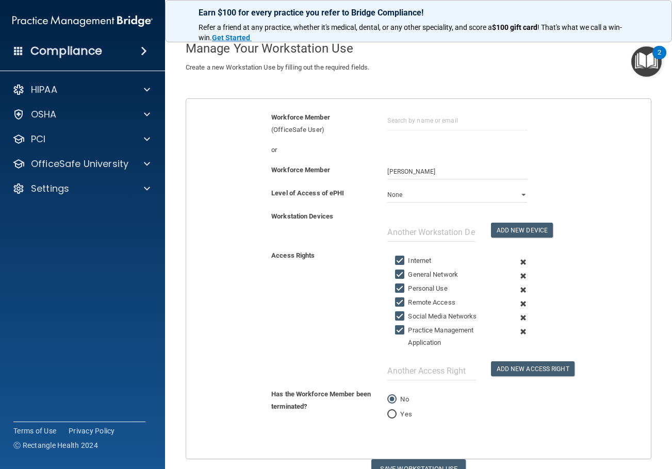
click at [518, 276] on span at bounding box center [522, 276] width 23 height 14
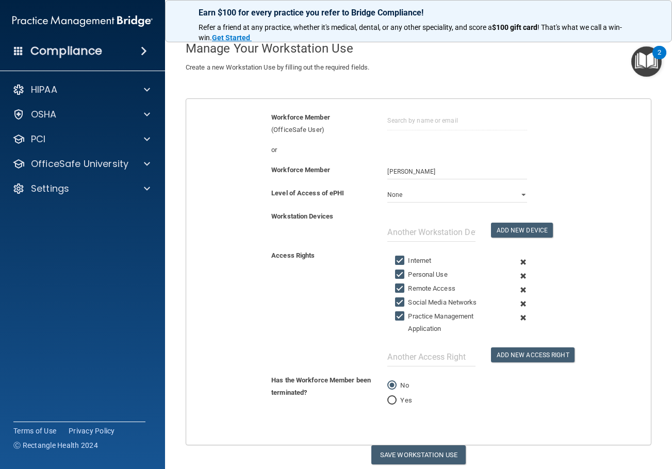
click at [518, 276] on span at bounding box center [522, 276] width 23 height 14
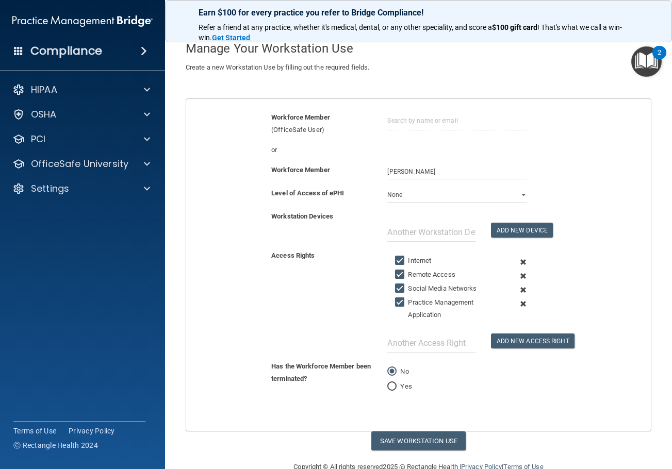
click at [518, 276] on span at bounding box center [522, 276] width 23 height 14
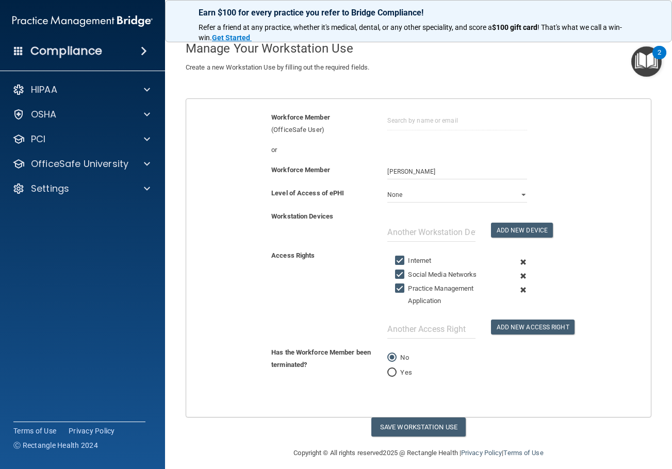
click at [518, 276] on span at bounding box center [522, 276] width 23 height 14
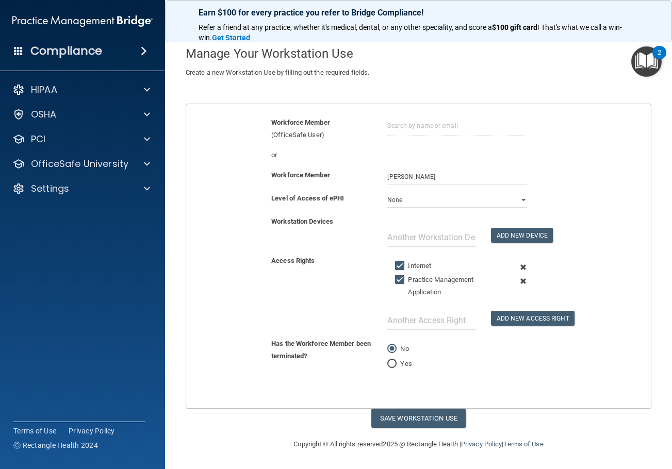
scroll to position [46, 0]
click at [427, 422] on button "Save Workstation Use" at bounding box center [418, 418] width 94 height 19
select select "? string:Limited ?"
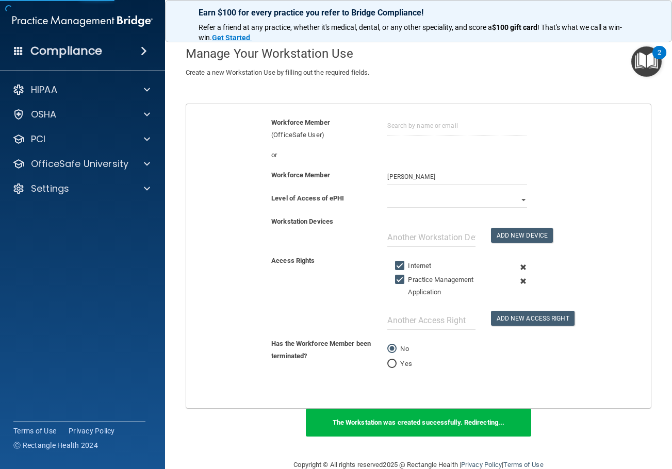
scroll to position [110, 0]
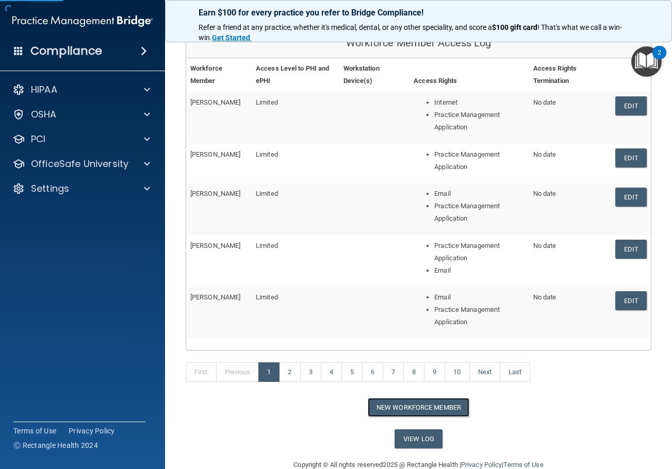
click at [412, 407] on button "New Workforce Member" at bounding box center [418, 407] width 102 height 19
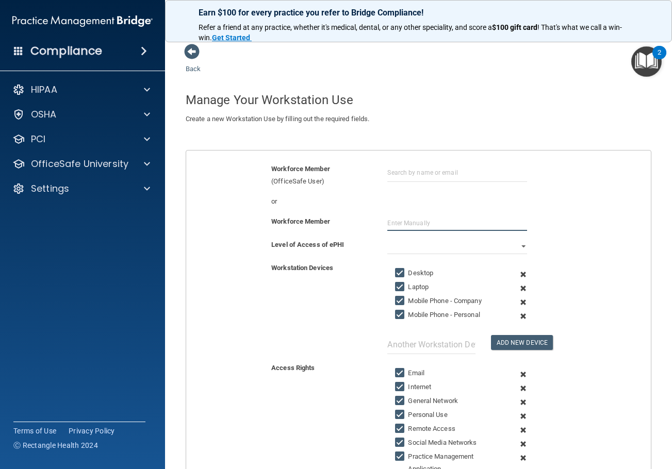
click at [387, 221] on input "text" at bounding box center [456, 222] width 139 height 15
type input "Velma King"
click at [391, 246] on select "Full Limited None" at bounding box center [456, 246] width 139 height 15
click at [387, 239] on select "Full Limited None" at bounding box center [456, 246] width 139 height 15
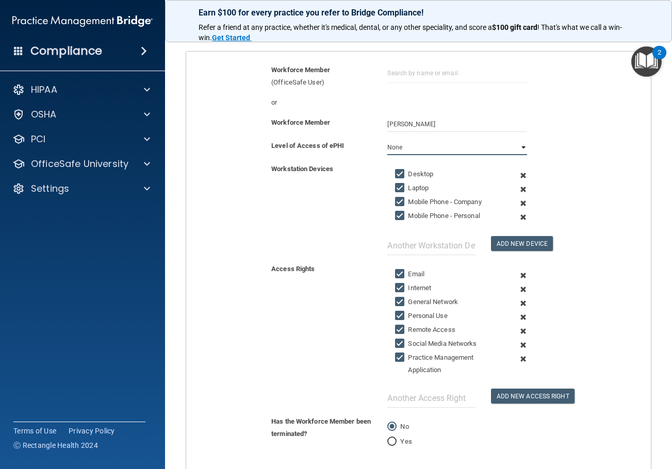
scroll to position [103, 0]
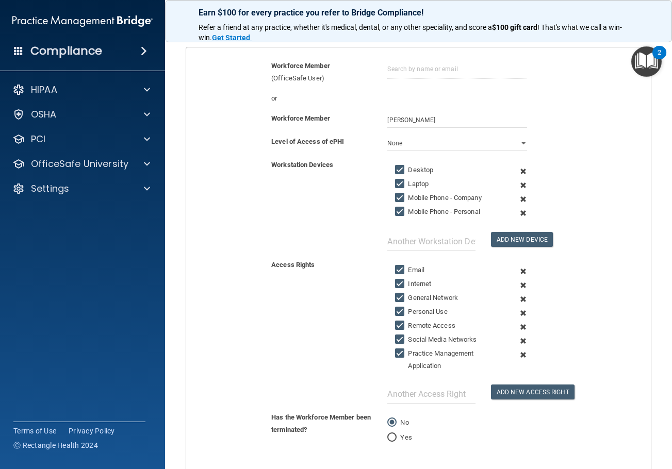
click at [516, 172] on span at bounding box center [522, 171] width 23 height 14
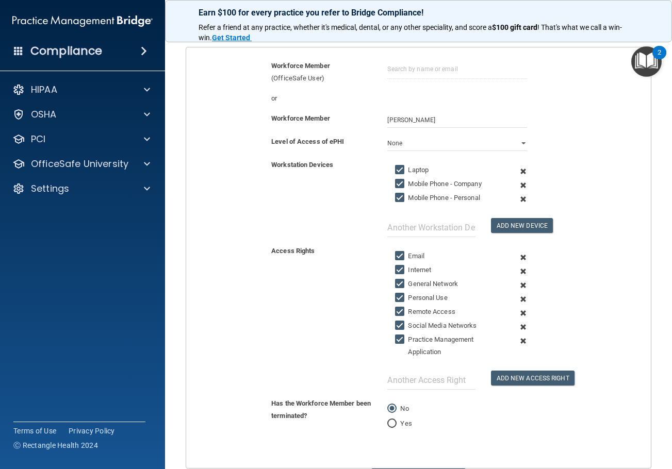
click at [516, 172] on span at bounding box center [522, 171] width 23 height 14
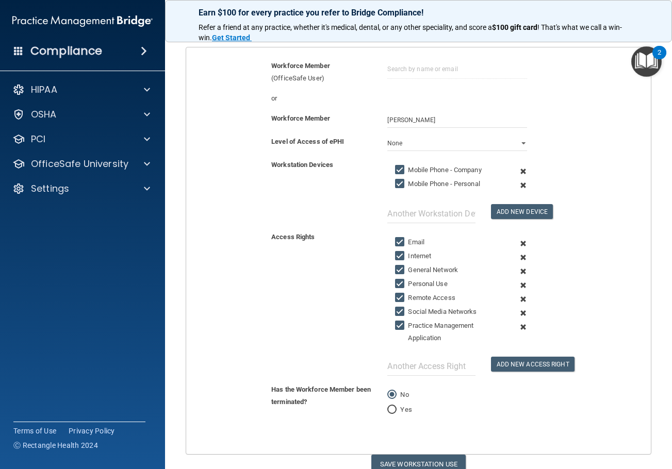
click at [516, 172] on span at bounding box center [522, 171] width 23 height 14
click at [516, 178] on span at bounding box center [522, 185] width 23 height 14
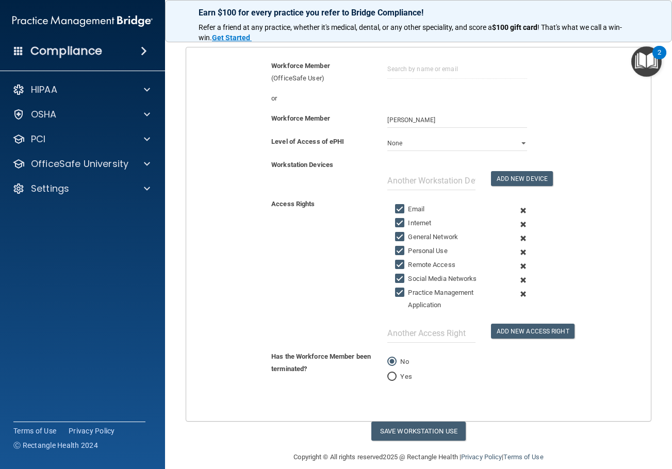
click at [517, 224] on span at bounding box center [522, 224] width 23 height 14
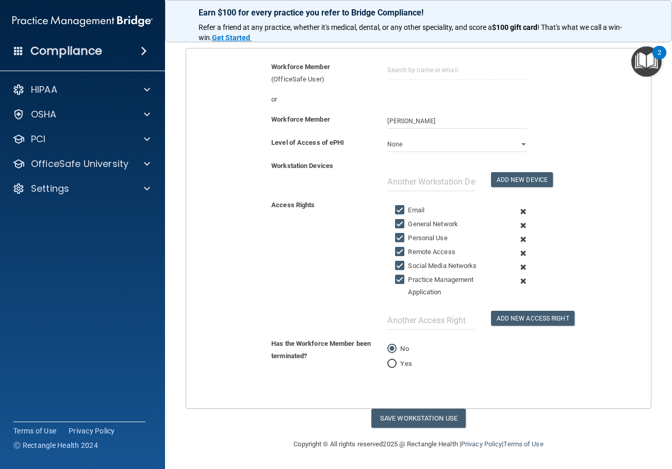
click at [517, 224] on span at bounding box center [522, 226] width 23 height 14
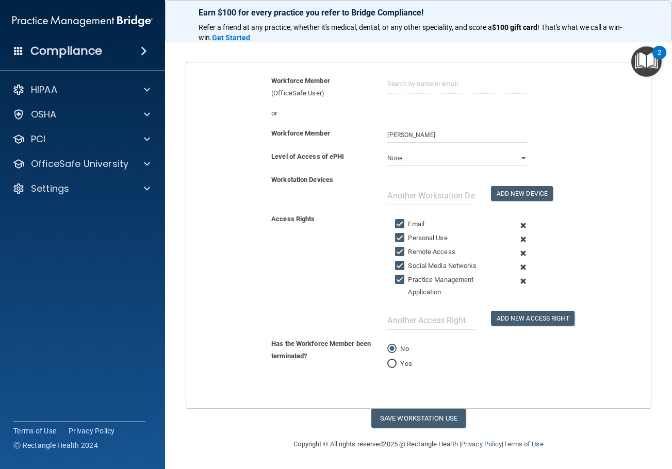
click at [516, 238] on span at bounding box center [522, 239] width 23 height 14
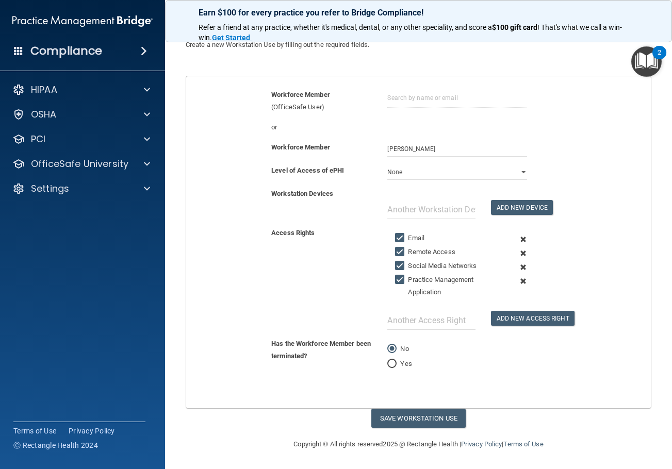
click at [516, 253] on span at bounding box center [522, 253] width 23 height 14
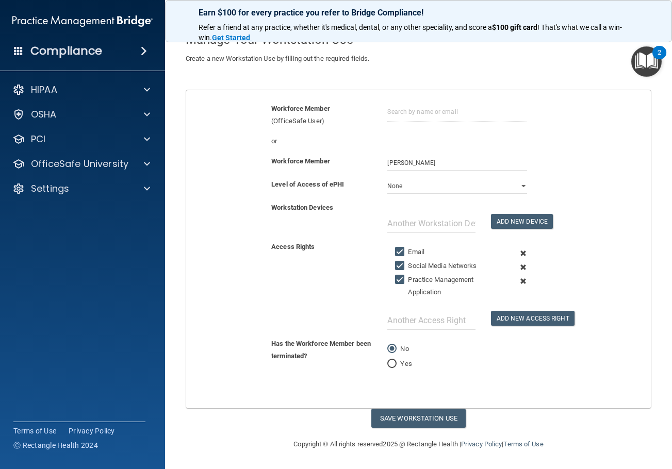
click at [515, 263] on span at bounding box center [522, 267] width 23 height 14
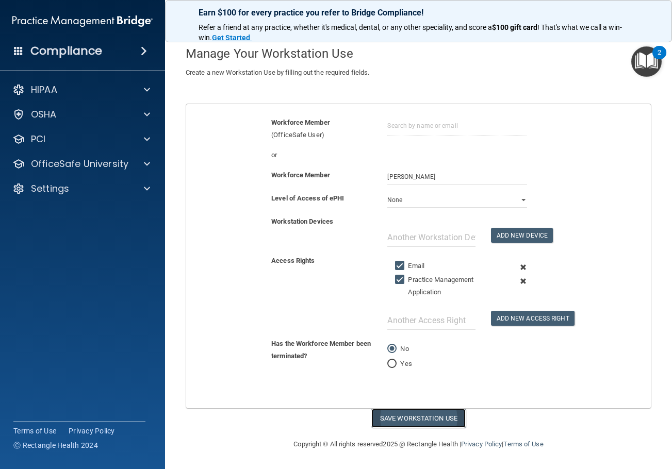
click at [442, 417] on button "Save Workstation Use" at bounding box center [418, 418] width 94 height 19
select select "? string:Limited ?"
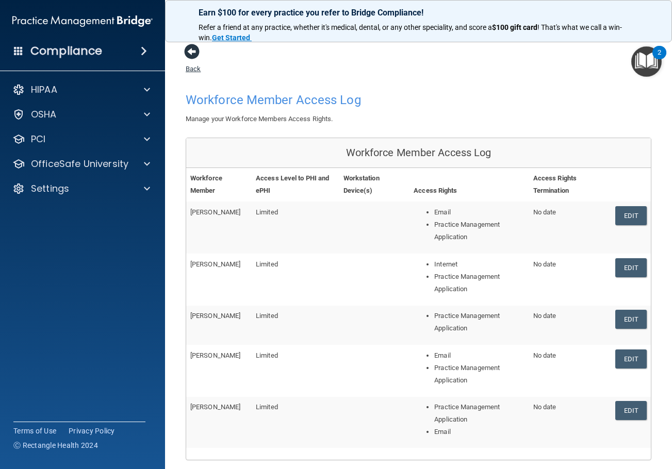
click at [199, 52] on span at bounding box center [191, 51] width 15 height 15
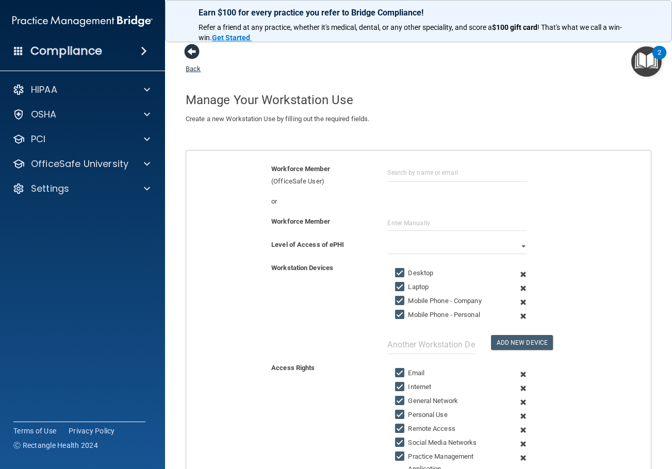
click at [194, 54] on span at bounding box center [191, 51] width 15 height 15
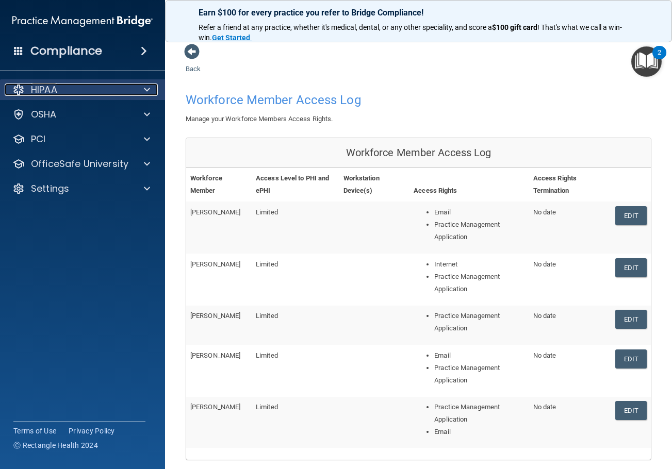
click at [64, 88] on div "HIPAA" at bounding box center [69, 89] width 128 height 12
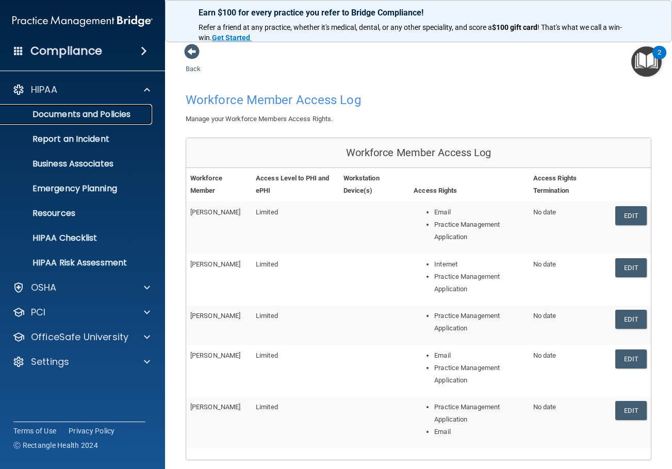
click at [68, 109] on p "Documents and Policies" at bounding box center [77, 114] width 141 height 10
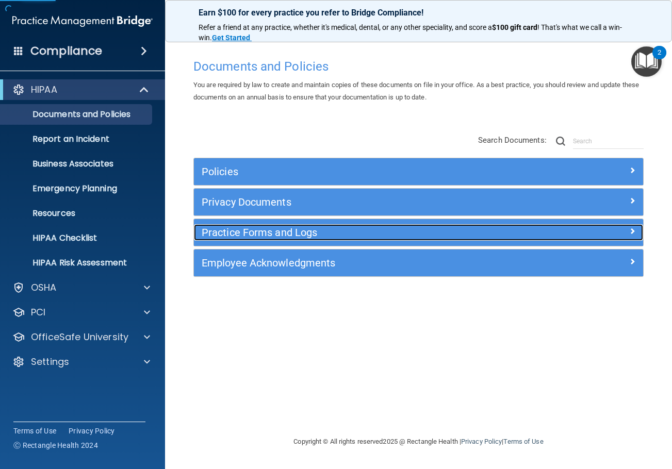
click at [277, 231] on h5 "Practice Forms and Logs" at bounding box center [362, 232] width 321 height 11
click at [269, 234] on h5 "Practice Forms and Logs" at bounding box center [362, 232] width 321 height 11
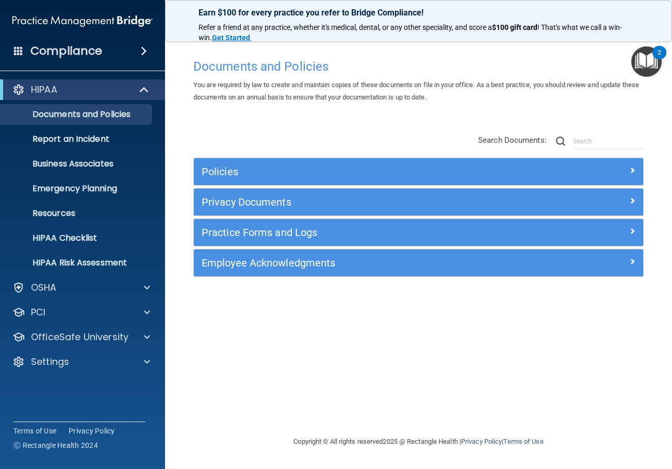
click at [374, 90] on div "You are required by law to create and maintain copies of these documents on fil…" at bounding box center [418, 91] width 465 height 25
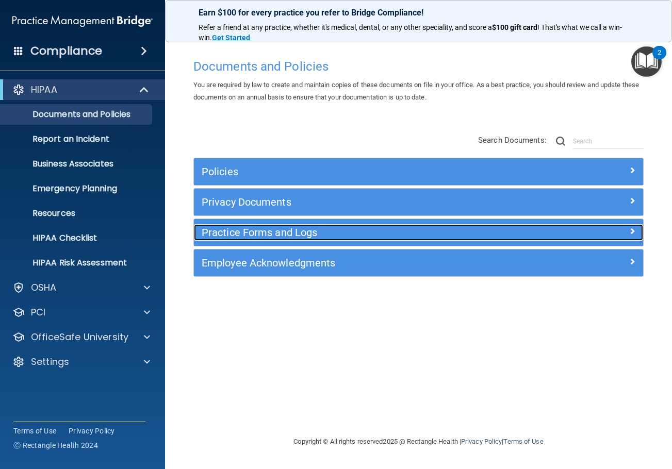
click at [269, 230] on h5 "Practice Forms and Logs" at bounding box center [362, 232] width 321 height 11
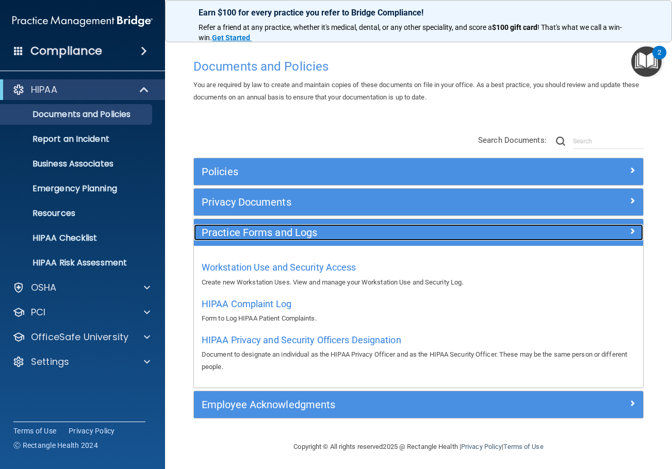
click at [285, 237] on h5 "Practice Forms and Logs" at bounding box center [362, 232] width 321 height 11
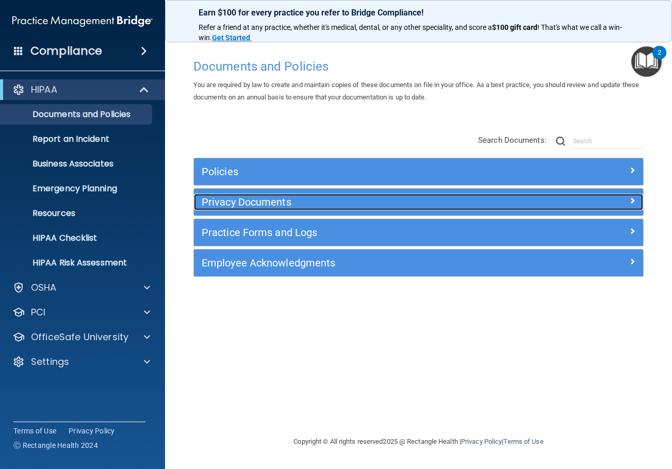
click at [274, 204] on h5 "Privacy Documents" at bounding box center [362, 201] width 321 height 11
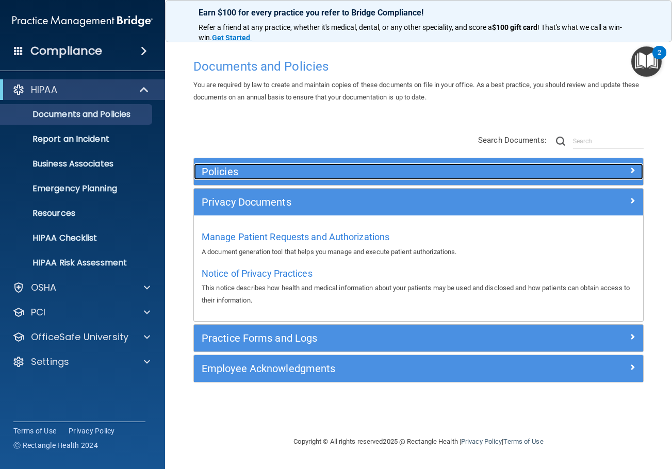
click at [265, 175] on h5 "Policies" at bounding box center [362, 171] width 321 height 11
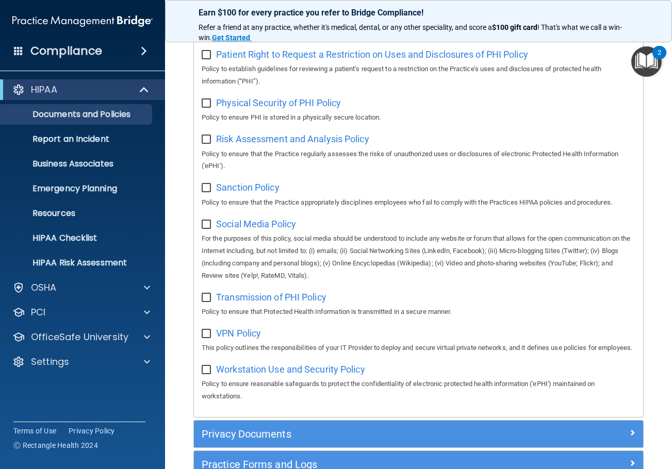
scroll to position [773, 0]
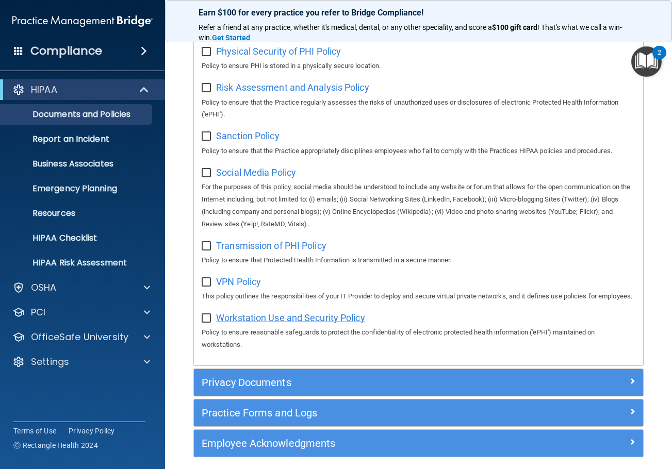
click at [346, 323] on span "Workstation Use and Security Policy" at bounding box center [290, 317] width 149 height 11
click at [638, 57] on img "Open Resource Center, 2 new notifications" at bounding box center [646, 61] width 30 height 30
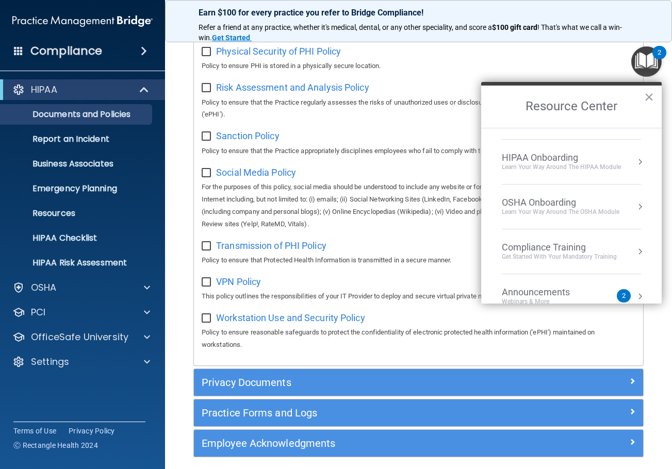
scroll to position [0, 0]
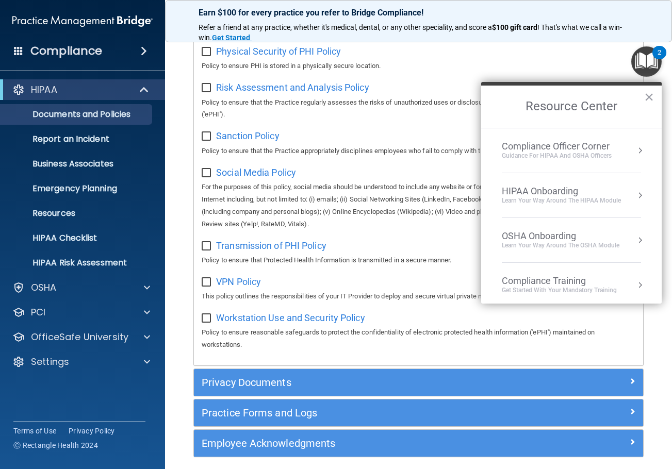
click at [563, 288] on div "Get Started with your mandatory training" at bounding box center [558, 290] width 115 height 9
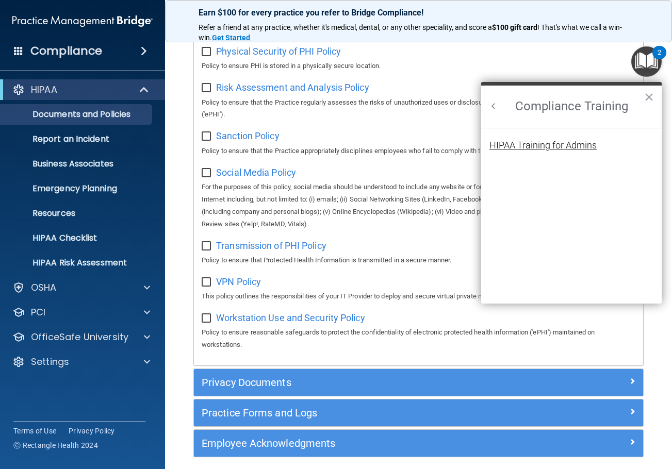
click at [547, 146] on div "HIPAA Training for Admins" at bounding box center [542, 145] width 107 height 9
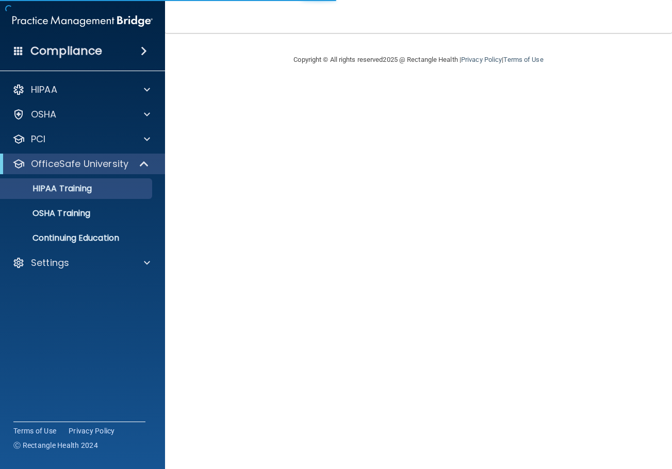
click at [258, 46] on div "Copyright © All rights reserved 2025 @ Rectangle Health | Privacy Policy | Term…" at bounding box center [418, 59] width 376 height 33
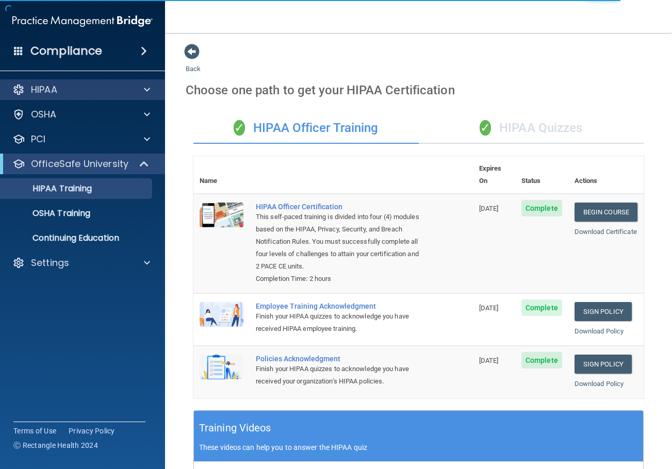
click at [99, 83] on div "HIPAA" at bounding box center [82, 89] width 165 height 21
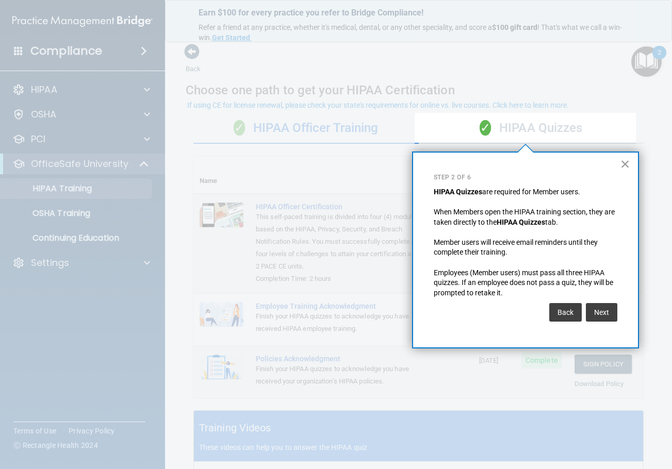
click at [623, 163] on button "×" at bounding box center [625, 164] width 10 height 16
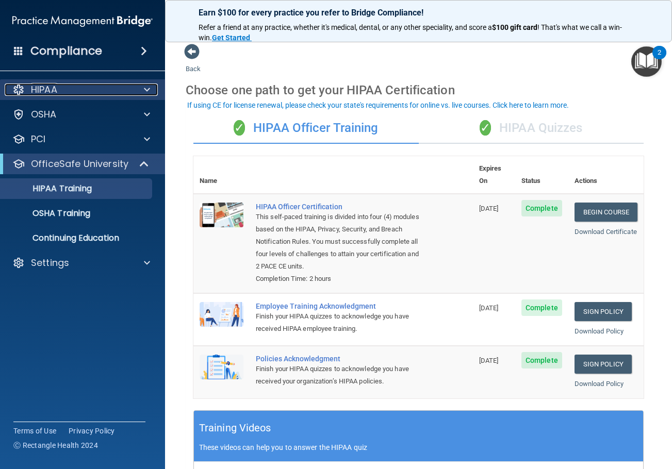
click at [72, 88] on div "HIPAA" at bounding box center [69, 89] width 128 height 12
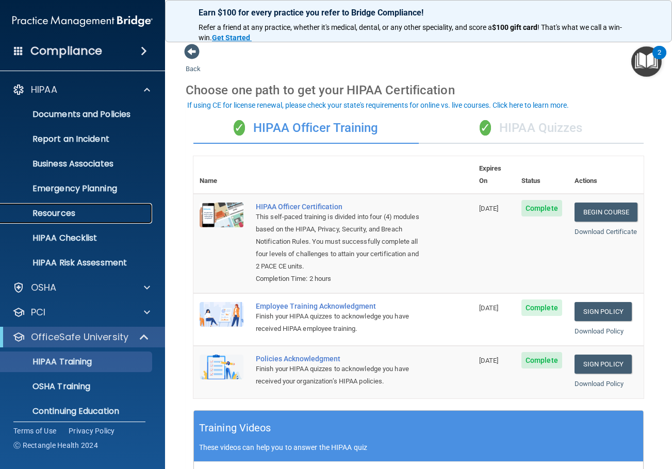
click at [70, 220] on link "Resources" at bounding box center [71, 213] width 162 height 21
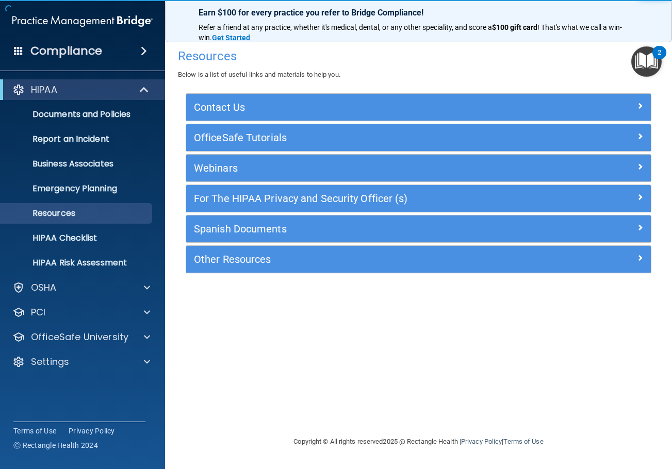
click at [255, 147] on div "OfficeSafe Tutorials" at bounding box center [418, 137] width 464 height 27
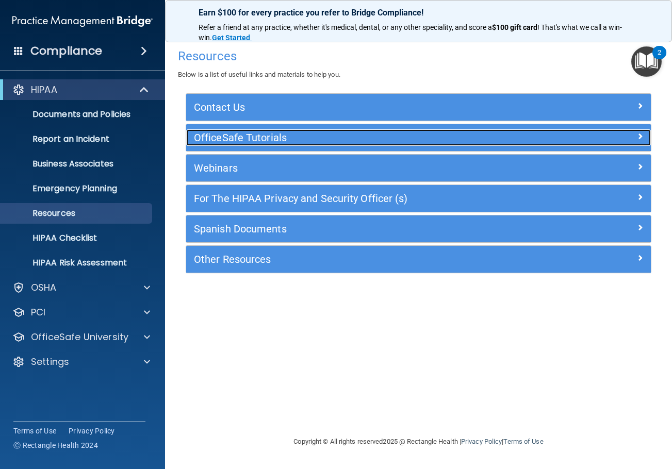
click at [255, 136] on h5 "OfficeSafe Tutorials" at bounding box center [360, 137] width 333 height 11
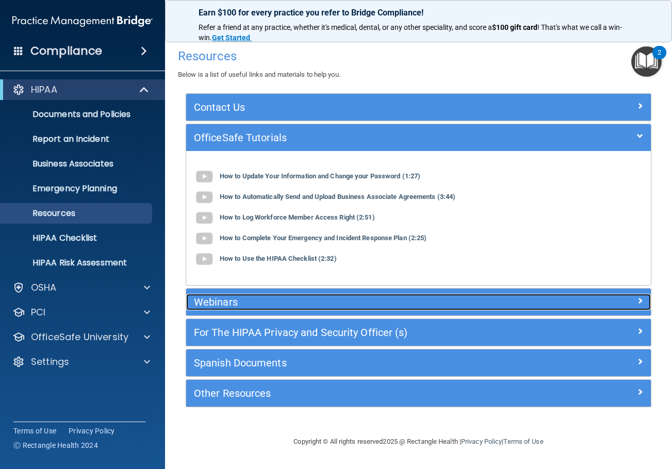
click at [279, 295] on div "Webinars" at bounding box center [360, 302] width 348 height 16
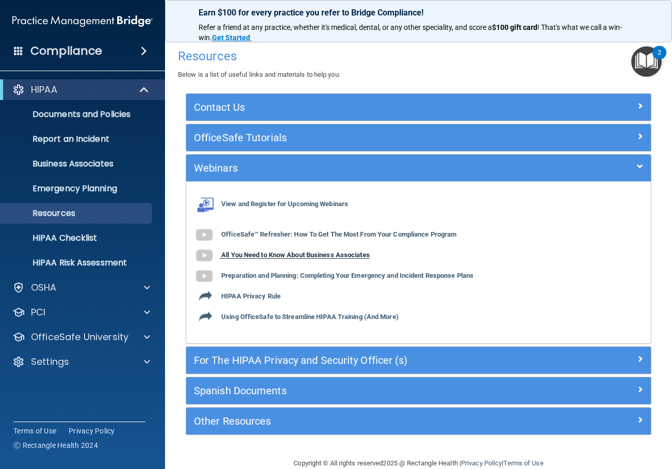
click at [279, 254] on b "All You Need to Know About Business Associates" at bounding box center [295, 255] width 148 height 8
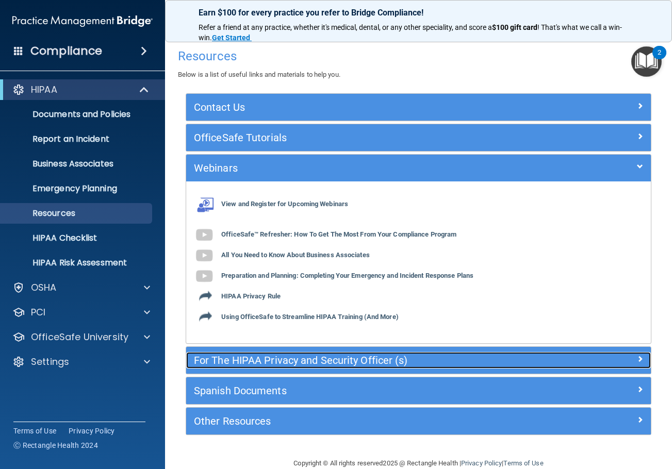
click at [266, 357] on h5 "For The HIPAA Privacy and Security Officer (s)" at bounding box center [360, 360] width 333 height 11
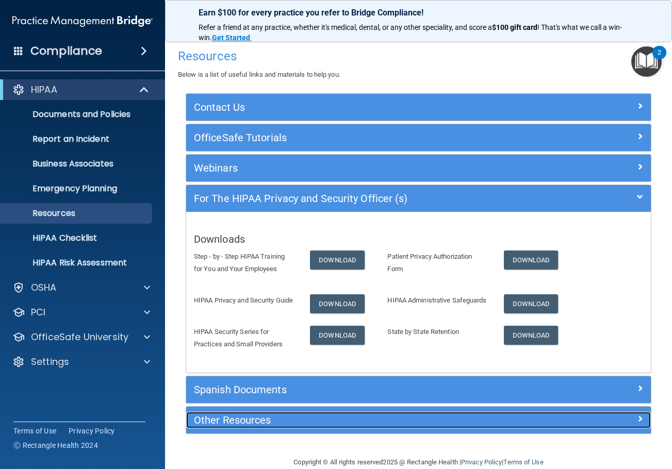
click at [256, 426] on h5 "Other Resources" at bounding box center [360, 419] width 333 height 11
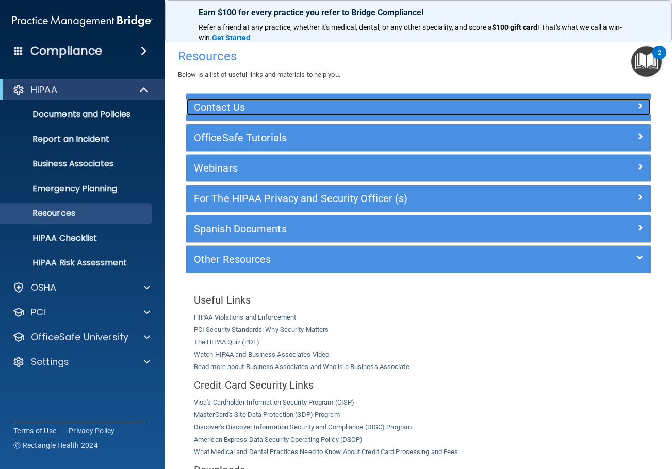
click at [228, 111] on h5 "Contact Us" at bounding box center [360, 107] width 333 height 11
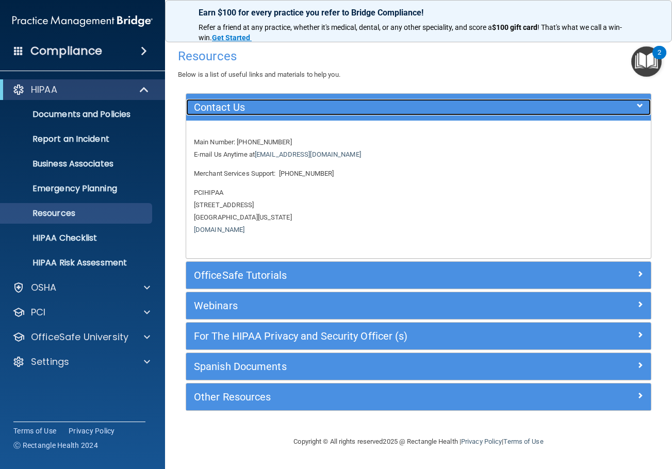
click at [267, 110] on h5 "Contact Us" at bounding box center [360, 107] width 333 height 11
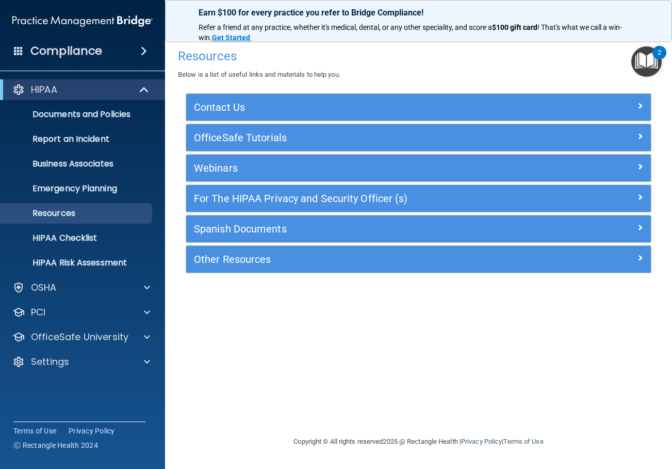
click at [662, 64] on main "Resources Below is a list of useful links and materials to help you. Contact Us…" at bounding box center [418, 251] width 507 height 436
click at [648, 62] on img "Open Resource Center, 2 new notifications" at bounding box center [646, 61] width 30 height 30
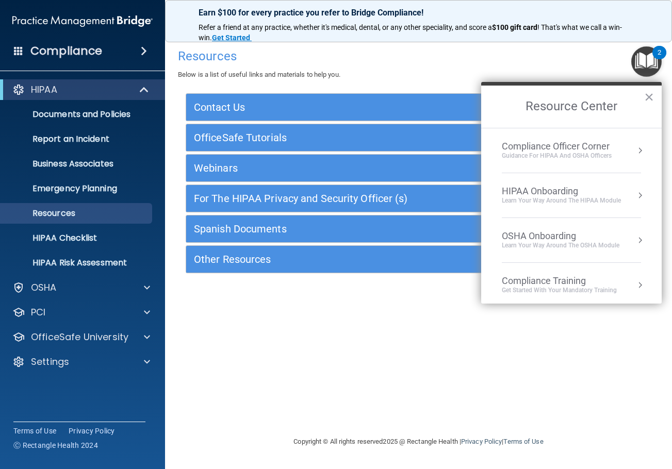
click at [634, 150] on button "Resource Center" at bounding box center [639, 150] width 10 height 10
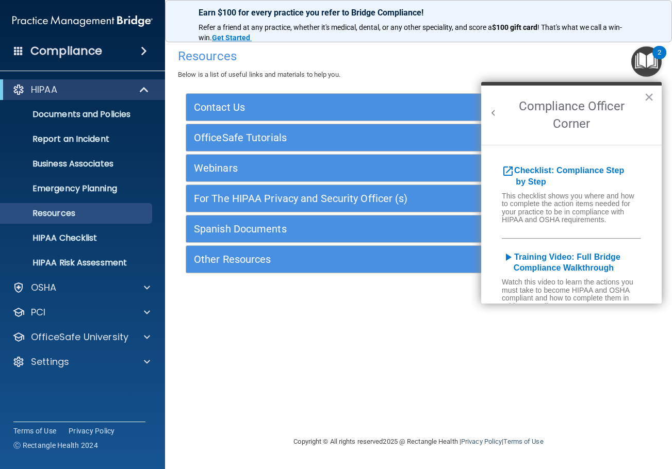
click at [518, 55] on h4 "Resources" at bounding box center [418, 55] width 481 height 13
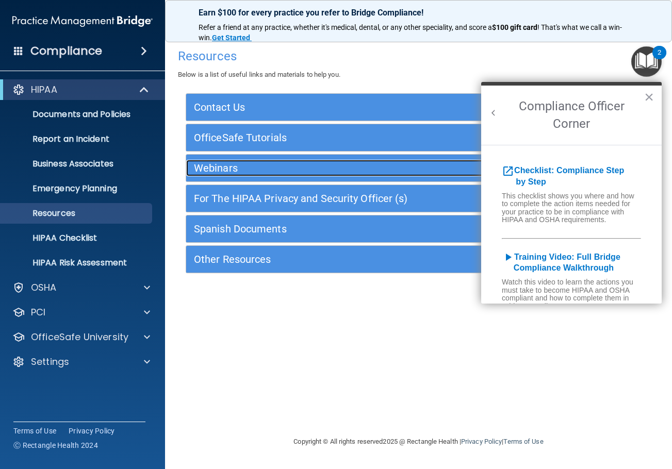
click at [311, 172] on h5 "Webinars" at bounding box center [360, 167] width 333 height 11
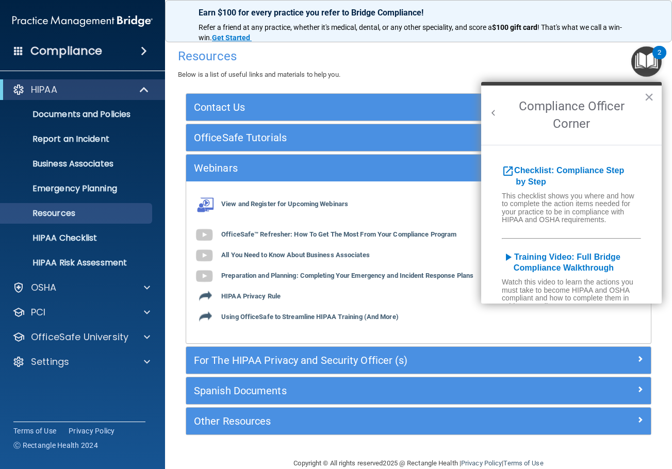
click at [653, 95] on h2 "Compliance Officer Corner" at bounding box center [571, 115] width 180 height 59
click at [651, 95] on button "×" at bounding box center [649, 97] width 10 height 16
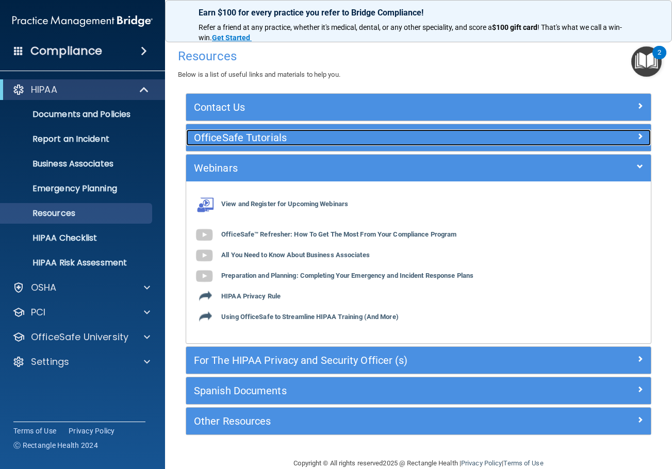
click at [282, 135] on h5 "OfficeSafe Tutorials" at bounding box center [360, 137] width 333 height 11
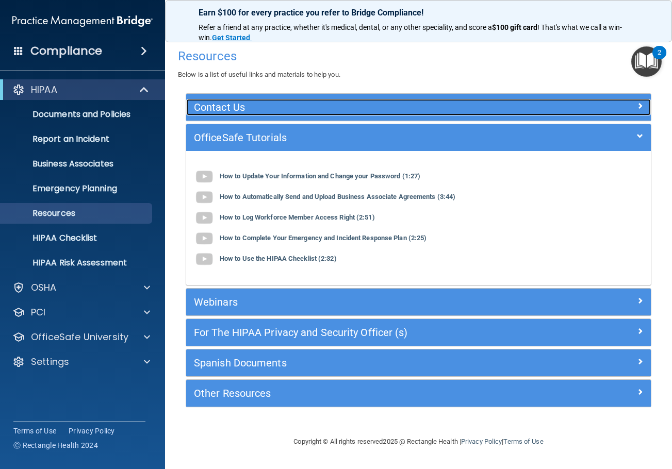
click at [284, 107] on h5 "Contact Us" at bounding box center [360, 107] width 333 height 11
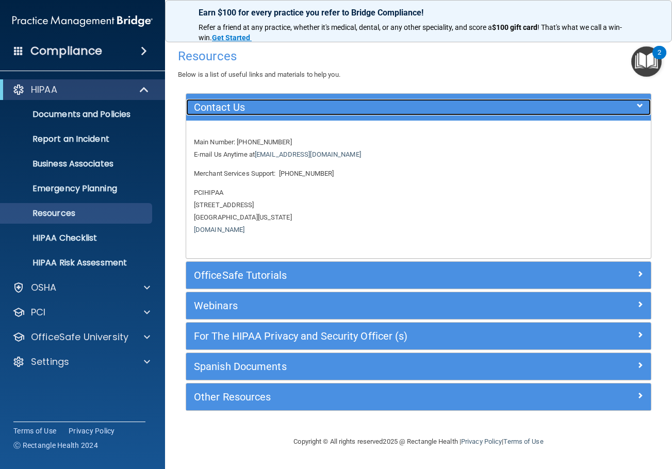
click at [284, 110] on h5 "Contact Us" at bounding box center [360, 107] width 333 height 11
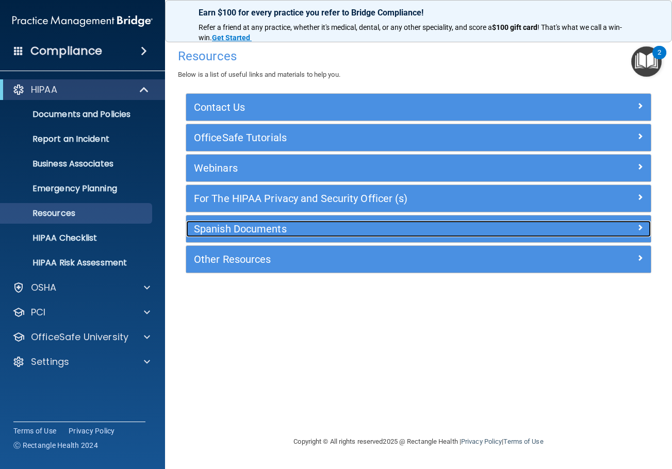
click at [283, 227] on h5 "Spanish Documents" at bounding box center [360, 228] width 333 height 11
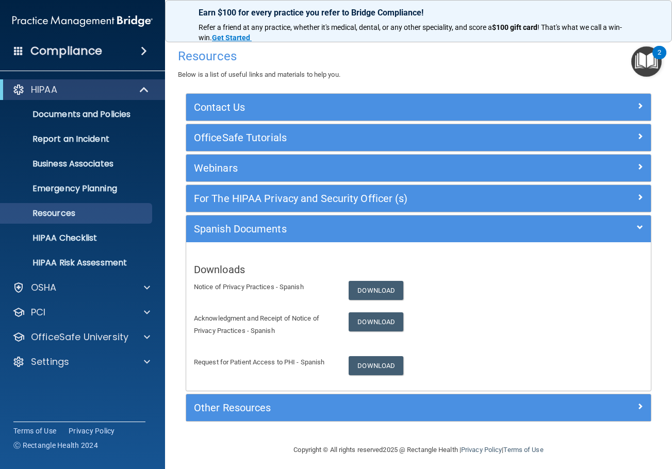
click at [147, 52] on span at bounding box center [144, 51] width 6 height 12
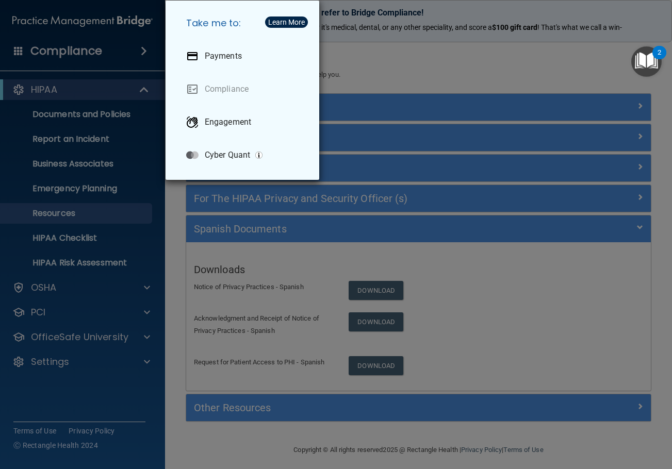
click at [144, 52] on div "Take me to: Payments Compliance Engagement Cyber Quant" at bounding box center [336, 234] width 672 height 469
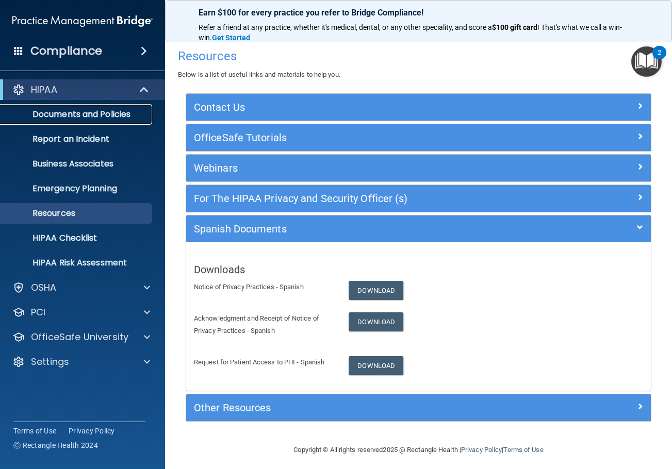
click at [89, 114] on p "Documents and Policies" at bounding box center [77, 114] width 141 height 10
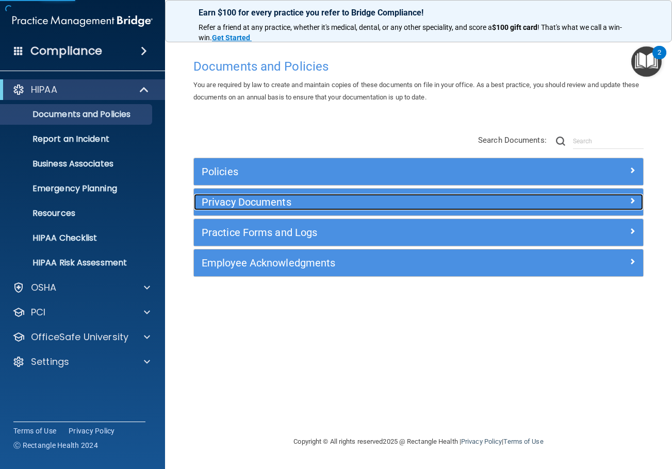
click at [246, 206] on h5 "Privacy Documents" at bounding box center [362, 201] width 321 height 11
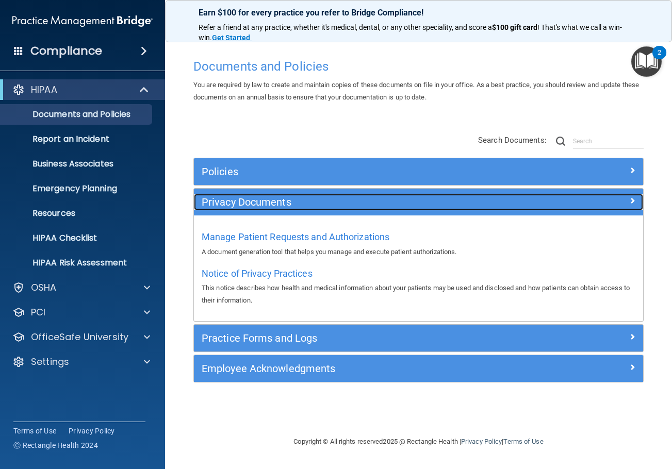
click at [246, 203] on h5 "Privacy Documents" at bounding box center [362, 201] width 321 height 11
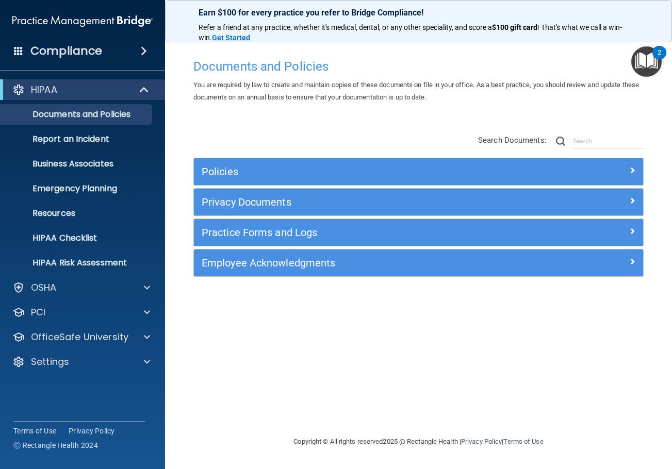
click at [258, 275] on div "Employee Acknowledgments" at bounding box center [418, 262] width 449 height 27
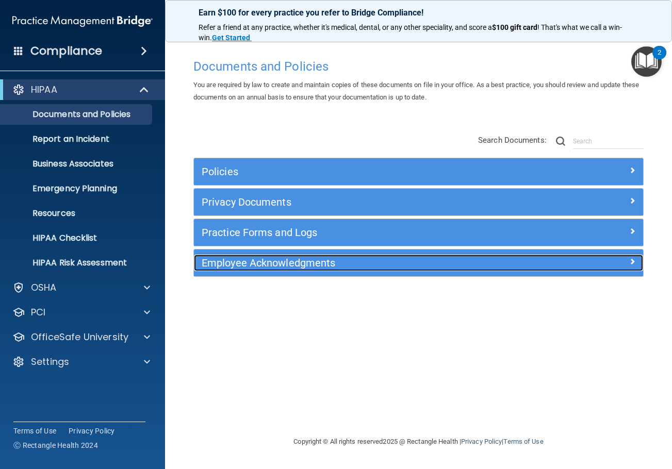
click at [257, 267] on h5 "Employee Acknowledgments" at bounding box center [362, 262] width 321 height 11
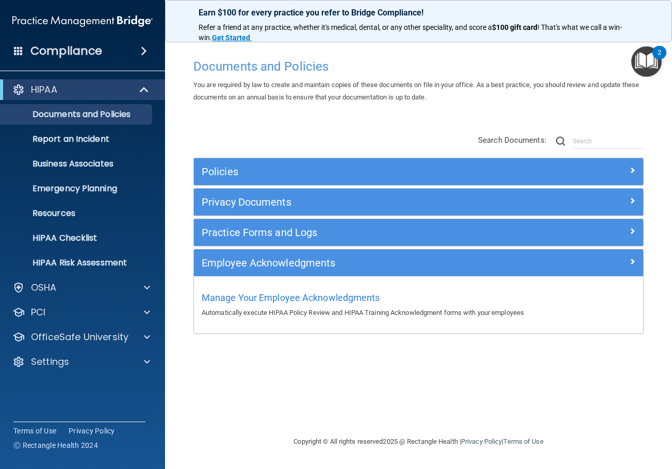
click at [257, 242] on div "Practice Forms and Logs" at bounding box center [418, 232] width 449 height 27
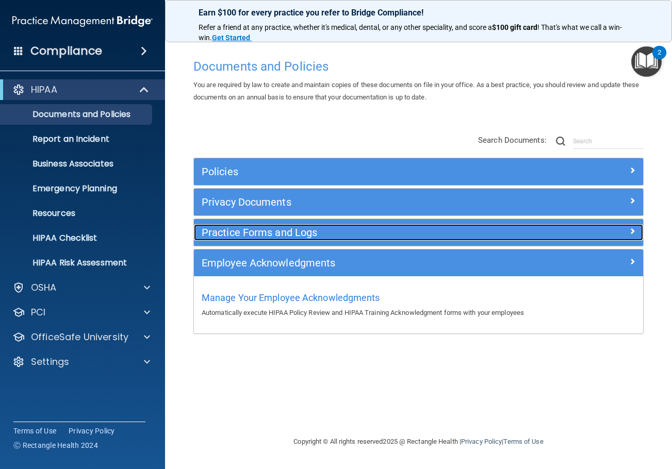
click at [256, 237] on h5 "Practice Forms and Logs" at bounding box center [362, 232] width 321 height 11
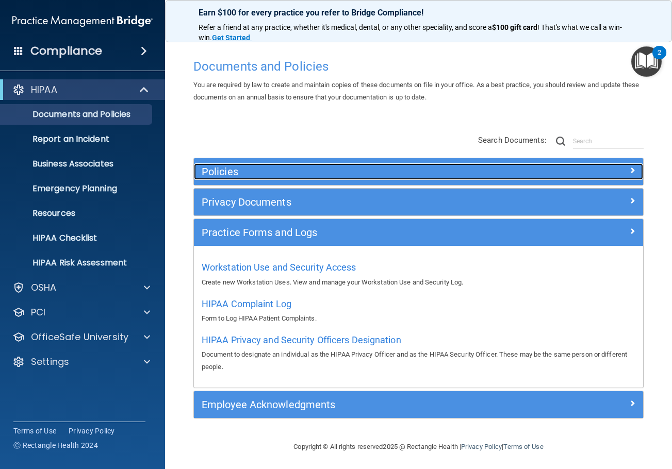
click at [255, 175] on h5 "Policies" at bounding box center [362, 171] width 321 height 11
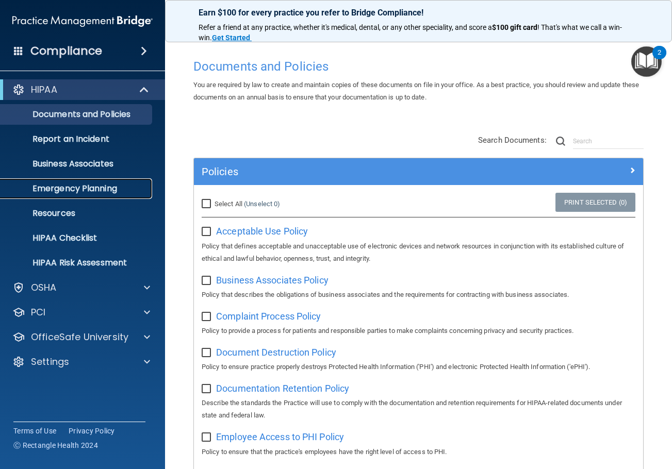
click at [90, 189] on p "Emergency Planning" at bounding box center [77, 188] width 141 height 10
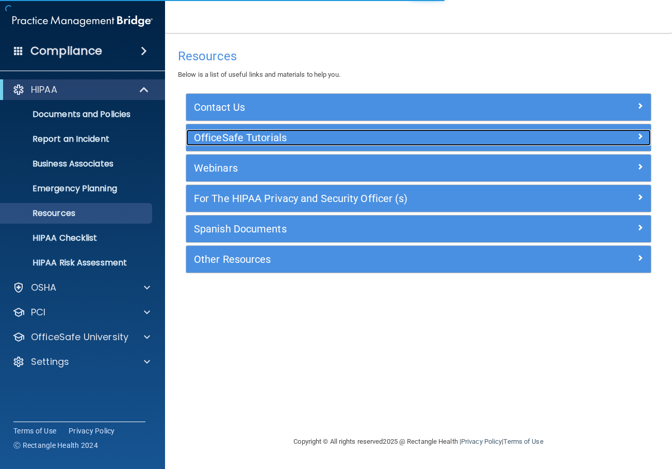
click at [255, 138] on h5 "OfficeSafe Tutorials" at bounding box center [360, 137] width 333 height 11
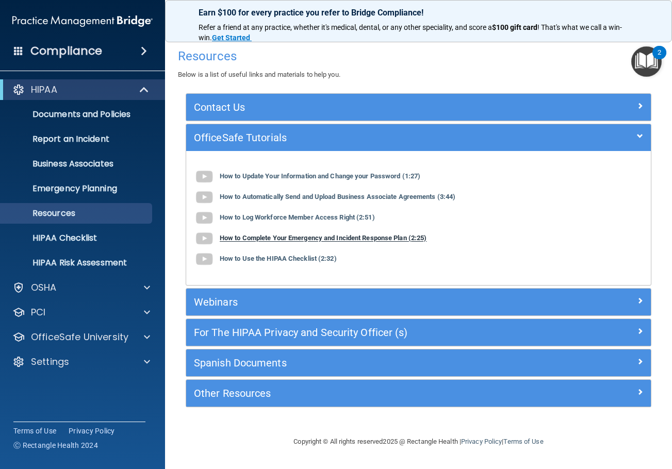
click at [304, 239] on b "How to Complete Your Emergency and Incident Response Plan (2:25)" at bounding box center [323, 238] width 207 height 8
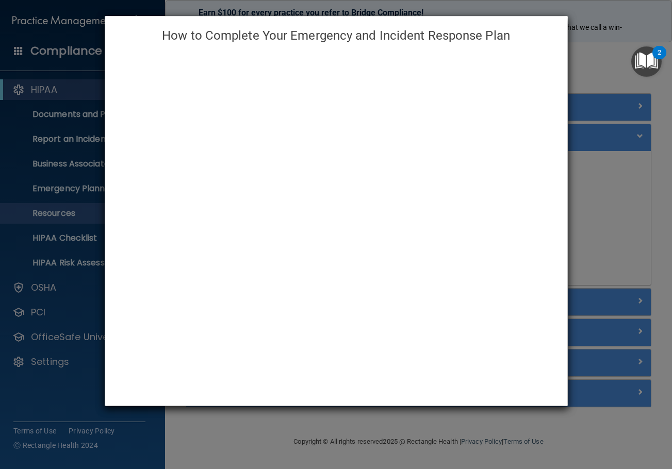
click at [575, 210] on div "How to Complete Your Emergency and Incident Response Plan" at bounding box center [336, 234] width 672 height 469
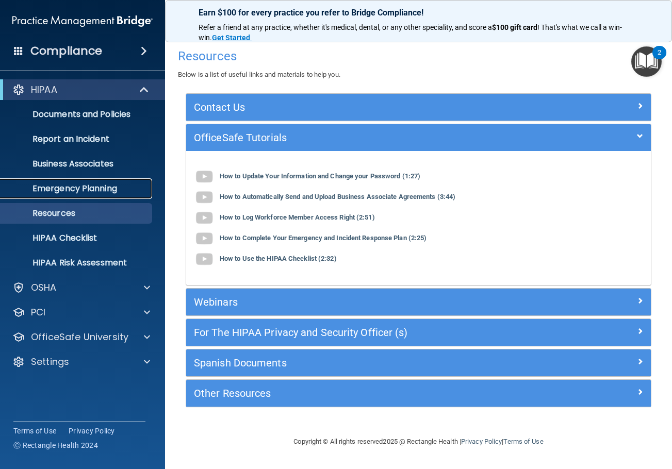
click at [76, 183] on p "Emergency Planning" at bounding box center [77, 188] width 141 height 10
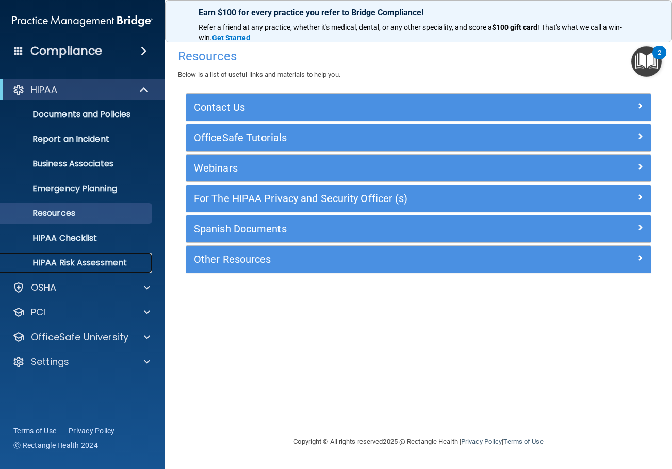
click at [74, 260] on p "HIPAA Risk Assessment" at bounding box center [77, 263] width 141 height 10
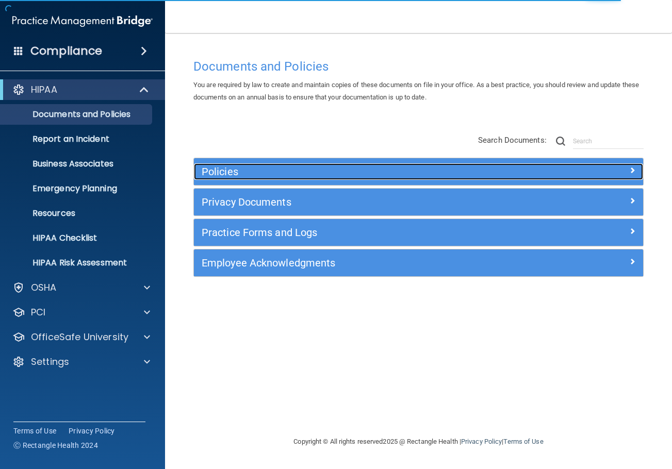
click at [316, 172] on h5 "Policies" at bounding box center [362, 171] width 321 height 11
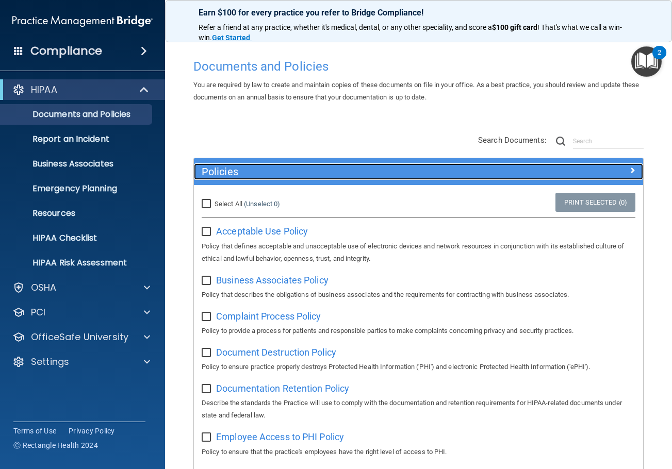
click at [316, 172] on h5 "Policies" at bounding box center [362, 171] width 321 height 11
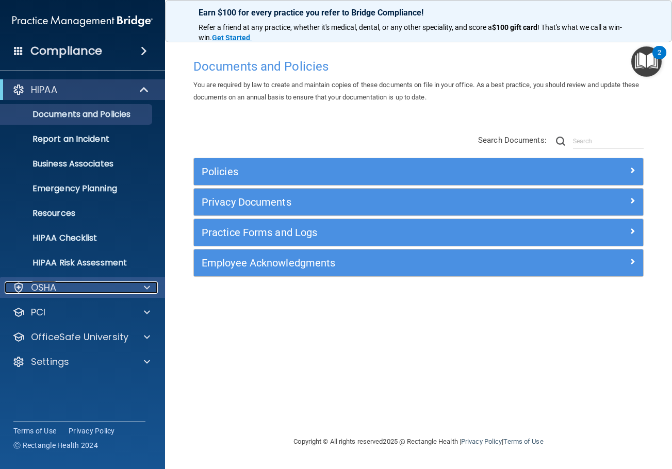
click at [49, 292] on p "OSHA" at bounding box center [44, 287] width 26 height 12
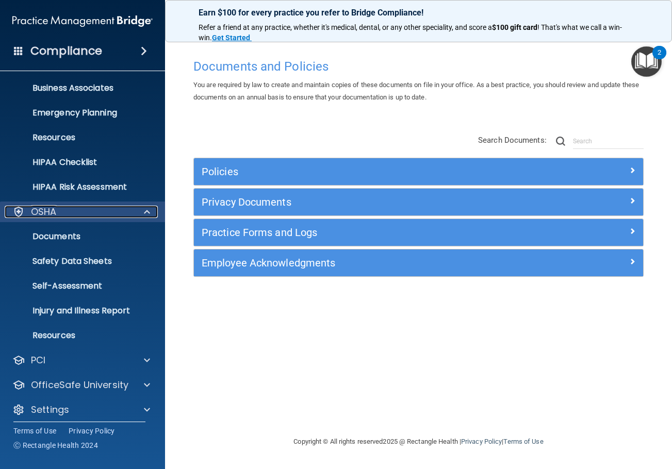
scroll to position [82, 0]
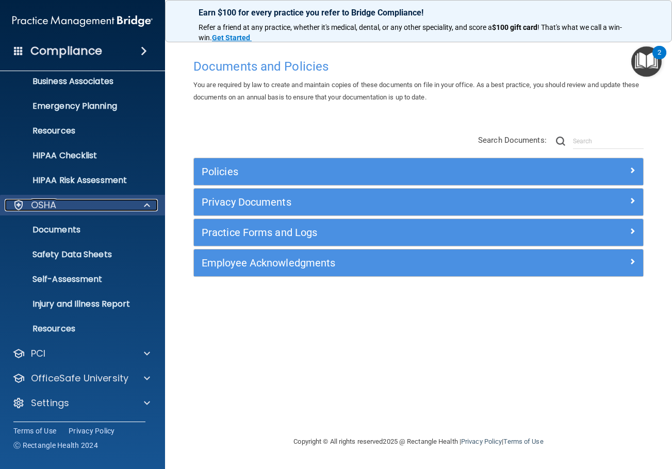
click at [71, 204] on div "OSHA" at bounding box center [69, 205] width 128 height 12
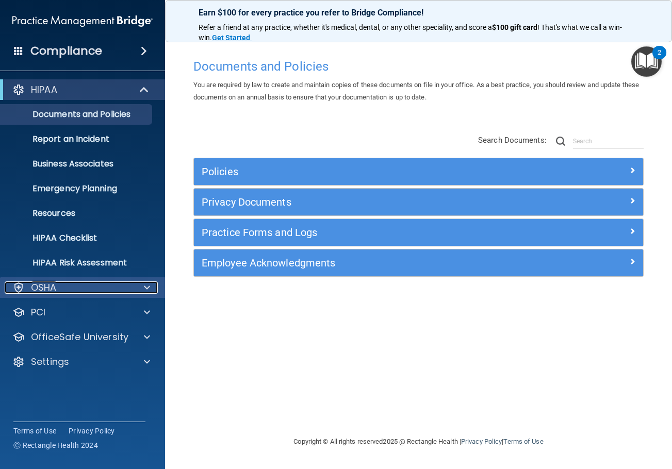
scroll to position [0, 0]
click at [98, 286] on div "OSHA" at bounding box center [69, 287] width 128 height 12
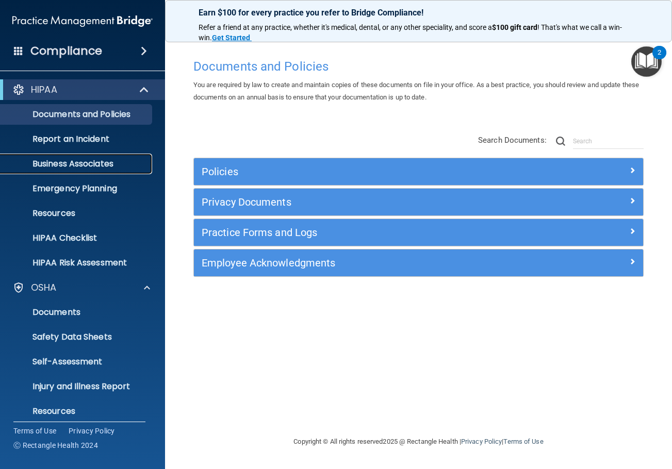
click at [72, 162] on p "Business Associates" at bounding box center [77, 164] width 141 height 10
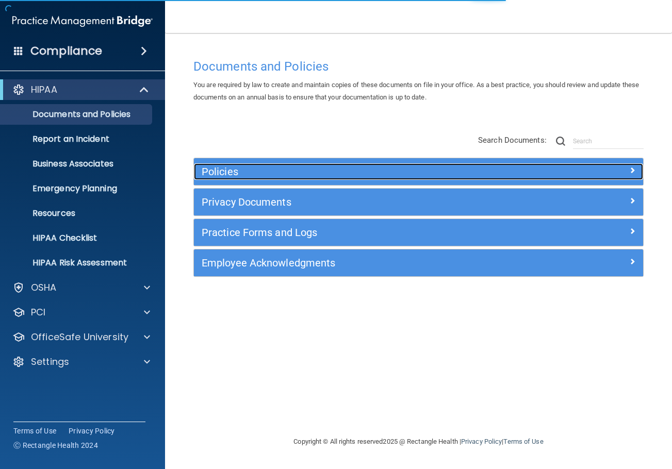
click at [248, 169] on h5 "Policies" at bounding box center [362, 171] width 321 height 11
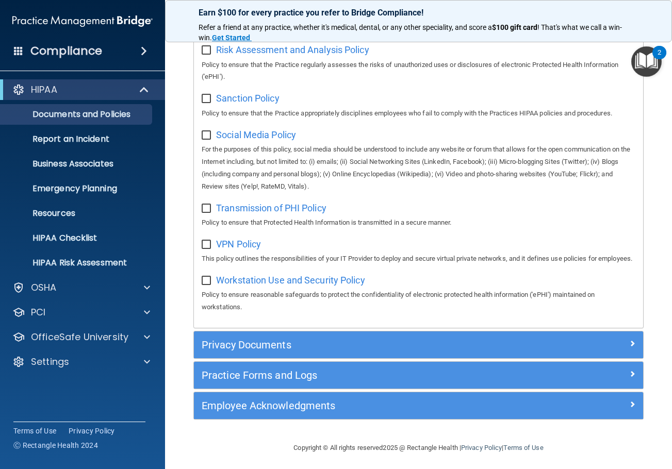
scroll to position [837, 0]
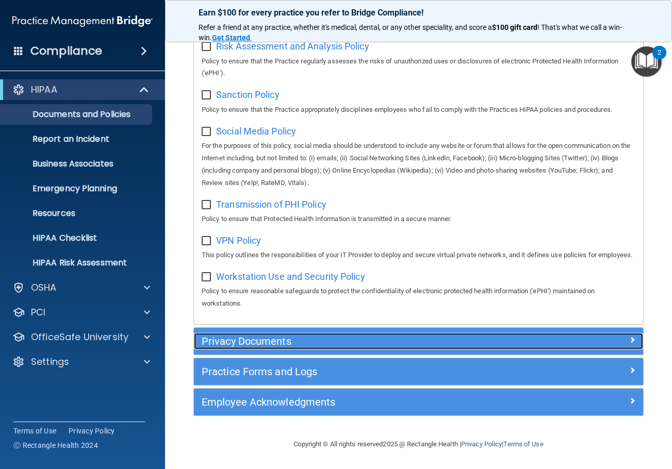
click at [281, 340] on h5 "Privacy Documents" at bounding box center [362, 341] width 321 height 11
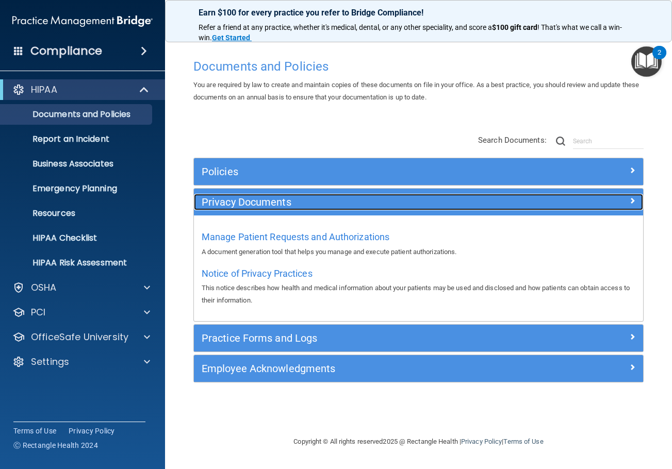
scroll to position [0, 0]
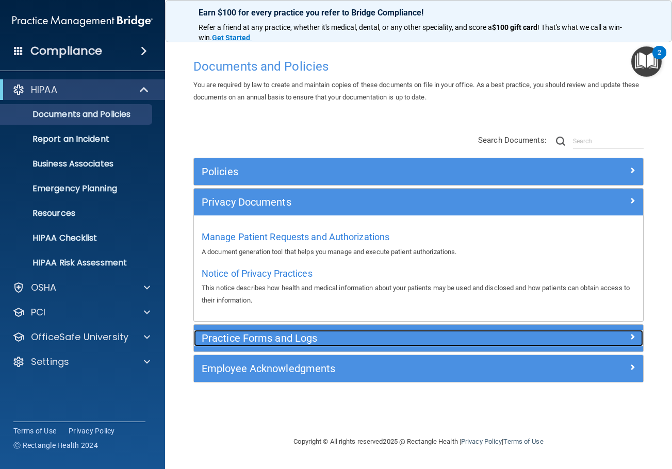
click at [287, 340] on h5 "Practice Forms and Logs" at bounding box center [362, 337] width 321 height 11
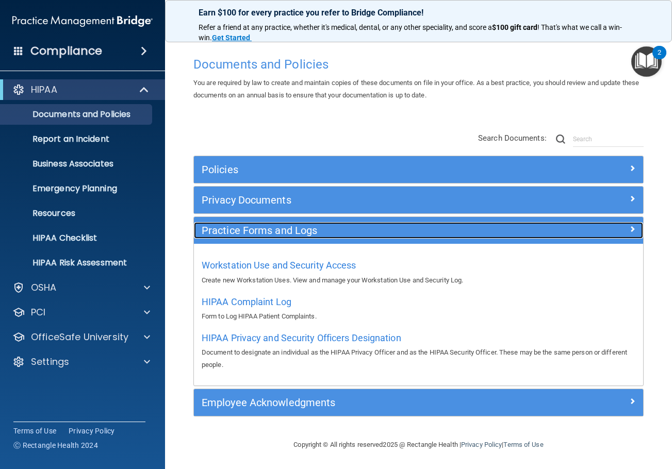
scroll to position [3, 0]
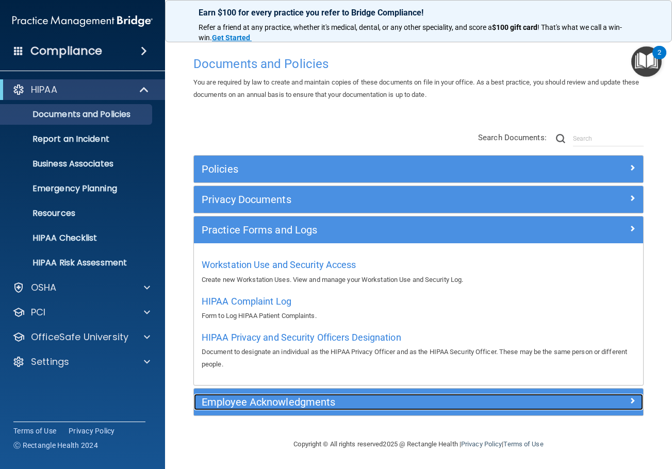
click at [306, 403] on h5 "Employee Acknowledgments" at bounding box center [362, 401] width 321 height 11
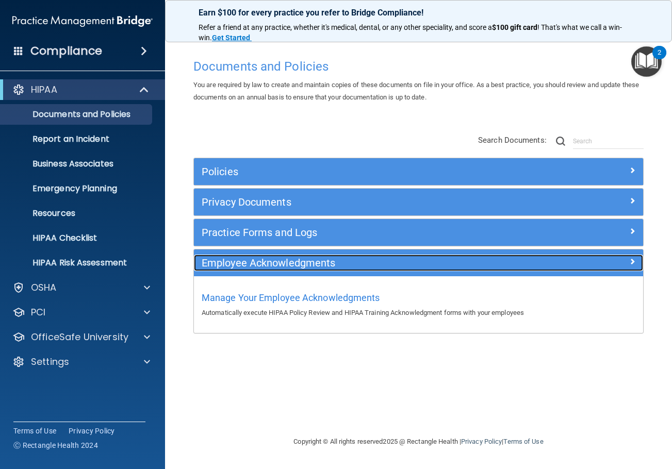
scroll to position [0, 0]
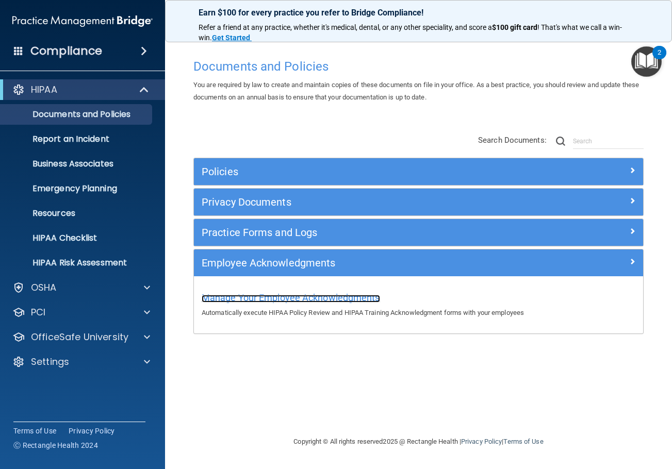
click at [306, 296] on span "Manage Your Employee Acknowledgments" at bounding box center [291, 297] width 178 height 11
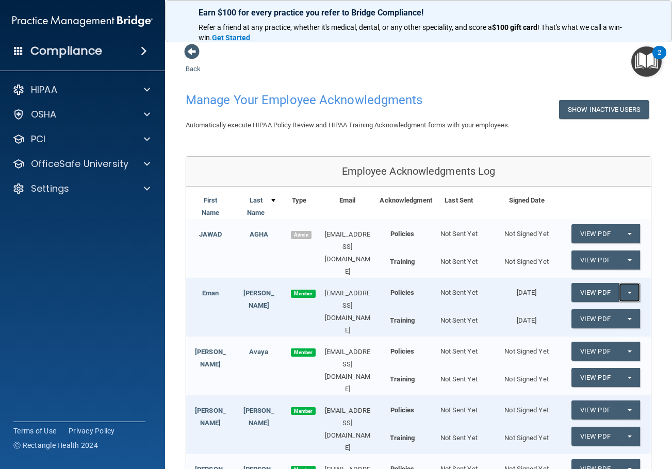
click at [618, 291] on button "Split button!" at bounding box center [628, 292] width 21 height 19
click at [603, 293] on link "View PDF" at bounding box center [594, 292] width 47 height 19
click at [627, 293] on button "Split button!" at bounding box center [628, 292] width 21 height 19
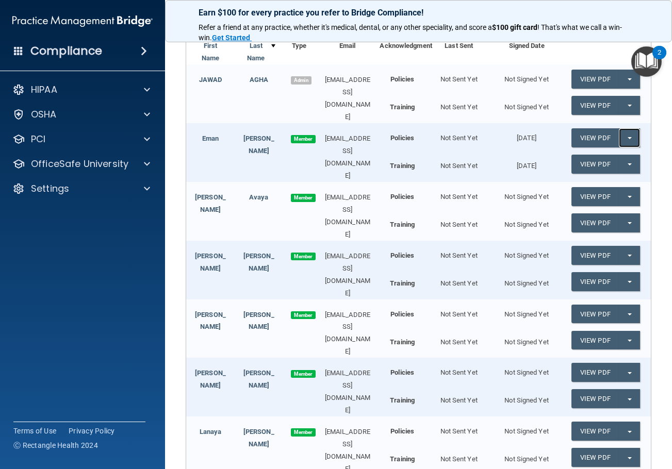
scroll to position [103, 0]
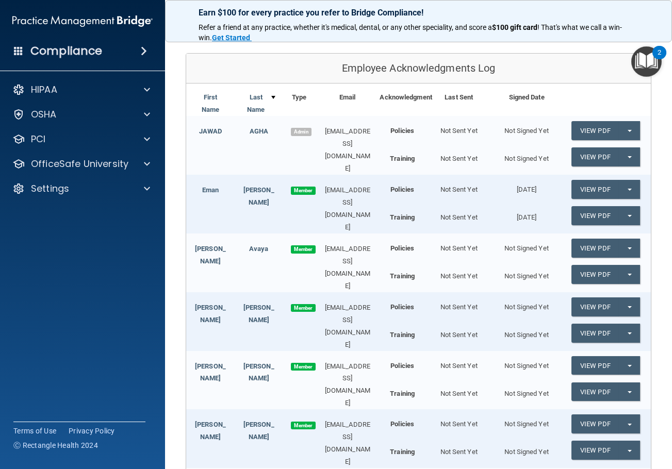
click at [520, 97] on div "Signed Date" at bounding box center [526, 97] width 68 height 12
click at [441, 94] on div "Last Sent" at bounding box center [459, 97] width 68 height 12
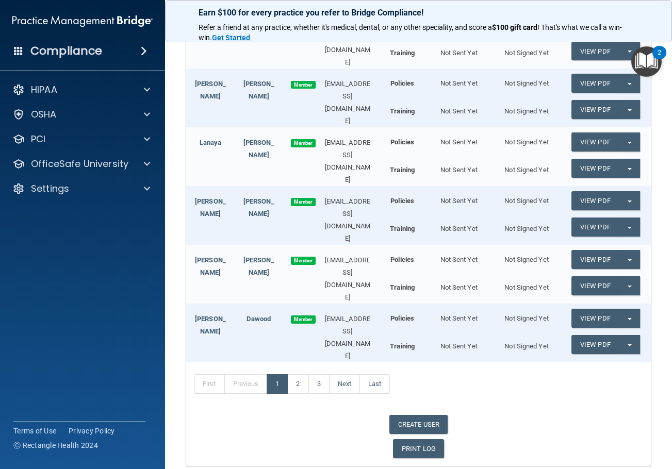
scroll to position [452, 0]
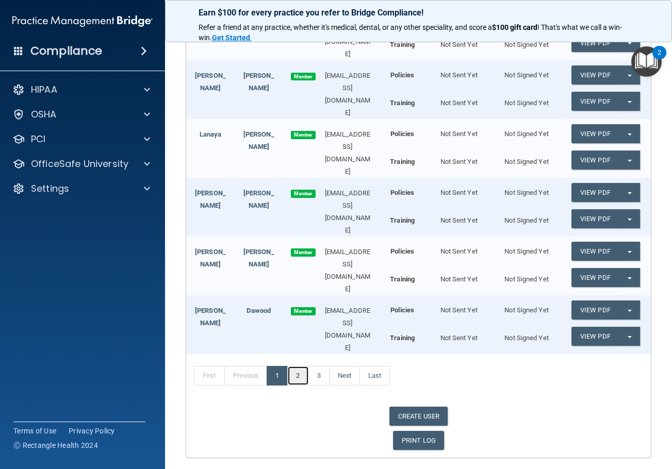
click at [296, 366] on link "2" at bounding box center [297, 376] width 21 height 20
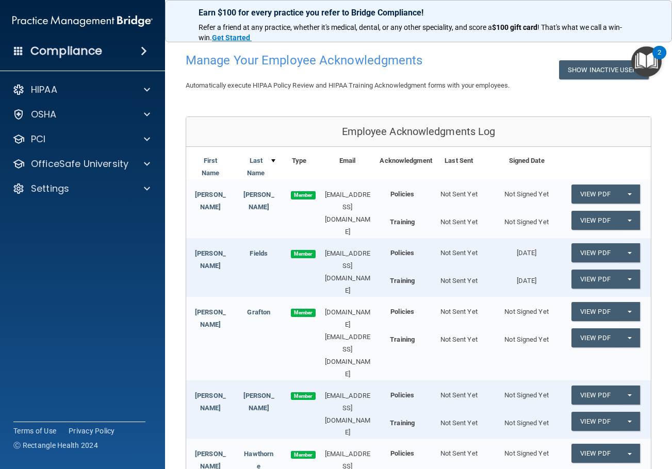
scroll to position [452, 0]
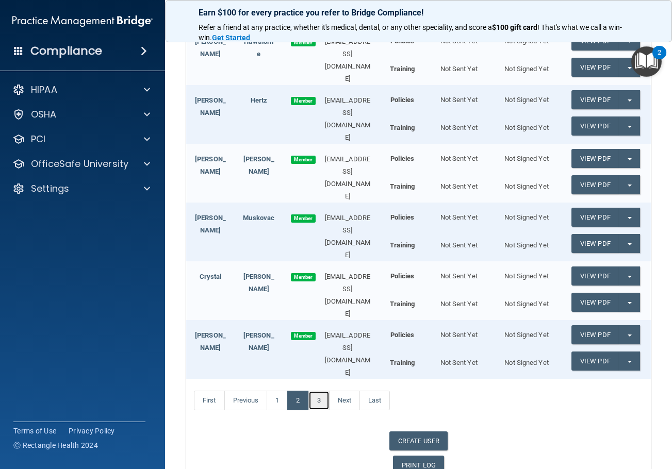
click at [328, 391] on link "3" at bounding box center [318, 401] width 21 height 20
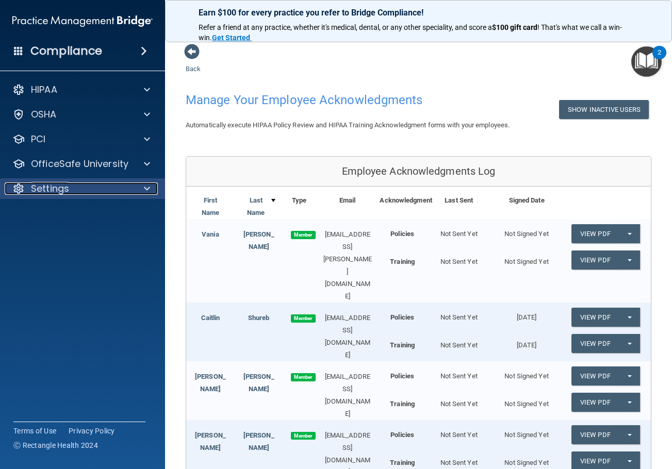
click at [72, 190] on div "Settings" at bounding box center [69, 188] width 128 height 12
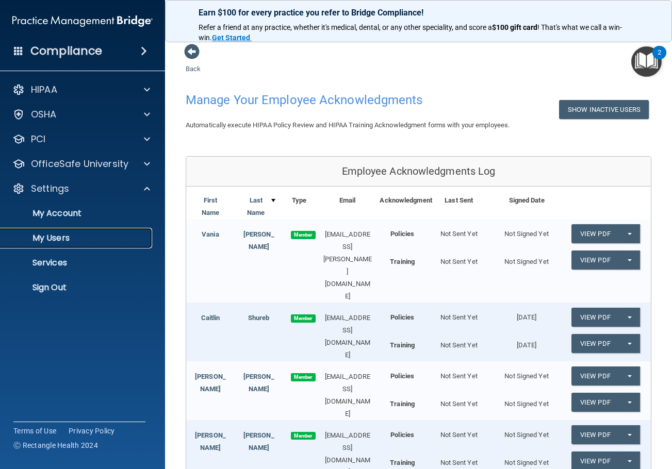
click at [74, 241] on p "My Users" at bounding box center [77, 238] width 141 height 10
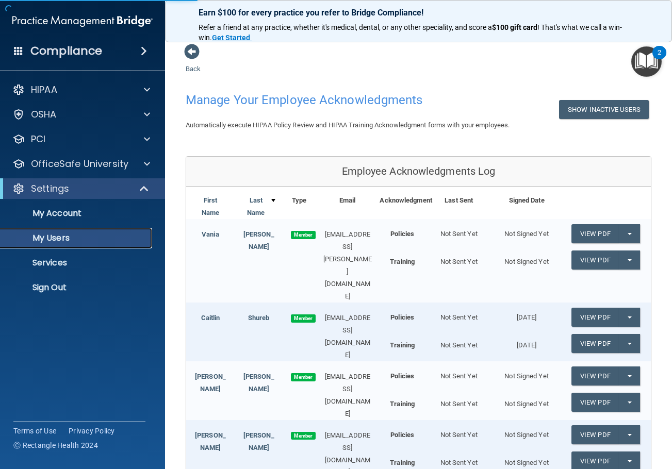
select select "20"
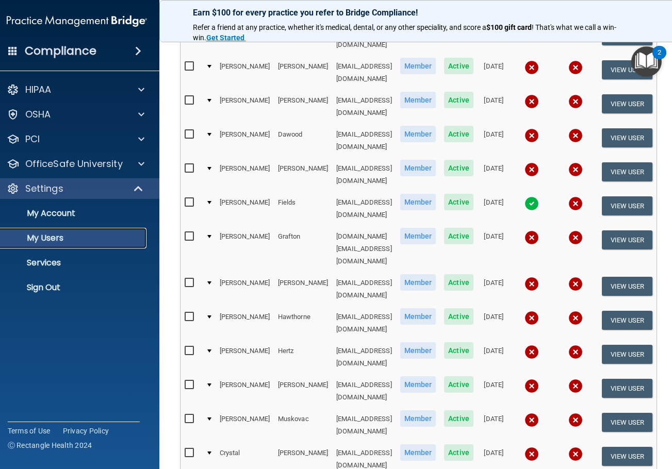
scroll to position [411, 0]
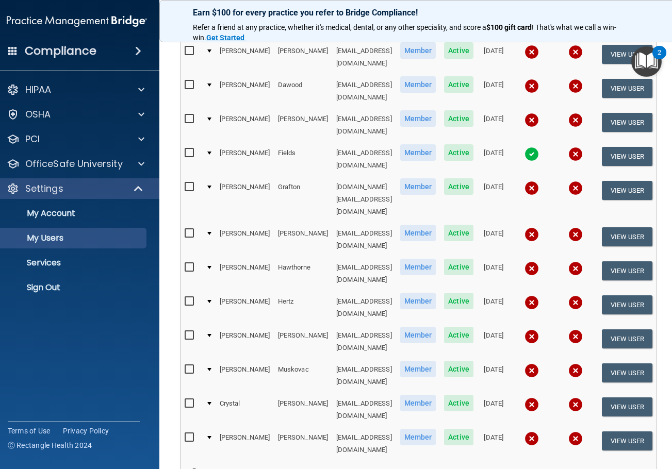
select select "20"
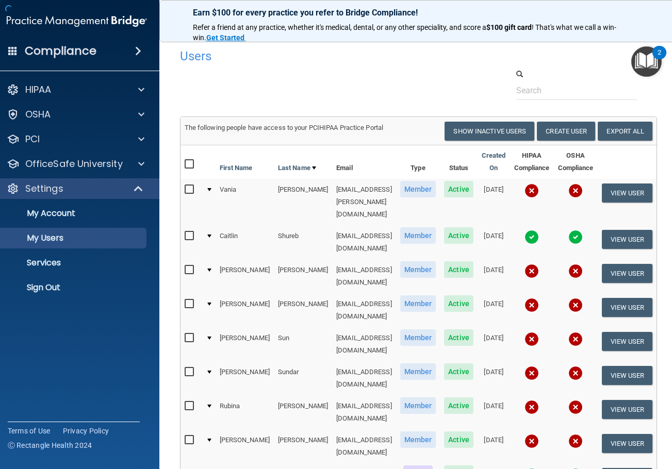
scroll to position [122, 0]
